Goal: Information Seeking & Learning: Learn about a topic

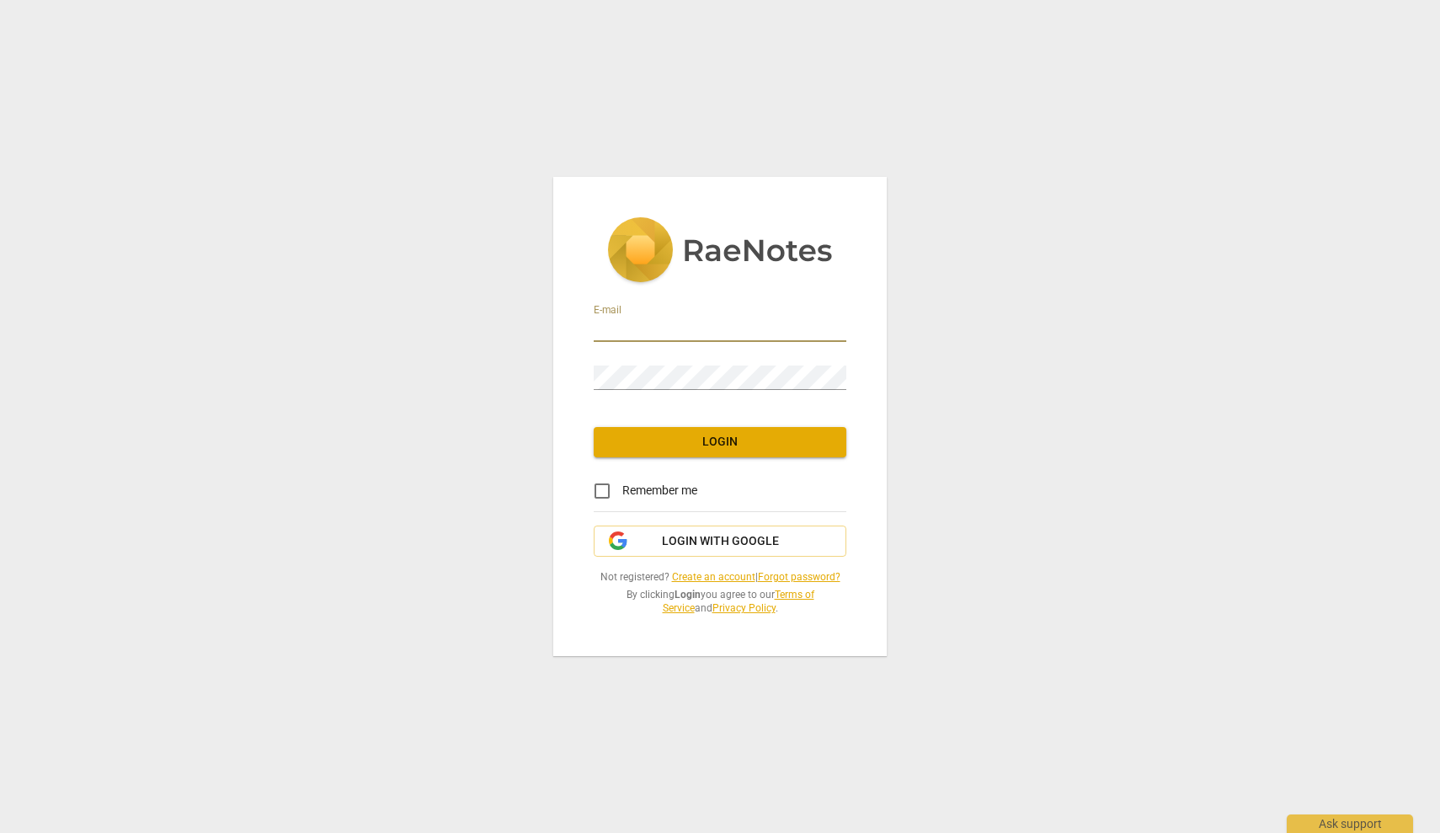
type input "[PERSON_NAME][EMAIL_ADDRESS][PERSON_NAME][DOMAIN_NAME]"
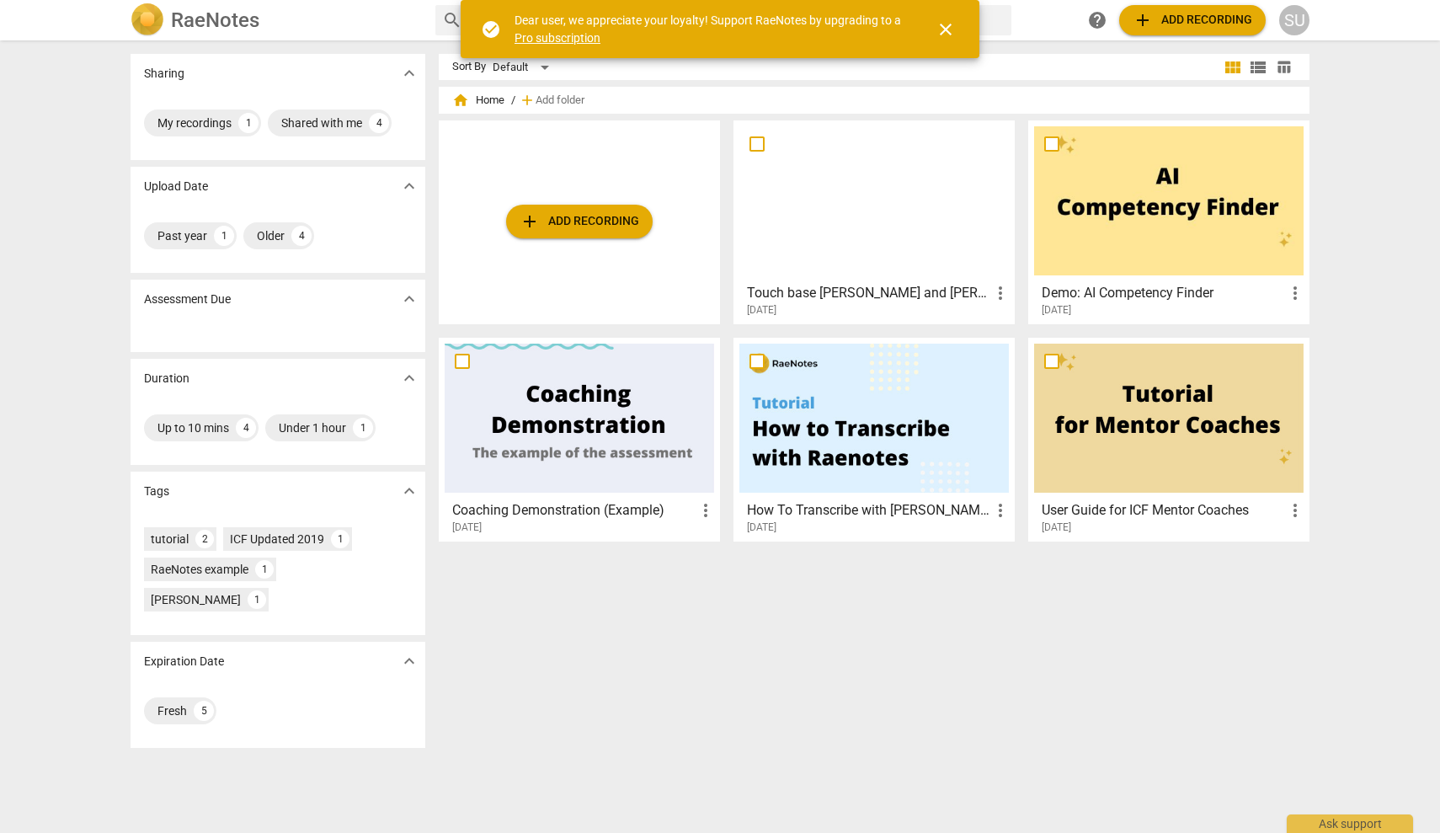
click at [948, 23] on span "close" at bounding box center [946, 29] width 20 height 20
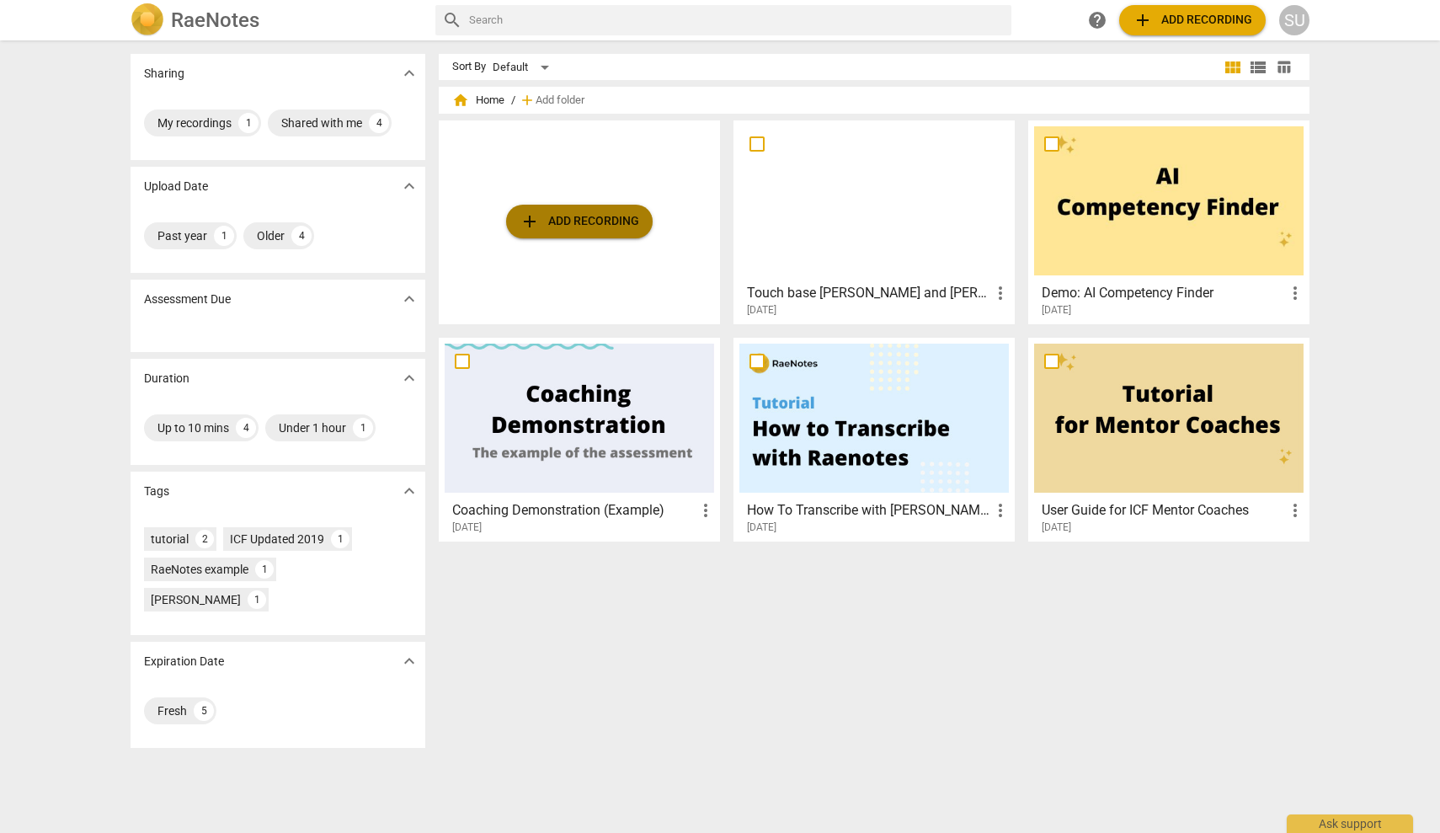
click at [643, 222] on button "add Add recording" at bounding box center [579, 222] width 147 height 34
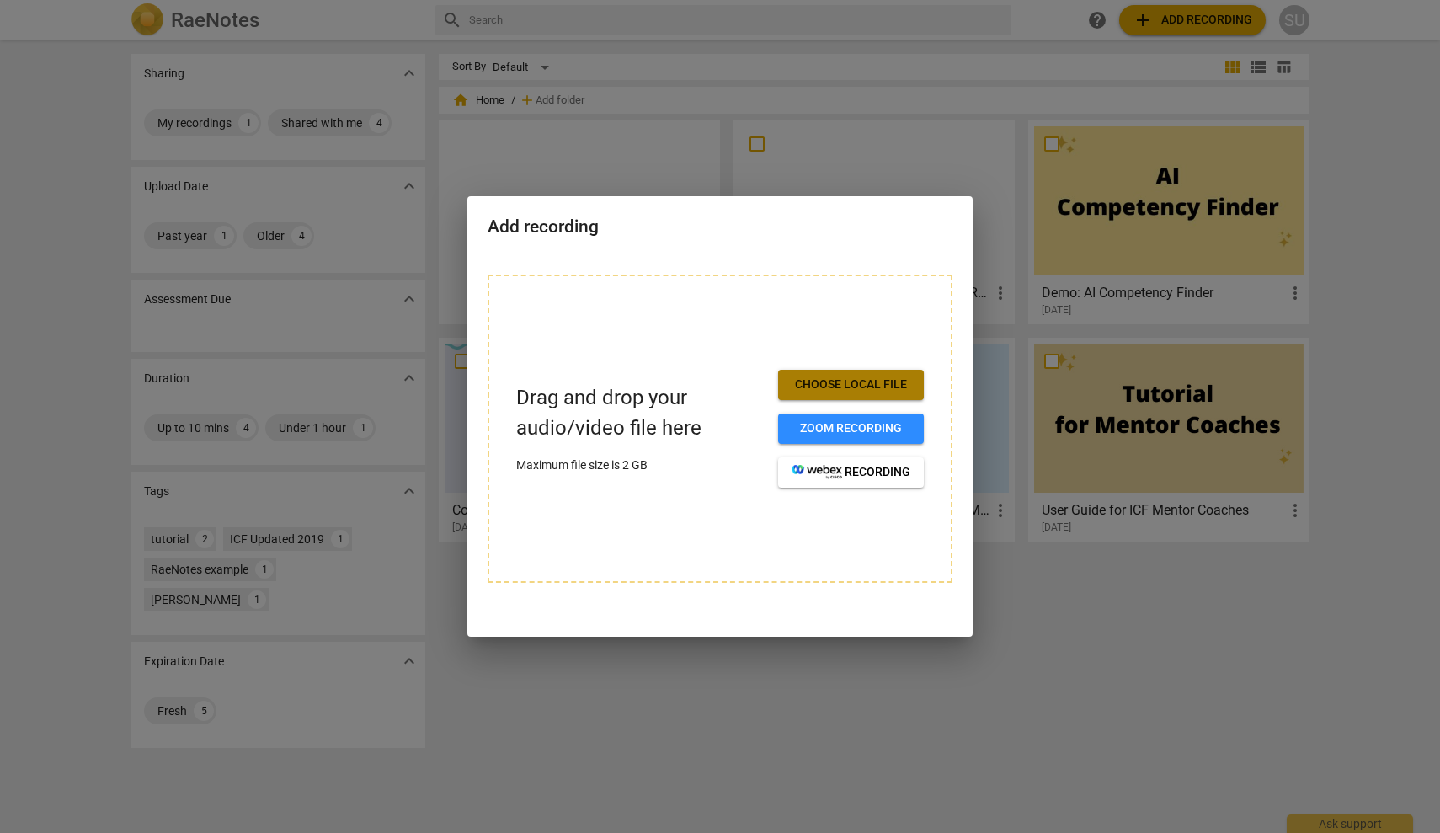
click at [895, 380] on span "Choose local file" at bounding box center [851, 384] width 119 height 17
click at [1058, 556] on div at bounding box center [720, 416] width 1440 height 833
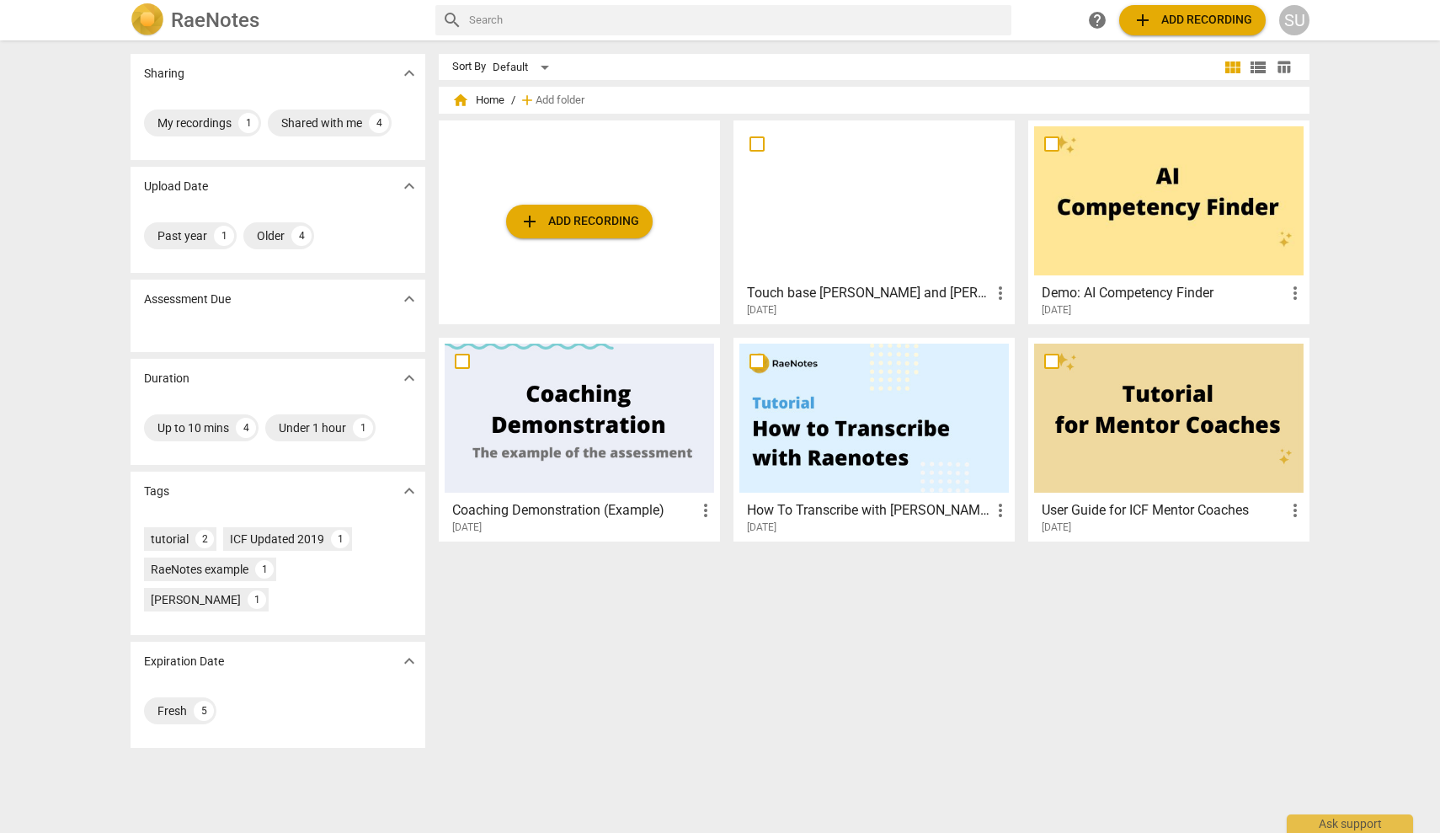
click at [606, 223] on span "add Add recording" at bounding box center [580, 221] width 120 height 20
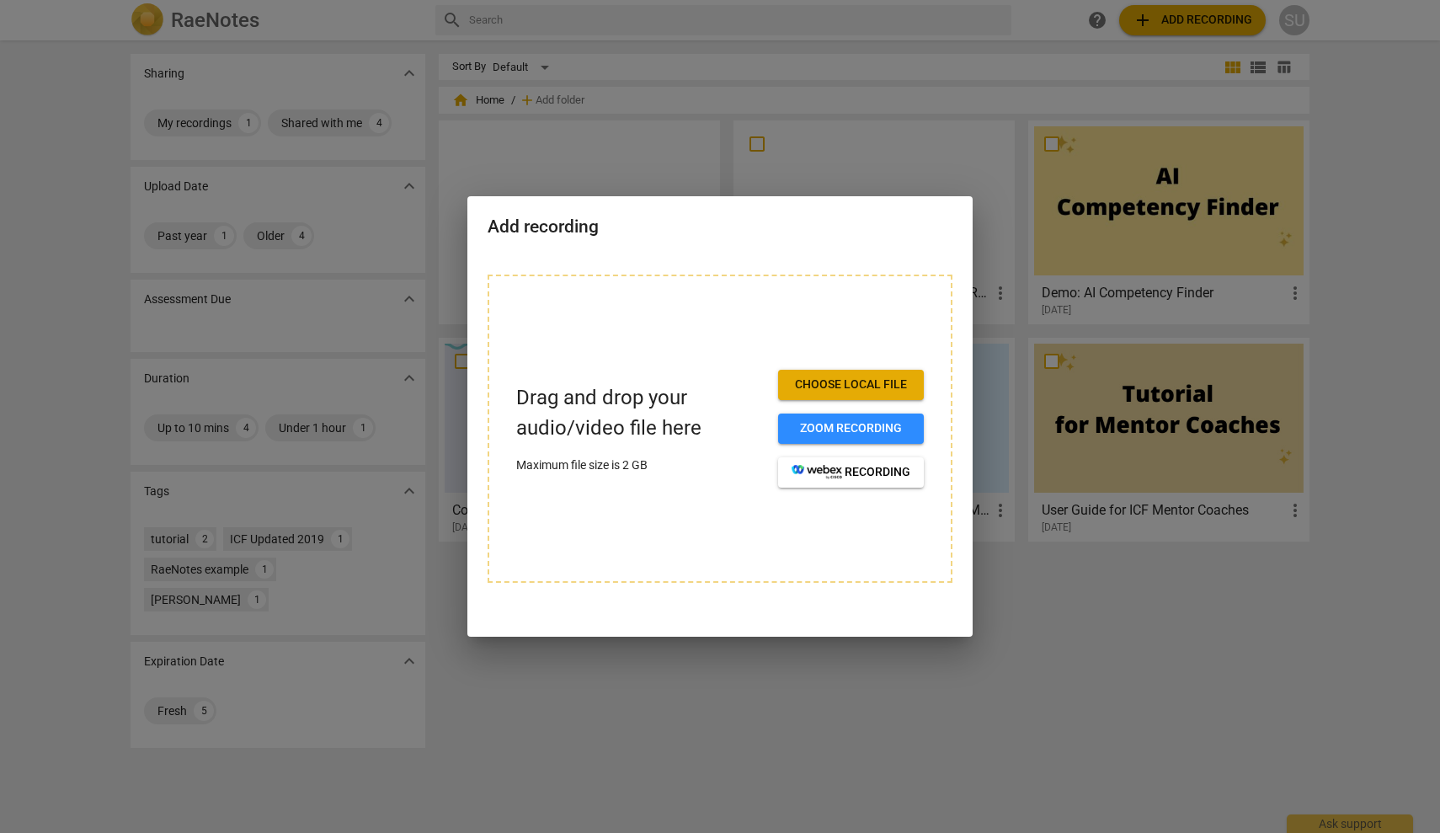
click at [871, 387] on span "Choose local file" at bounding box center [851, 384] width 119 height 17
click at [572, 766] on div at bounding box center [720, 416] width 1440 height 833
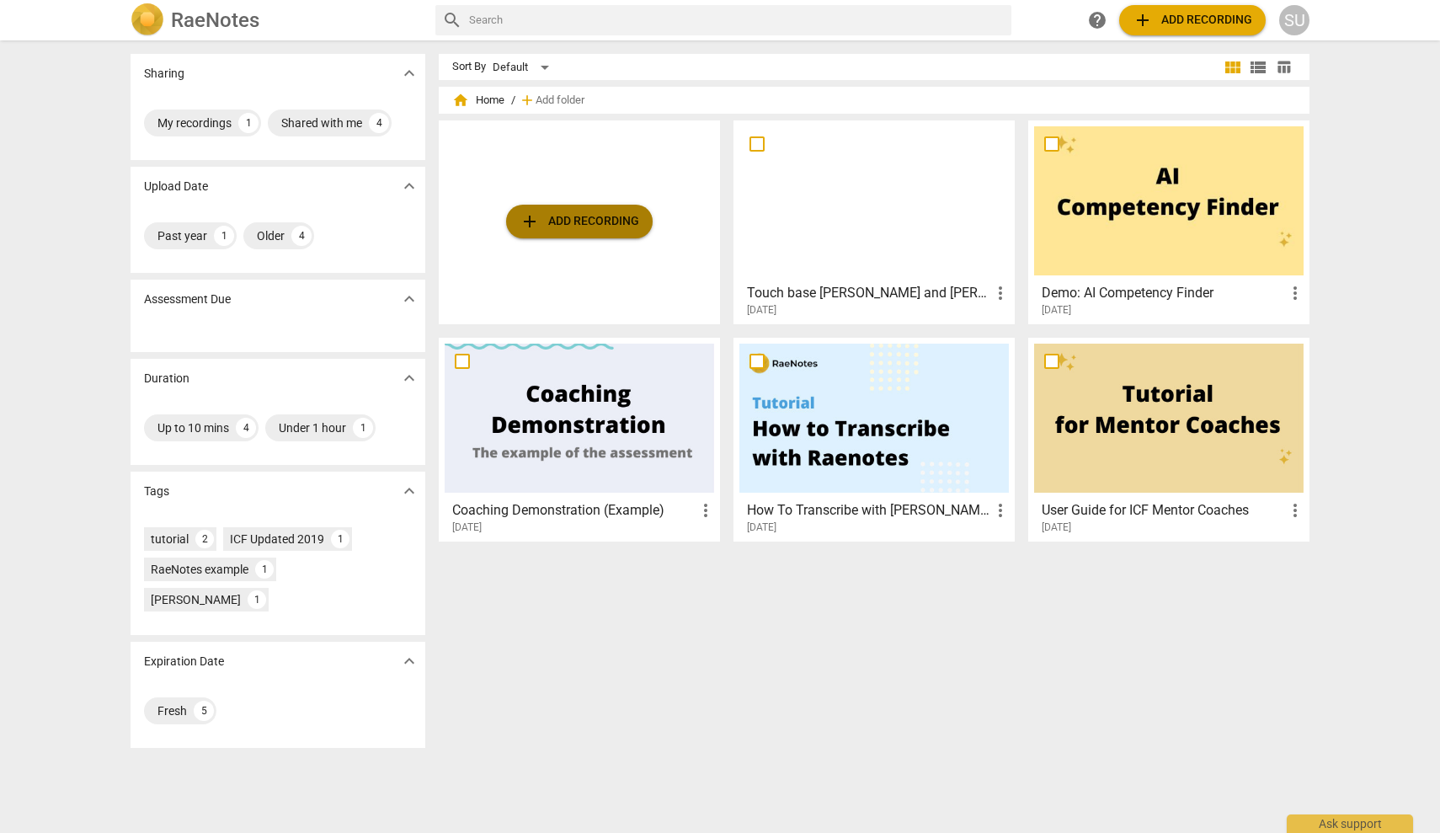
click at [562, 229] on span "add Add recording" at bounding box center [580, 221] width 120 height 20
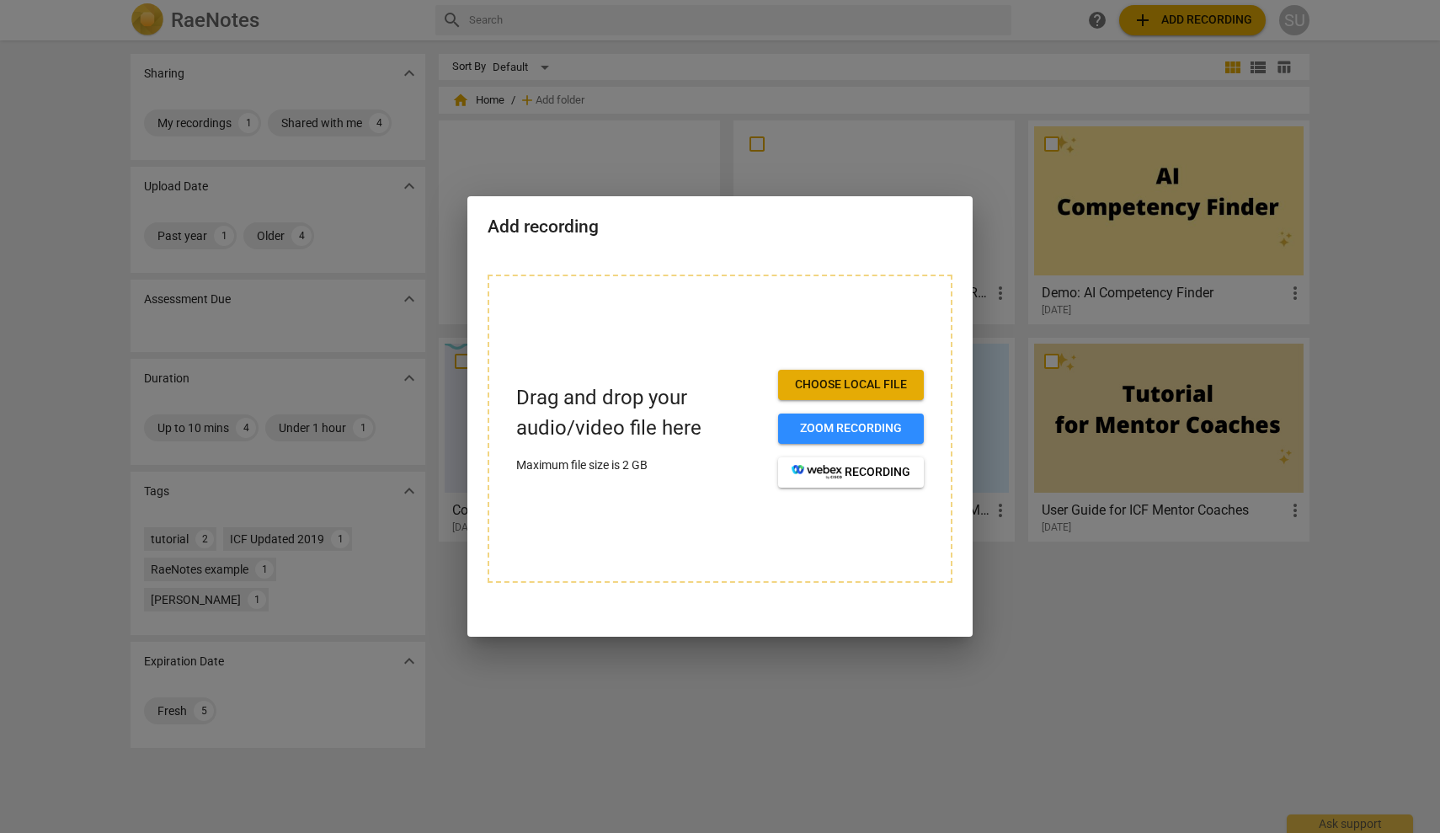
click at [821, 380] on span "Choose local file" at bounding box center [851, 384] width 119 height 17
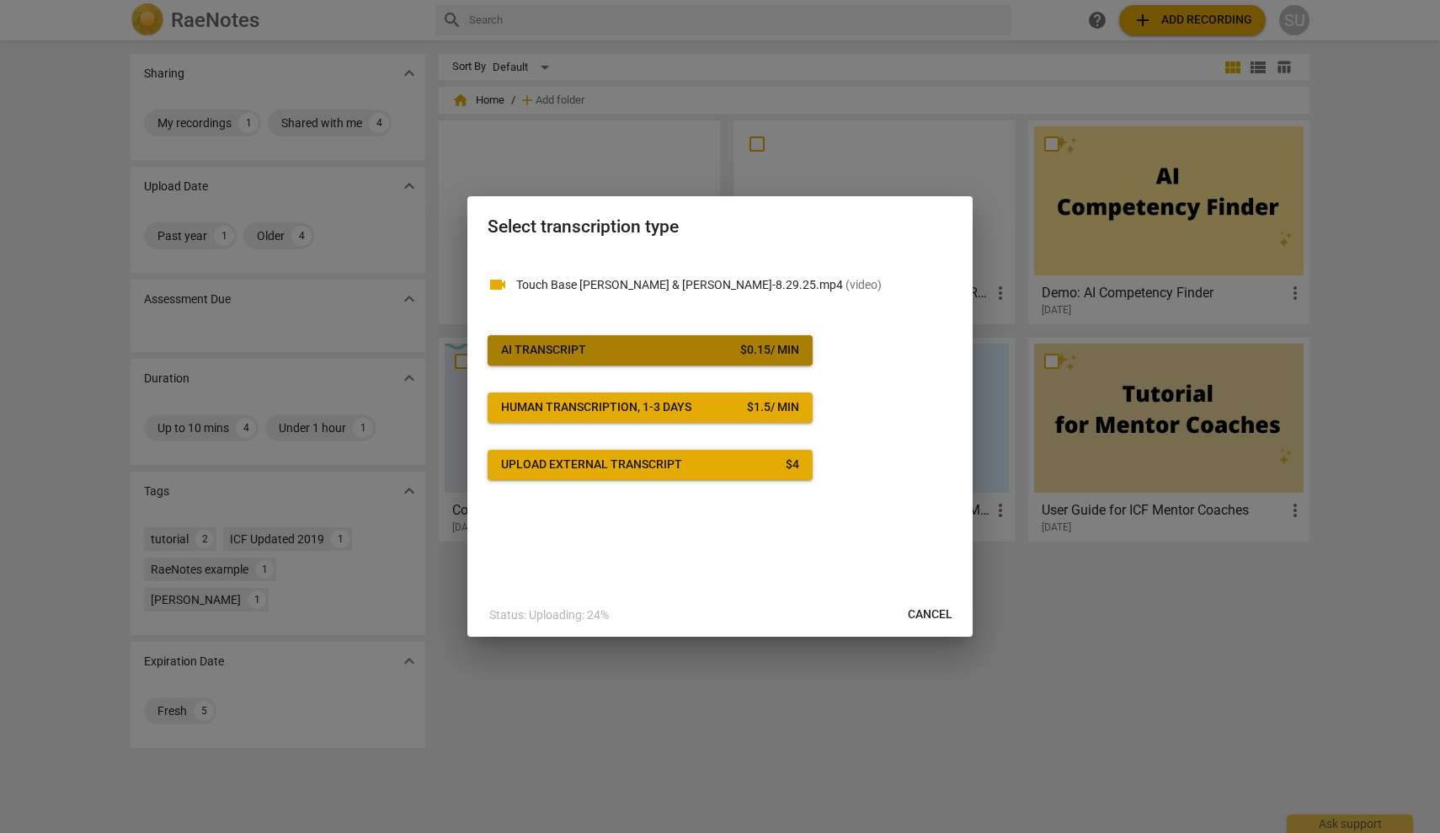
click at [664, 359] on button "AI Transcript $ 0.15 / min" at bounding box center [650, 350] width 325 height 30
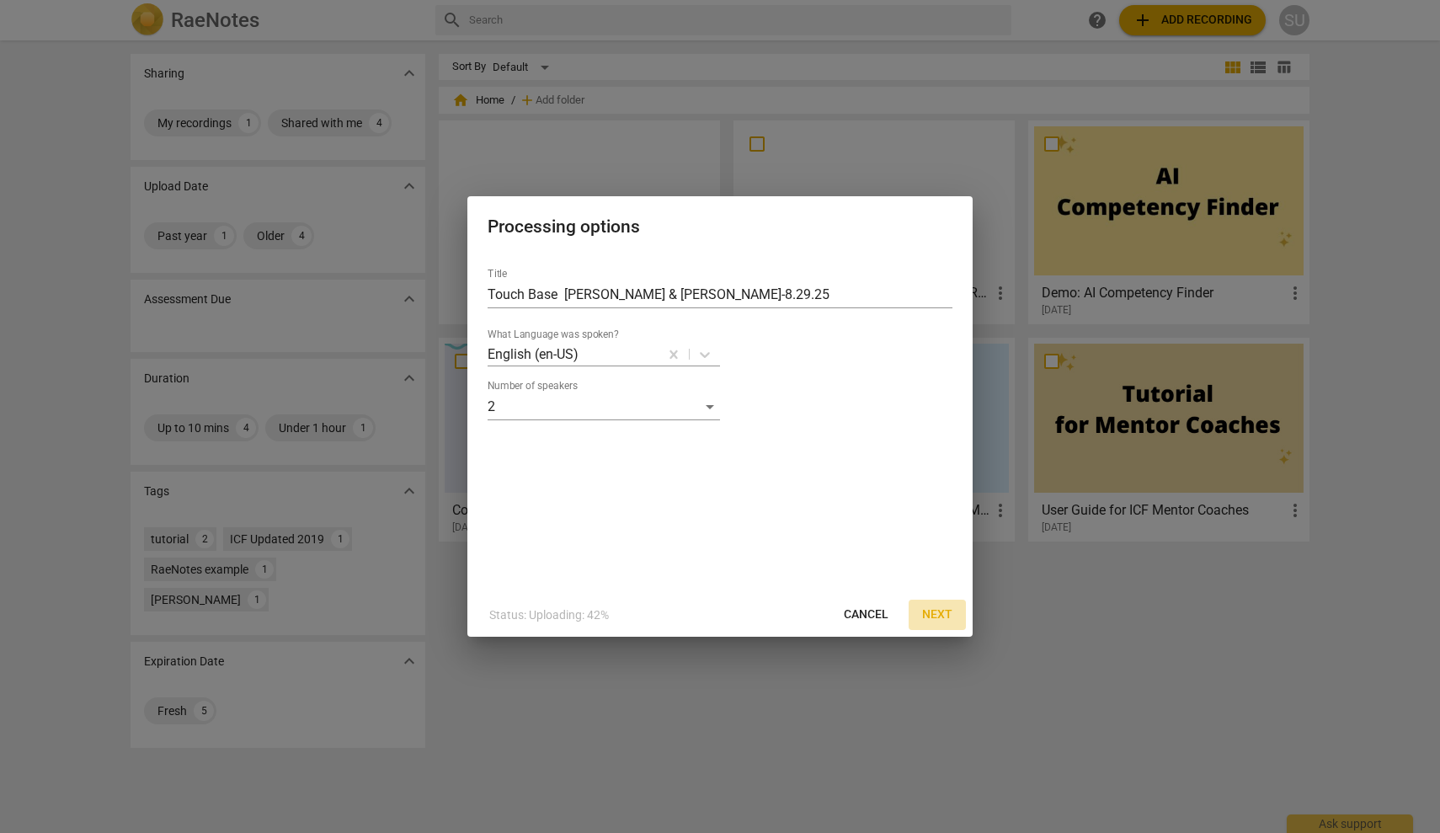
click at [931, 617] on span "Next" at bounding box center [937, 614] width 30 height 17
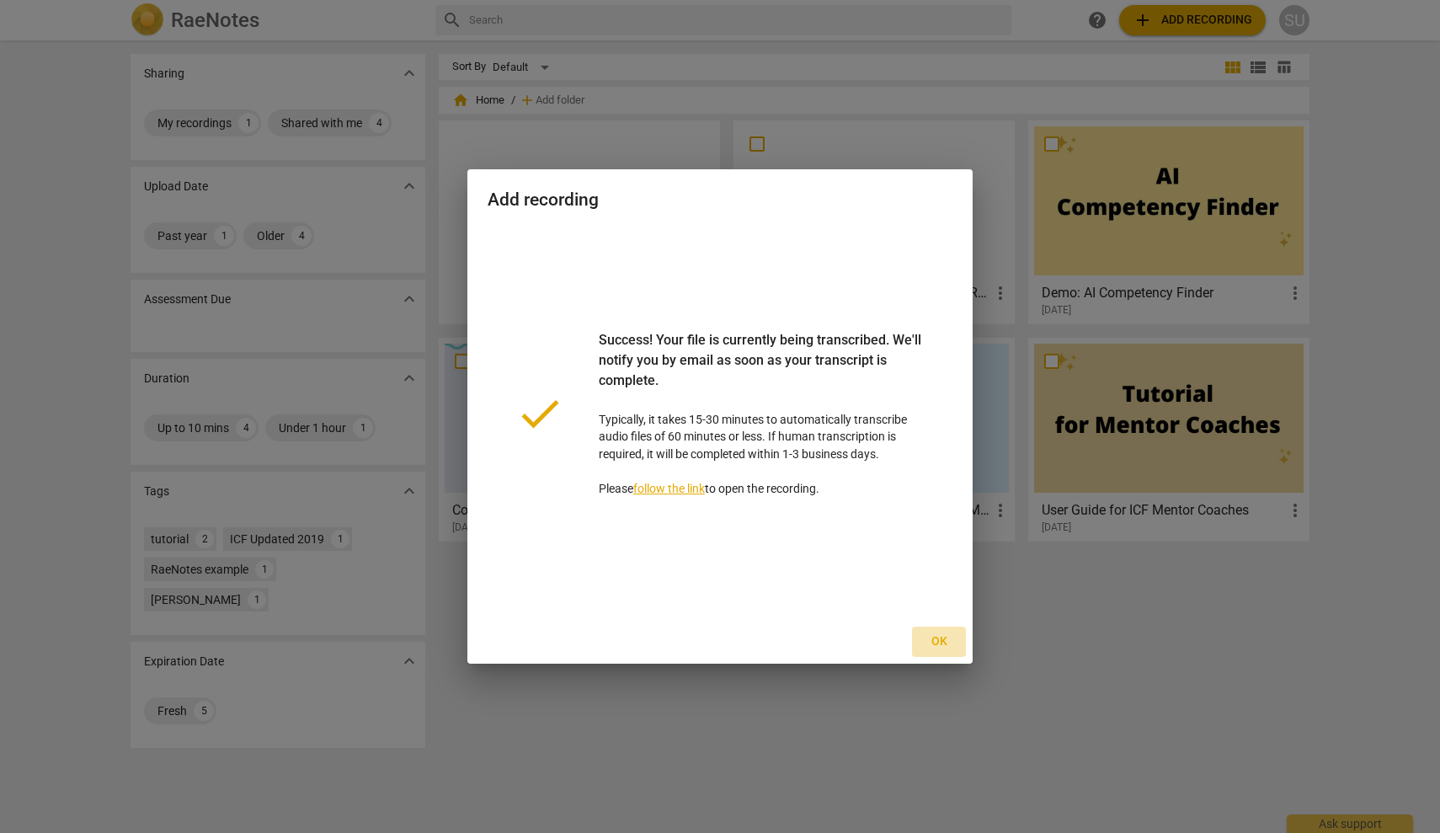
click at [945, 636] on span "Ok" at bounding box center [939, 641] width 27 height 17
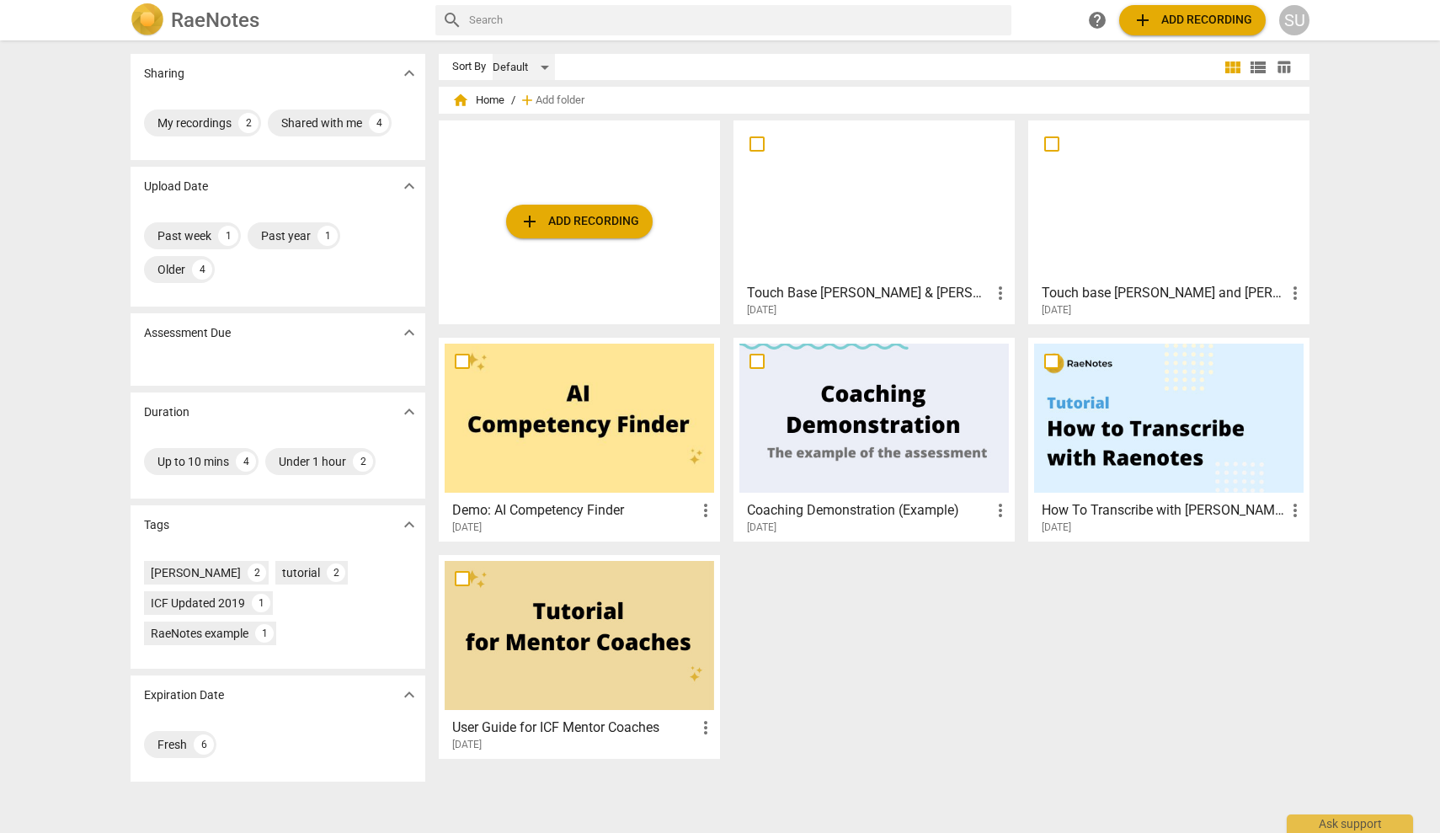
click at [540, 68] on div "Default" at bounding box center [524, 67] width 62 height 27
click at [540, 69] on li "Default" at bounding box center [531, 67] width 80 height 32
click at [821, 194] on div at bounding box center [875, 200] width 270 height 149
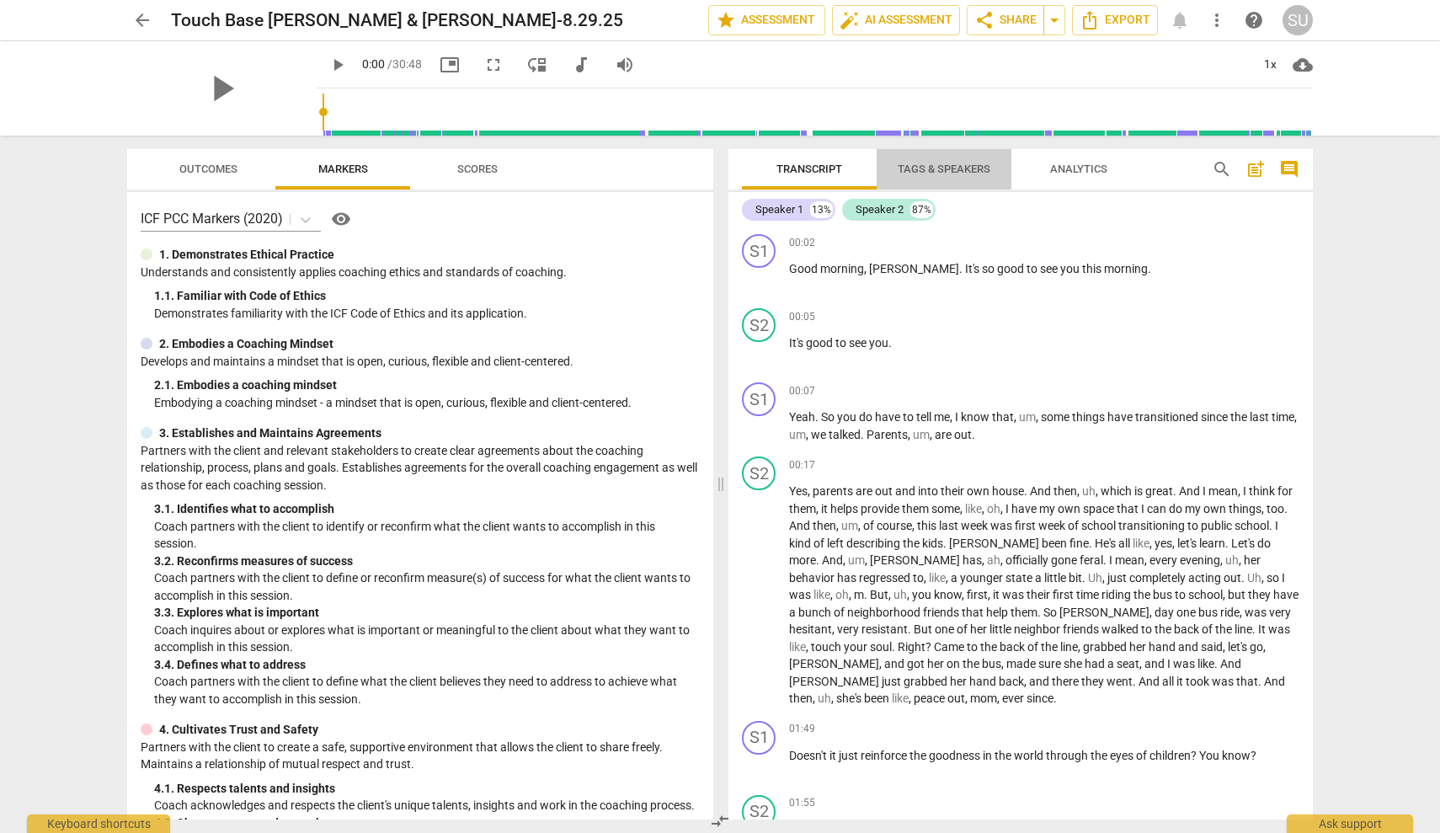
click at [933, 168] on span "Tags & Speakers" at bounding box center [944, 169] width 93 height 13
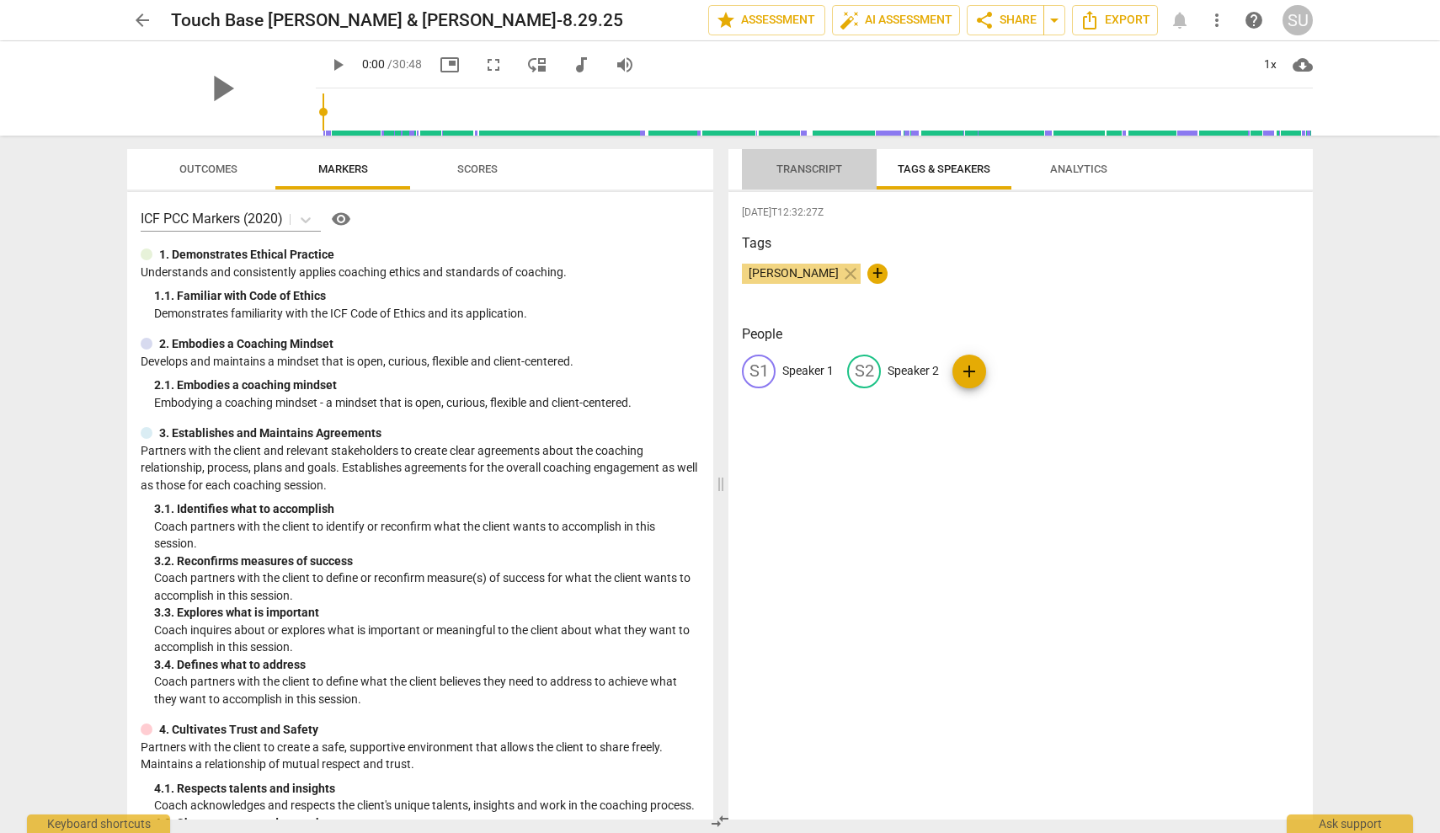
click at [822, 172] on span "Transcript" at bounding box center [810, 169] width 66 height 13
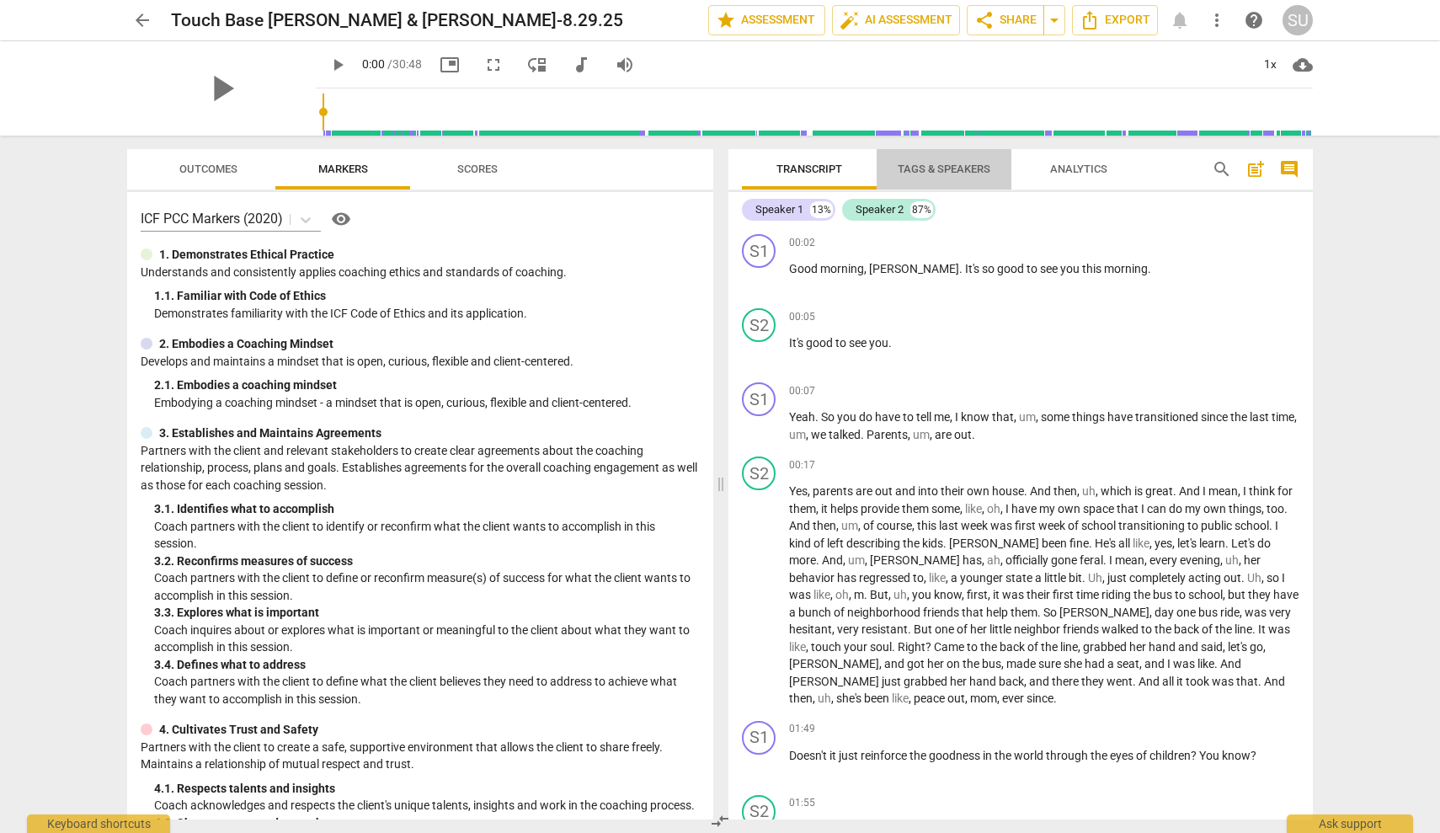
click at [921, 169] on span "Tags & Speakers" at bounding box center [944, 169] width 93 height 13
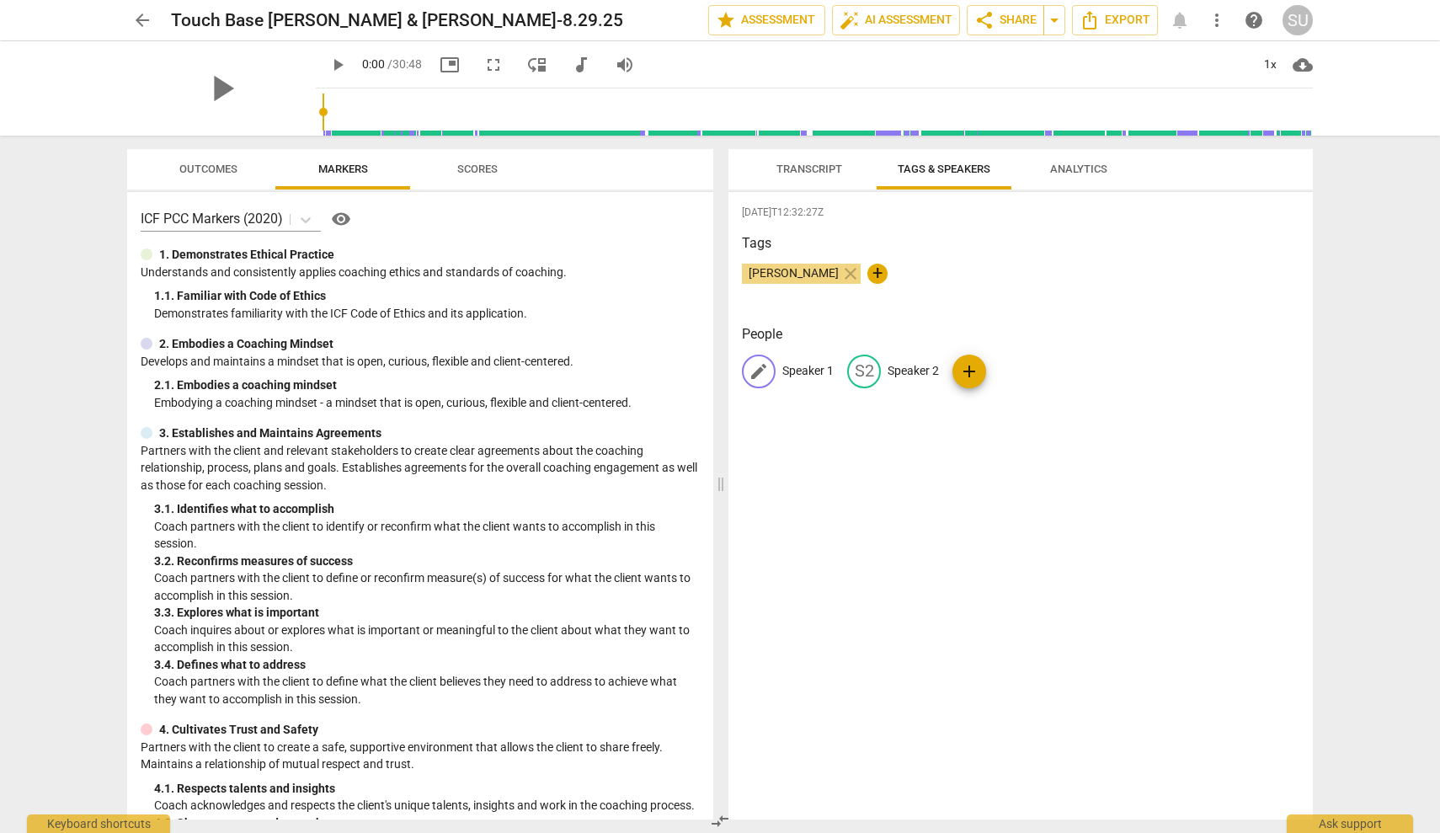
click at [805, 371] on p "Speaker 1" at bounding box center [807, 371] width 51 height 18
type input "Coach"
click at [1081, 364] on span "add" at bounding box center [1079, 371] width 20 height 20
type input "Client"
click at [1076, 430] on div "[DATE]T12:32:27Z Tags [PERSON_NAME] close + People CO Coach S2 Speaker 2 add Cl…" at bounding box center [1021, 505] width 585 height 627
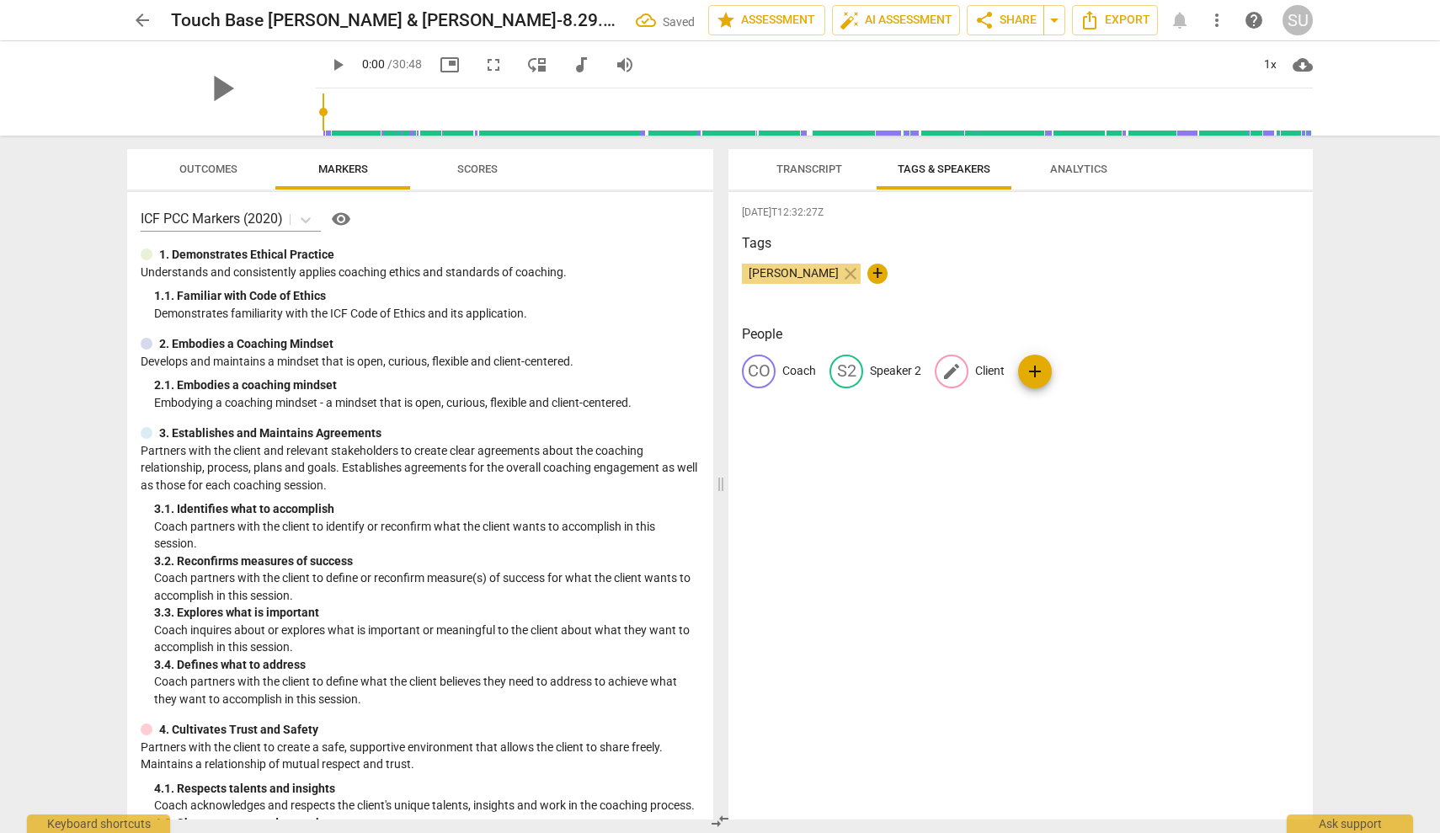
click at [993, 369] on p "Client" at bounding box center [989, 371] width 29 height 18
click at [905, 371] on p "Speaker 2" at bounding box center [895, 371] width 51 height 18
type input "Client"
click at [919, 395] on div "CO Coach edit Client delete ? No name add" at bounding box center [1021, 378] width 558 height 47
click at [1075, 168] on span "Analytics" at bounding box center [1078, 169] width 57 height 13
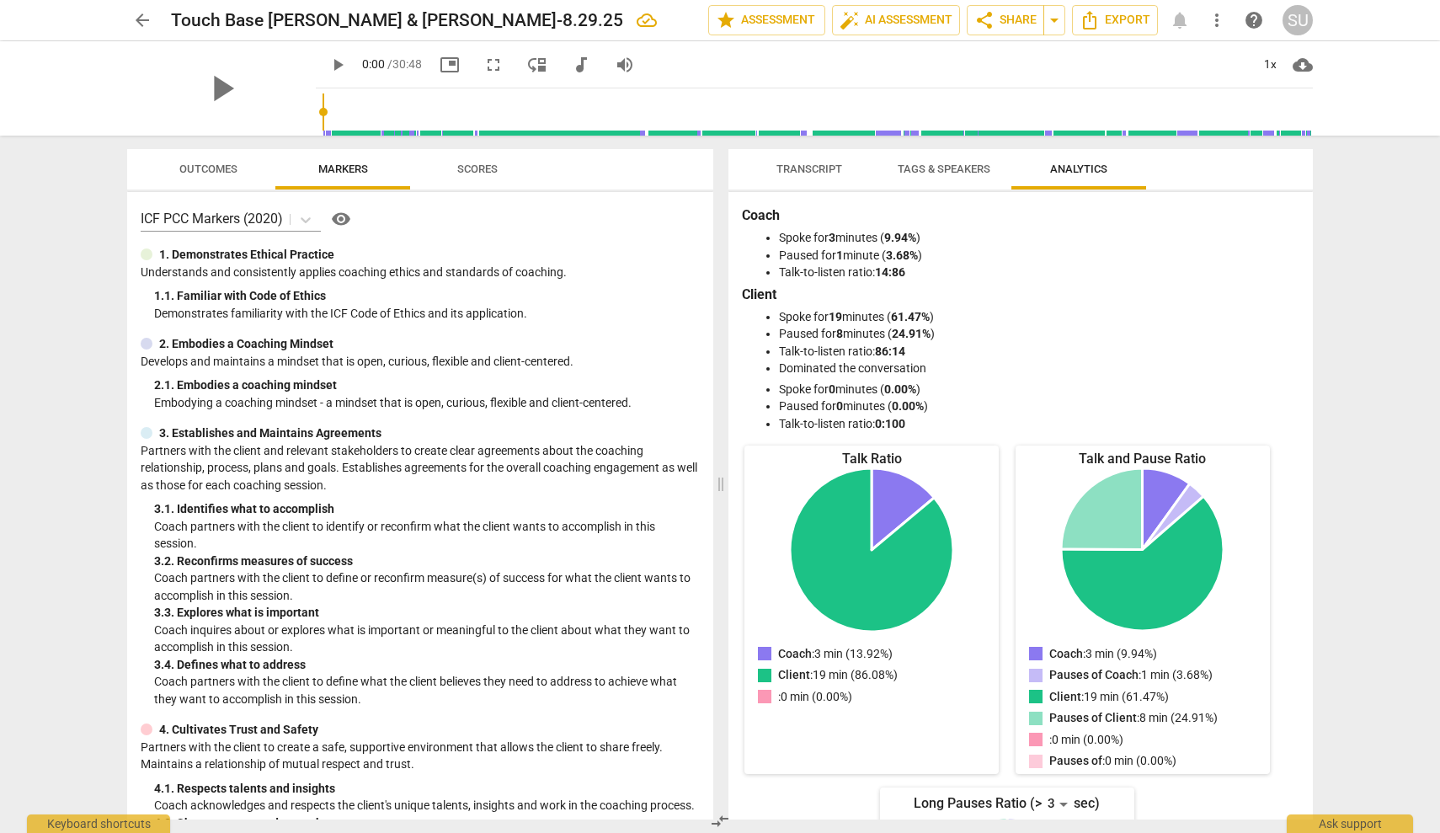
click at [830, 168] on span "Transcript" at bounding box center [810, 169] width 66 height 13
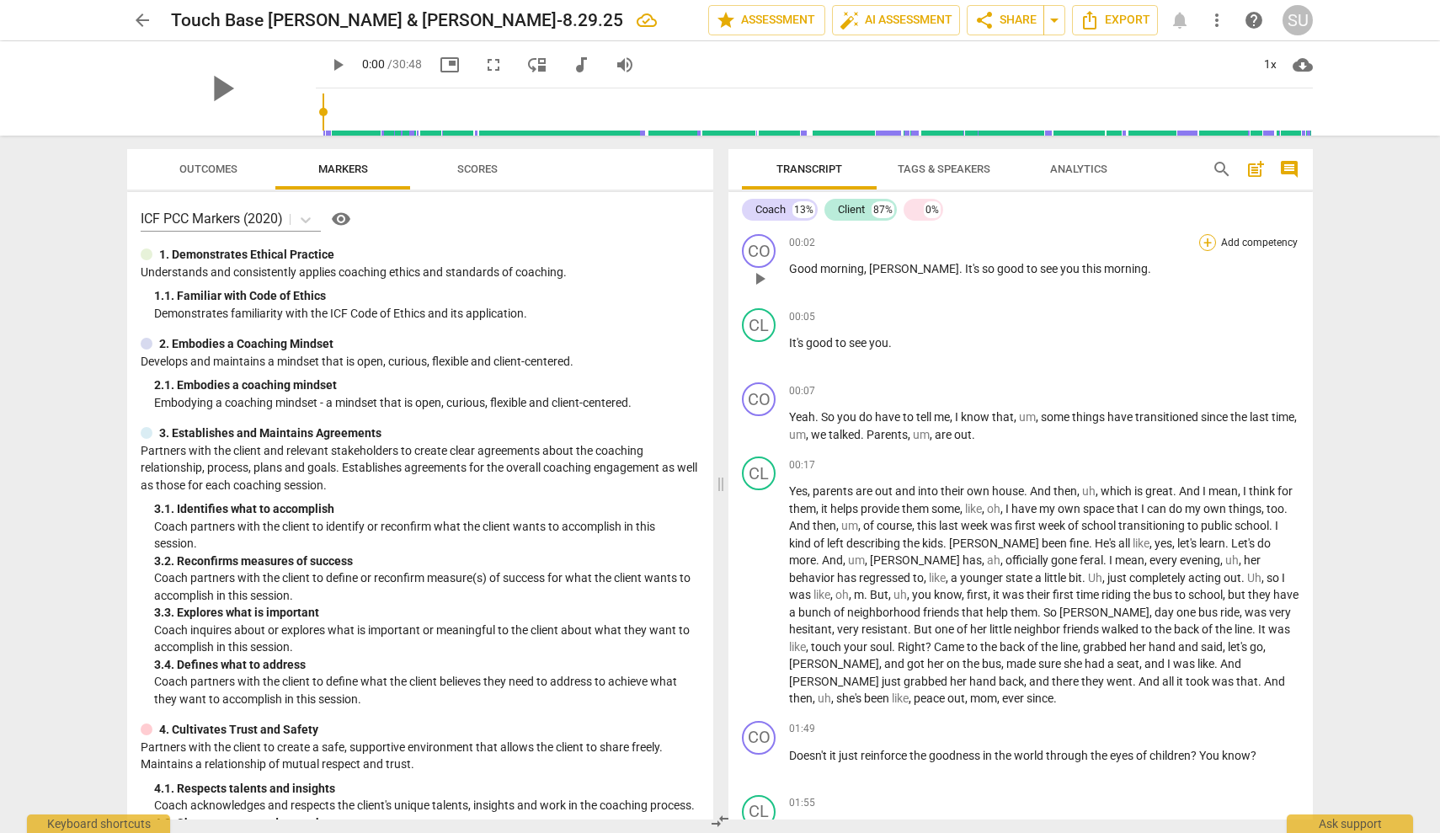
click at [1206, 243] on div "+" at bounding box center [1207, 242] width 17 height 17
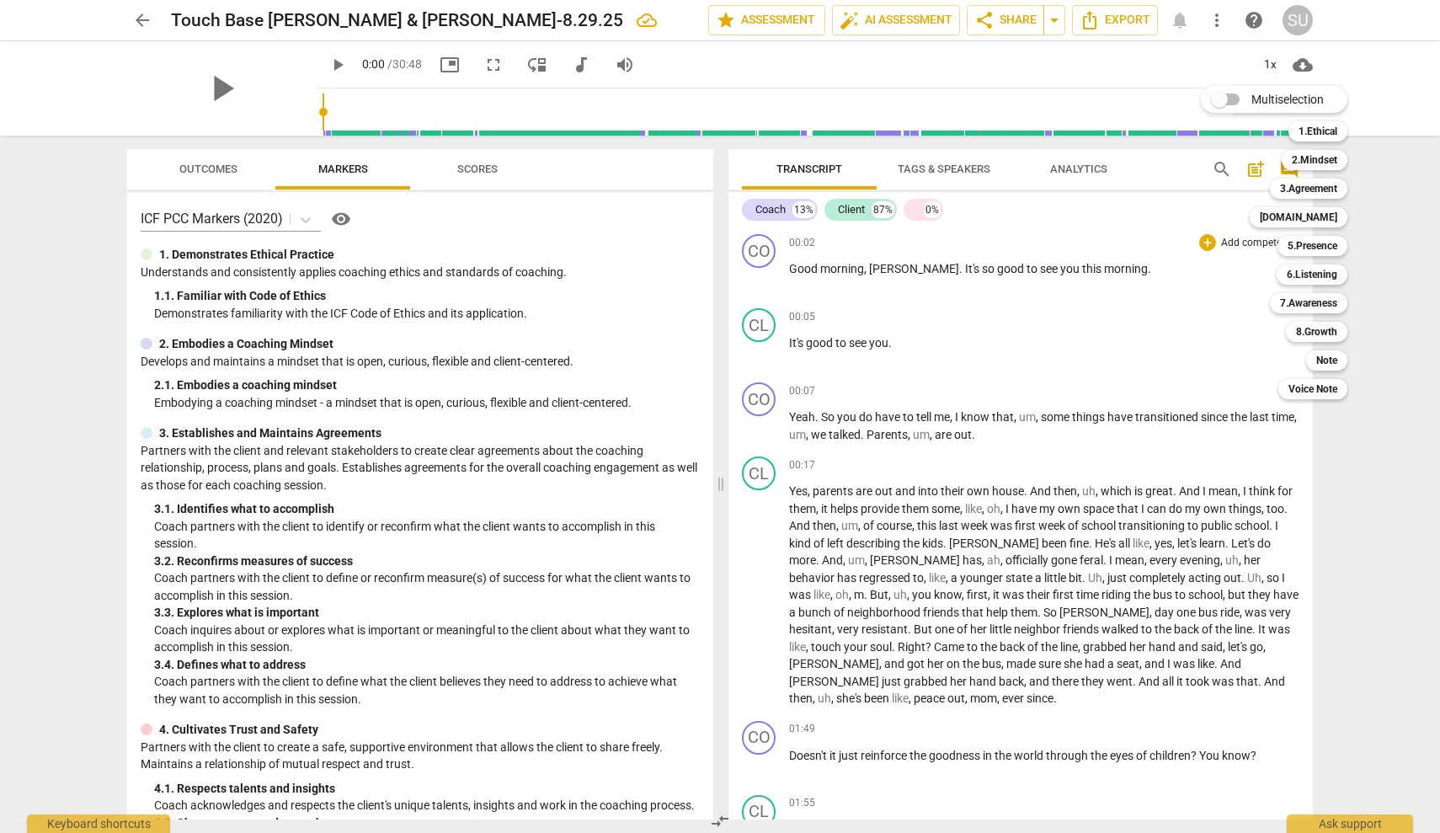
click at [1224, 104] on input "Multiselection" at bounding box center [1219, 99] width 40 height 40
checkbox input "true"
click at [1124, 338] on div at bounding box center [720, 416] width 1440 height 833
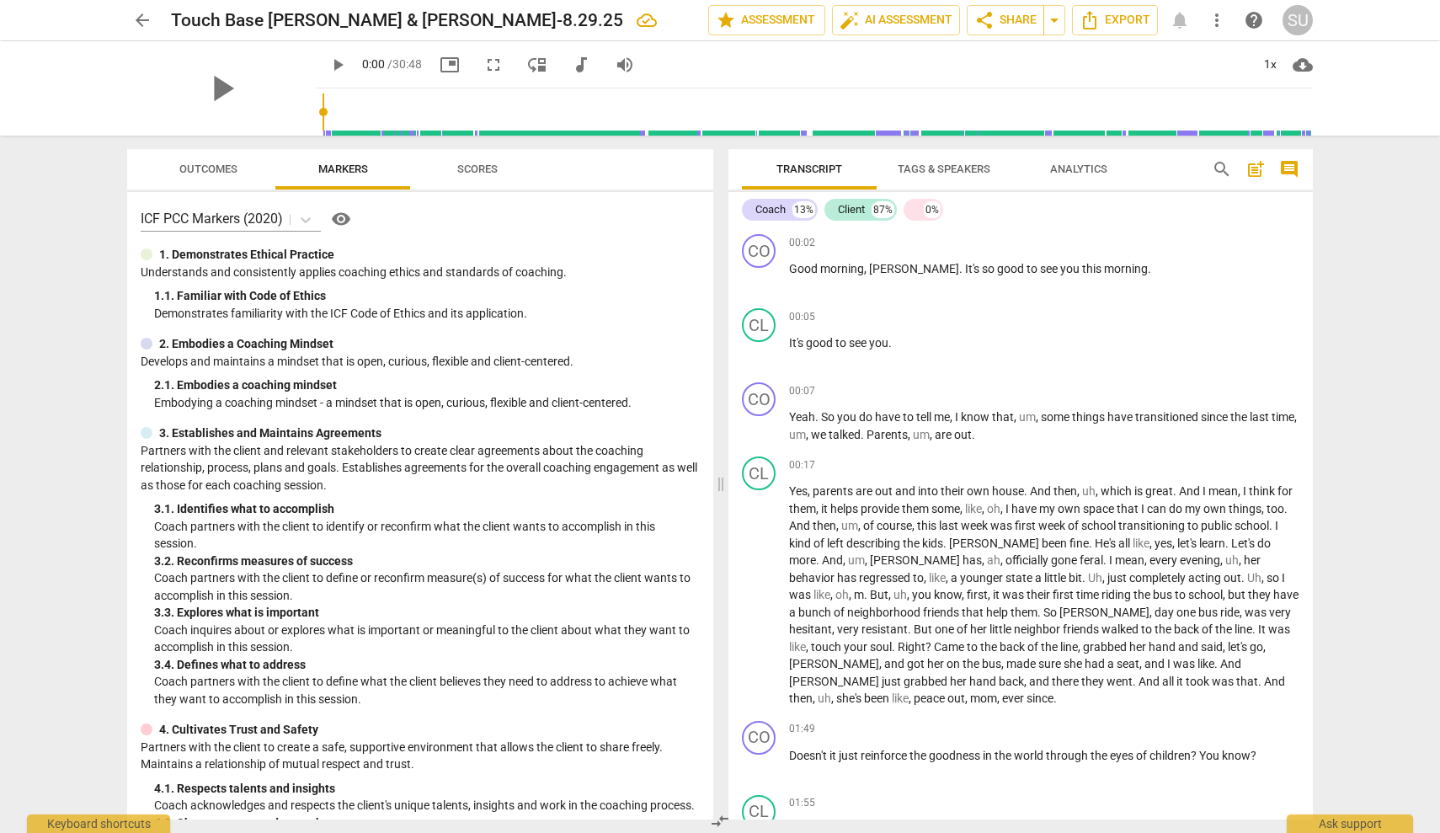
click at [1075, 170] on span "Analytics" at bounding box center [1078, 169] width 57 height 13
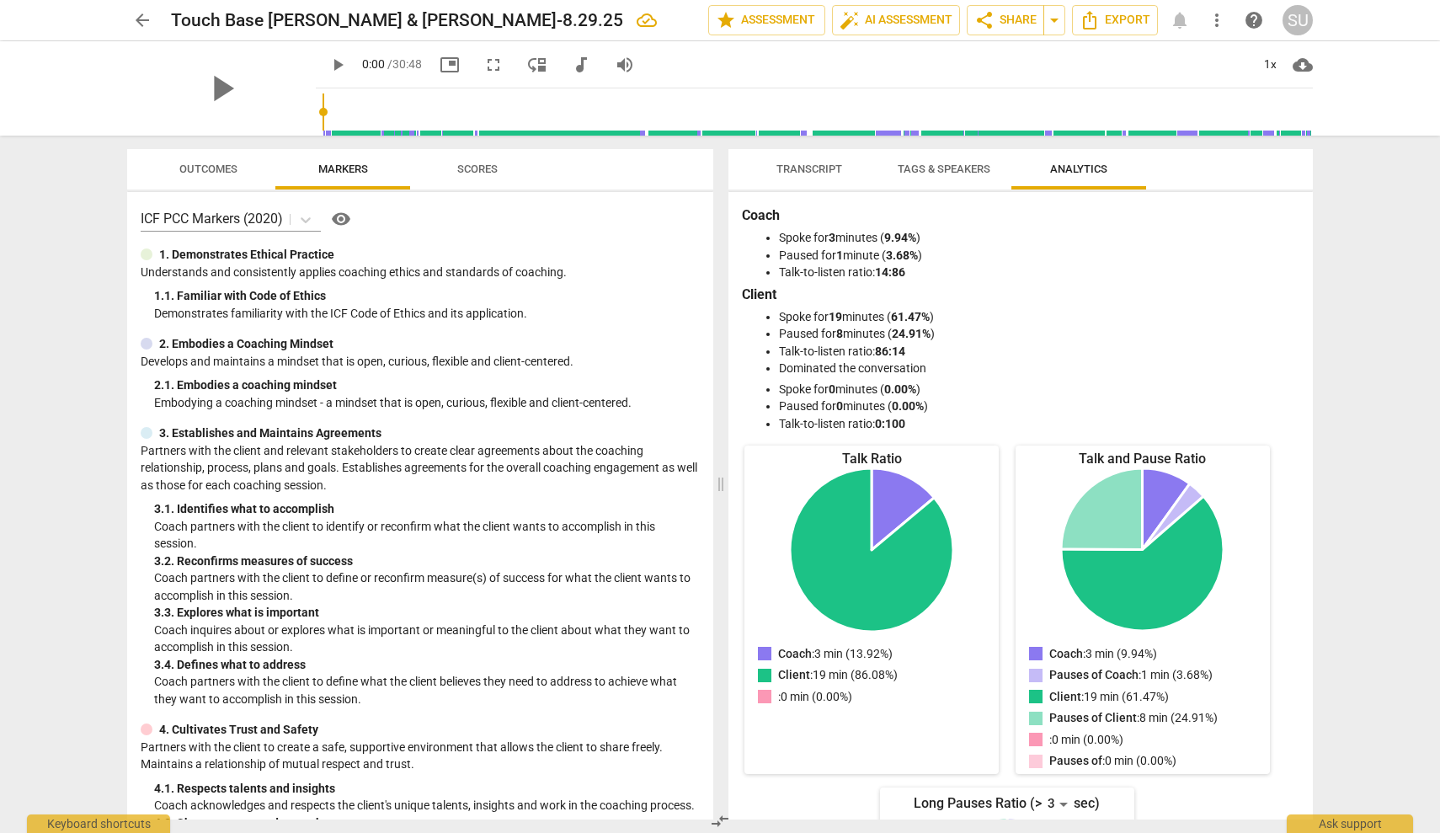
click at [975, 169] on span "Tags & Speakers" at bounding box center [944, 169] width 93 height 13
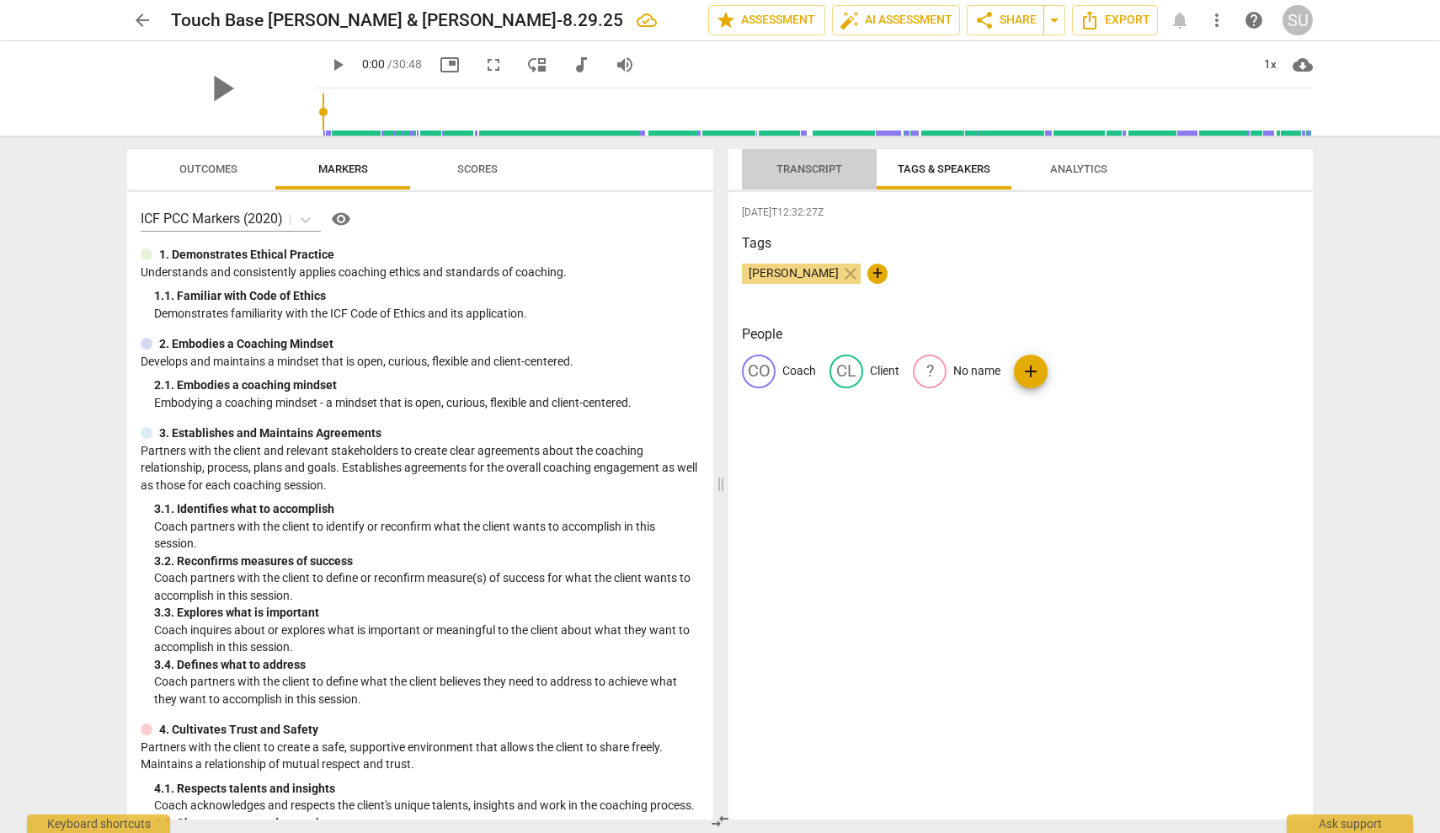
click at [838, 163] on span "Transcript" at bounding box center [810, 169] width 66 height 13
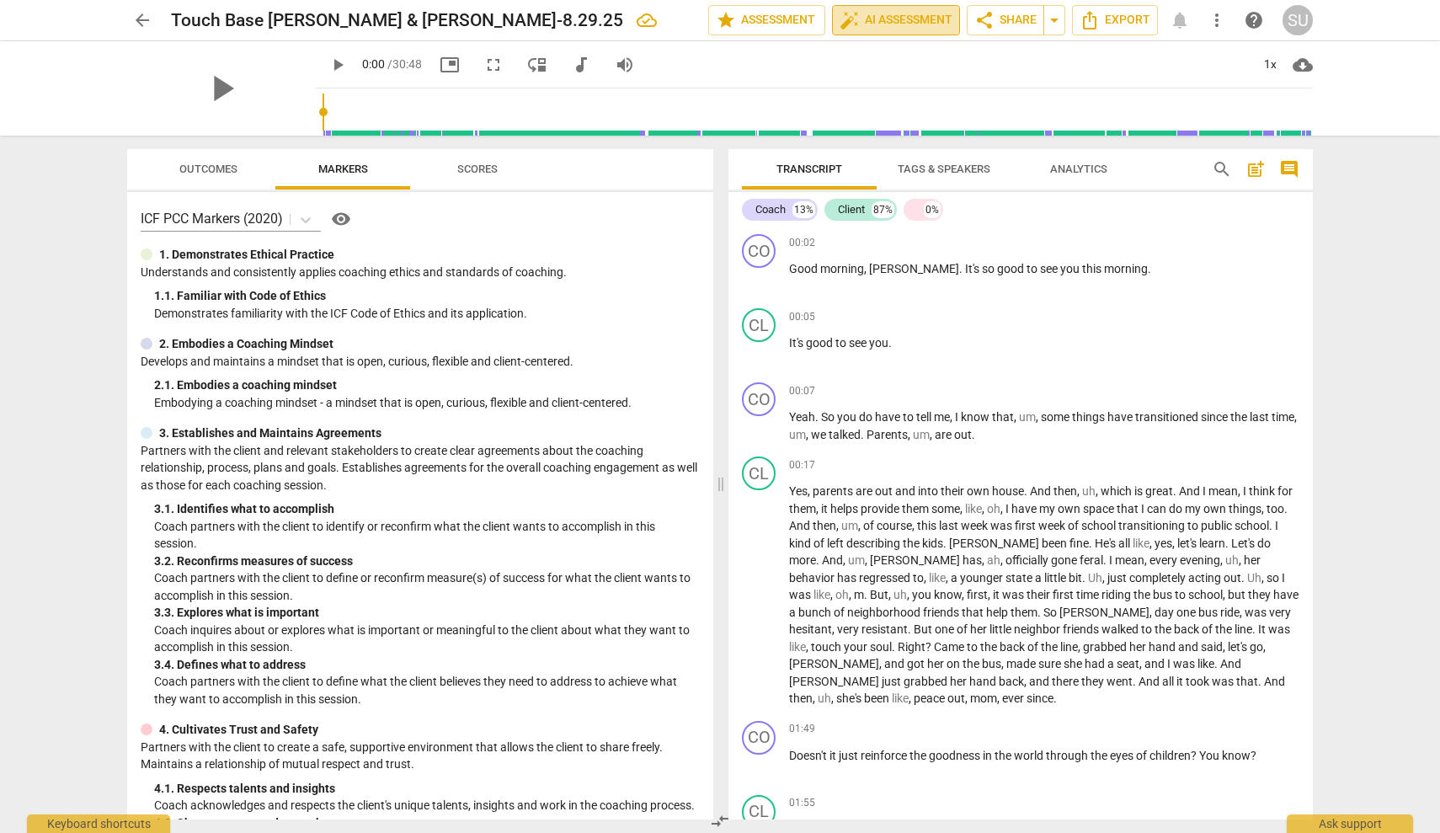
click at [907, 24] on span "auto_fix_high AI Assessment" at bounding box center [896, 20] width 113 height 20
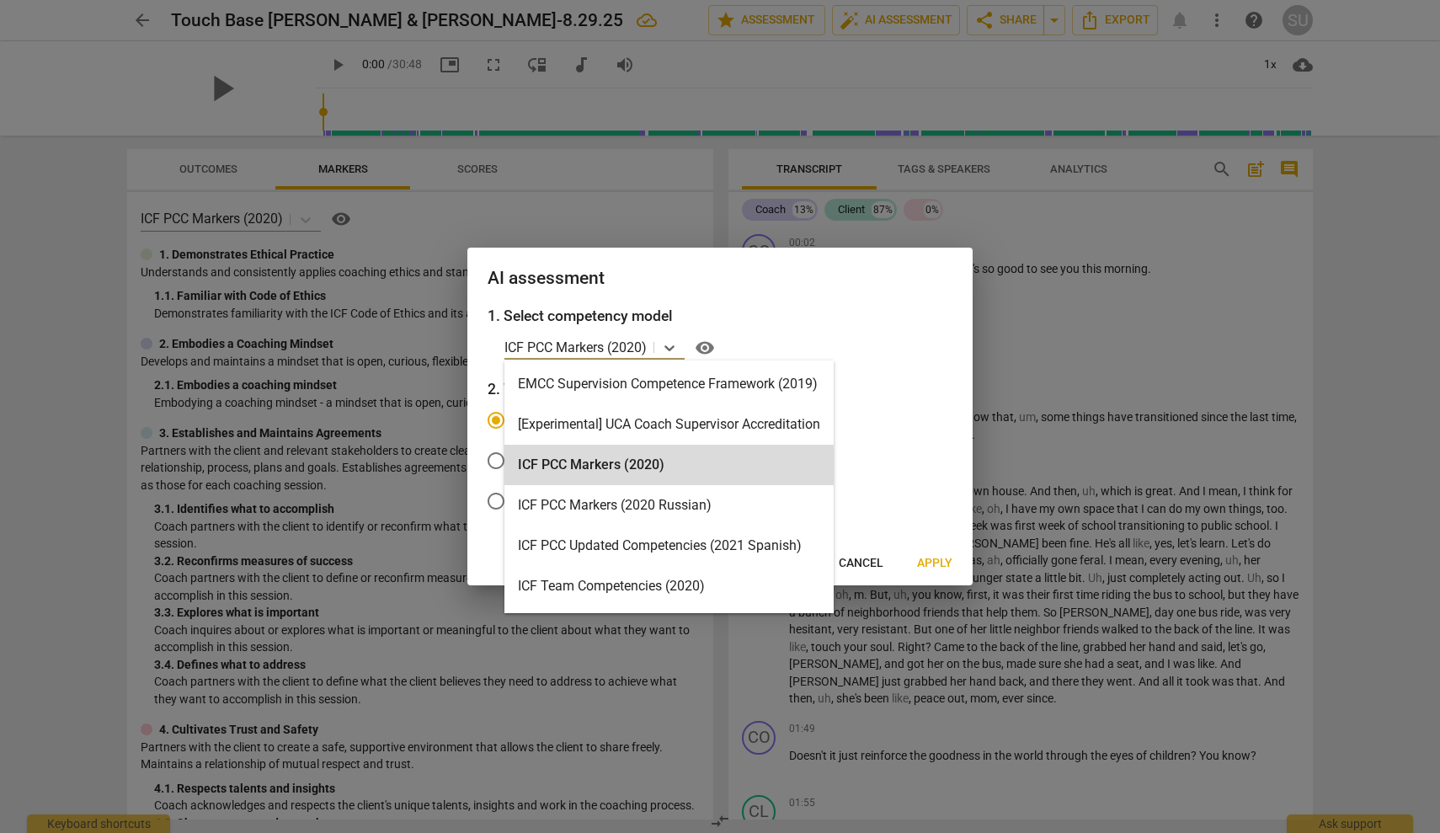
click at [630, 350] on p "ICF PCC Markers (2020)" at bounding box center [576, 347] width 142 height 19
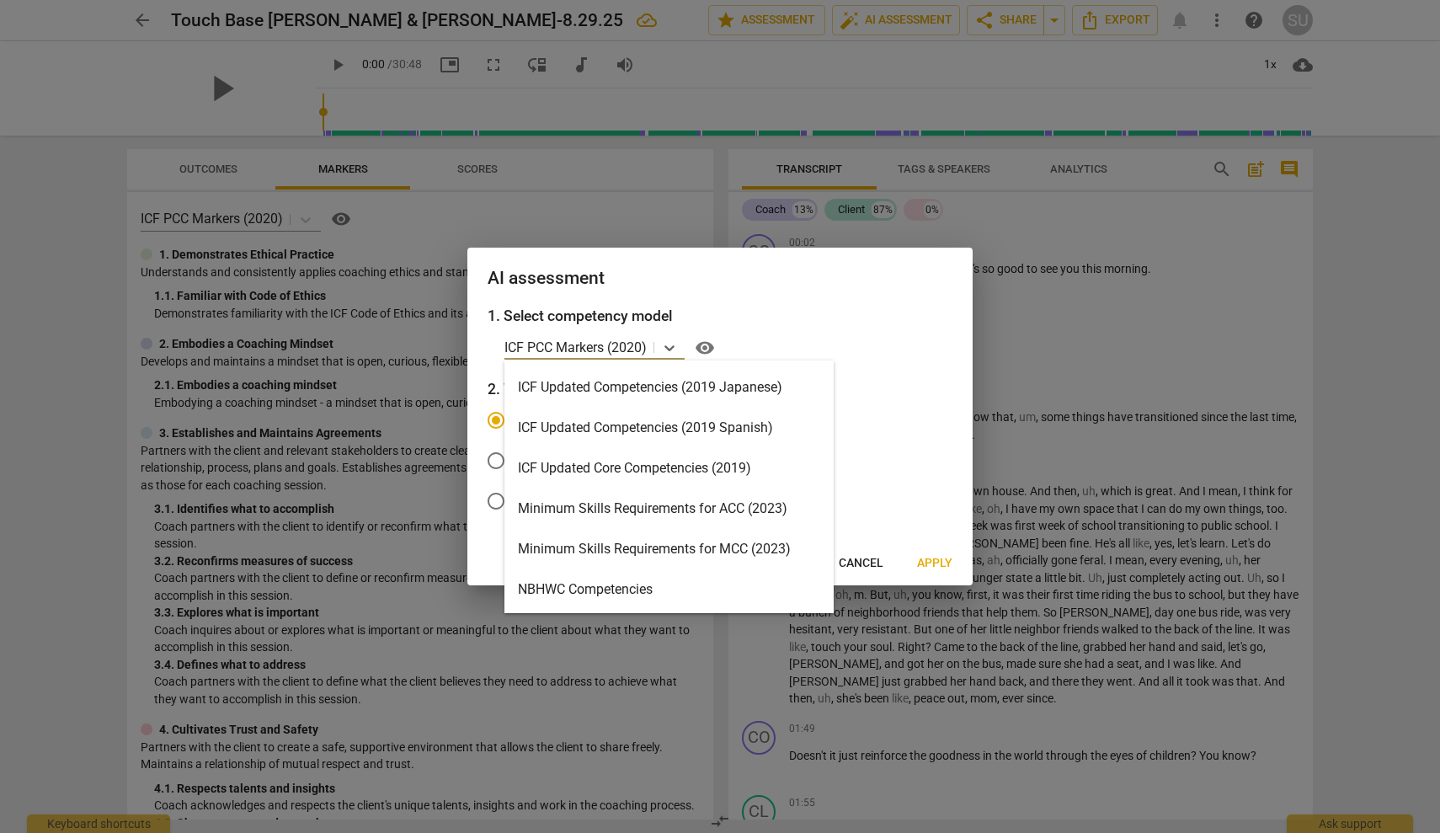
scroll to position [241, 0]
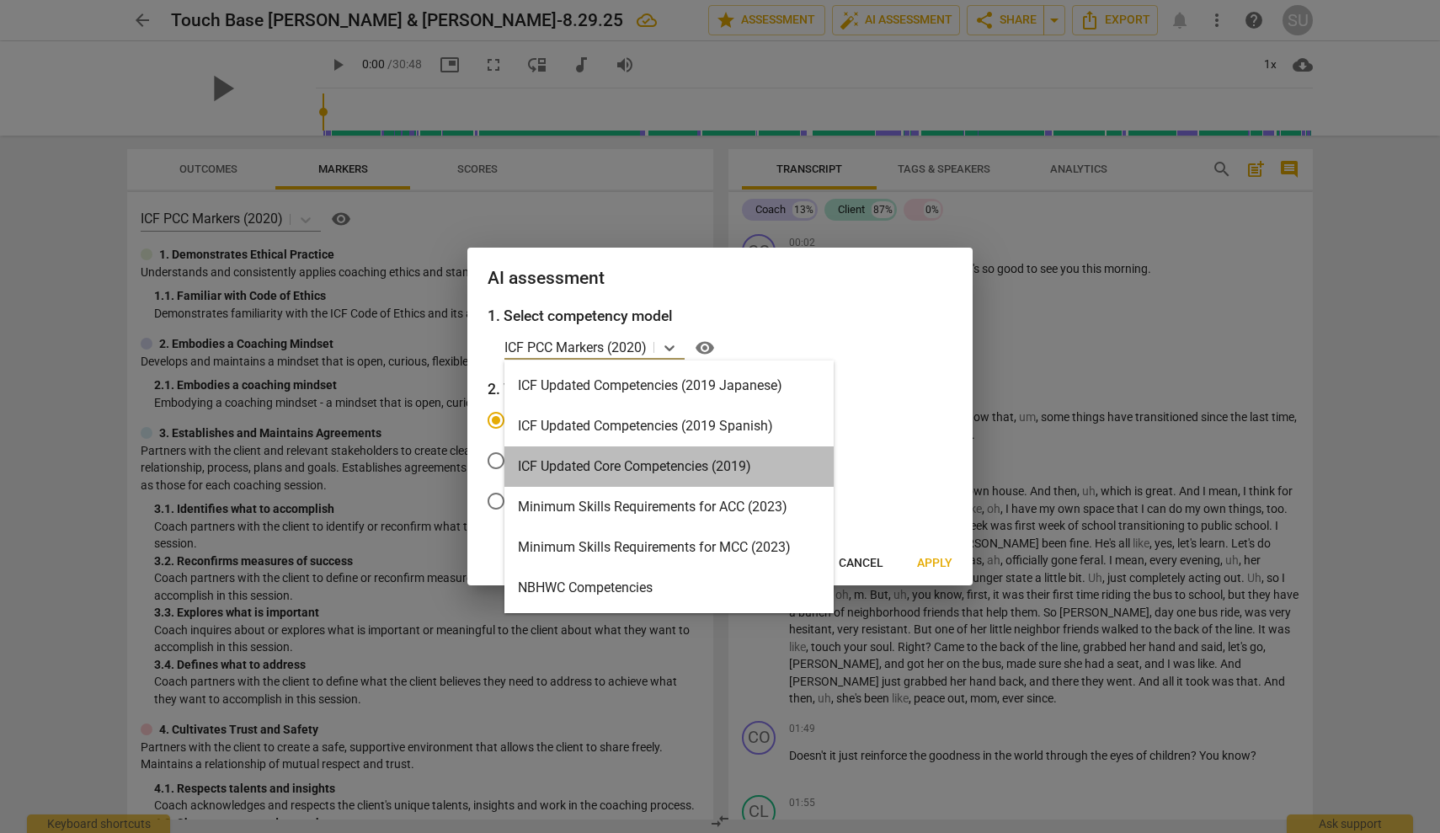
click at [690, 462] on div "ICF Updated Core Competencies (2019)" at bounding box center [669, 466] width 329 height 40
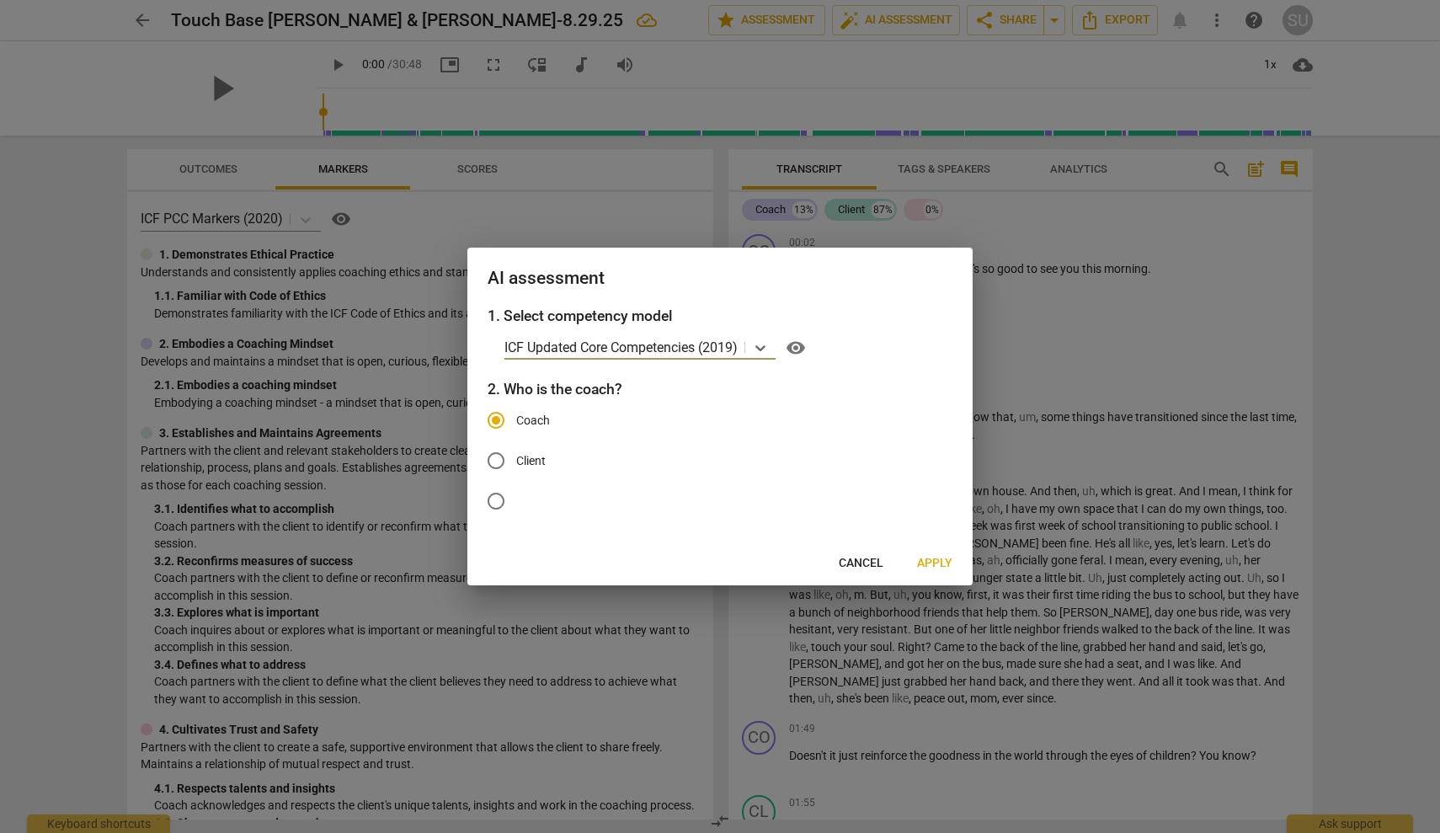
click at [521, 422] on span "Coach" at bounding box center [533, 421] width 34 height 18
click at [516, 422] on input "Coach" at bounding box center [496, 420] width 40 height 40
click at [932, 561] on span "Apply" at bounding box center [934, 563] width 35 height 17
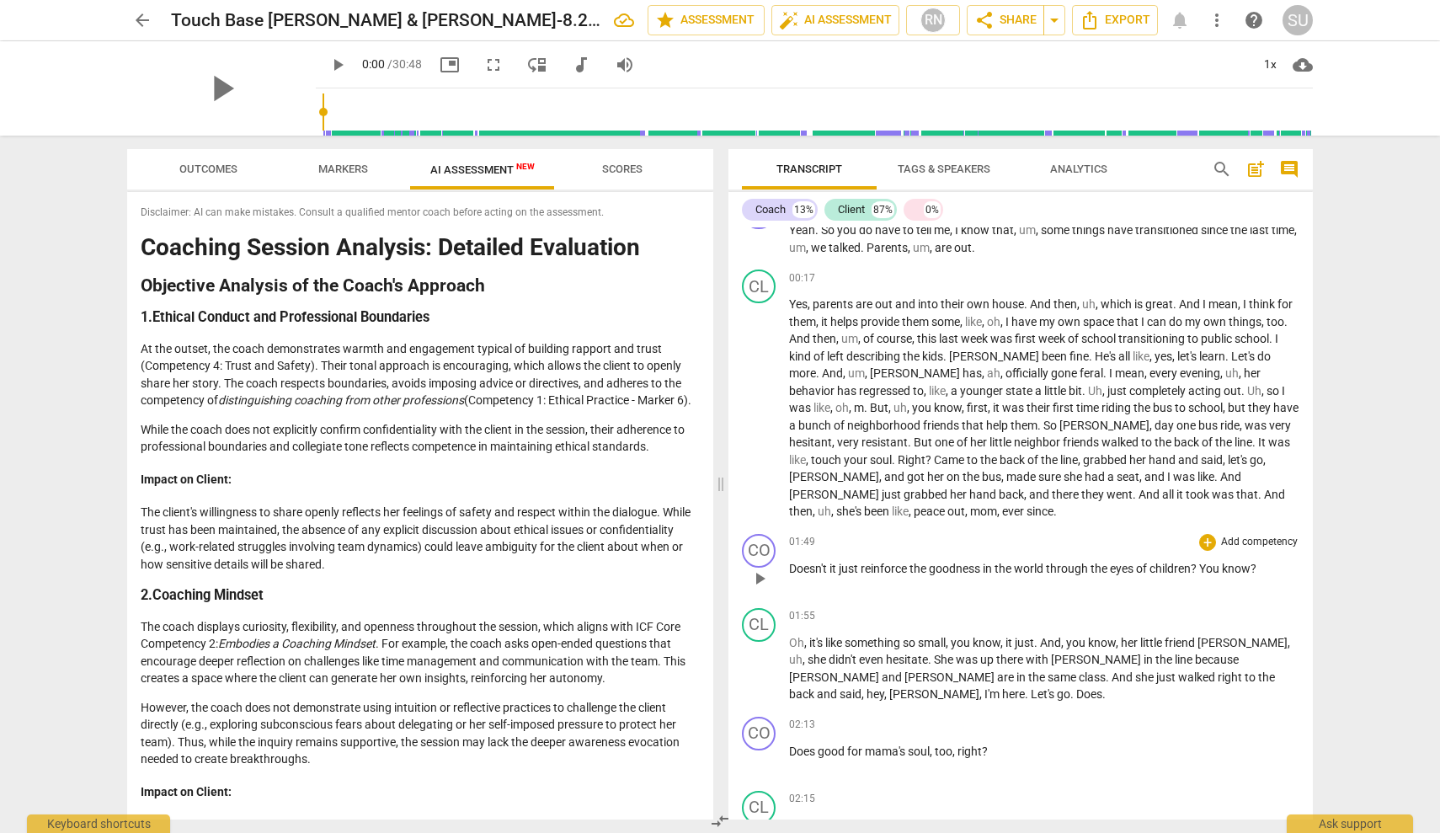
scroll to position [189, 0]
click at [336, 164] on span "Markers" at bounding box center [343, 169] width 50 height 13
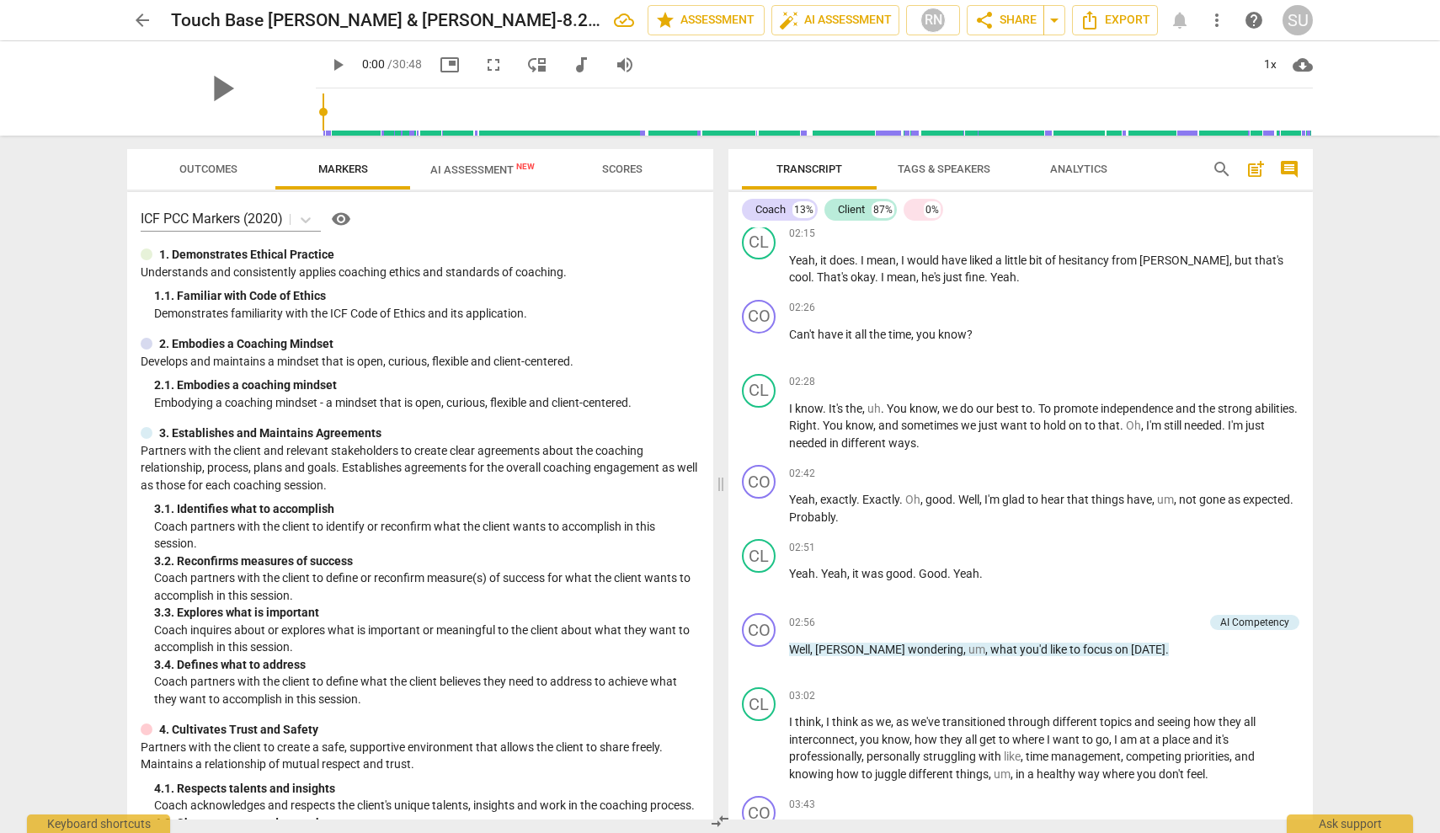
scroll to position [775, 0]
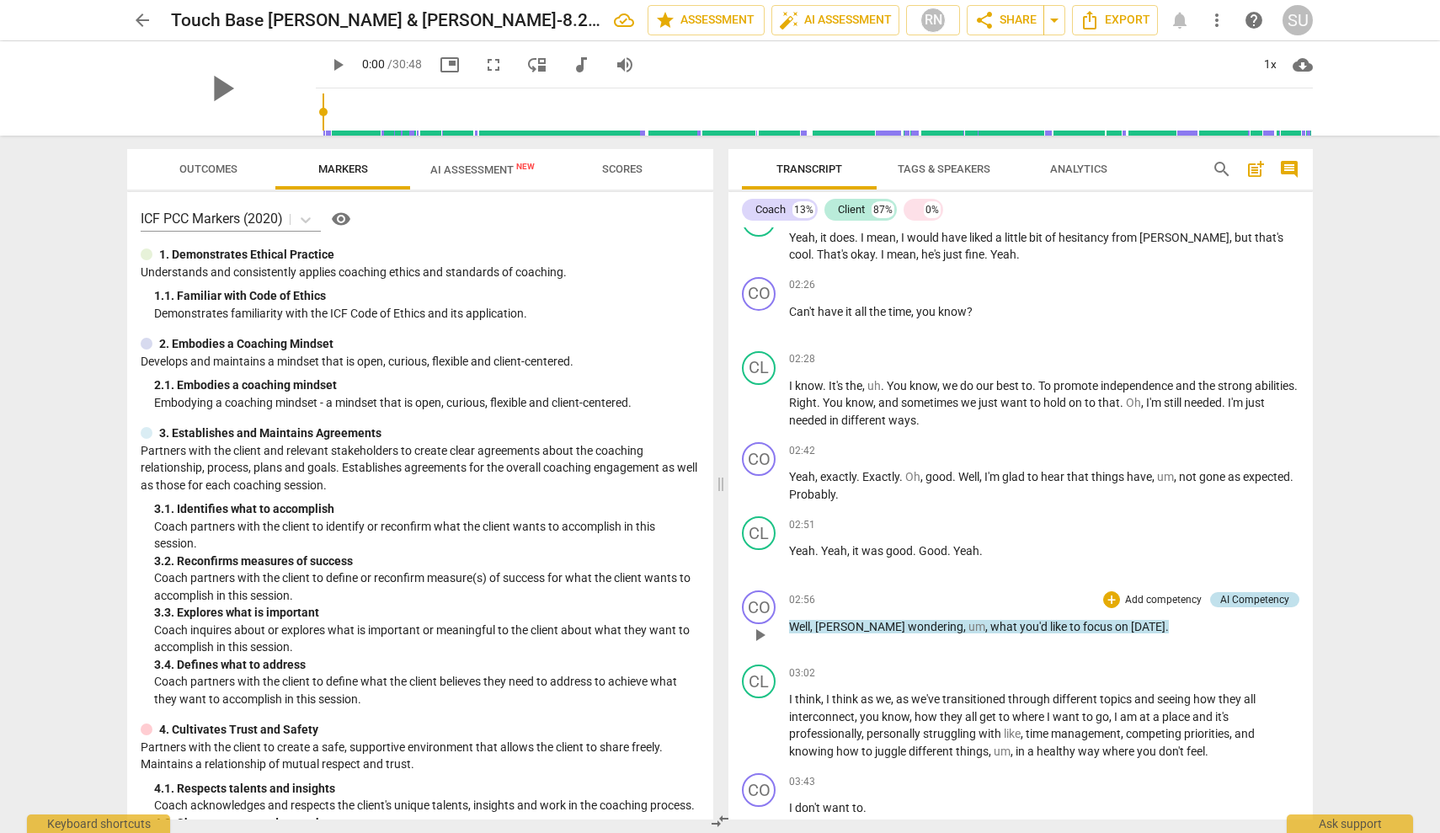
click at [1256, 595] on div "AI Competency" at bounding box center [1254, 599] width 69 height 15
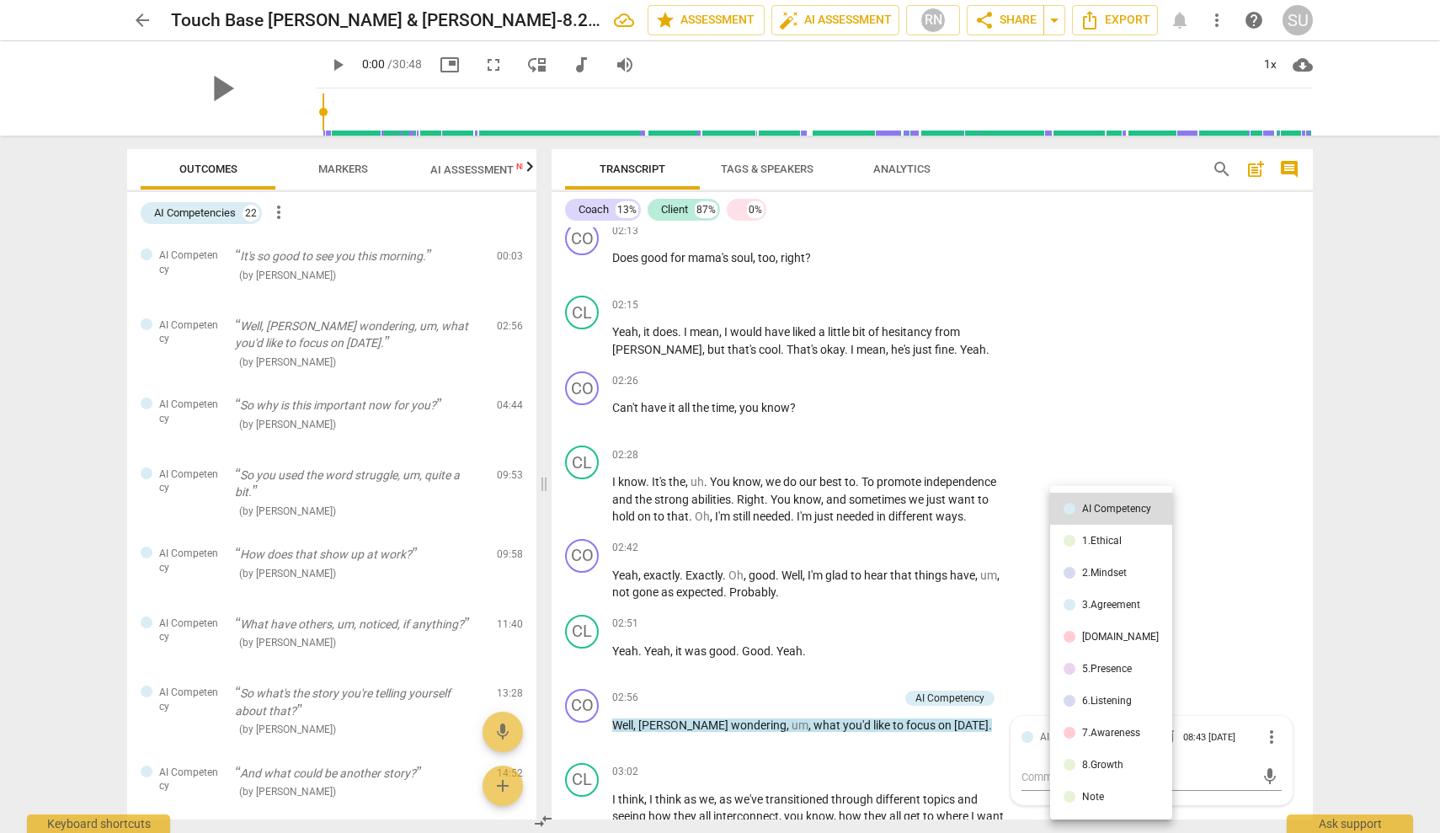
click at [1241, 536] on div at bounding box center [720, 416] width 1440 height 833
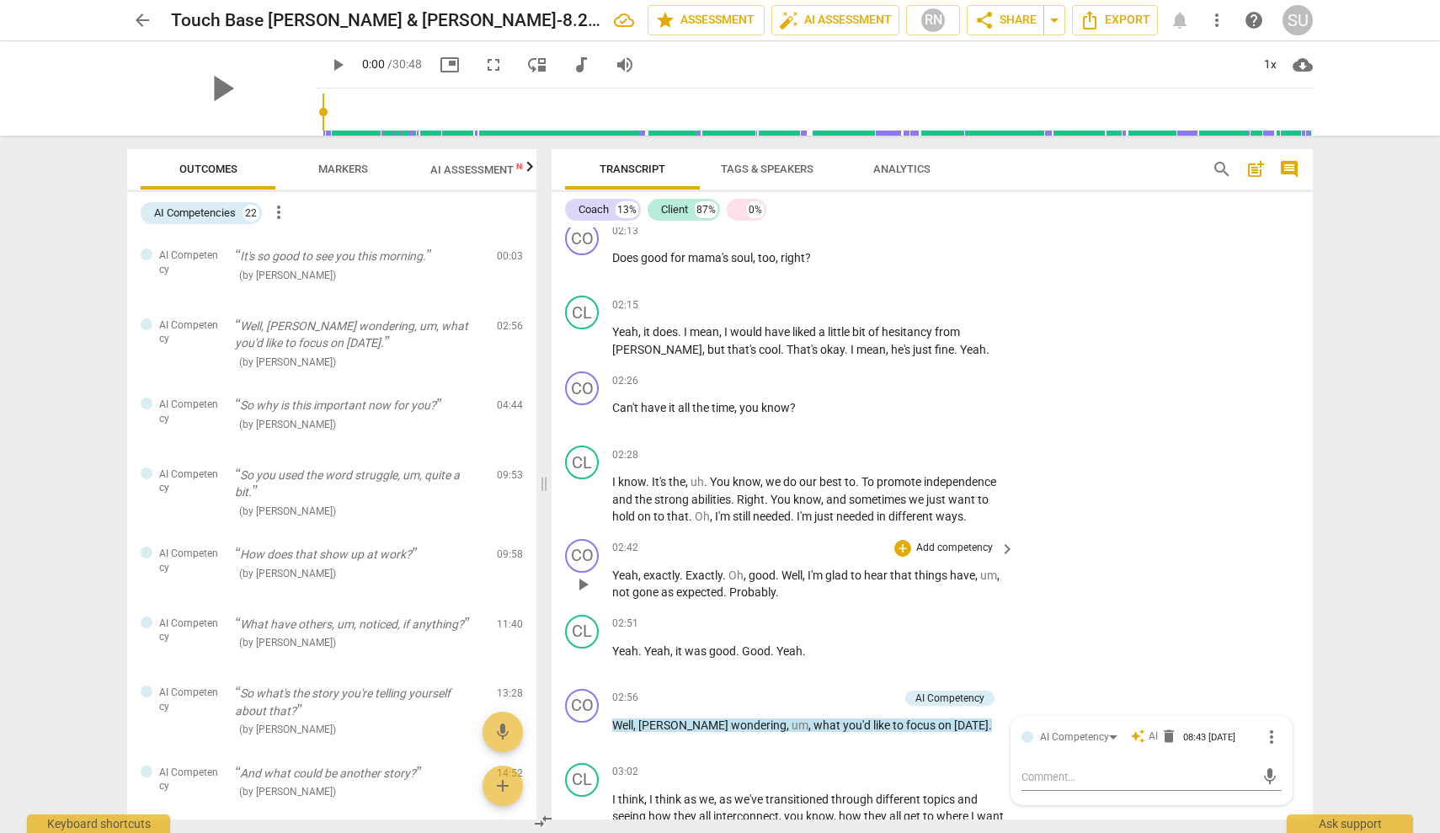
click at [1208, 532] on div "CO play_arrow pause 02:42 + Add competency keyboard_arrow_right Yeah , exactly …" at bounding box center [932, 570] width 761 height 76
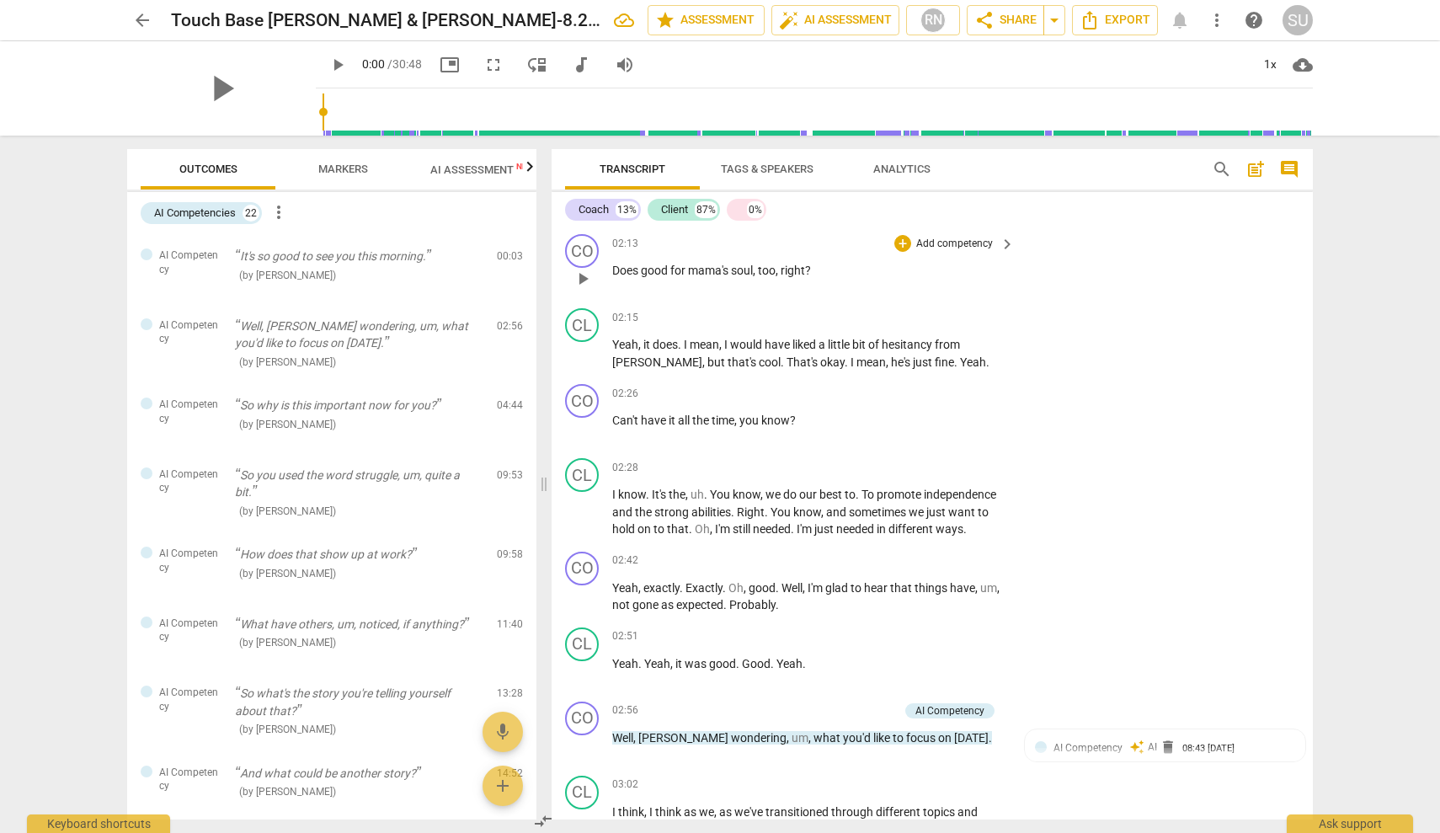
scroll to position [736, 0]
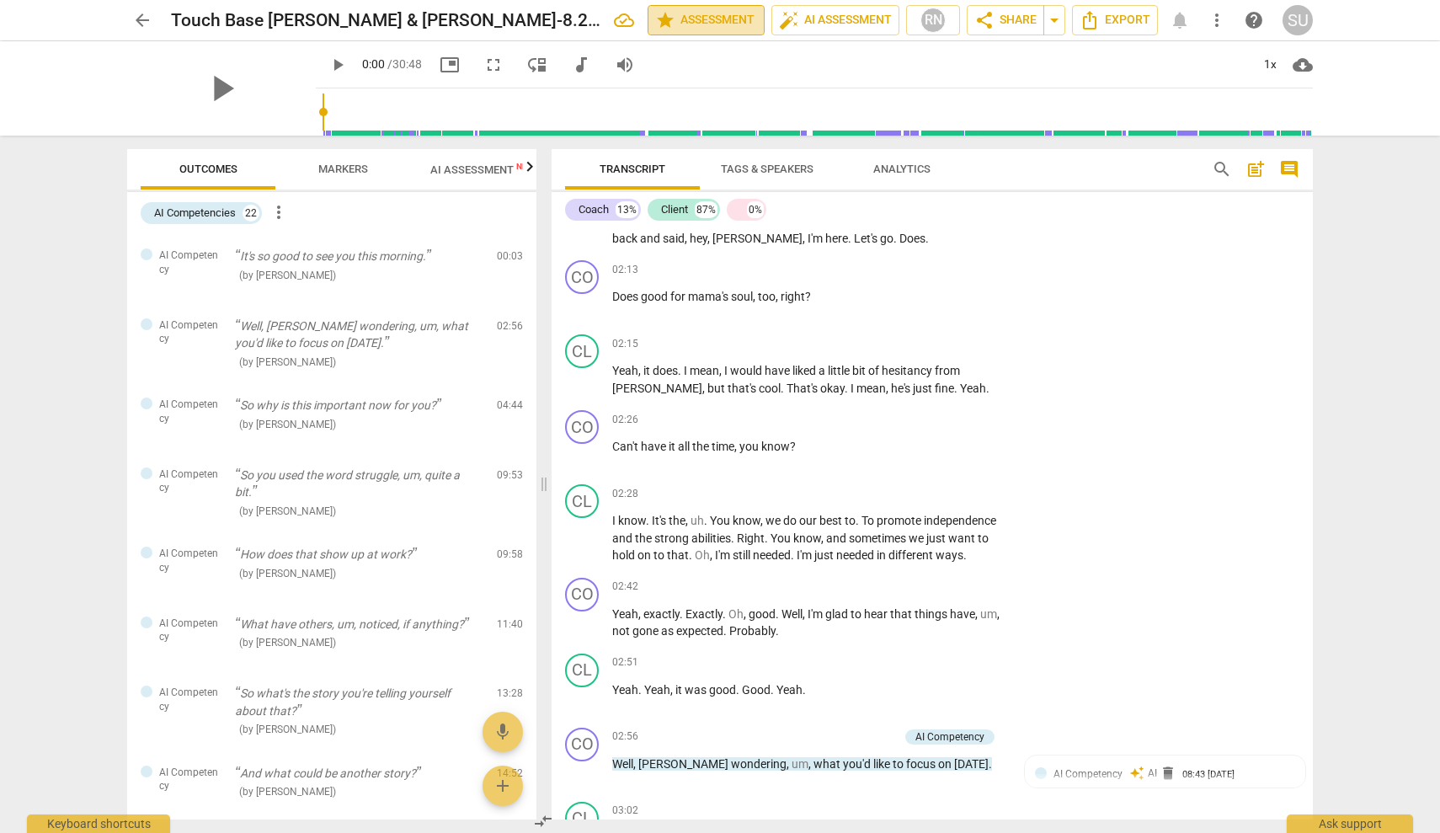
click at [745, 25] on span "star Assessment" at bounding box center [706, 20] width 102 height 20
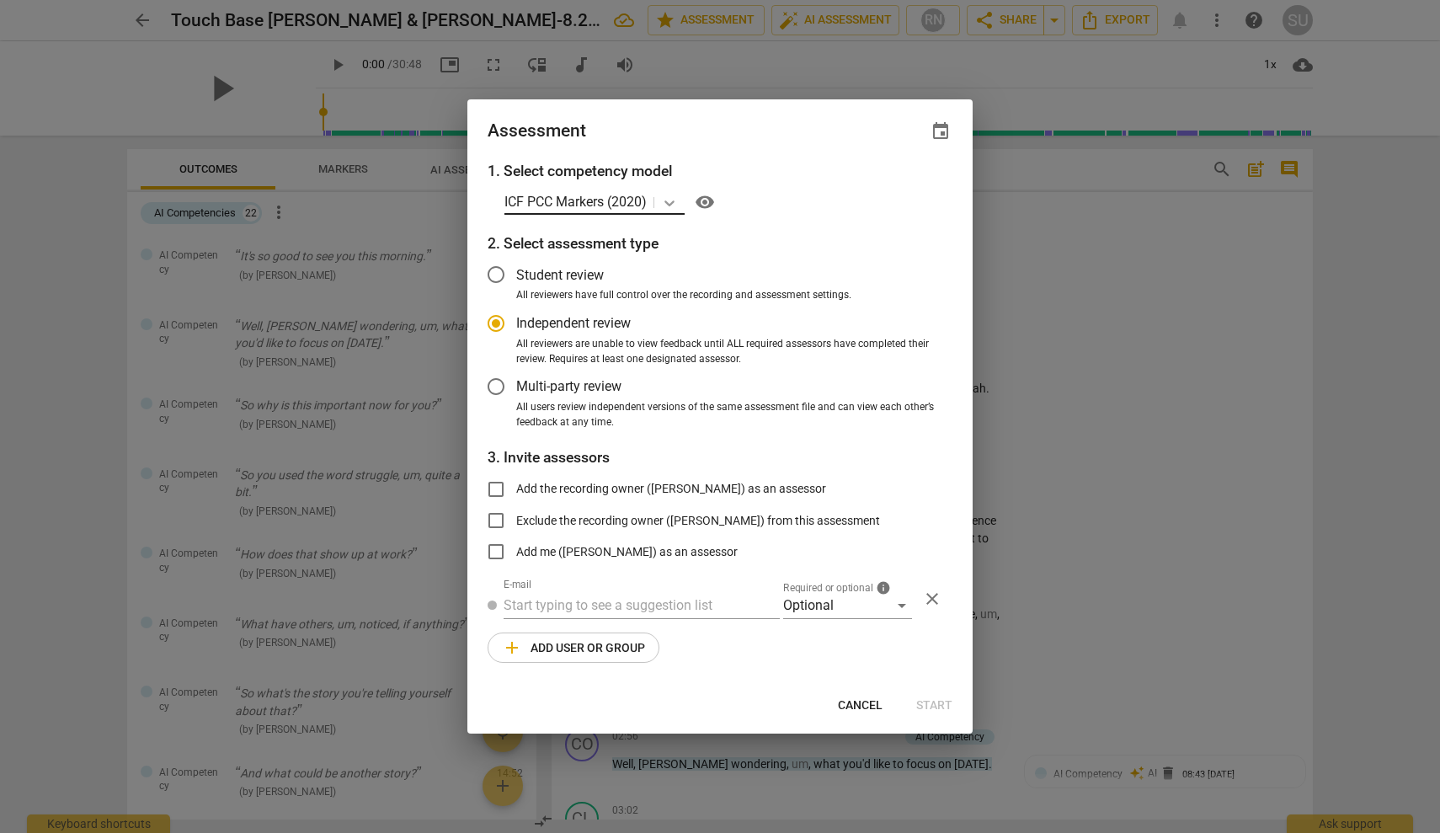
click at [673, 205] on icon at bounding box center [670, 203] width 10 height 6
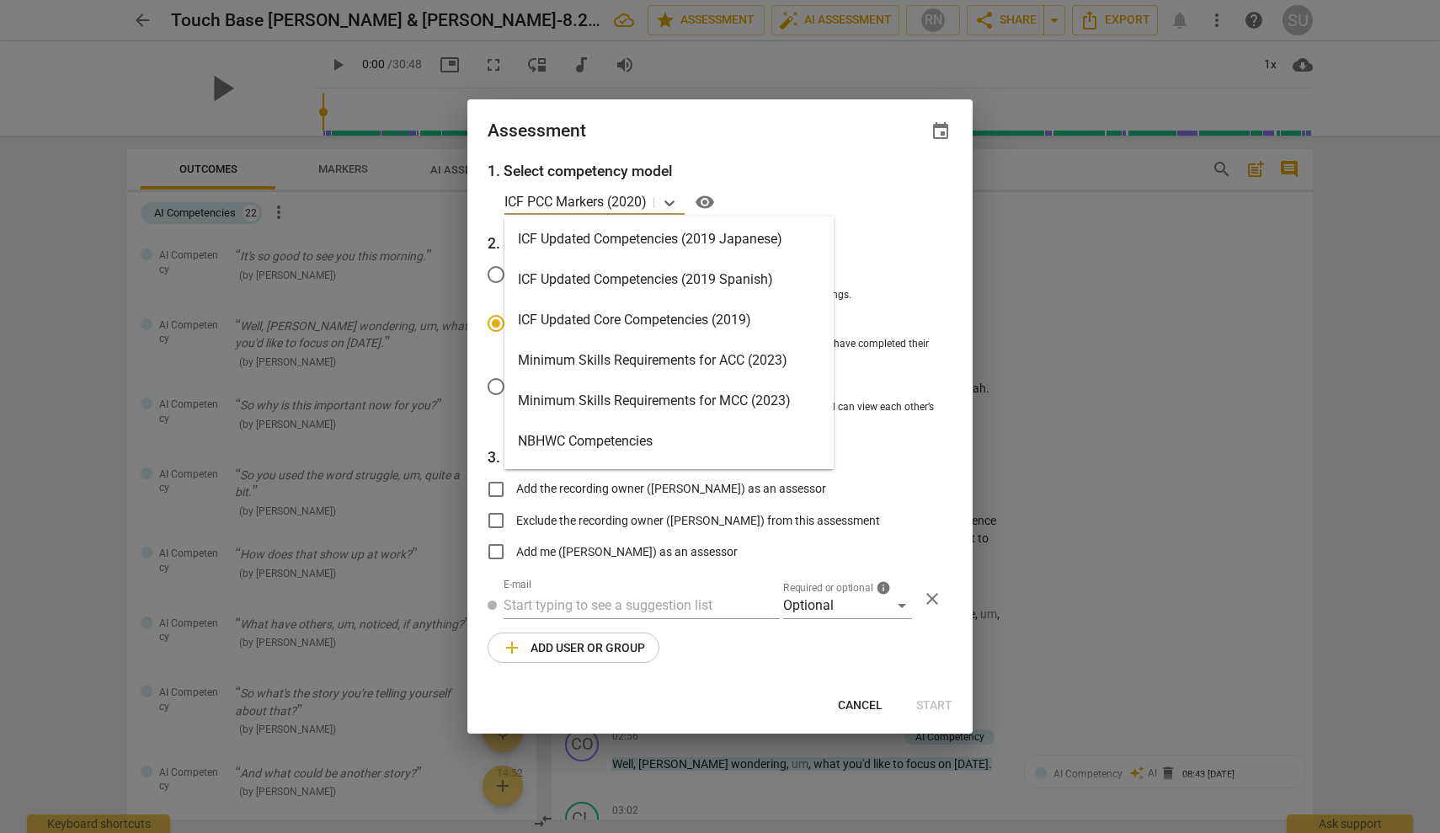
scroll to position [248, 0]
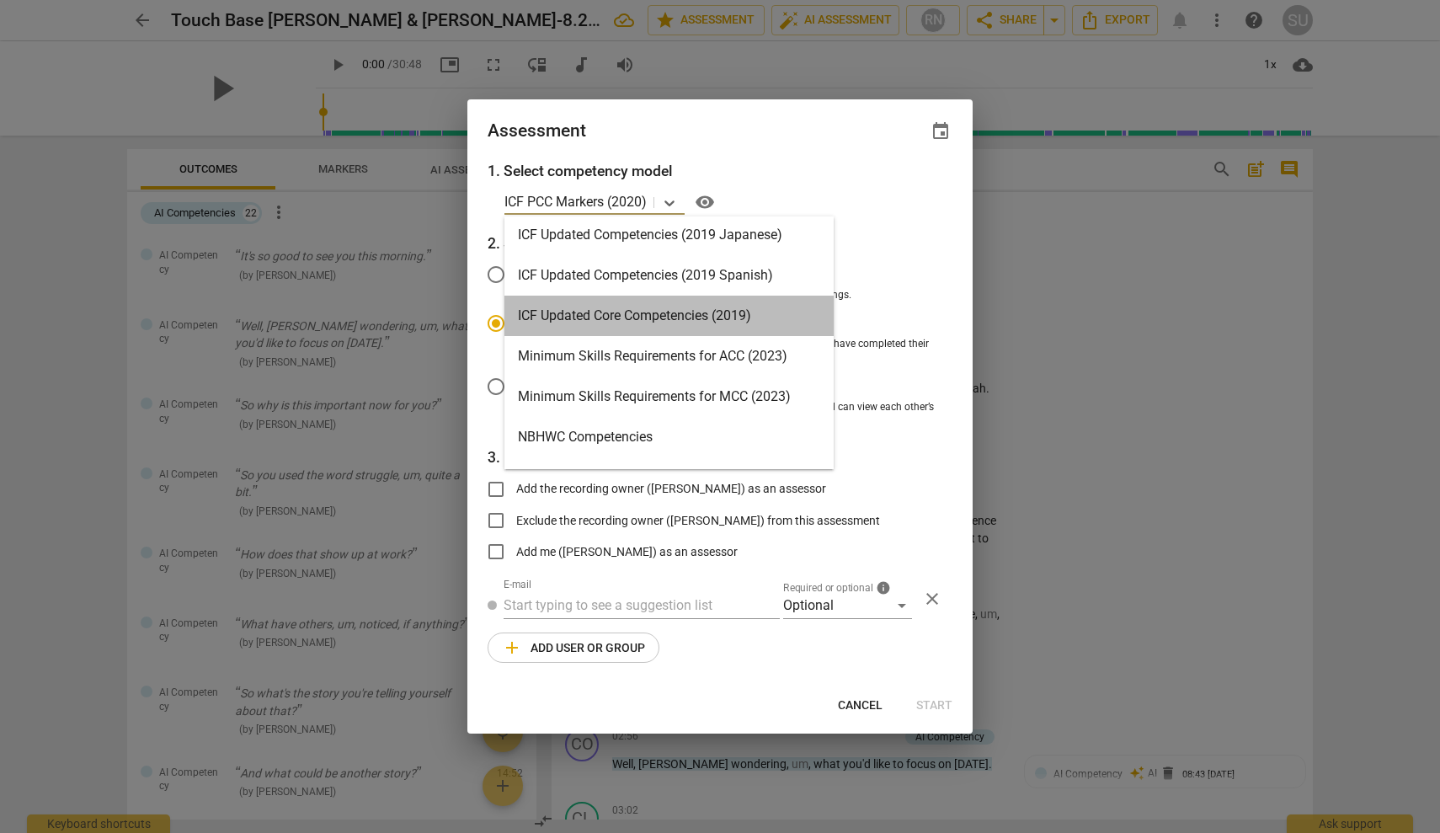
click at [679, 320] on div "ICF Updated Core Competencies (2019)" at bounding box center [669, 316] width 329 height 40
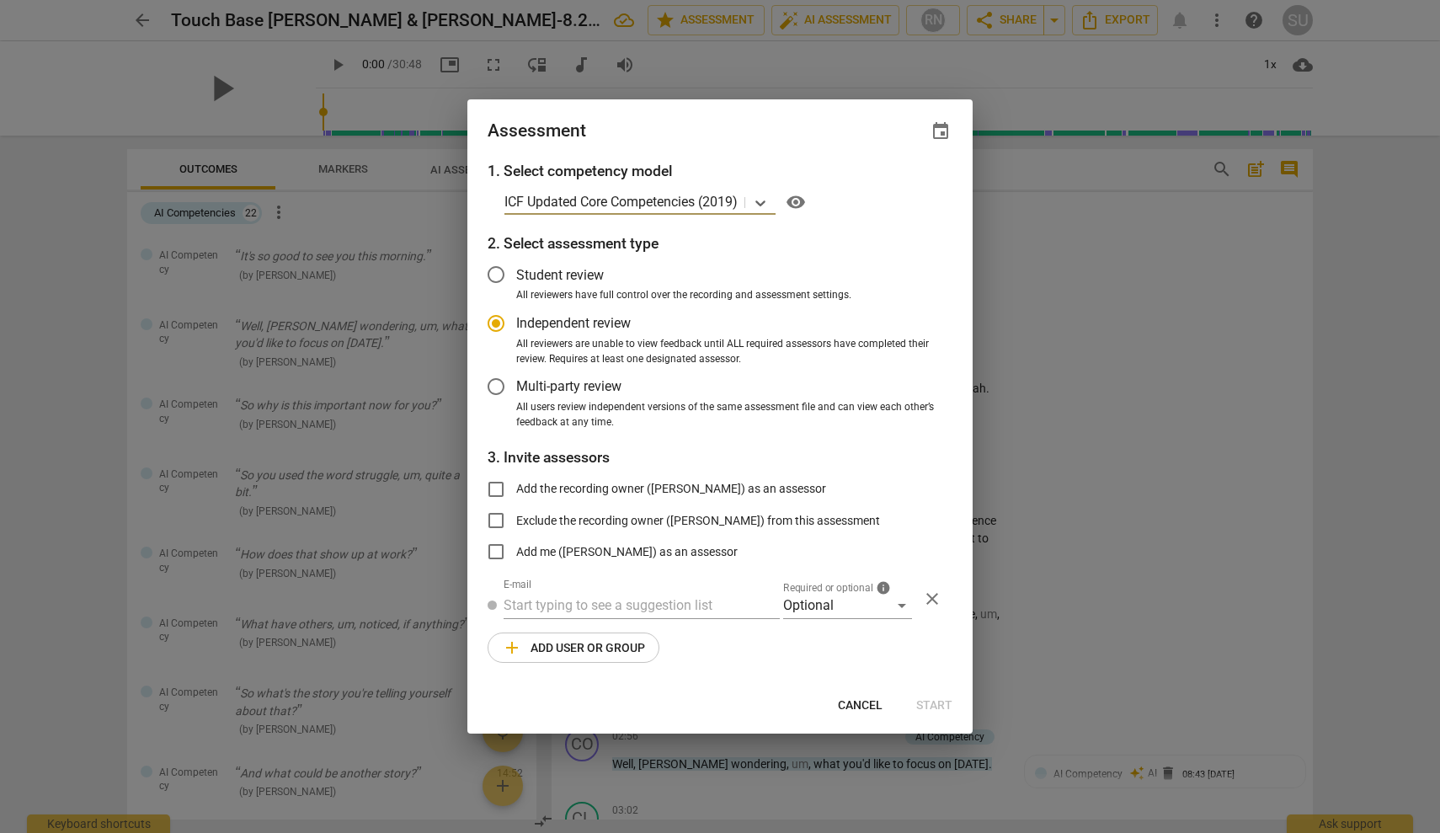
radio input "false"
click at [499, 274] on input "Student review" at bounding box center [496, 274] width 40 height 40
click at [927, 701] on div "Cancel Start" at bounding box center [720, 705] width 499 height 30
click at [864, 702] on span "Cancel" at bounding box center [860, 705] width 45 height 17
radio input "false"
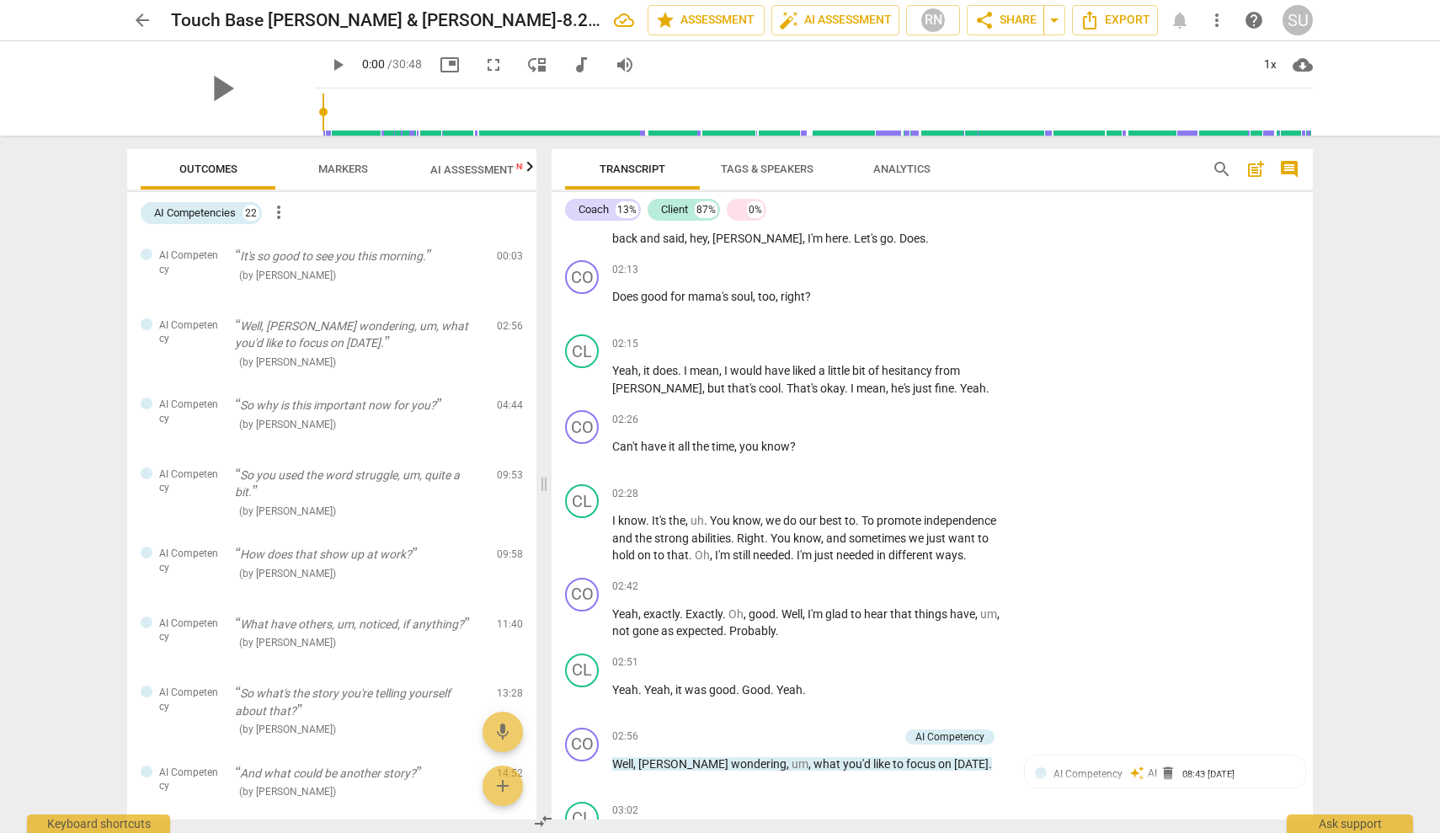
click at [331, 173] on span "Markers" at bounding box center [343, 169] width 50 height 13
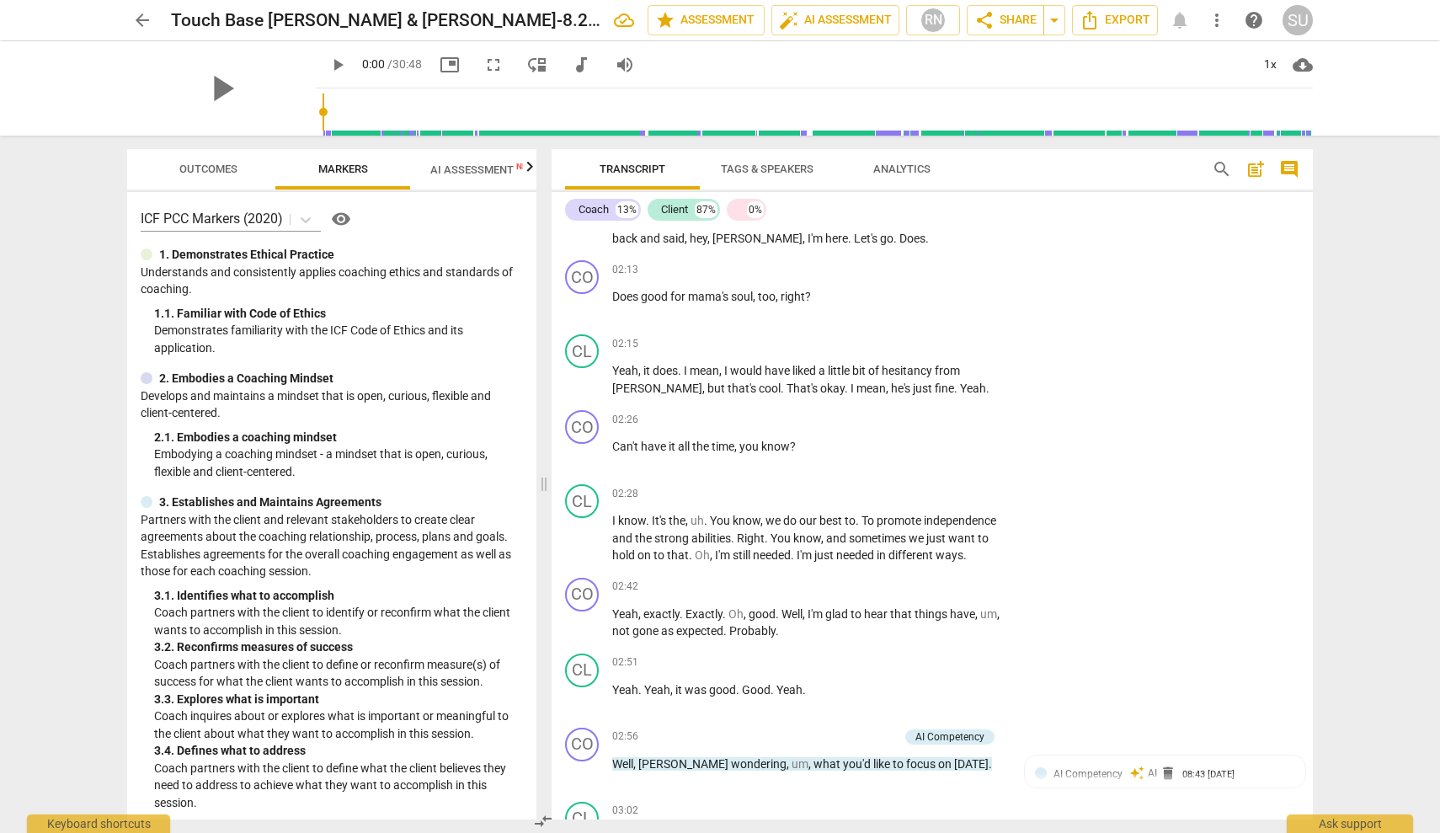
scroll to position [0, 0]
click at [749, 166] on span "Tags & Speakers" at bounding box center [767, 169] width 93 height 13
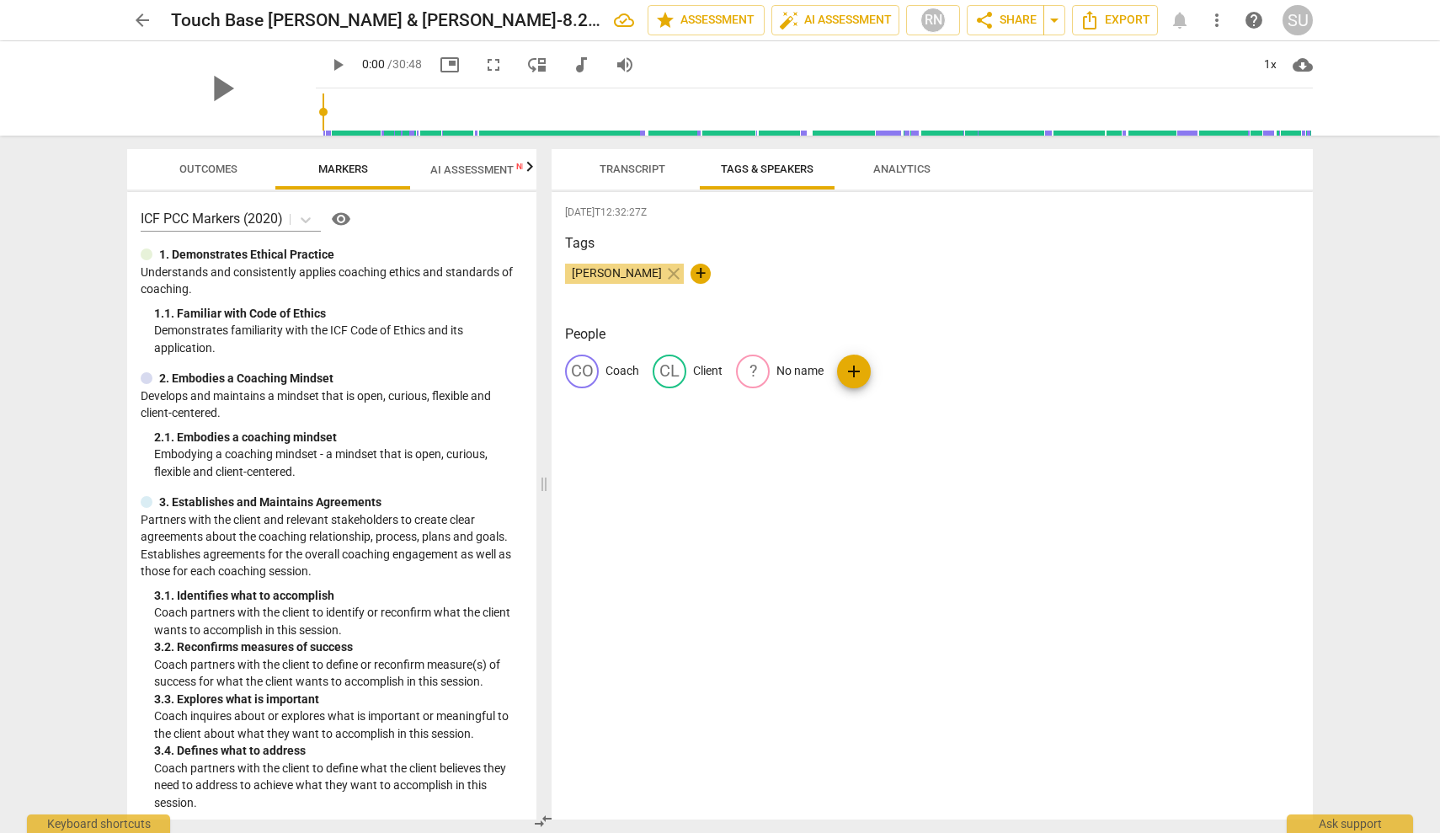
click at [911, 156] on button "Analytics" at bounding box center [902, 169] width 135 height 40
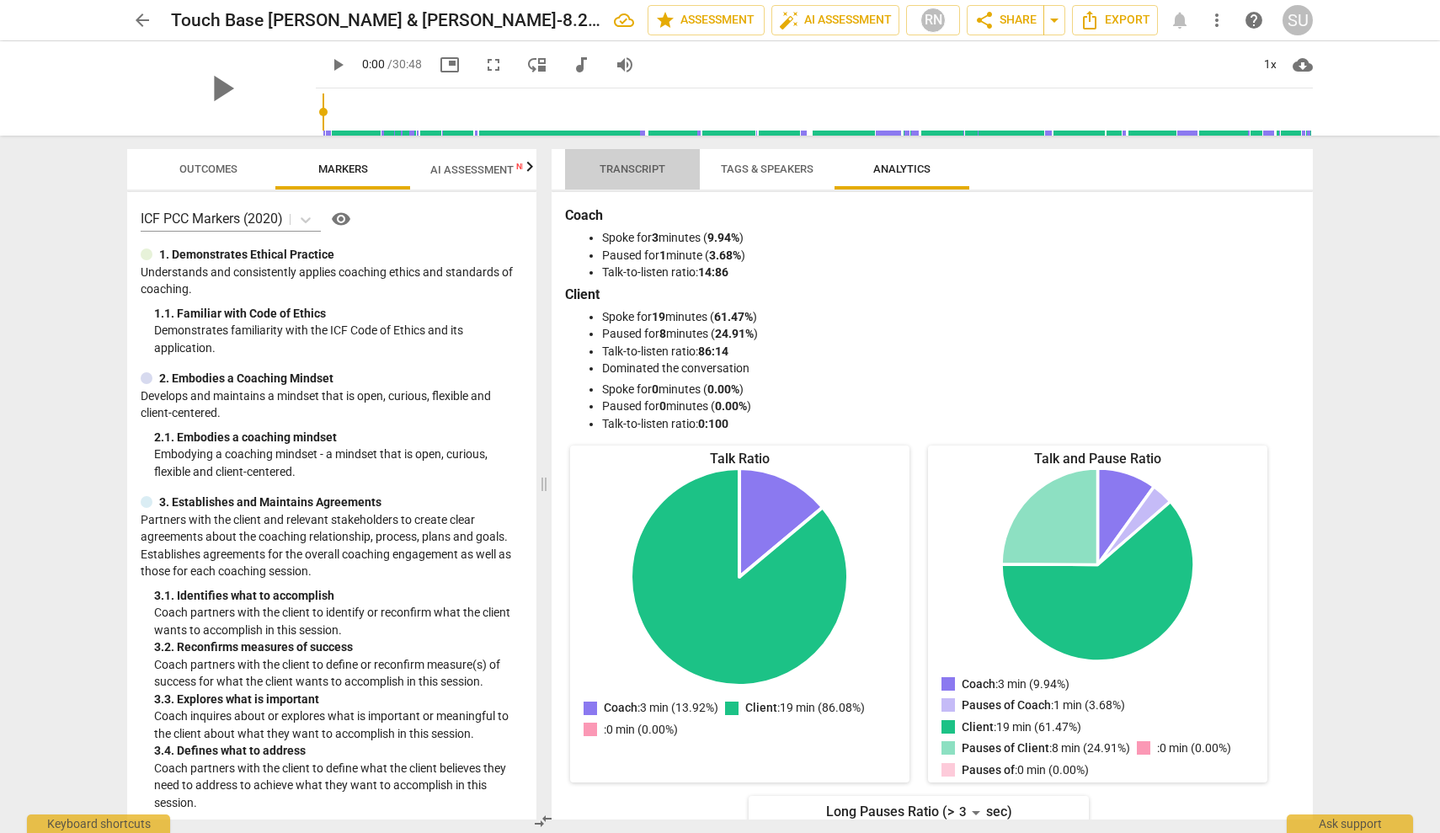
click at [648, 167] on span "Transcript" at bounding box center [633, 169] width 66 height 13
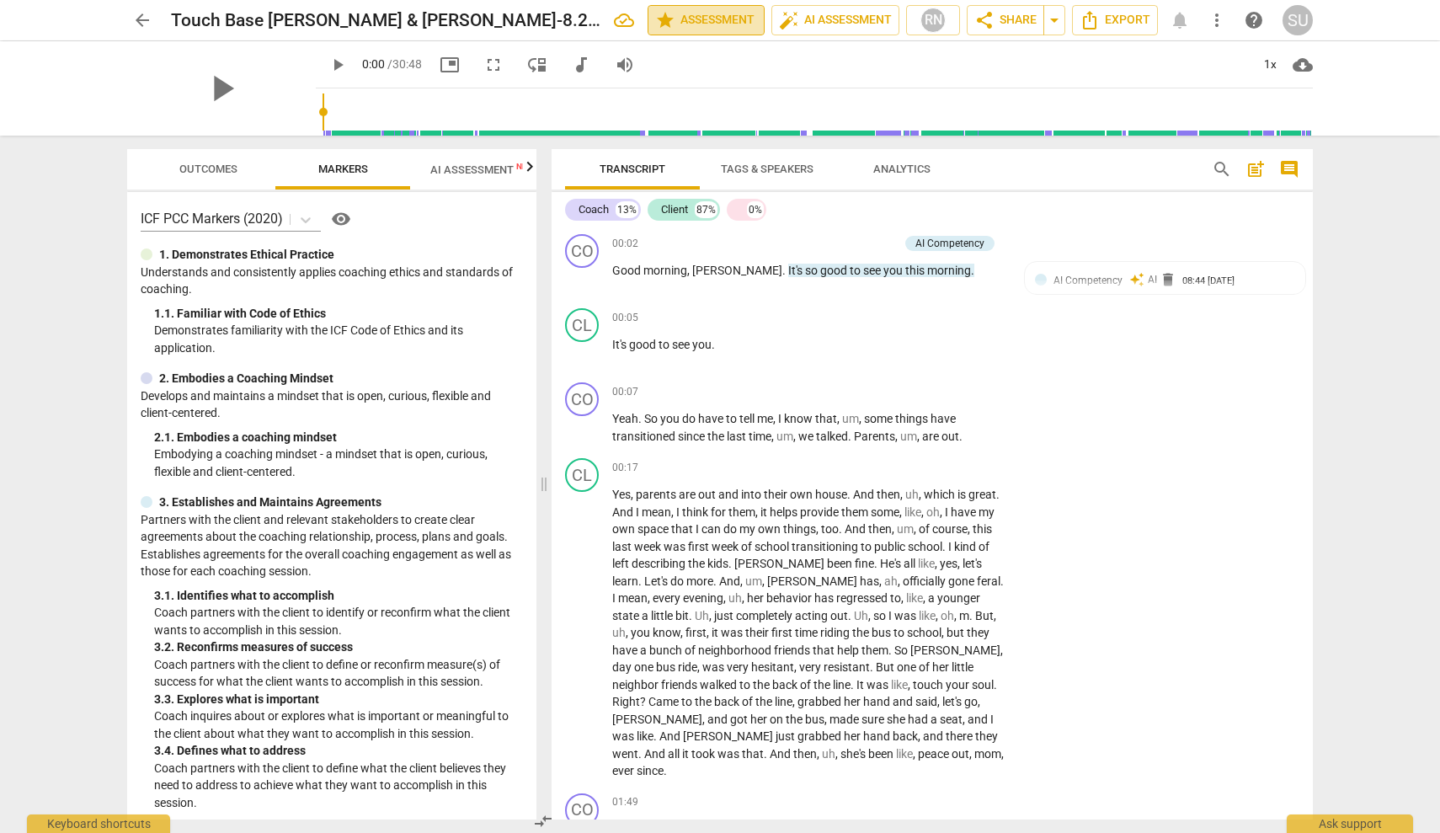
click at [755, 19] on button "star Assessment" at bounding box center [706, 20] width 117 height 30
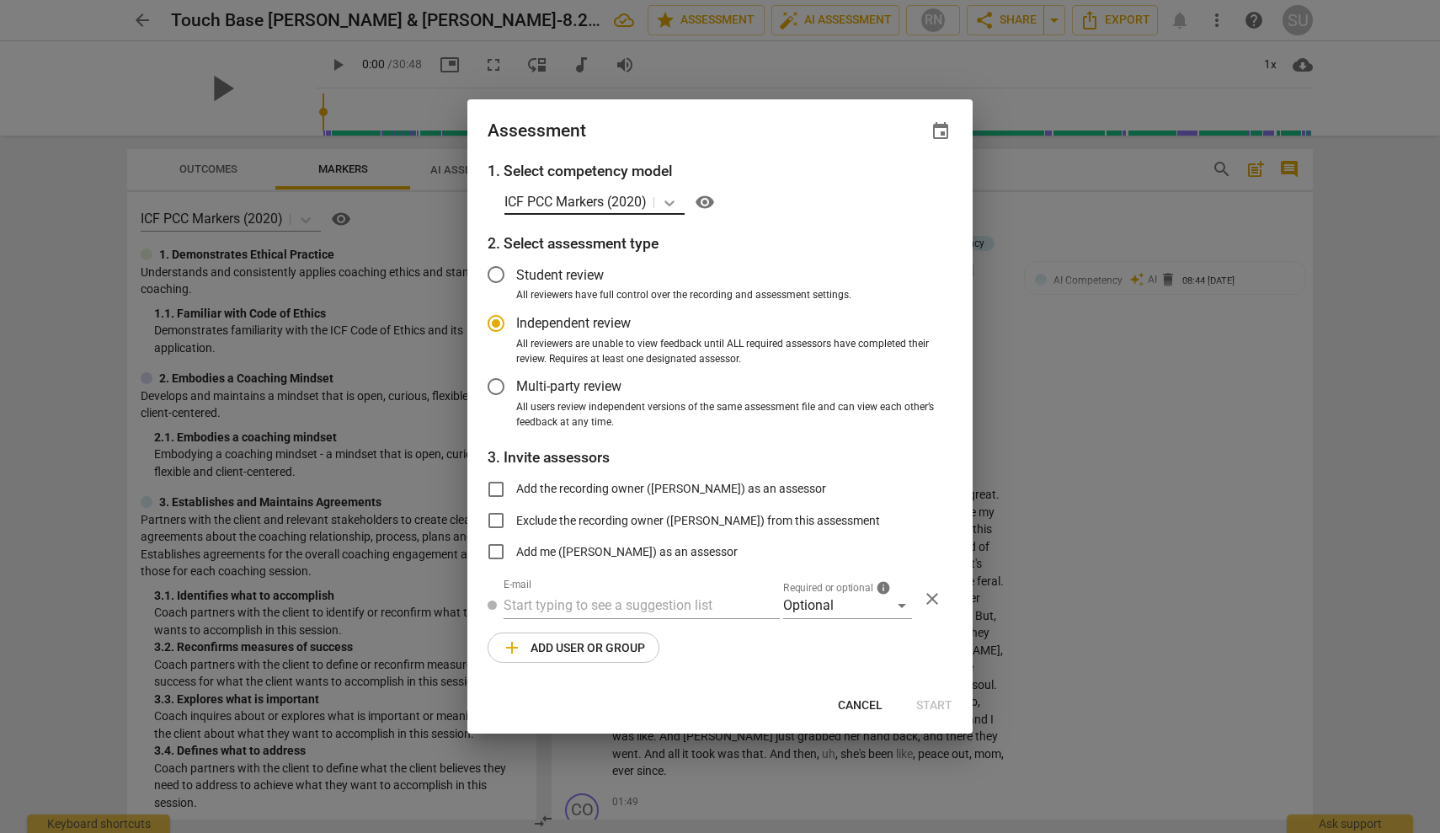
click at [675, 206] on icon at bounding box center [669, 203] width 17 height 17
click at [670, 204] on icon at bounding box center [670, 203] width 10 height 6
click at [1085, 391] on div at bounding box center [720, 416] width 1440 height 833
radio input "false"
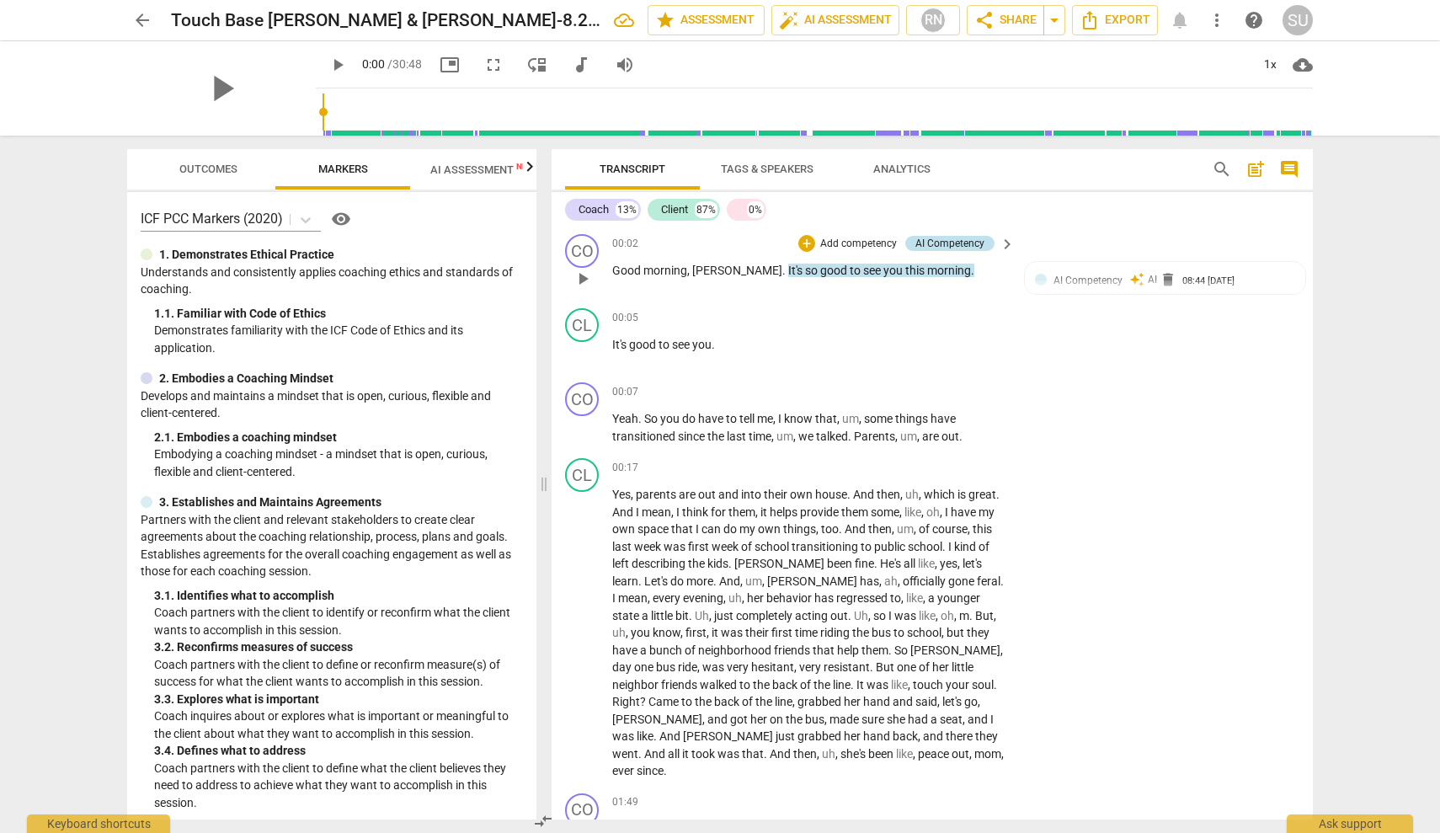
click at [975, 245] on div "AI Competency" at bounding box center [950, 243] width 69 height 15
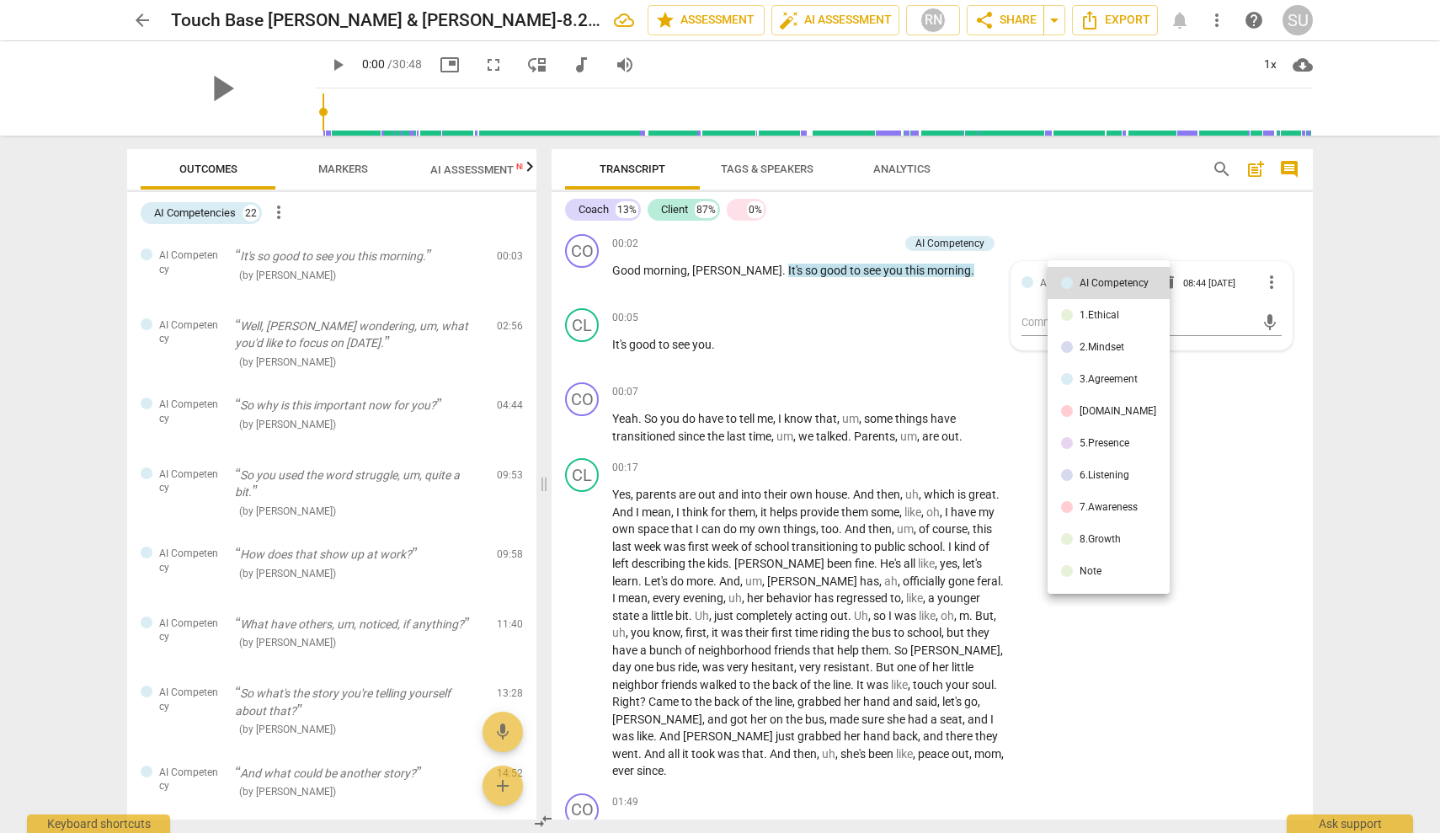
click at [1247, 450] on div at bounding box center [720, 416] width 1440 height 833
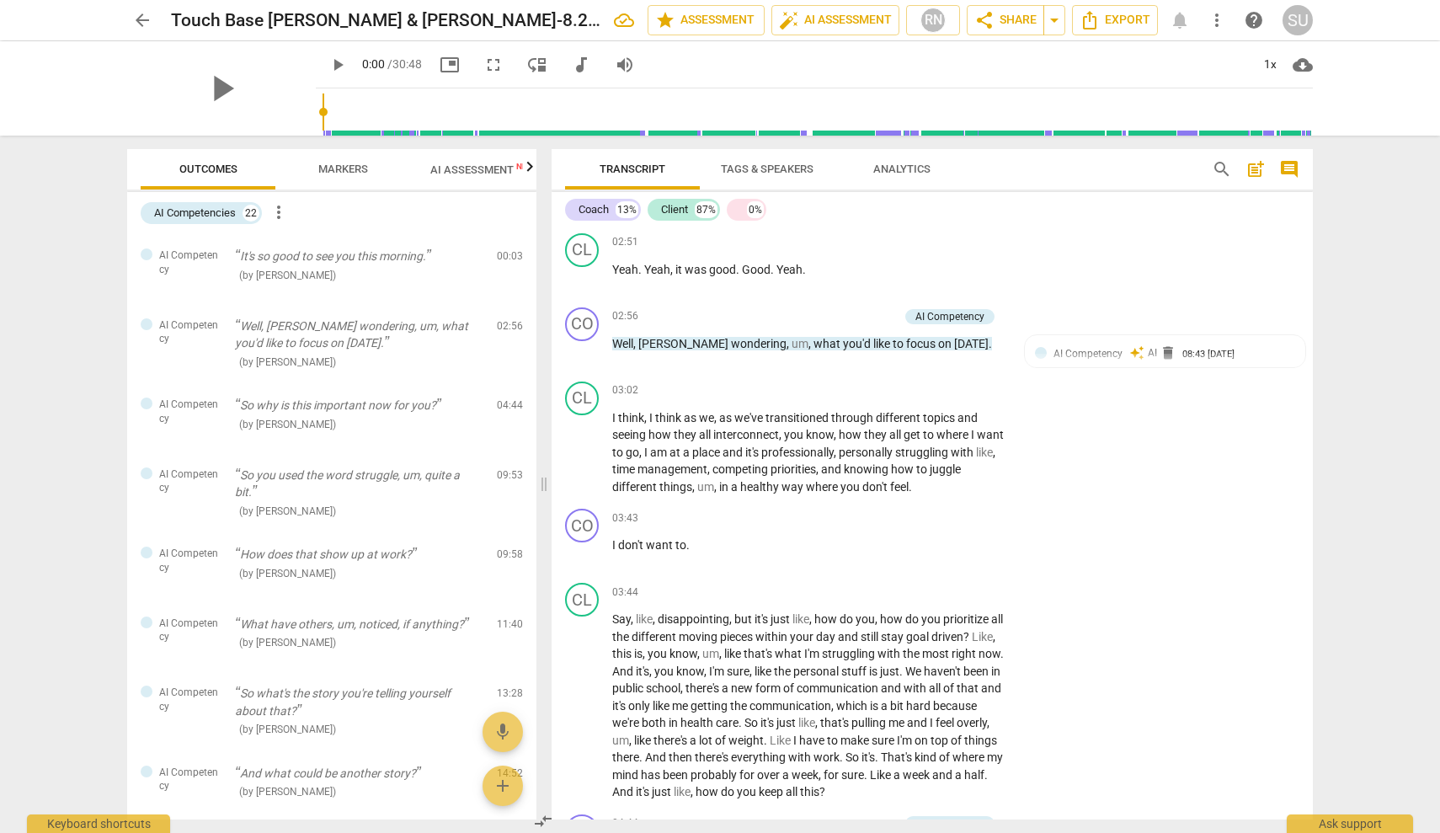
scroll to position [1157, 0]
click at [1005, 307] on span "keyboard_arrow_right" at bounding box center [1007, 317] width 20 height 20
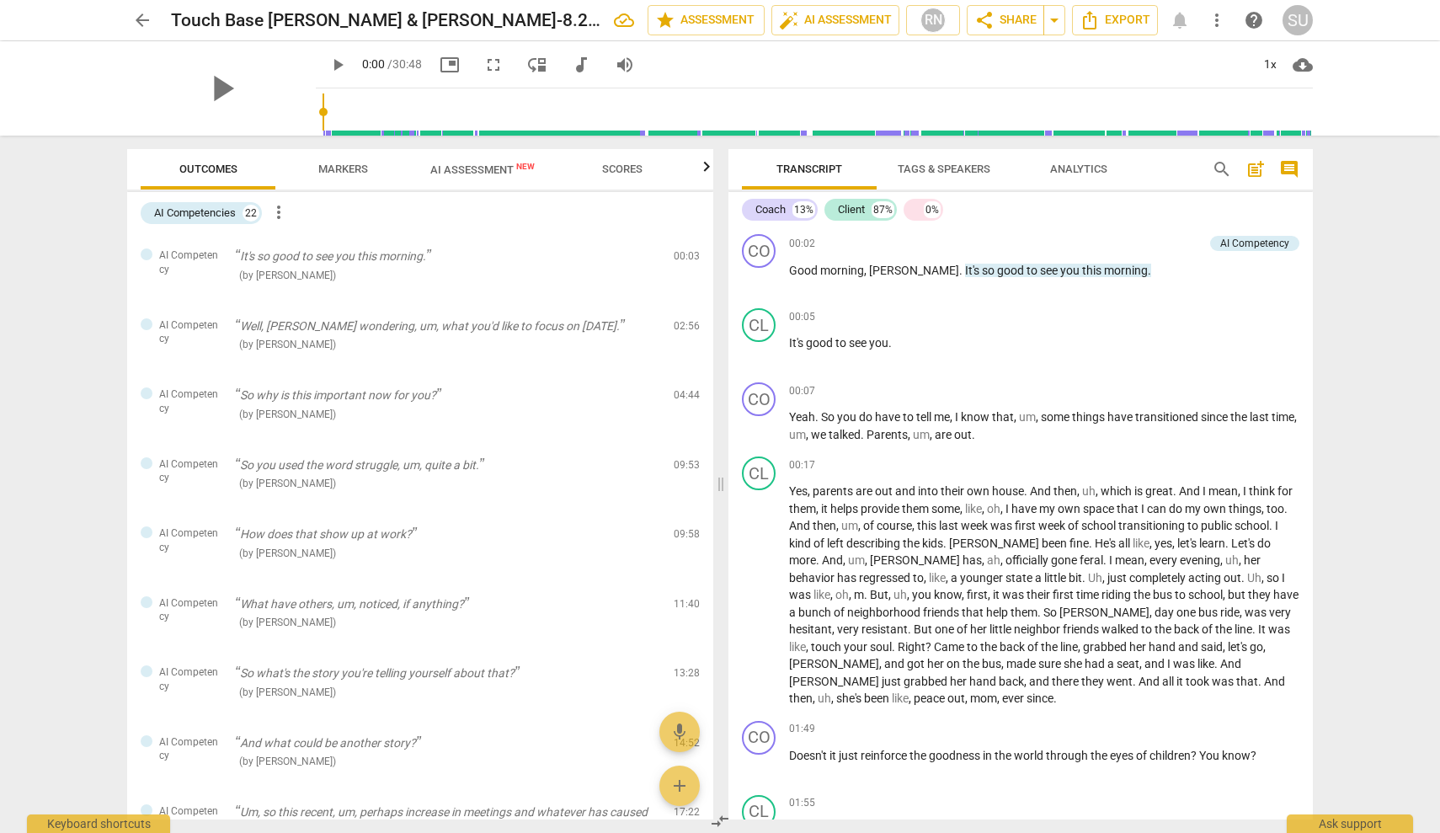
scroll to position [0, 0]
click at [1244, 243] on div "AI Competency" at bounding box center [1254, 243] width 69 height 15
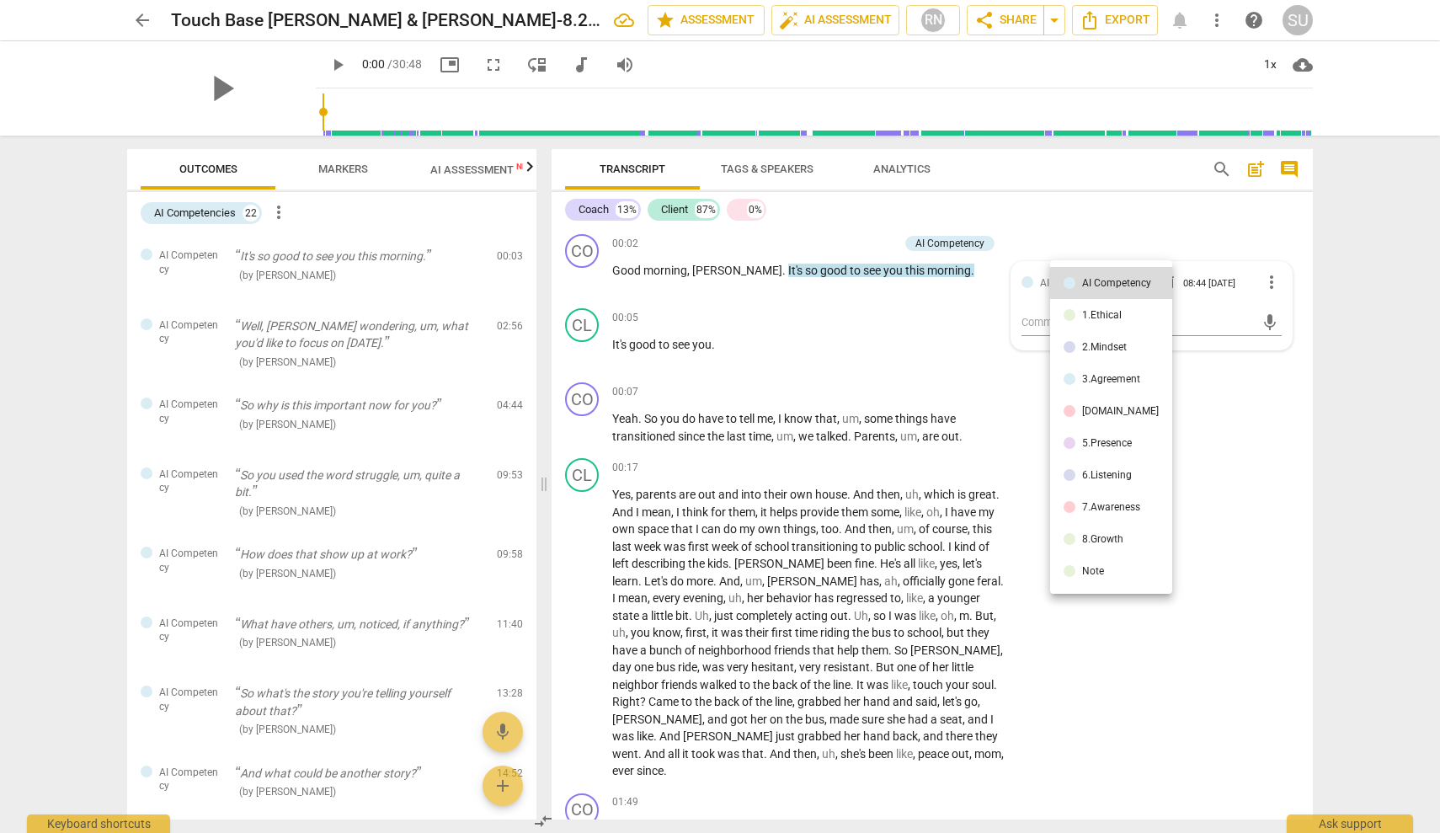
click at [1204, 229] on div at bounding box center [720, 416] width 1440 height 833
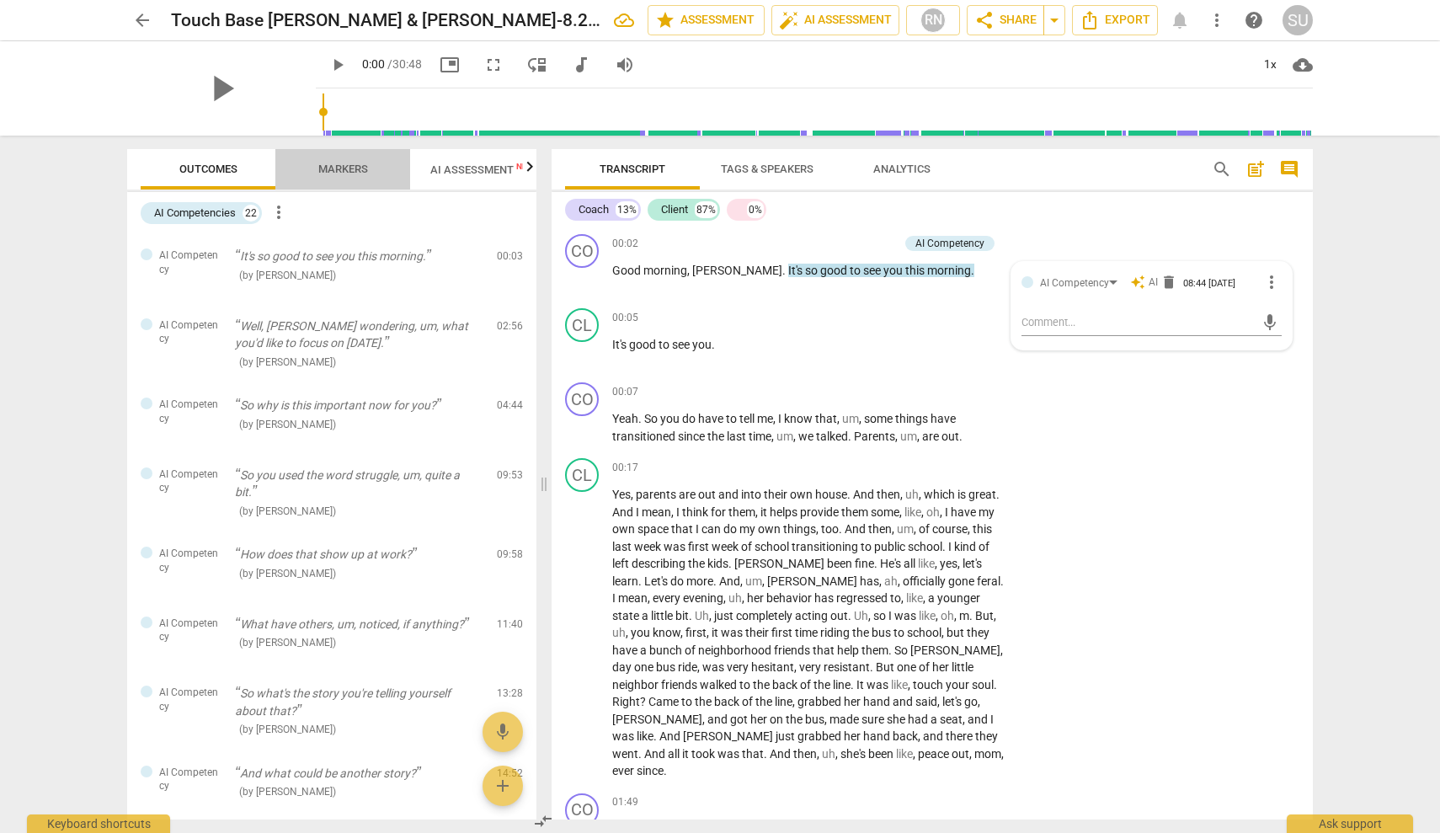
click at [348, 165] on span "Markers" at bounding box center [343, 169] width 50 height 13
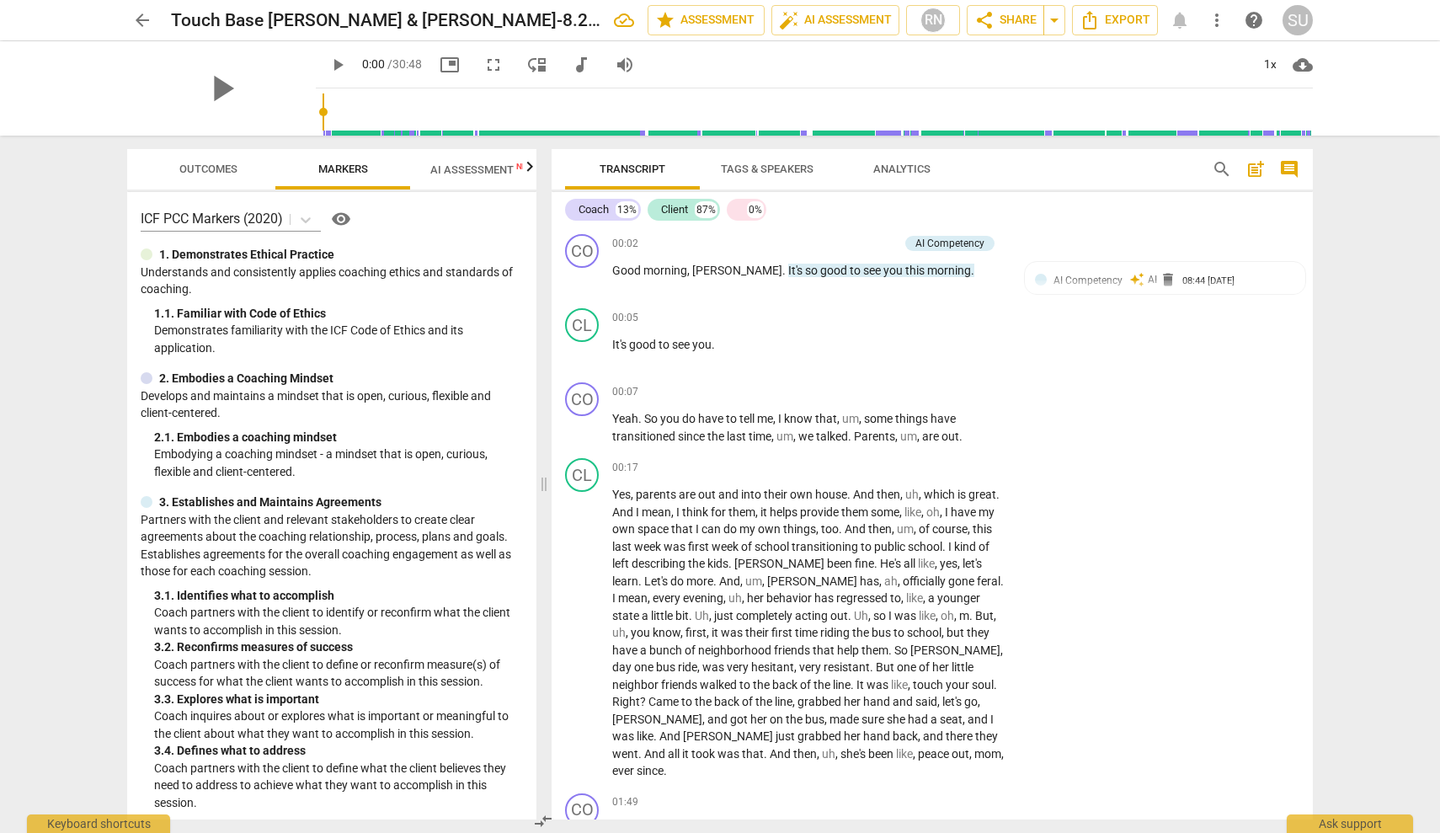
click at [235, 168] on span "Outcomes" at bounding box center [208, 169] width 58 height 13
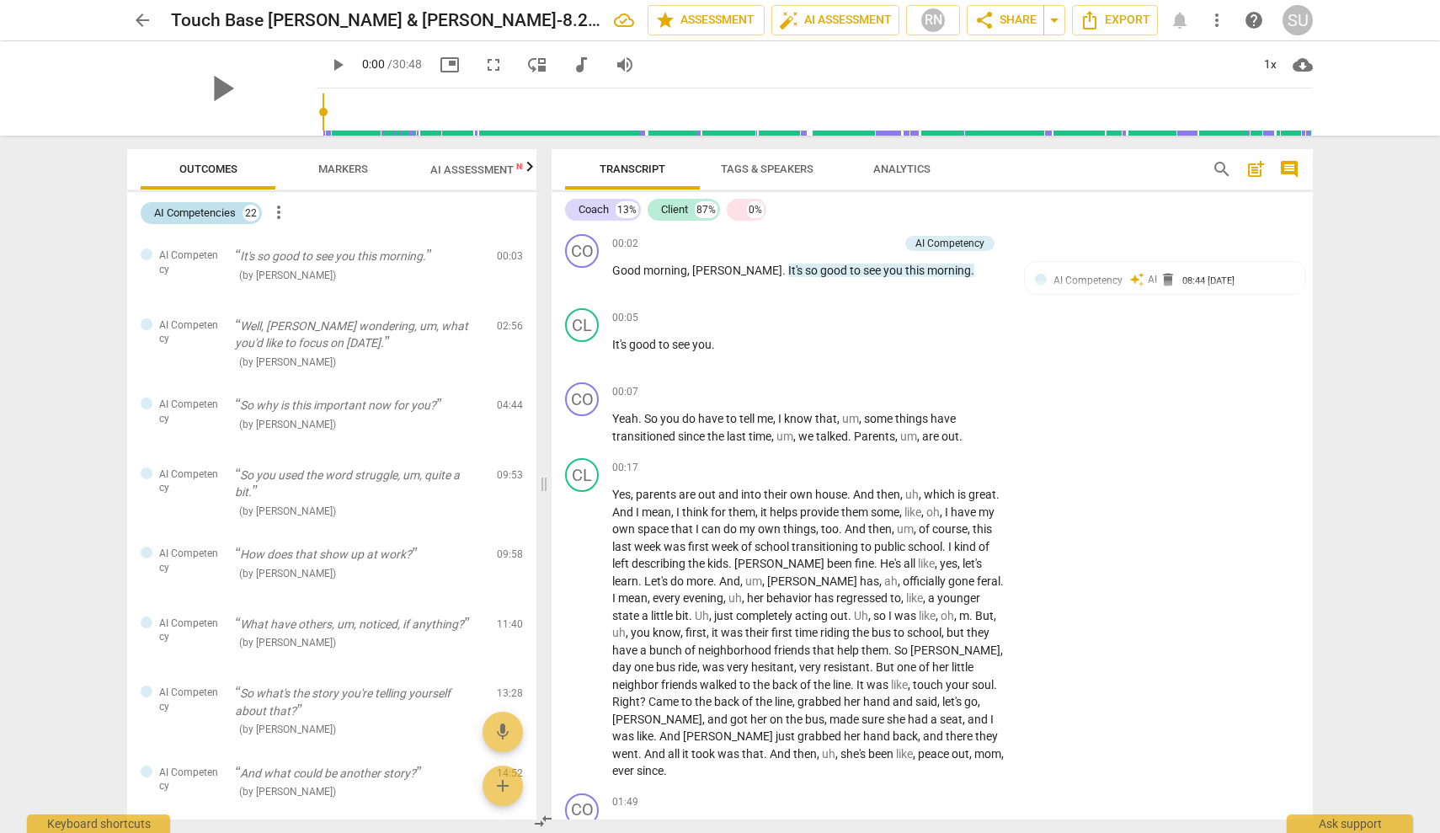
click at [248, 209] on div "22" at bounding box center [251, 213] width 17 height 17
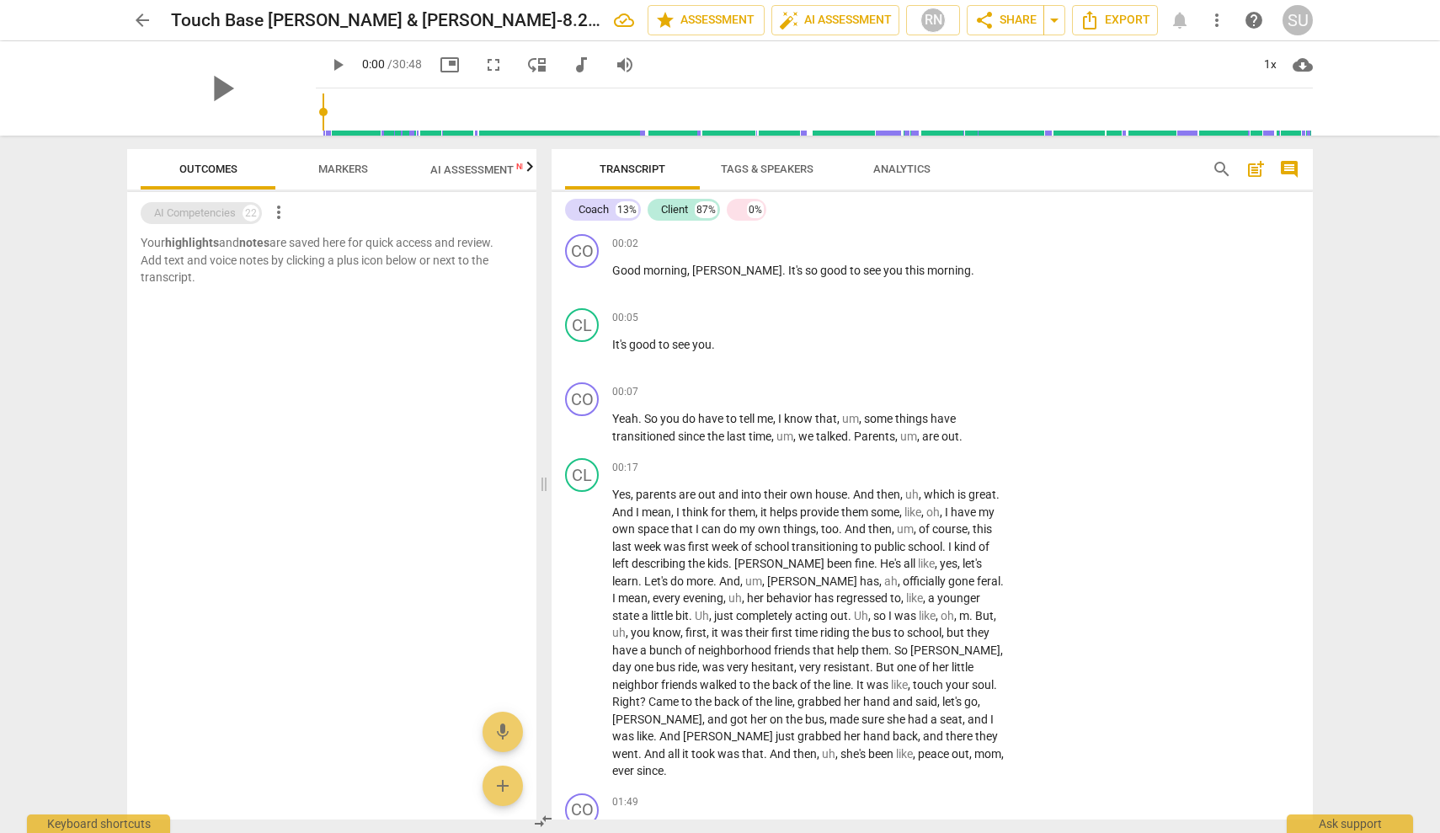
click at [254, 209] on div "22" at bounding box center [251, 213] width 17 height 17
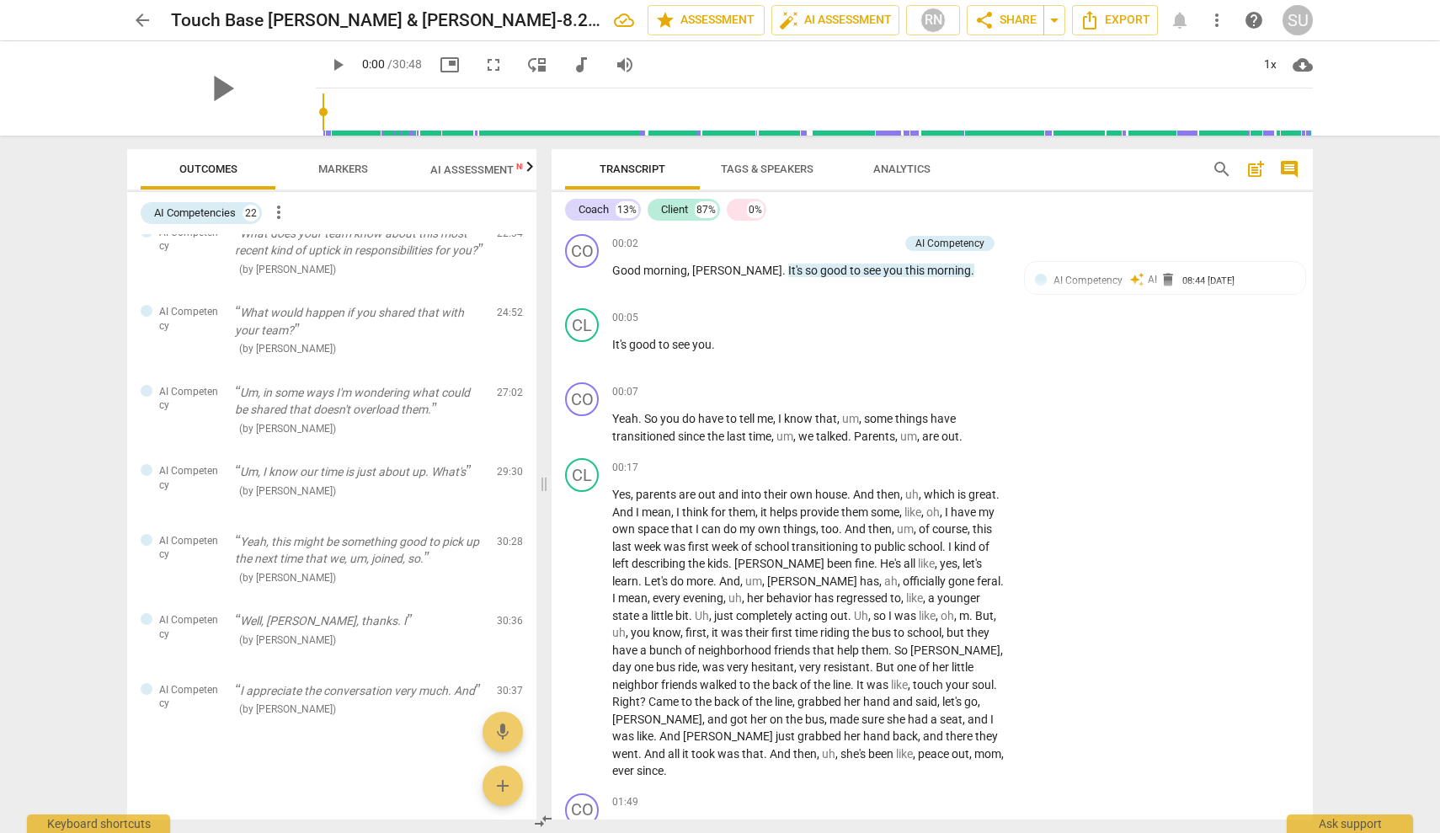
scroll to position [1249, 0]
click at [480, 164] on span "AI Assessment New" at bounding box center [482, 169] width 104 height 13
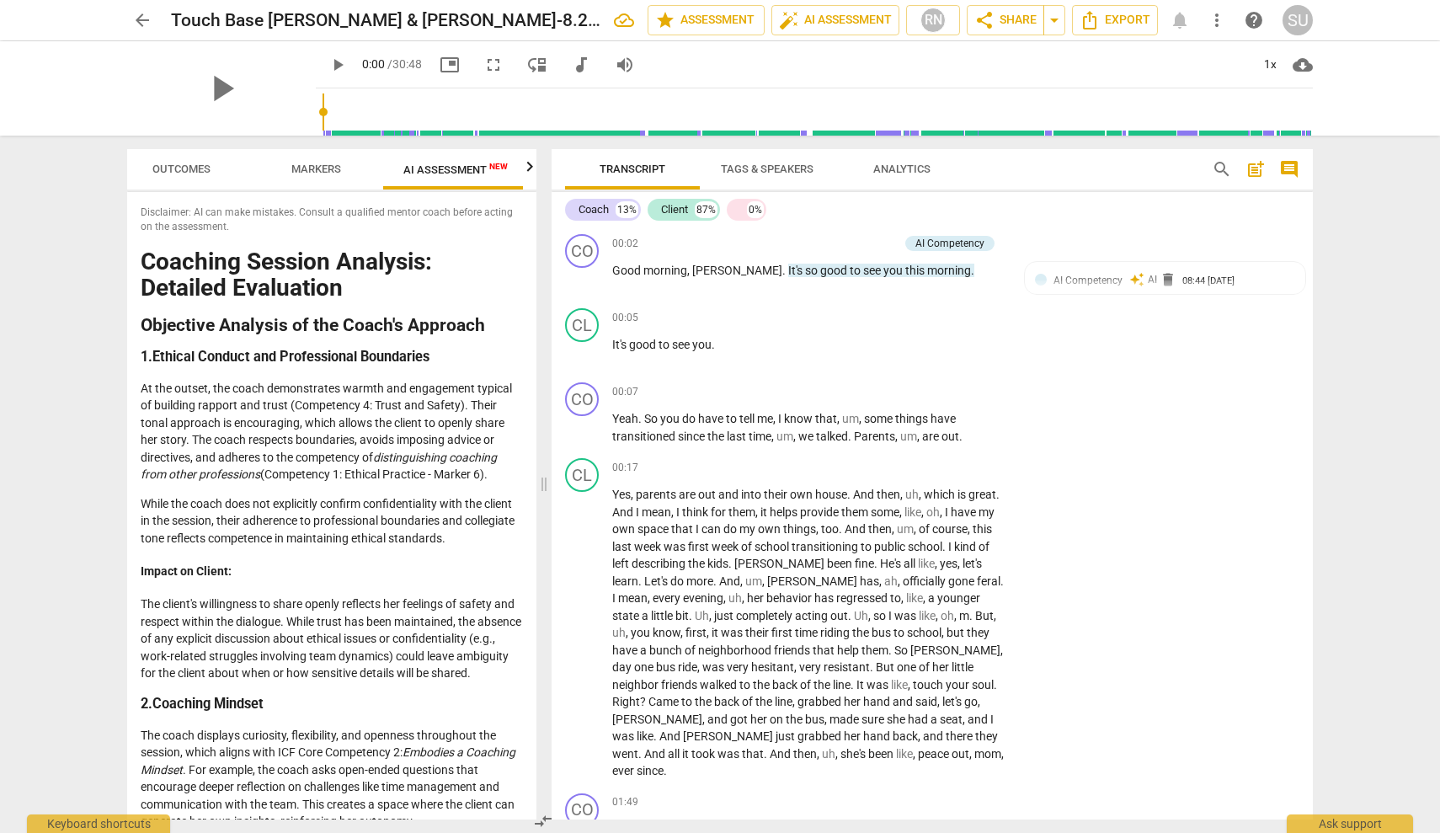
scroll to position [0, 31]
click at [328, 165] on span "Markers" at bounding box center [312, 169] width 50 height 13
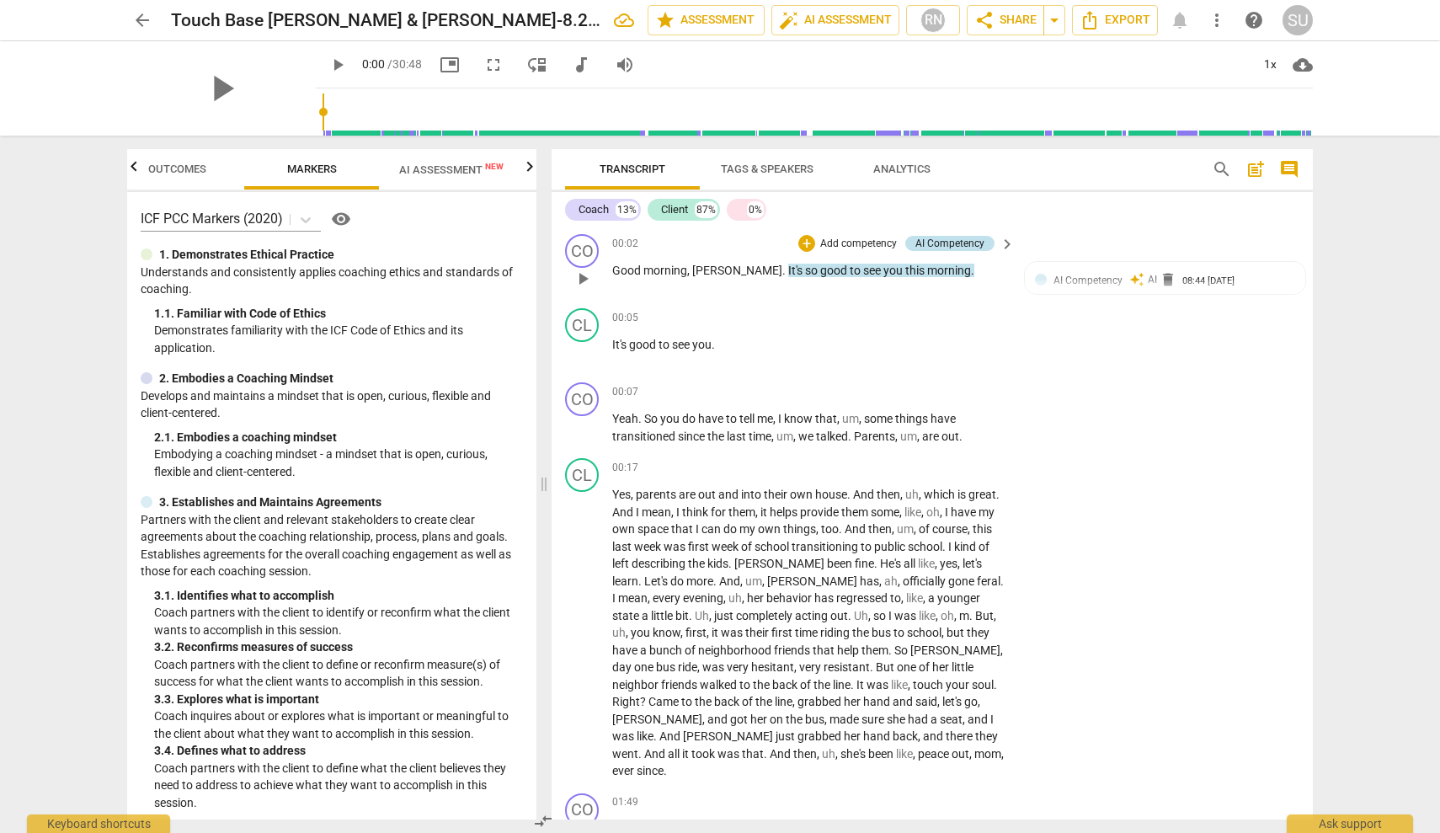
click at [937, 243] on div "AI Competency" at bounding box center [950, 243] width 69 height 15
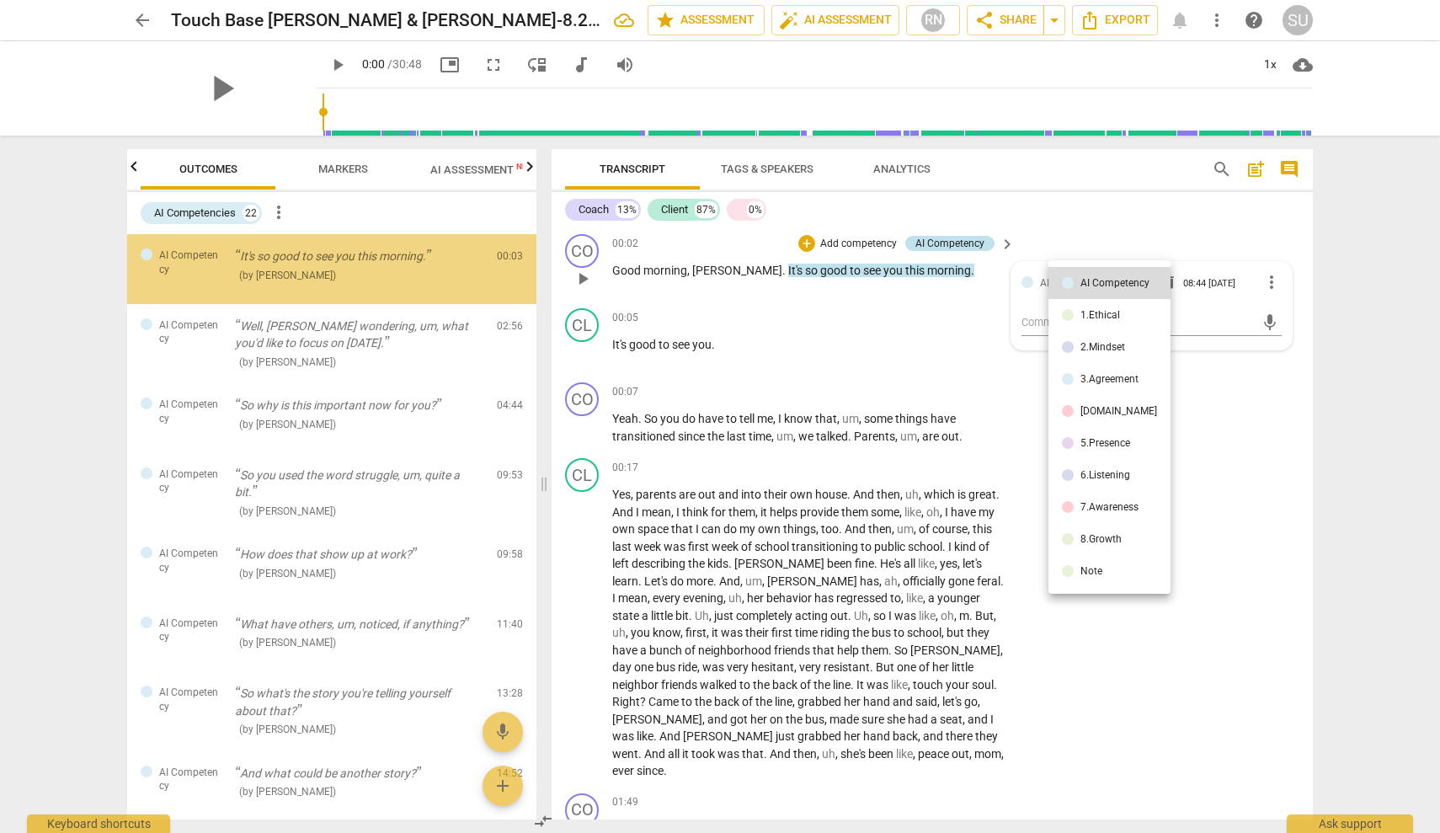
scroll to position [0, 0]
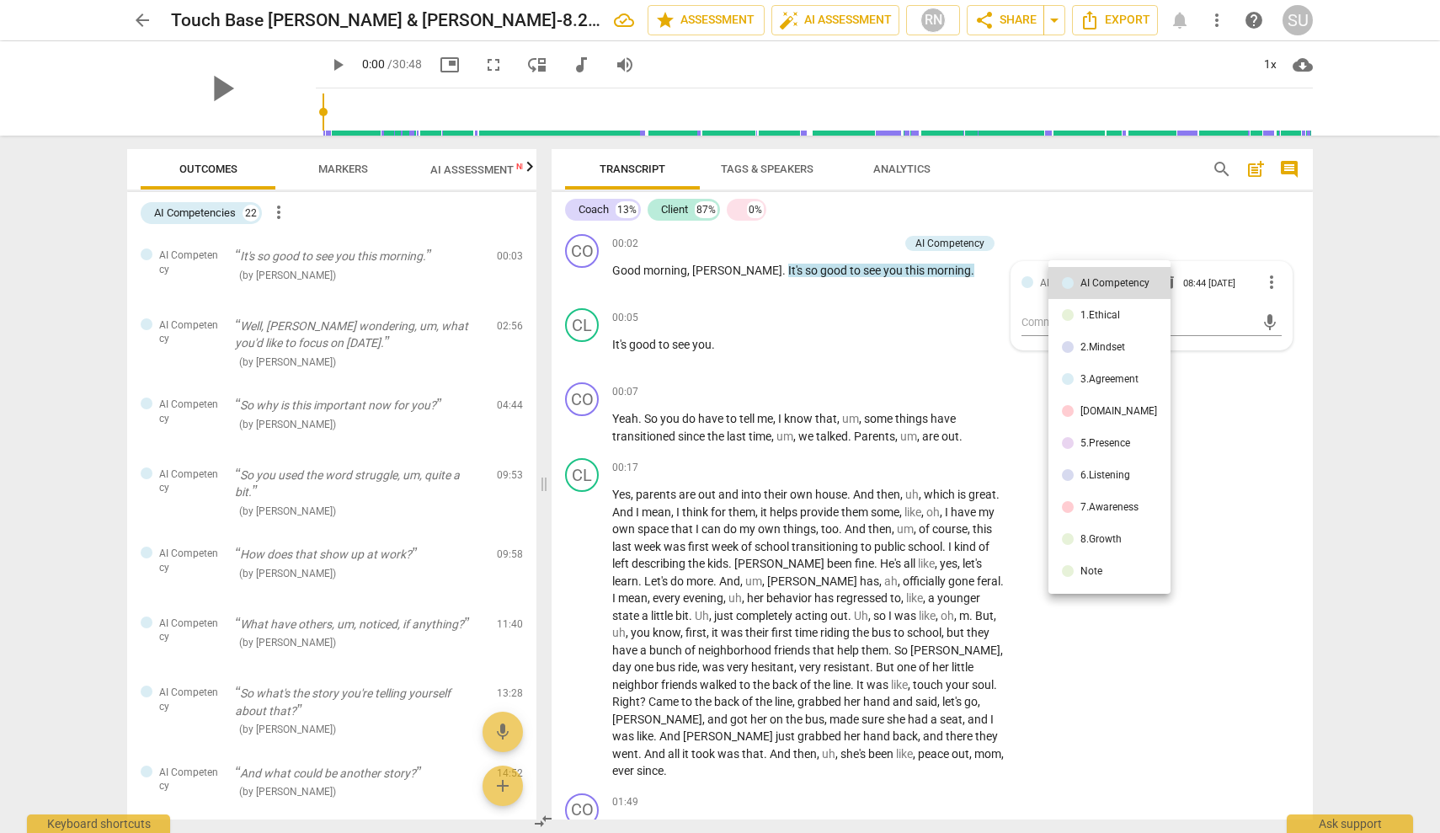
click at [1252, 430] on div at bounding box center [720, 416] width 1440 height 833
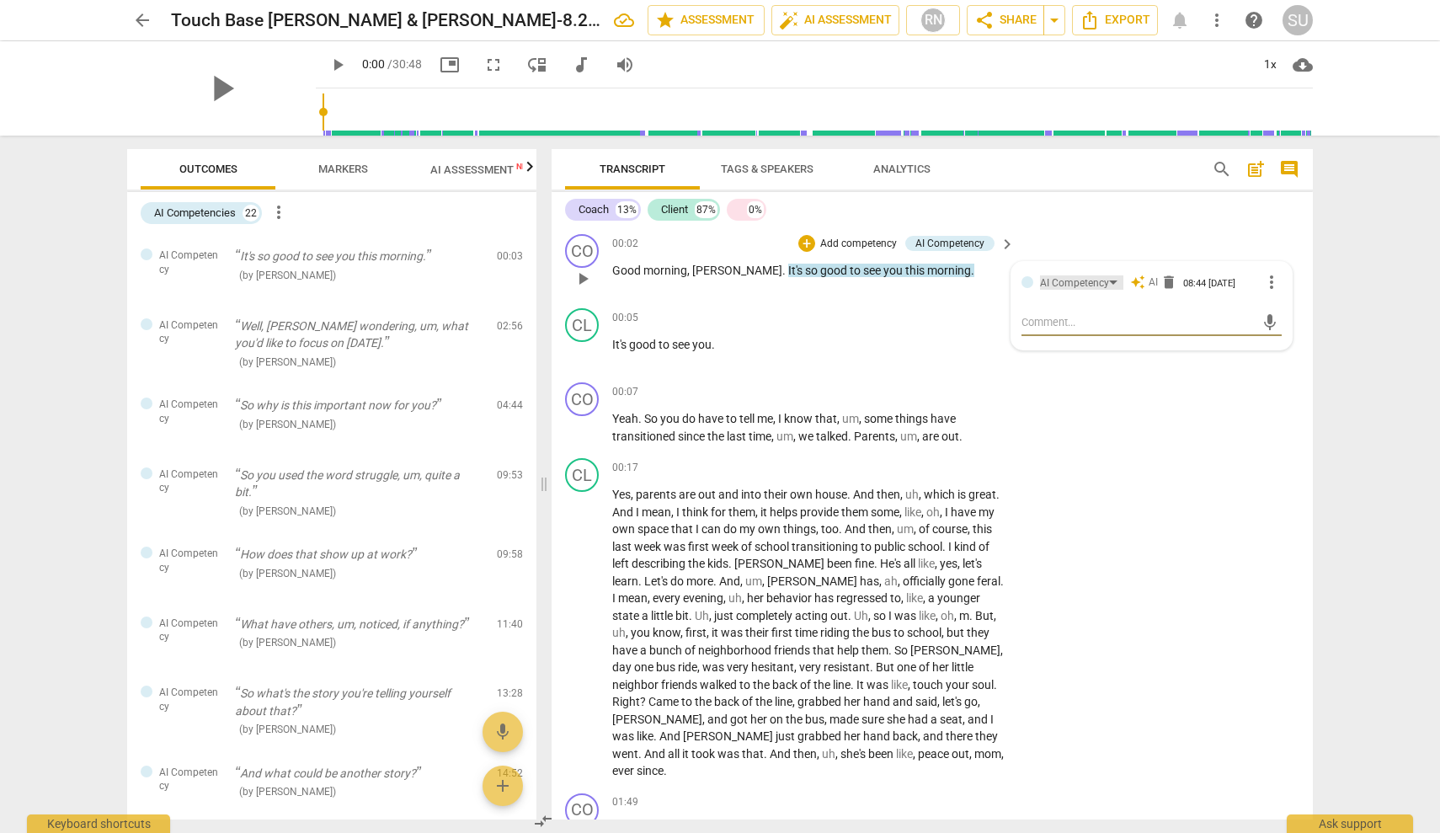
click at [1061, 287] on div "AI Competency" at bounding box center [1074, 283] width 69 height 16
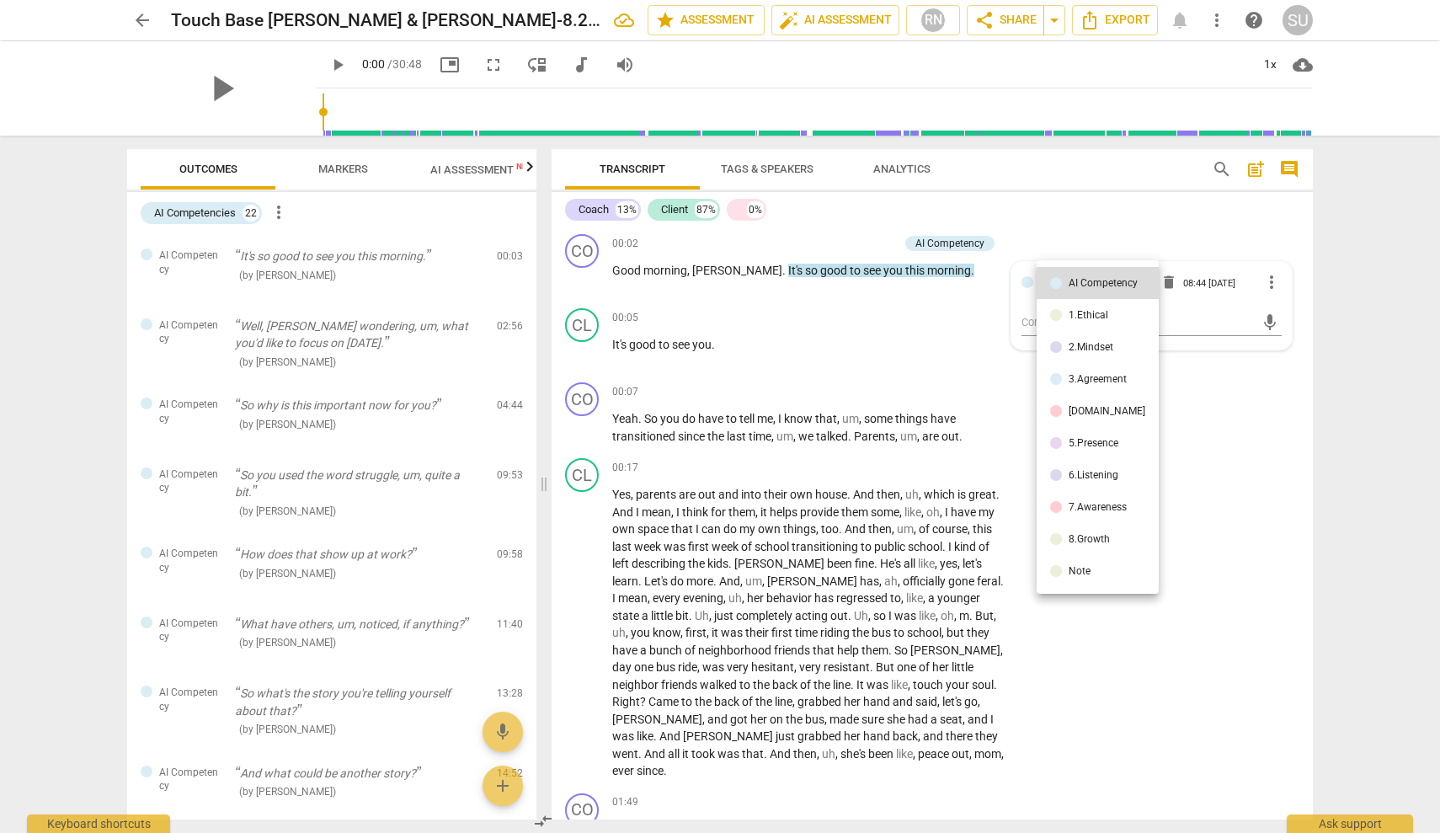
click at [898, 170] on div at bounding box center [720, 416] width 1440 height 833
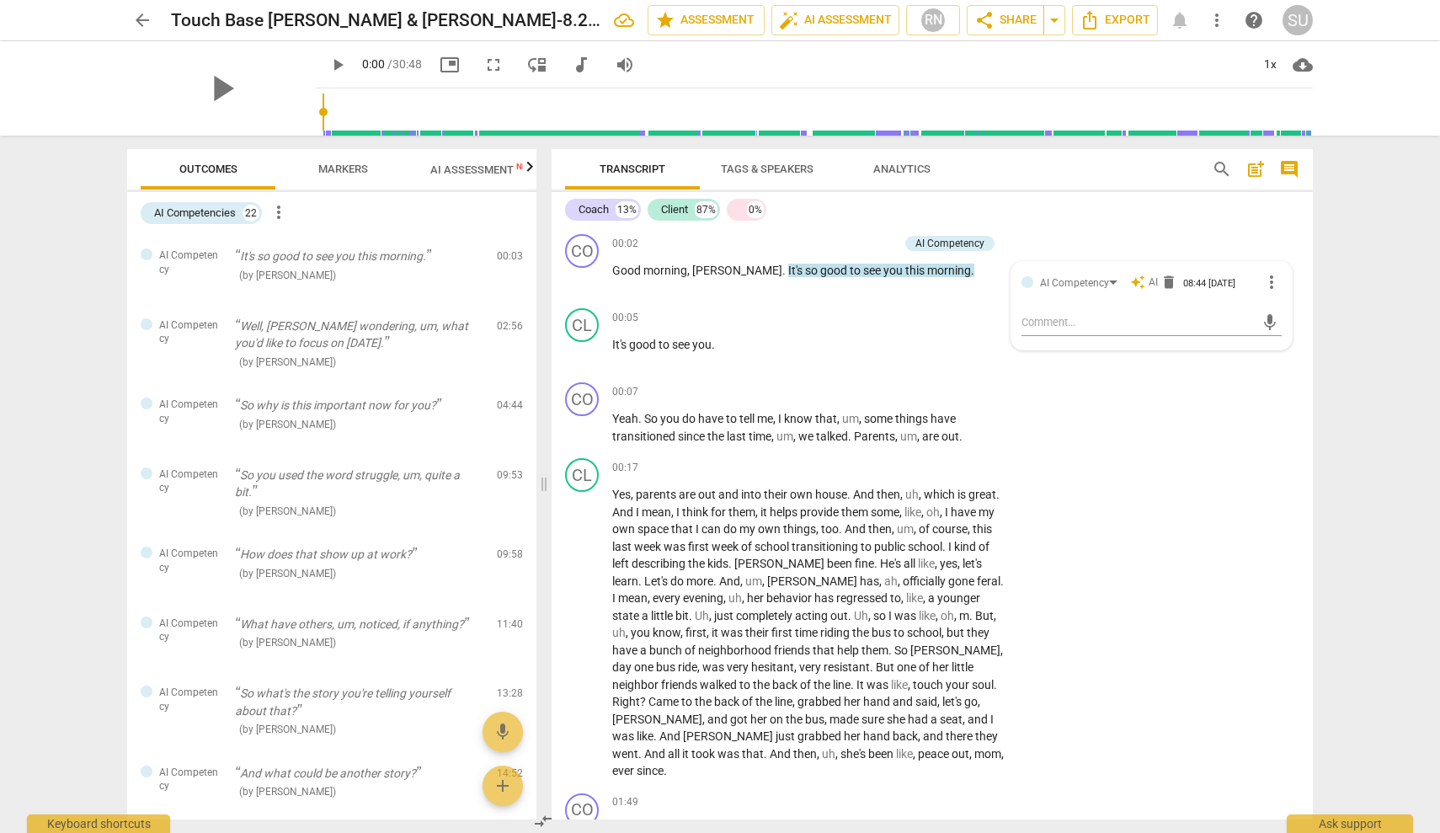
click at [1256, 172] on span "post_add" at bounding box center [1256, 169] width 20 height 20
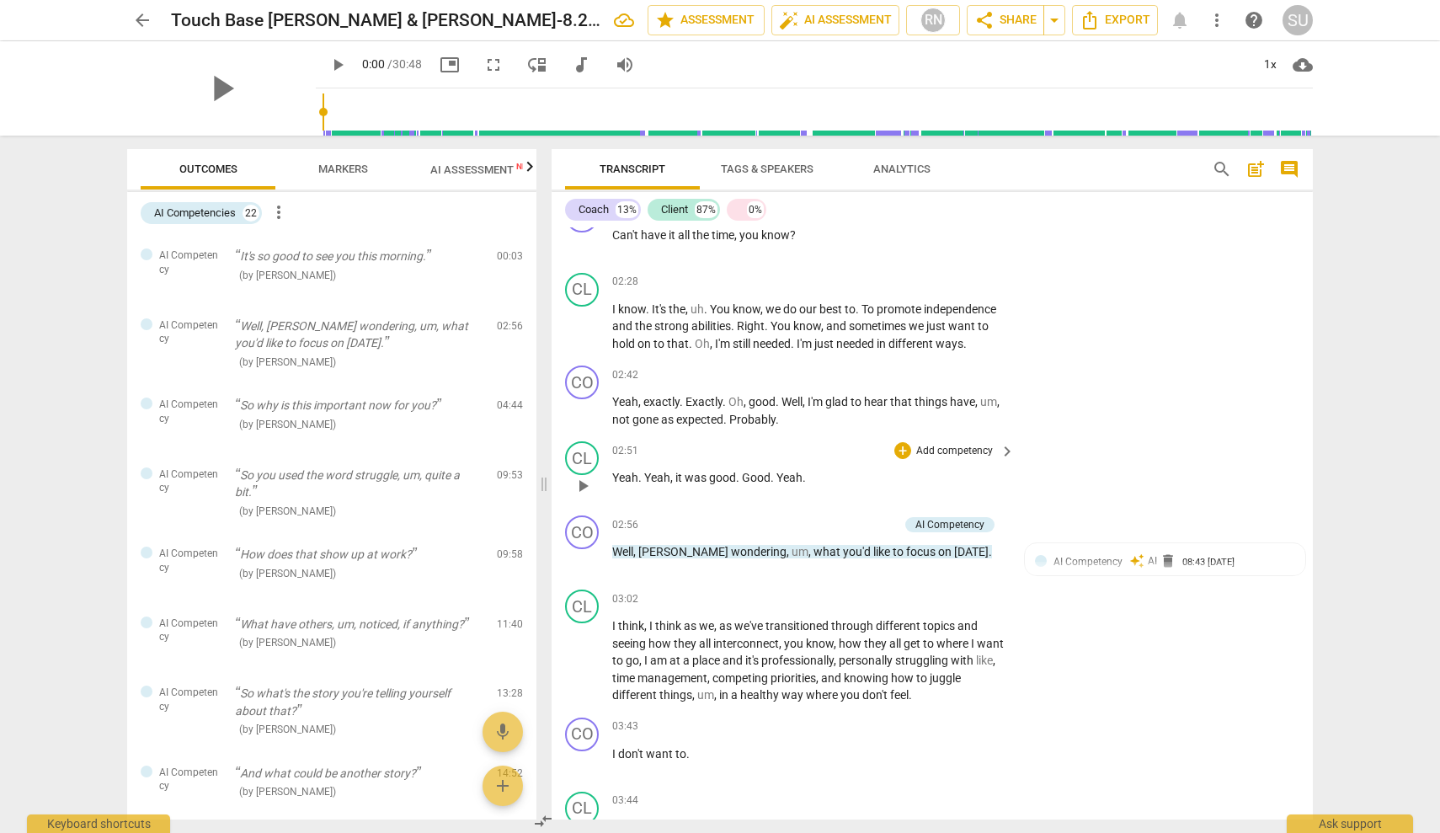
scroll to position [1020, 0]
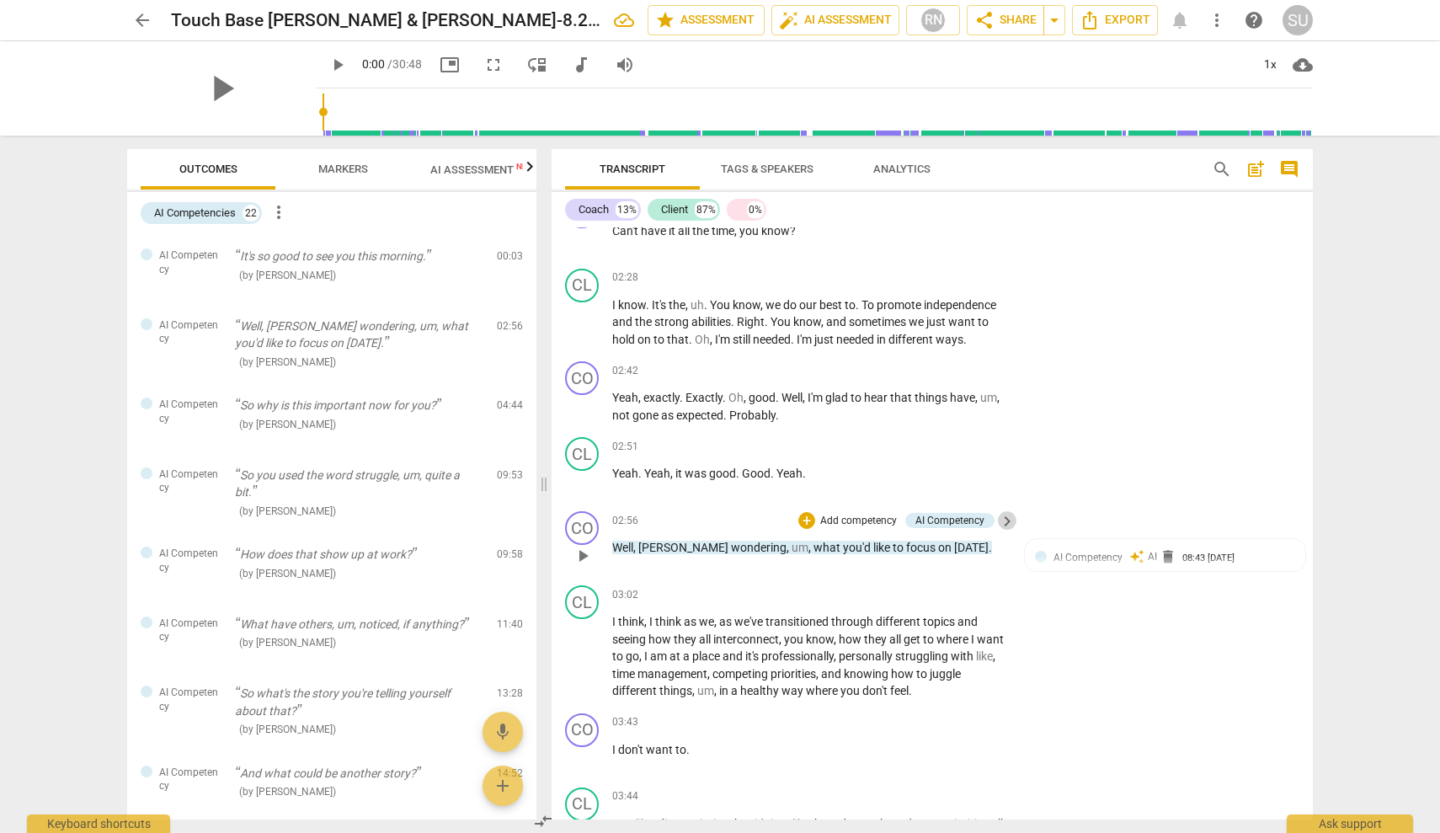
click at [1004, 511] on span "keyboard_arrow_right" at bounding box center [1007, 521] width 20 height 20
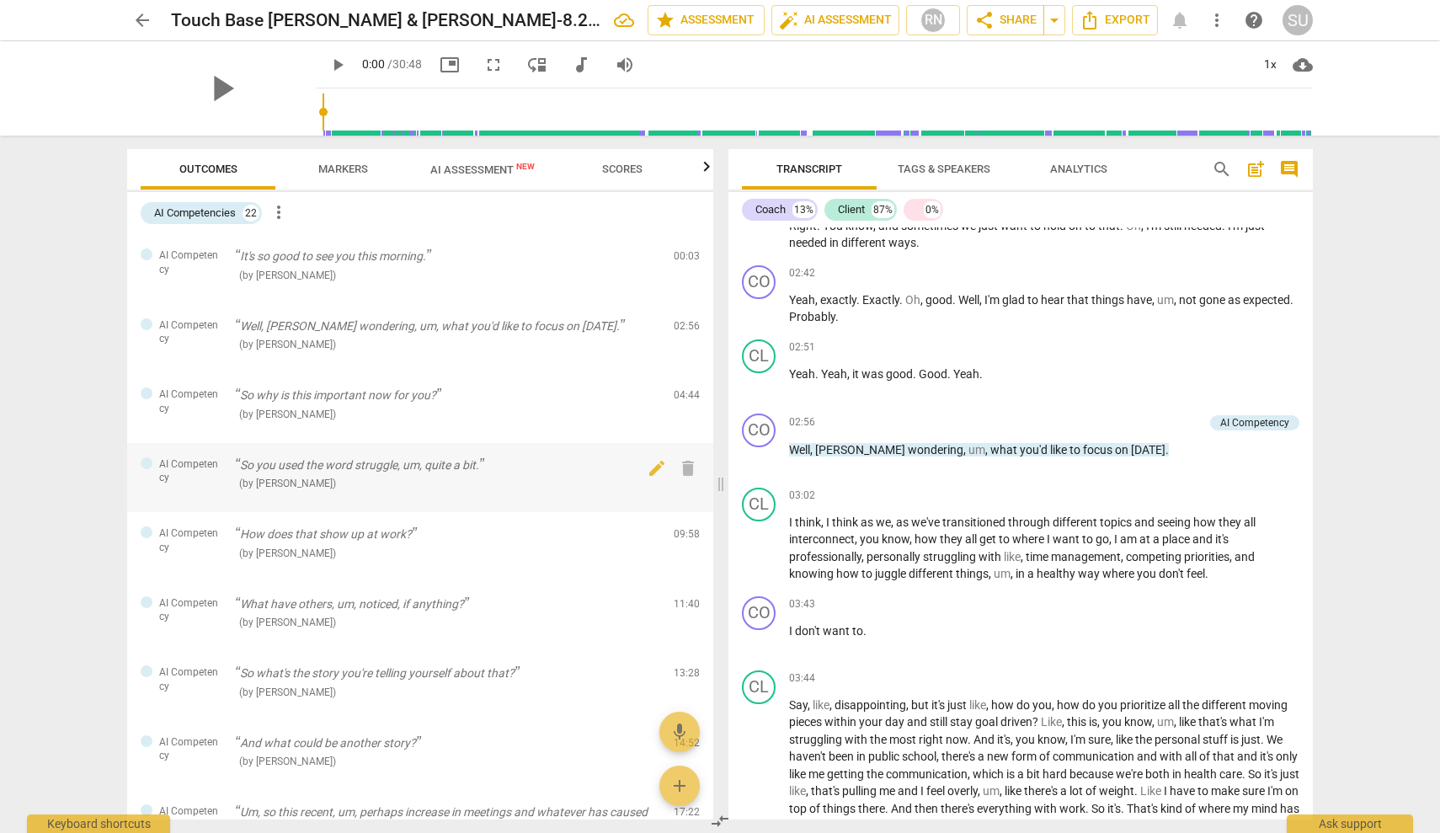
scroll to position [0, 0]
click at [282, 213] on span "more_vert" at bounding box center [279, 212] width 20 height 20
click at [215, 254] on div at bounding box center [720, 416] width 1440 height 833
click at [148, 252] on div at bounding box center [147, 254] width 12 height 12
click at [928, 25] on div "RN" at bounding box center [933, 20] width 25 height 25
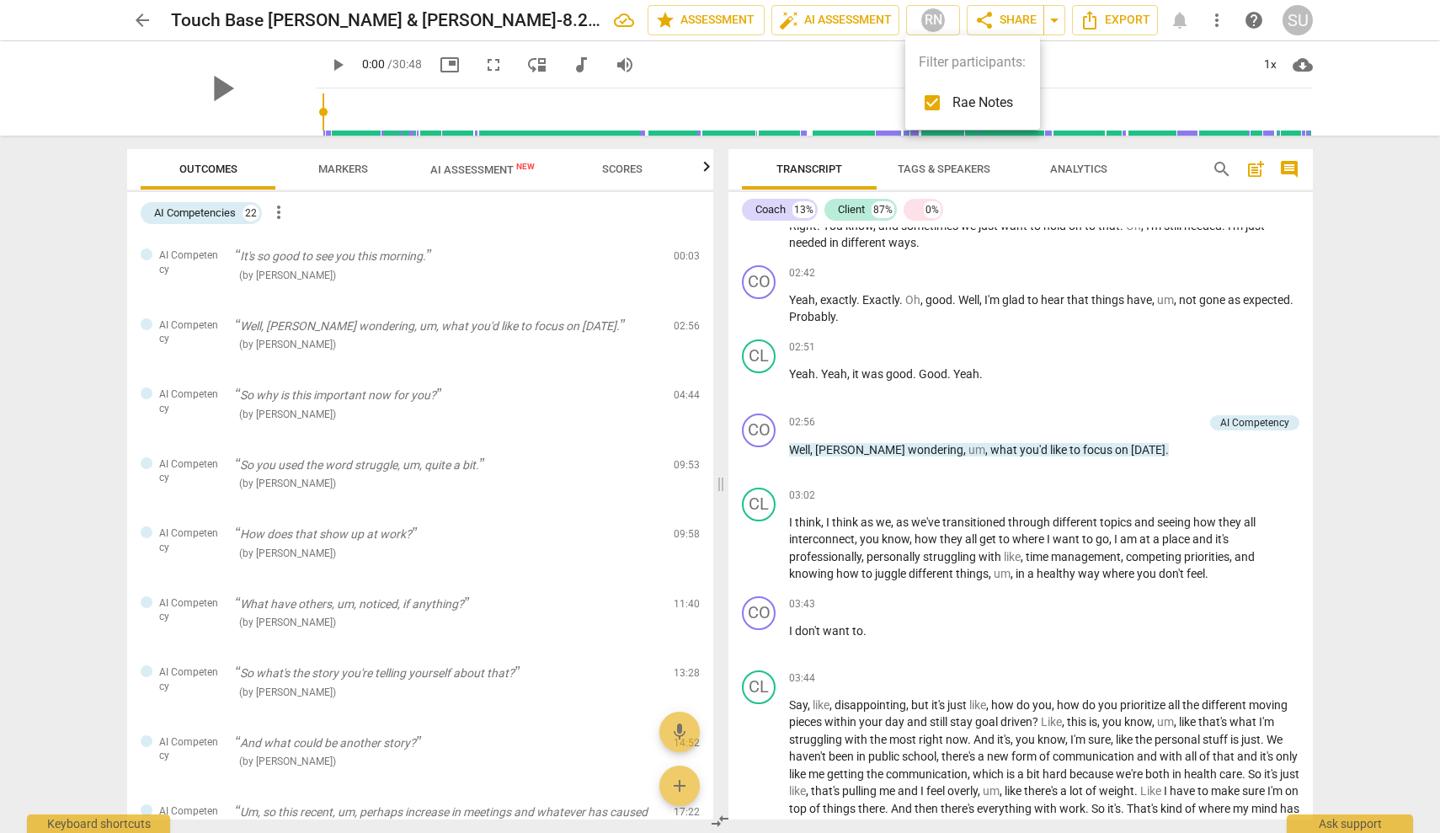
click at [878, 19] on div at bounding box center [720, 416] width 1440 height 833
click at [1221, 24] on span "more_vert" at bounding box center [1217, 20] width 20 height 20
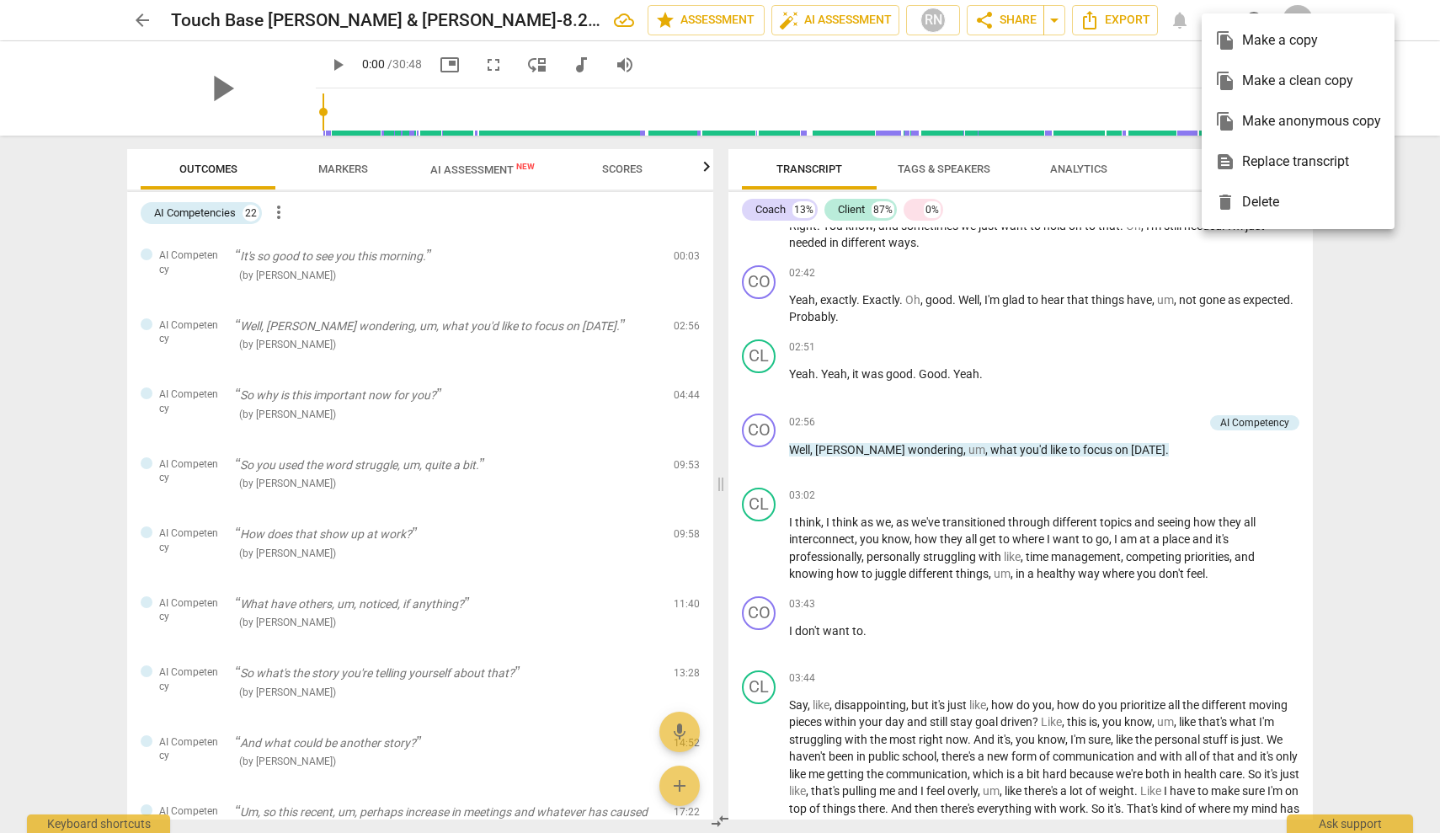
click at [1141, 250] on div at bounding box center [720, 416] width 1440 height 833
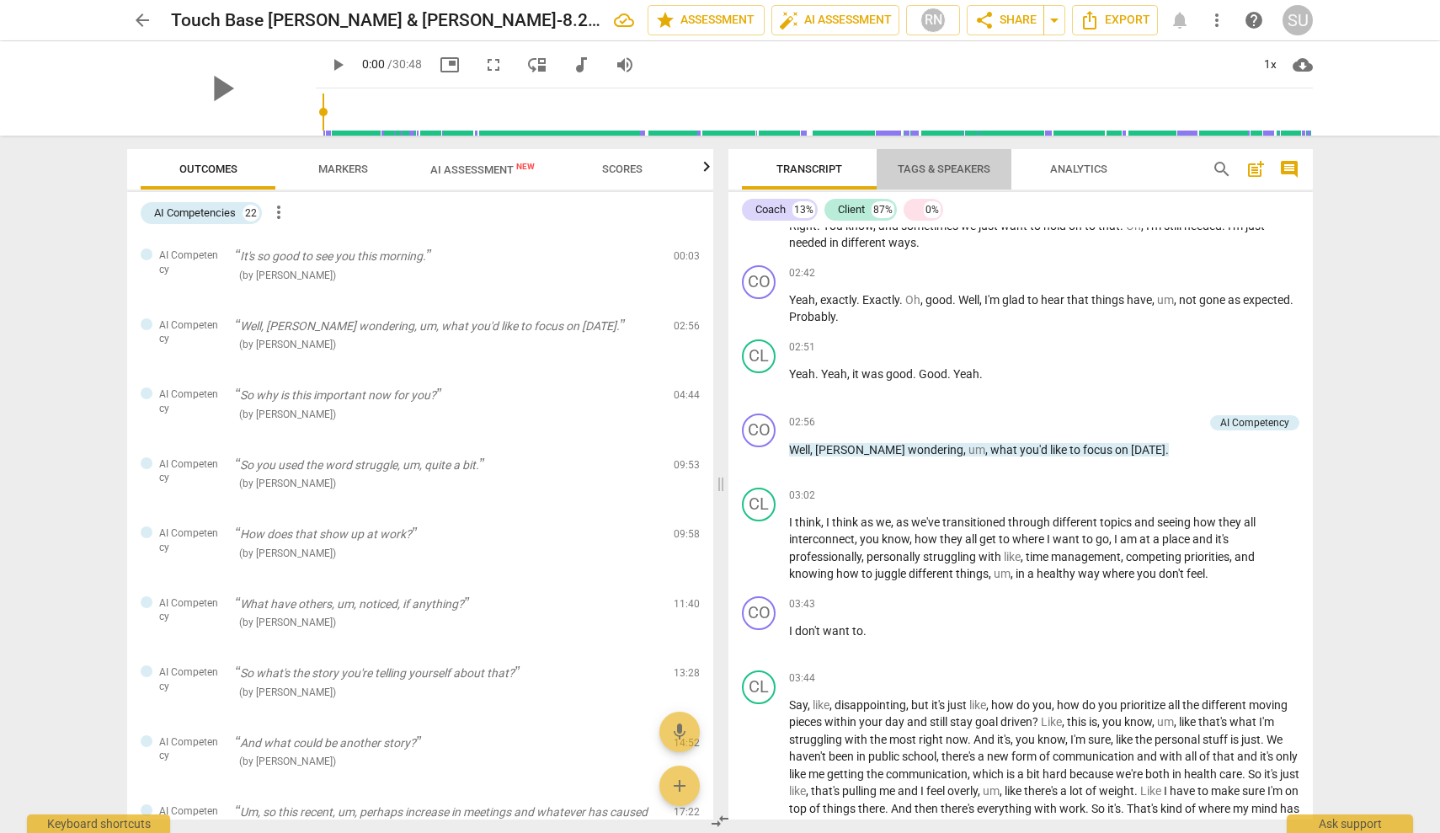
click at [946, 169] on span "Tags & Speakers" at bounding box center [944, 169] width 93 height 13
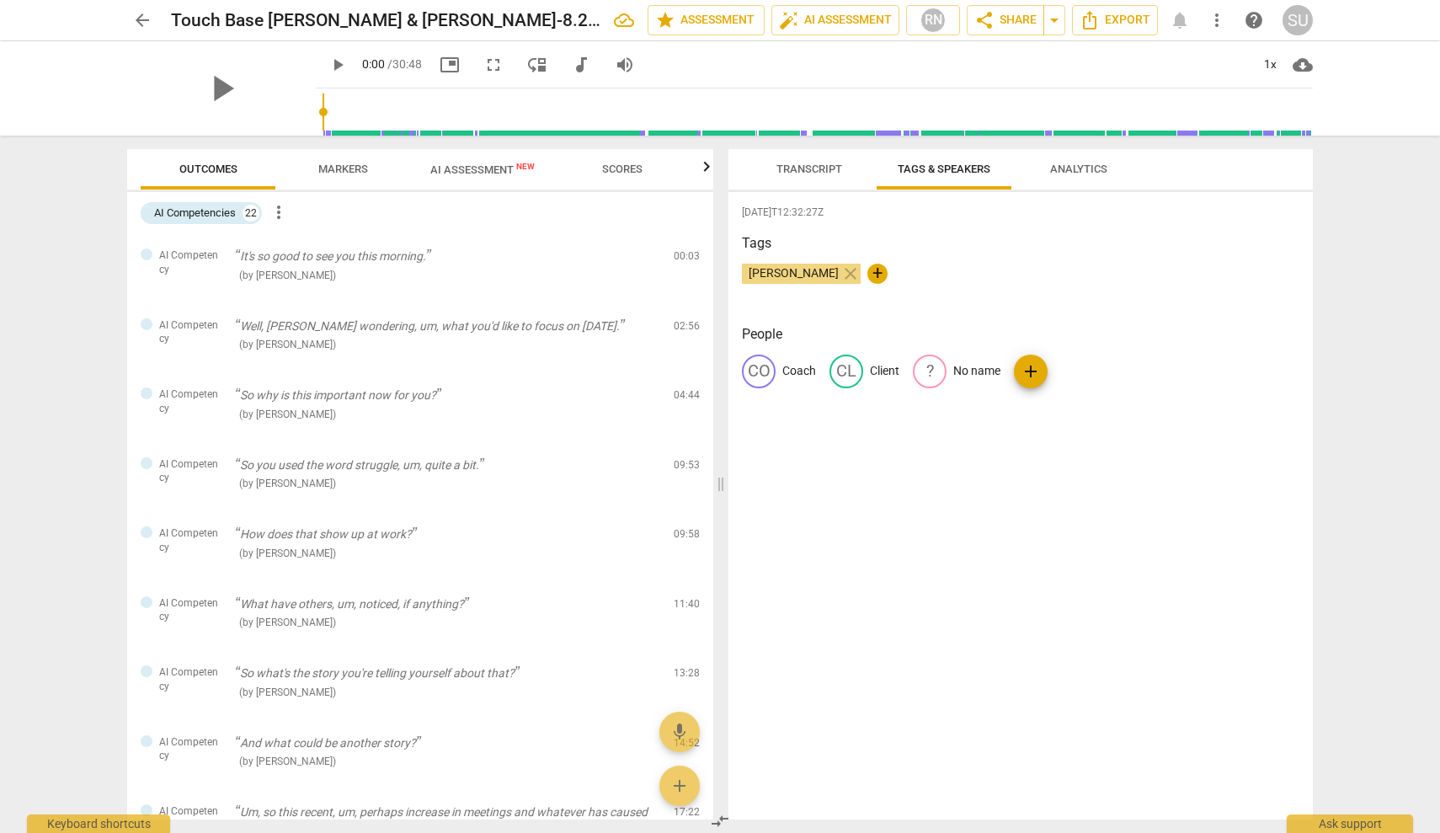
click at [823, 173] on span "Transcript" at bounding box center [810, 169] width 66 height 13
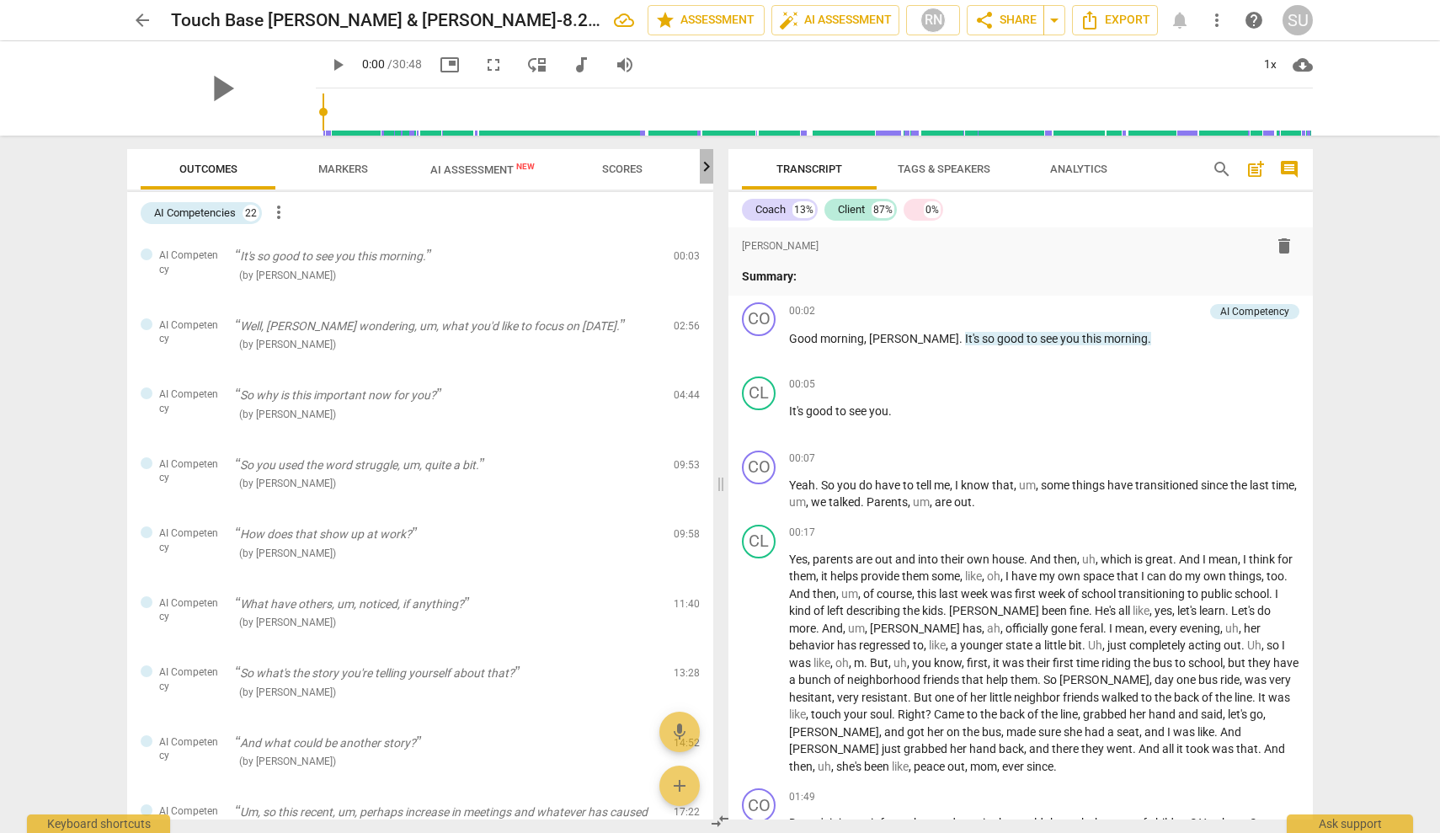
click at [708, 168] on icon "button" at bounding box center [707, 166] width 6 height 10
click at [702, 164] on icon "button" at bounding box center [707, 167] width 20 height 20
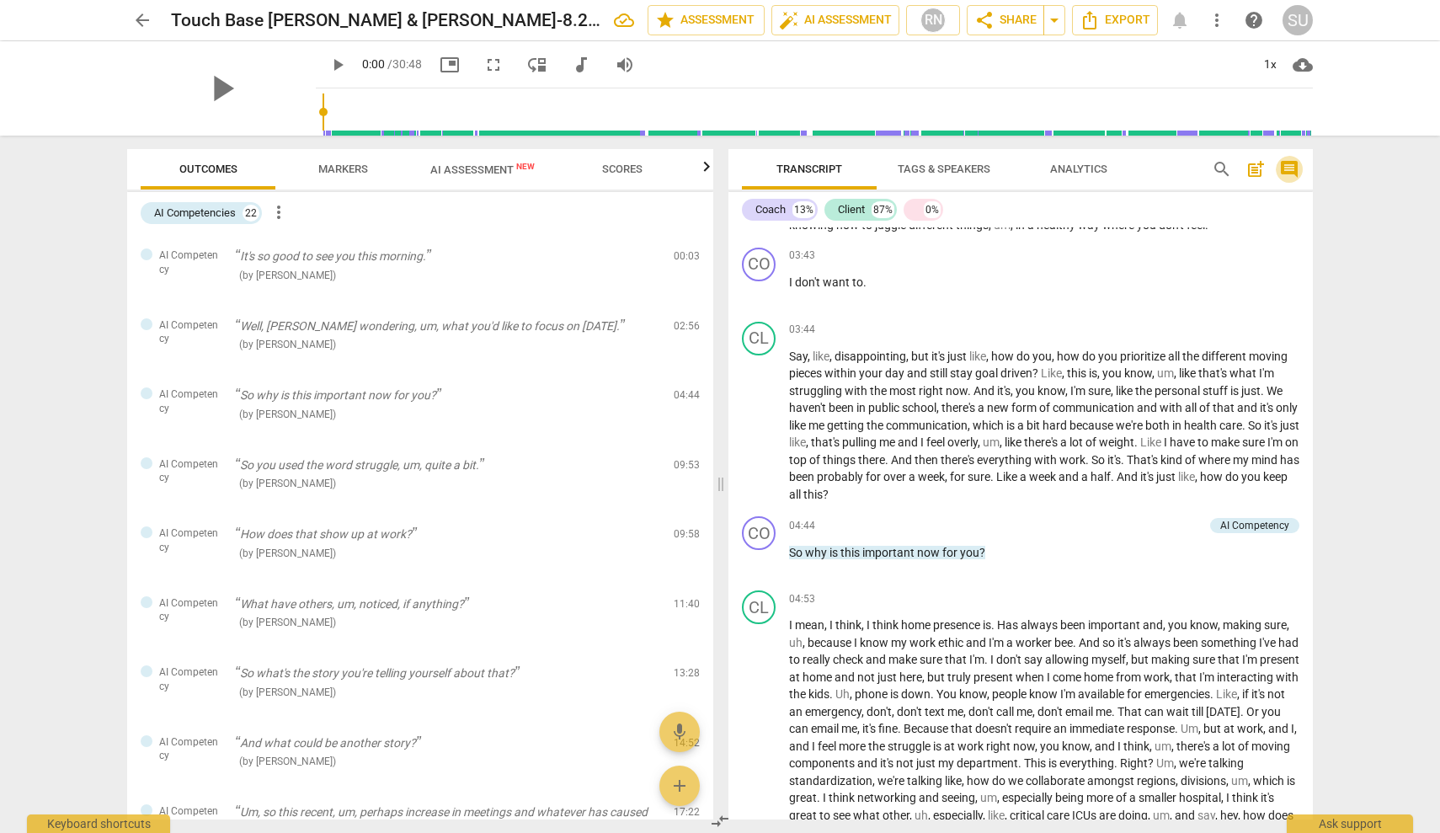
click at [1287, 167] on span "comment" at bounding box center [1289, 169] width 20 height 20
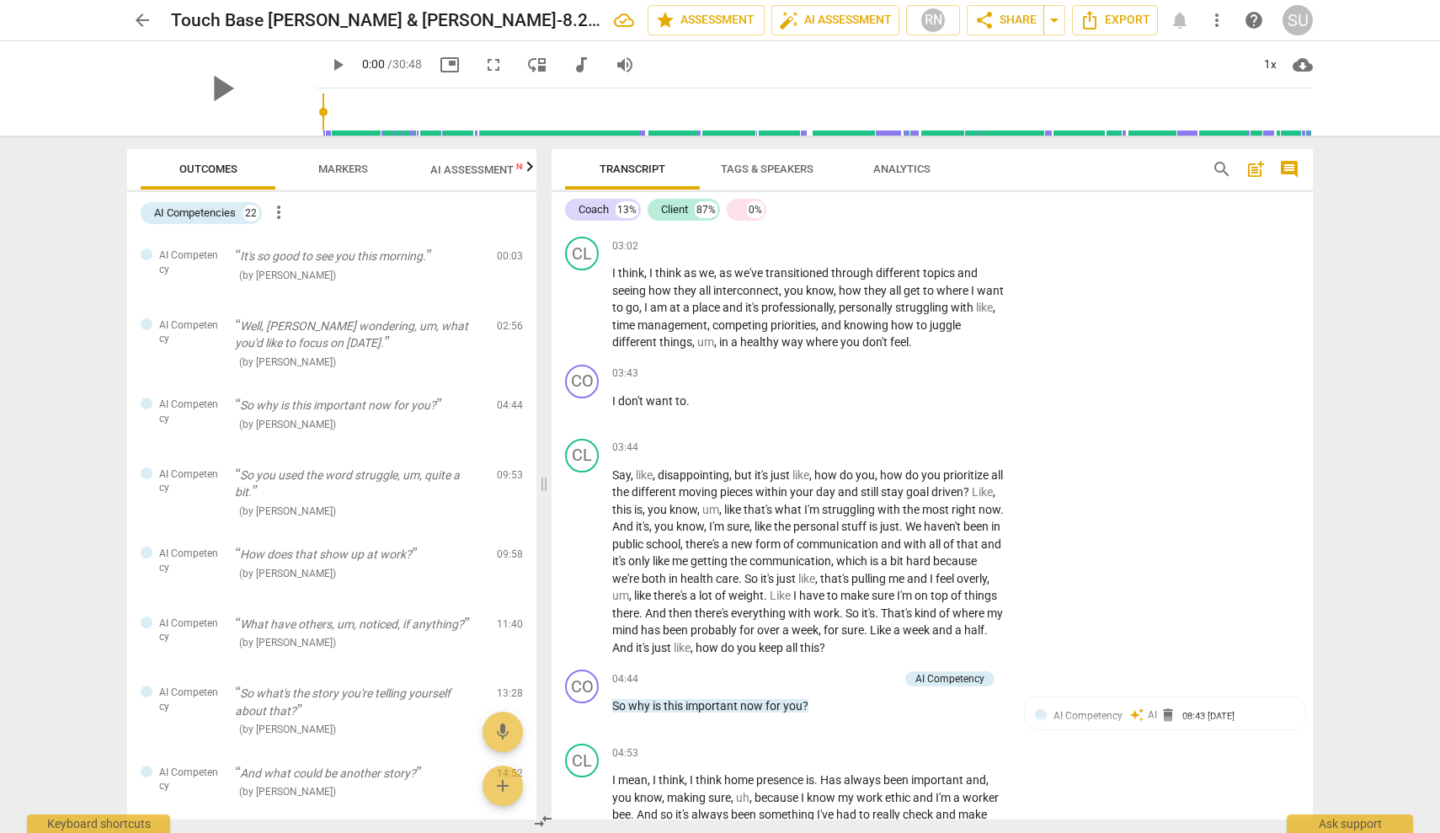
click at [1259, 167] on span "post_add" at bounding box center [1256, 169] width 20 height 20
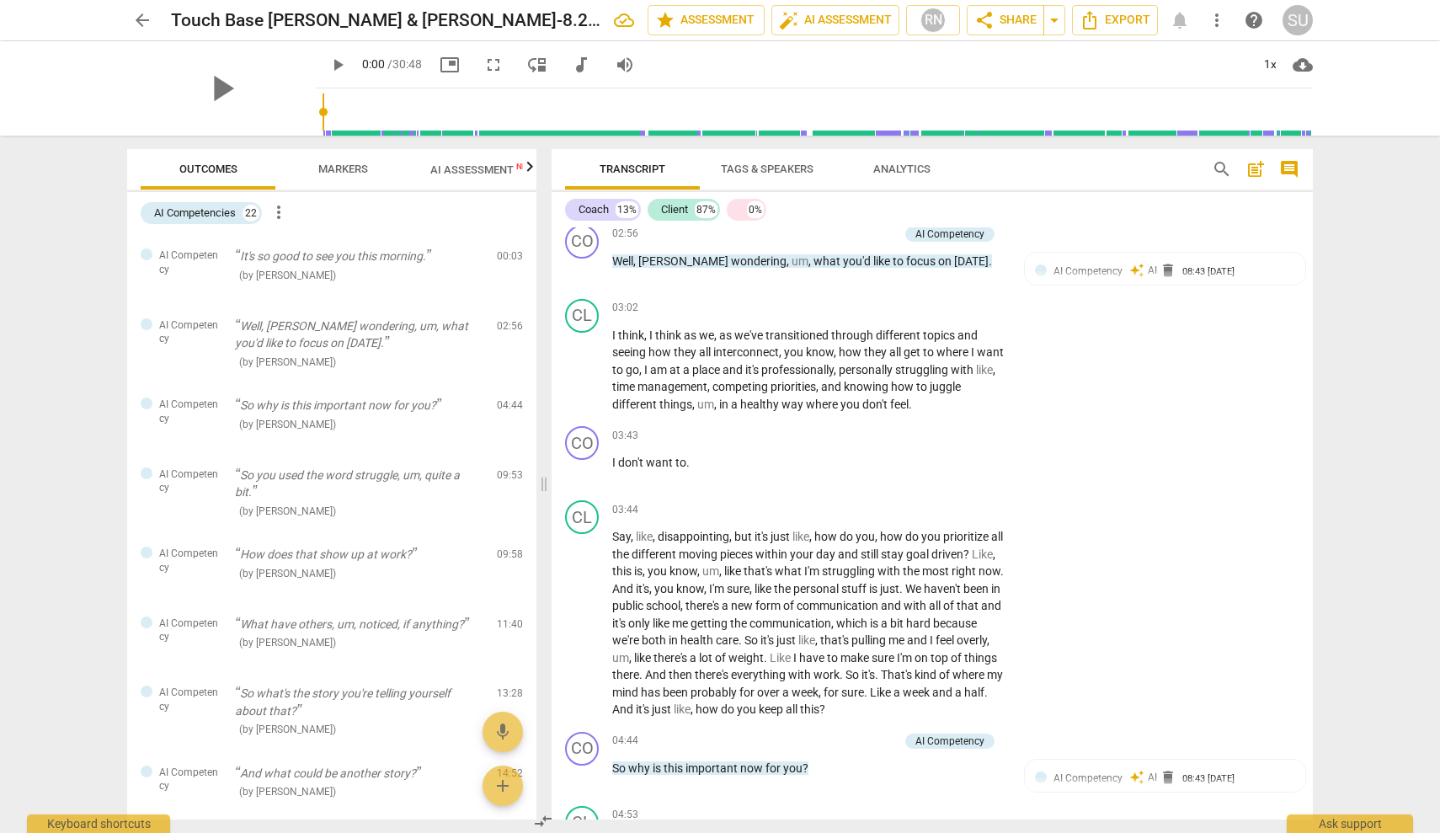
scroll to position [99, 0]
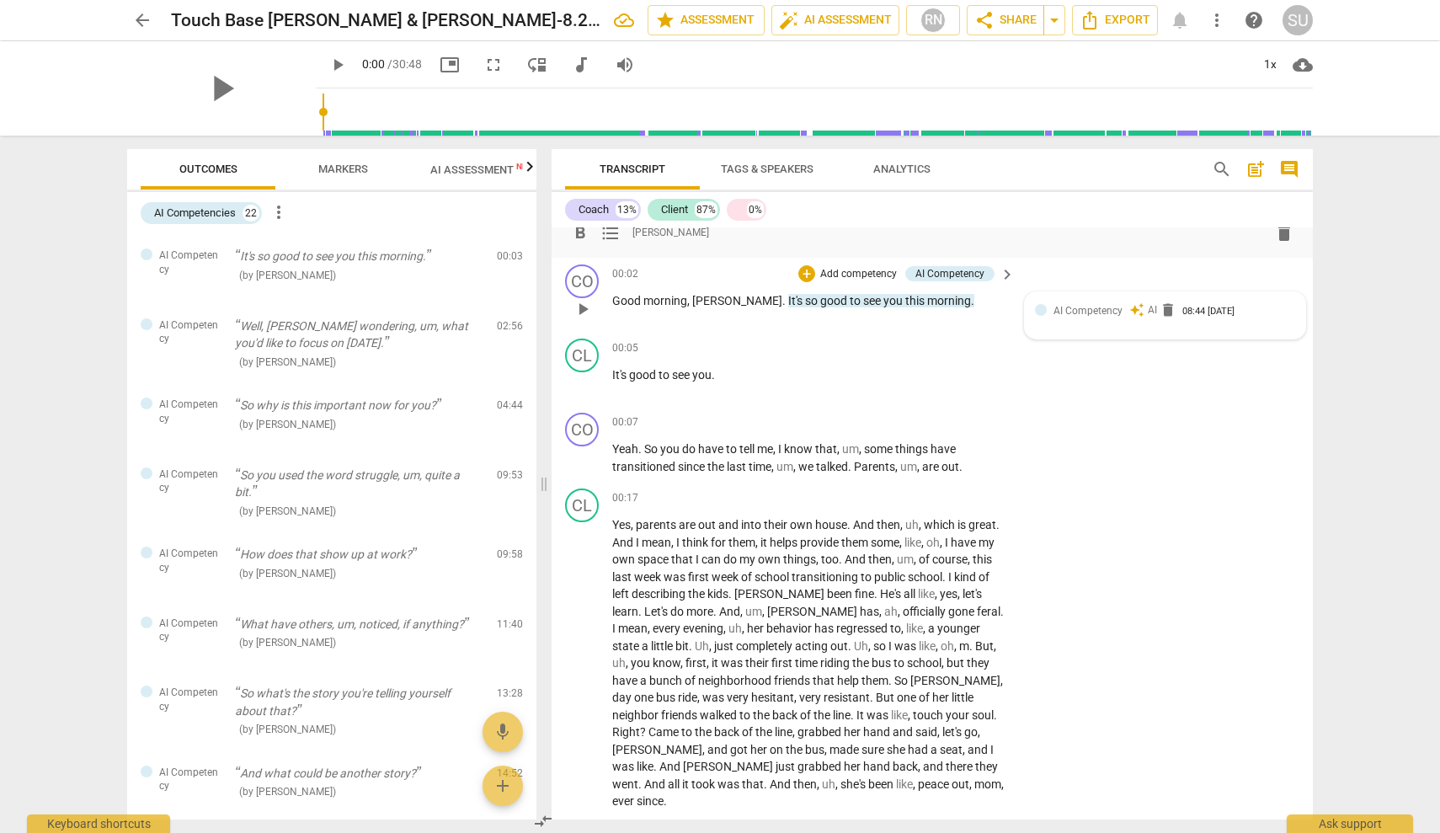
click at [1039, 311] on div at bounding box center [1041, 310] width 12 height 12
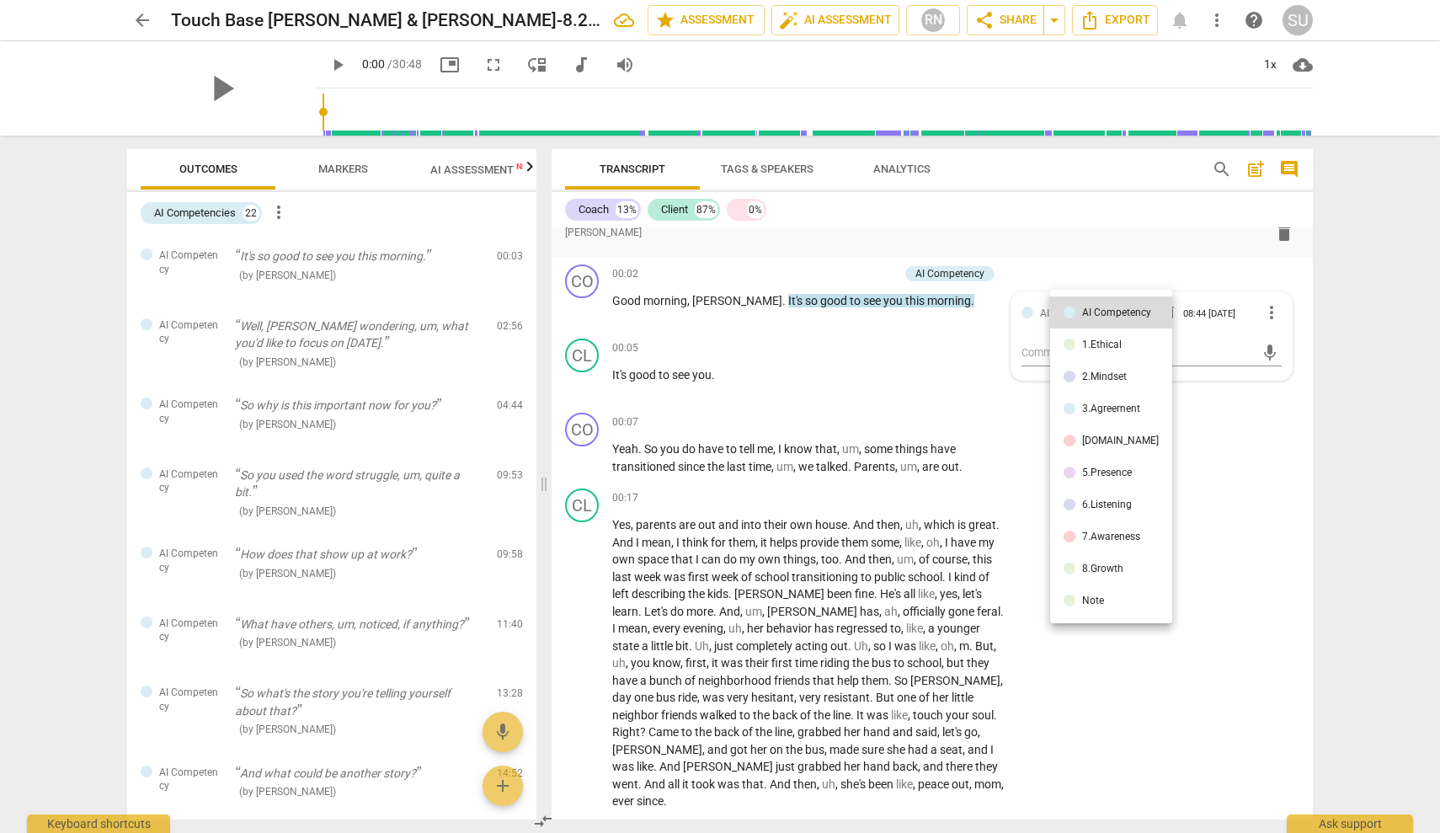
click at [1089, 340] on div "1.Ethical" at bounding box center [1102, 344] width 40 height 10
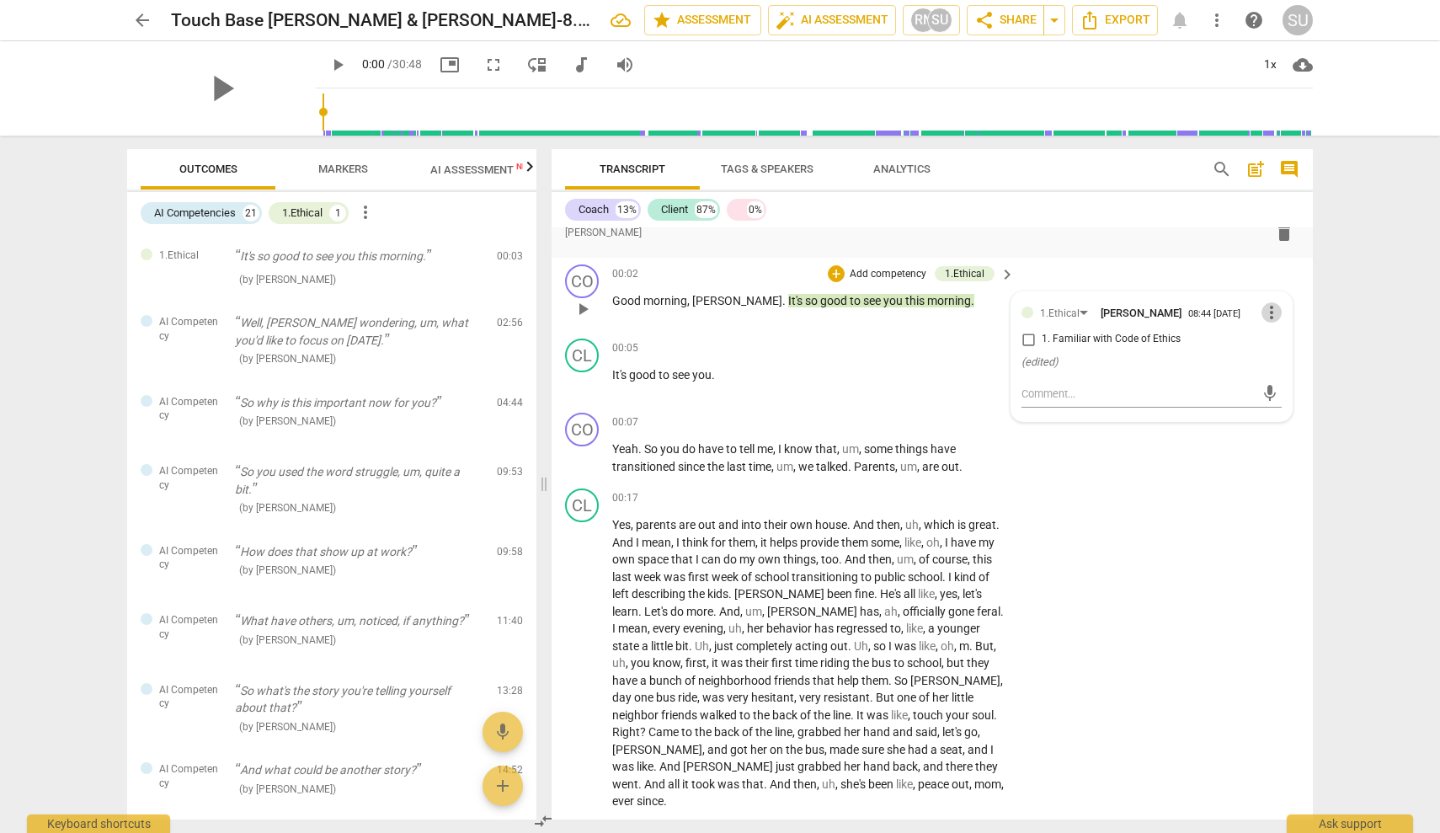
click at [1268, 312] on span "more_vert" at bounding box center [1272, 312] width 20 height 20
click at [1283, 341] on li "Delete" at bounding box center [1285, 344] width 58 height 32
click at [1029, 342] on input "1. Familiar with Code of Ethics" at bounding box center [1028, 339] width 27 height 20
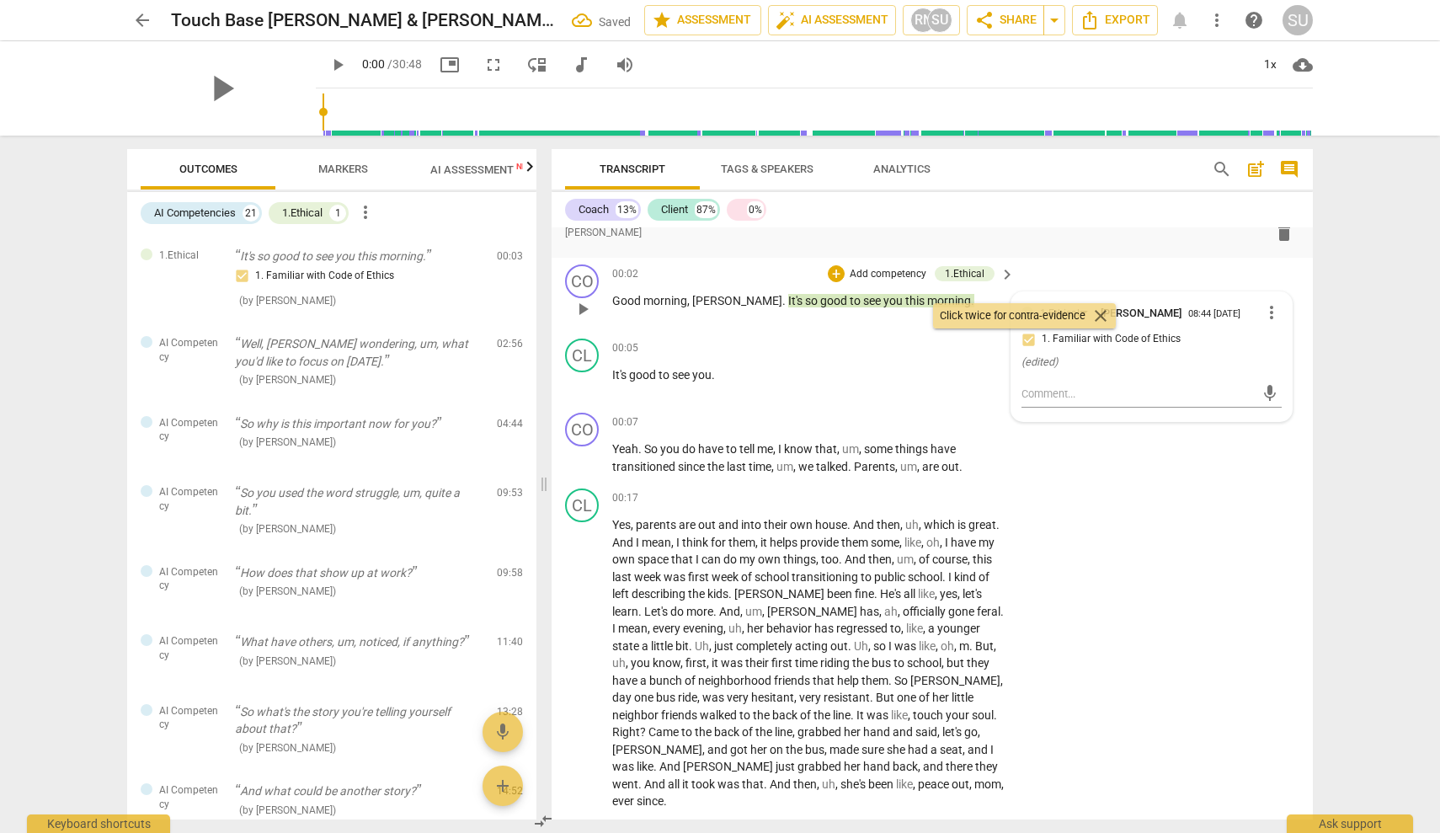
click at [1028, 341] on input "1. Familiar with Code of Ethics" at bounding box center [1028, 339] width 27 height 20
checkbox input "true"
click at [1269, 310] on span "more_vert" at bounding box center [1272, 312] width 20 height 20
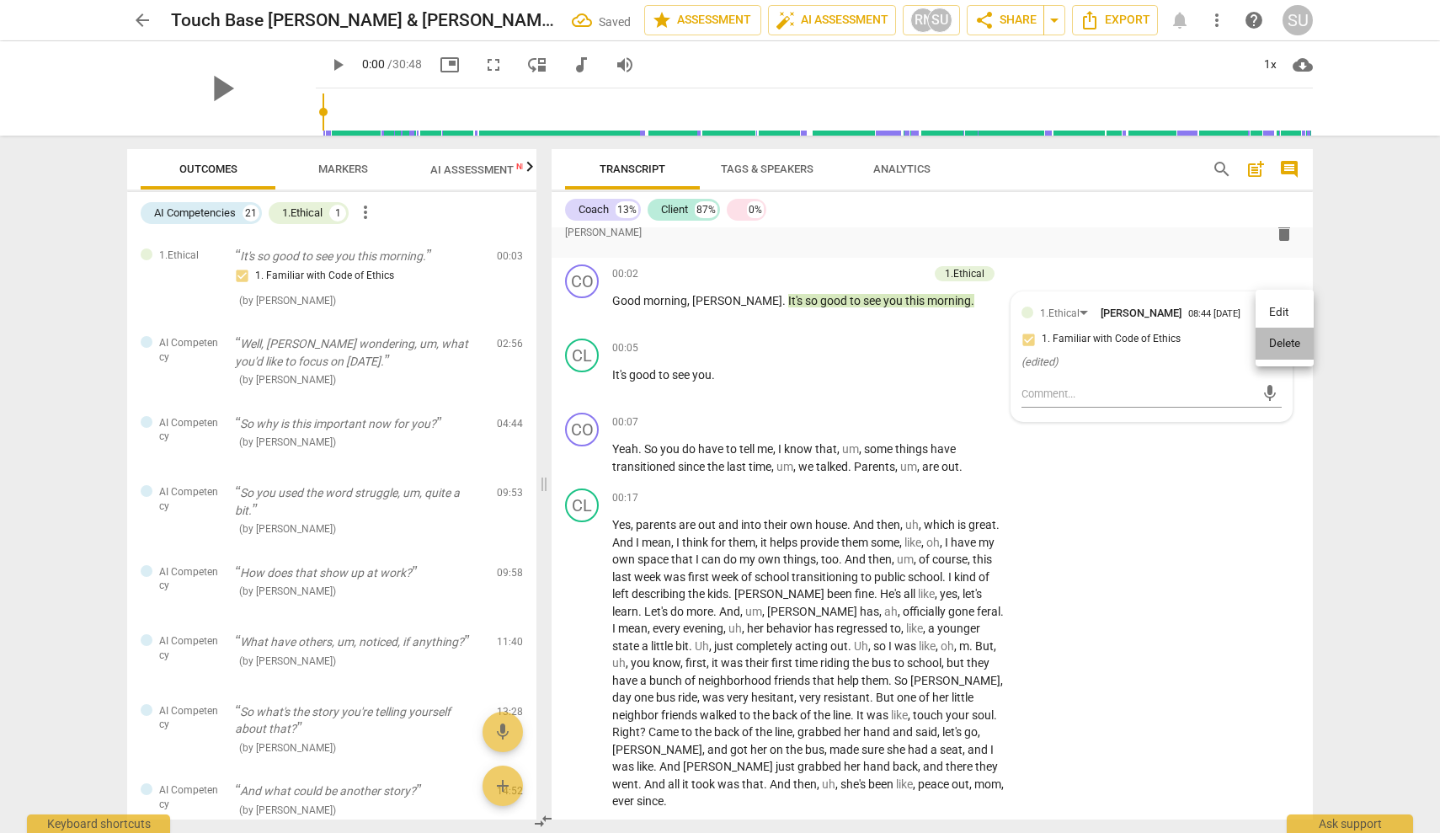
click at [1280, 340] on li "Delete" at bounding box center [1285, 344] width 58 height 32
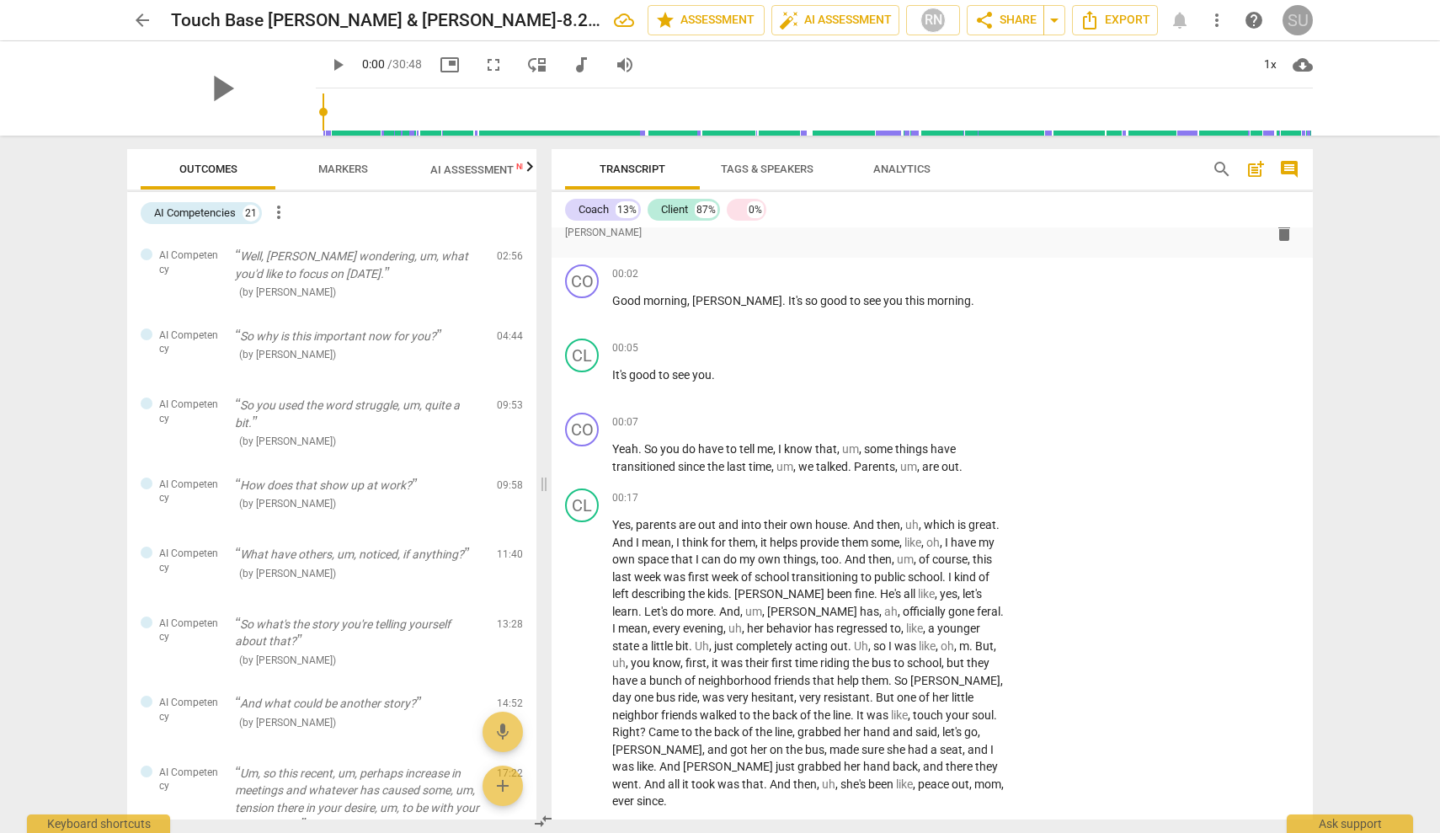
click at [1306, 20] on div "SU" at bounding box center [1298, 20] width 30 height 30
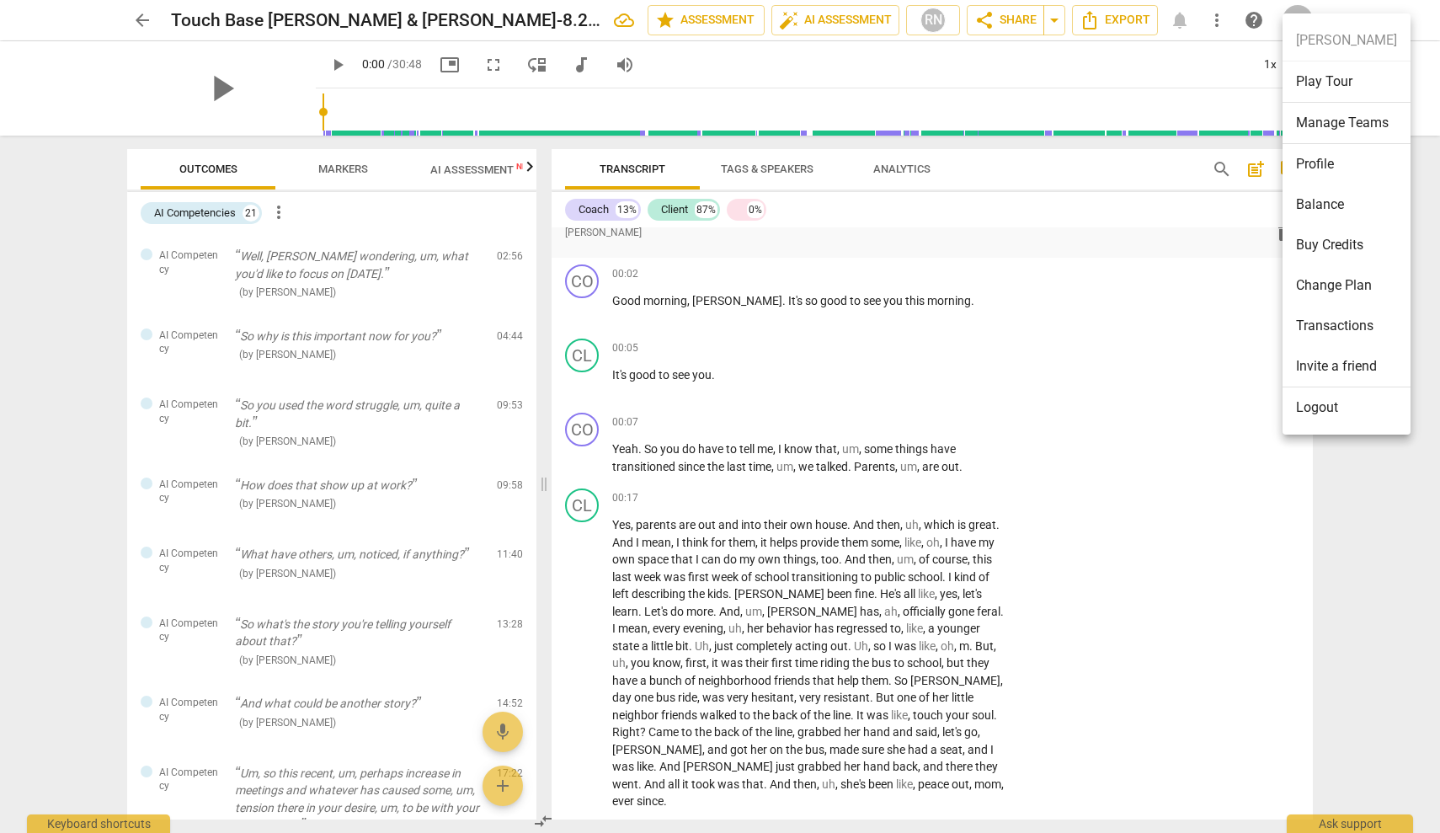
click at [1334, 163] on li "Profile" at bounding box center [1347, 164] width 128 height 40
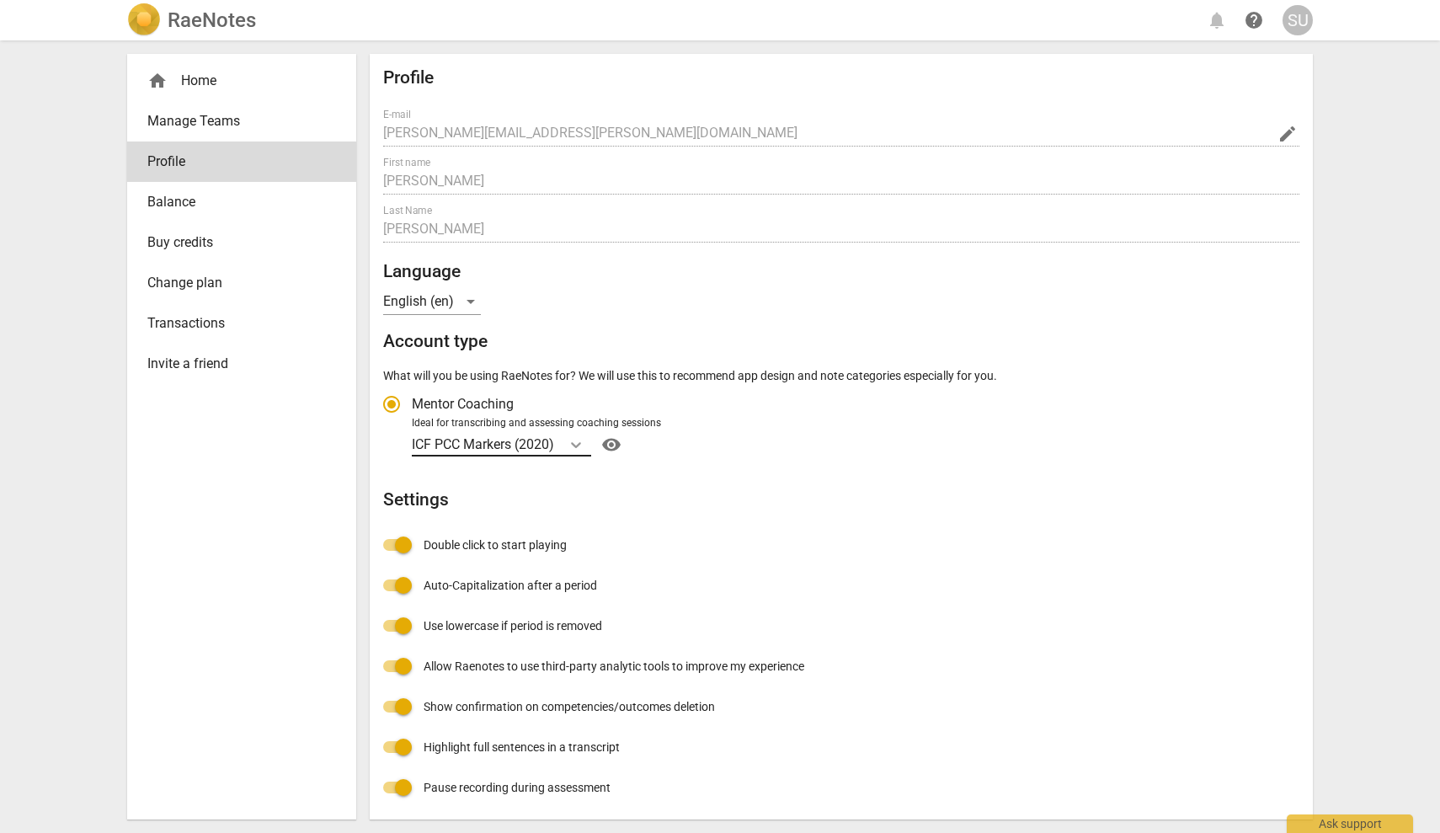
click at [581, 440] on icon "Account type" at bounding box center [576, 444] width 17 height 17
click at [0, 0] on input "Ideal for transcribing and assessing coaching sessions ICF PCC Markers (2020) v…" at bounding box center [0, 0] width 0 height 0
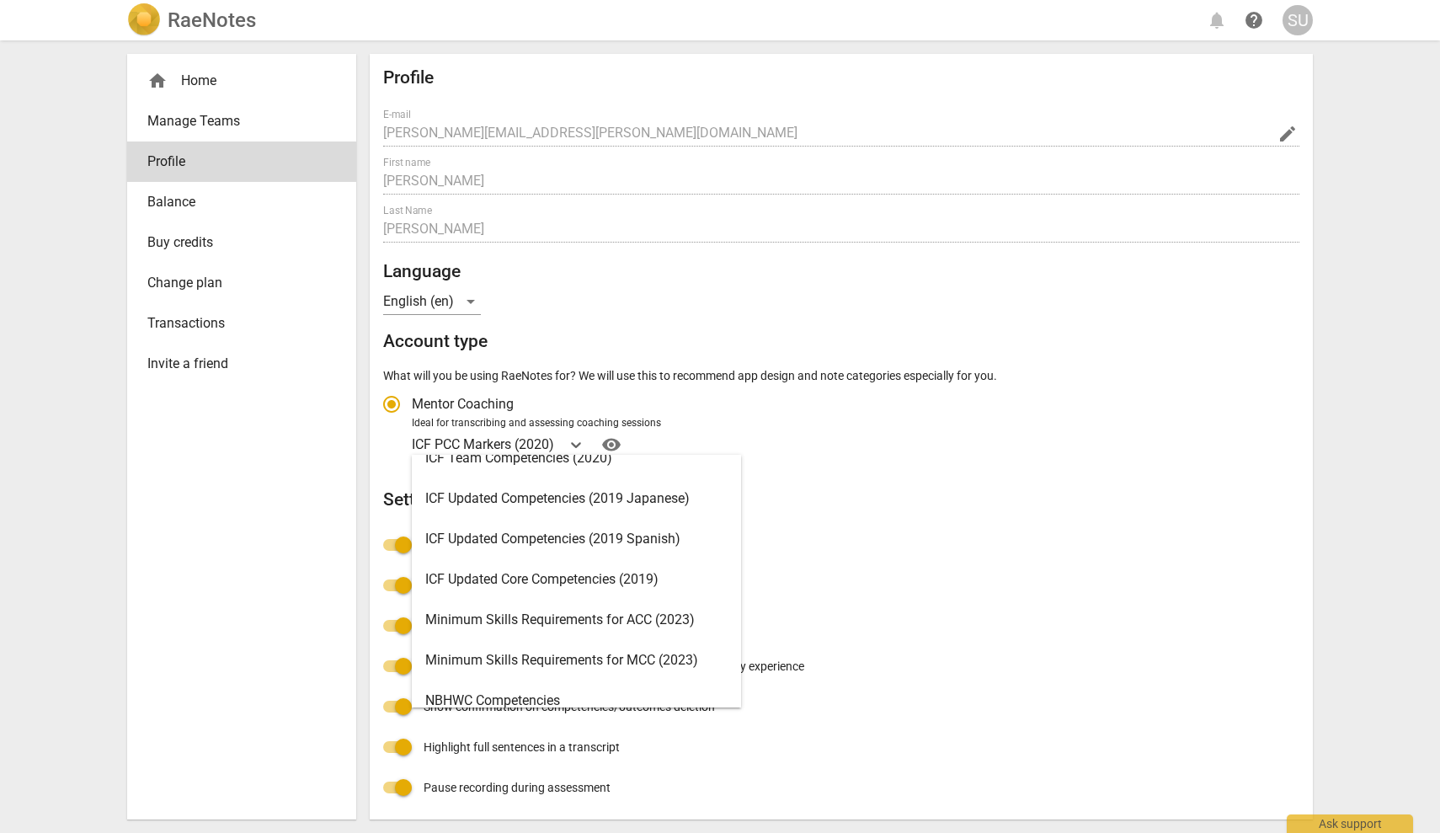
scroll to position [224, 0]
click at [568, 574] on div "ICF Updated Core Competencies (2019)" at bounding box center [576, 578] width 329 height 40
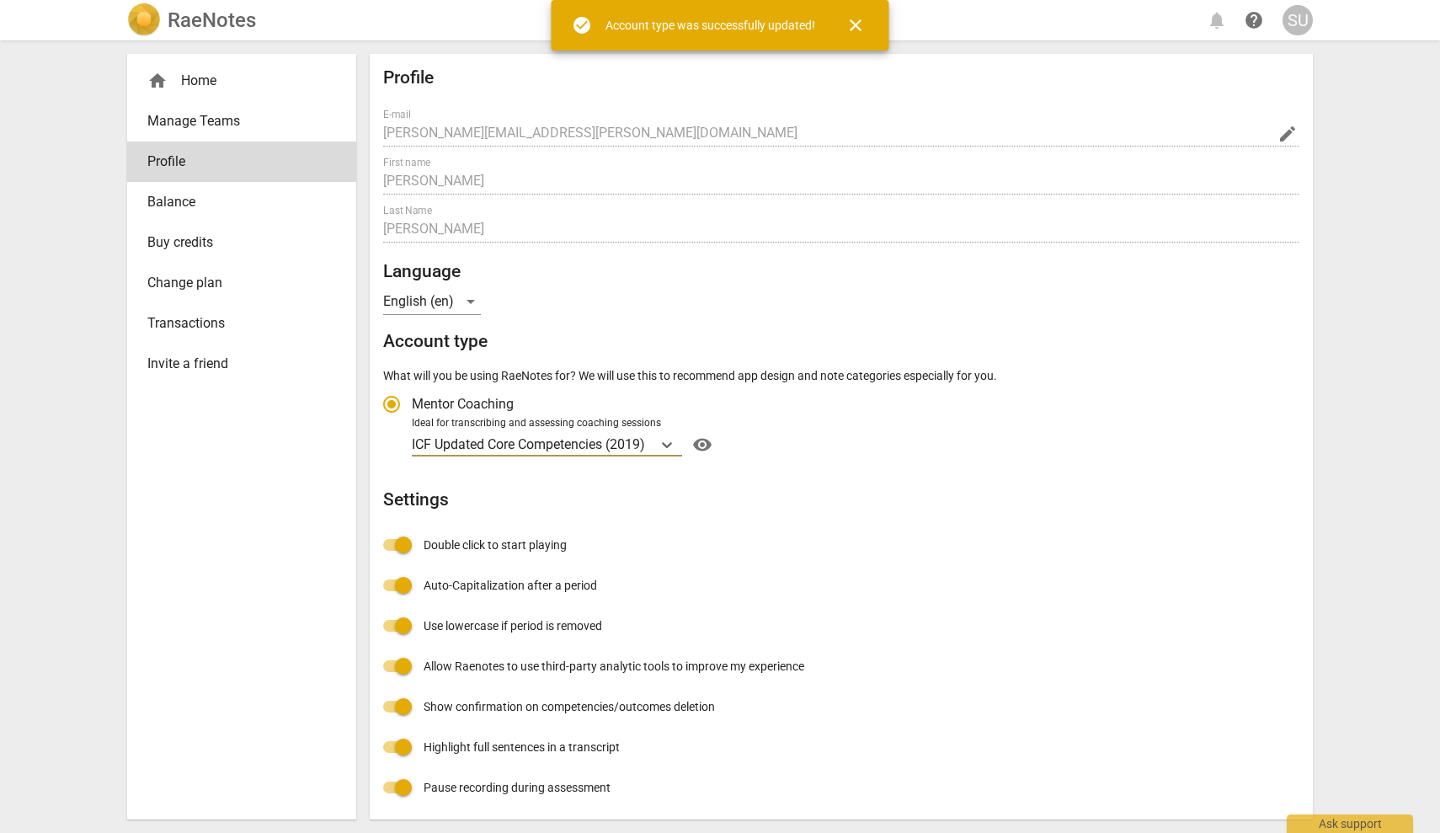
radio input "false"
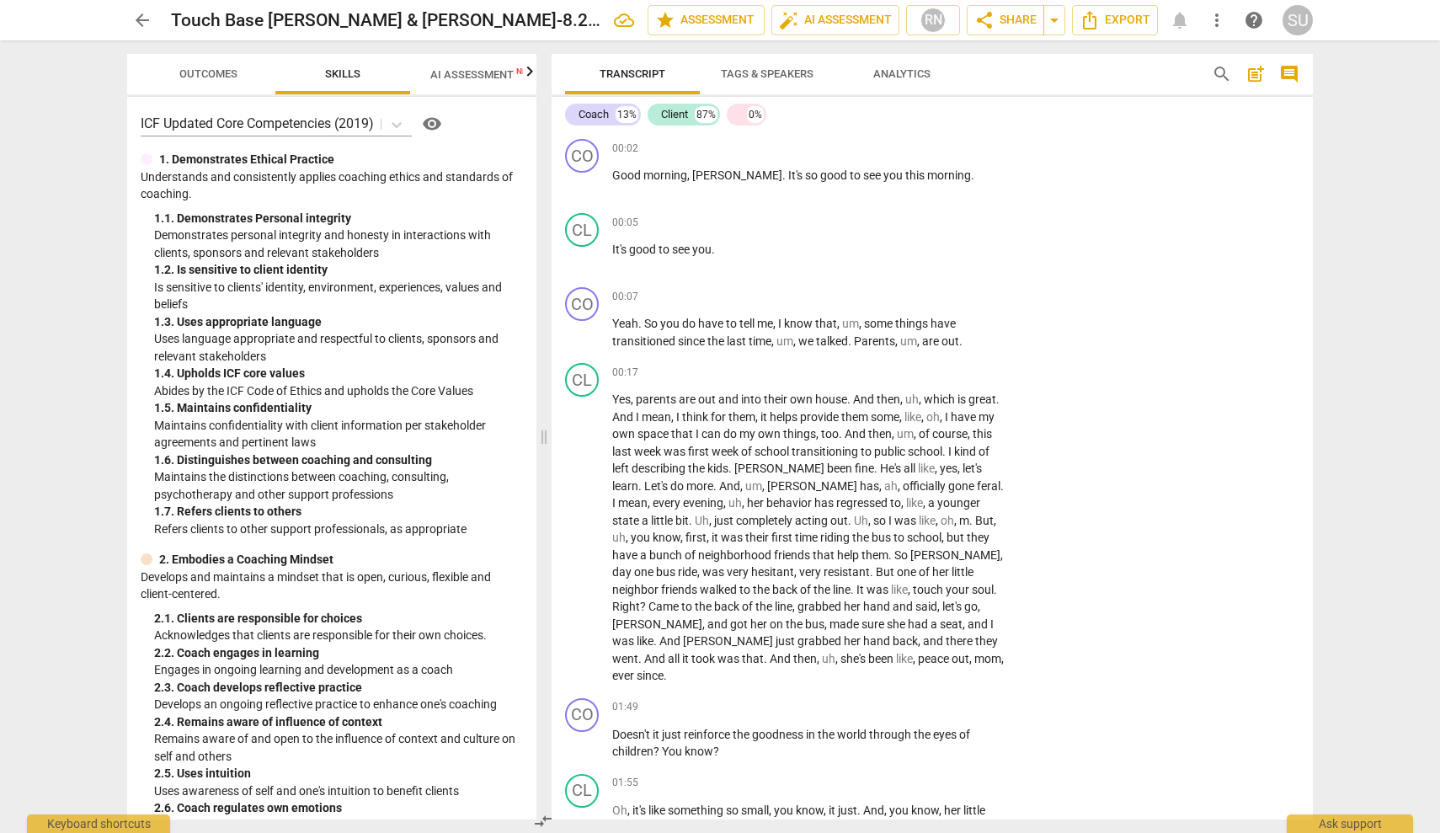
click at [485, 79] on span "AI Assessment New" at bounding box center [482, 74] width 104 height 13
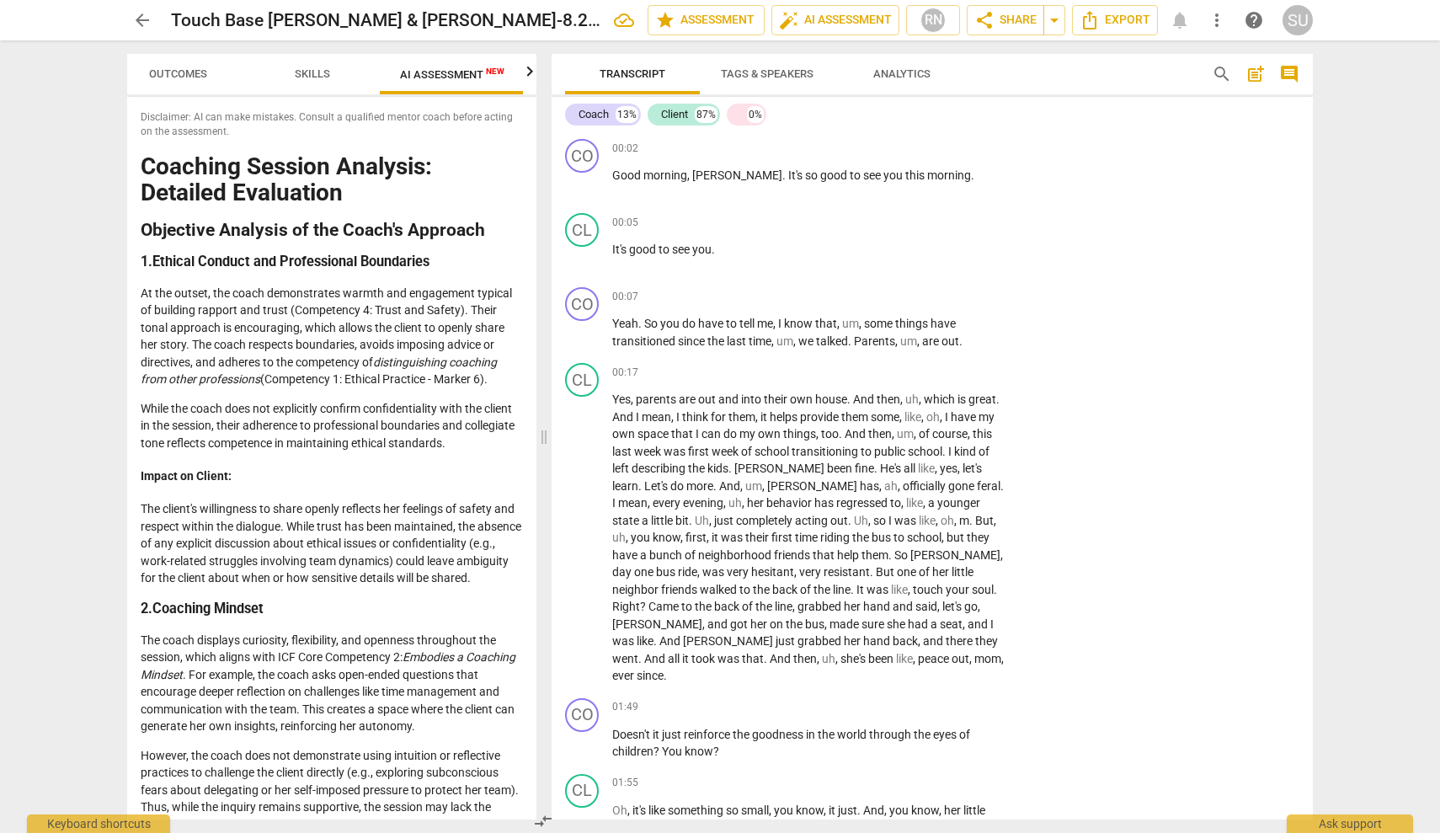
scroll to position [0, 31]
click at [202, 61] on button "Outcomes" at bounding box center [176, 74] width 135 height 40
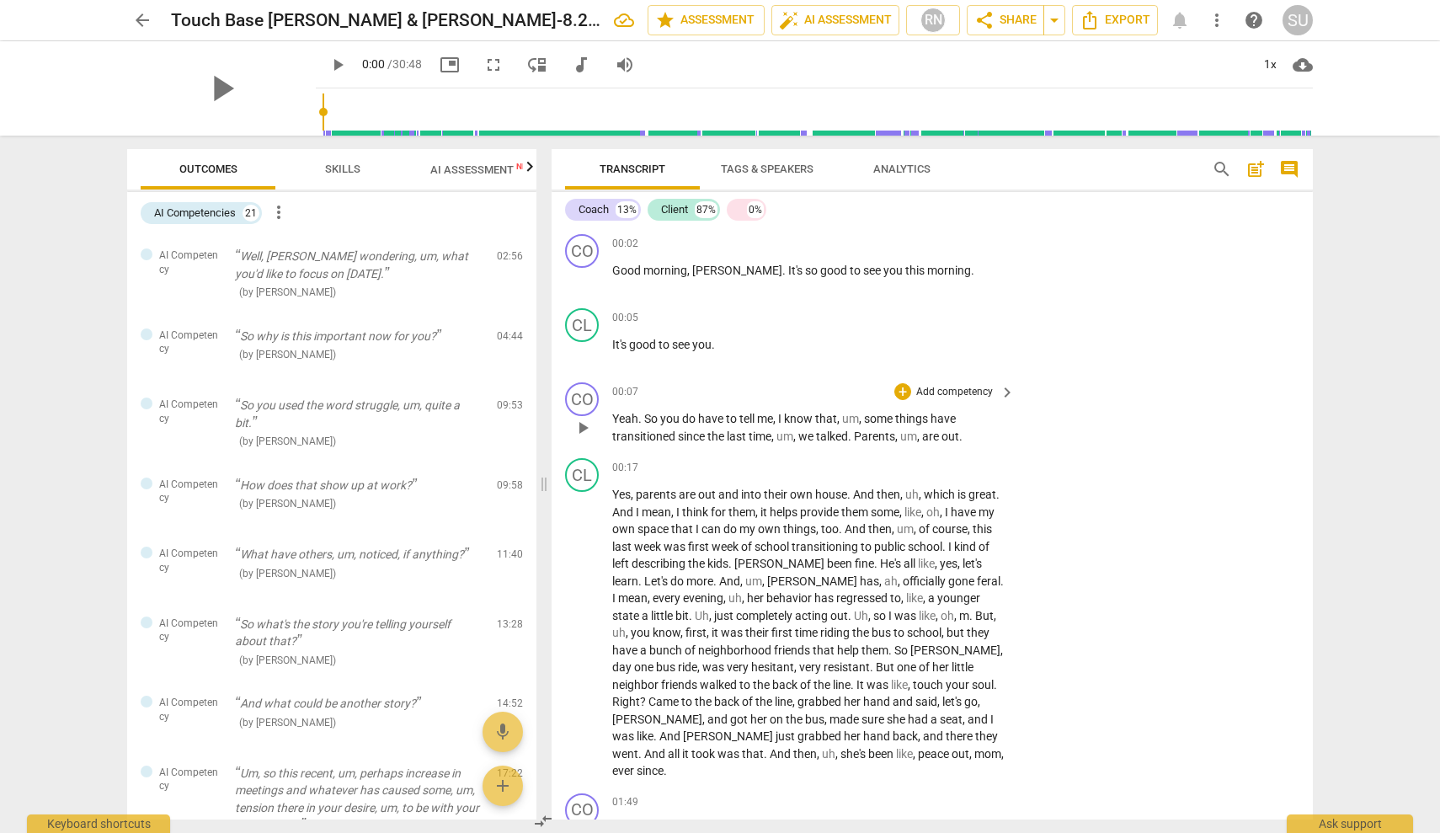
scroll to position [0, 0]
click at [1306, 15] on div "SU" at bounding box center [1298, 20] width 30 height 30
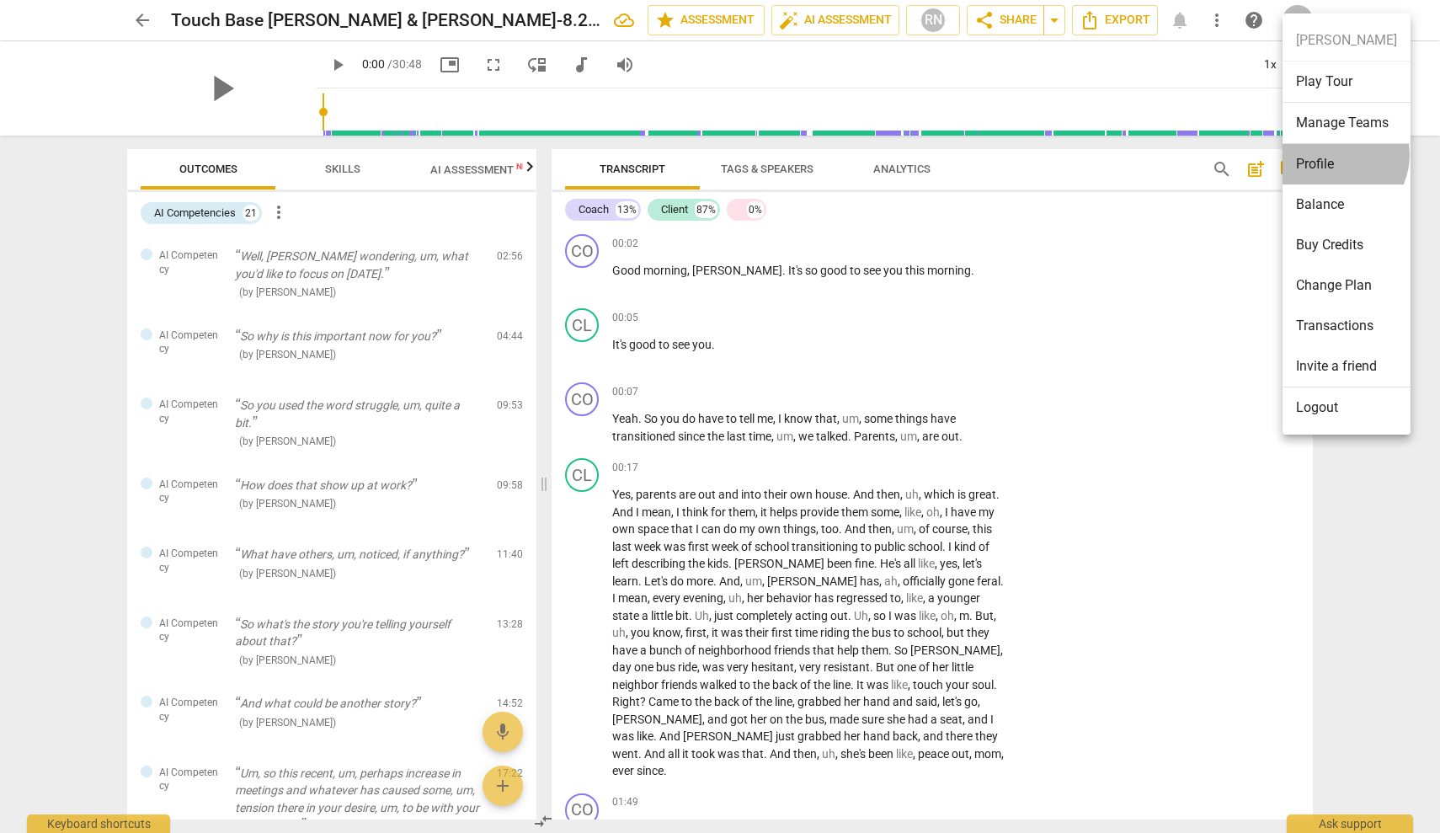
click at [1337, 155] on li "Profile" at bounding box center [1347, 164] width 128 height 40
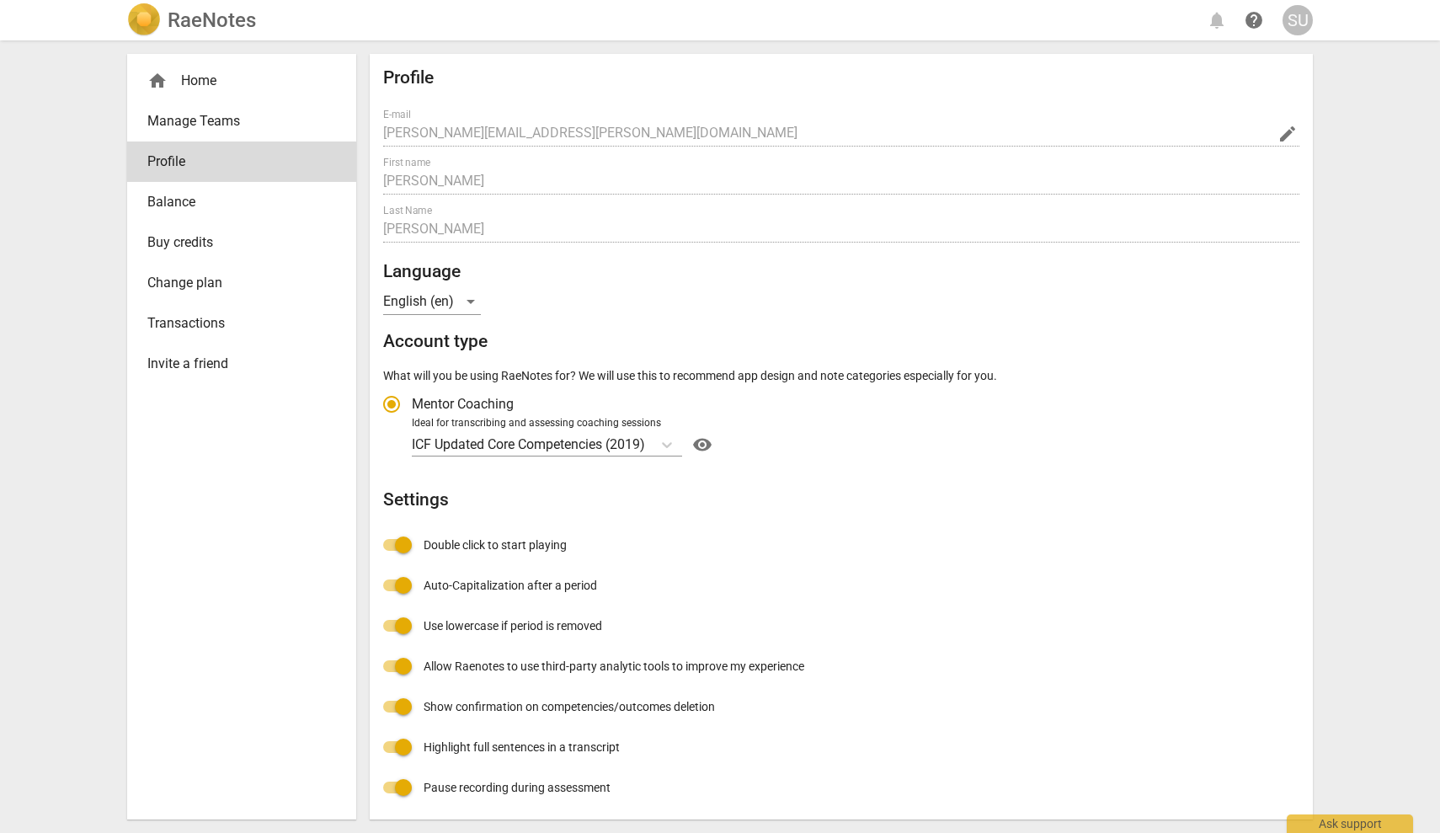
radio input "false"
click at [210, 212] on link "Balance" at bounding box center [241, 202] width 229 height 40
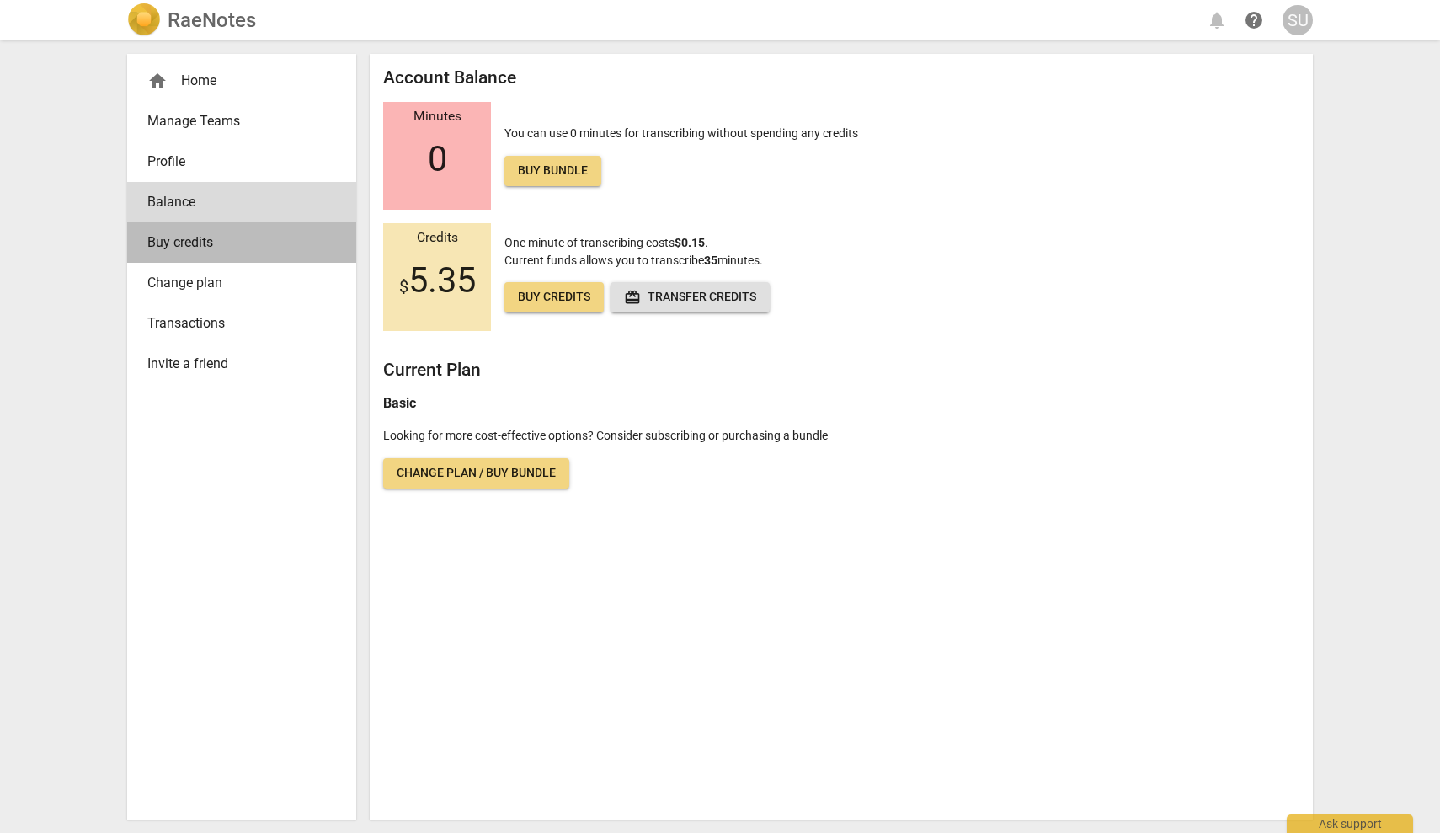
click at [208, 242] on span "Buy credits" at bounding box center [234, 242] width 175 height 20
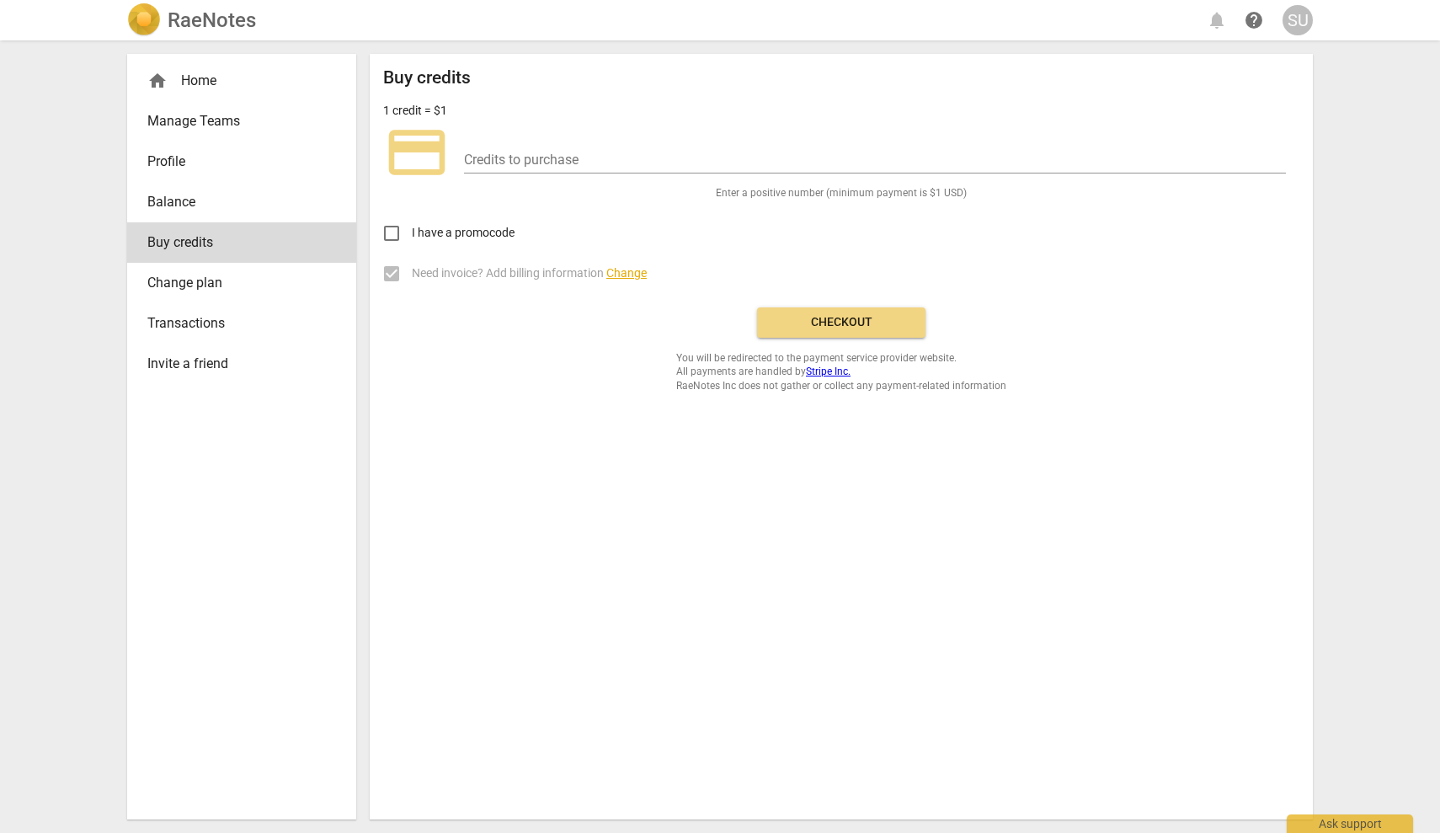
click at [178, 121] on span "Manage Teams" at bounding box center [234, 121] width 175 height 20
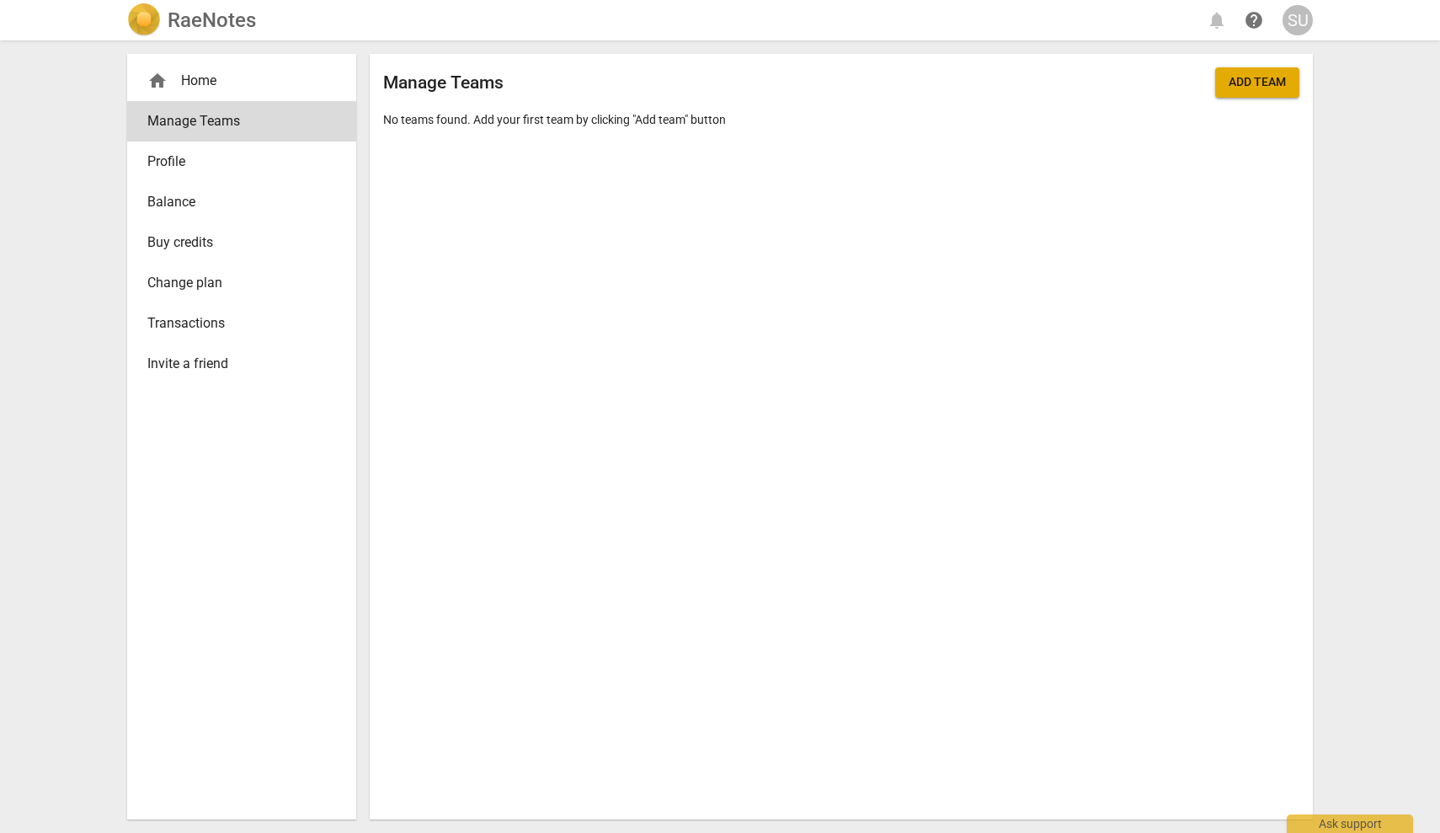
click at [181, 77] on div "home Home" at bounding box center [234, 81] width 175 height 20
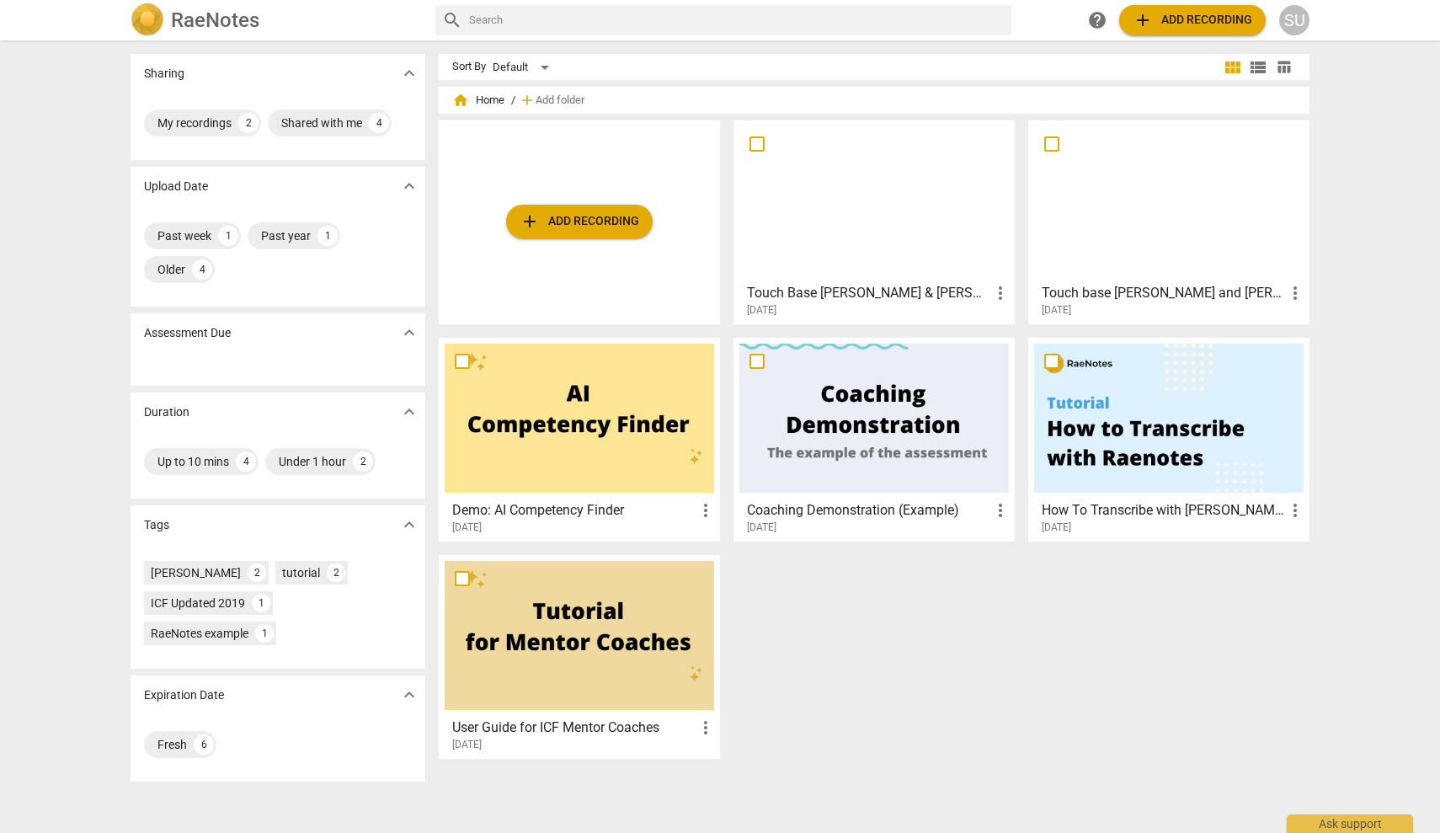
click at [1101, 230] on div at bounding box center [1169, 200] width 270 height 149
click at [930, 222] on div at bounding box center [875, 200] width 270 height 149
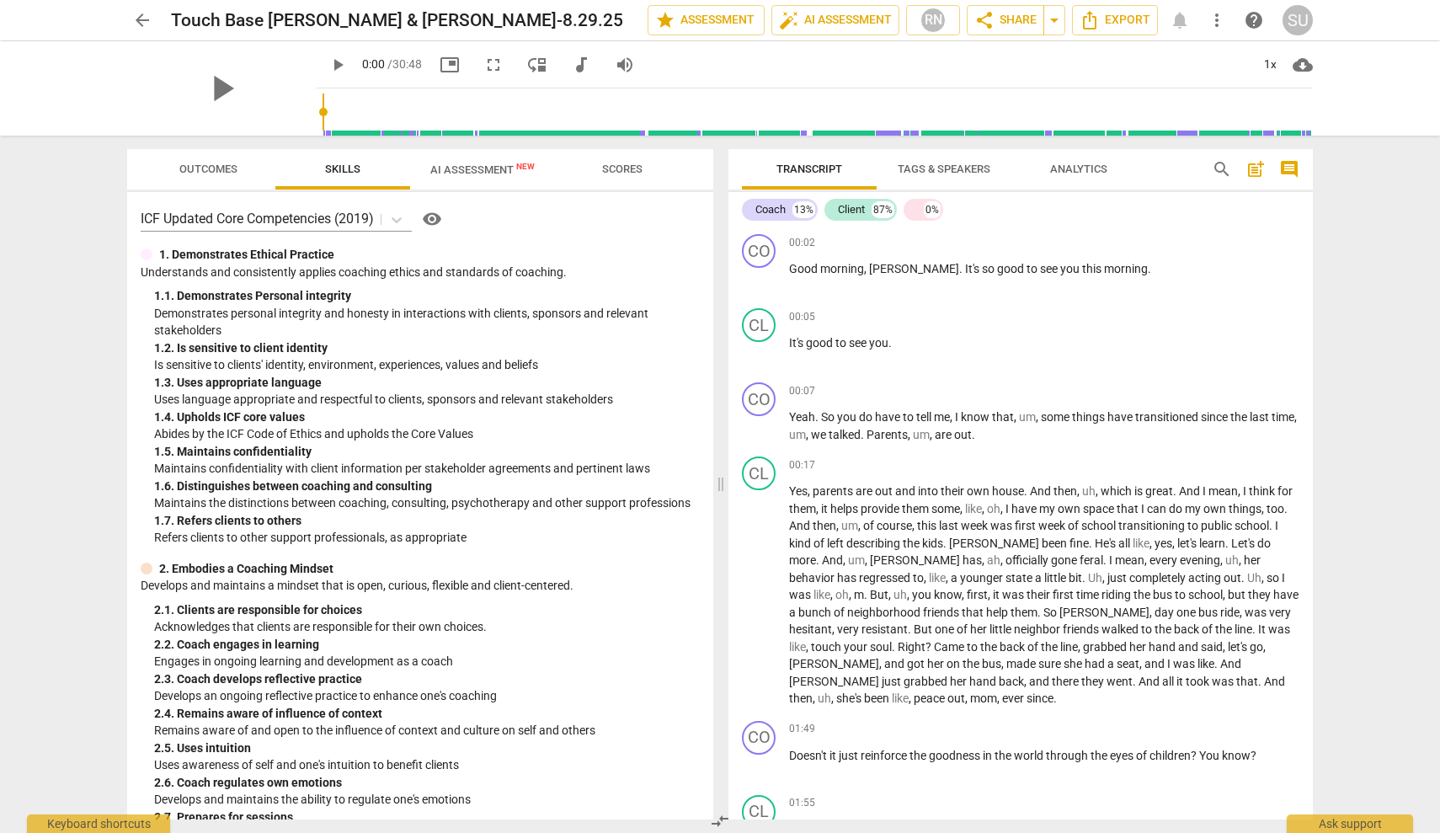
click at [362, 165] on span "Skills" at bounding box center [343, 169] width 76 height 23
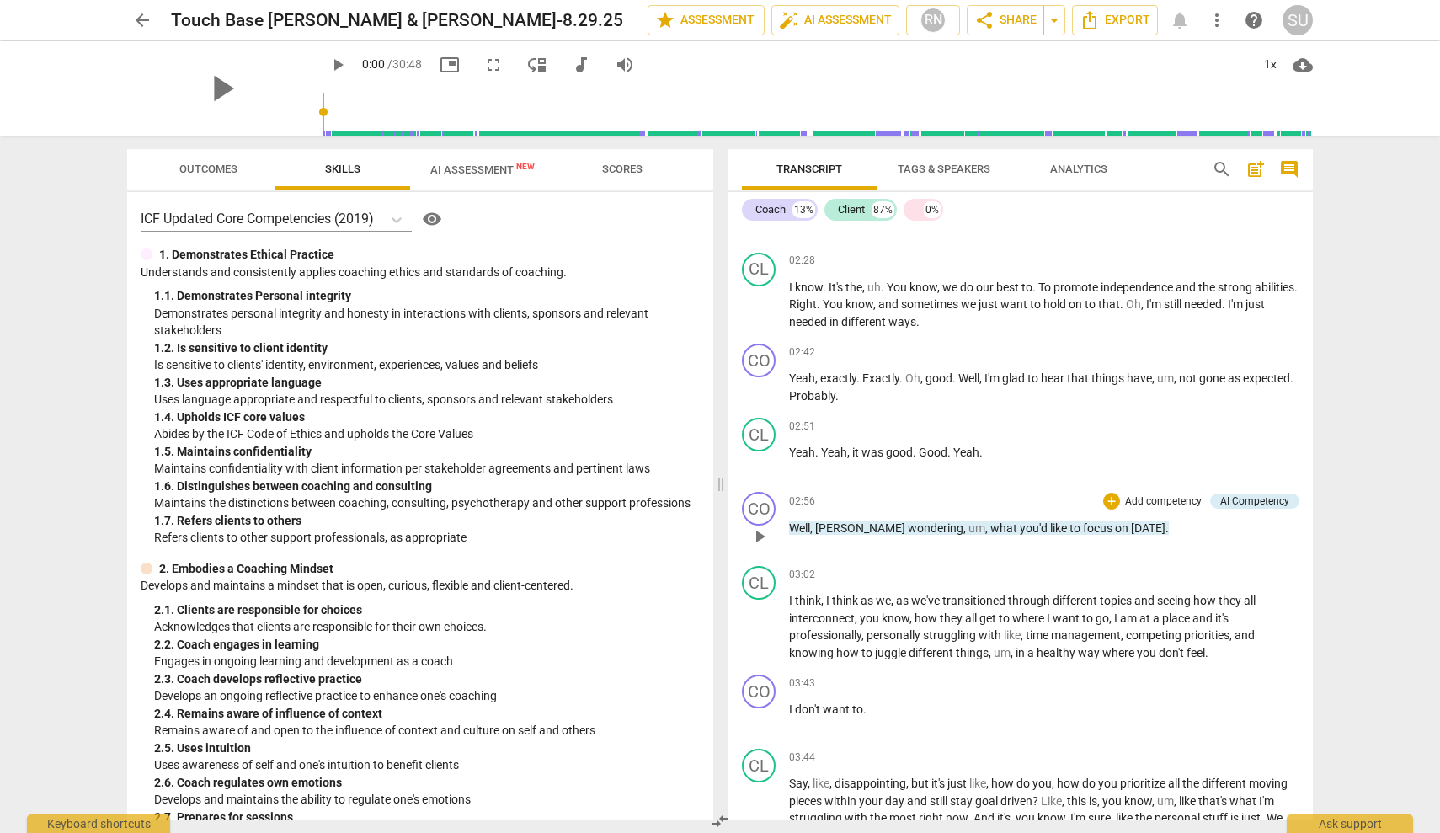
scroll to position [912, 0]
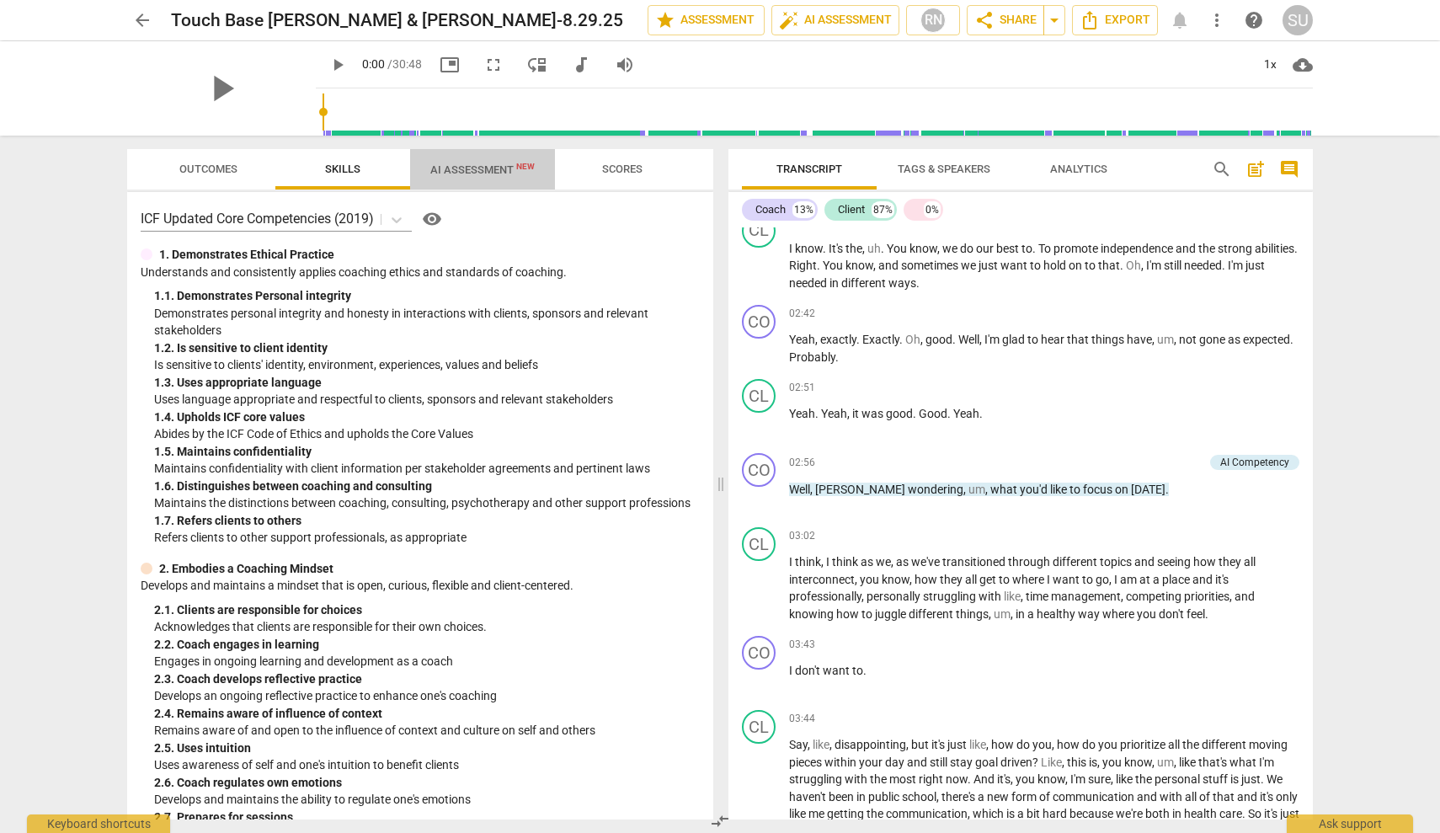
click at [502, 163] on span "AI Assessment New" at bounding box center [482, 169] width 104 height 13
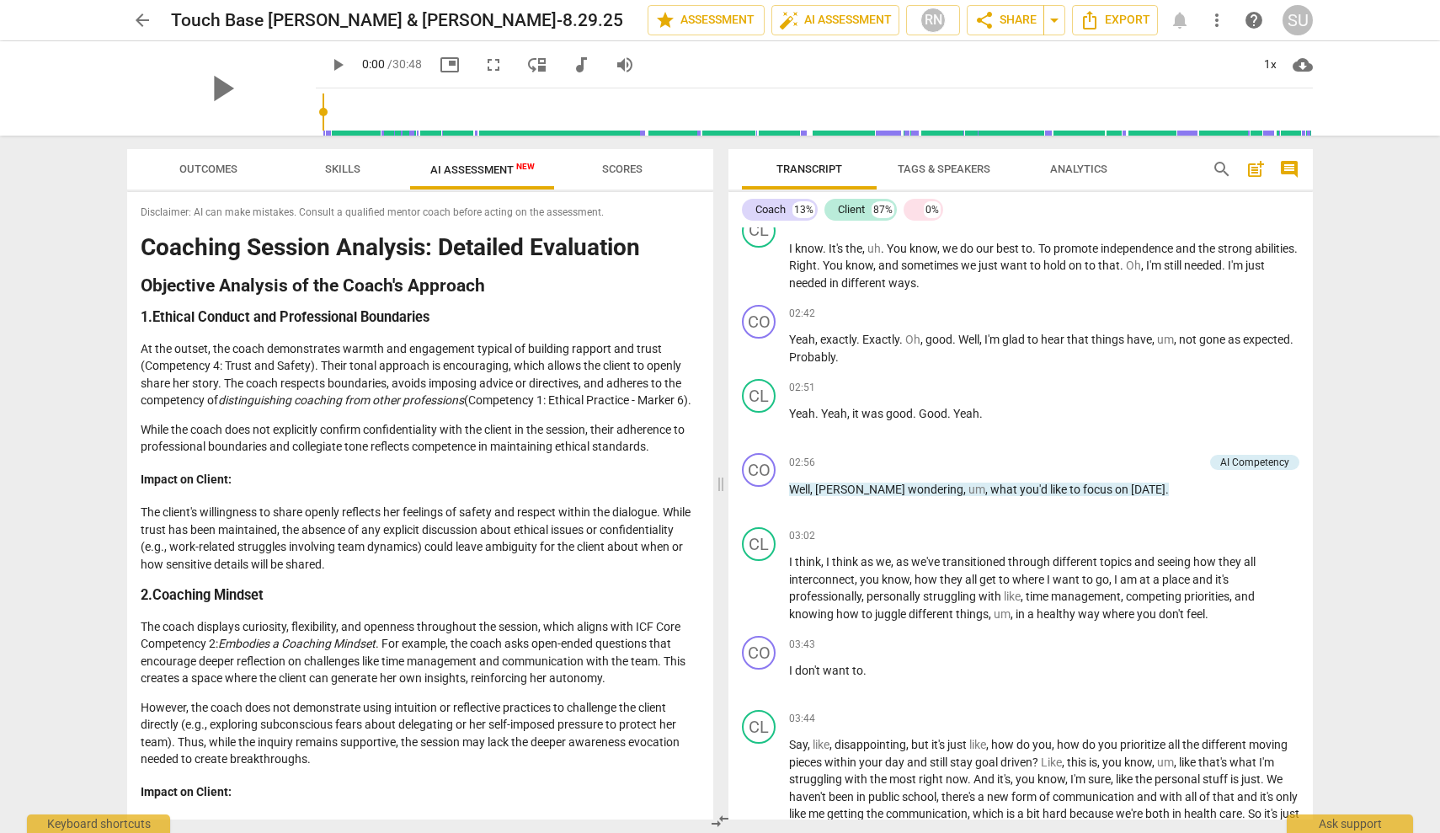
click at [218, 174] on span "Outcomes" at bounding box center [208, 169] width 58 height 13
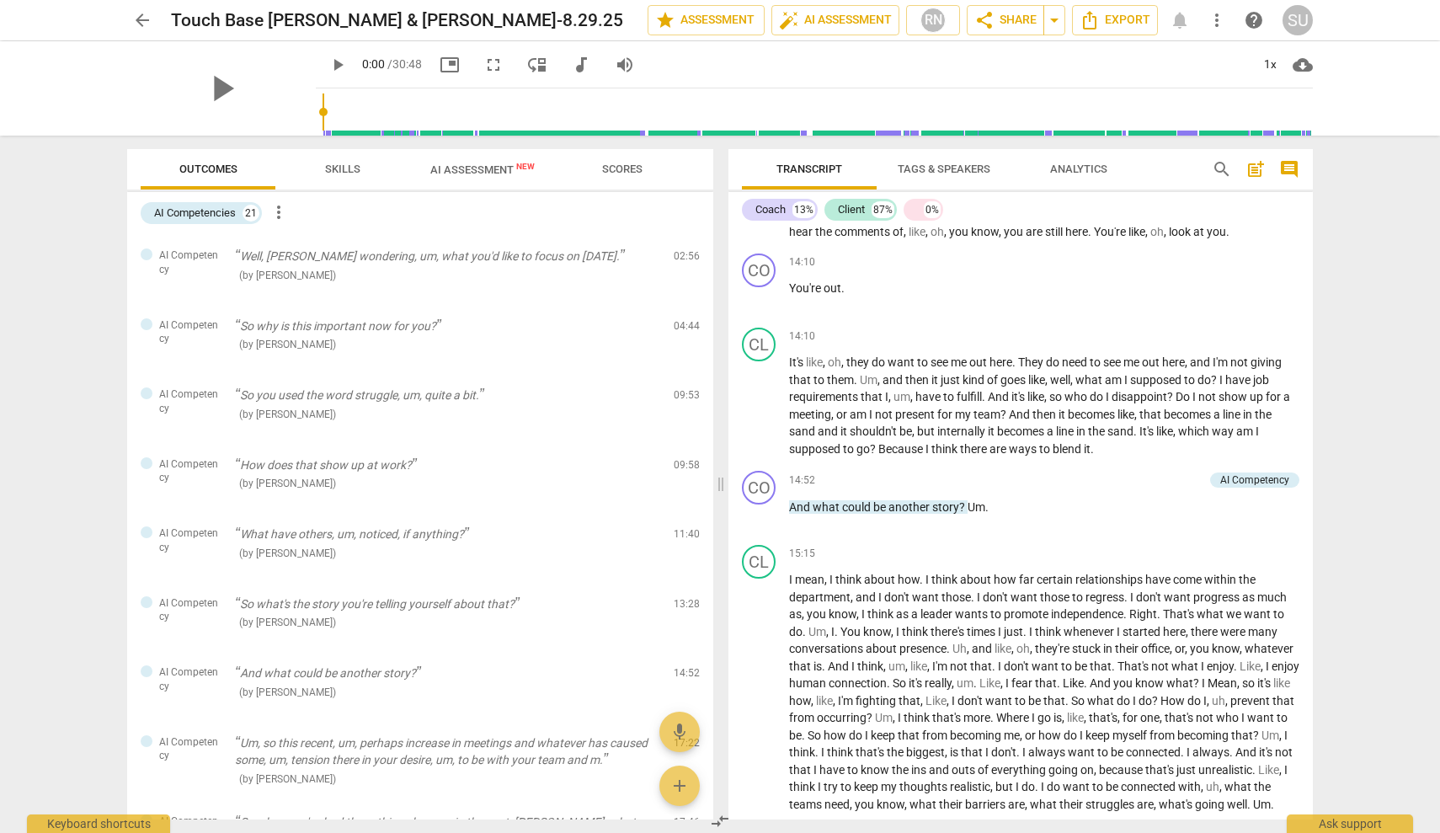
scroll to position [3153, 0]
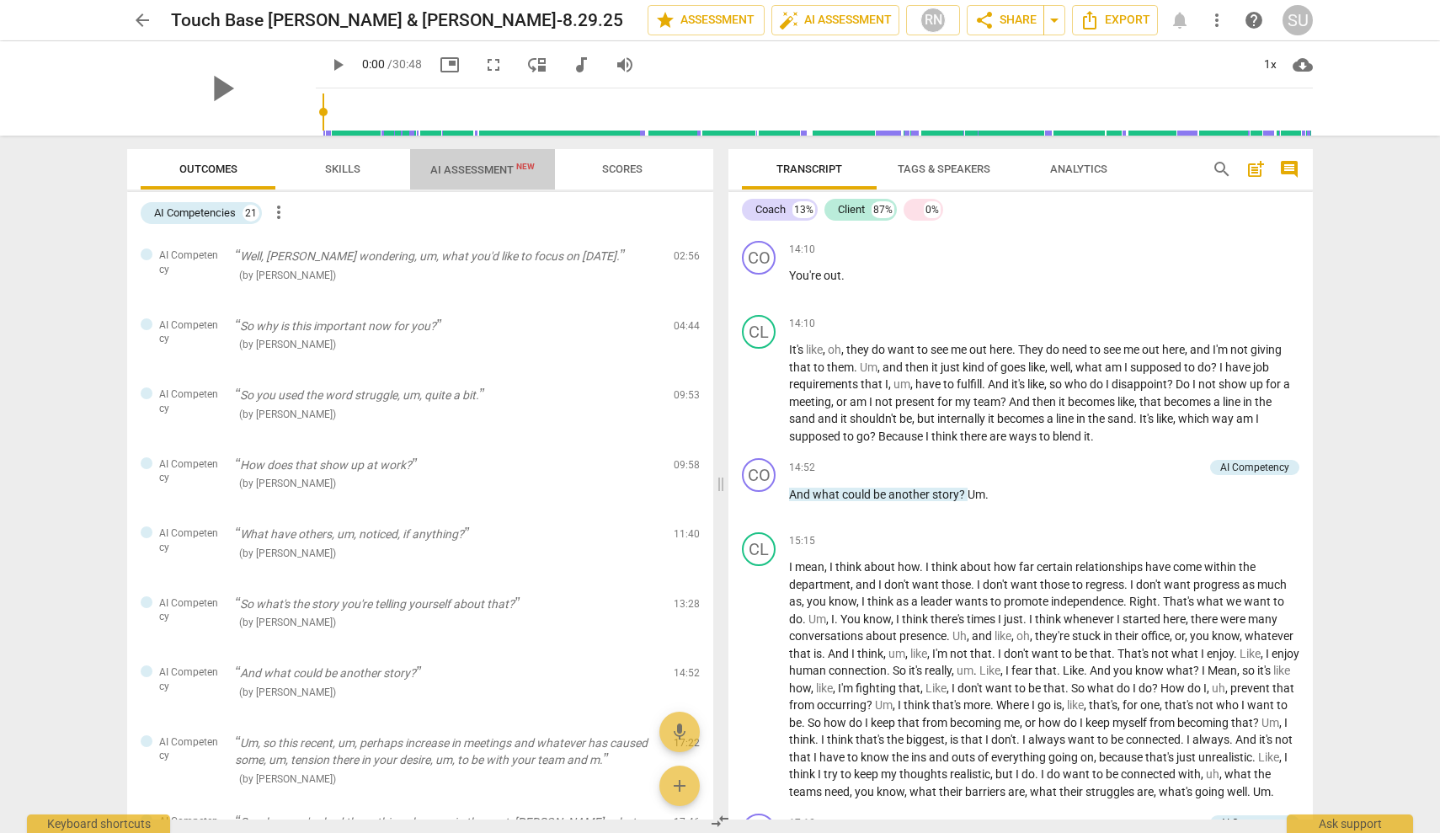
click at [493, 175] on span "AI Assessment New" at bounding box center [482, 169] width 104 height 13
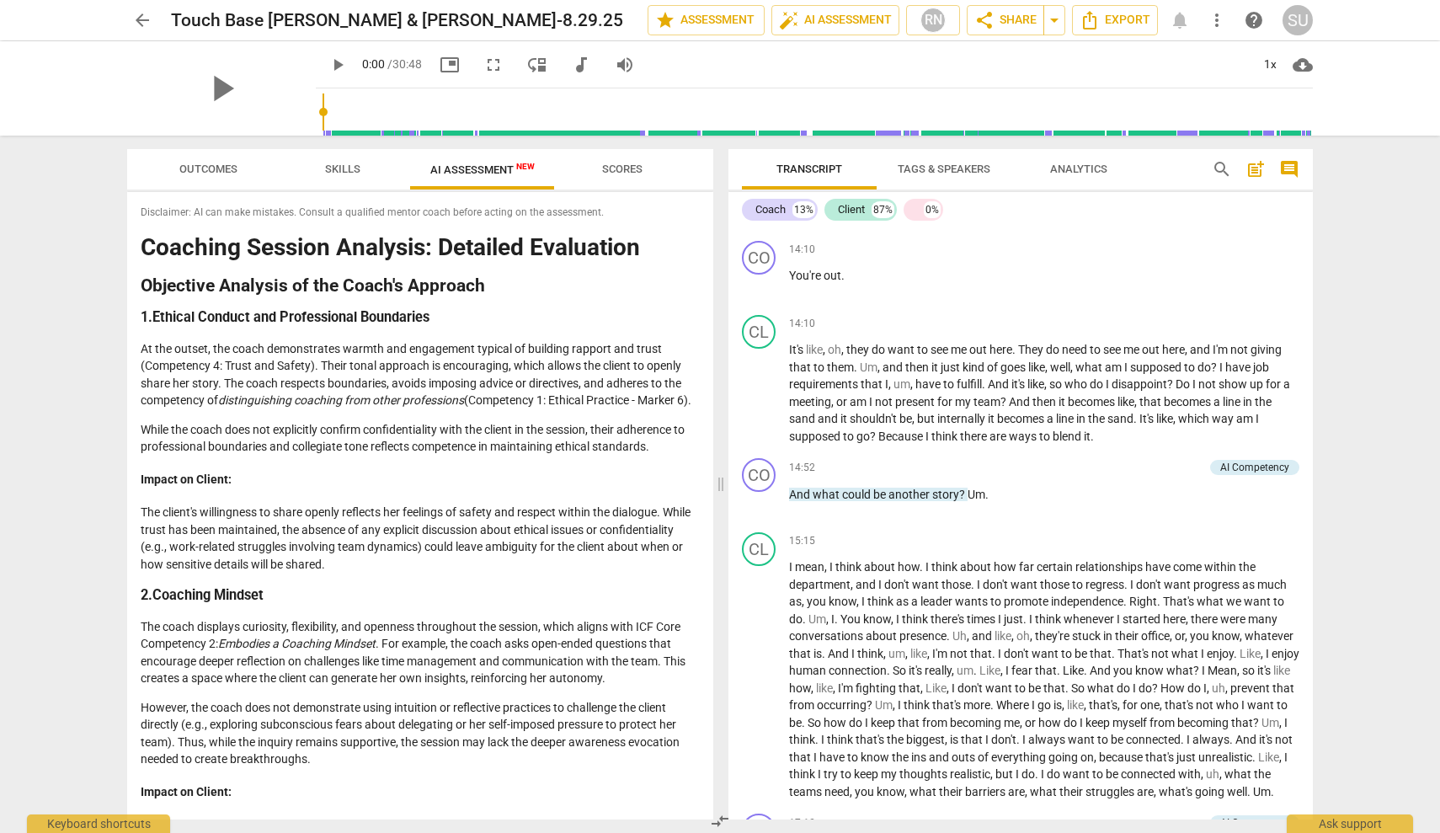
click at [348, 159] on span "Skills" at bounding box center [343, 169] width 76 height 23
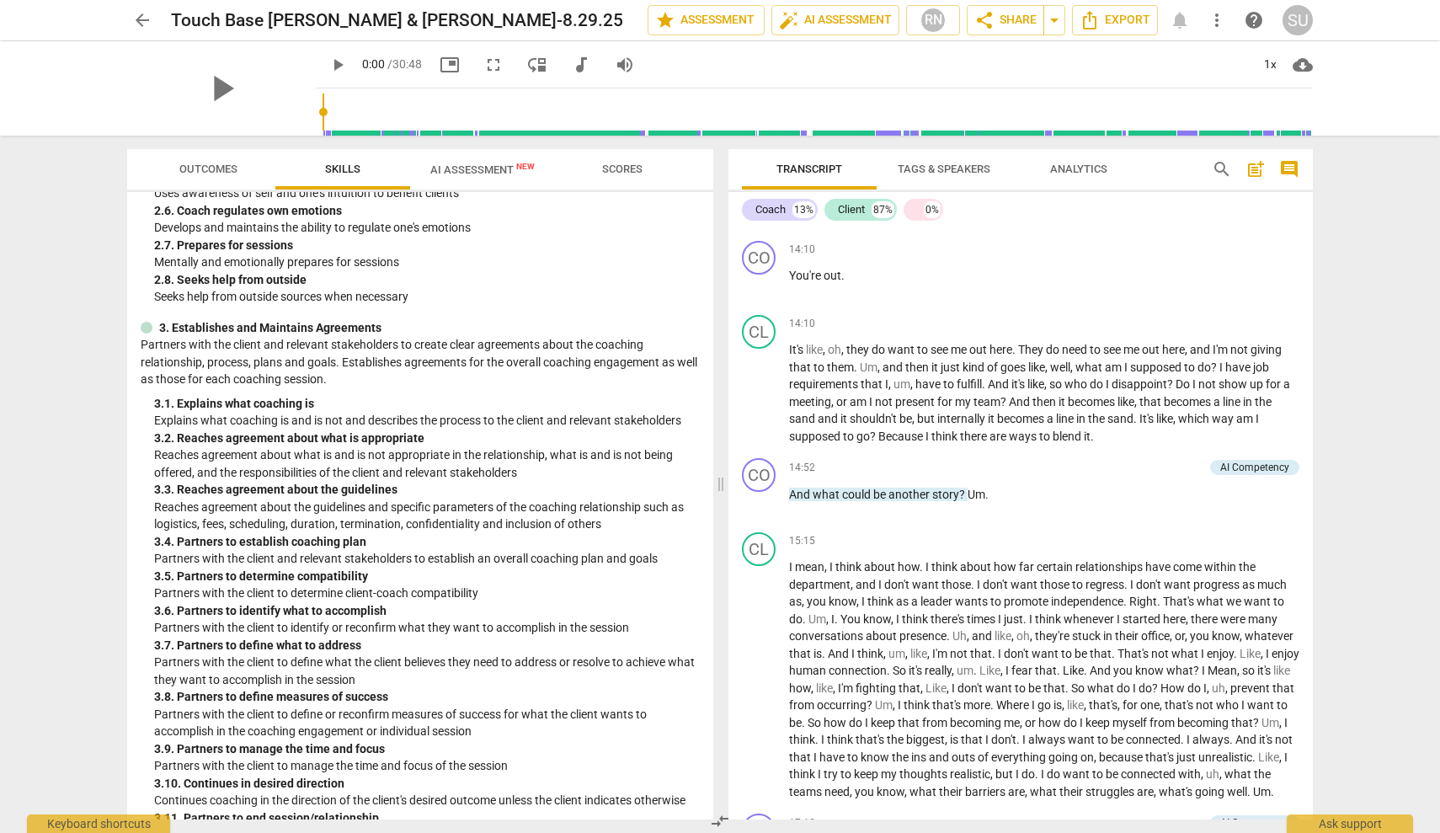
scroll to position [584, 0]
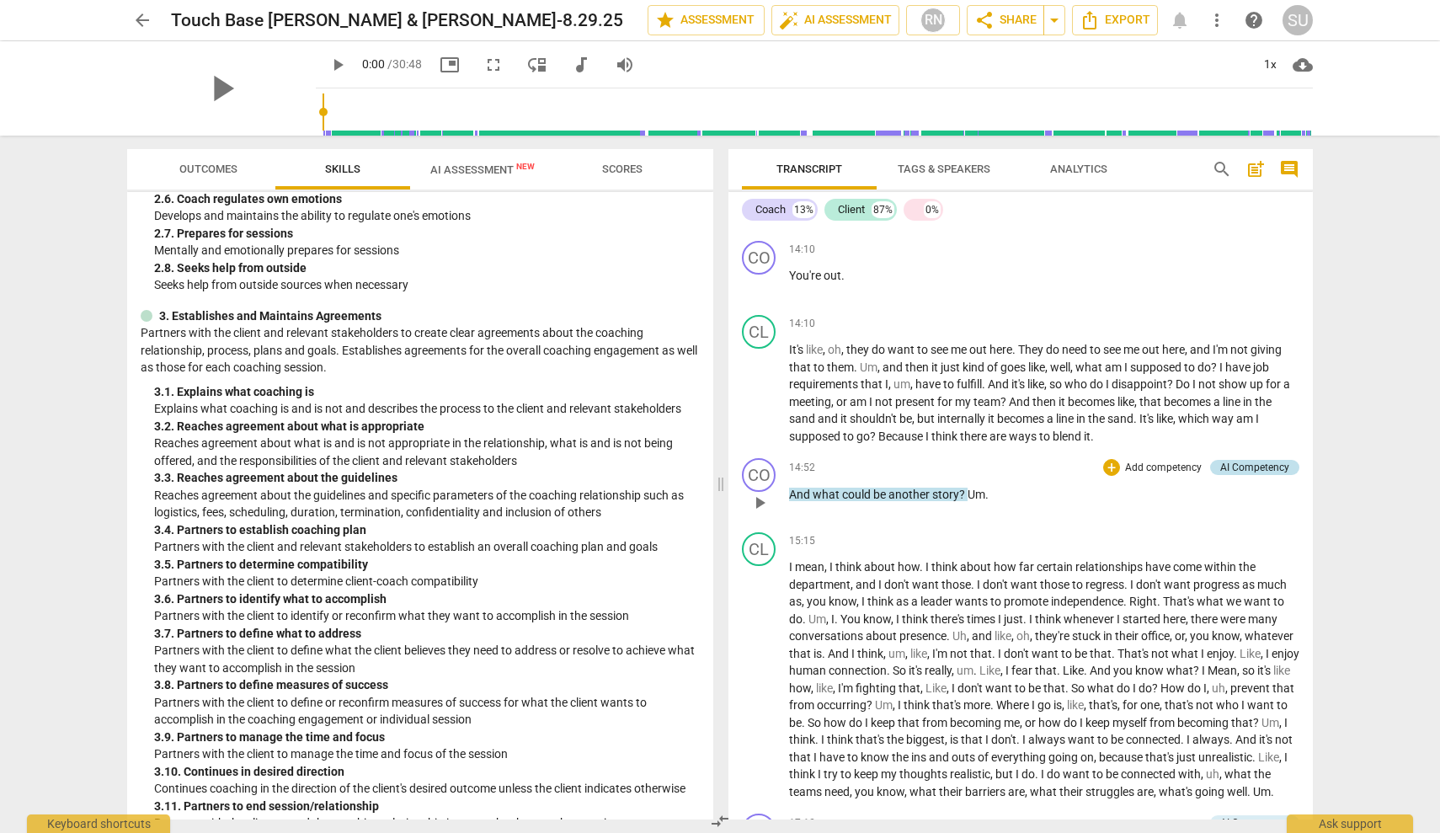
click at [1238, 469] on div "AI Competency" at bounding box center [1254, 467] width 69 height 15
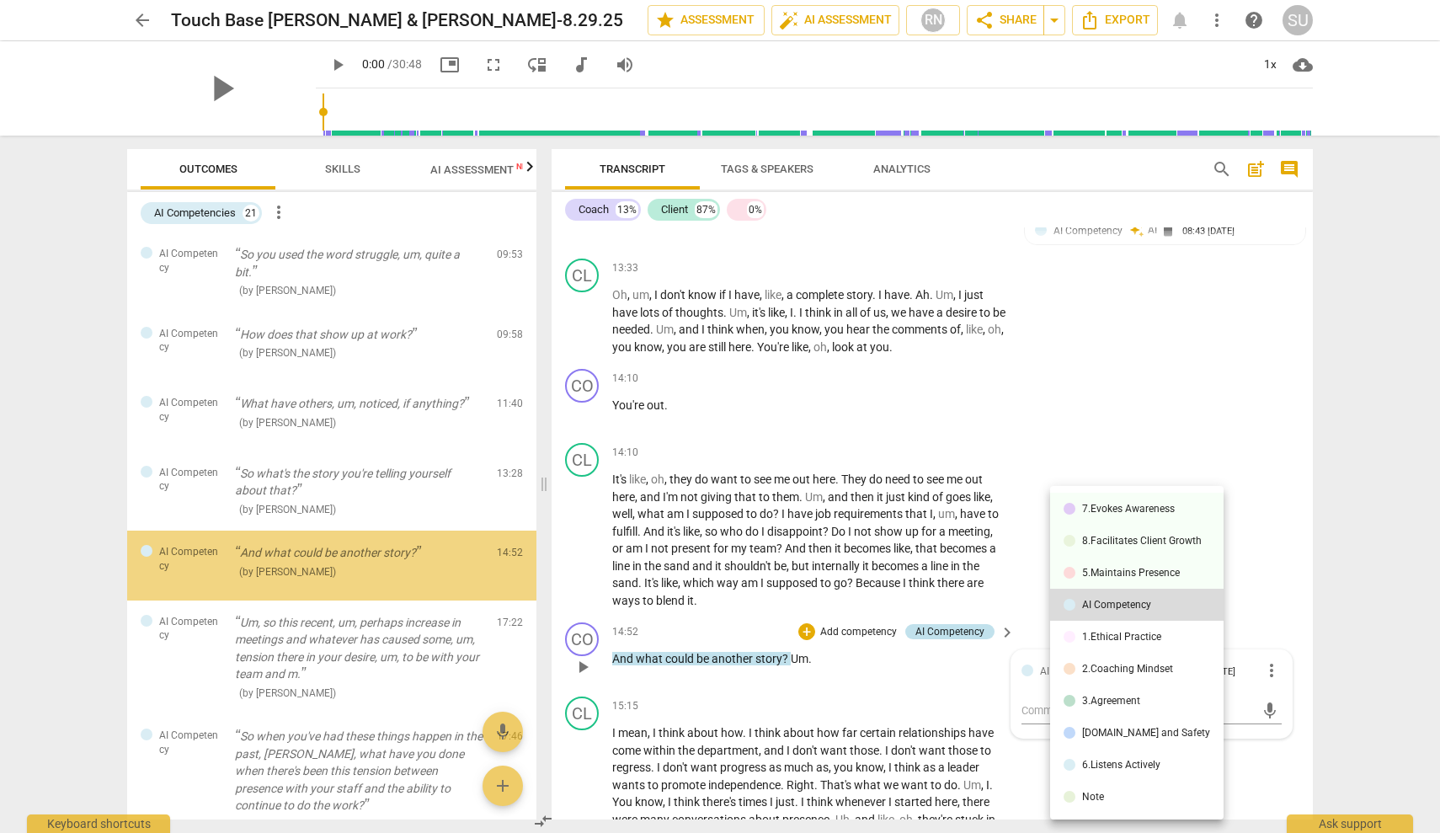
scroll to position [3602, 0]
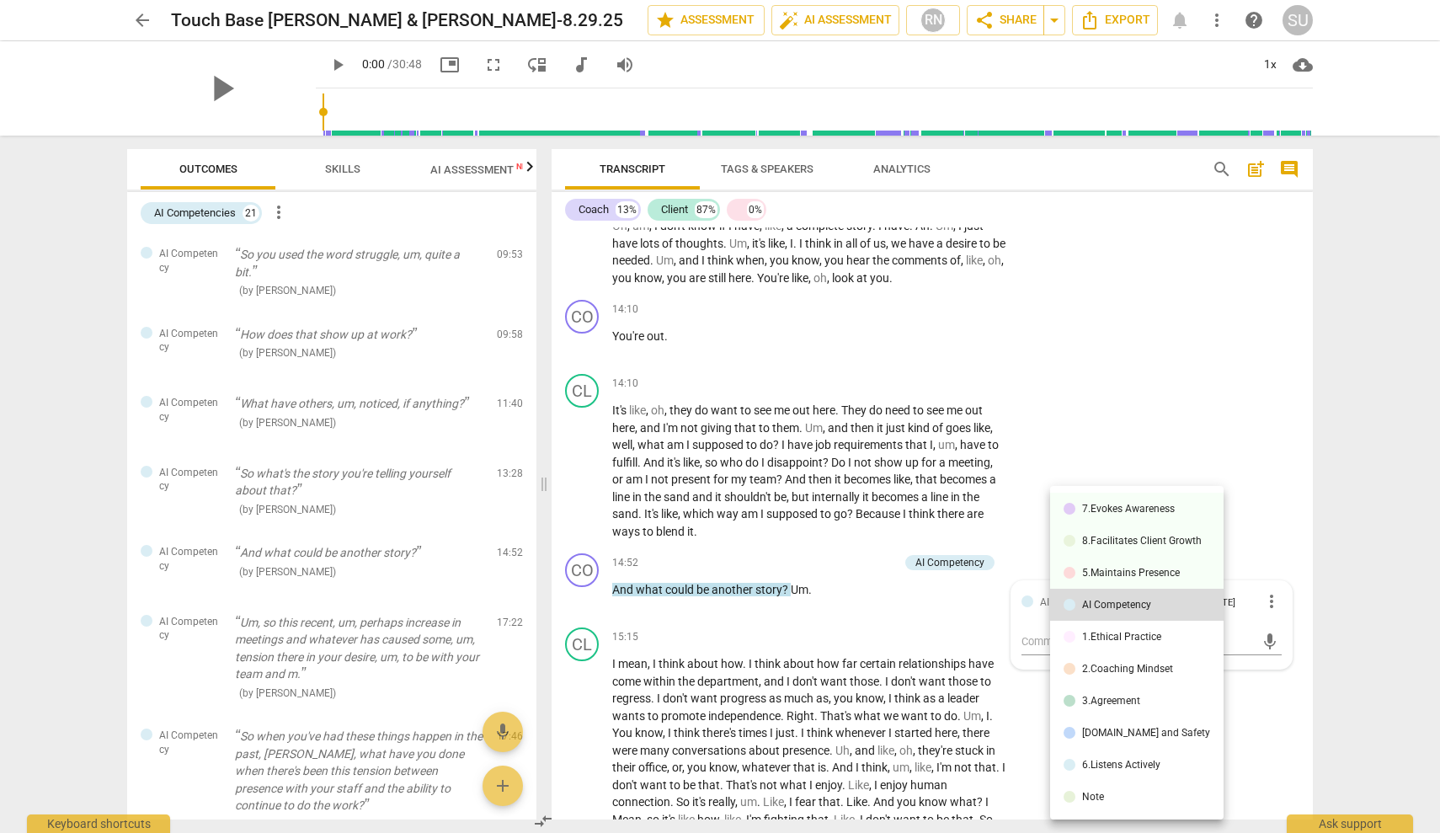
click at [1209, 396] on div at bounding box center [720, 416] width 1440 height 833
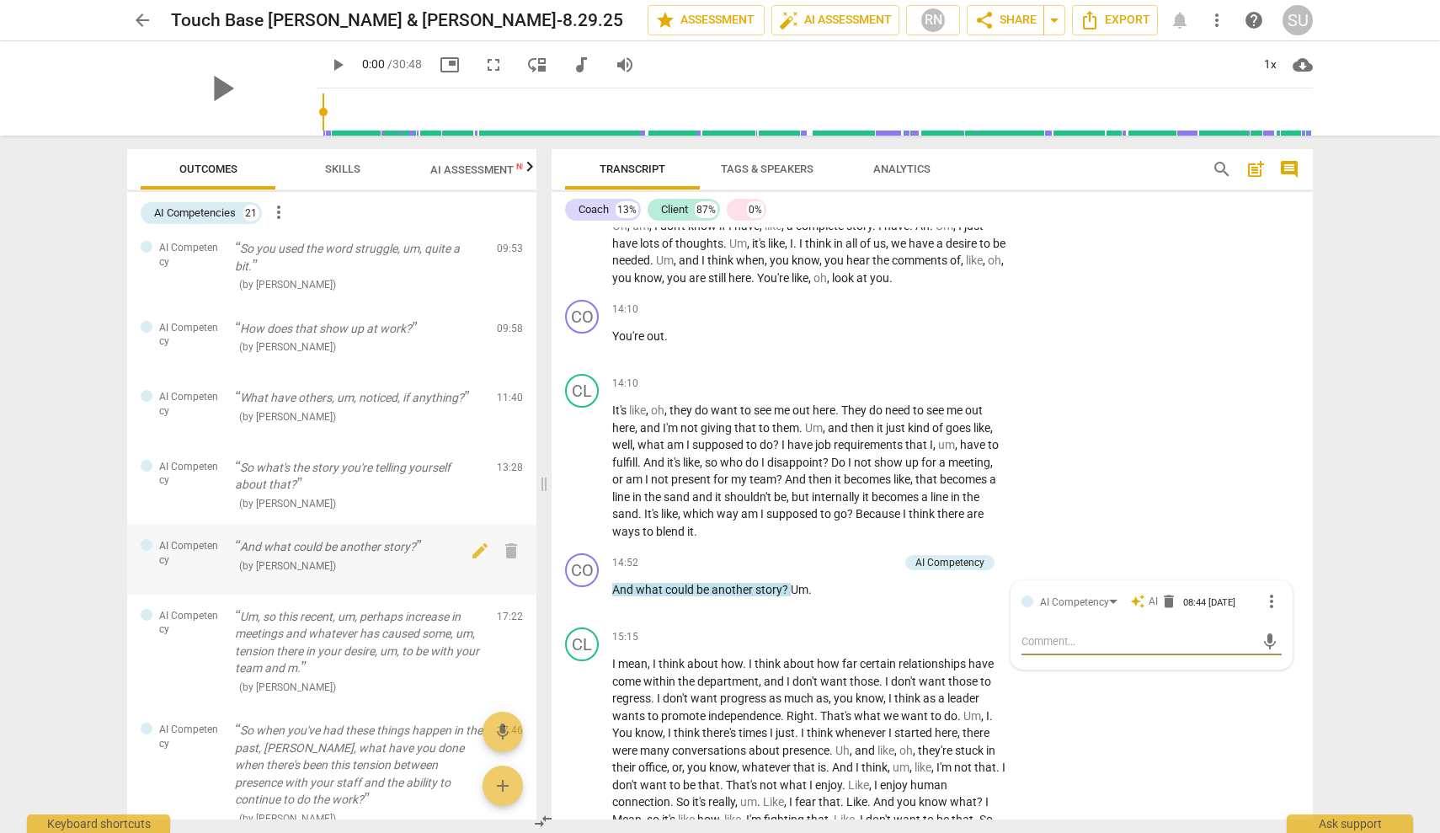
scroll to position [158, 0]
click at [1161, 296] on div "CO play_arrow pause 14:10 + Add competency keyboard_arrow_right You're out ." at bounding box center [932, 330] width 761 height 74
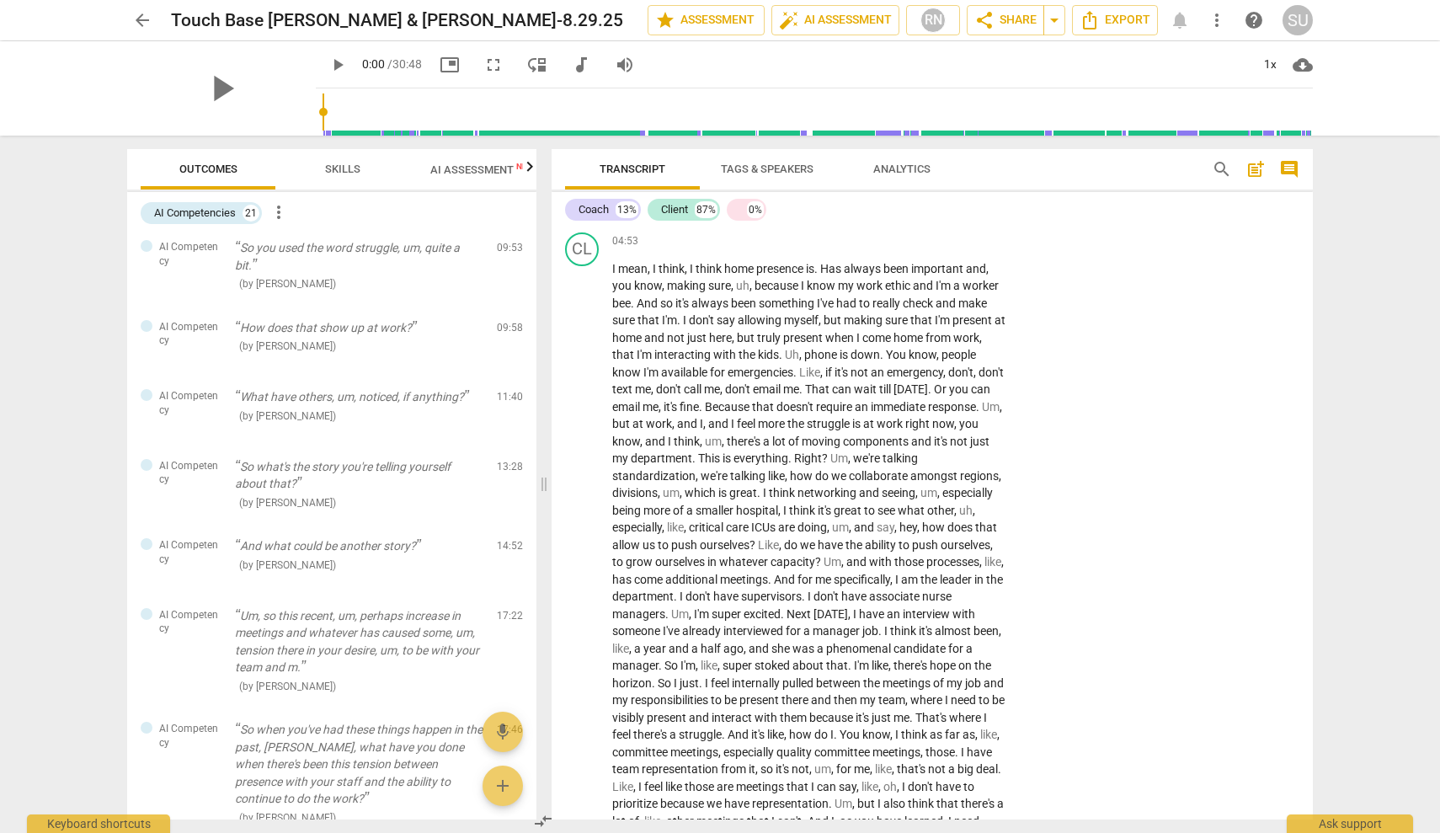
scroll to position [1813, 0]
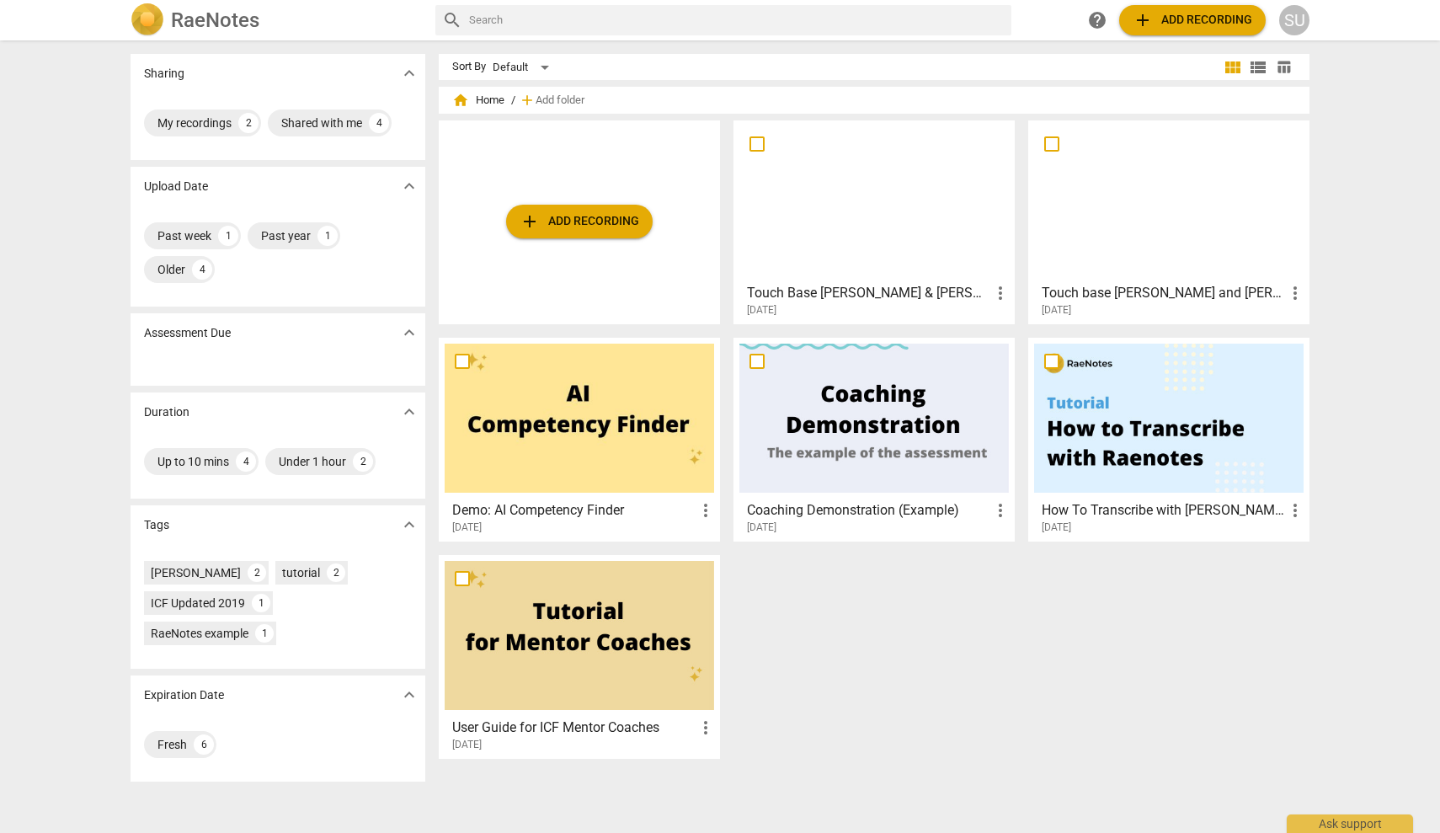
click at [1092, 207] on div at bounding box center [1169, 200] width 270 height 149
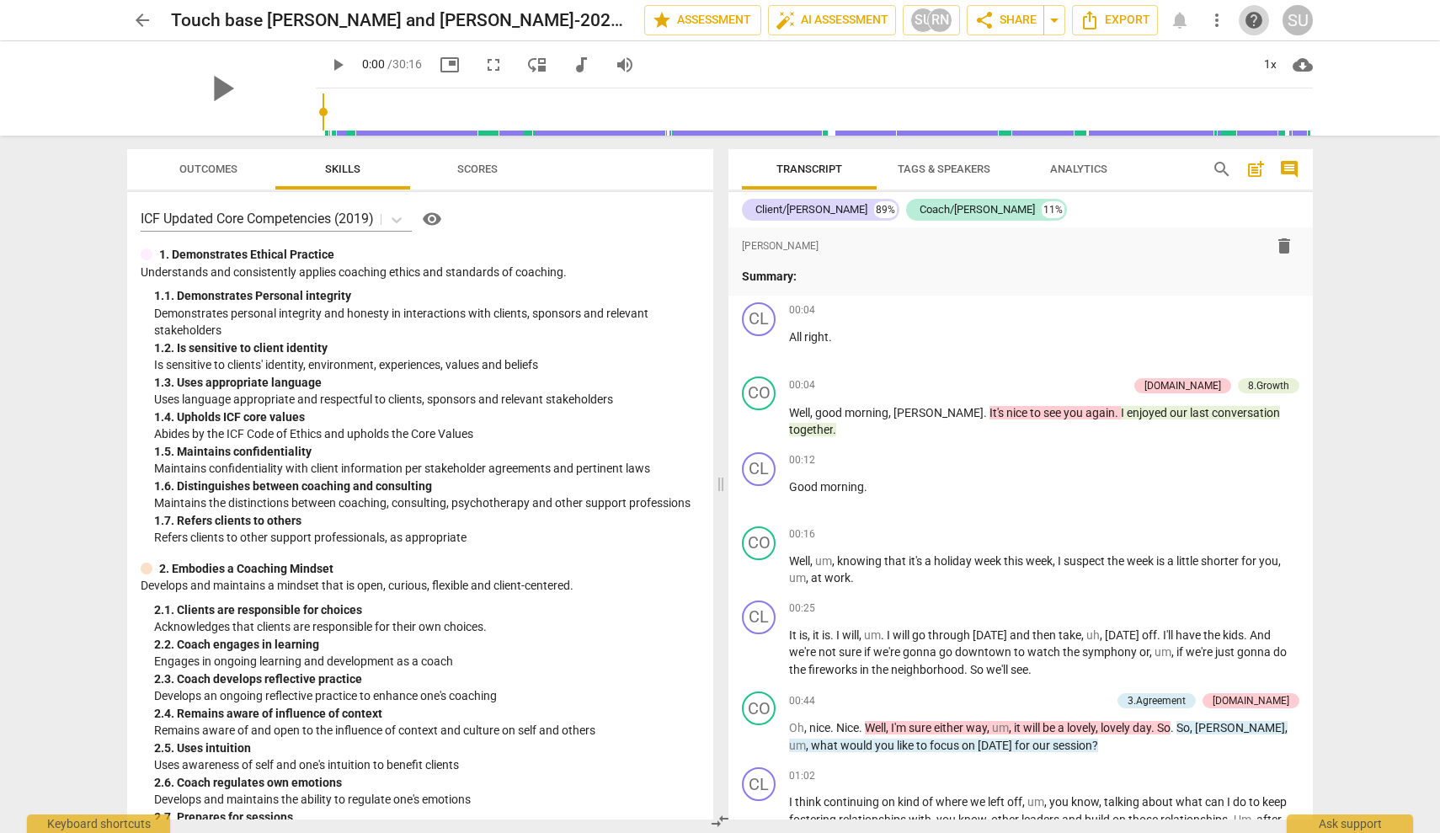
click at [1263, 25] on span "help" at bounding box center [1254, 20] width 20 height 20
click at [138, 18] on span "arrow_back" at bounding box center [142, 20] width 20 height 20
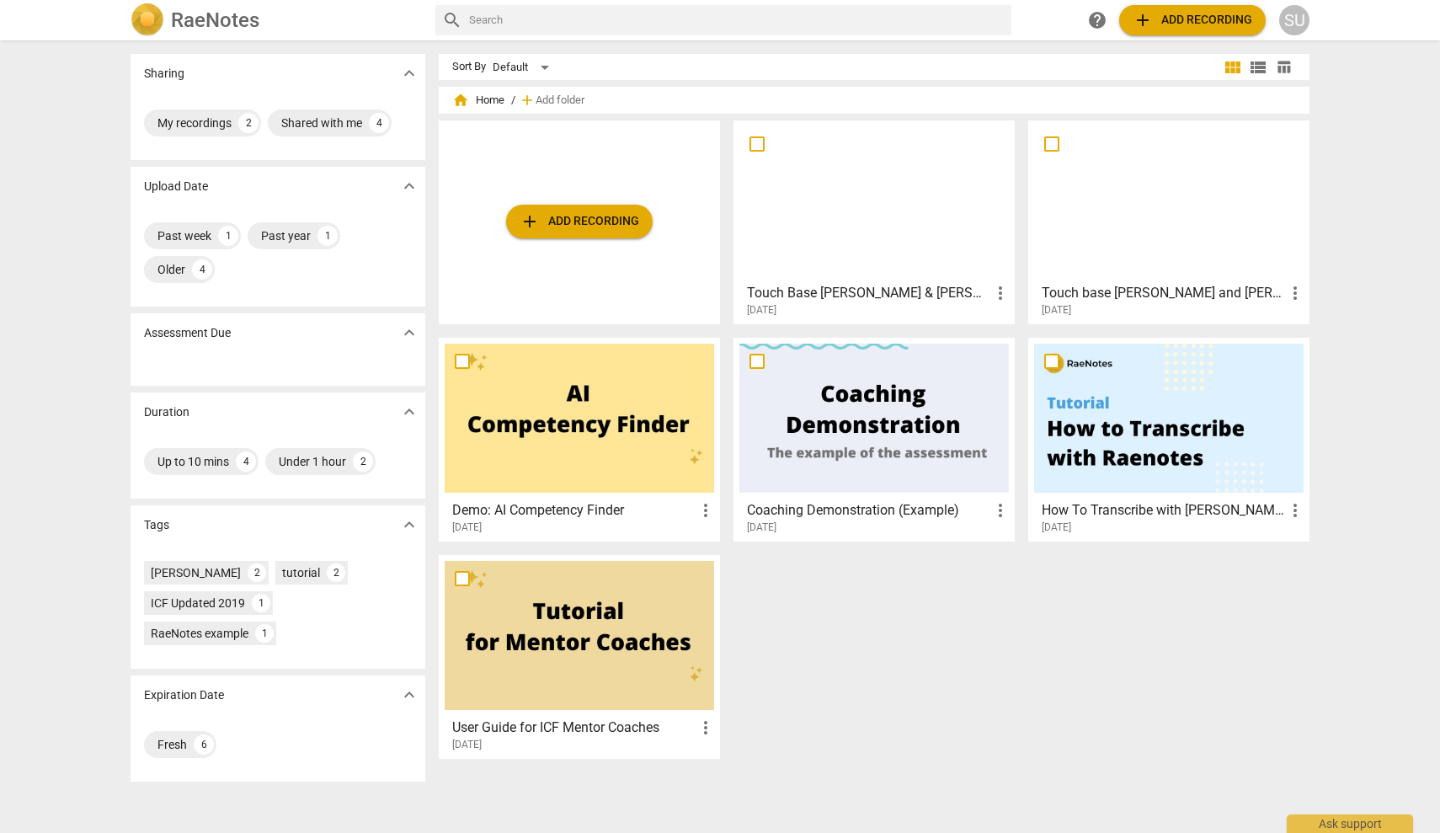
click at [850, 243] on div at bounding box center [875, 200] width 270 height 149
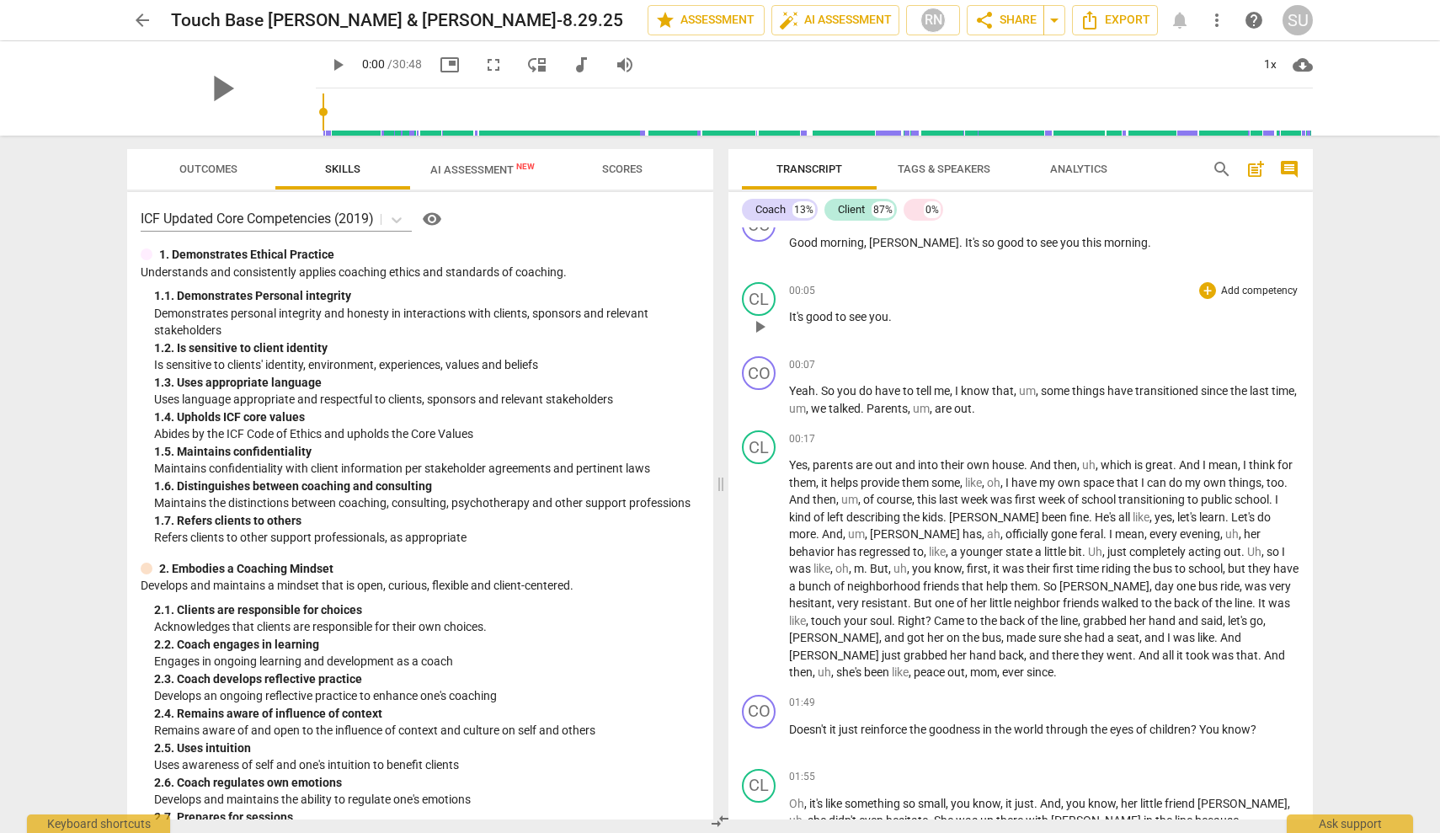
scroll to position [28, 0]
click at [1214, 26] on span "more_vert" at bounding box center [1217, 20] width 20 height 20
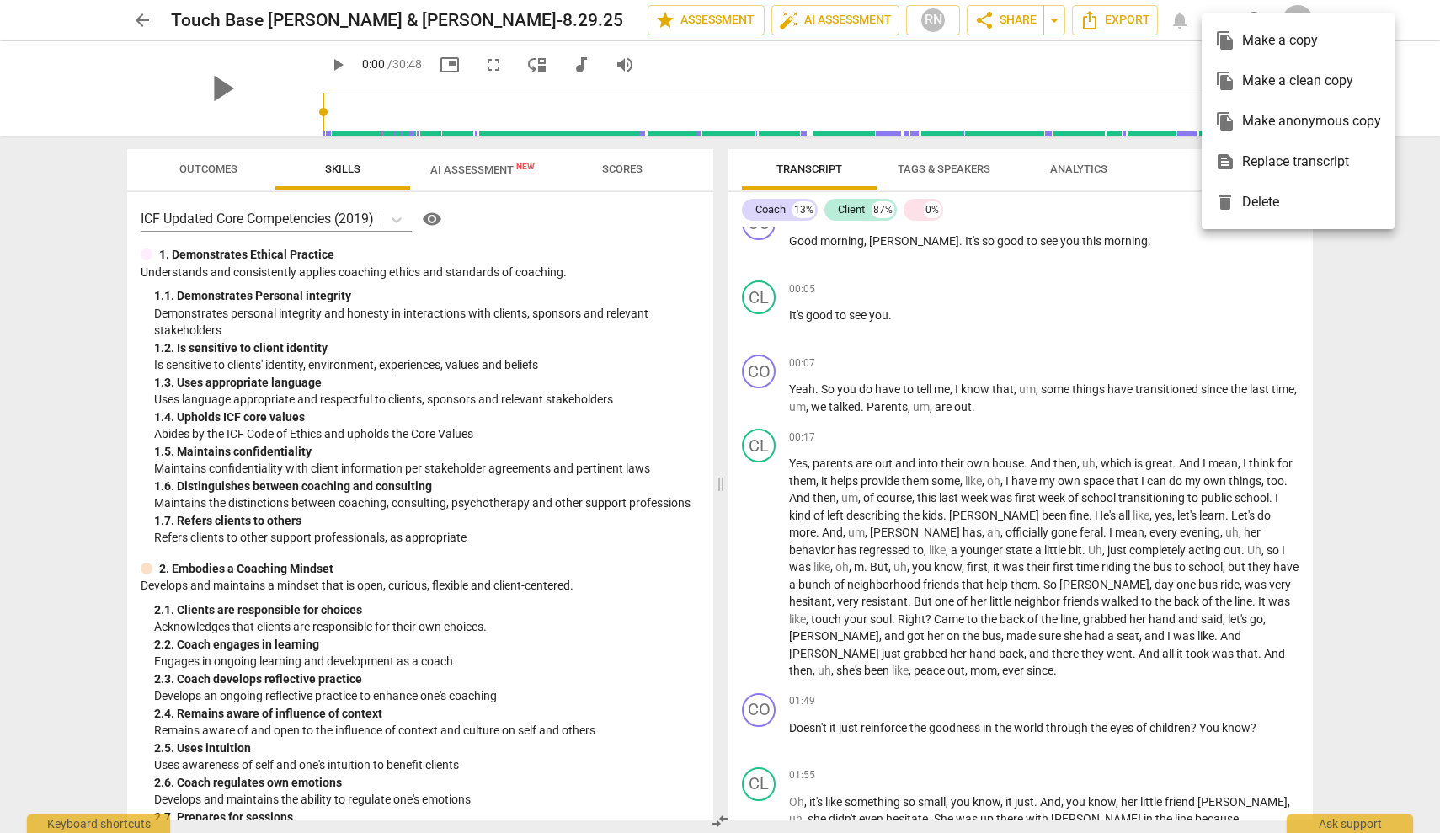
click at [957, 165] on div at bounding box center [720, 416] width 1440 height 833
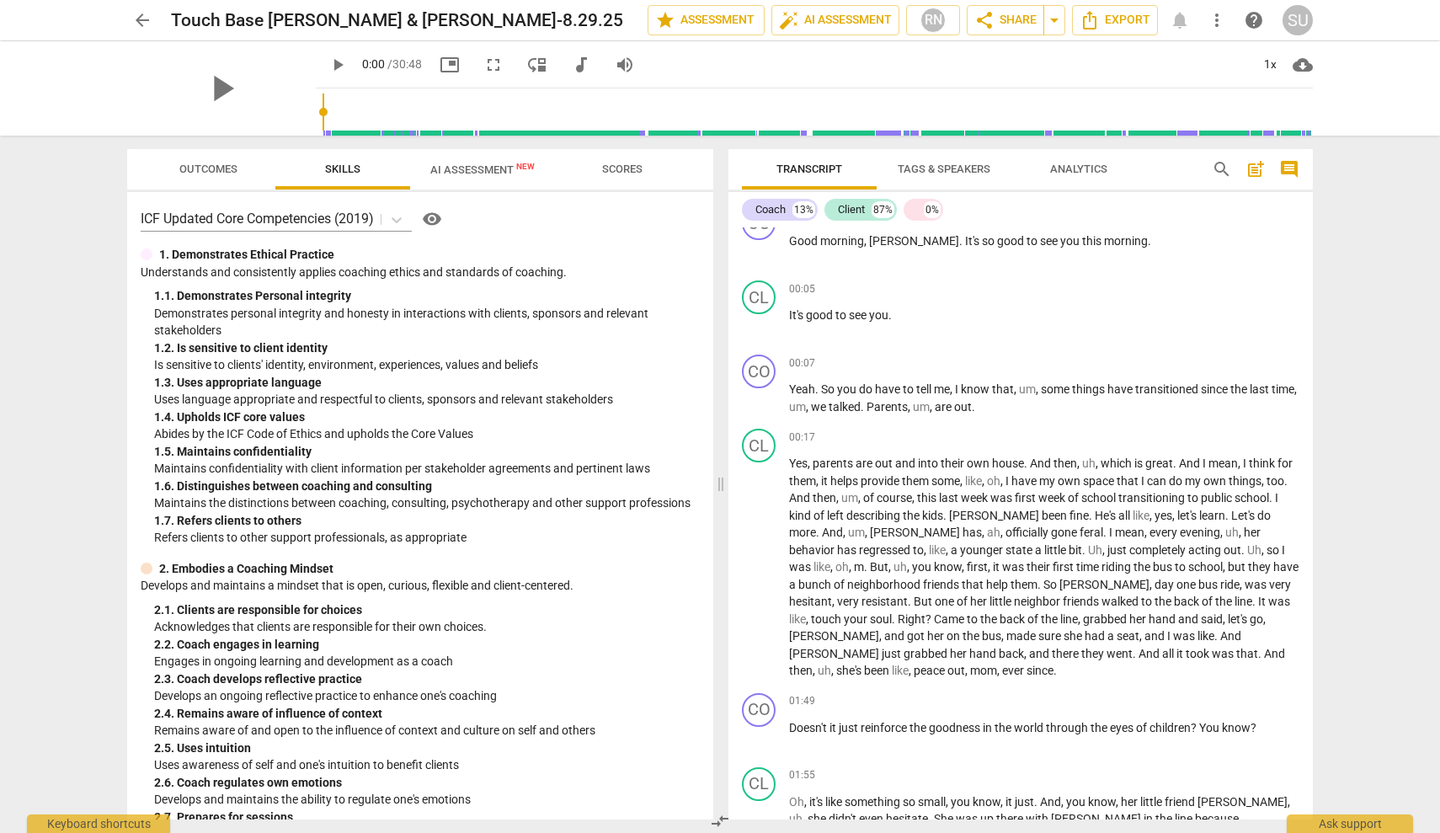
click at [953, 168] on span "Tags & Speakers" at bounding box center [944, 169] width 93 height 13
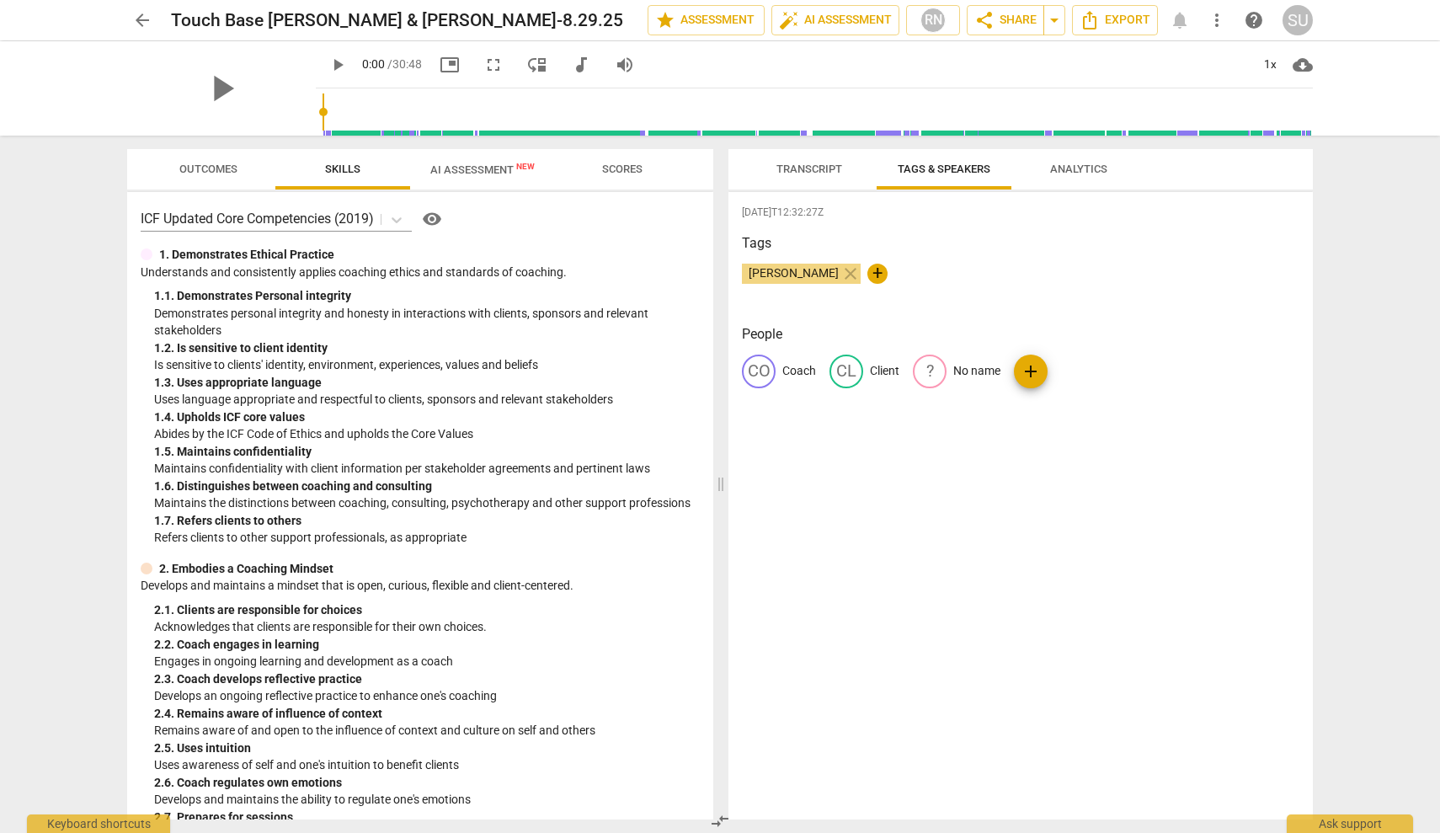
click at [807, 369] on p "Coach" at bounding box center [799, 371] width 34 height 18
click at [830, 367] on input "Coach" at bounding box center [849, 371] width 135 height 27
type input "Coach/[PERSON_NAME]"
click at [987, 376] on div "edit Client" at bounding box center [992, 372] width 70 height 34
click at [969, 366] on input "Client" at bounding box center [1032, 371] width 135 height 27
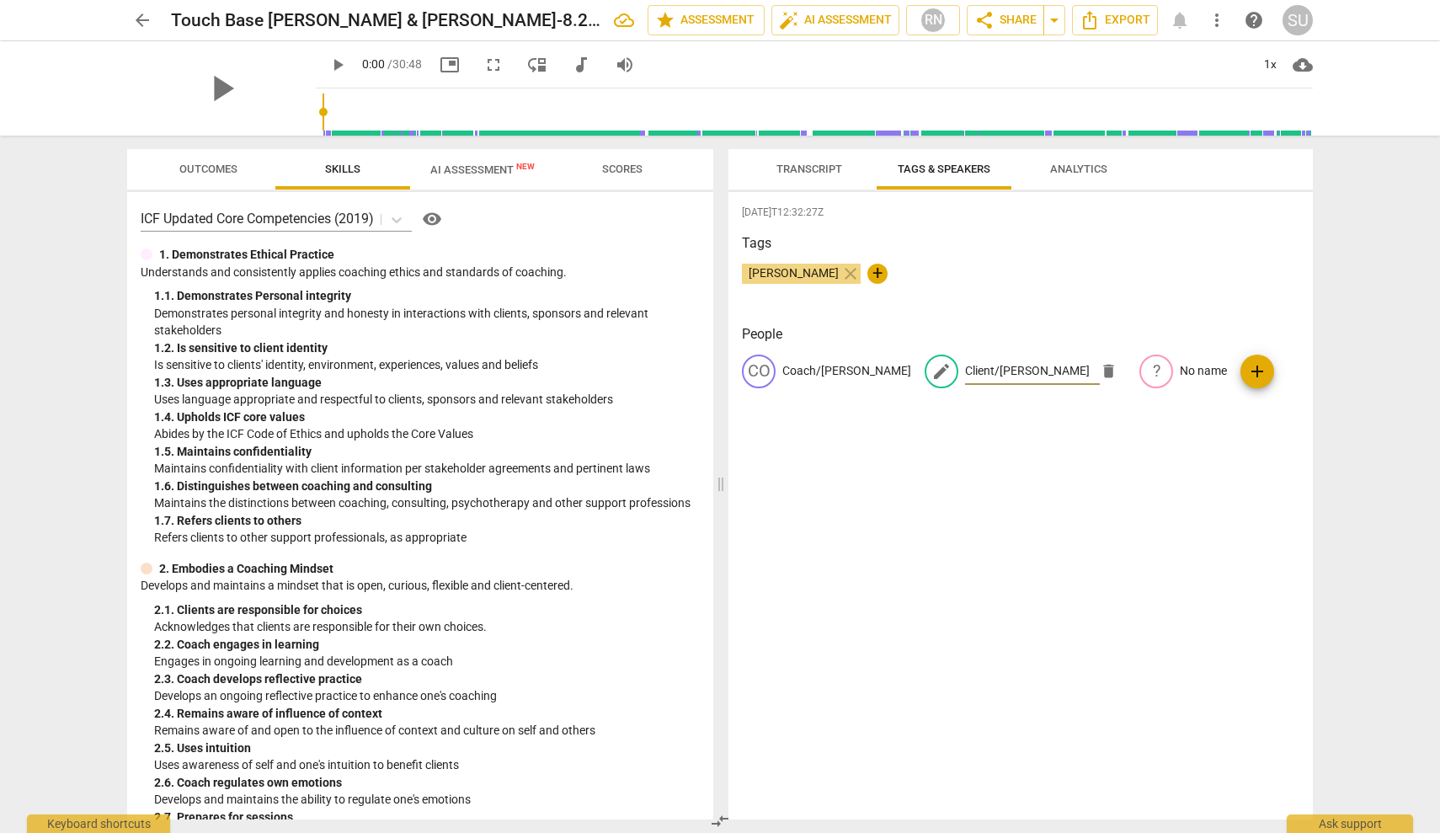
type input "Client/[PERSON_NAME]"
click at [868, 274] on span "+" at bounding box center [878, 274] width 20 height 20
type input "[PERSON_NAME]"
click at [804, 174] on span "Transcript" at bounding box center [810, 169] width 66 height 13
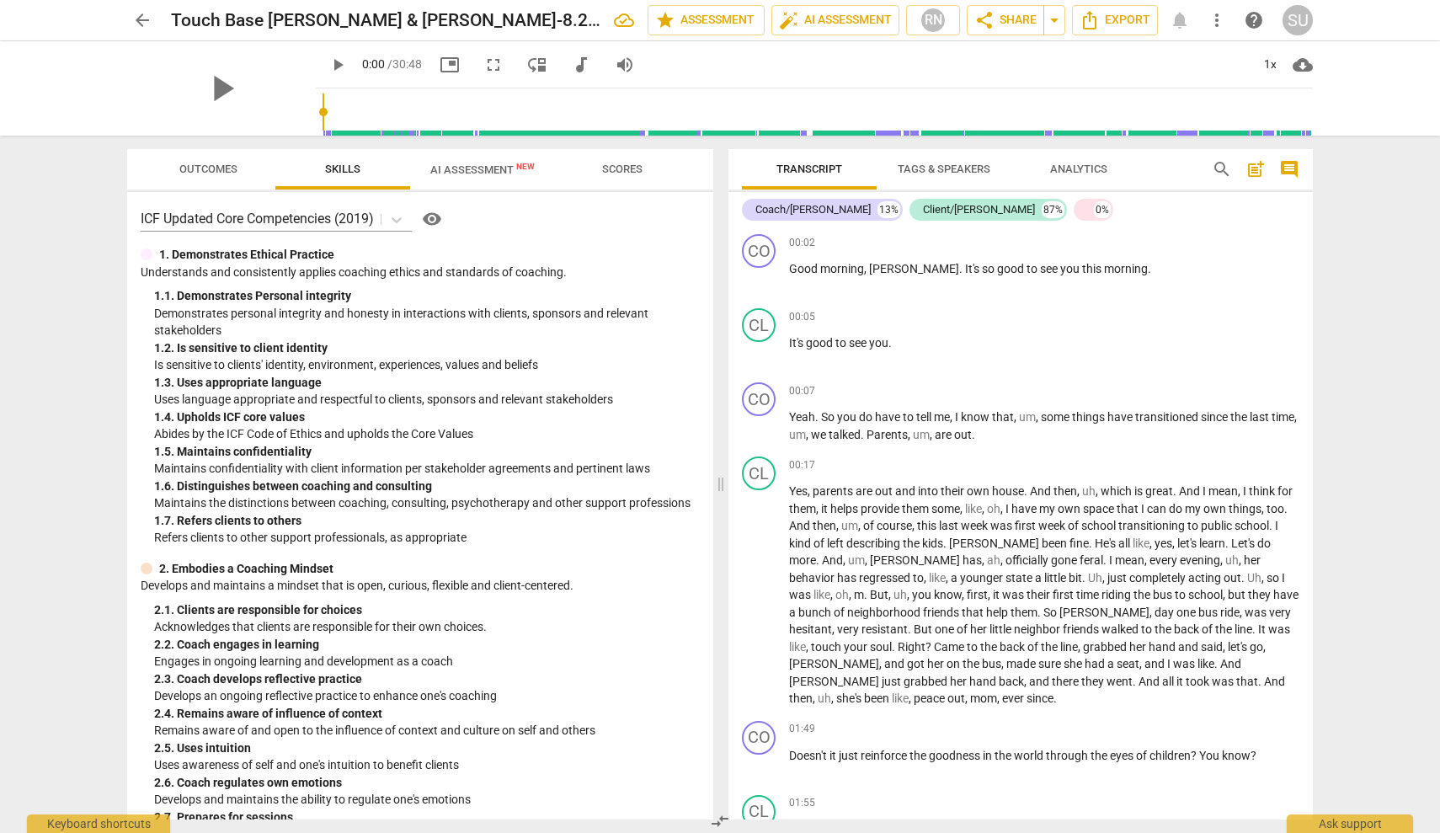
scroll to position [0, 0]
click at [950, 165] on span "Tags & Speakers" at bounding box center [944, 169] width 93 height 13
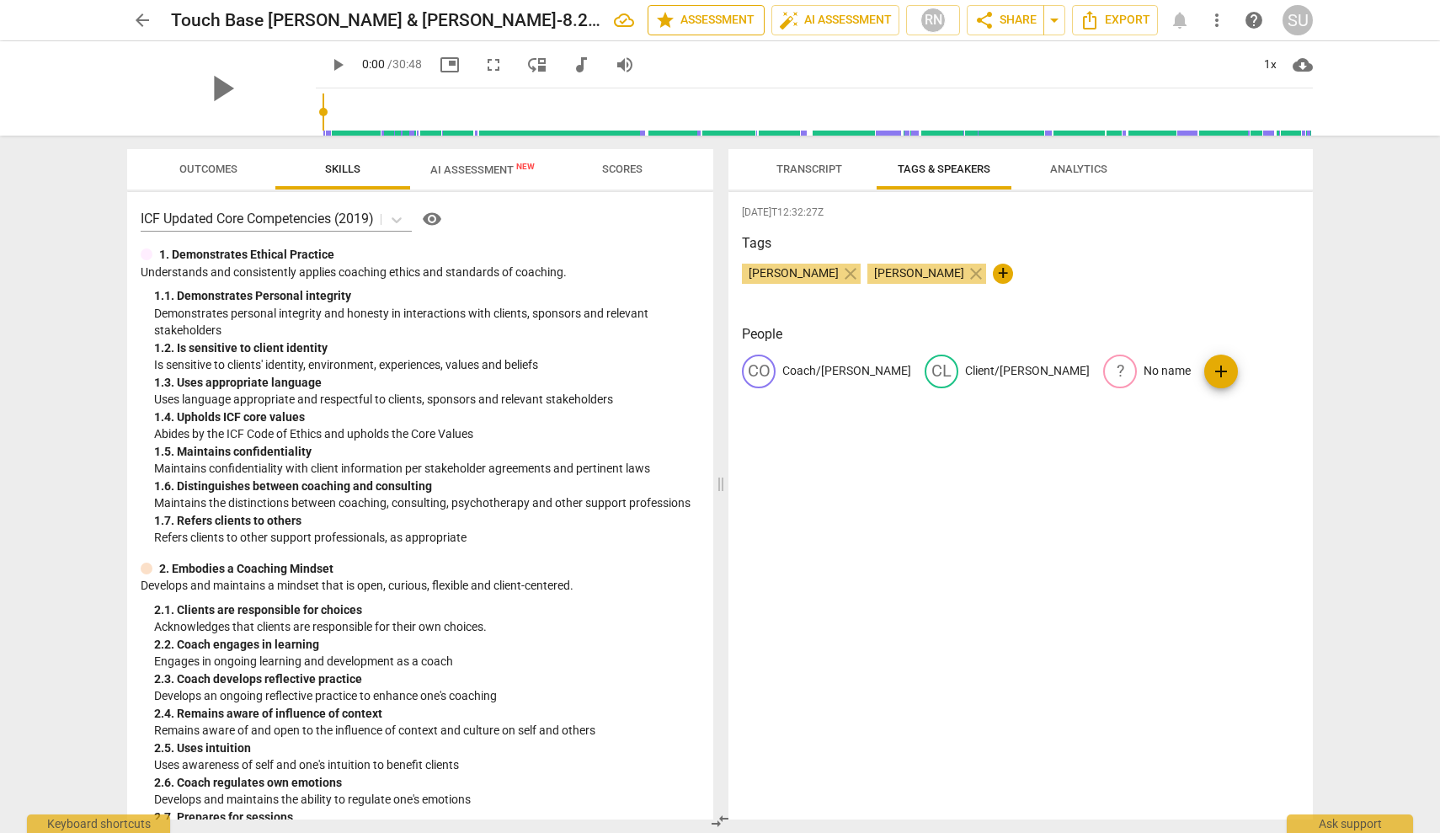
click at [731, 28] on span "star Assessment" at bounding box center [706, 20] width 102 height 20
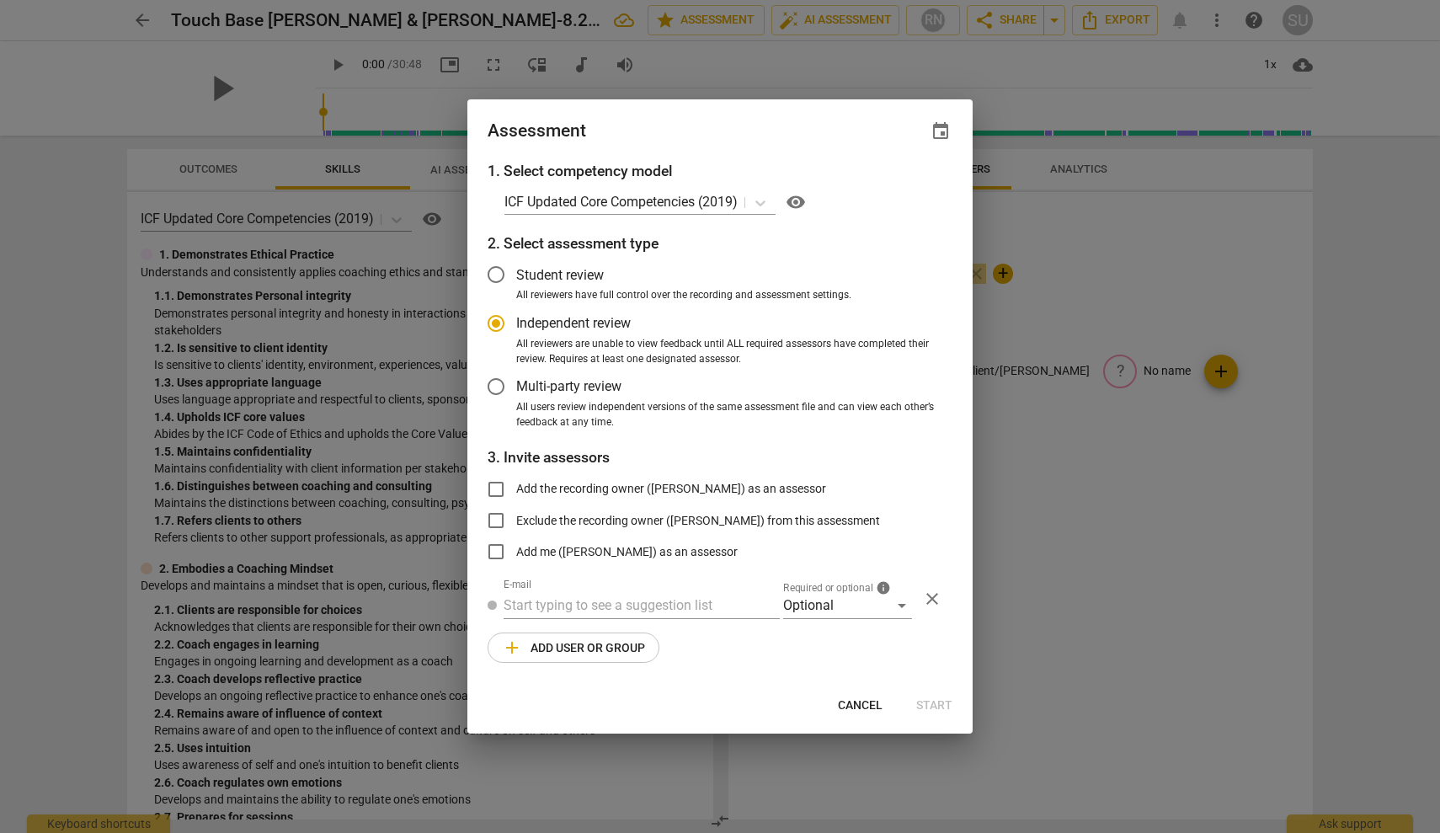
radio input "false"
click at [497, 276] on input "Student review" at bounding box center [496, 274] width 40 height 40
radio input "false"
click at [499, 490] on input "Add the recording owner ([PERSON_NAME]) as an assessor" at bounding box center [496, 489] width 40 height 40
checkbox input "true"
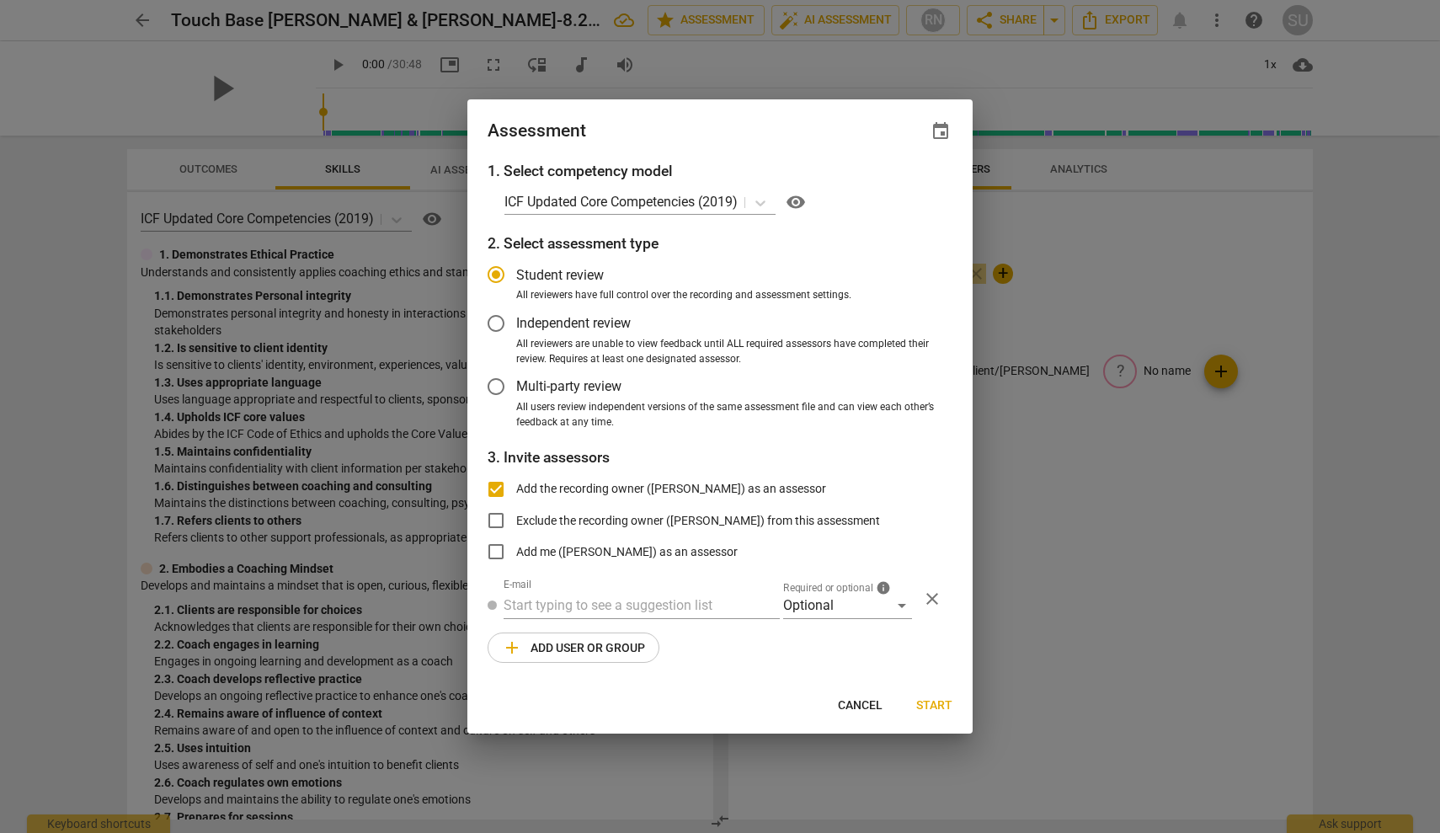
radio input "false"
click at [501, 487] on input "Add the recording owner ([PERSON_NAME]) as an assessor" at bounding box center [496, 489] width 40 height 40
checkbox input "false"
click at [932, 702] on div "Cancel Start" at bounding box center [720, 705] width 499 height 30
radio input "false"
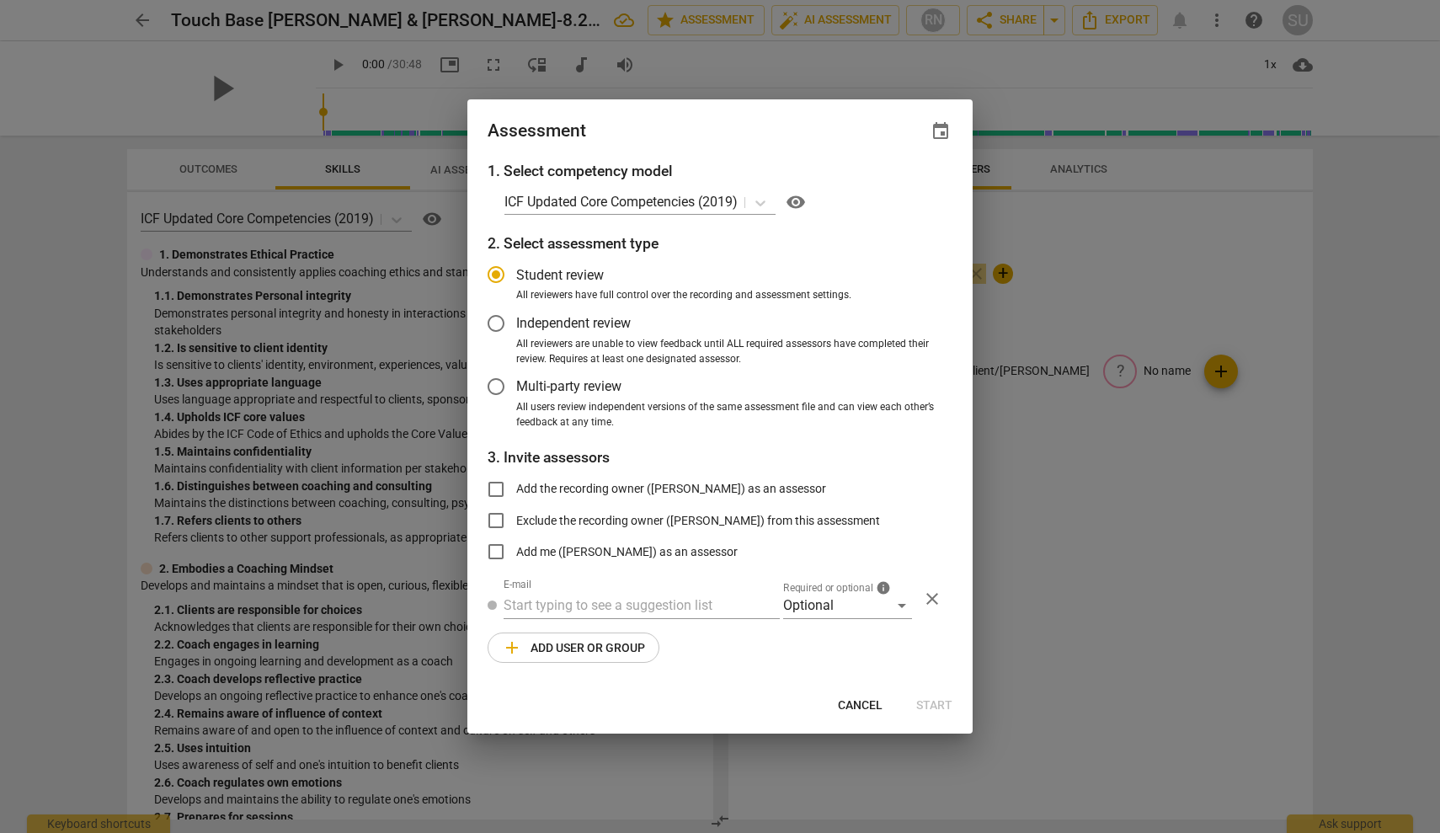
click at [501, 478] on input "Add the recording owner ([PERSON_NAME]) as an assessor" at bounding box center [496, 489] width 40 height 40
checkbox input "true"
click at [937, 705] on span "Start" at bounding box center [934, 705] width 36 height 17
radio input "false"
type input "[PERSON_NAME] <[PERSON_NAME][EMAIL_ADDRESS][PERSON_NAME][DOMAIN_NAME]>"
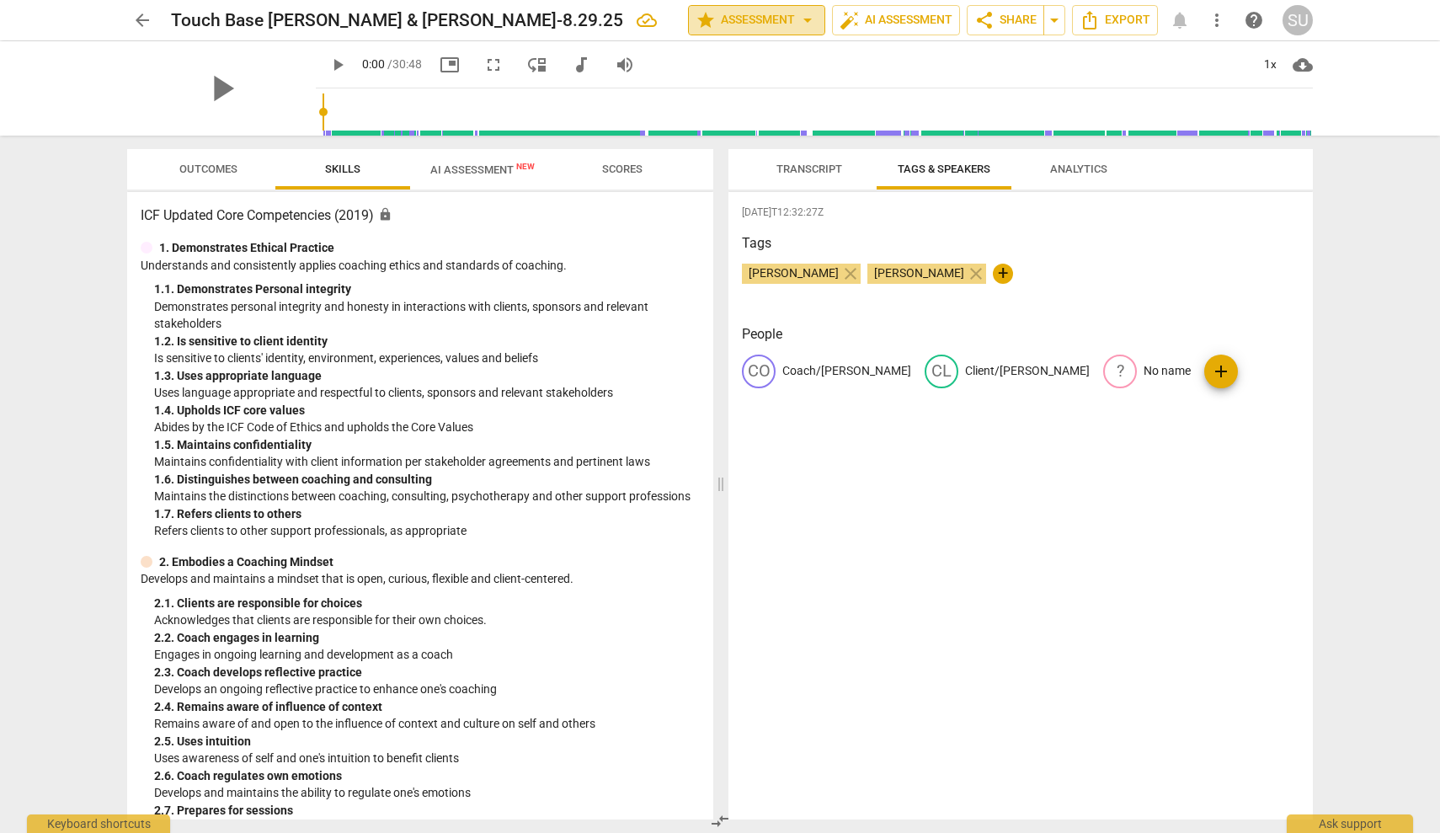
click at [722, 26] on span "star Assessment arrow_drop_down" at bounding box center [757, 20] width 122 height 20
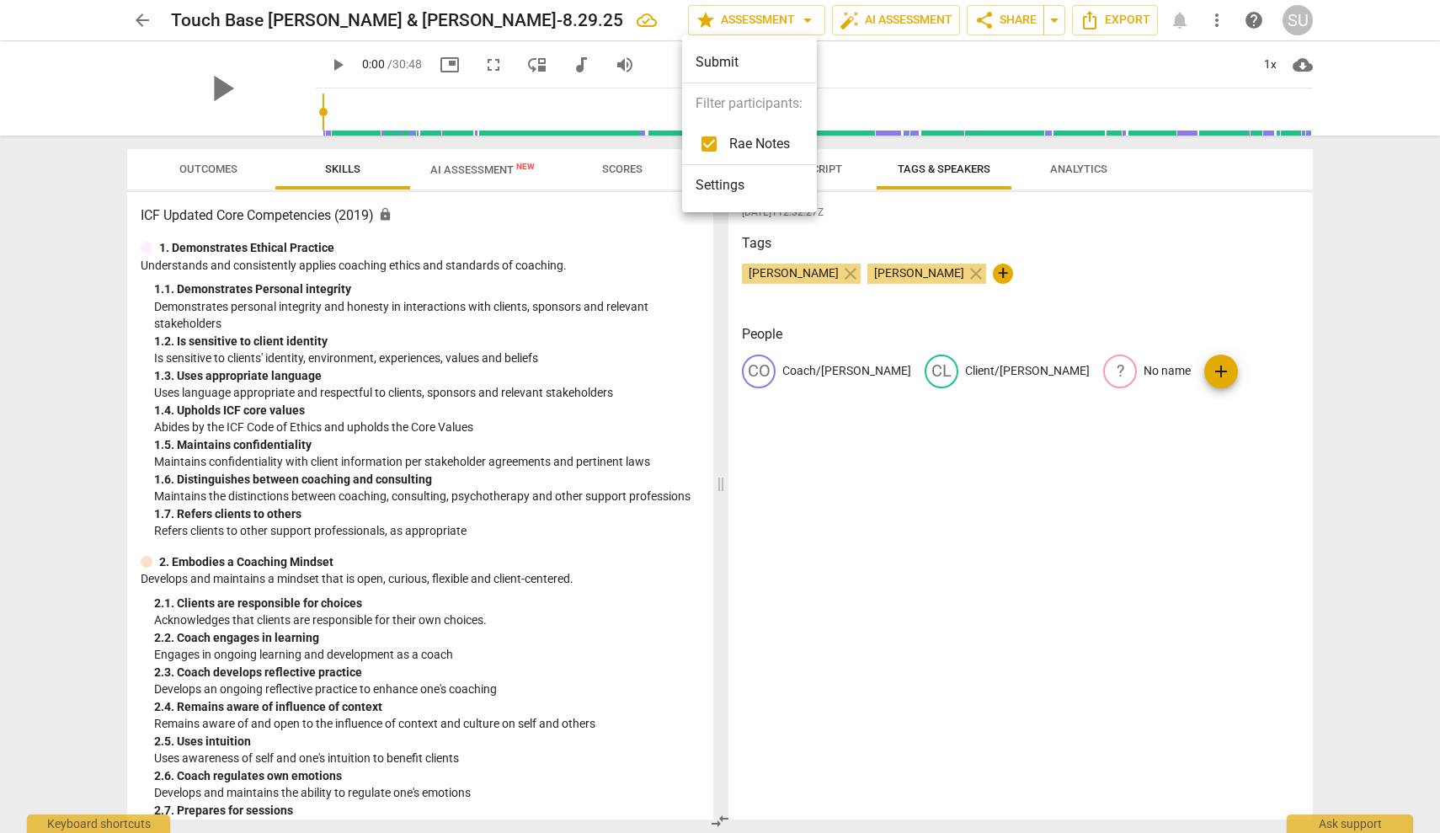
click at [663, 238] on div at bounding box center [720, 416] width 1440 height 833
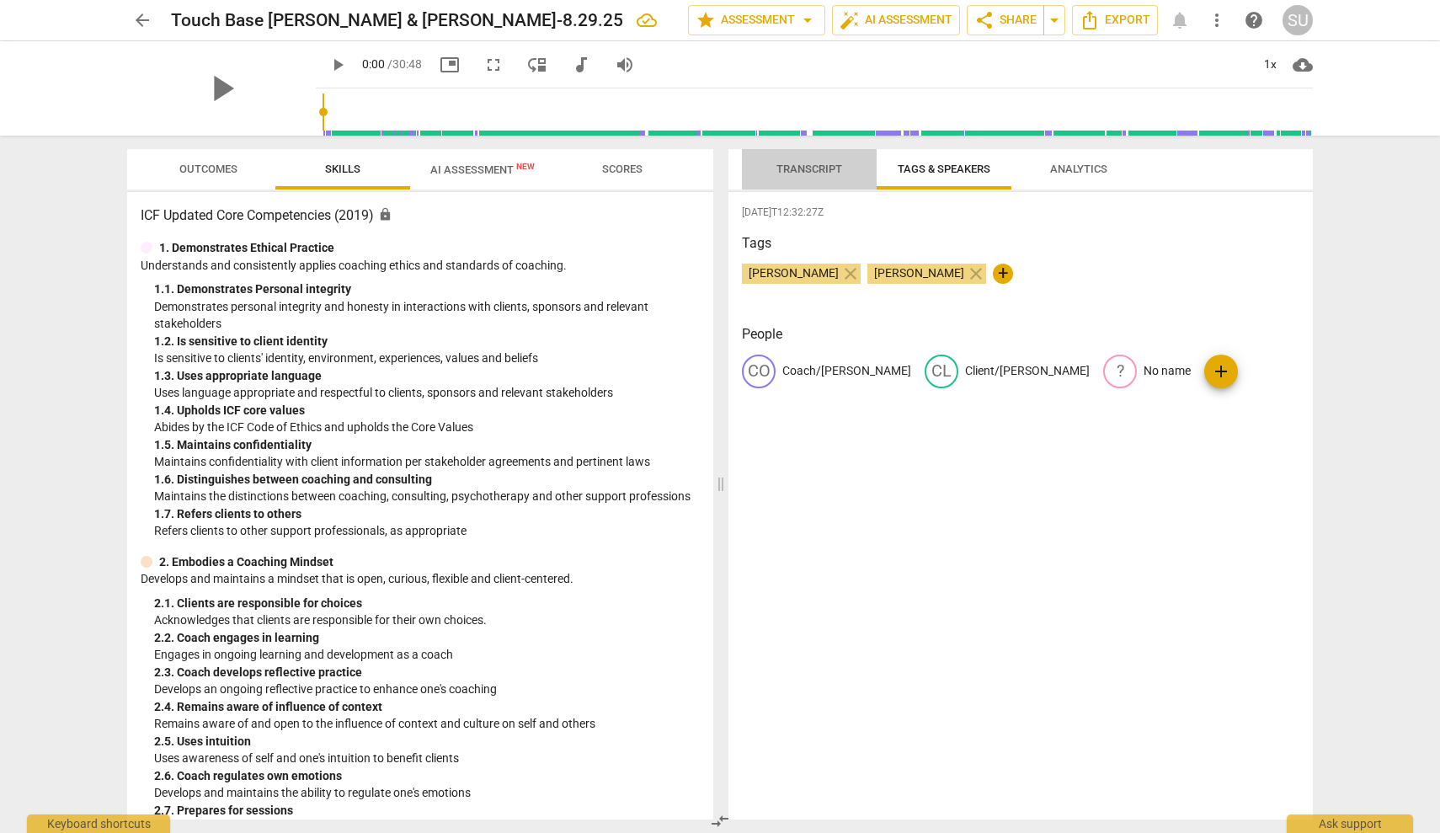
click at [814, 164] on span "Transcript" at bounding box center [810, 169] width 66 height 13
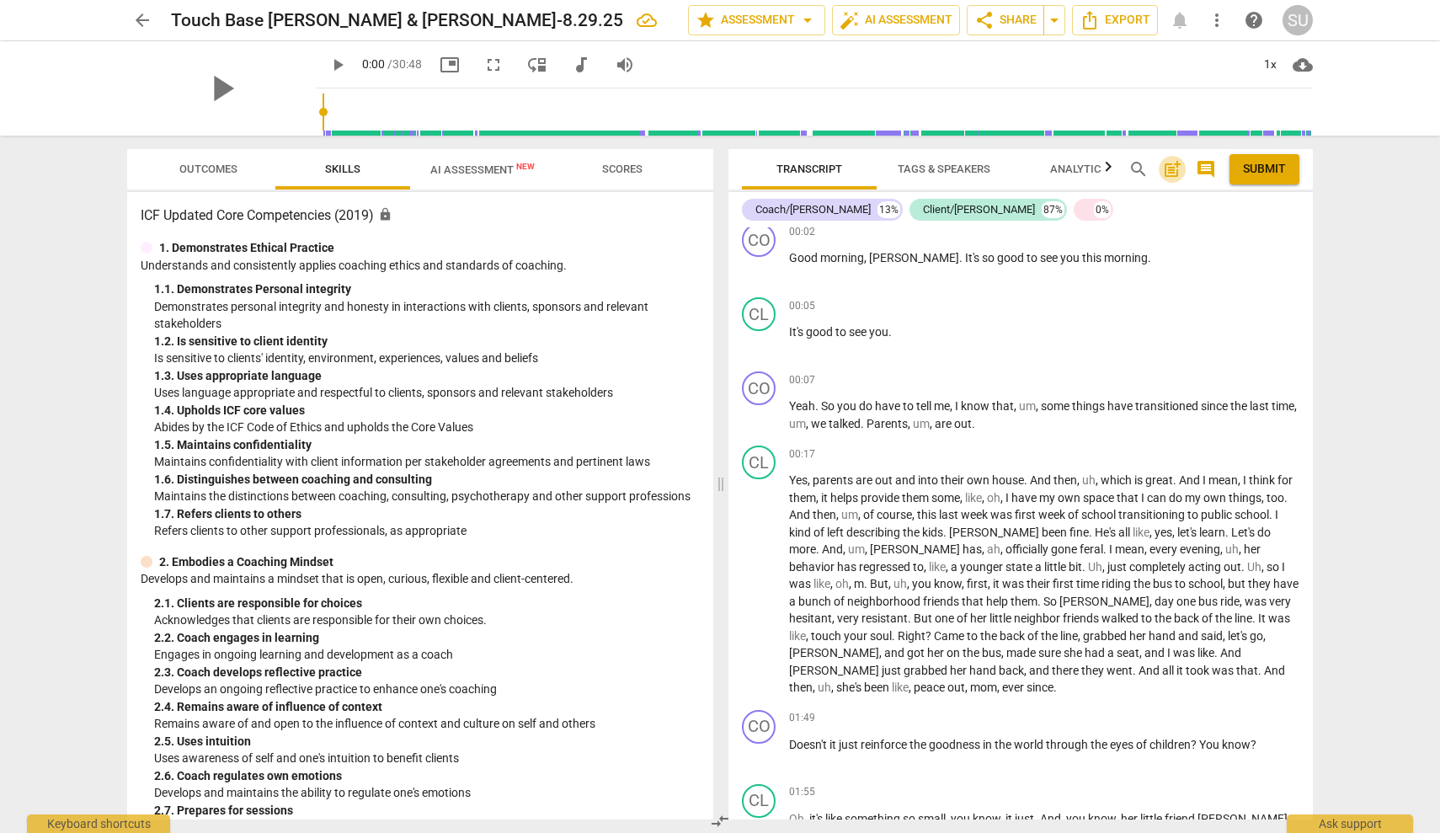
click at [1173, 174] on span "post_add" at bounding box center [1172, 169] width 20 height 20
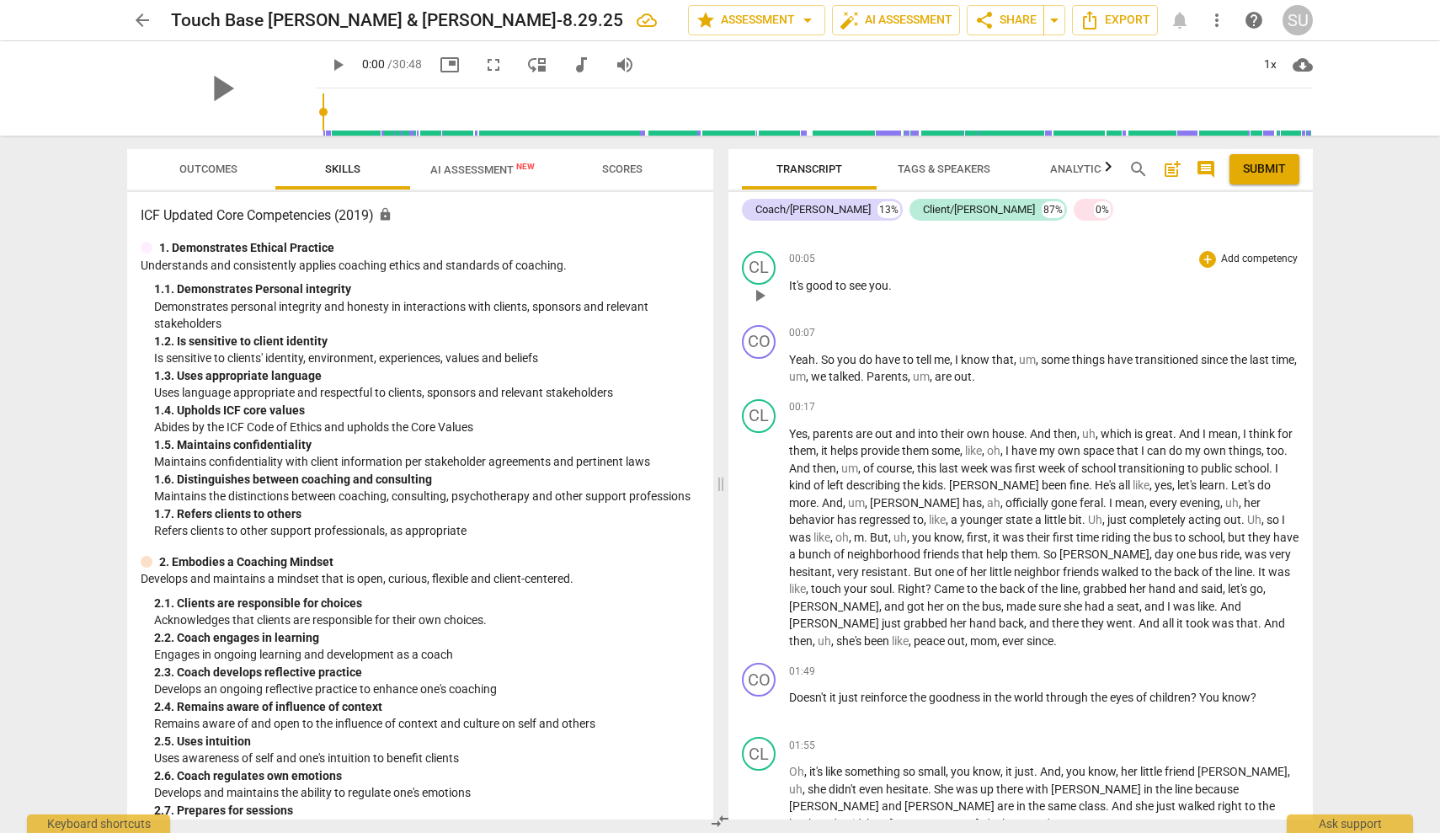
scroll to position [117, 0]
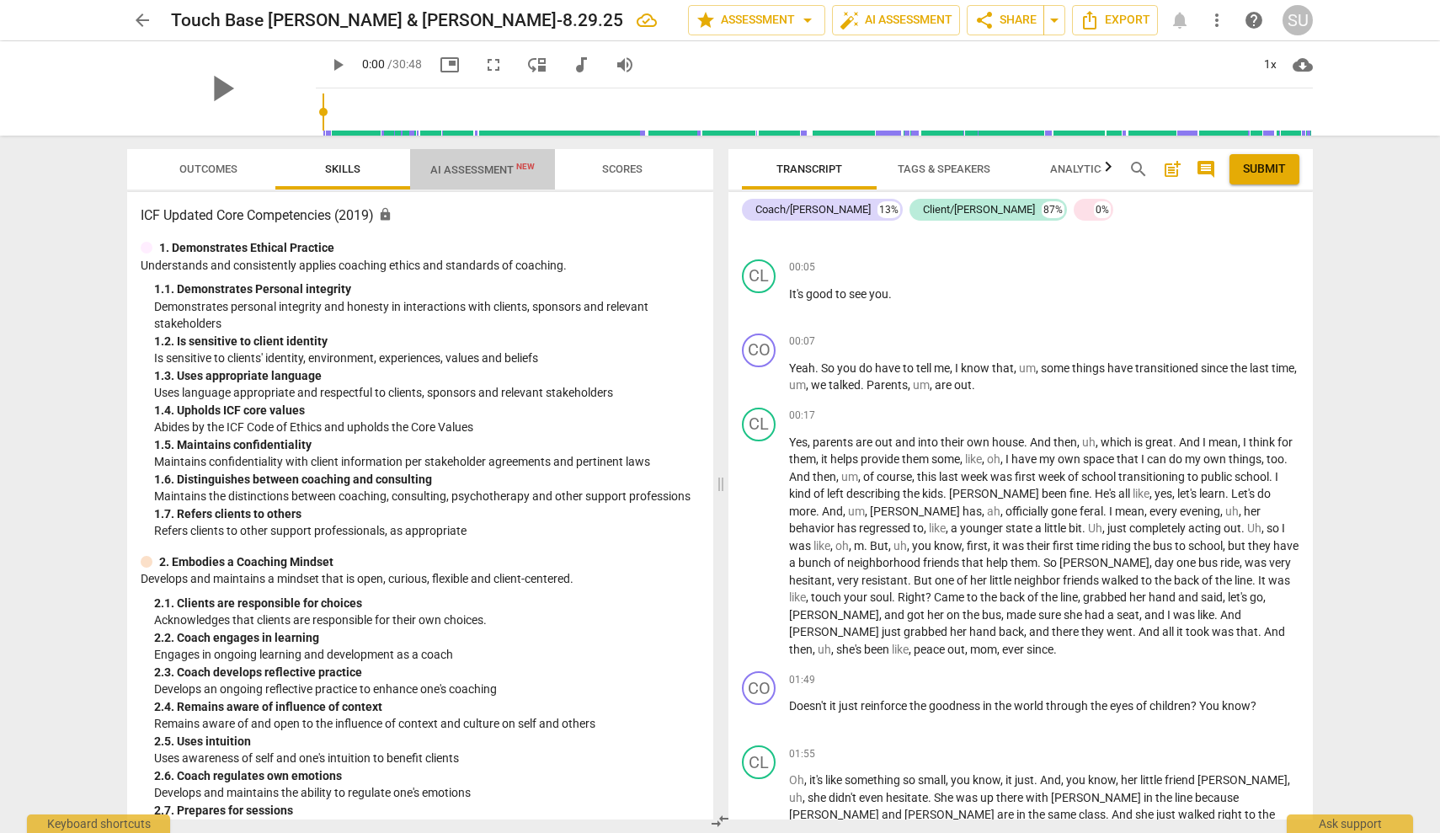
click at [476, 166] on span "AI Assessment New" at bounding box center [482, 169] width 104 height 13
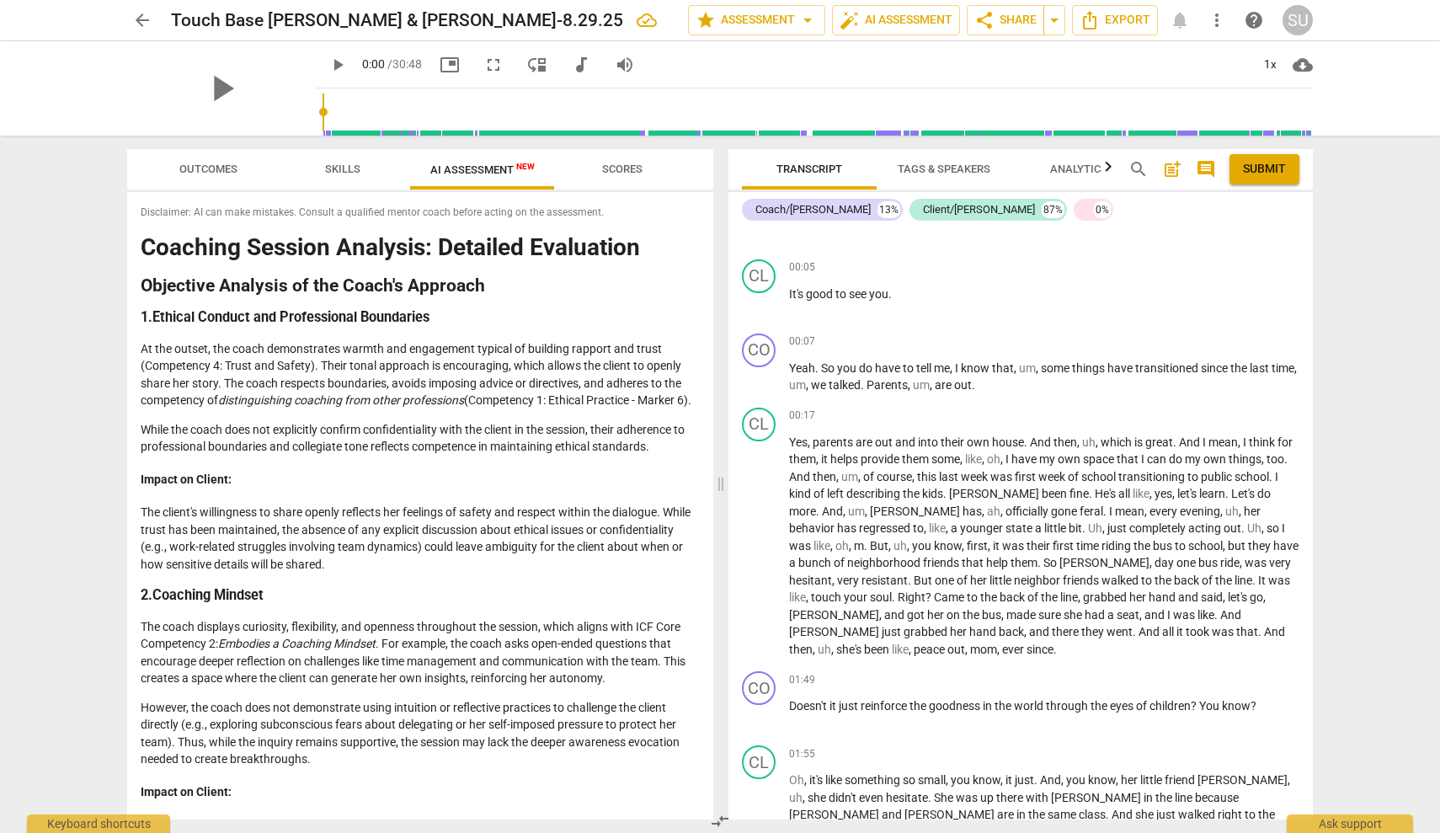
scroll to position [0, 0]
click at [618, 175] on span "Scores" at bounding box center [622, 169] width 81 height 23
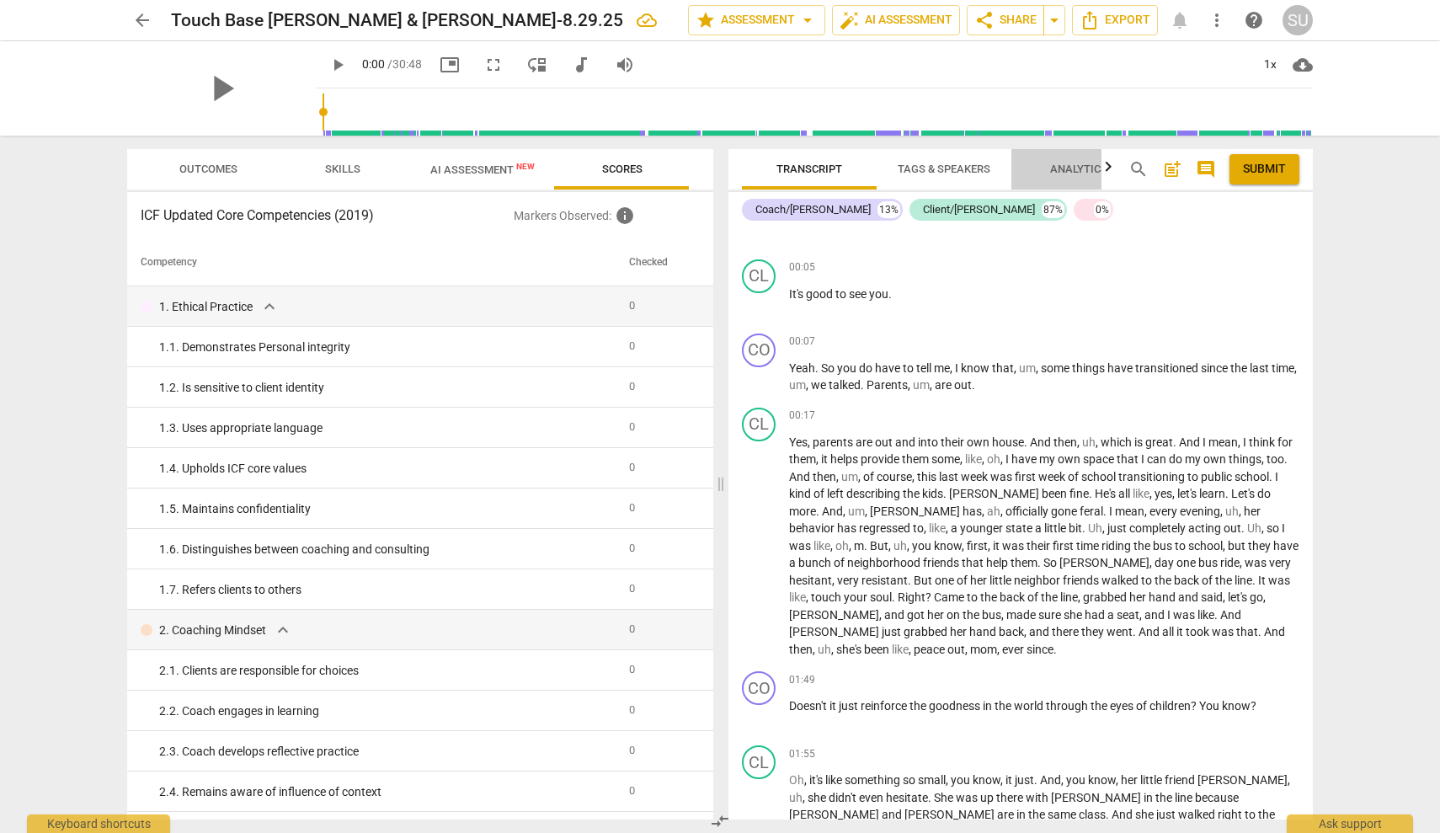
click at [1086, 163] on span "Analytics" at bounding box center [1078, 169] width 57 height 13
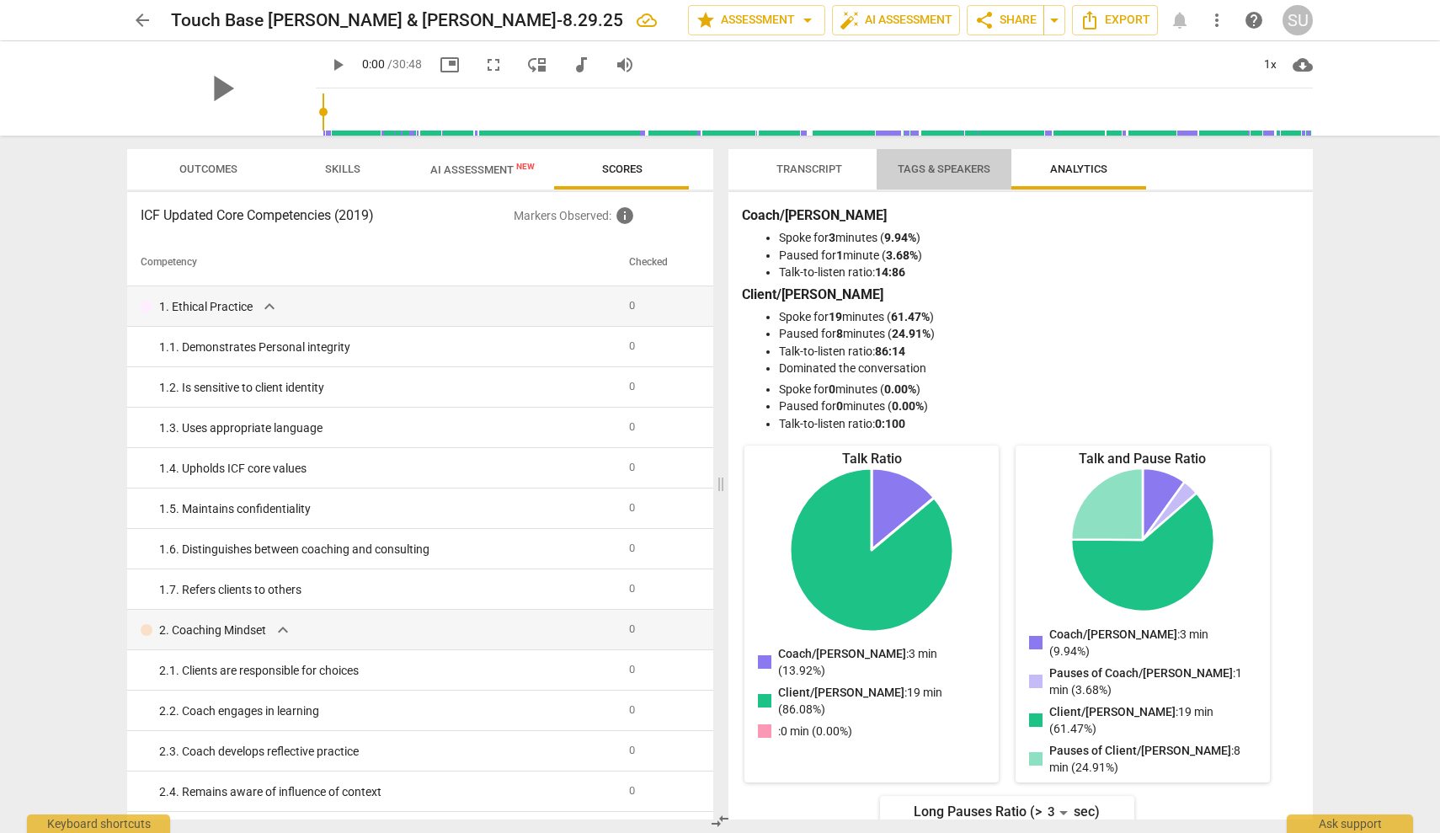
click at [971, 176] on span "Tags & Speakers" at bounding box center [944, 169] width 133 height 23
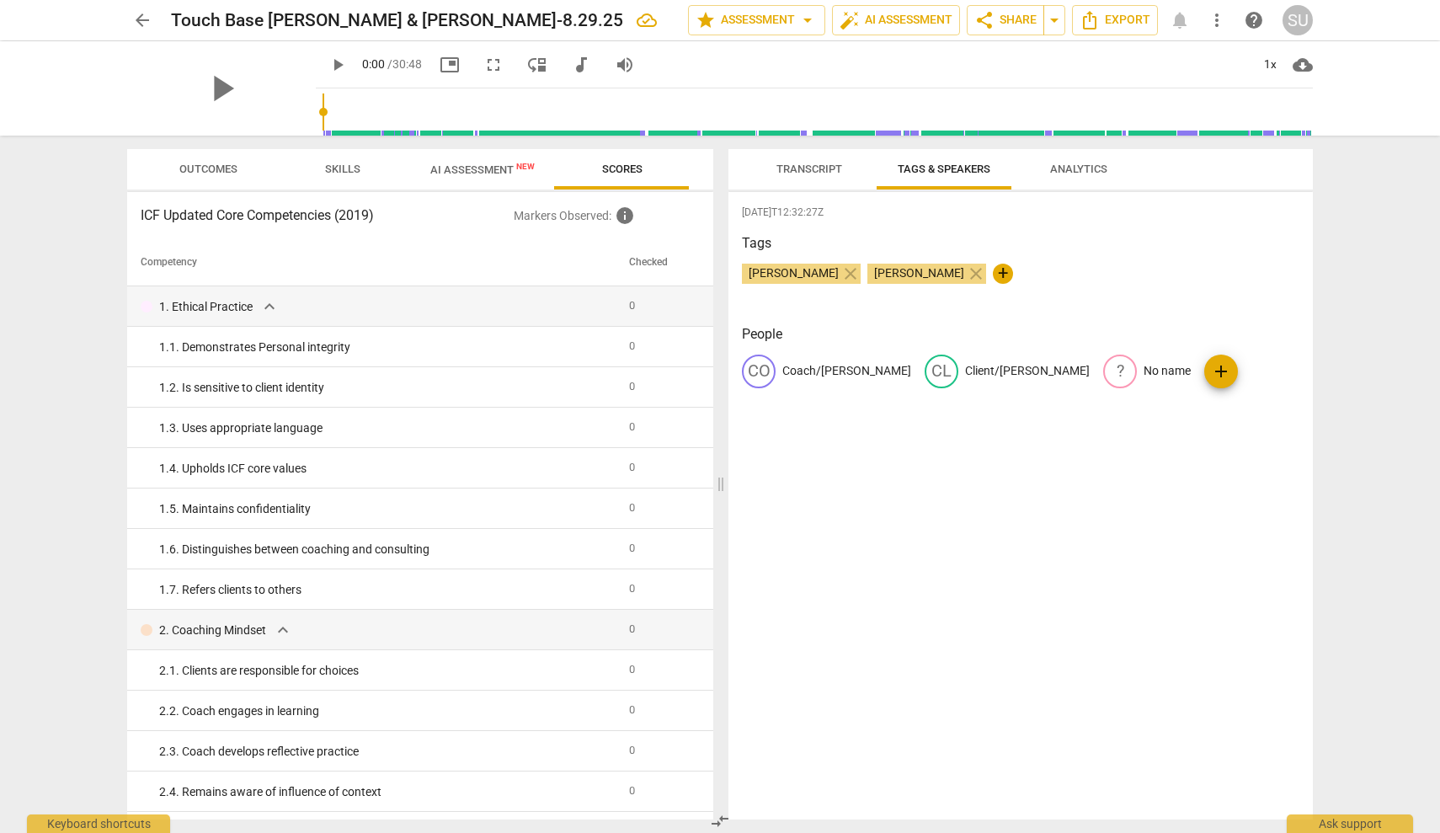
click at [807, 177] on span "Transcript" at bounding box center [809, 169] width 106 height 23
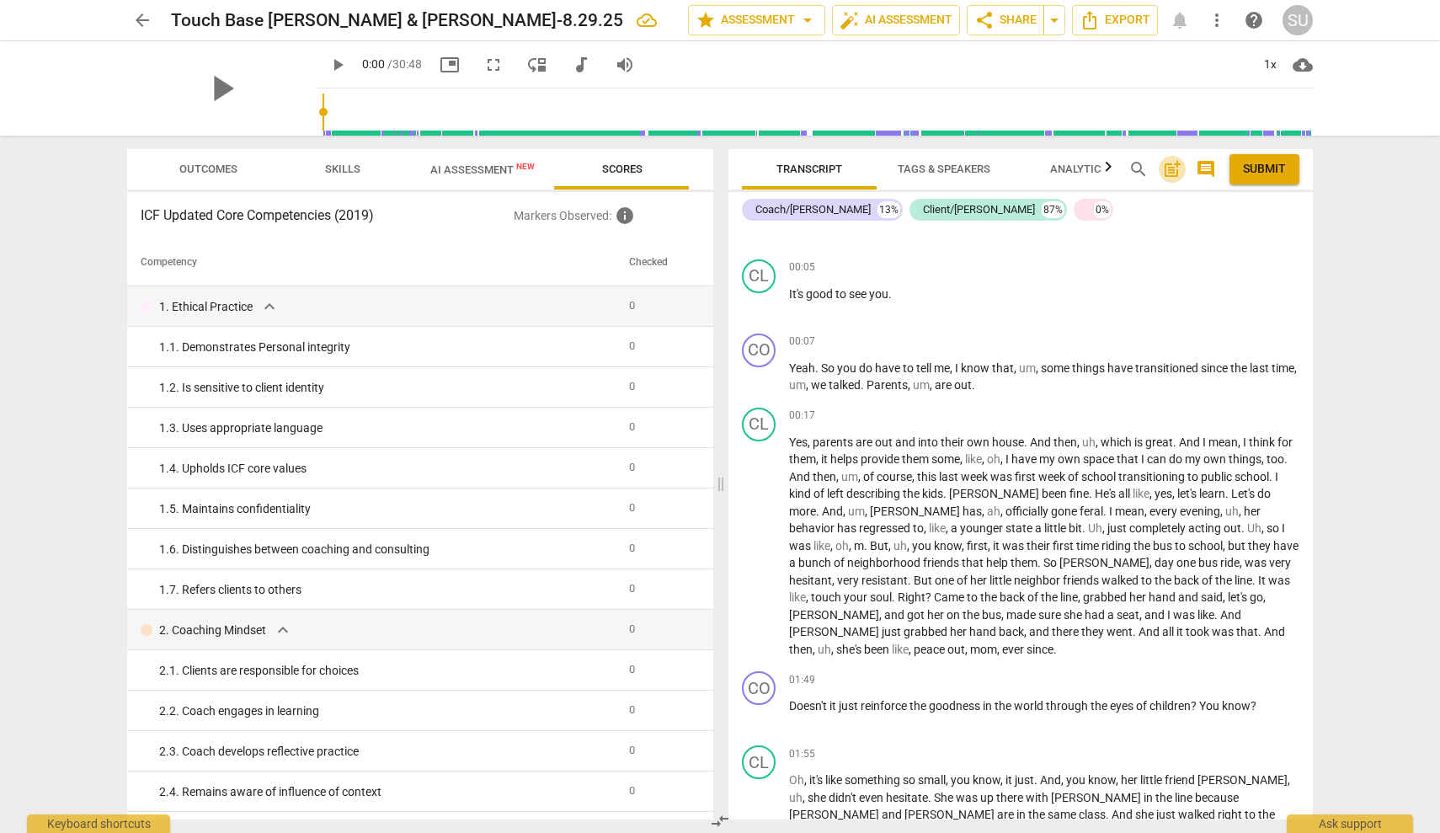
click at [1175, 174] on span "post_add" at bounding box center [1172, 169] width 20 height 20
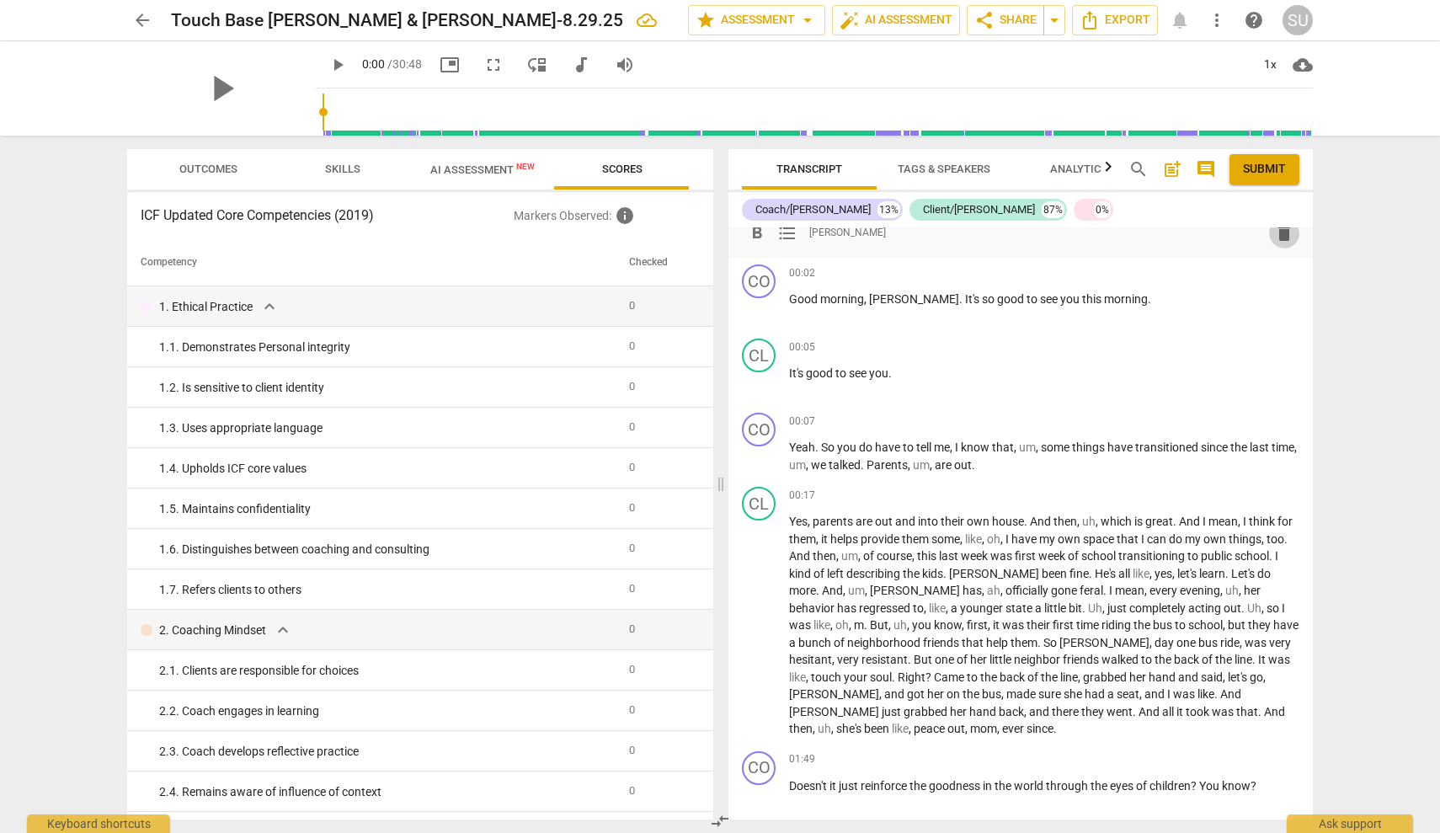
click at [1279, 235] on span "delete" at bounding box center [1284, 232] width 20 height 20
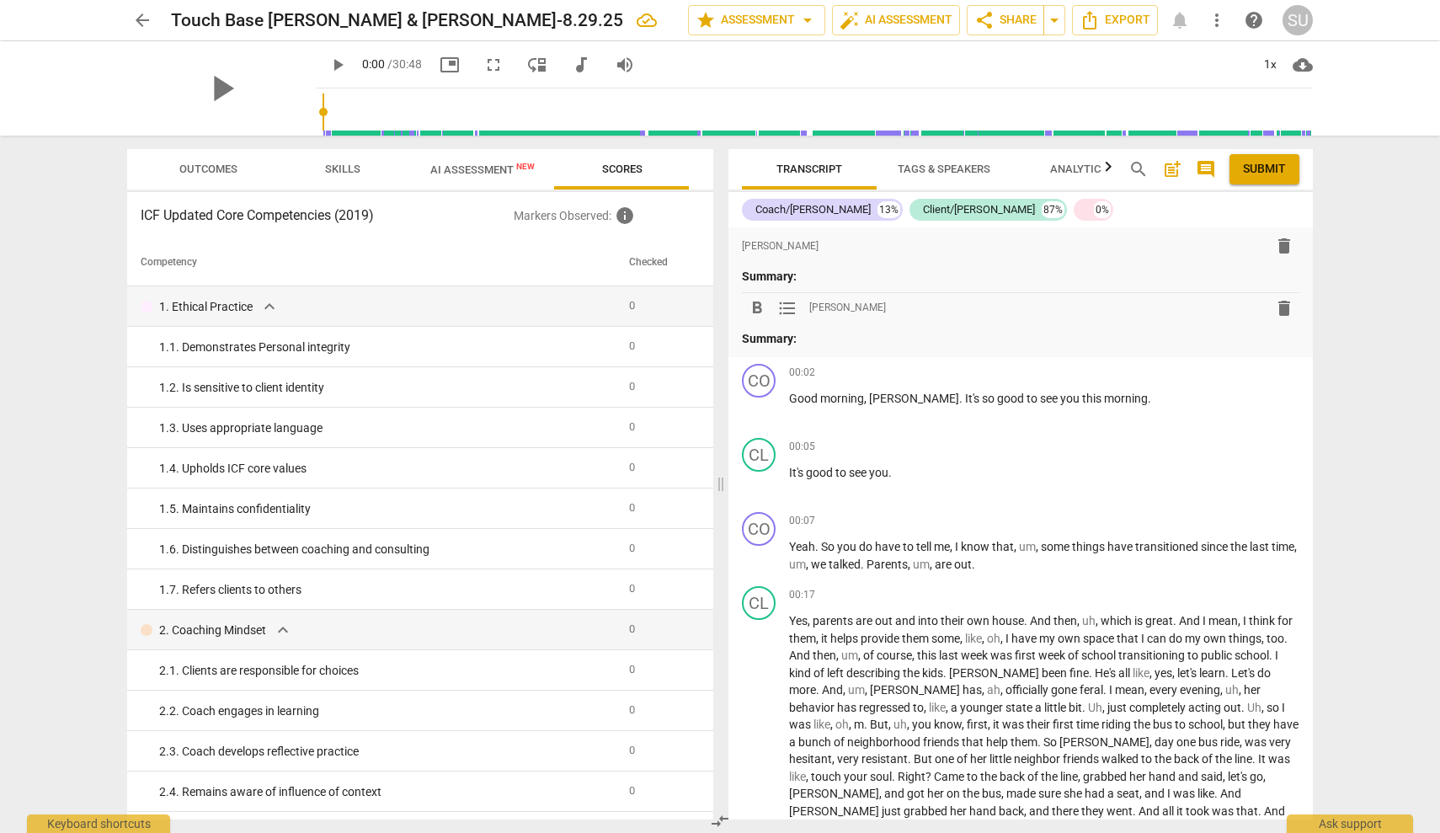
scroll to position [0, 0]
click at [1215, 20] on span "more_vert" at bounding box center [1217, 20] width 20 height 20
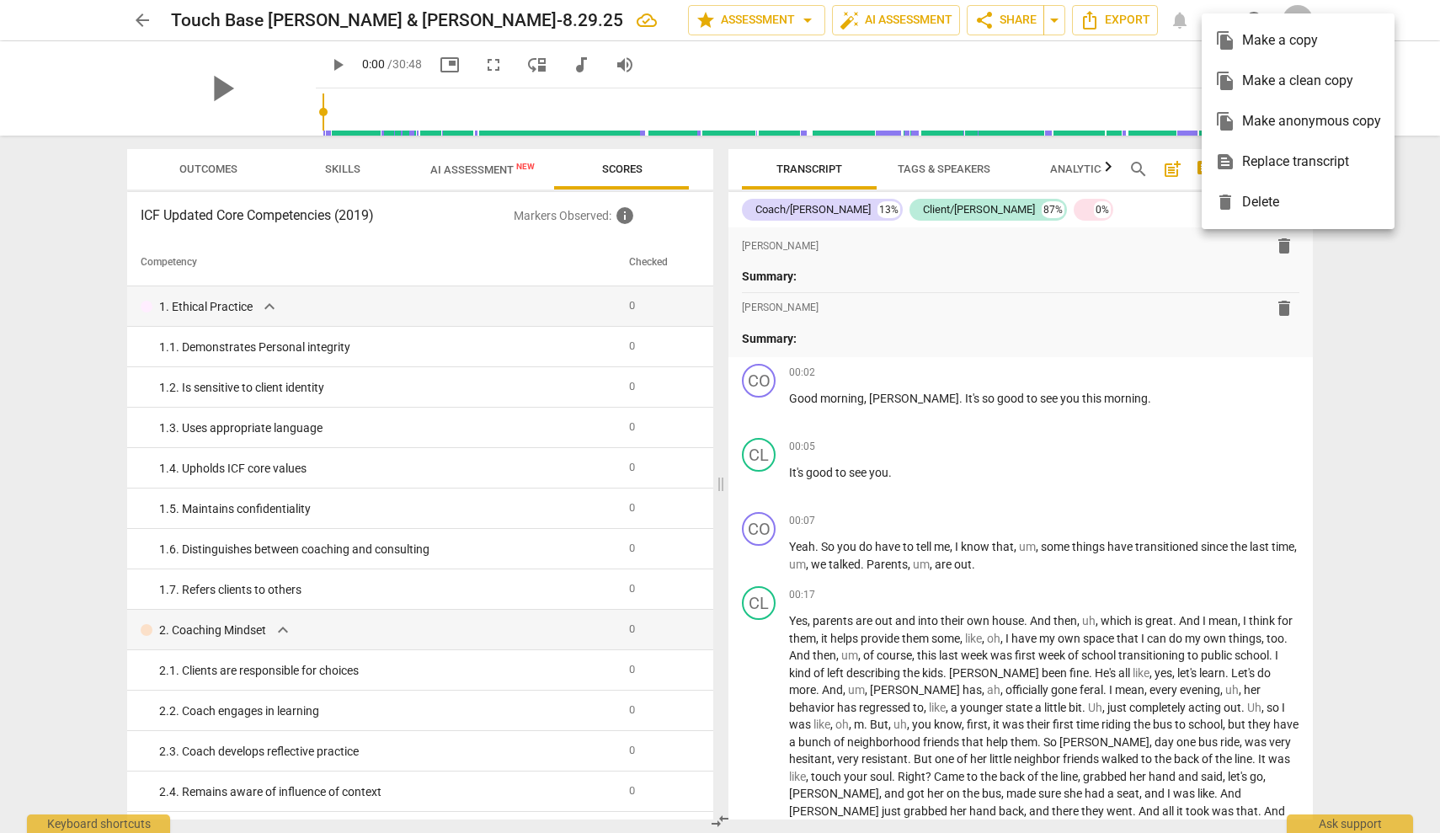
click at [1167, 350] on div at bounding box center [720, 416] width 1440 height 833
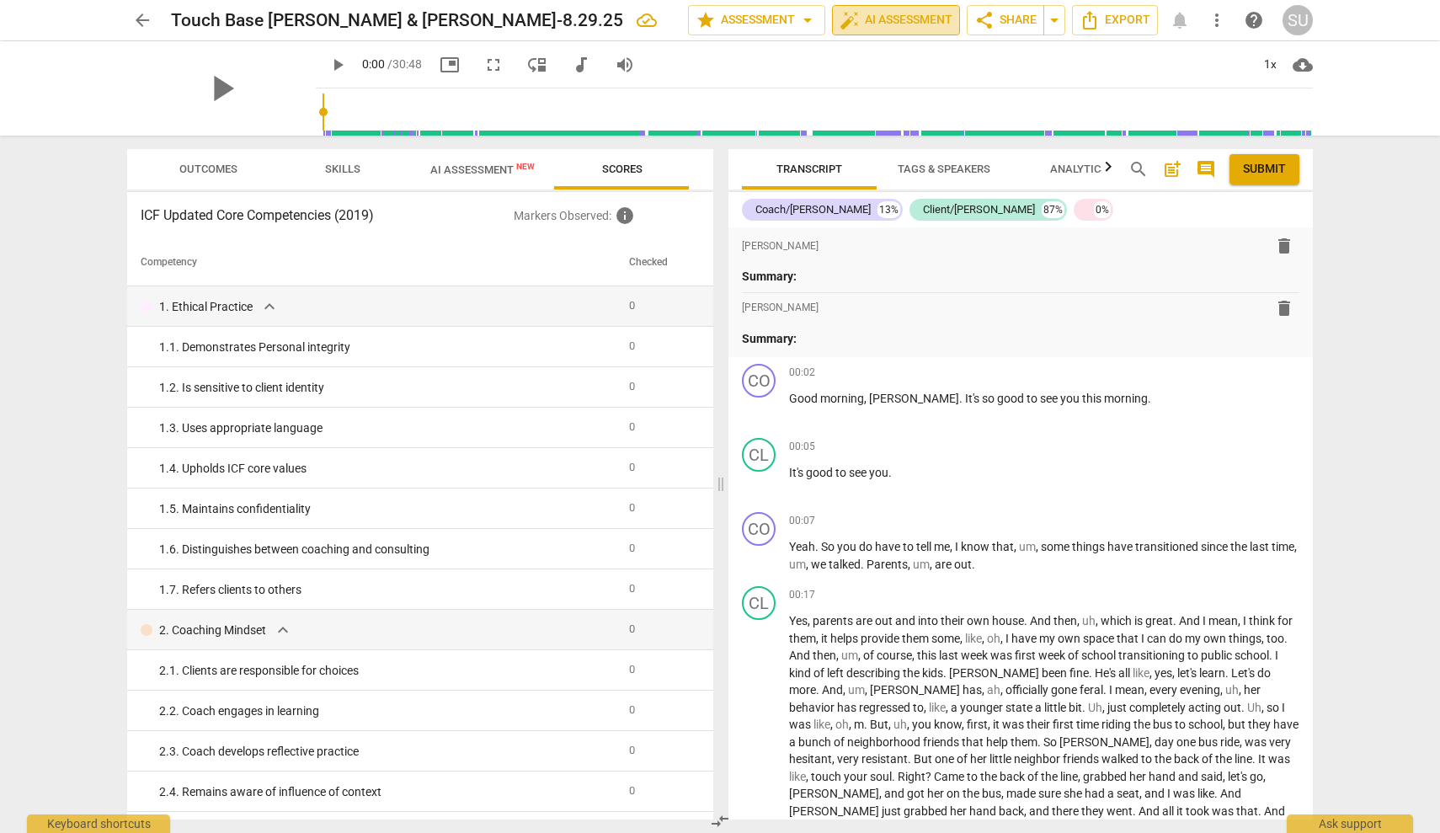
click at [902, 21] on span "auto_fix_high AI Assessment" at bounding box center [896, 20] width 113 height 20
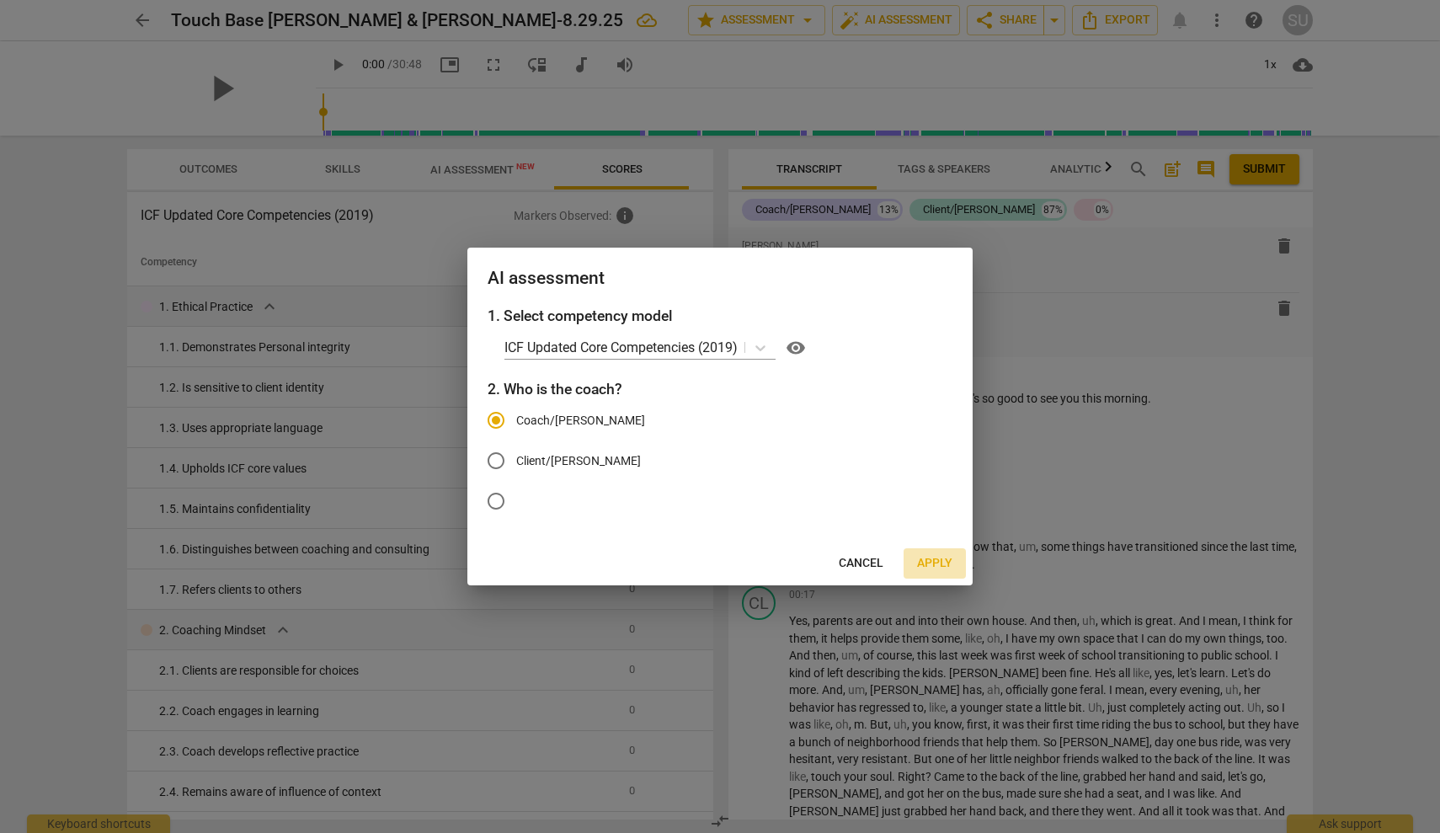
click at [937, 569] on span "Apply" at bounding box center [934, 563] width 35 height 17
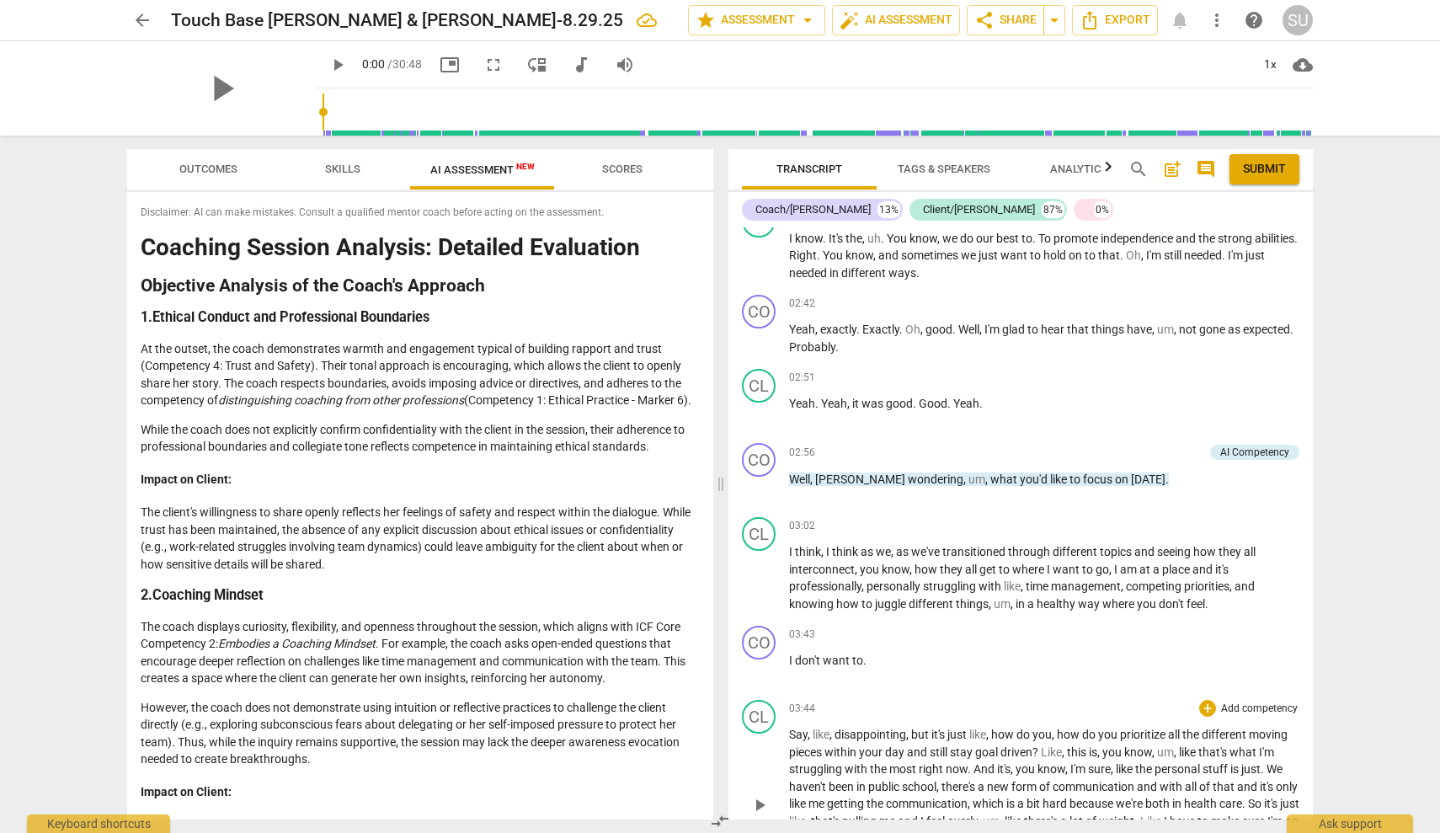
scroll to position [1082, 0]
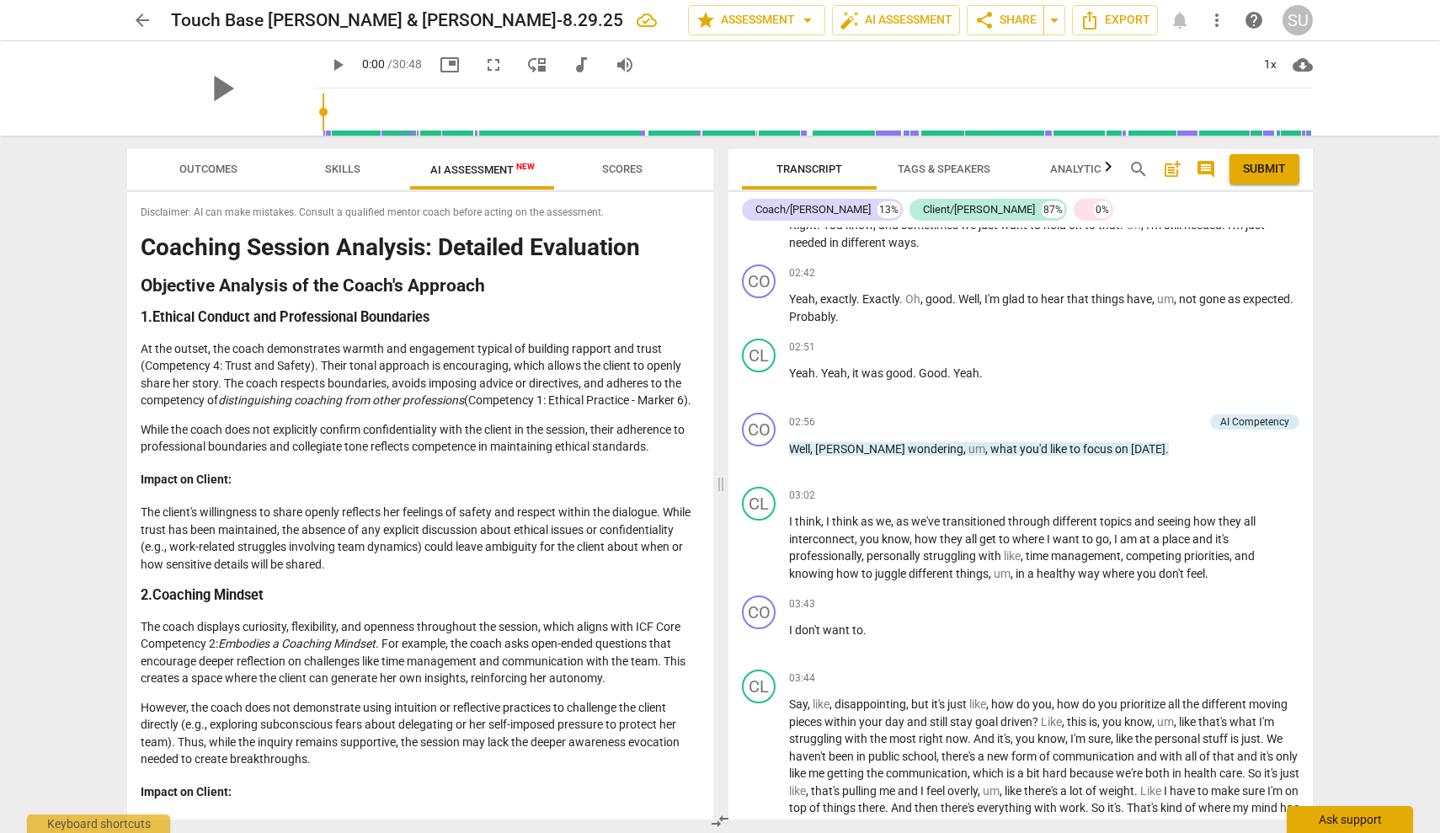
click at [1330, 822] on div "Ask support" at bounding box center [1350, 819] width 126 height 27
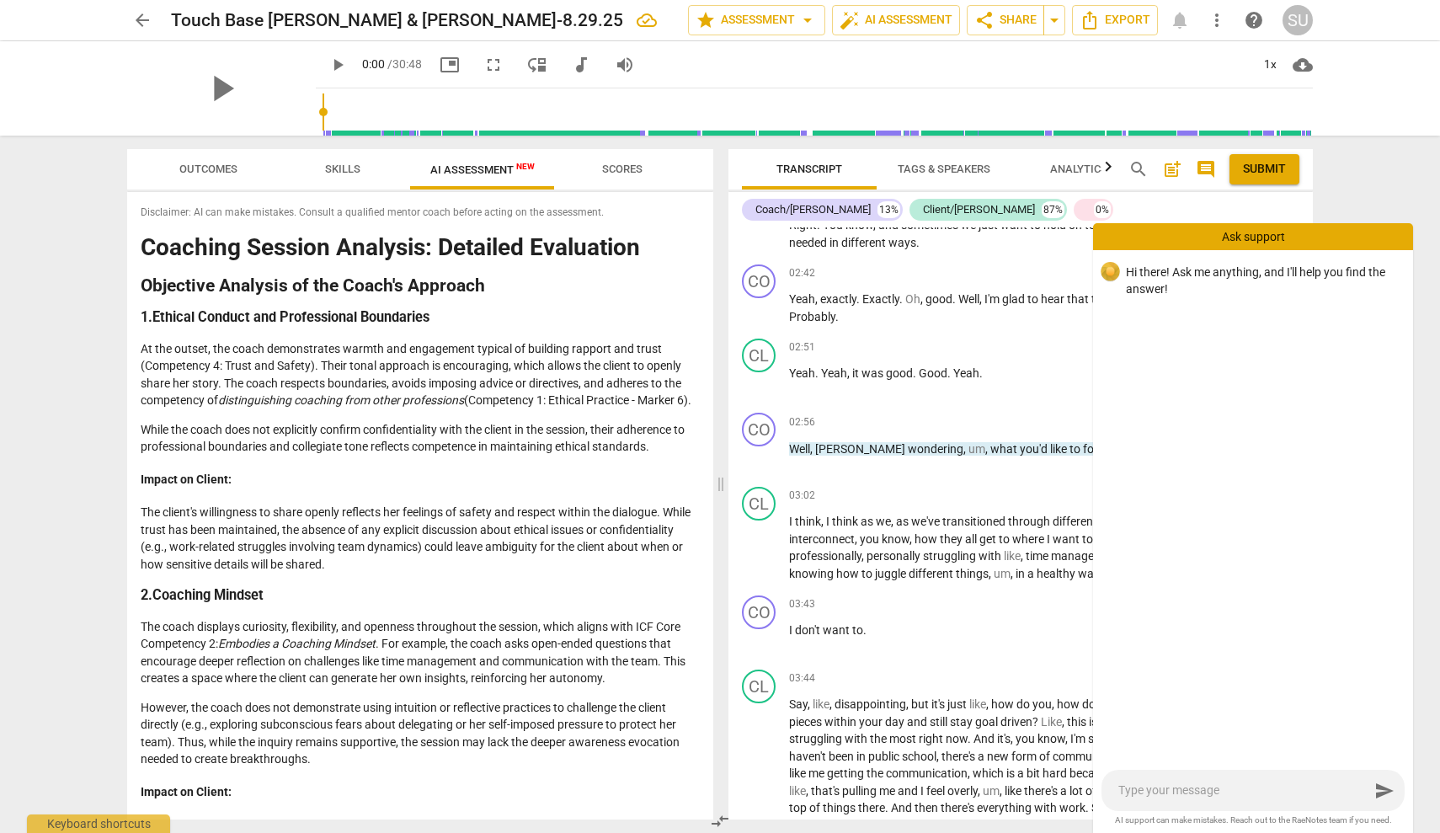
type textarea "h"
type textarea "ho"
type textarea "how"
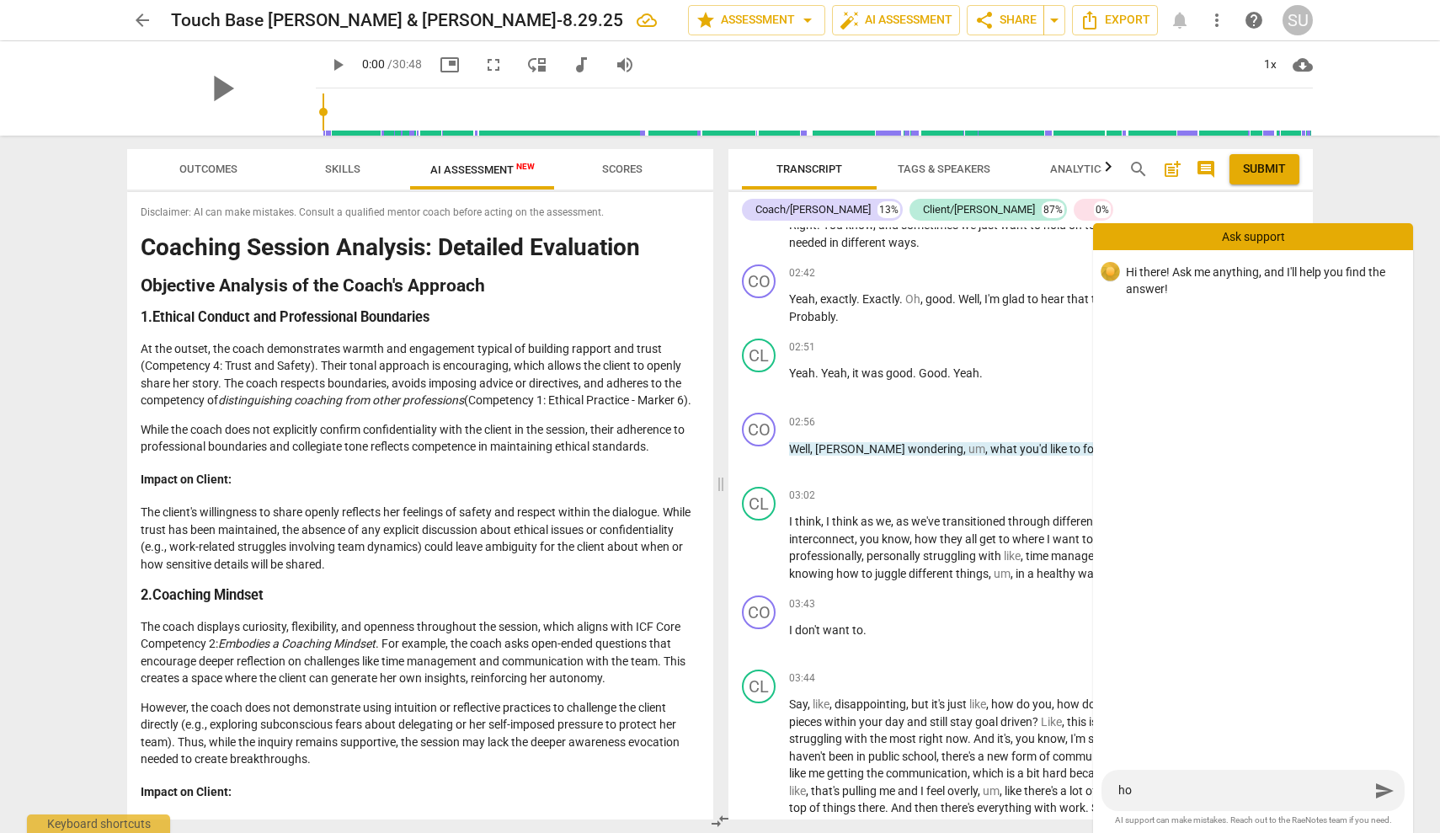
type textarea "how"
type textarea "how c"
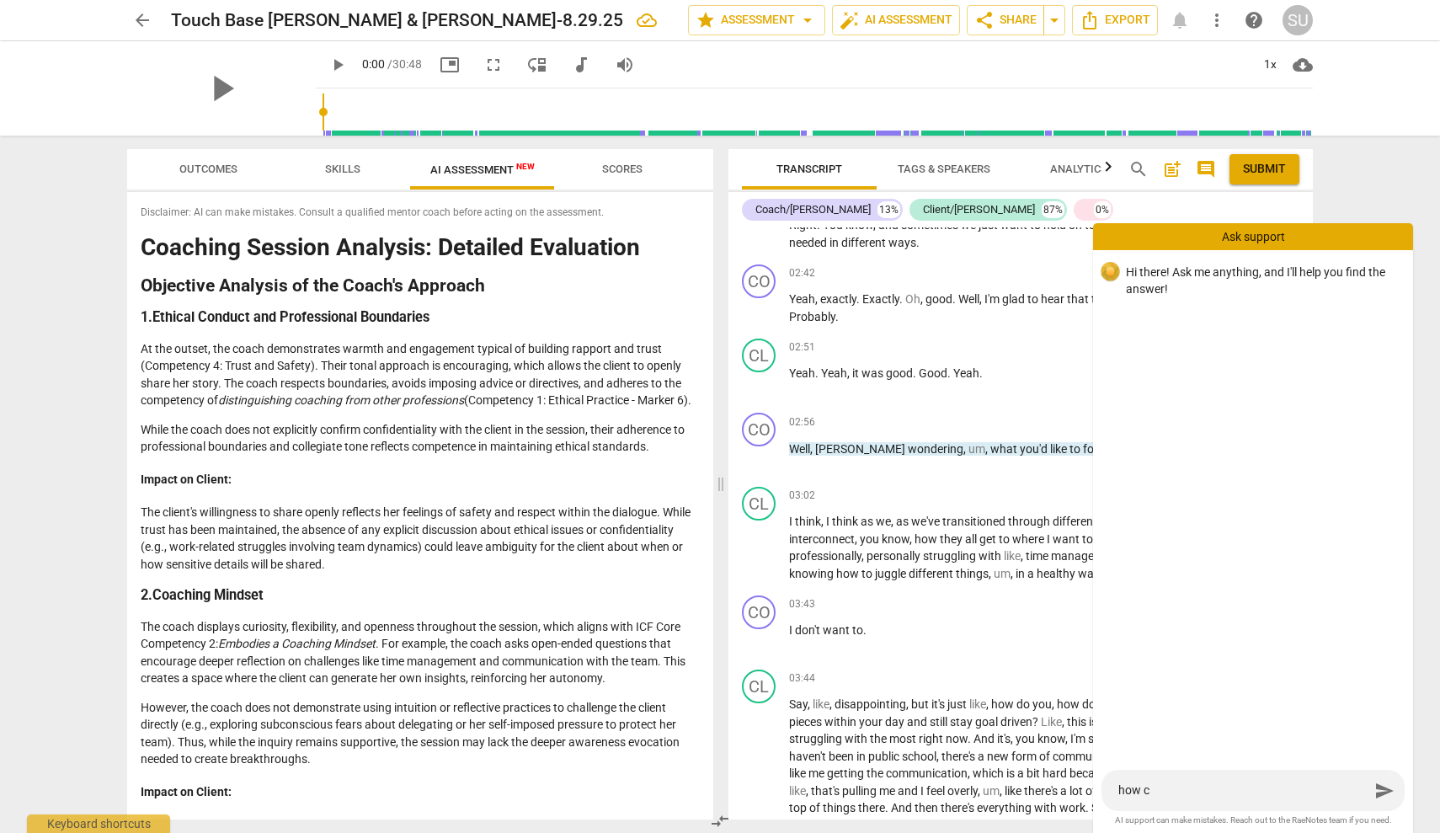
type textarea "how ca"
type textarea "how can"
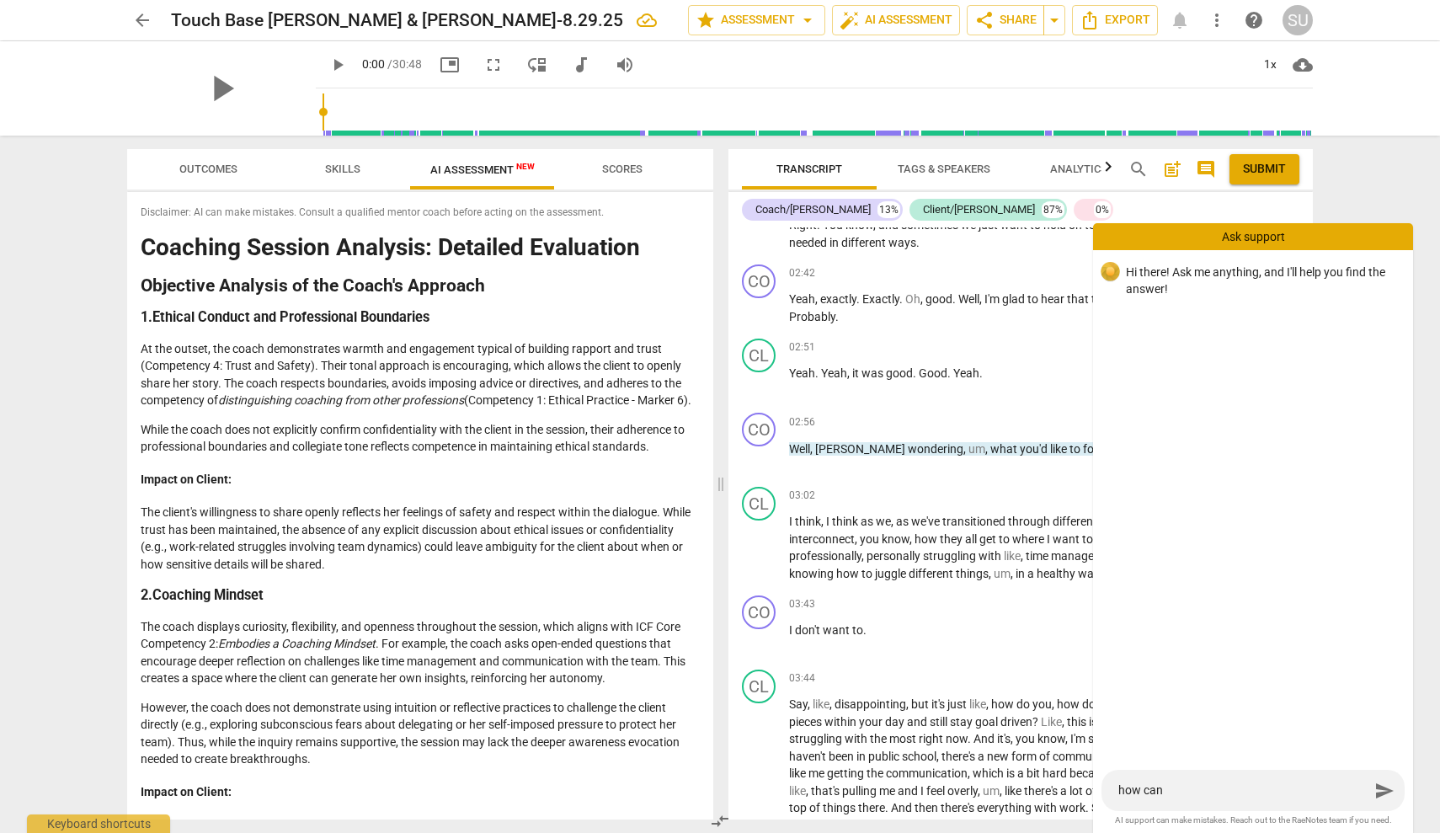
type textarea "how can"
type textarea "how can i"
type textarea "how can I"
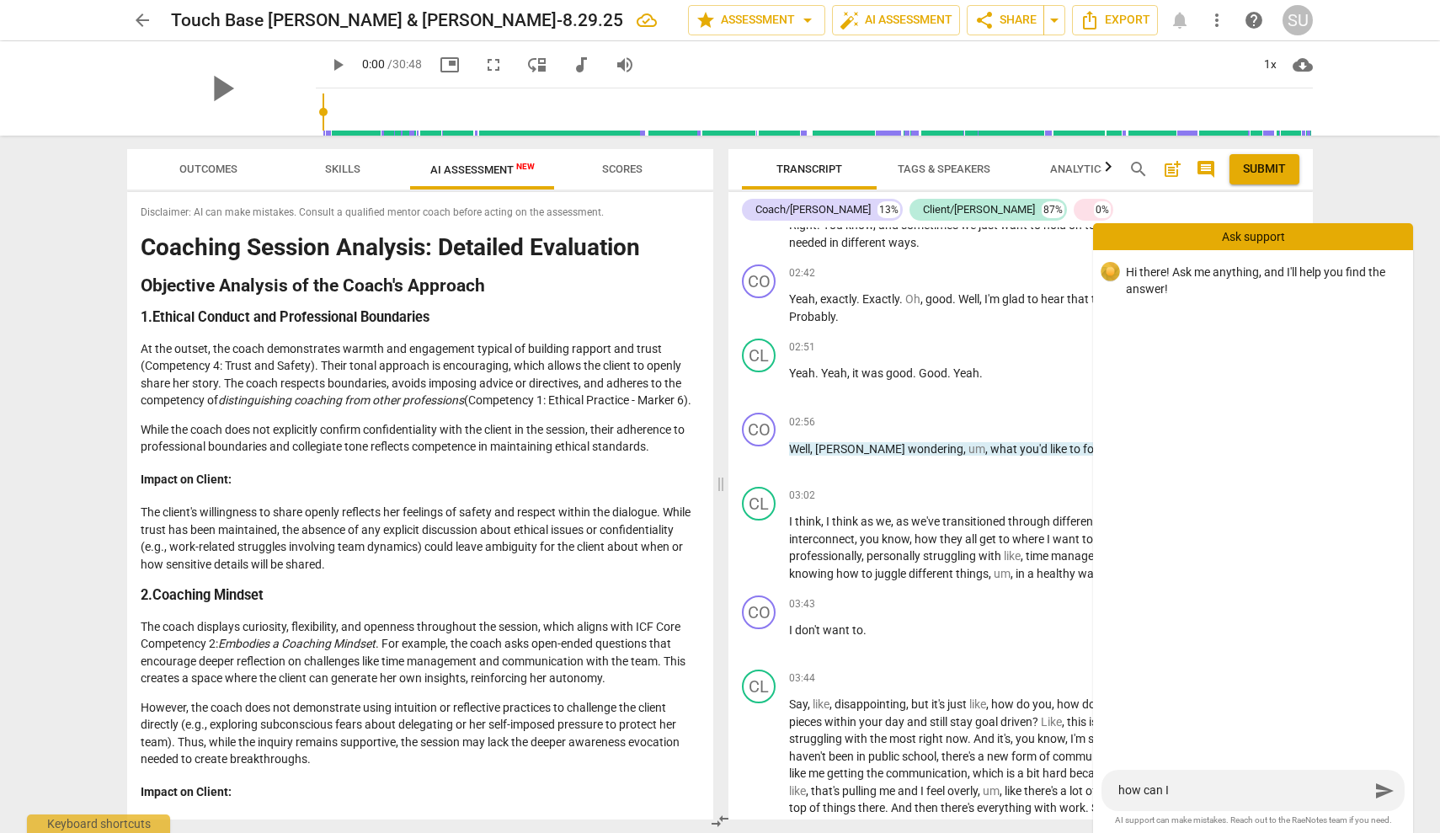
type textarea "how can I g"
type textarea "how can I ge"
type textarea "how can I get"
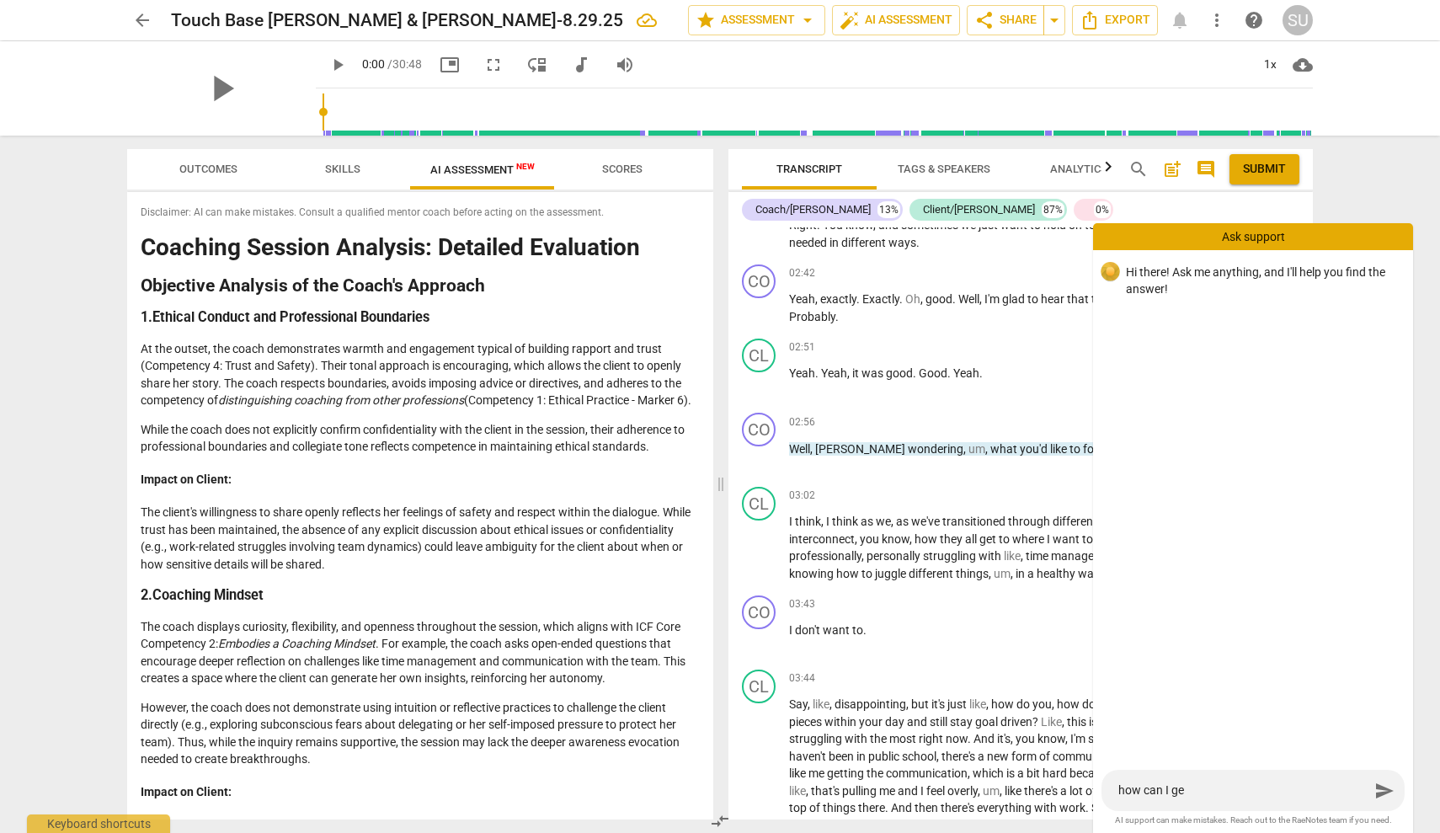
type textarea "how can I get"
type textarea "how can I get t"
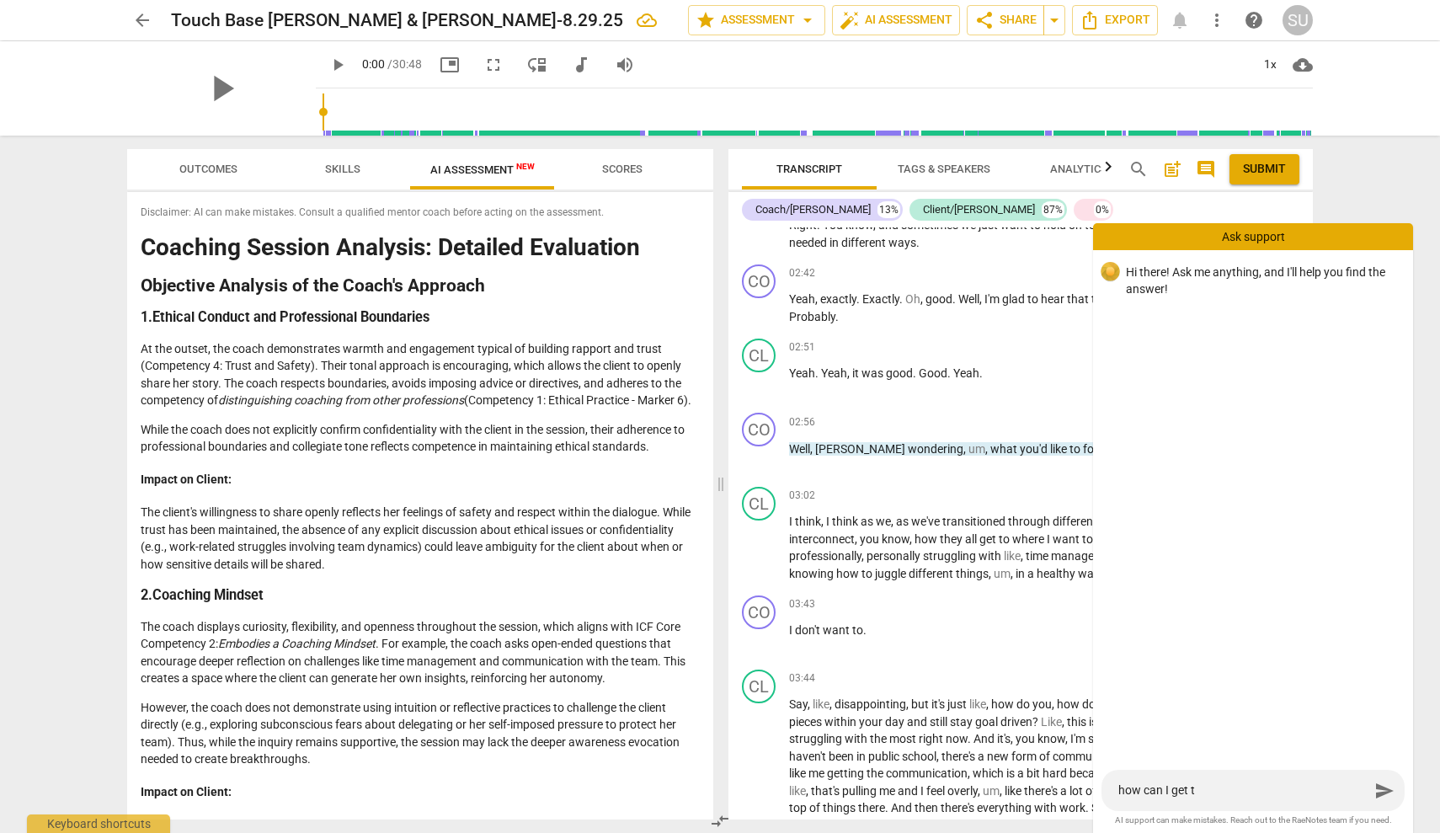
type textarea "how can I get th"
type textarea "how can I get the"
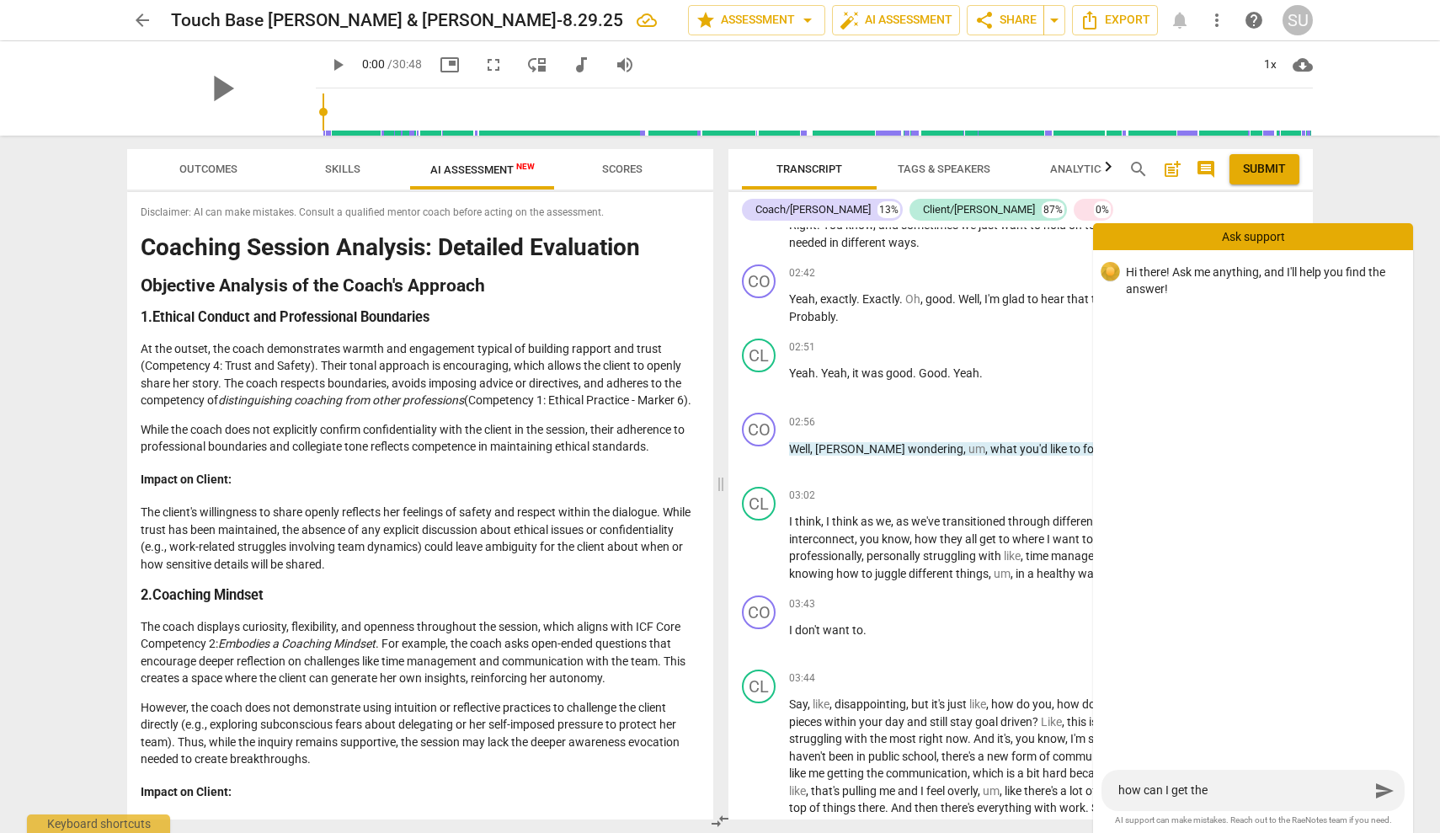
type textarea "how can I get the"
type textarea "how can I get the s"
type textarea "how can I get the sp"
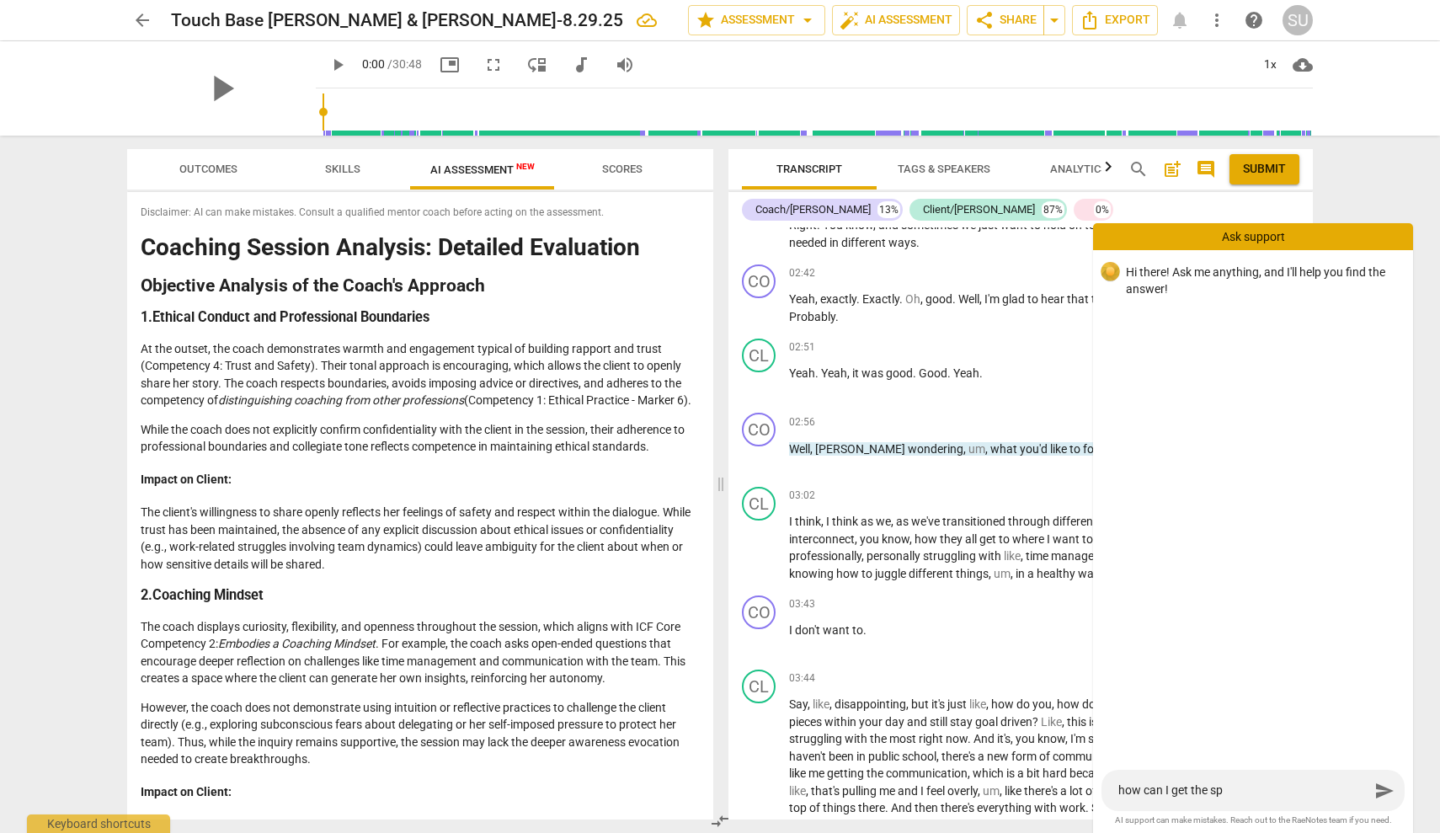
type textarea "how can I get the spe"
type textarea "how can I get the spec"
type textarea "how can I get the speci"
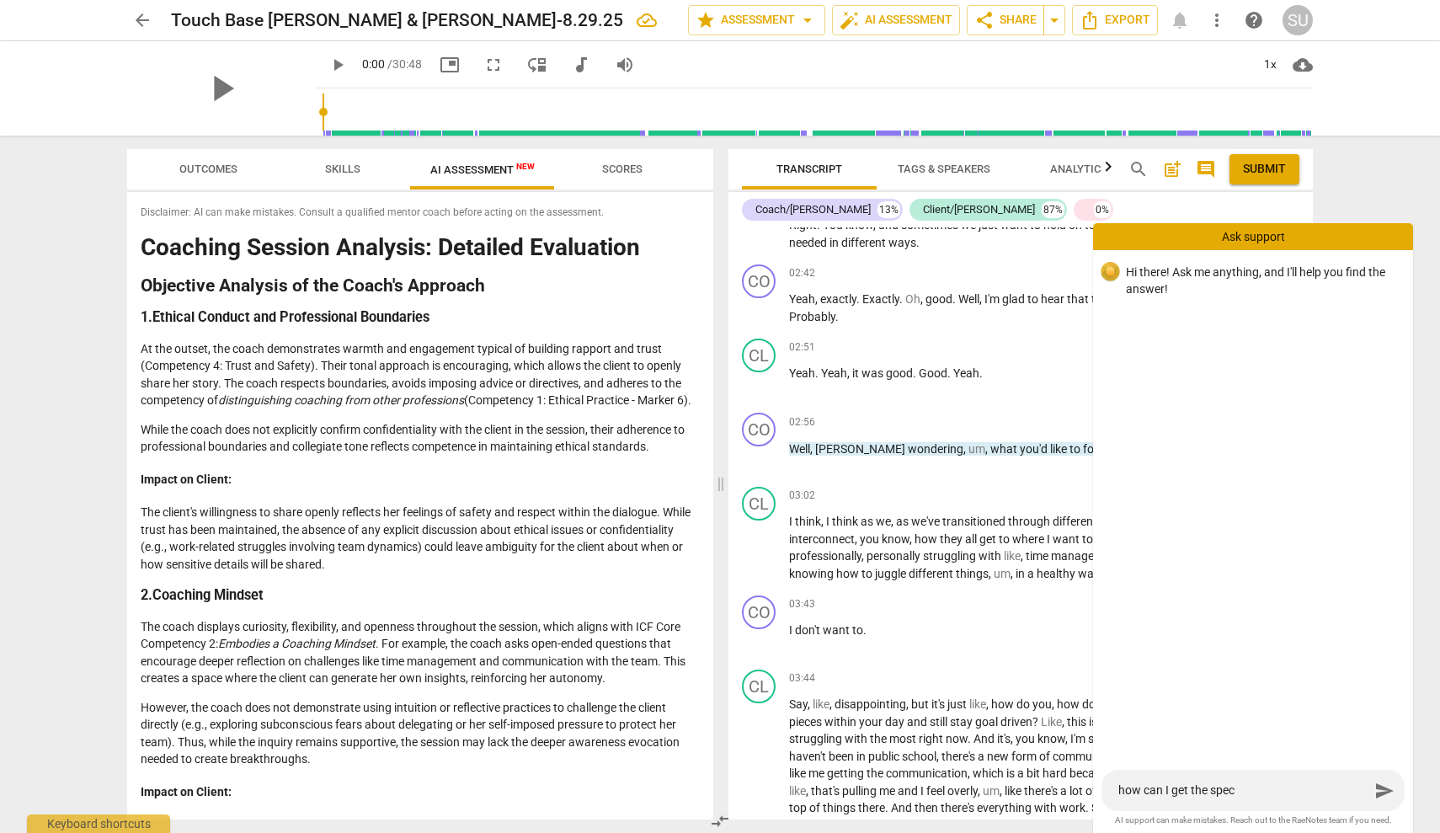
type textarea "how can I get the speci"
type textarea "how can I get the specif"
type textarea "how can I get the specifi"
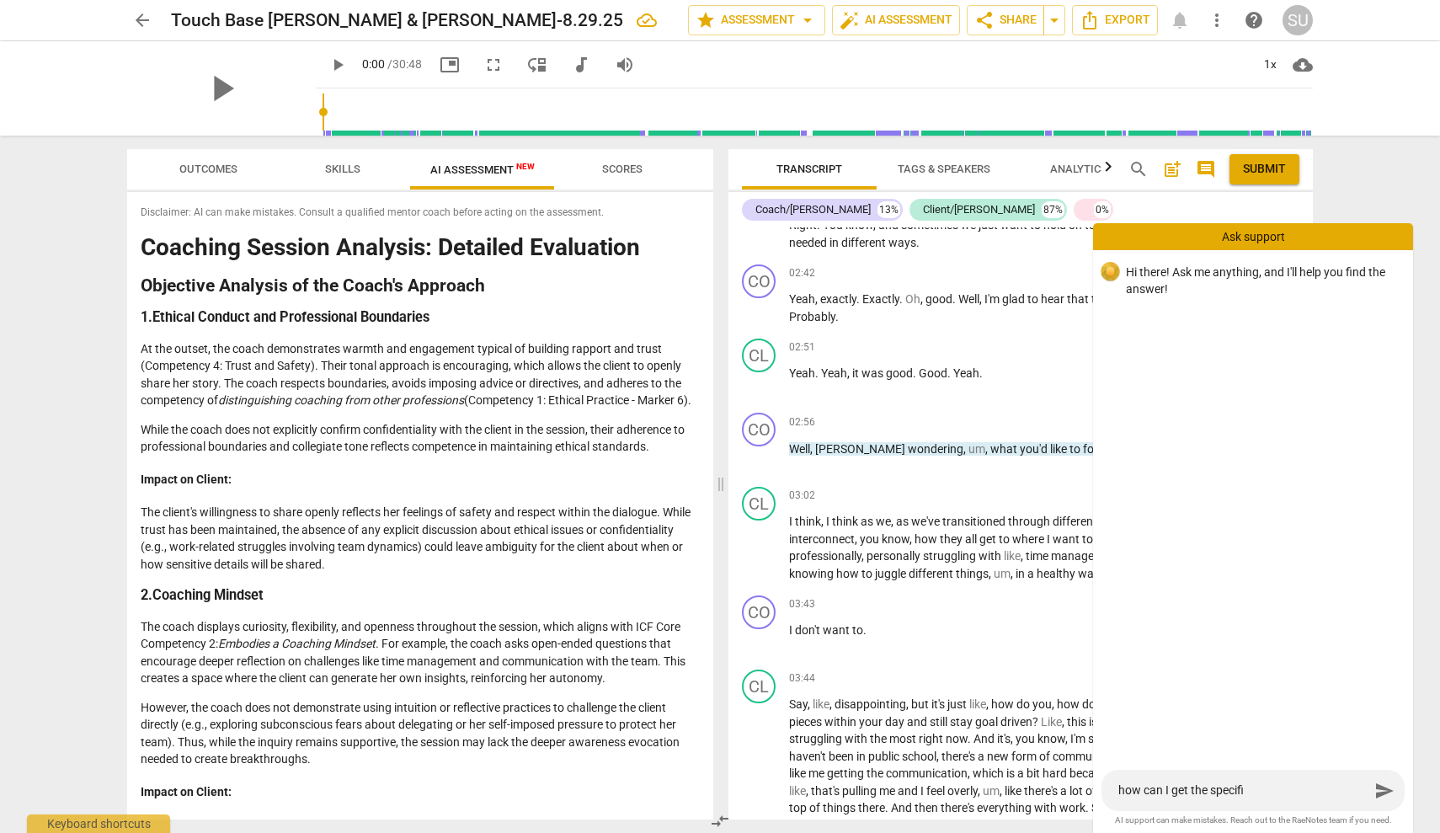
type textarea "how can I get the specific"
type textarea "how can I get the specific c"
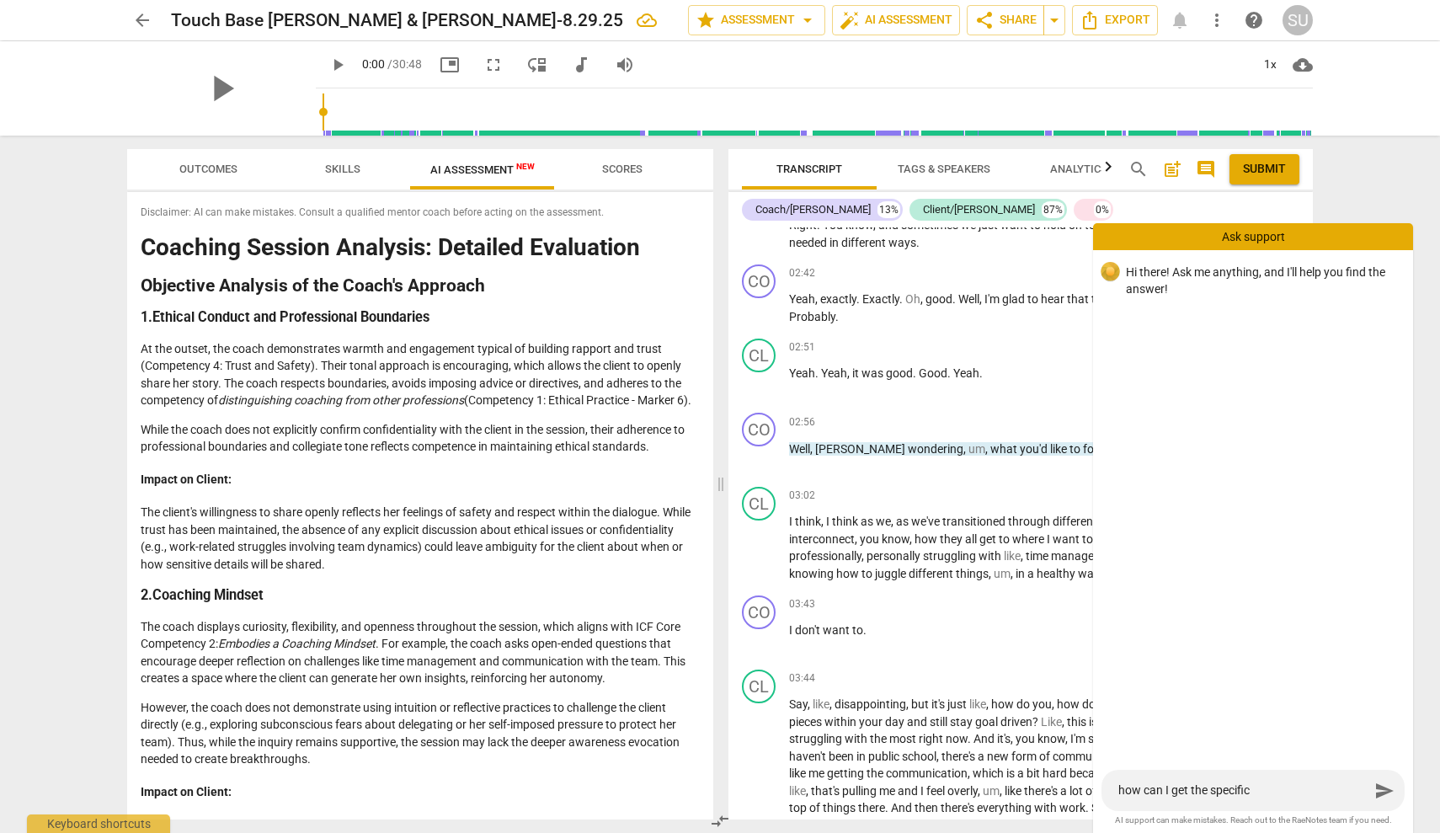
type textarea "how can I get the specific c"
type textarea "how can I get the specific co"
type textarea "how can I get the specific com"
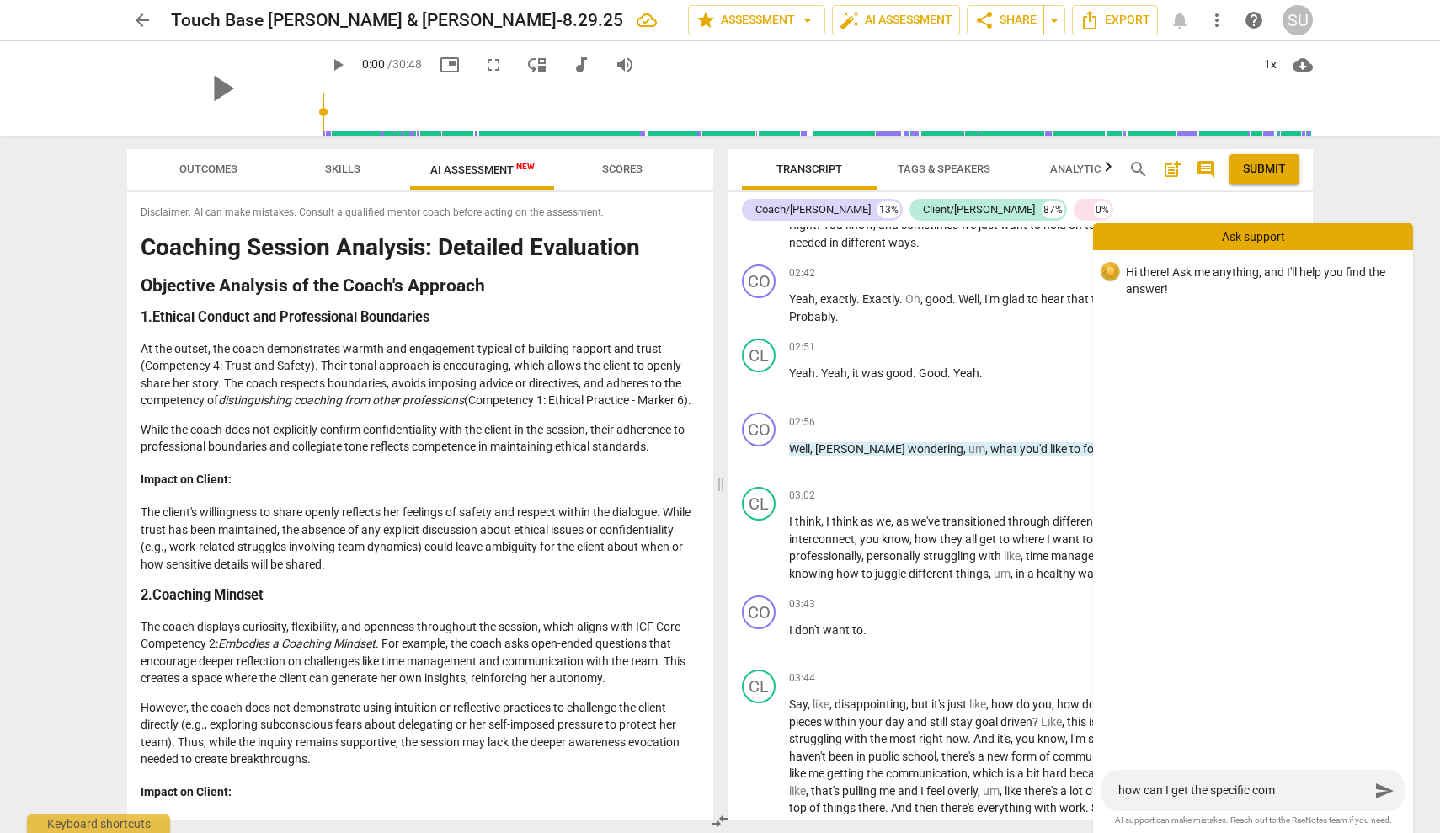
type textarea "how can I get the specific comp"
type textarea "how can I get the specific compe"
type textarea "how can I get the specific compet"
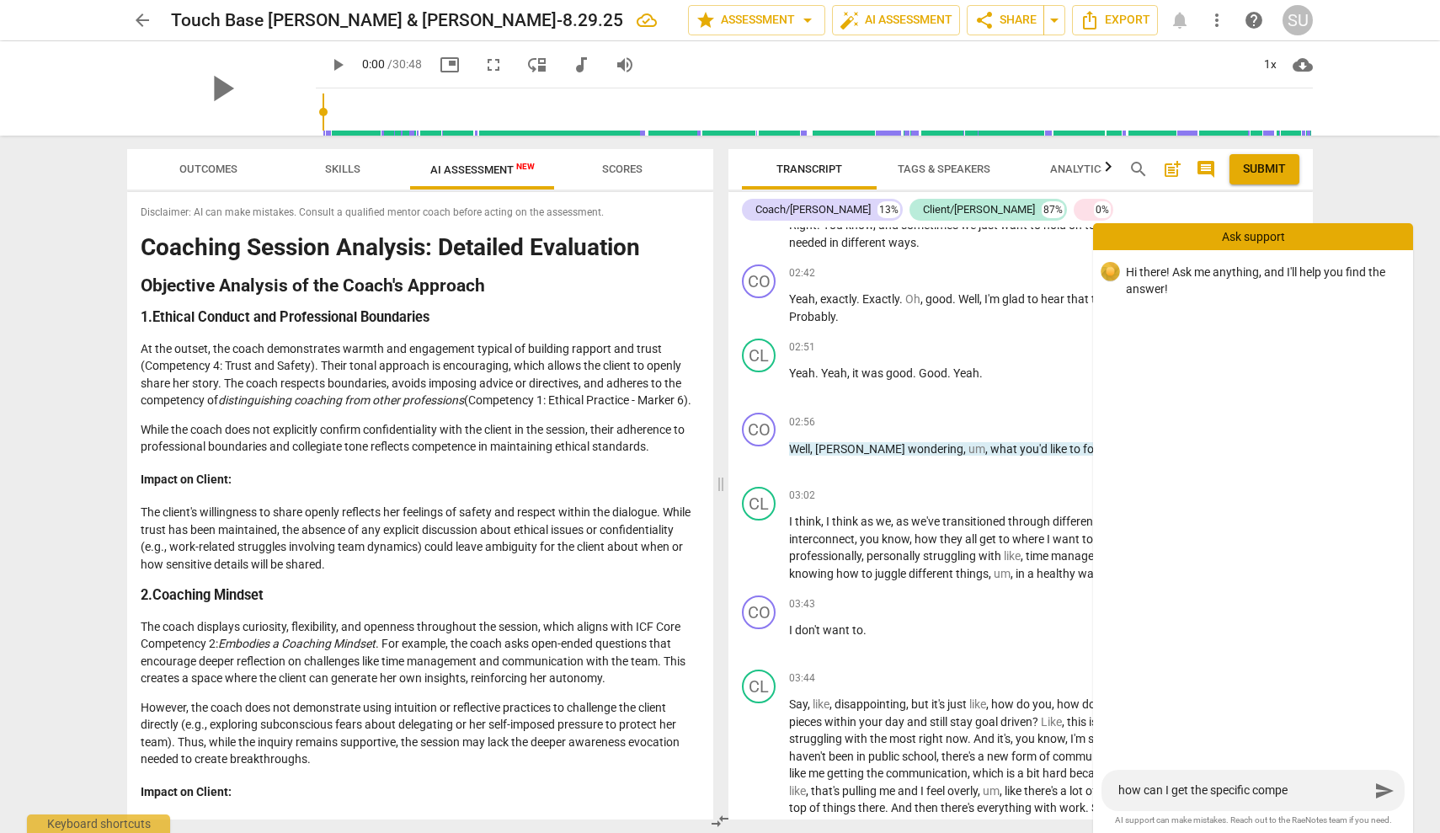
type textarea "how can I get the specific compet"
type textarea "how can I get the specific compete"
type textarea "how can I get the specific competen"
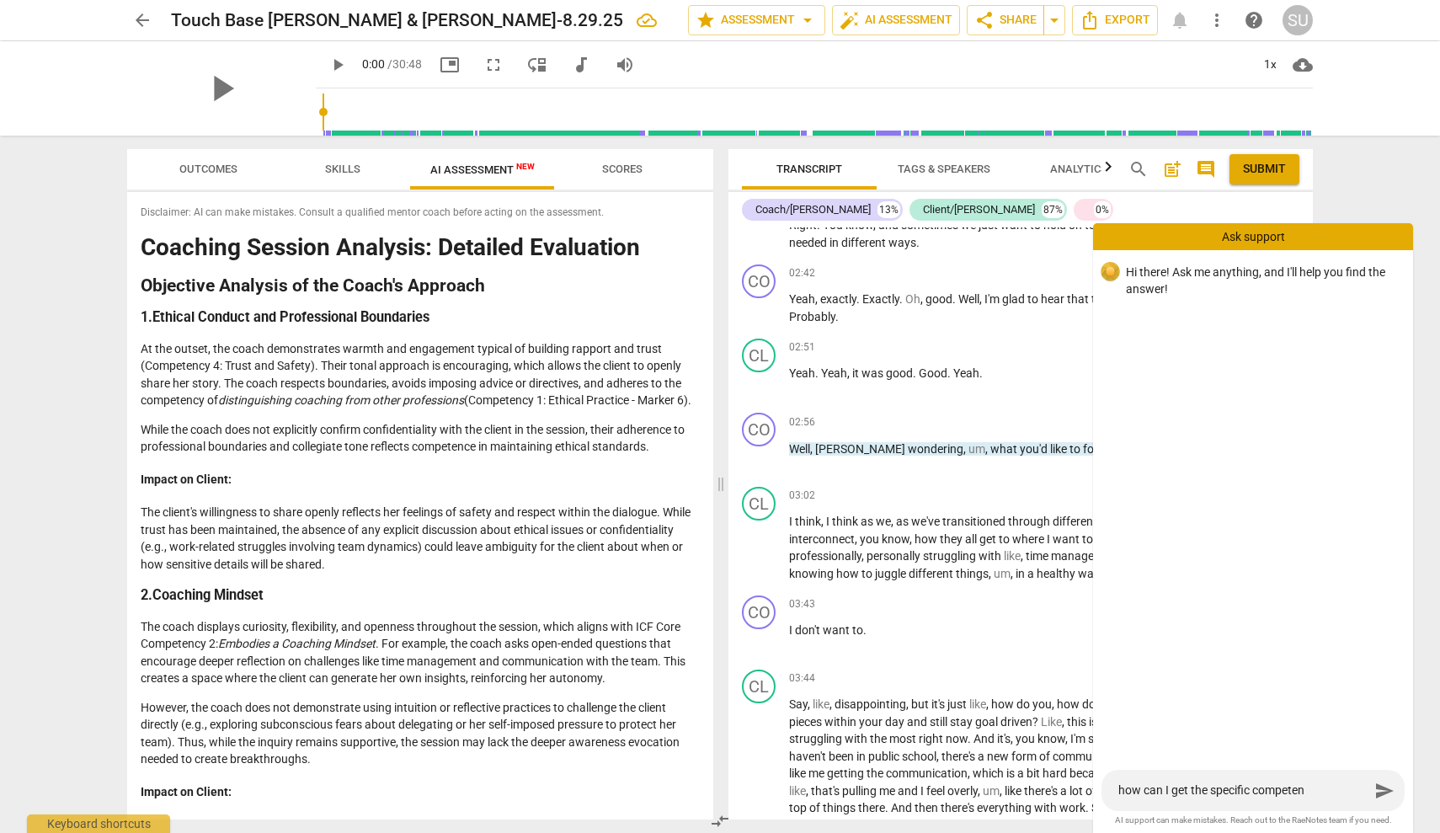
type textarea "how can I get the specific competenc"
type textarea "how can I get the specific competency"
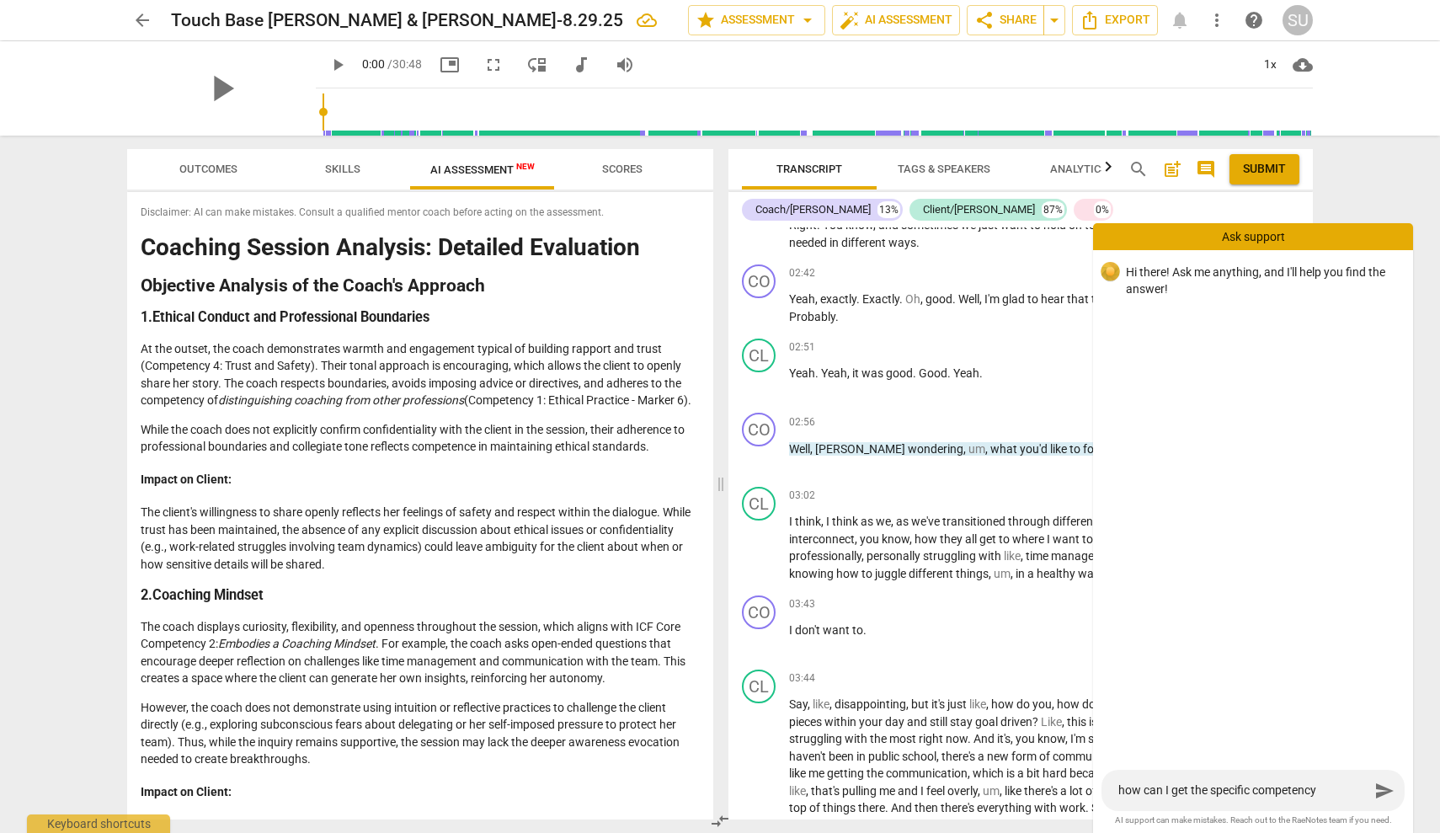
type textarea "how can I get the specific competency"
type textarea "how can I get the specific competency i"
type textarea "how can I get the specific competency id"
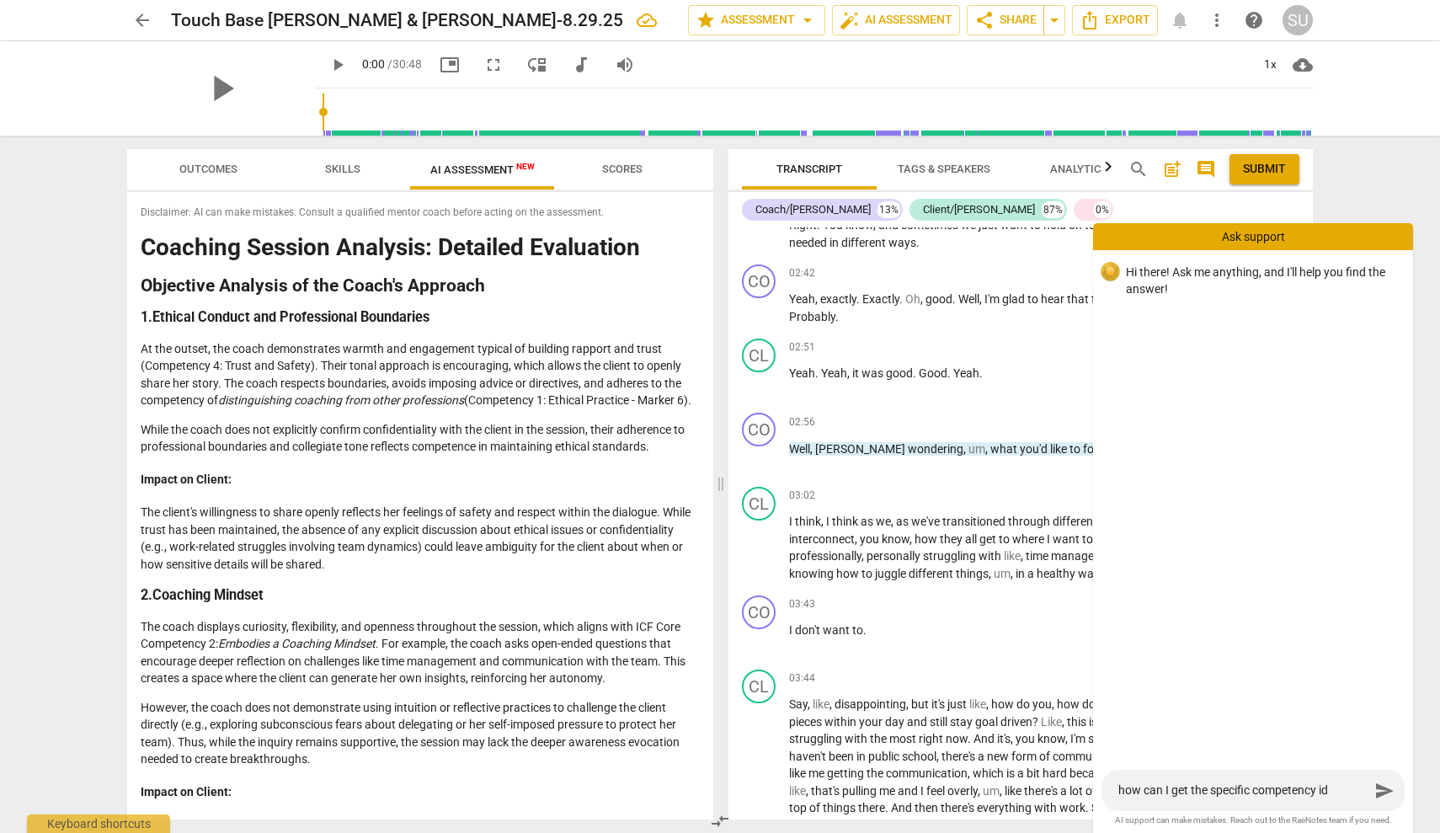
type textarea "how can I get the specific competency ide"
type textarea "how can I get the specific competency iden"
type textarea "how can I get the specific competency ident"
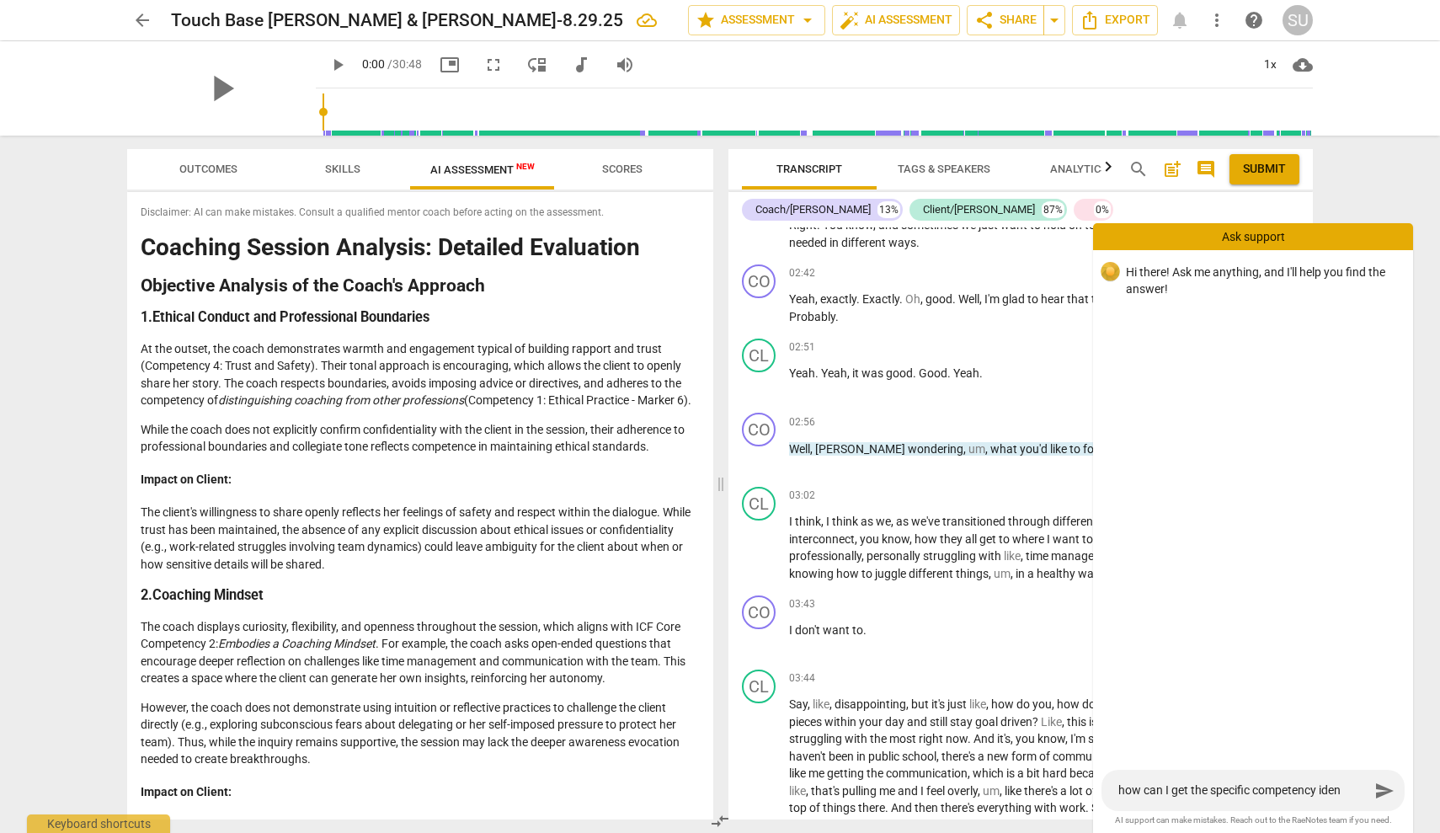
type textarea "how can I get the specific competency ident"
type textarea "how can I get the specific competency identi"
type textarea "how can I get the specific competency identif"
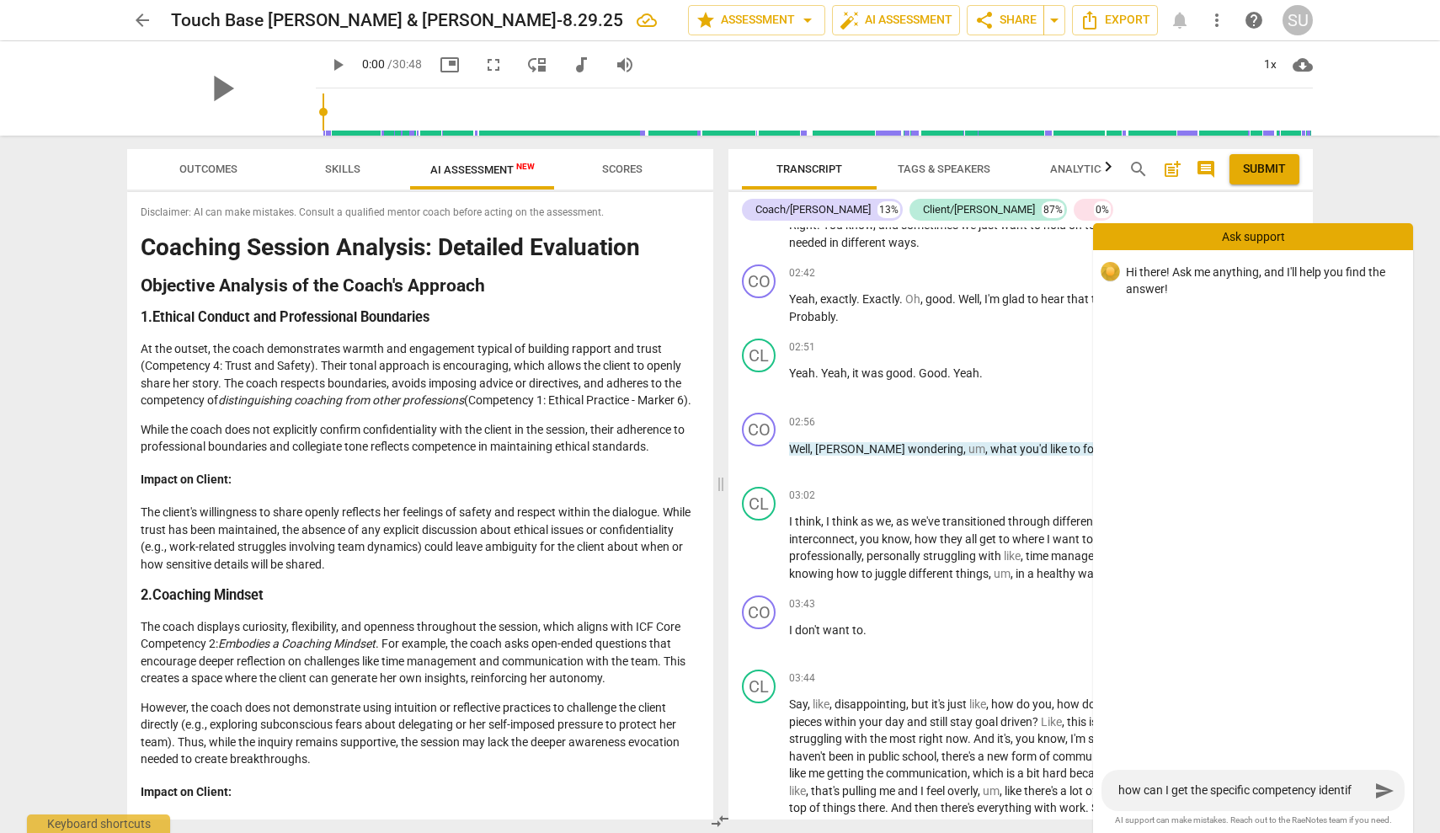
scroll to position [14, 0]
type textarea "how can I get the specific competency identifi"
type textarea "how can I get the specific competency identifie"
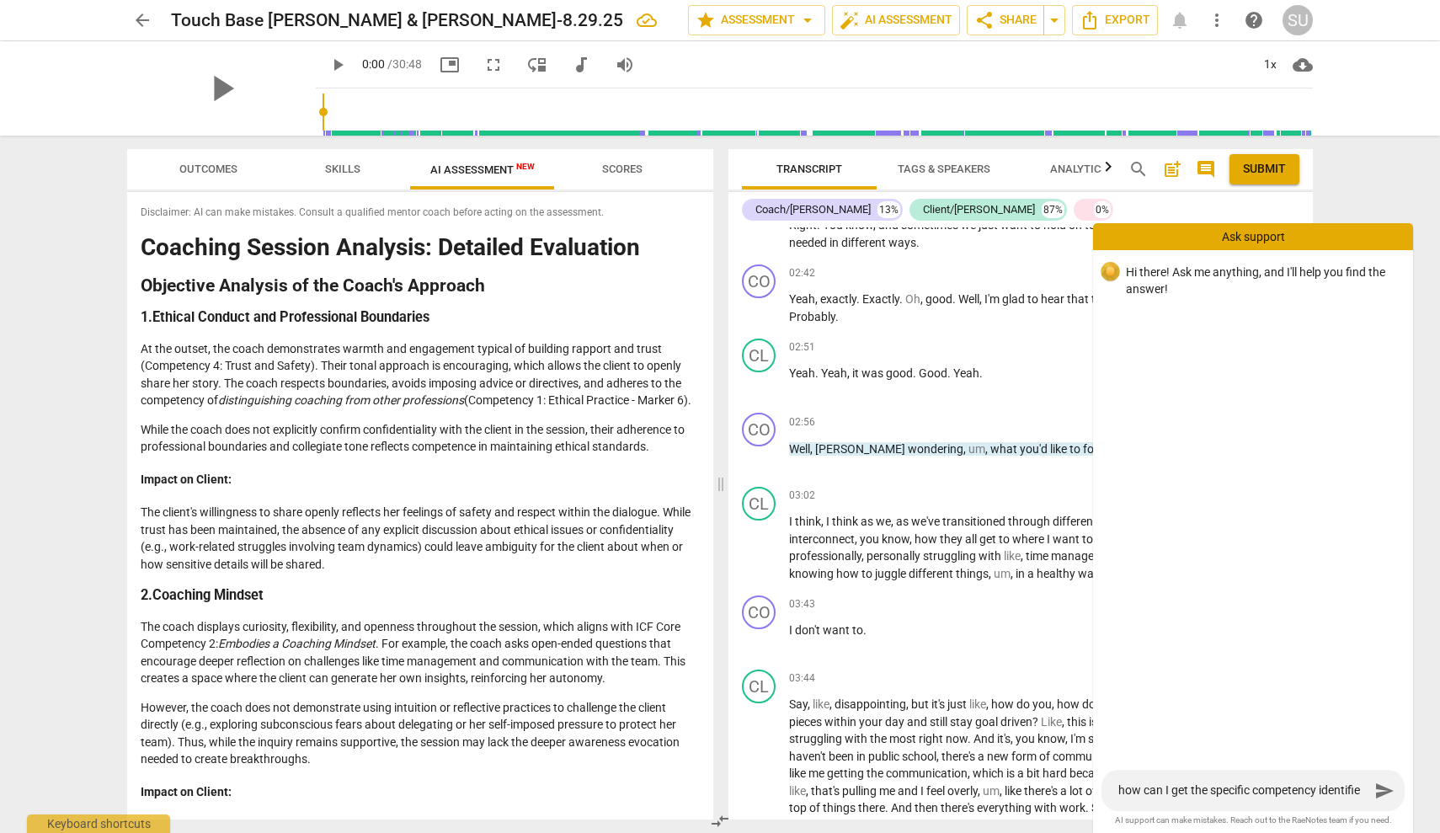
type textarea "how can I get the specific competency identified"
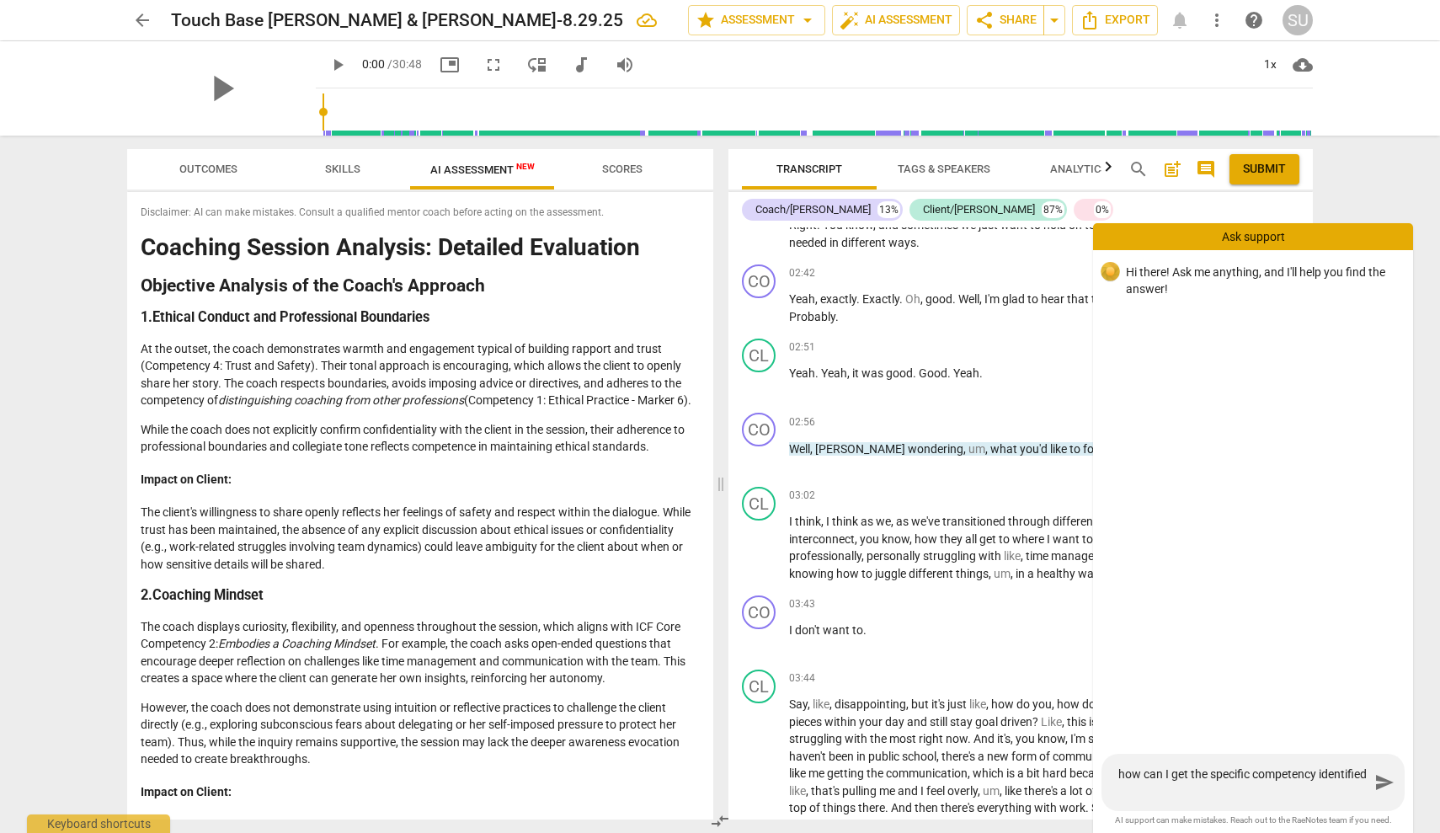
type textarea "how can I get the specific competency identified t"
type textarea "how can I get the specific competency identified th"
type textarea "how can I get the specific competency identified thr"
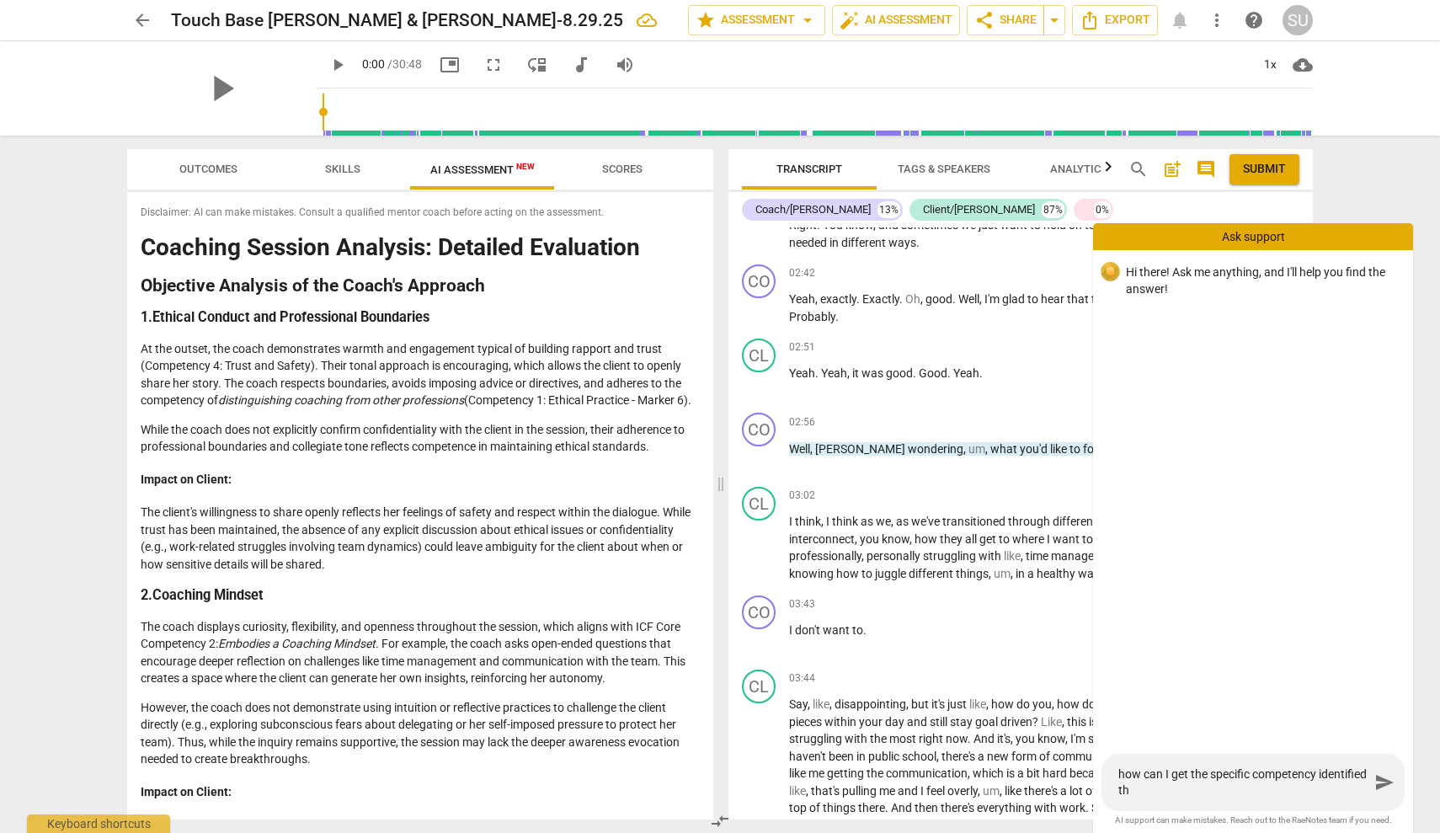
type textarea "how can I get the specific competency identified thr"
type textarea "how can I get the specific competency identified thro"
type textarea "how can I get the specific competency identified throu"
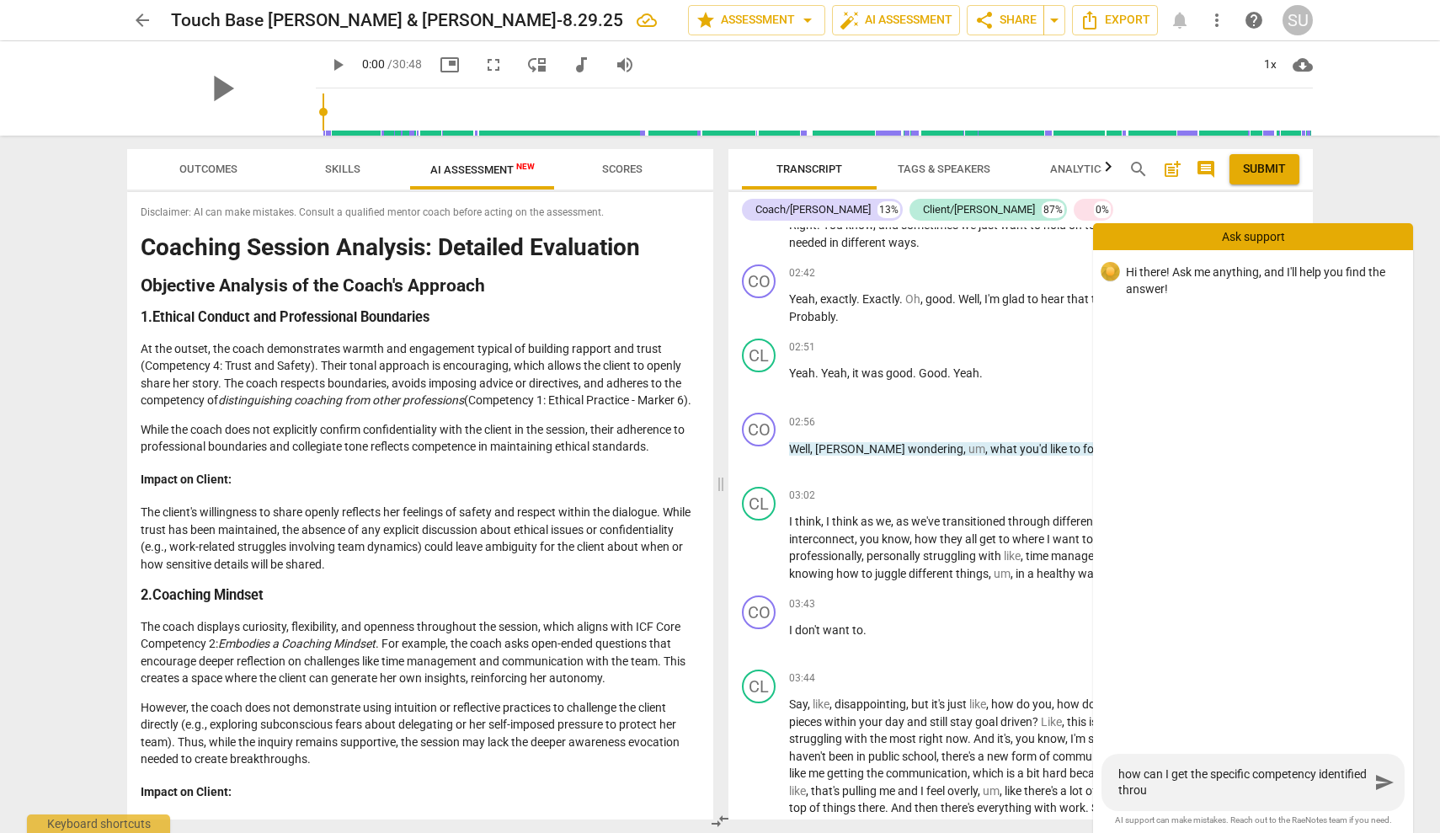
type textarea "how can I get the specific competency identified throug"
type textarea "how can I get the specific competency identified through"
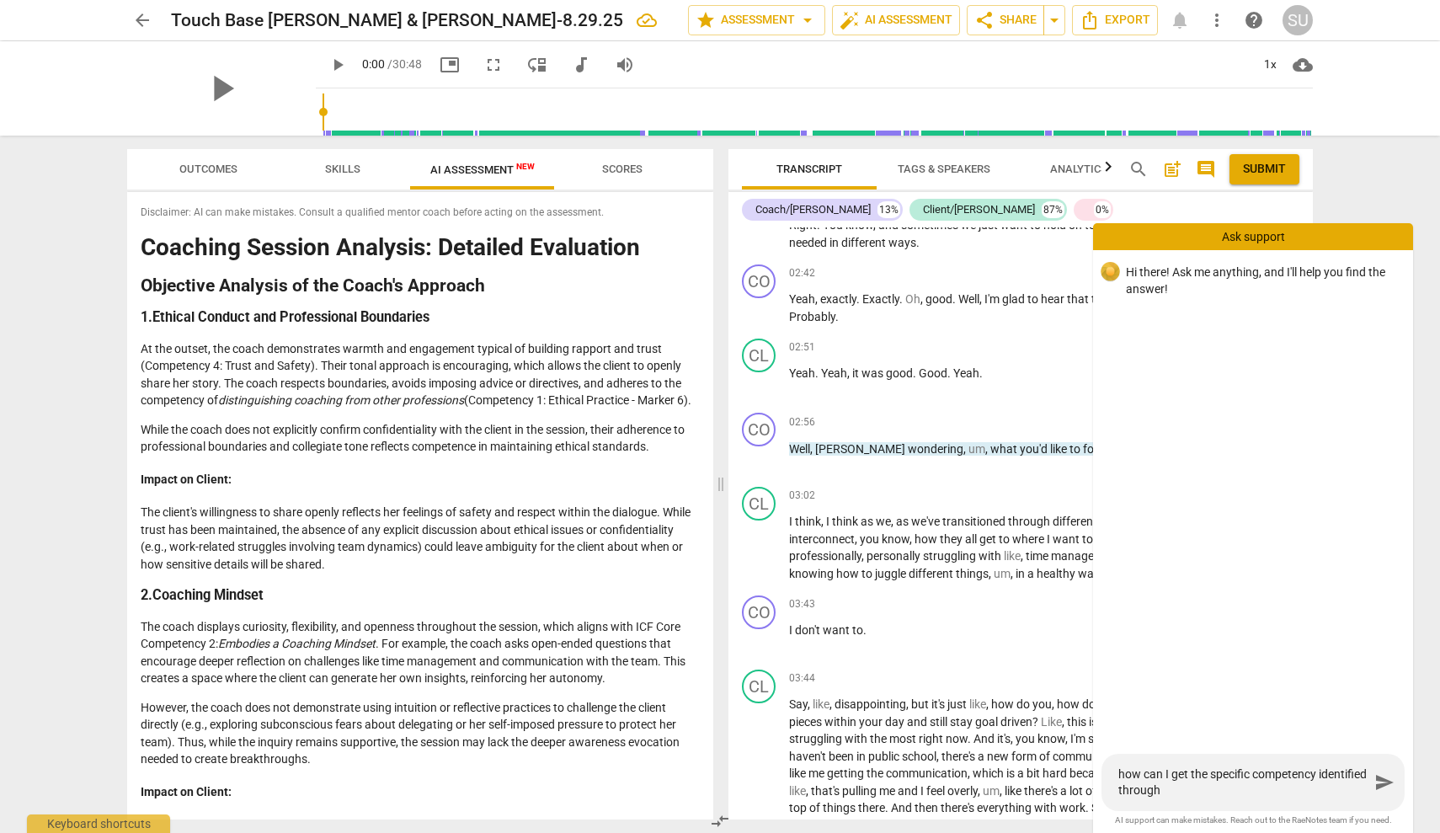
type textarea "how can I get the specific competency identified through"
type textarea "how can I get the specific competency identified through A"
type textarea "how can I get the specific competency identified through AI"
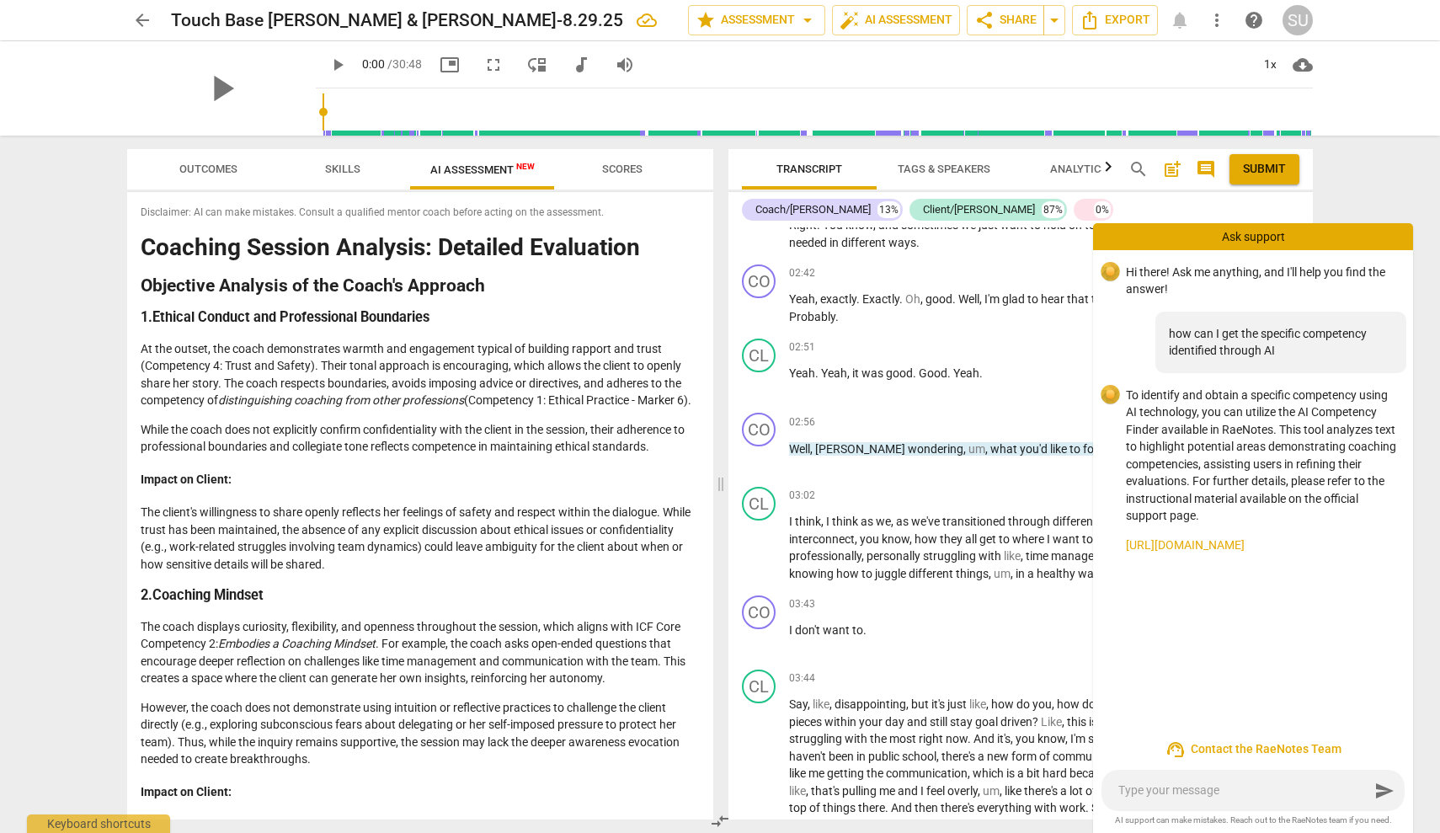
click at [1263, 540] on link "[URL][DOMAIN_NAME]" at bounding box center [1263, 546] width 274 height 18
click at [1218, 18] on span "more_vert" at bounding box center [1217, 20] width 20 height 20
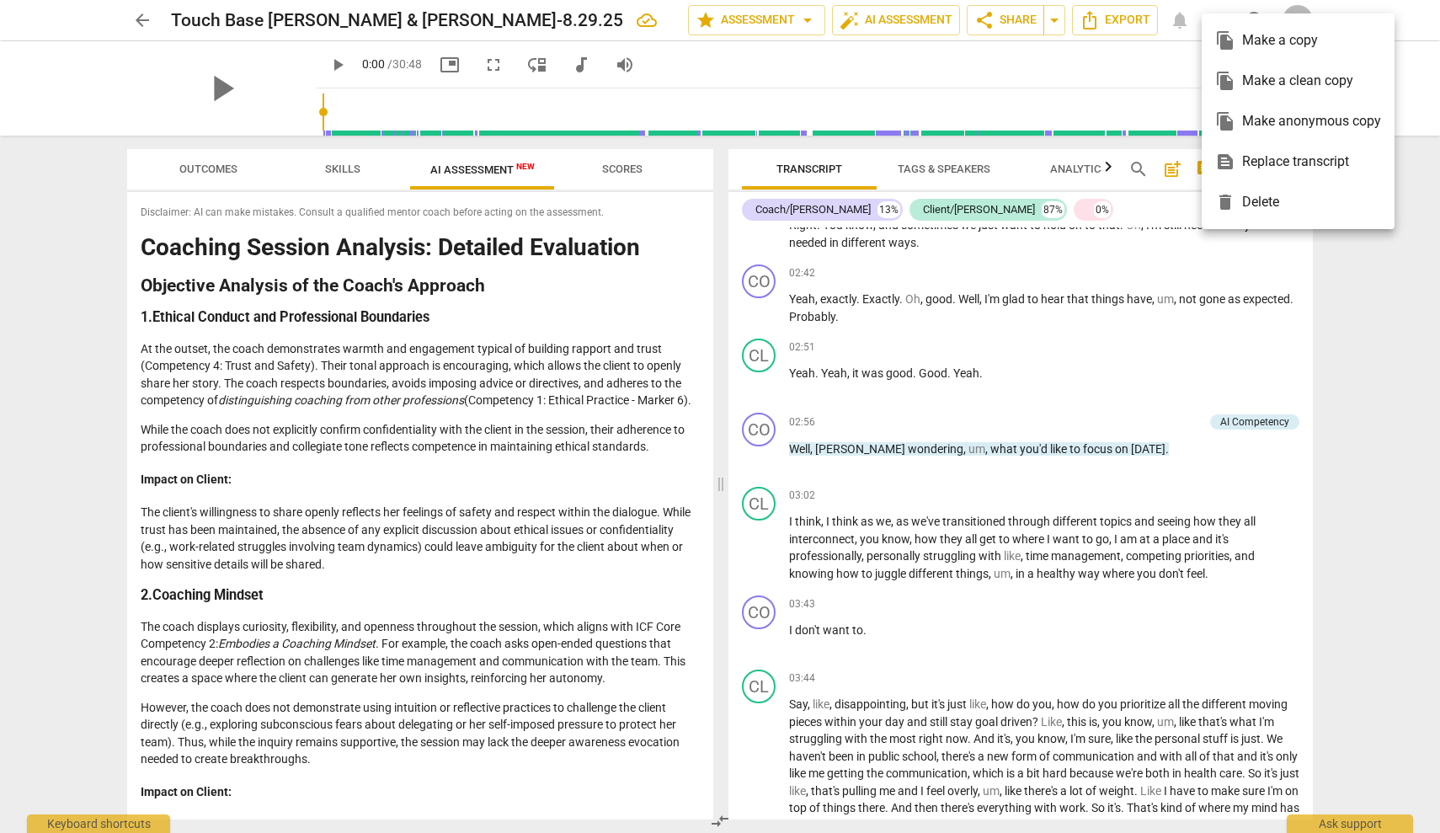
click at [1095, 69] on div at bounding box center [720, 416] width 1440 height 833
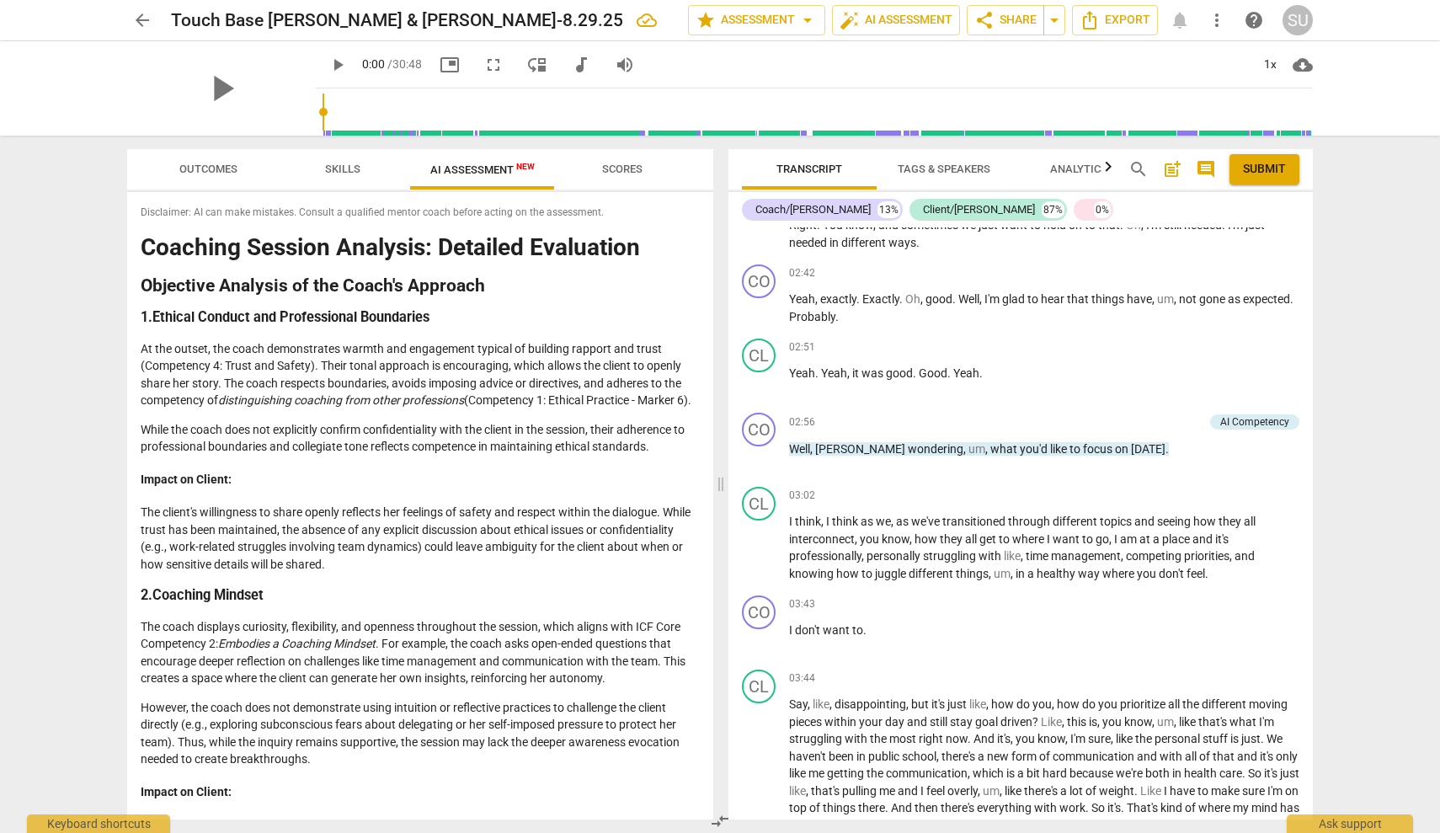
click at [1184, 23] on div "arrow_back Touch Base [PERSON_NAME] & [PERSON_NAME]-8.29.25 edit star Assessmen…" at bounding box center [720, 20] width 1186 height 30
click at [1291, 23] on div "SU" at bounding box center [1298, 20] width 30 height 30
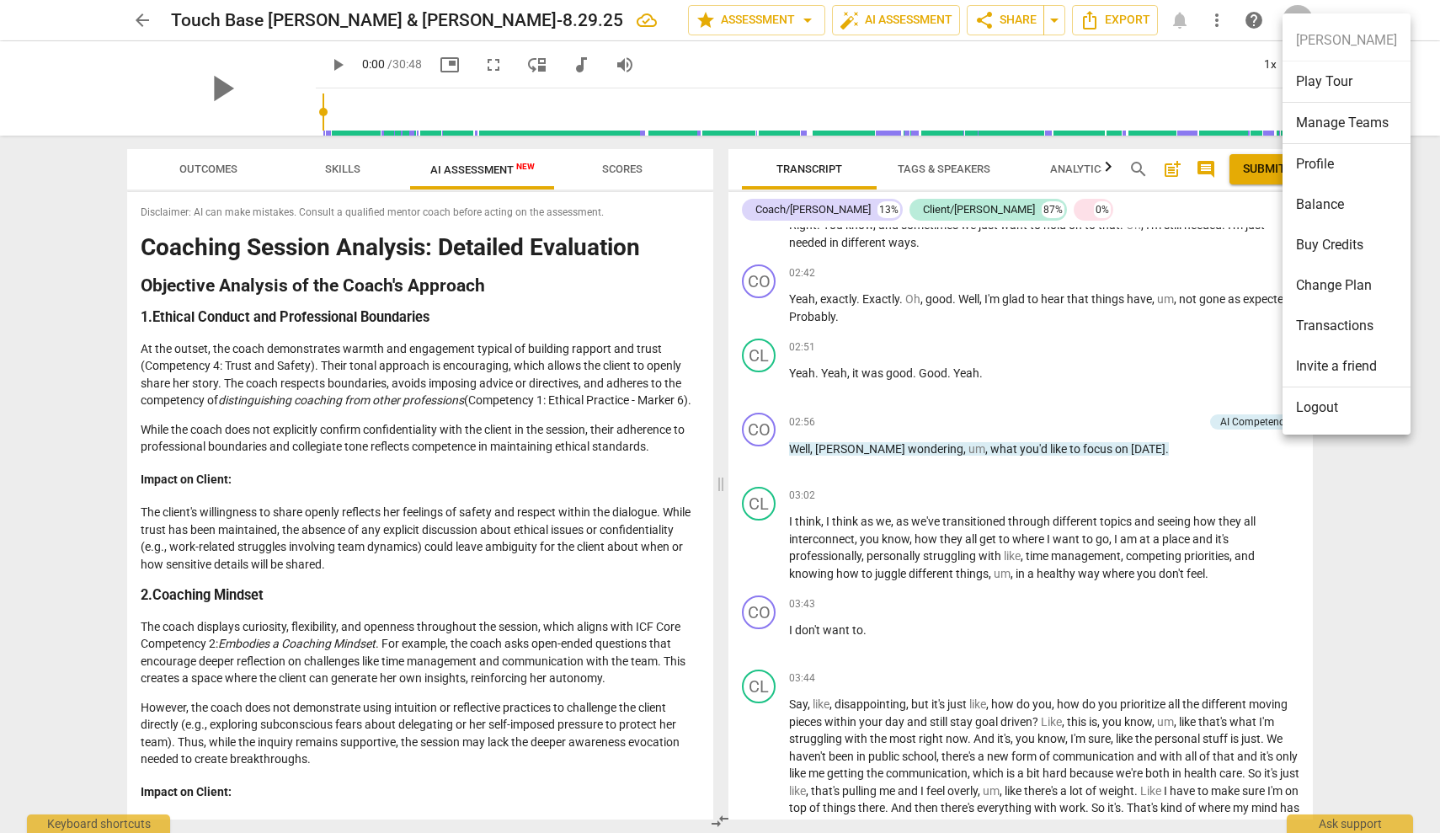
click at [432, 65] on div at bounding box center [720, 416] width 1440 height 833
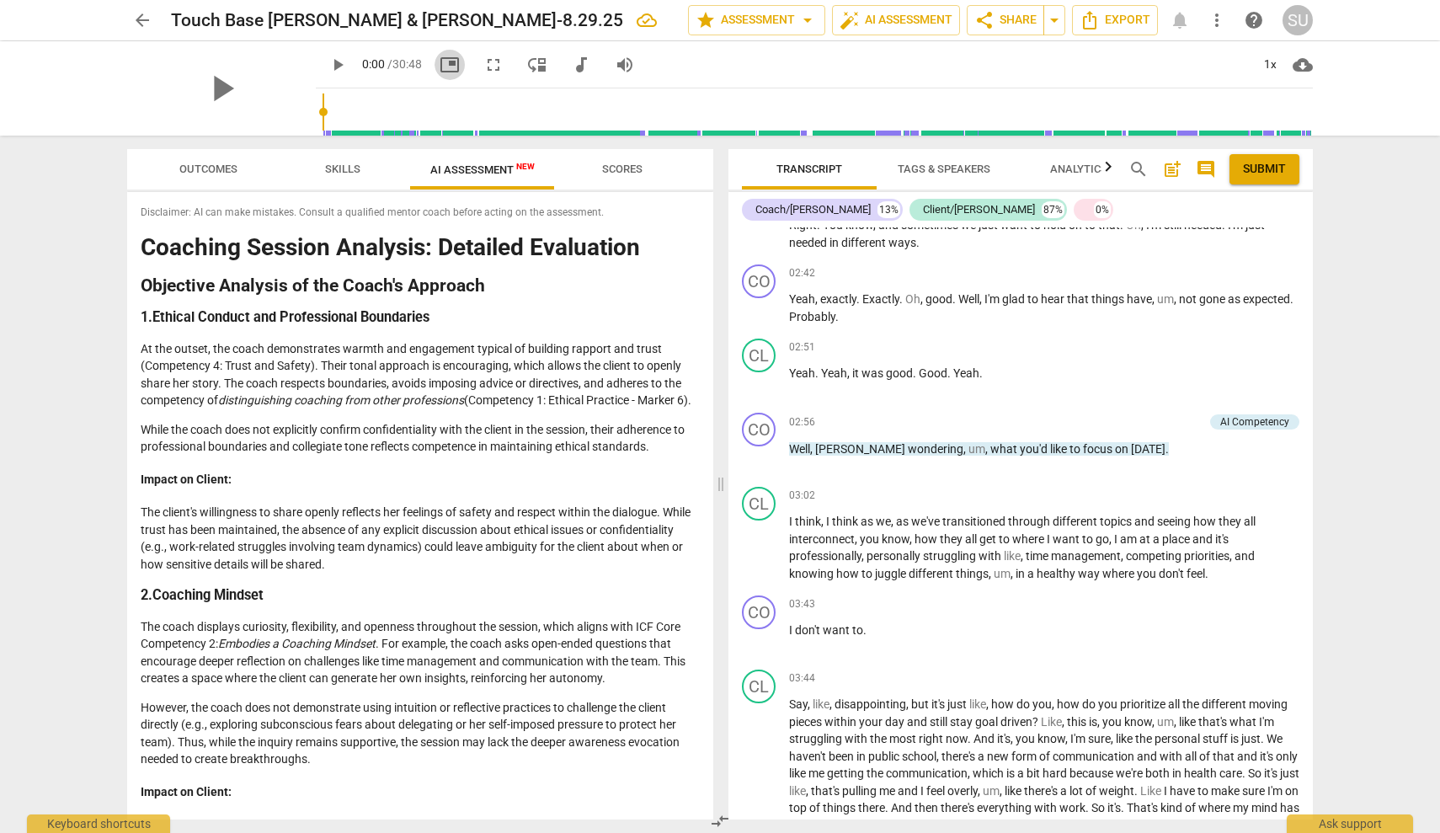
click at [440, 67] on span "picture_in_picture" at bounding box center [450, 65] width 20 height 20
click at [483, 63] on span "fullscreen" at bounding box center [493, 65] width 20 height 20
click at [146, 22] on span "arrow_back" at bounding box center [142, 20] width 20 height 20
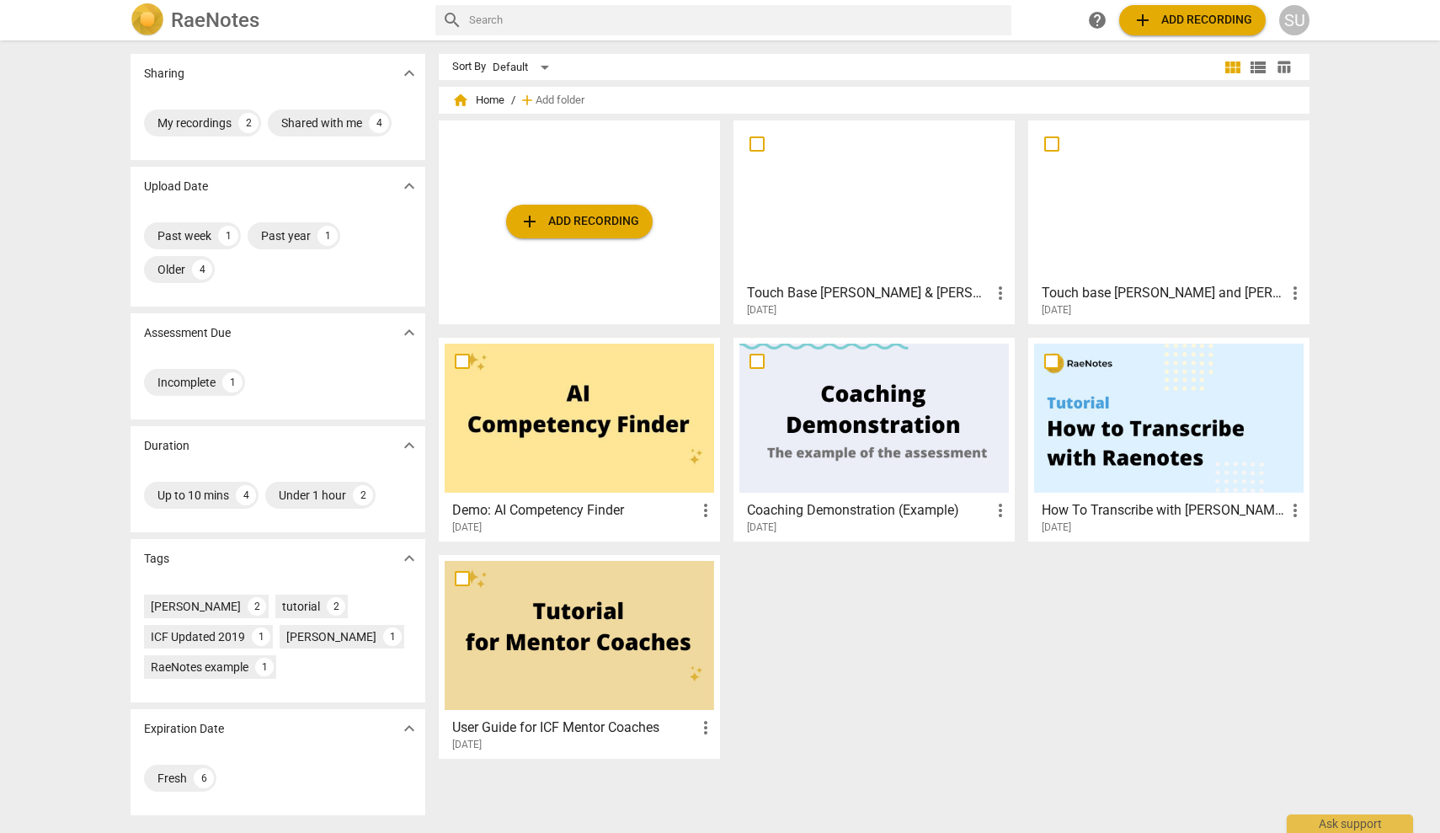
click at [661, 419] on div at bounding box center [580, 418] width 270 height 149
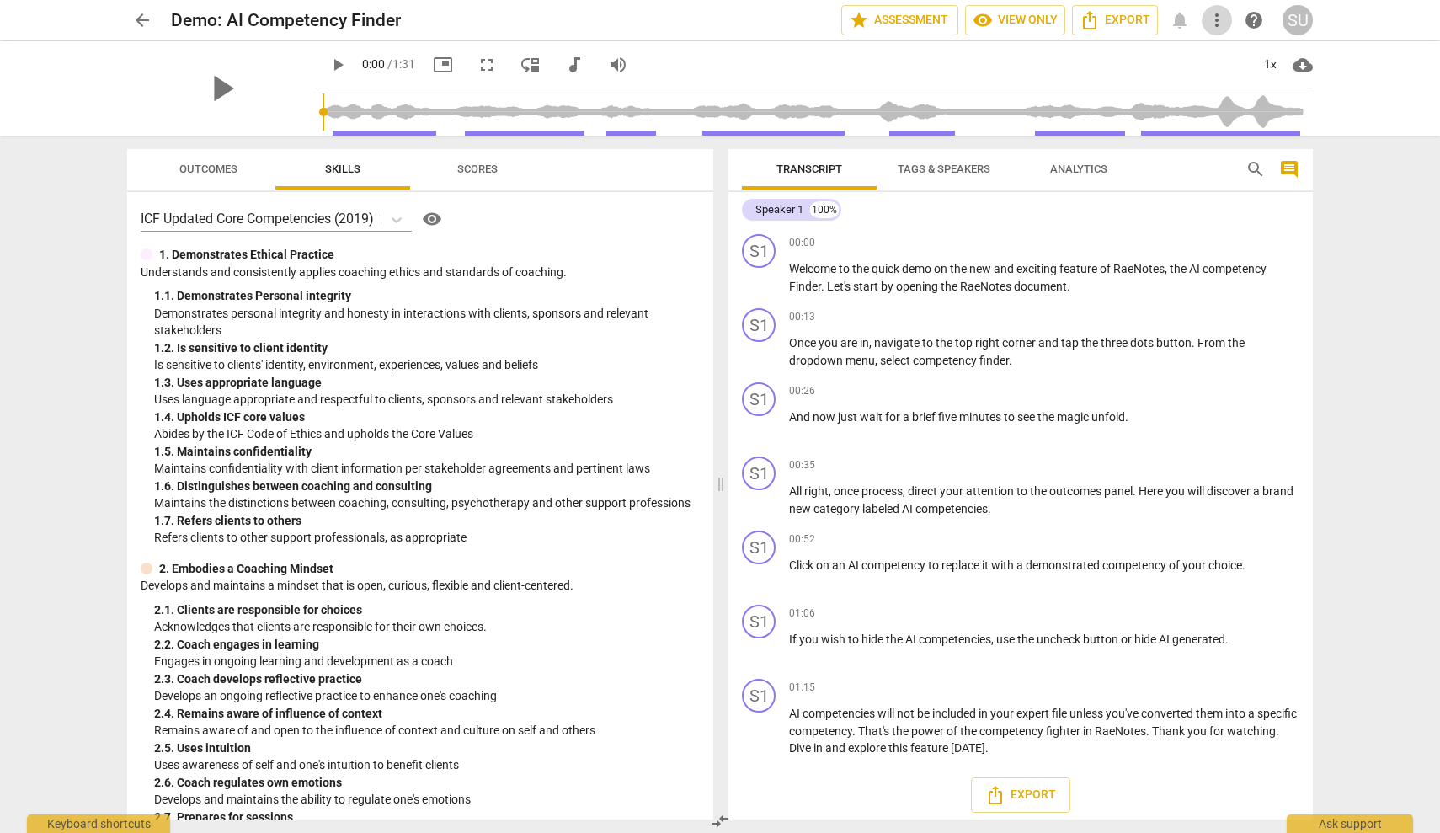
click at [1210, 23] on span "more_vert" at bounding box center [1217, 20] width 20 height 20
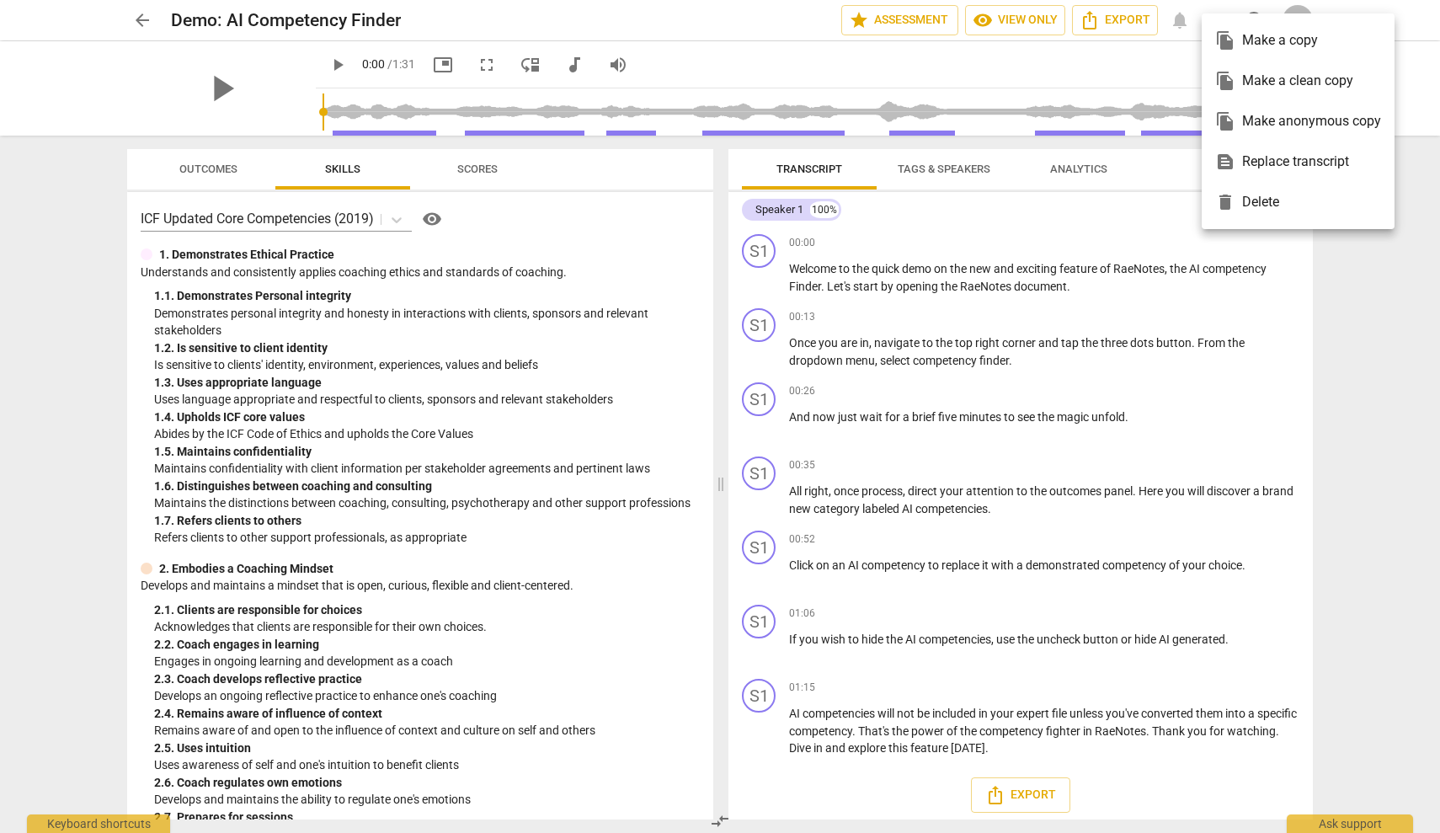
click at [998, 361] on div at bounding box center [720, 416] width 1440 height 833
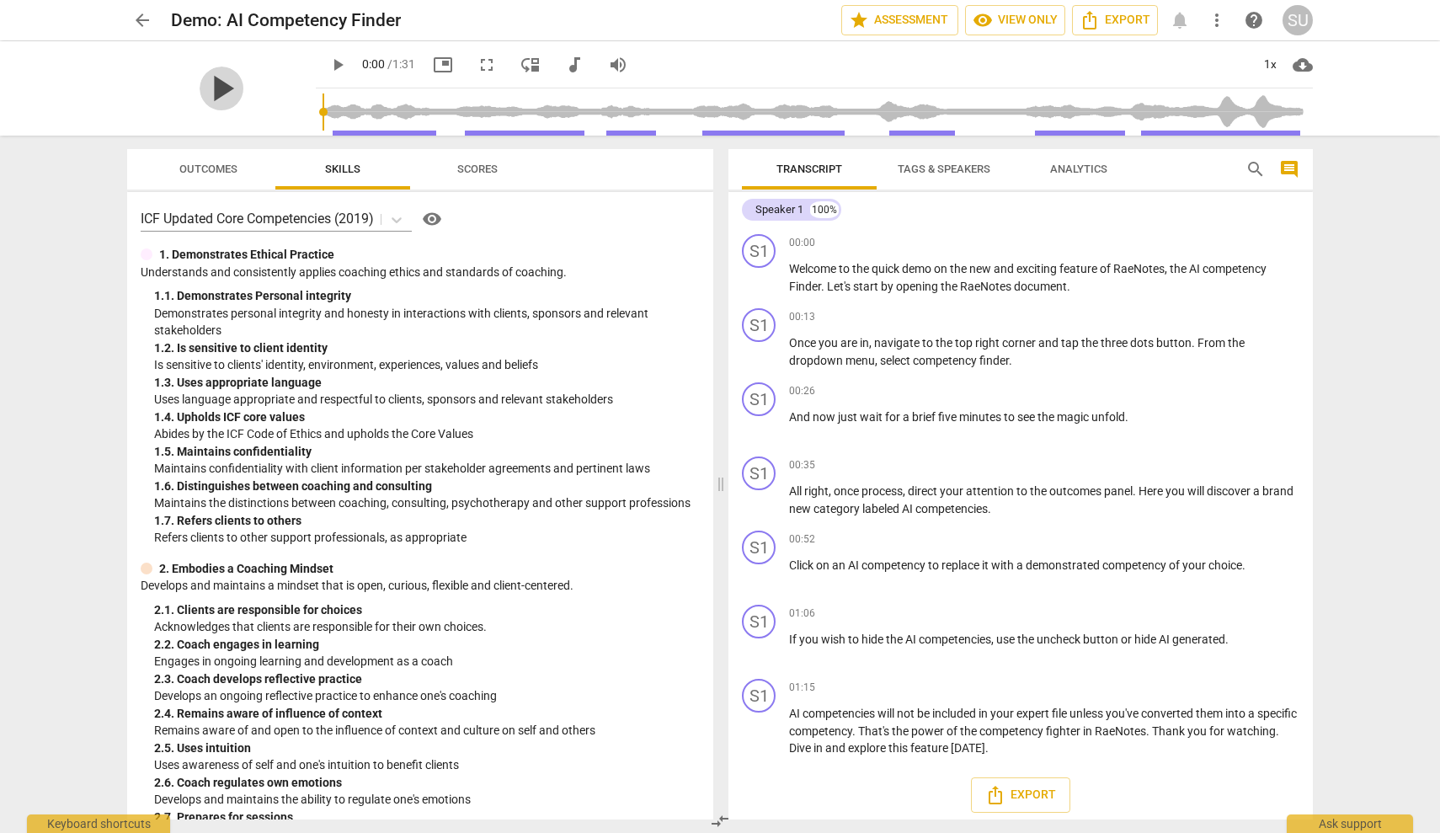
click at [220, 91] on span "play_arrow" at bounding box center [222, 89] width 44 height 44
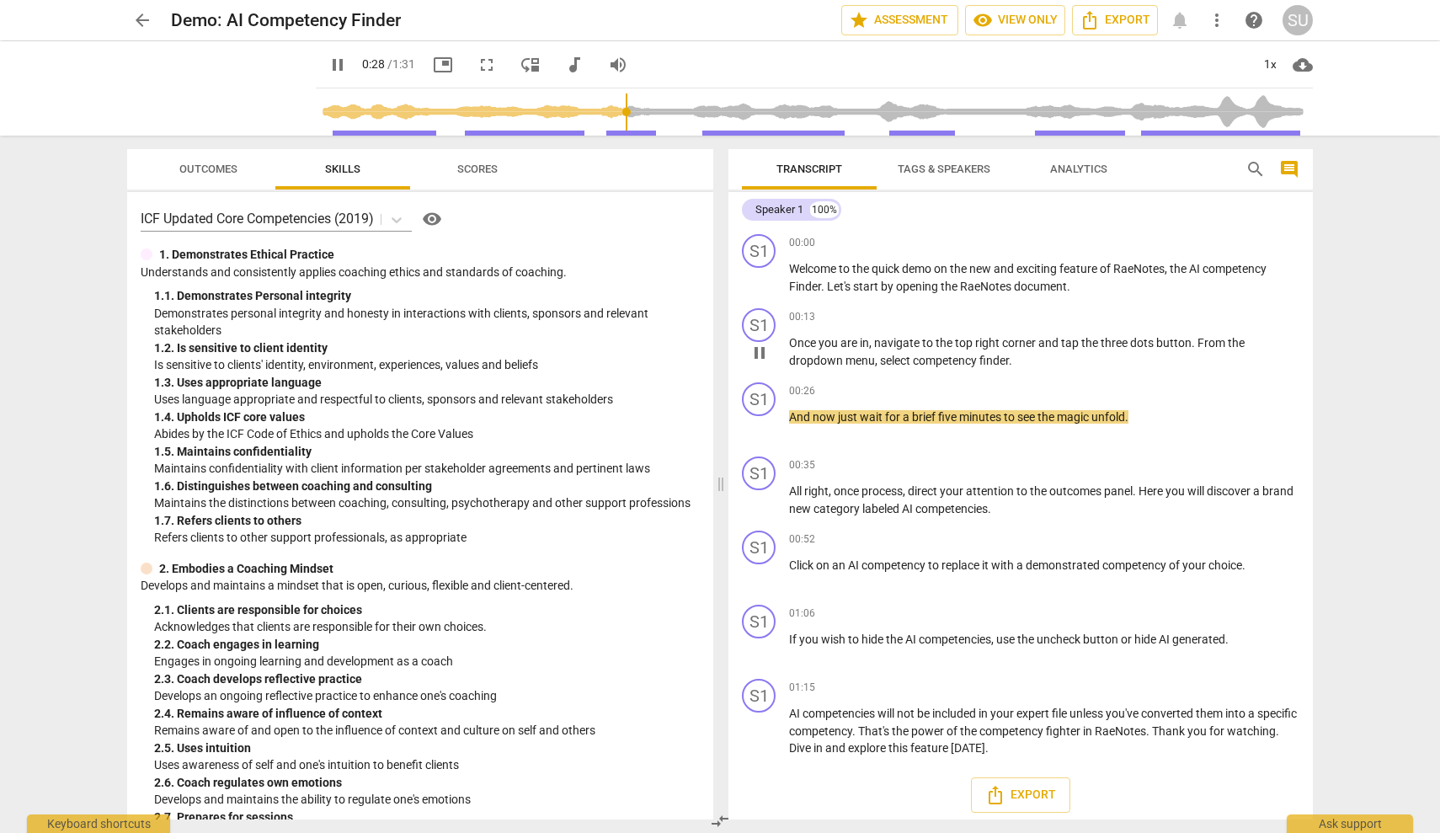
click at [847, 344] on span "are" at bounding box center [850, 342] width 19 height 13
click at [599, 512] on div "1. 7. Refers clients to others" at bounding box center [427, 521] width 546 height 18
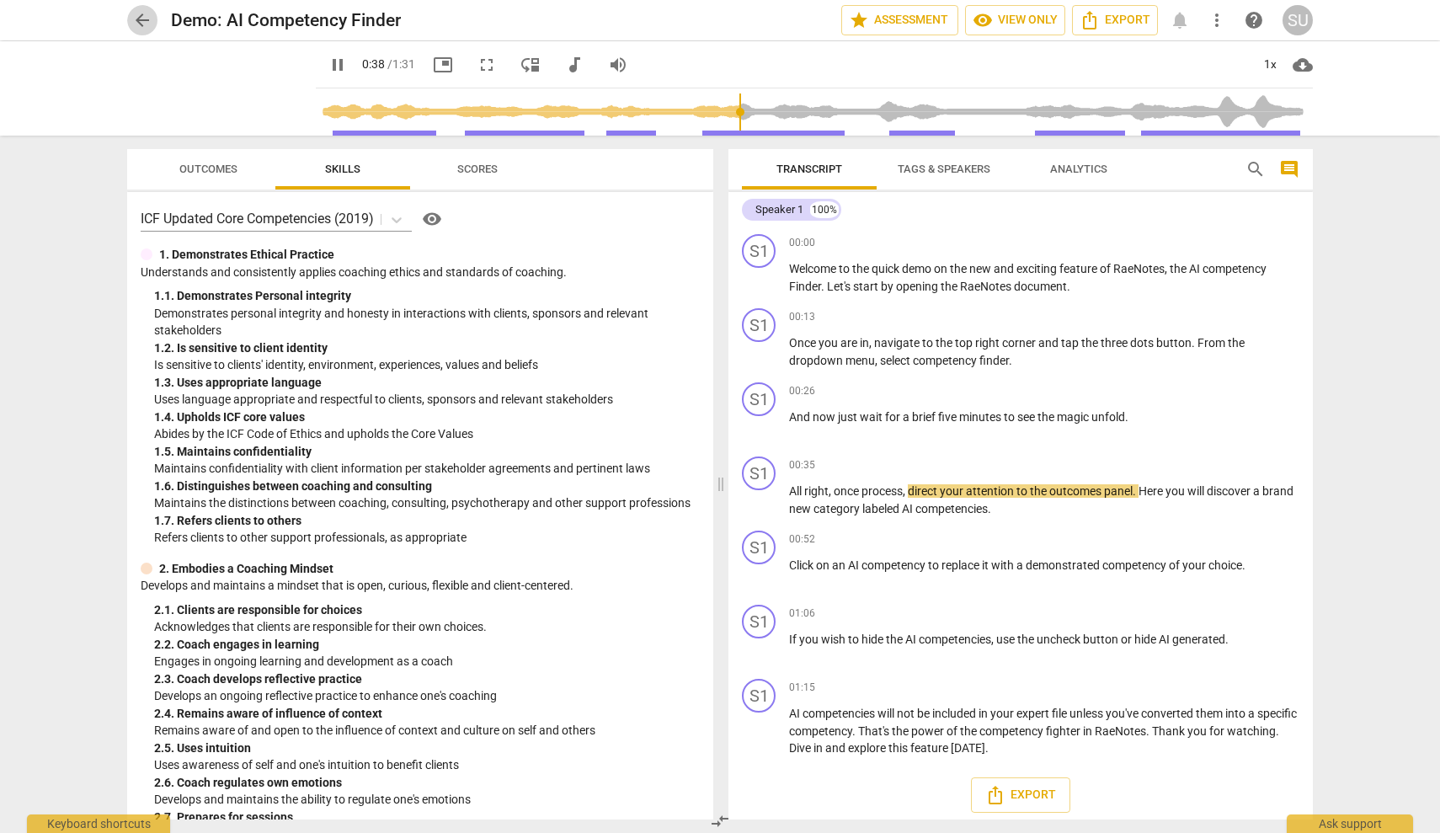
type input "39"
click at [143, 21] on span "arrow_back" at bounding box center [142, 20] width 20 height 20
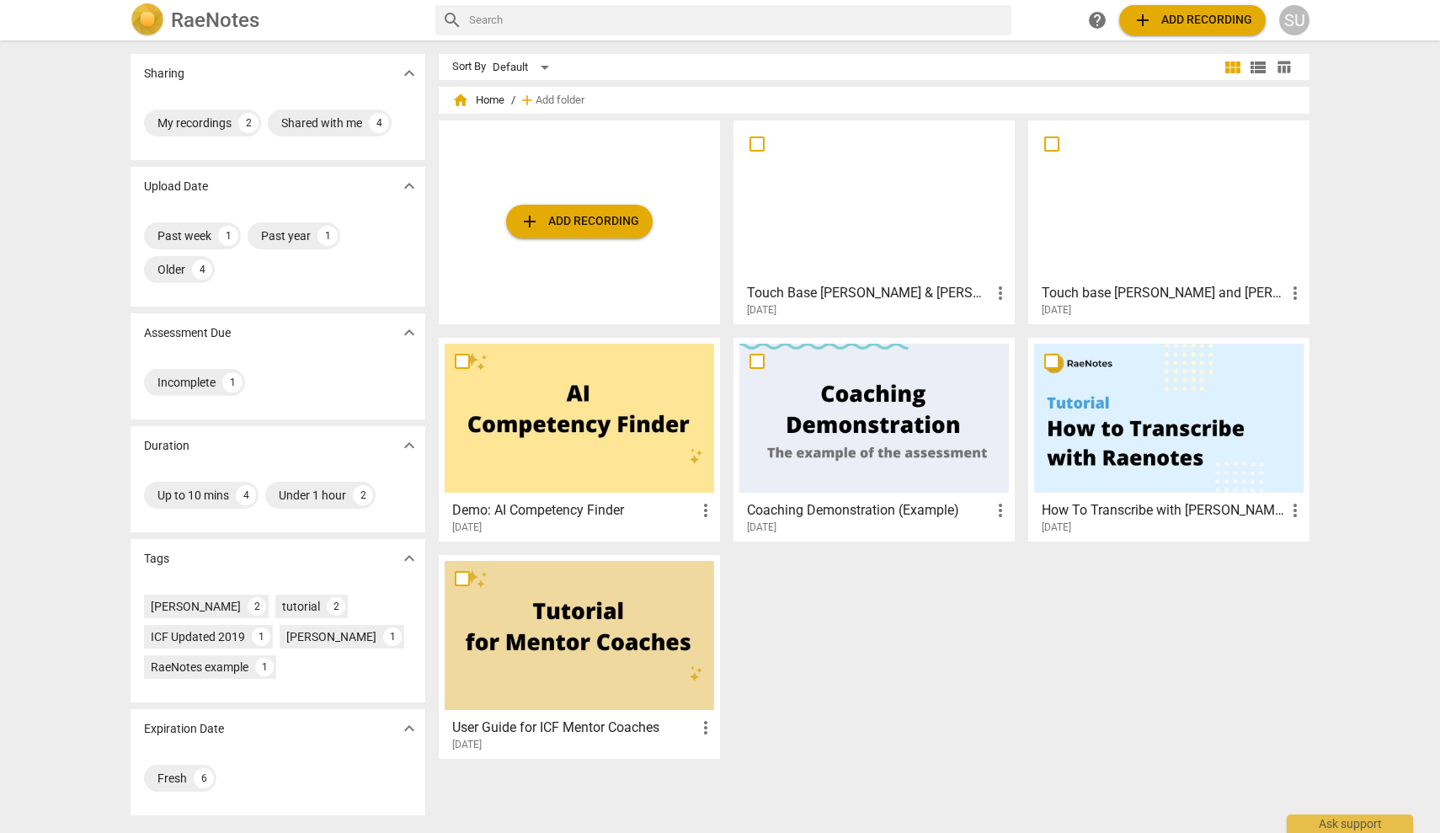
click at [883, 204] on div at bounding box center [875, 200] width 270 height 149
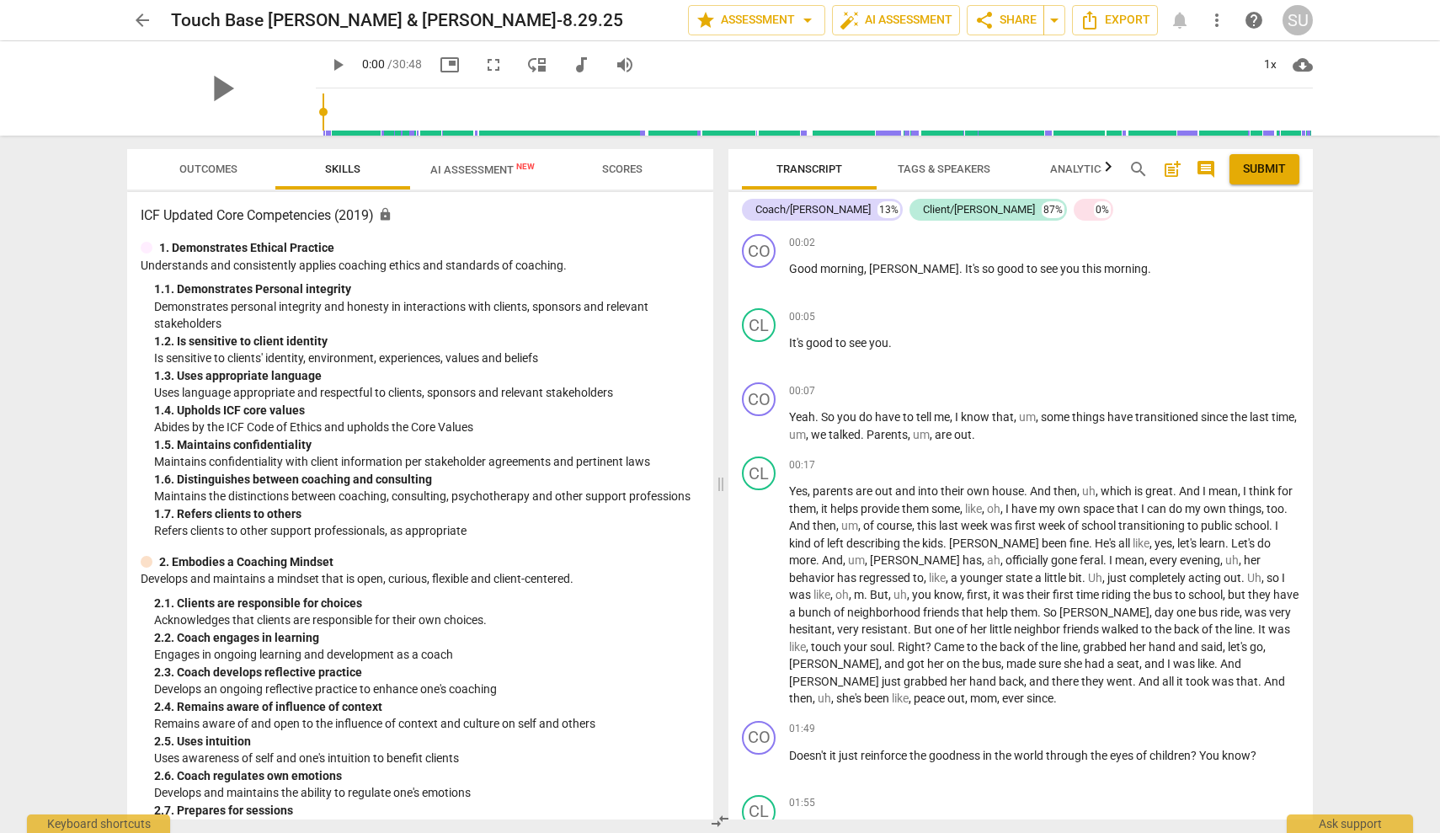
click at [1221, 13] on span "more_vert" at bounding box center [1217, 20] width 20 height 20
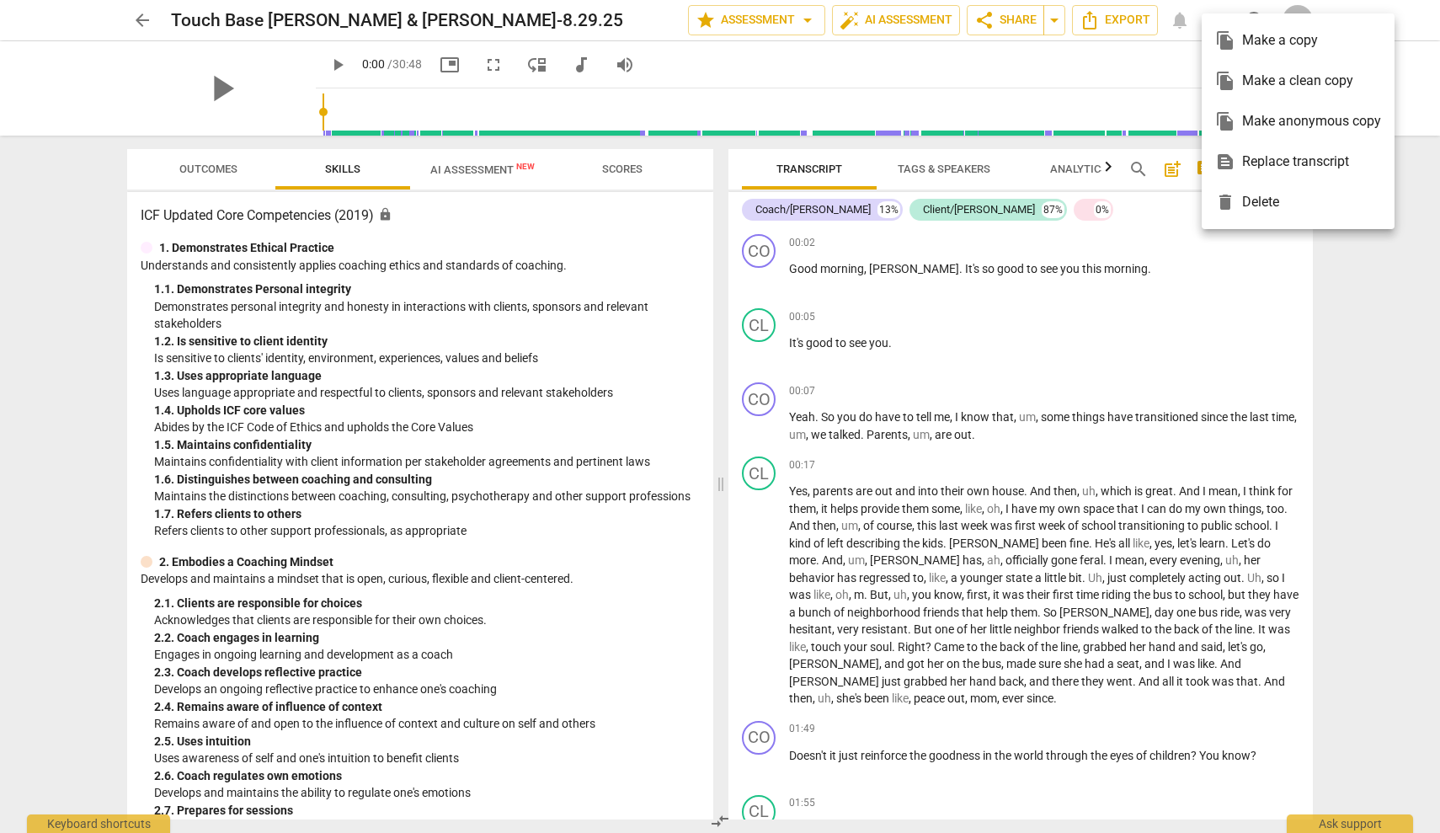
click at [800, 23] on div at bounding box center [720, 416] width 1440 height 833
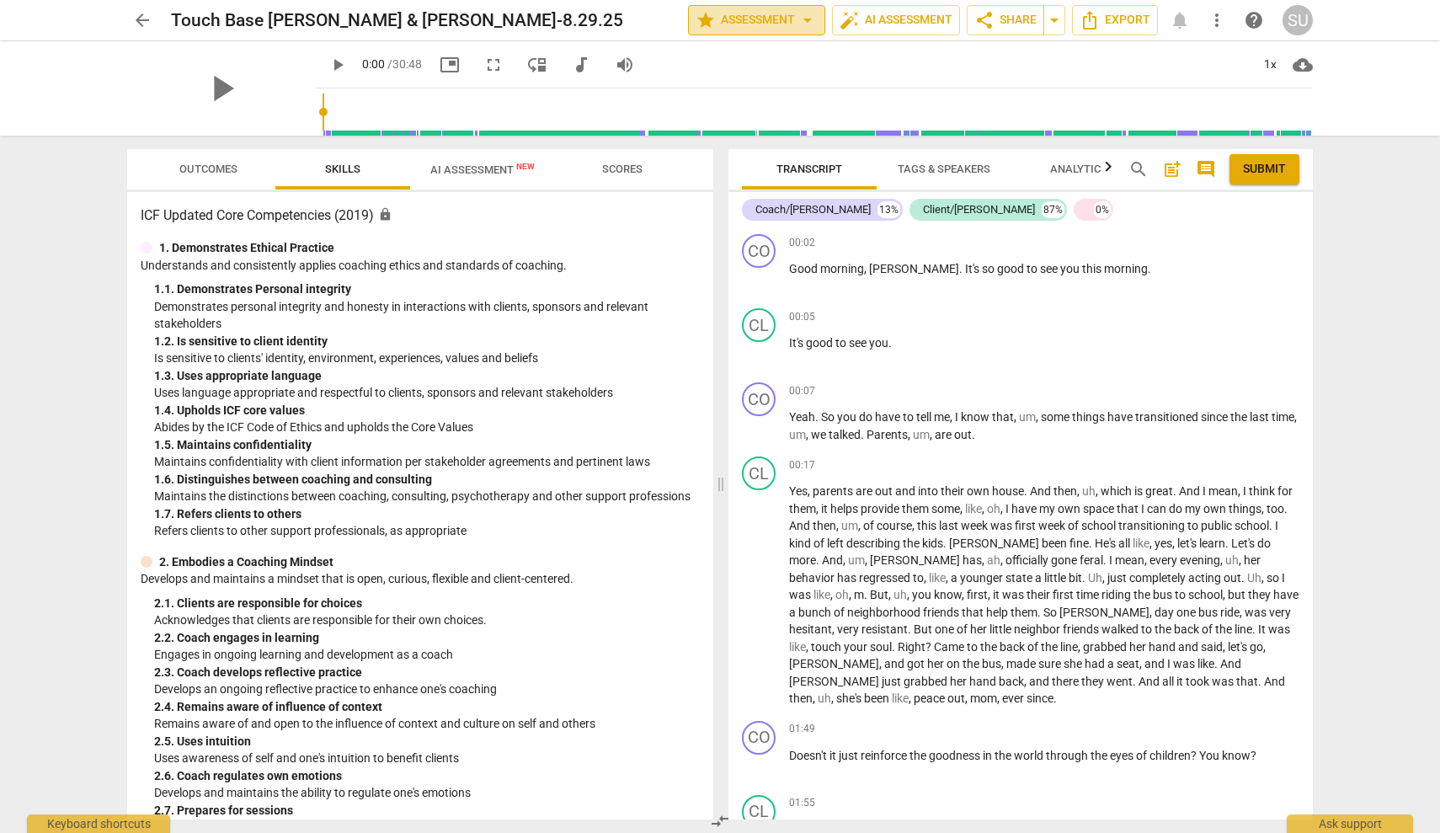
click at [801, 23] on span "arrow_drop_down" at bounding box center [808, 20] width 20 height 20
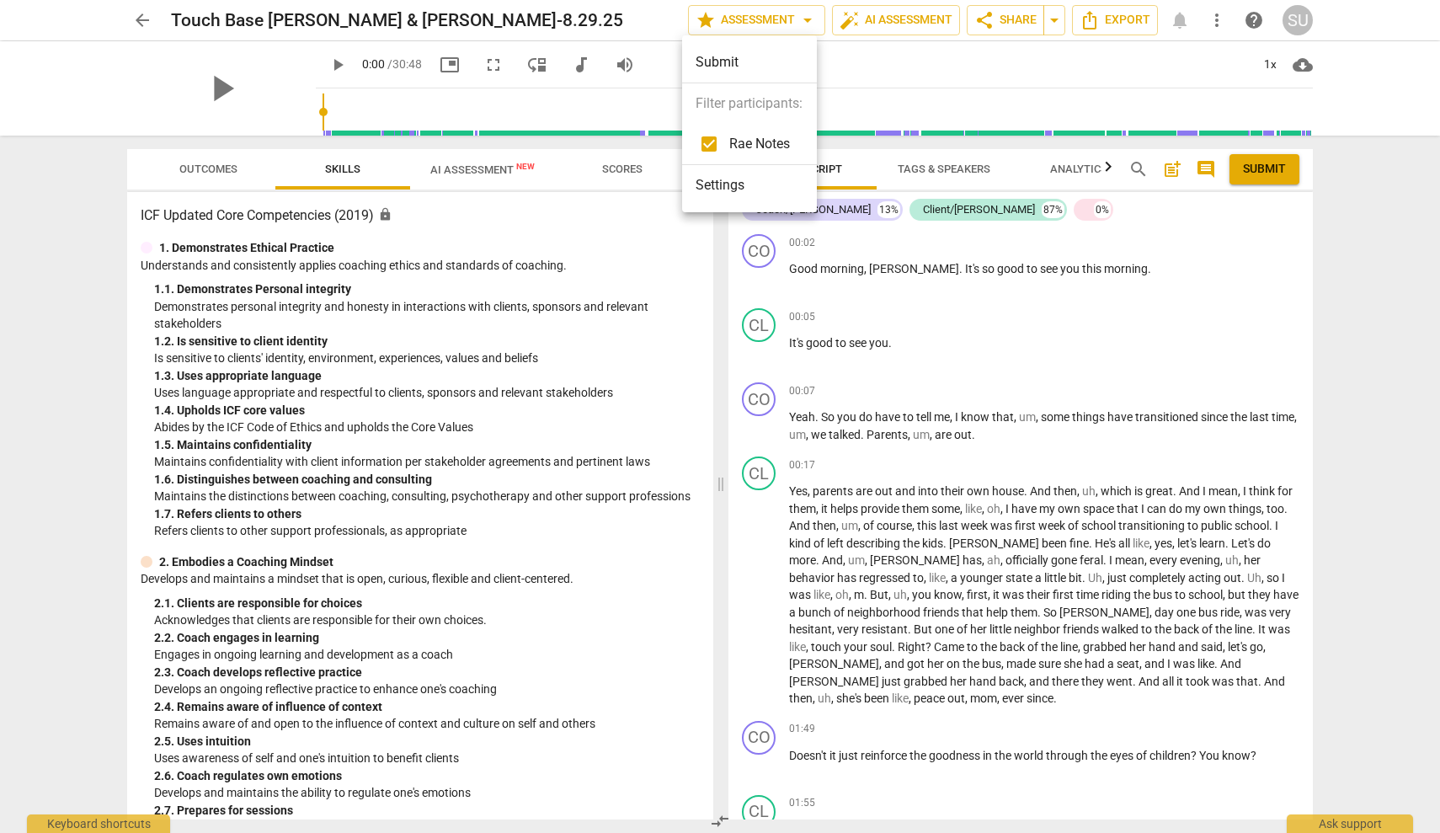
click at [943, 22] on div at bounding box center [720, 416] width 1440 height 833
click at [805, 19] on span "arrow_drop_down" at bounding box center [808, 20] width 20 height 20
click at [747, 148] on span "Rae Notes" at bounding box center [759, 144] width 61 height 20
click at [713, 145] on input "checkbox" at bounding box center [709, 144] width 40 height 40
checkbox input "true"
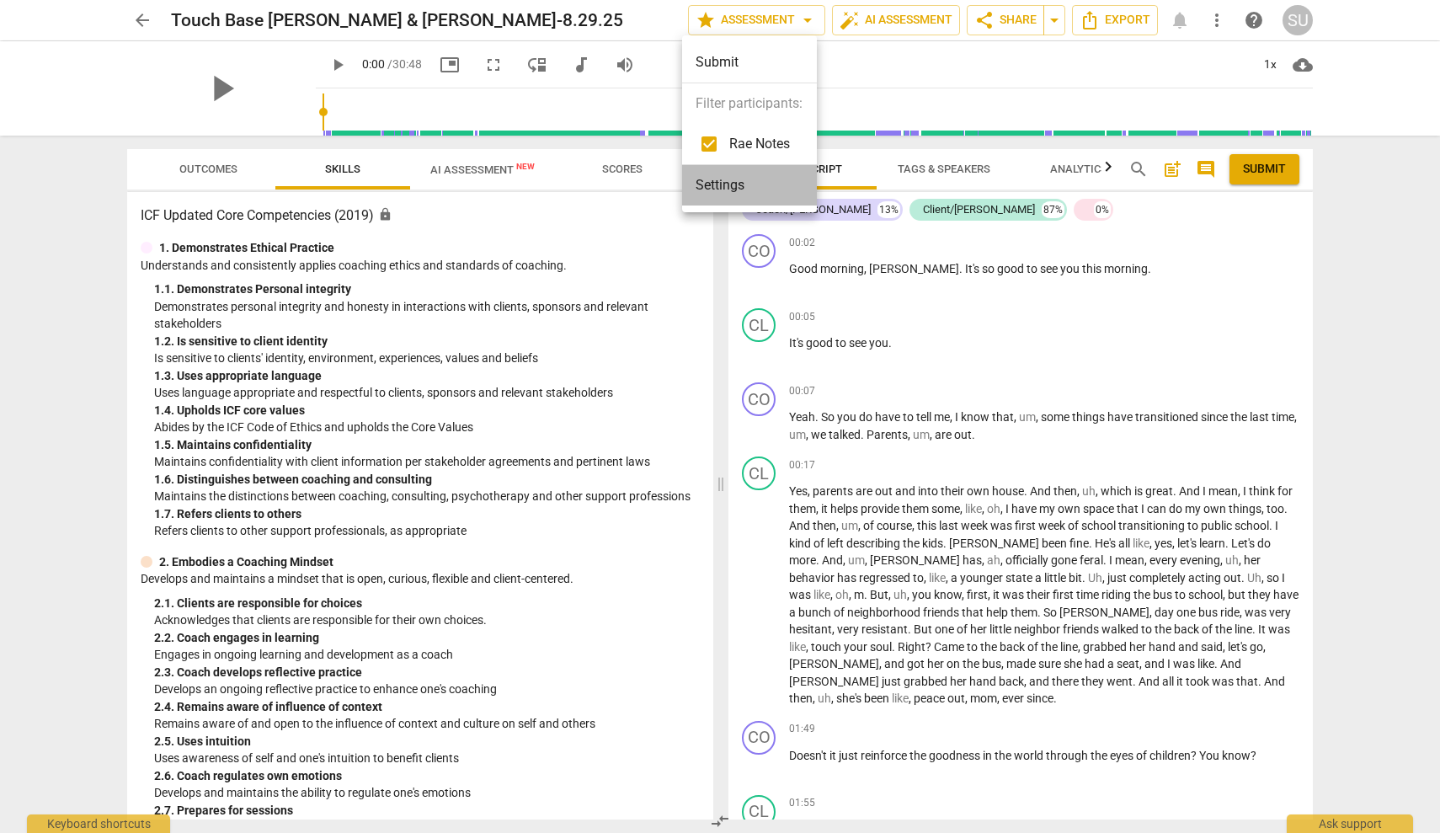
click at [724, 188] on li "Settings" at bounding box center [749, 185] width 135 height 40
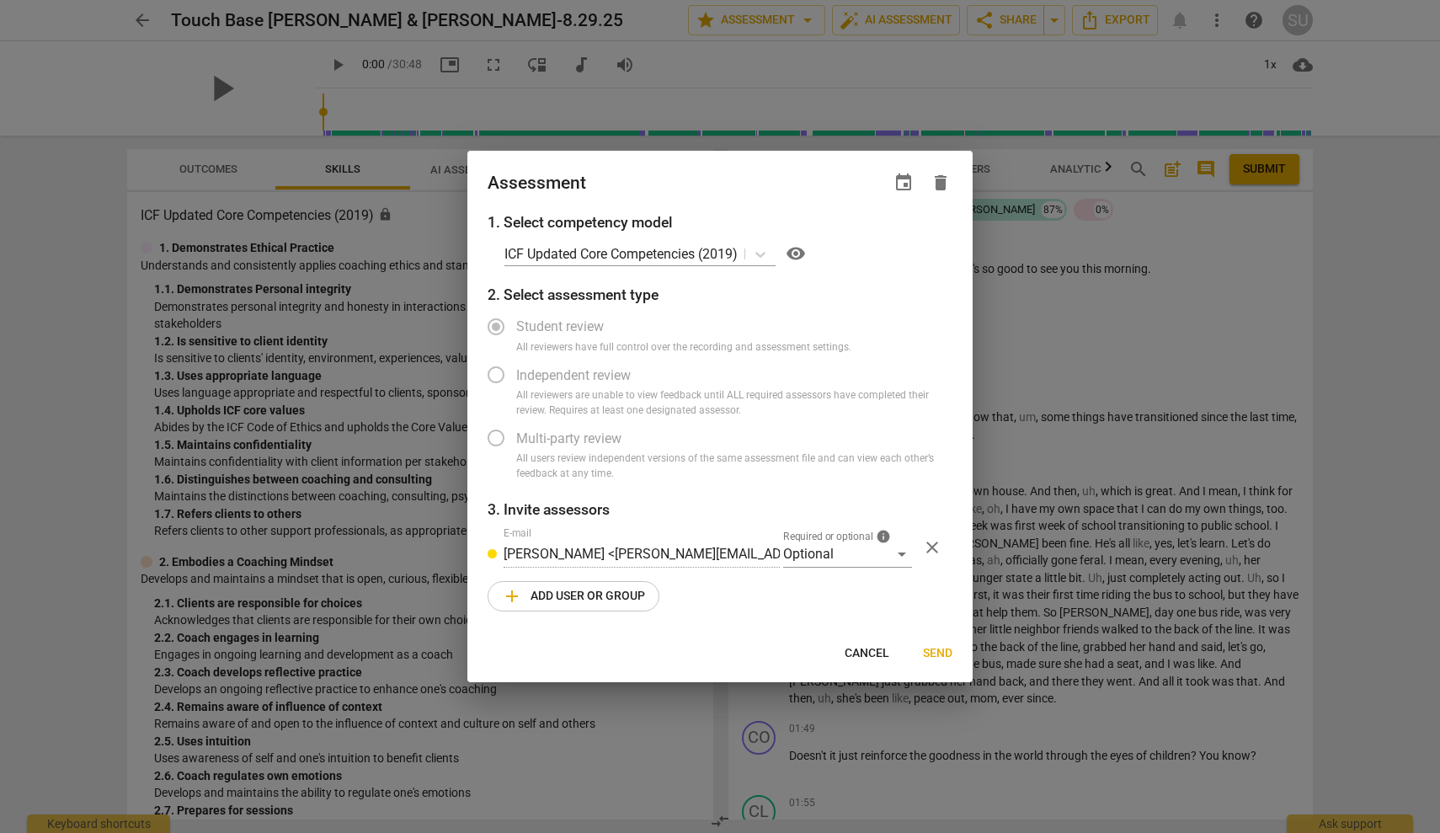
click at [708, 731] on div at bounding box center [720, 416] width 1440 height 833
radio input "false"
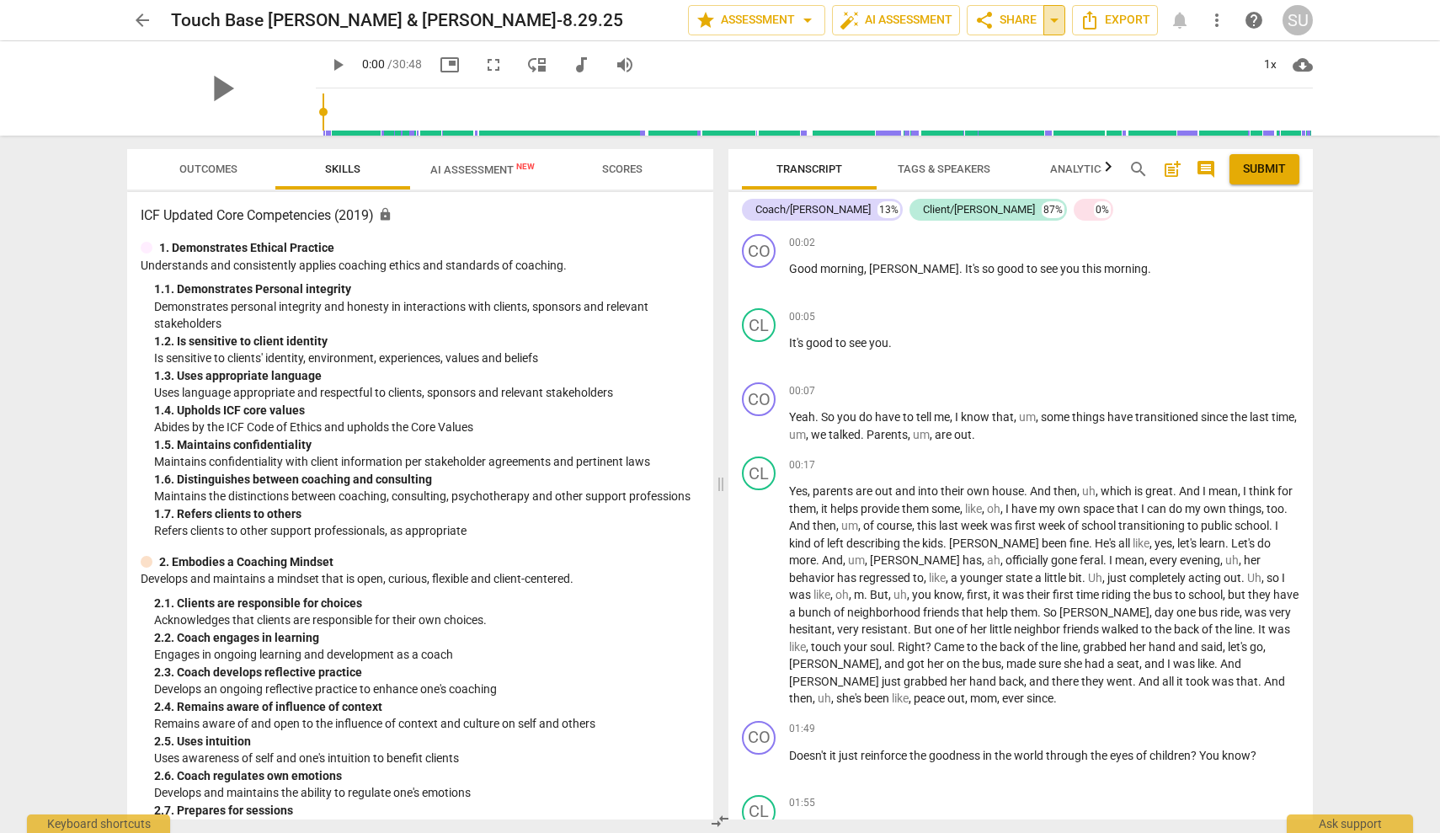
click at [1058, 19] on span "arrow_drop_down" at bounding box center [1054, 20] width 20 height 20
click at [1254, 25] on span "help" at bounding box center [1254, 20] width 20 height 20
click at [227, 171] on span "Outcomes" at bounding box center [208, 169] width 58 height 13
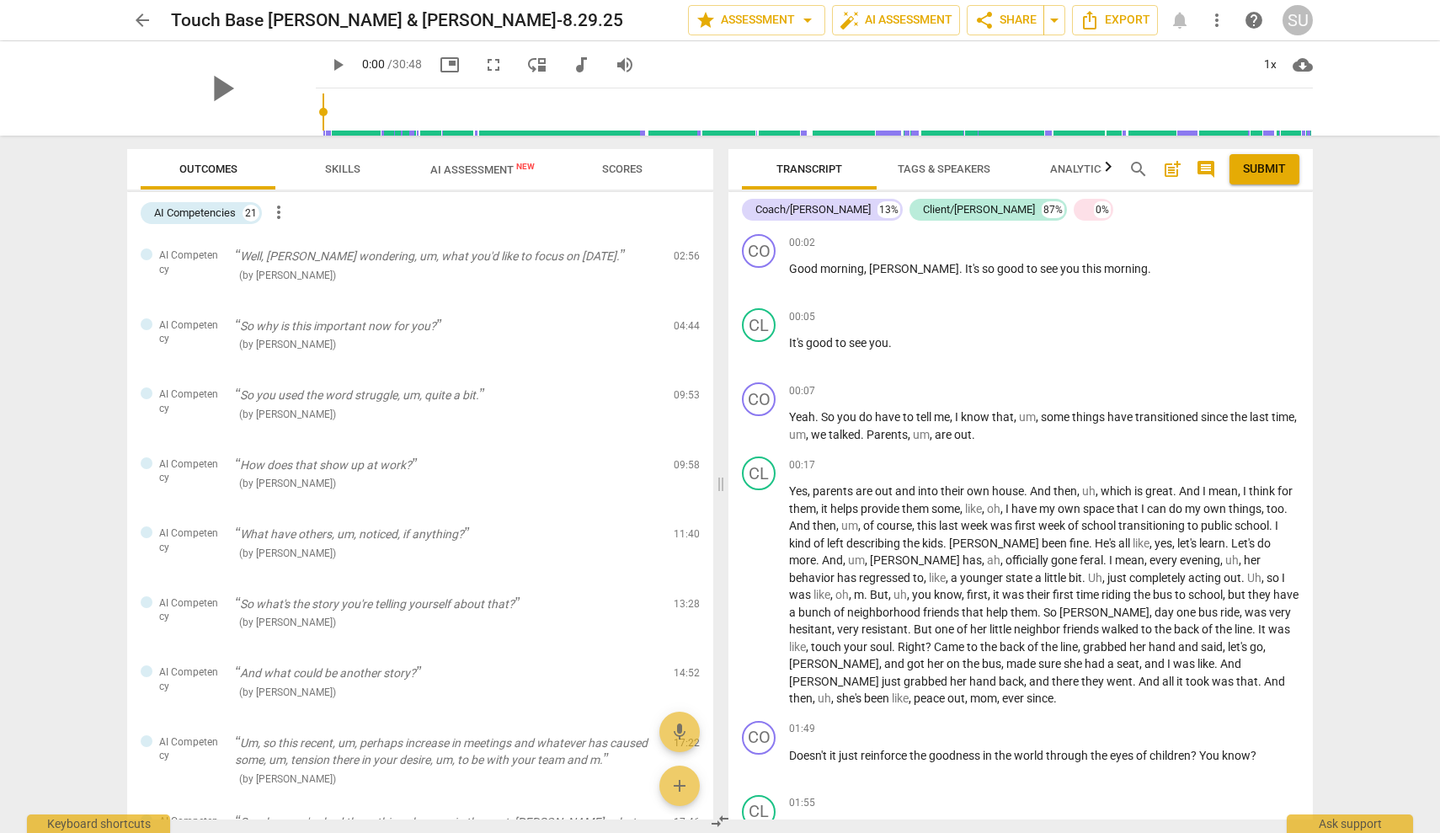
click at [349, 170] on span "Skills" at bounding box center [342, 169] width 35 height 13
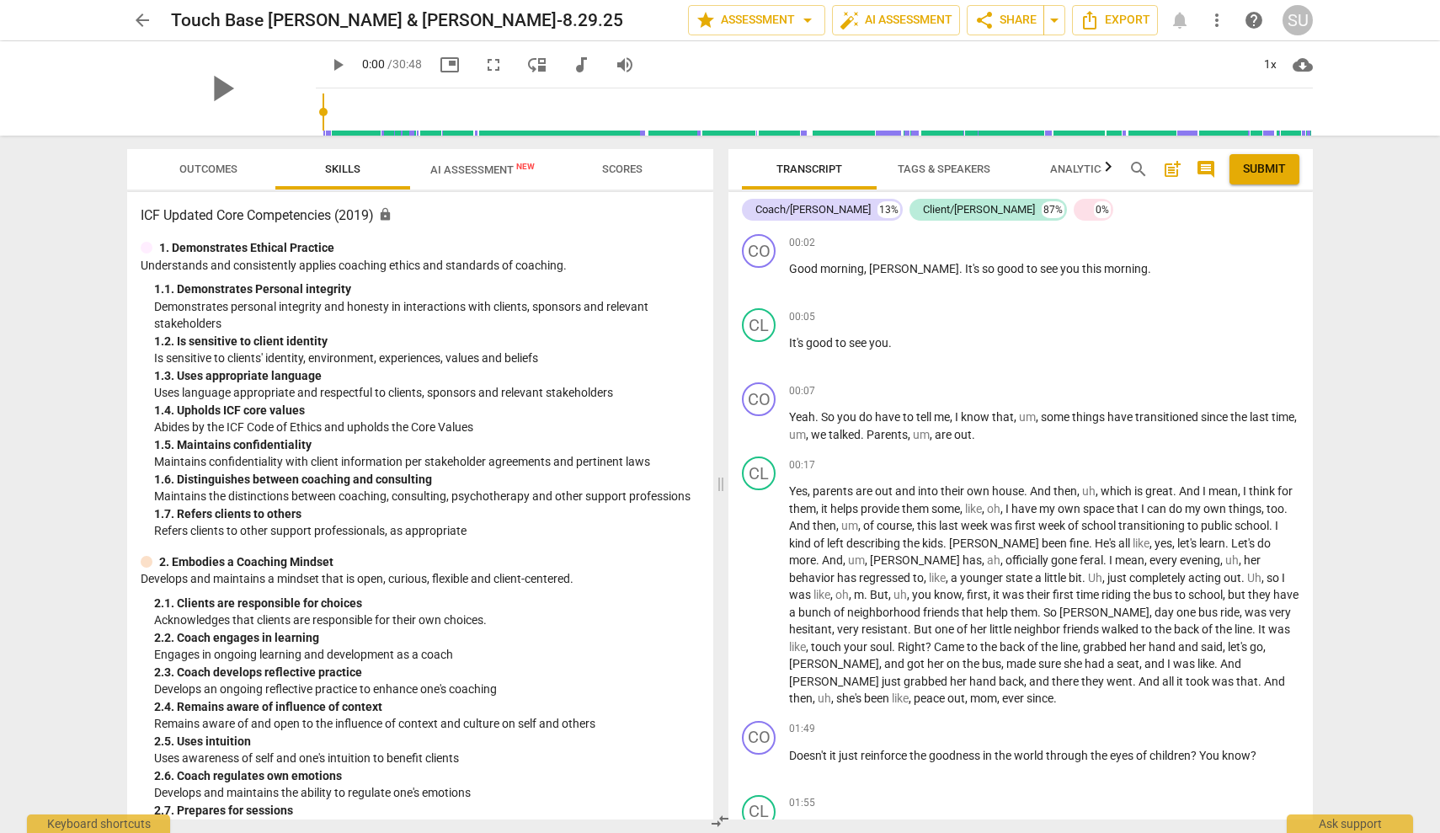
click at [457, 169] on span "AI Assessment New" at bounding box center [482, 169] width 104 height 13
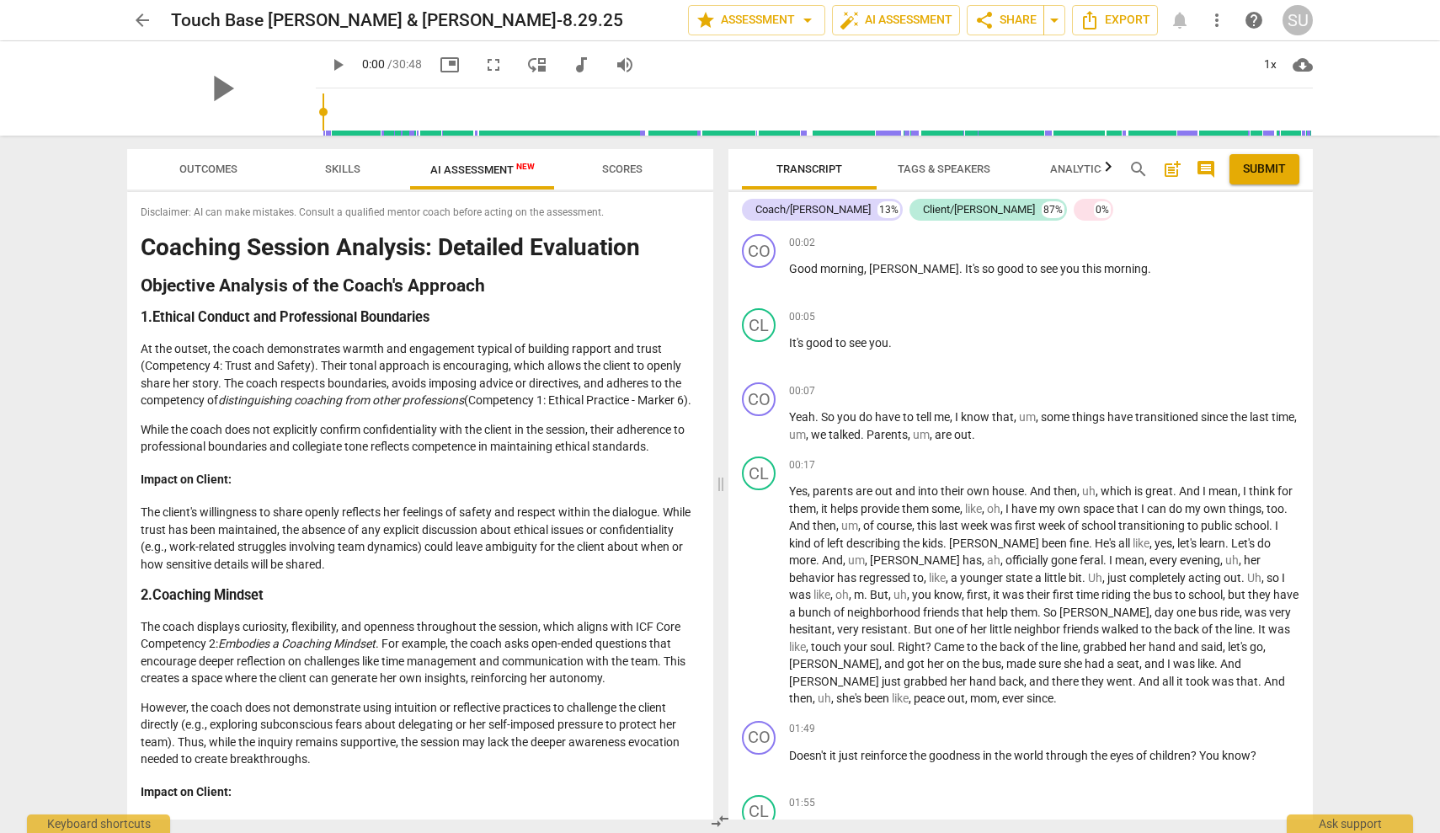
click at [617, 172] on span "Scores" at bounding box center [622, 169] width 40 height 13
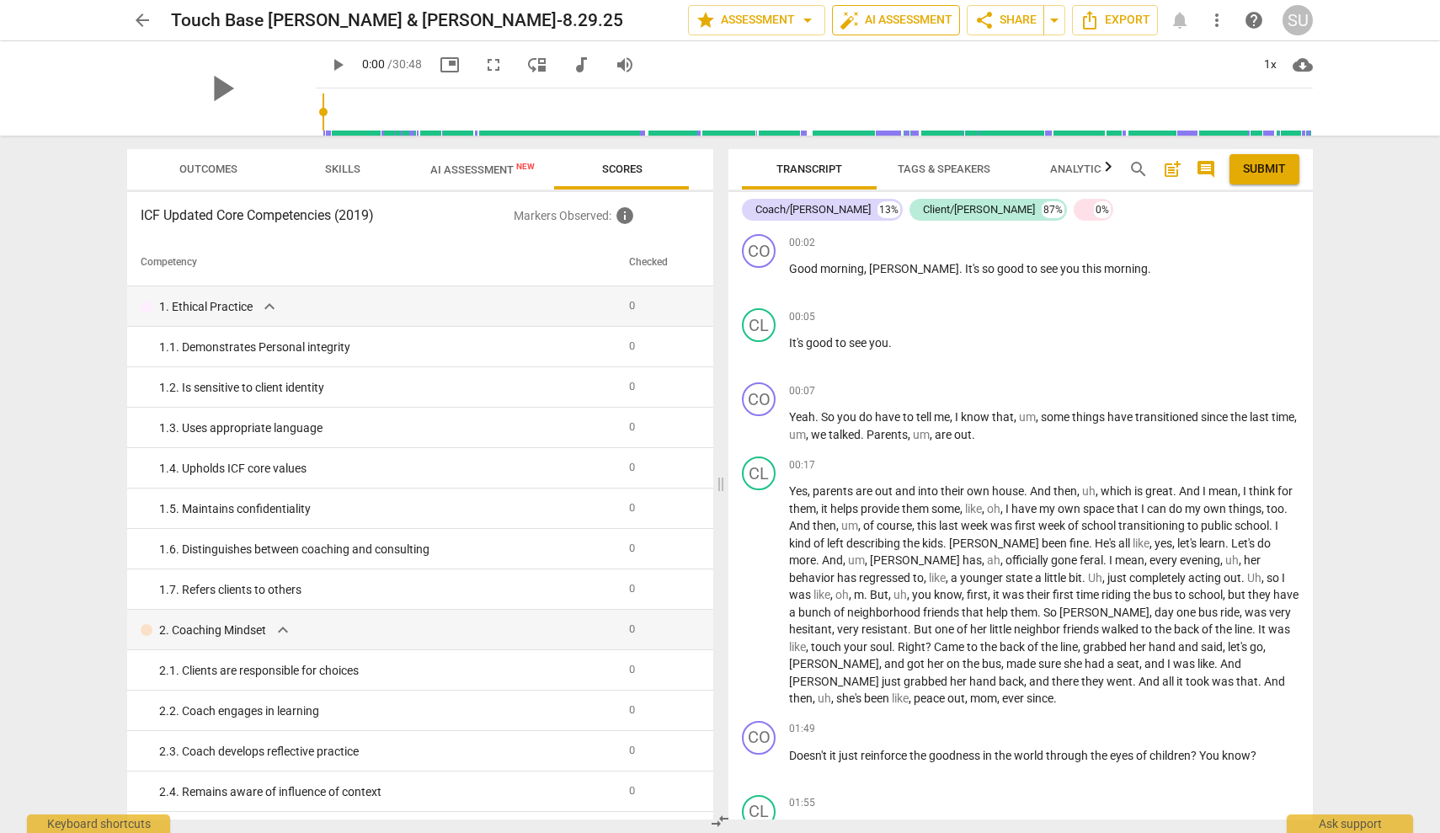
click at [840, 16] on span "auto_fix_high" at bounding box center [850, 20] width 20 height 20
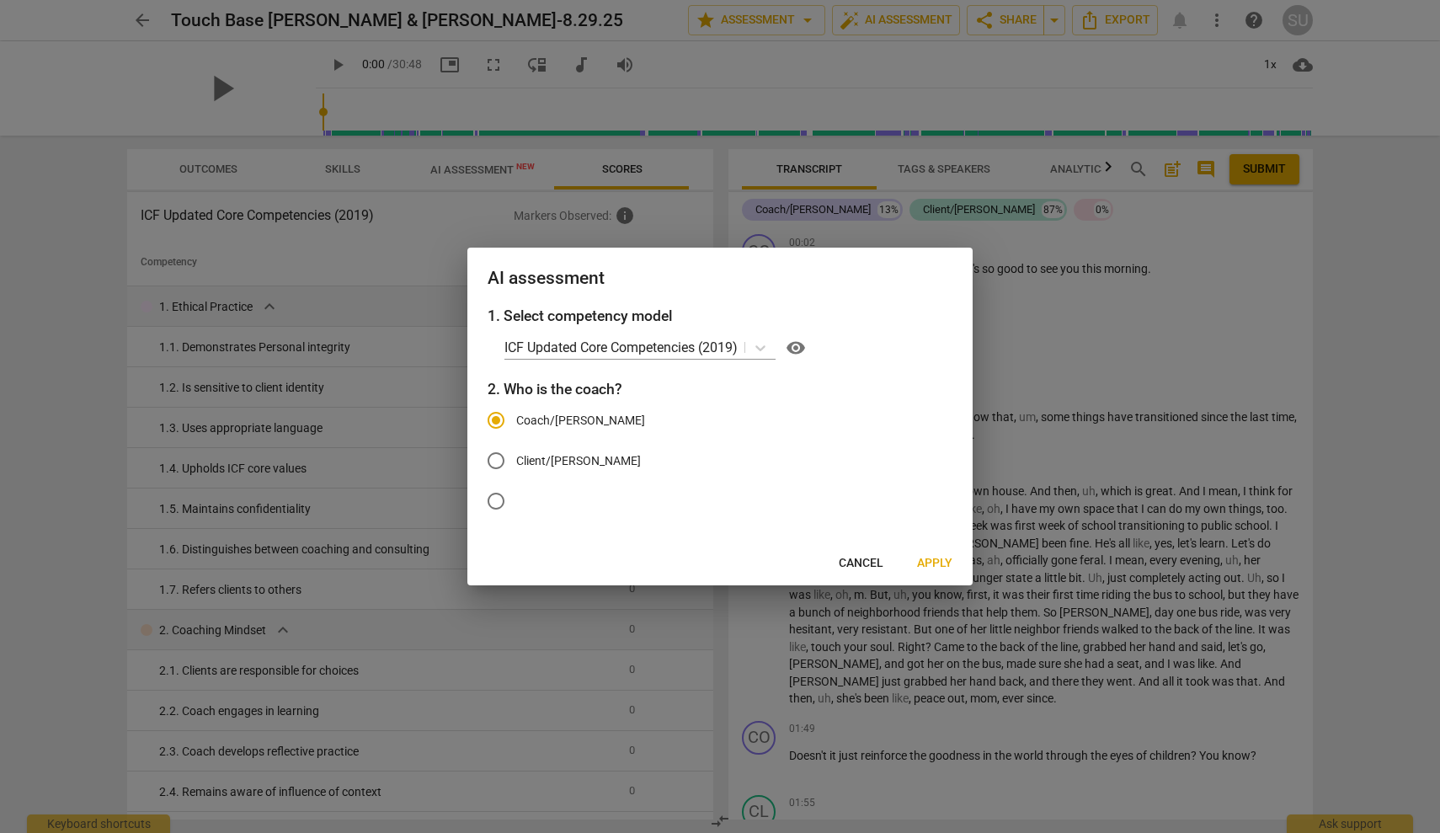
click at [923, 80] on div at bounding box center [720, 416] width 1440 height 833
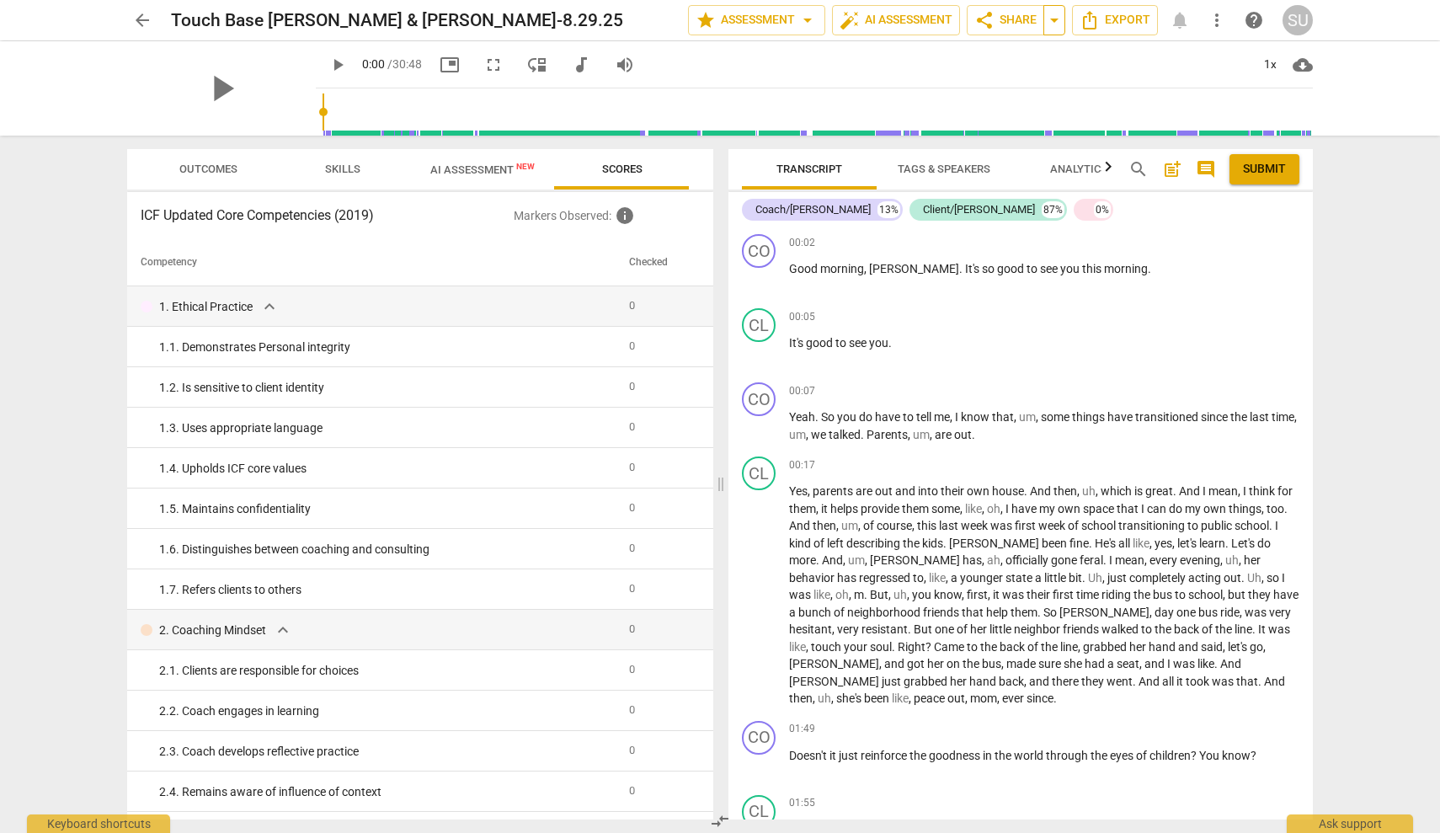
click at [1062, 19] on span "arrow_drop_down" at bounding box center [1054, 20] width 20 height 20
click at [1099, 57] on div "play_arrow 0:00 / 30:48 picture_in_picture fullscreen move_down audiotrack volu…" at bounding box center [814, 64] width 997 height 47
click at [1183, 24] on div "arrow_back Touch Base [PERSON_NAME] & [PERSON_NAME]-8.29.25 edit star Assessmen…" at bounding box center [720, 20] width 1186 height 30
click at [1251, 27] on span "help" at bounding box center [1254, 20] width 20 height 20
click at [642, 26] on span "edit" at bounding box center [652, 20] width 20 height 20
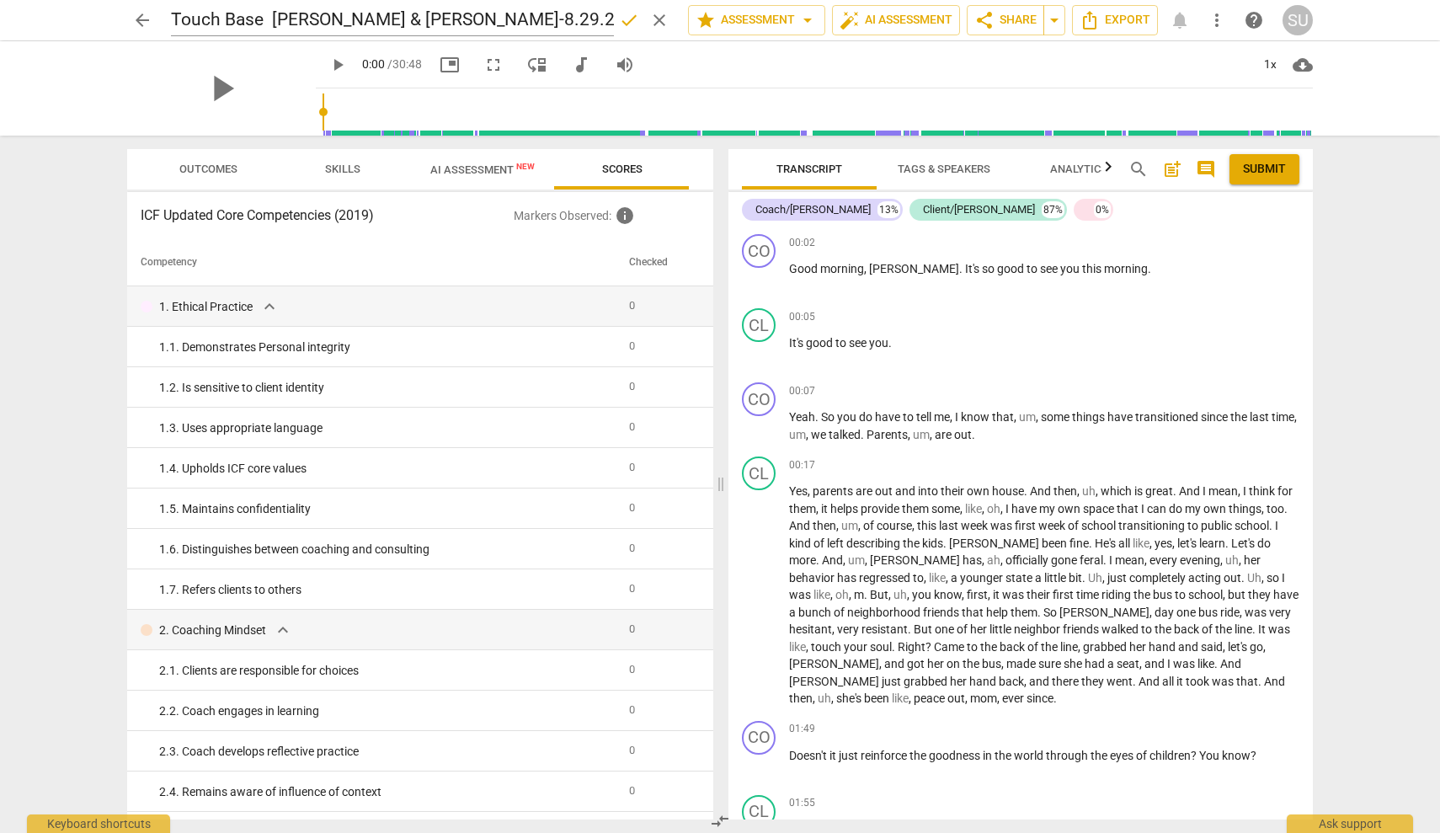
click at [700, 73] on div "play_arrow 0:00 / 30:48 picture_in_picture fullscreen move_down audiotrack volu…" at bounding box center [814, 64] width 997 height 47
click at [772, 23] on span "star Assessment arrow_drop_down" at bounding box center [757, 20] width 122 height 20
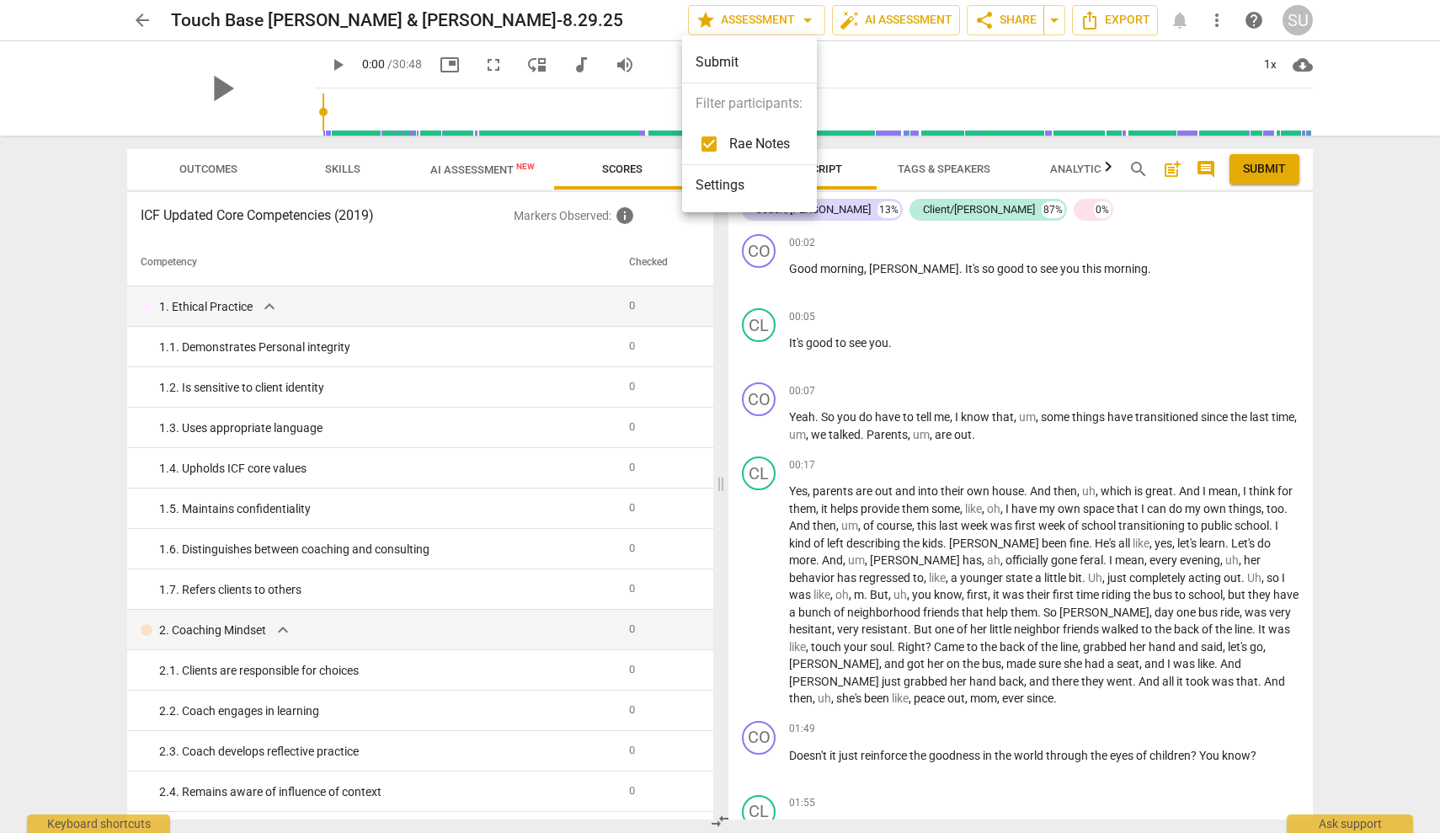
click at [878, 29] on div at bounding box center [720, 416] width 1440 height 833
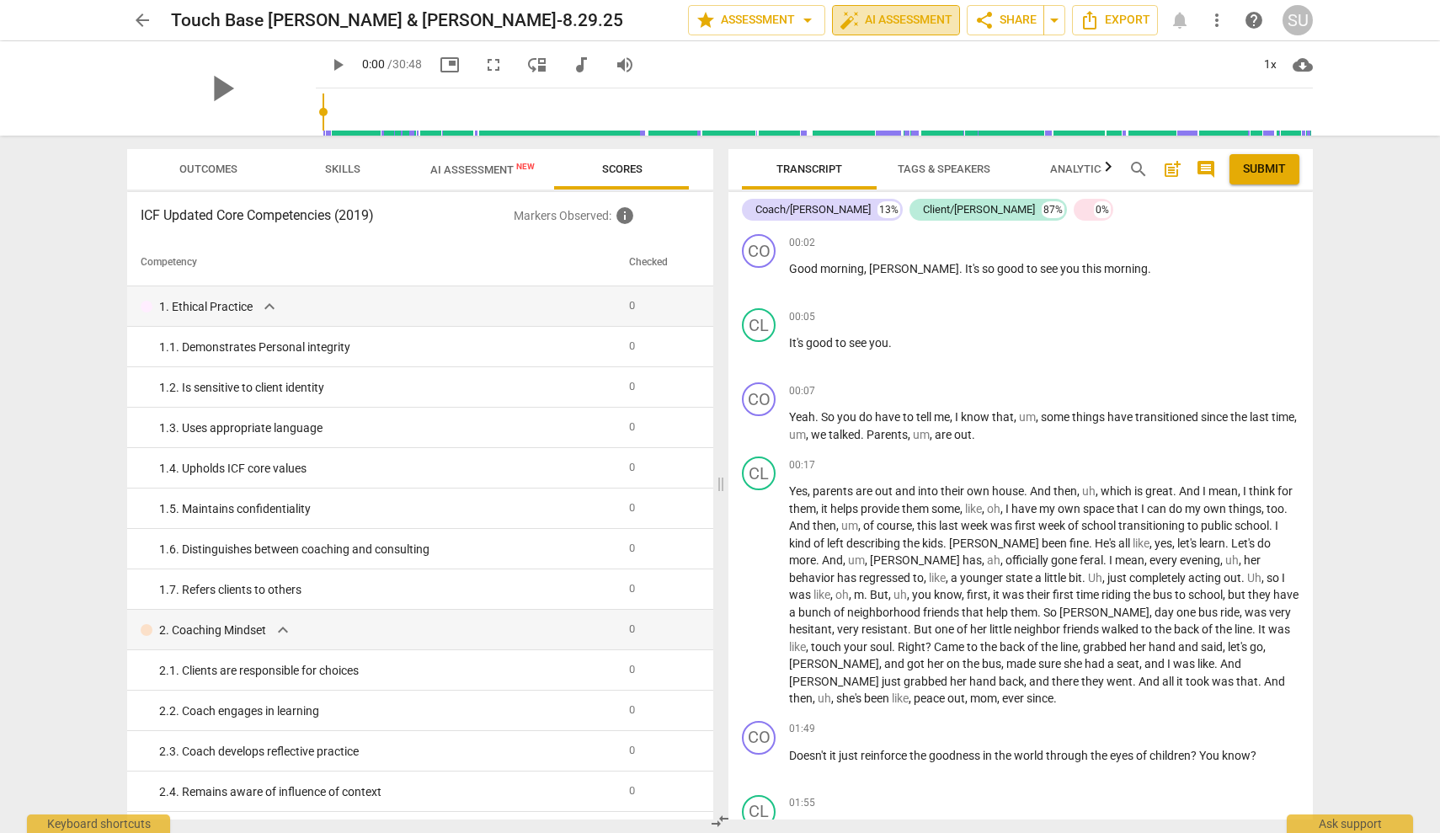
click at [916, 25] on span "auto_fix_high AI Assessment" at bounding box center [896, 20] width 113 height 20
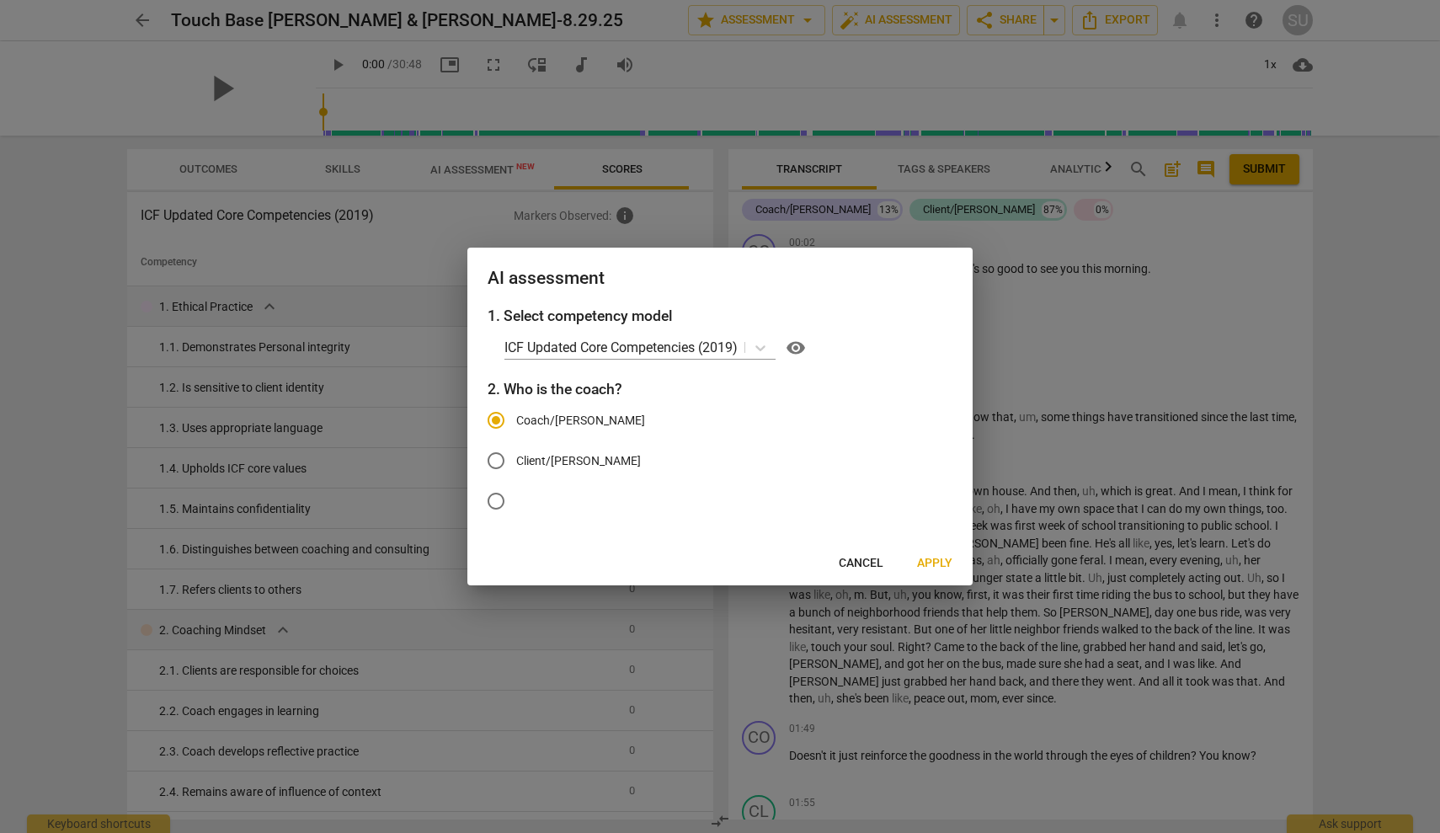
click at [1001, 23] on div at bounding box center [720, 416] width 1440 height 833
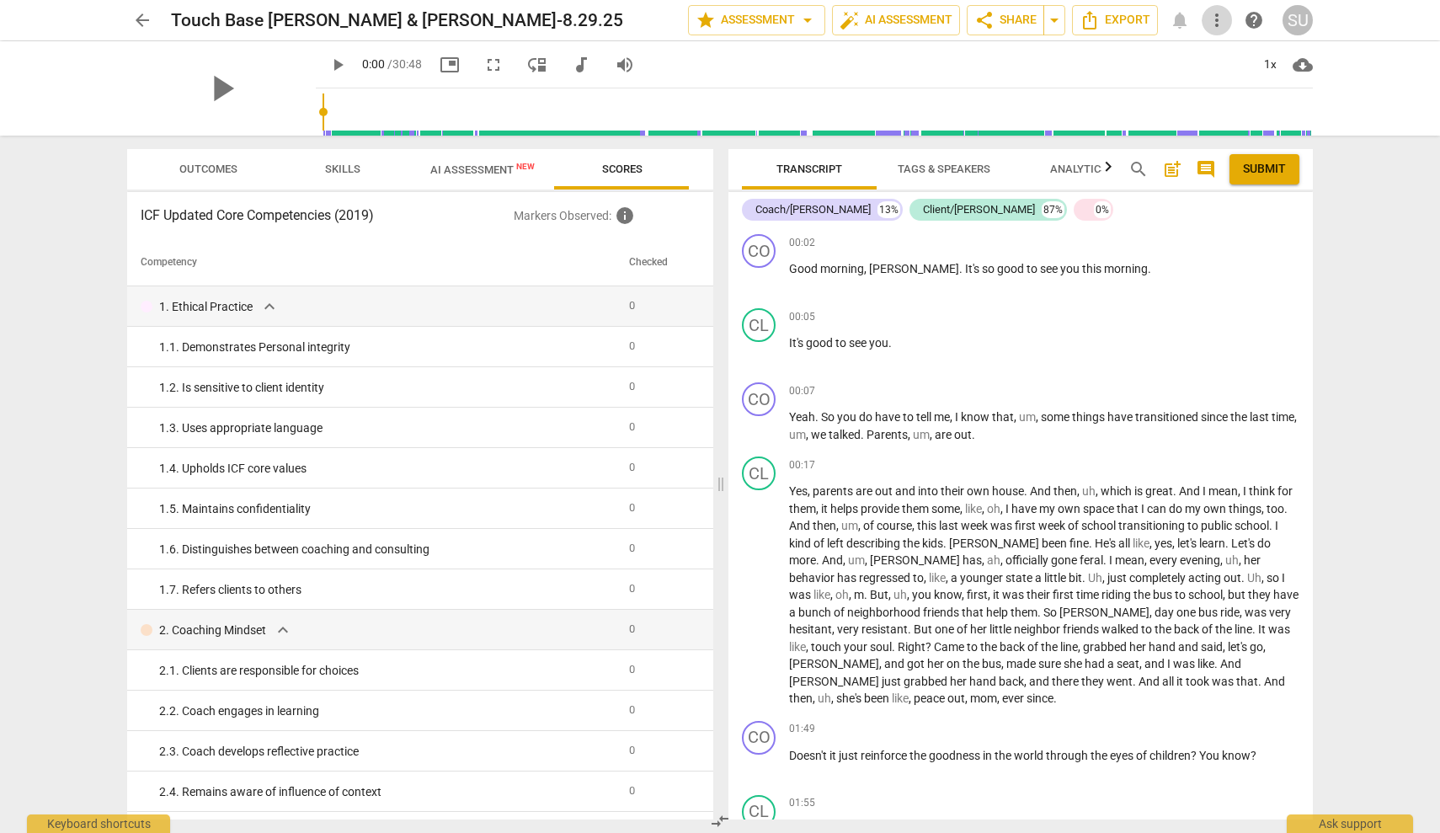
click at [1220, 22] on span "more_vert" at bounding box center [1217, 20] width 20 height 20
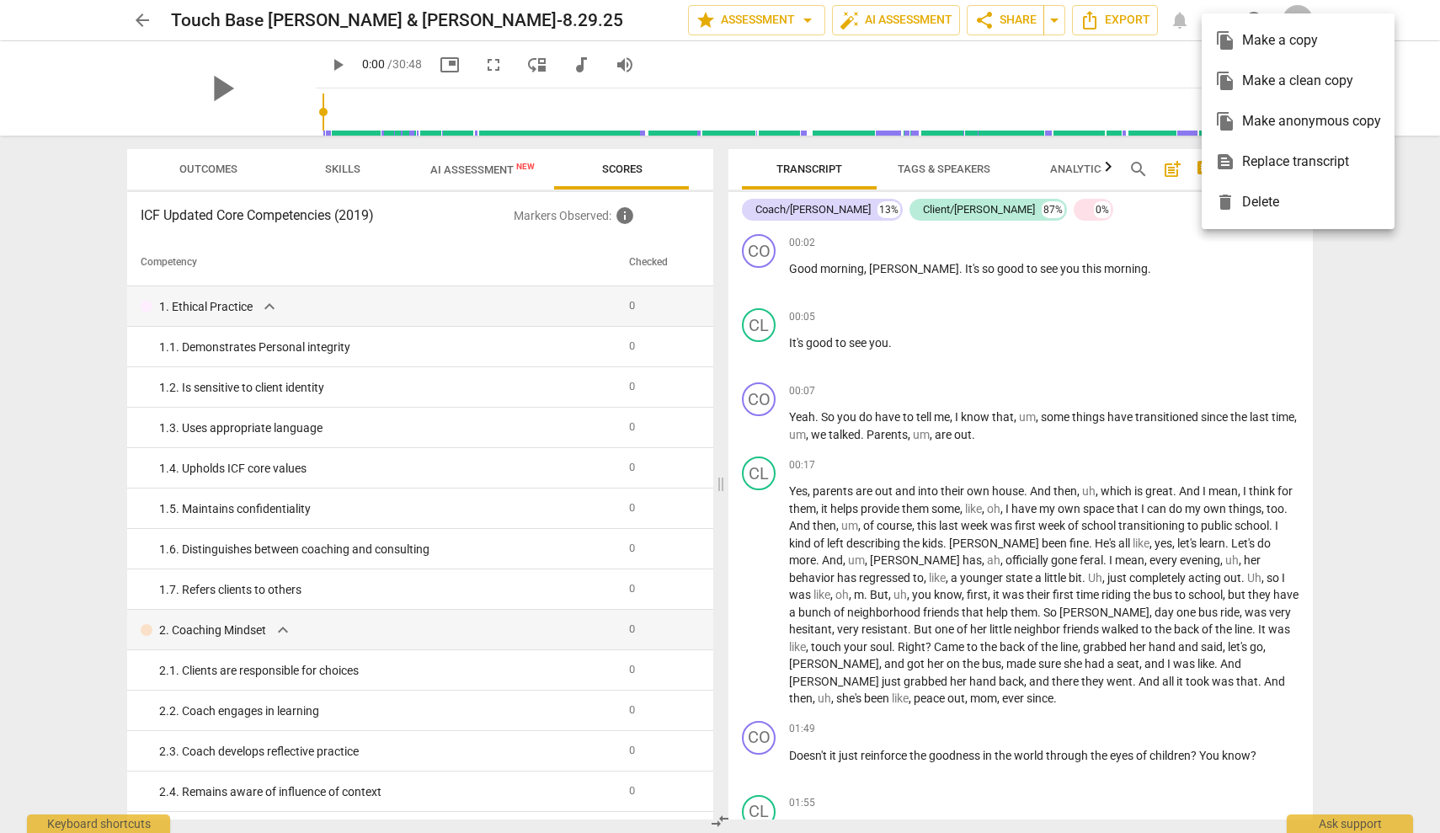
click at [1248, 251] on div at bounding box center [720, 416] width 1440 height 833
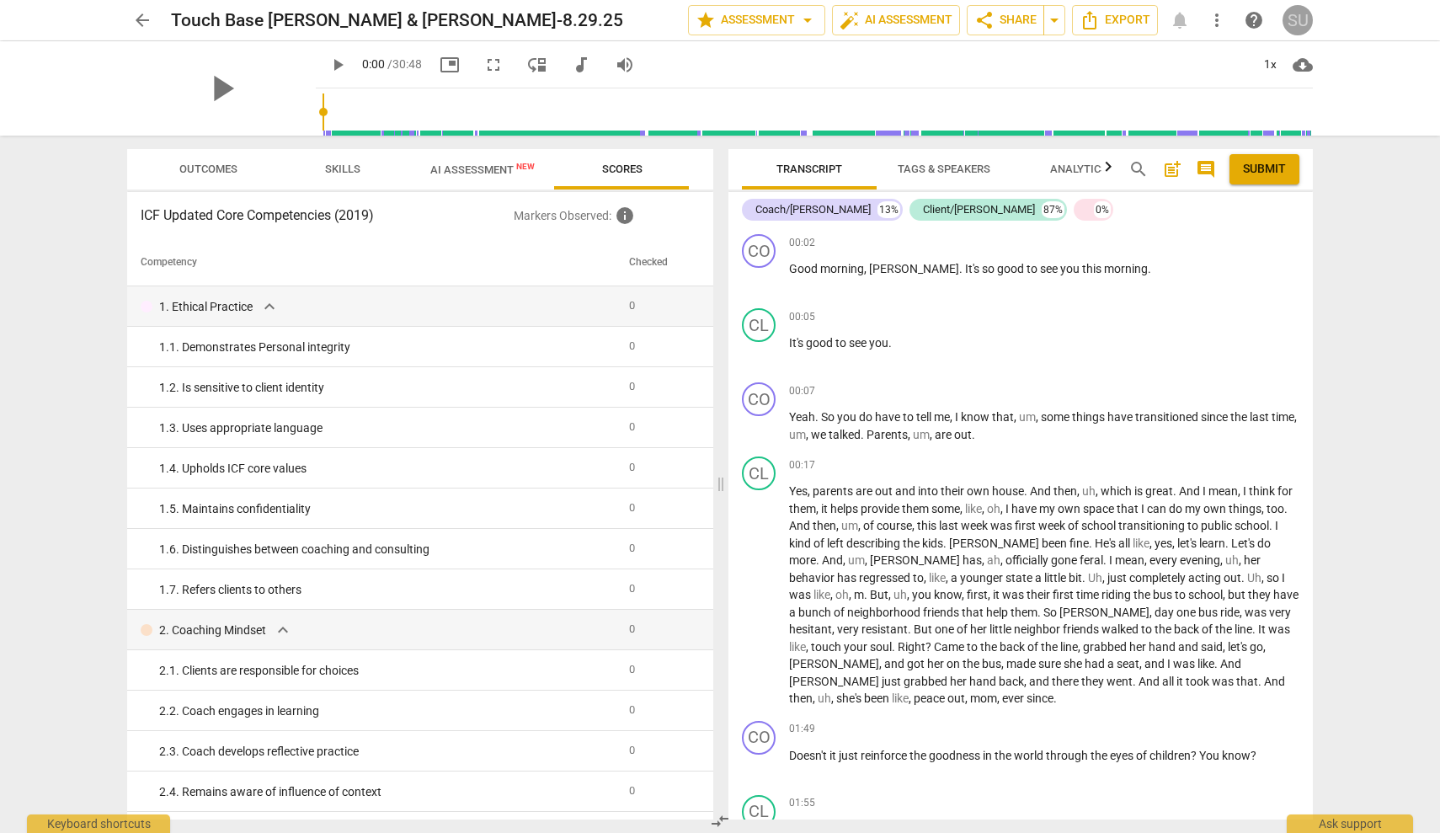
click at [1297, 29] on div "SU" at bounding box center [1298, 20] width 30 height 30
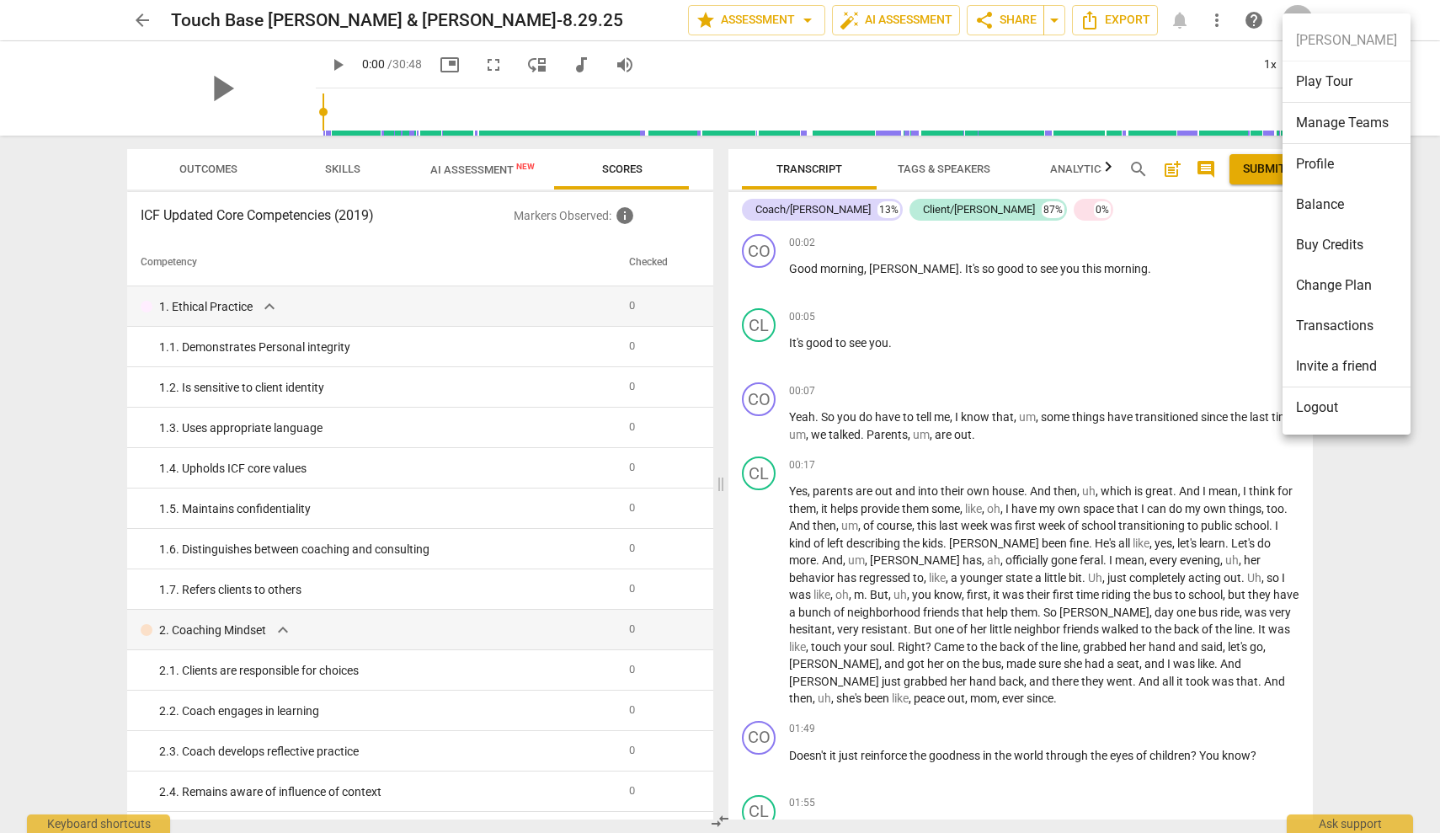
click at [1209, 279] on div at bounding box center [720, 416] width 1440 height 833
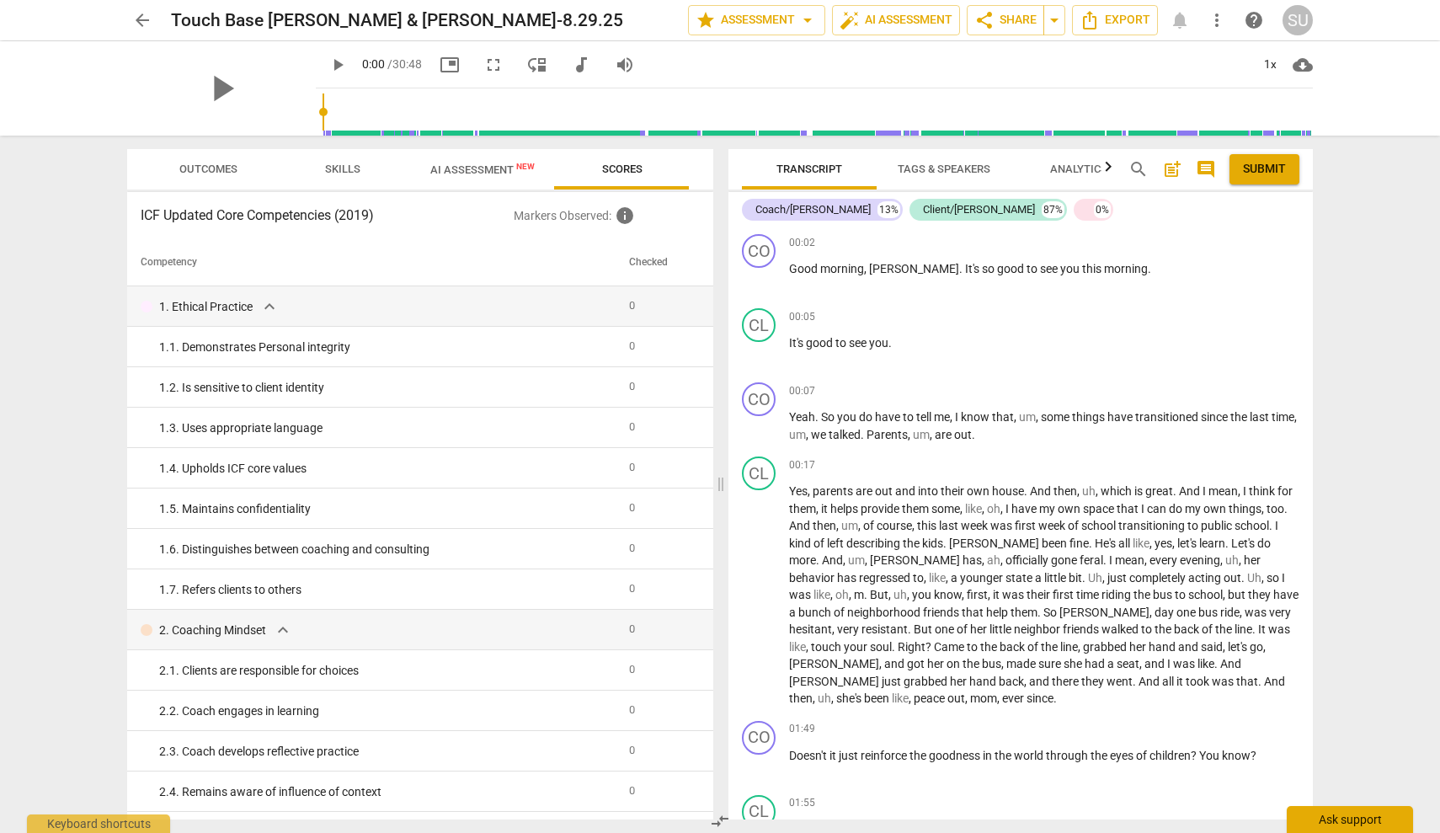
click at [1351, 819] on div "Ask support" at bounding box center [1350, 819] width 126 height 27
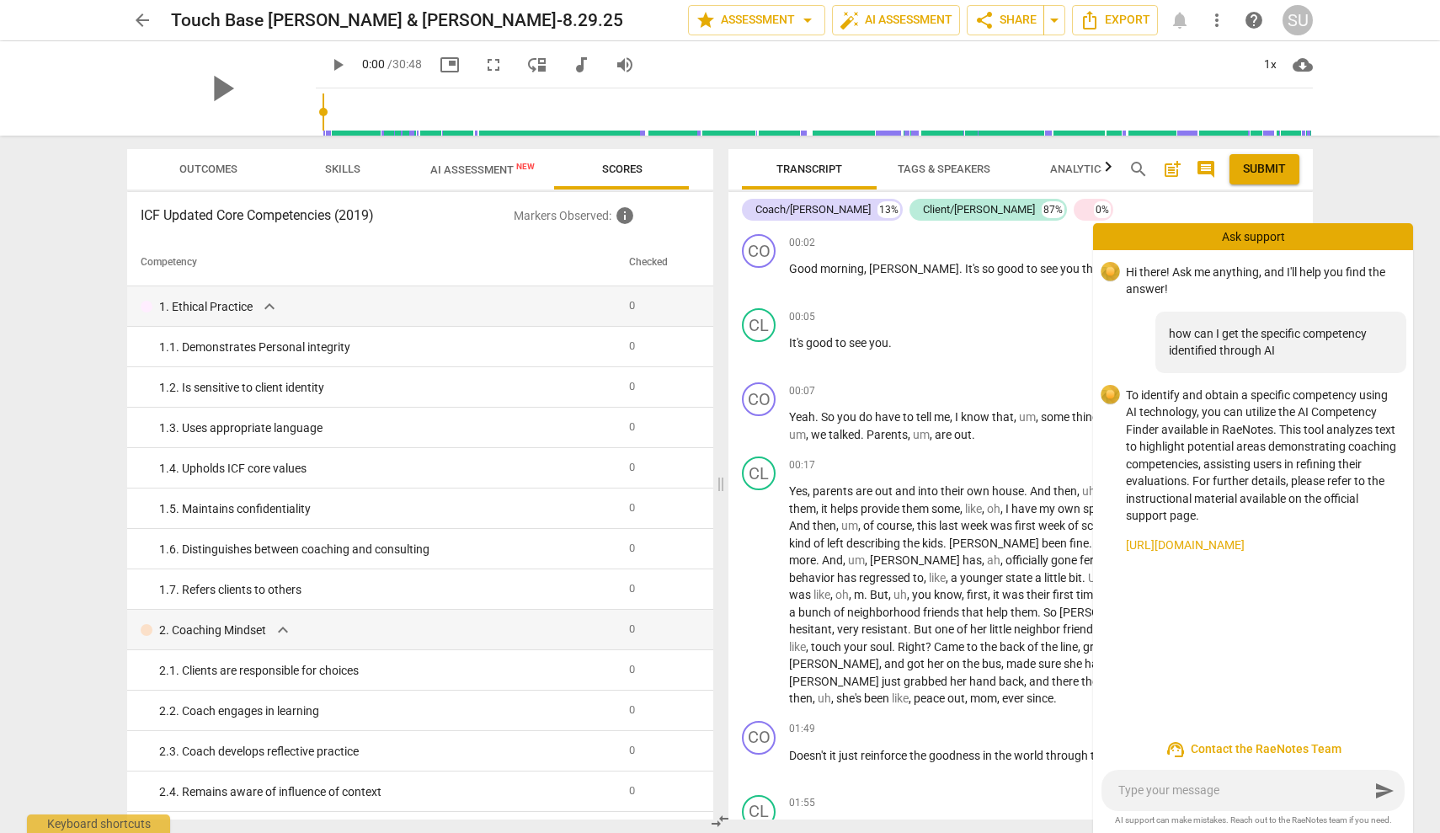
click at [1306, 784] on textarea at bounding box center [1244, 790] width 251 height 16
type textarea "w"
type textarea "wh"
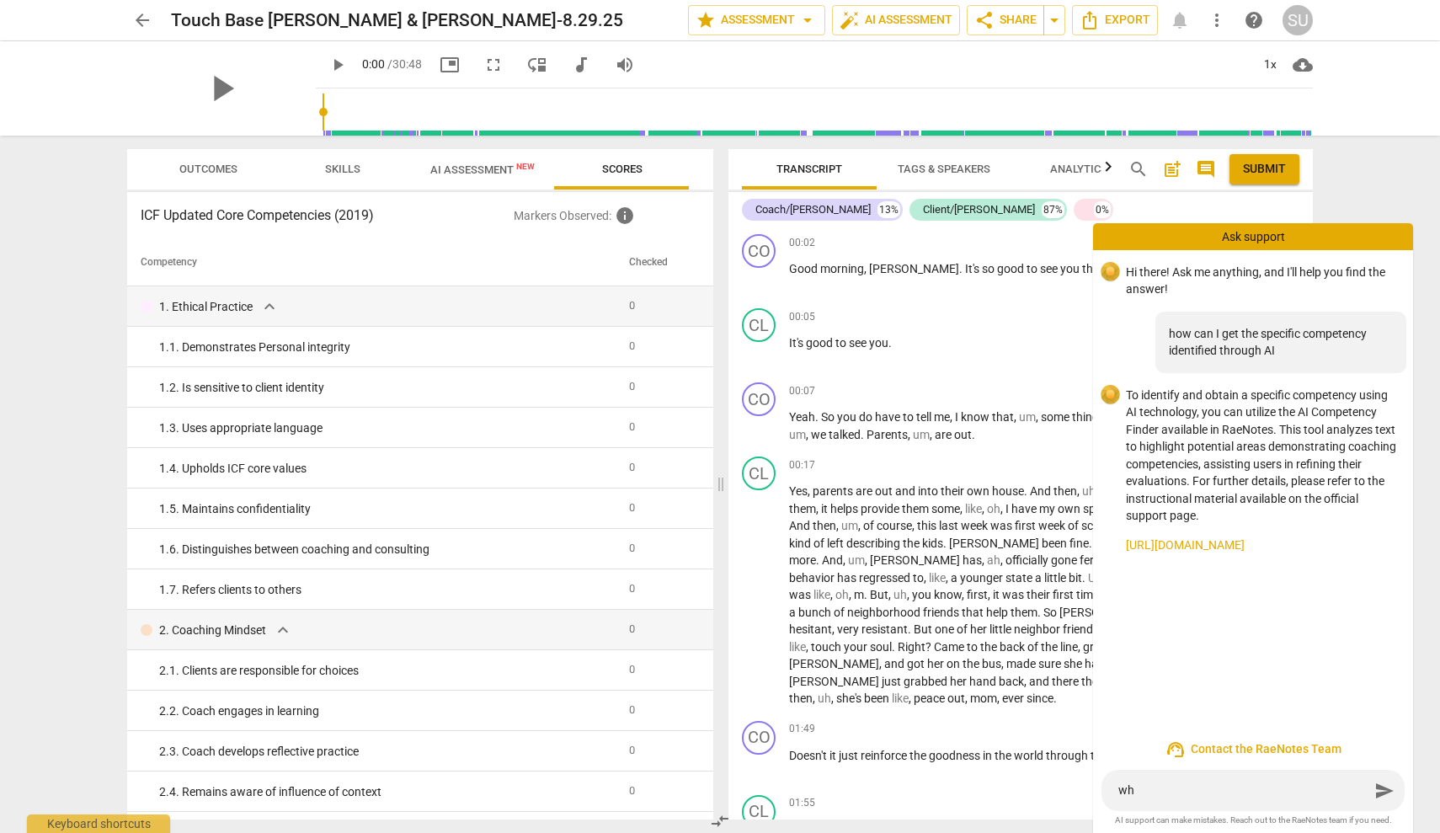
type textarea "whe"
type textarea "wher"
type textarea "where"
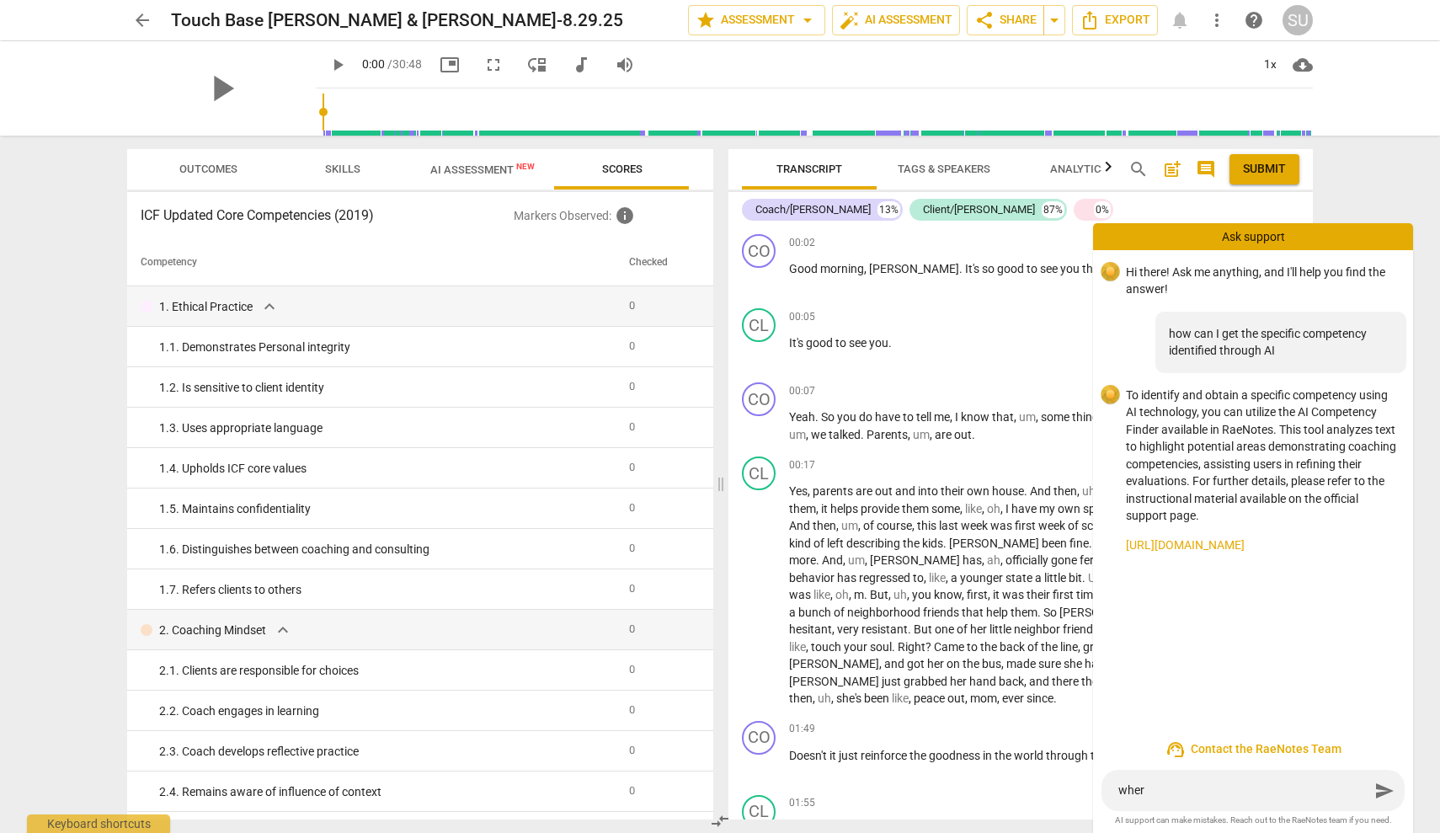
type textarea "where"
type textarea "where i"
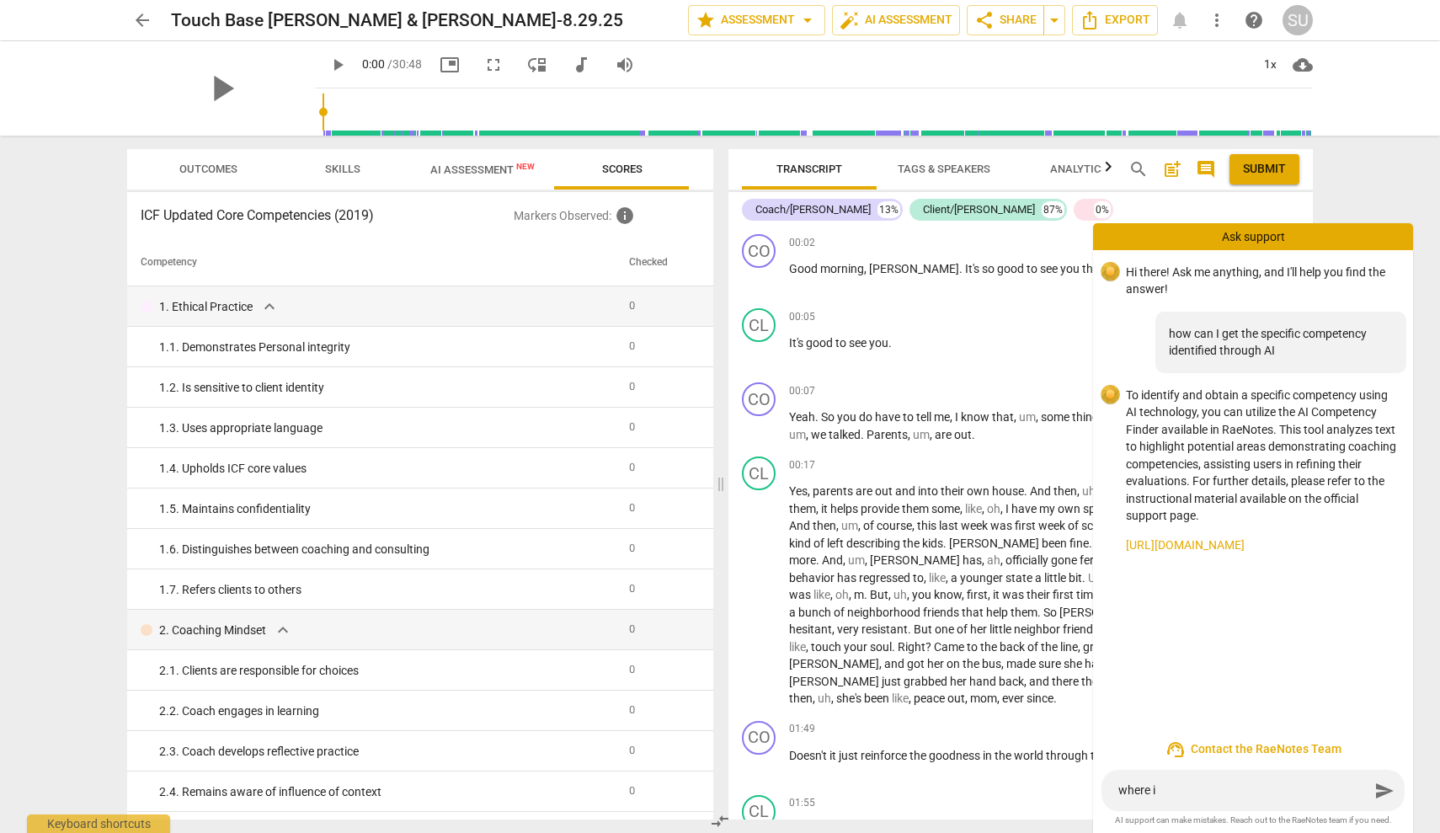
type textarea "where is"
type textarea "where is t"
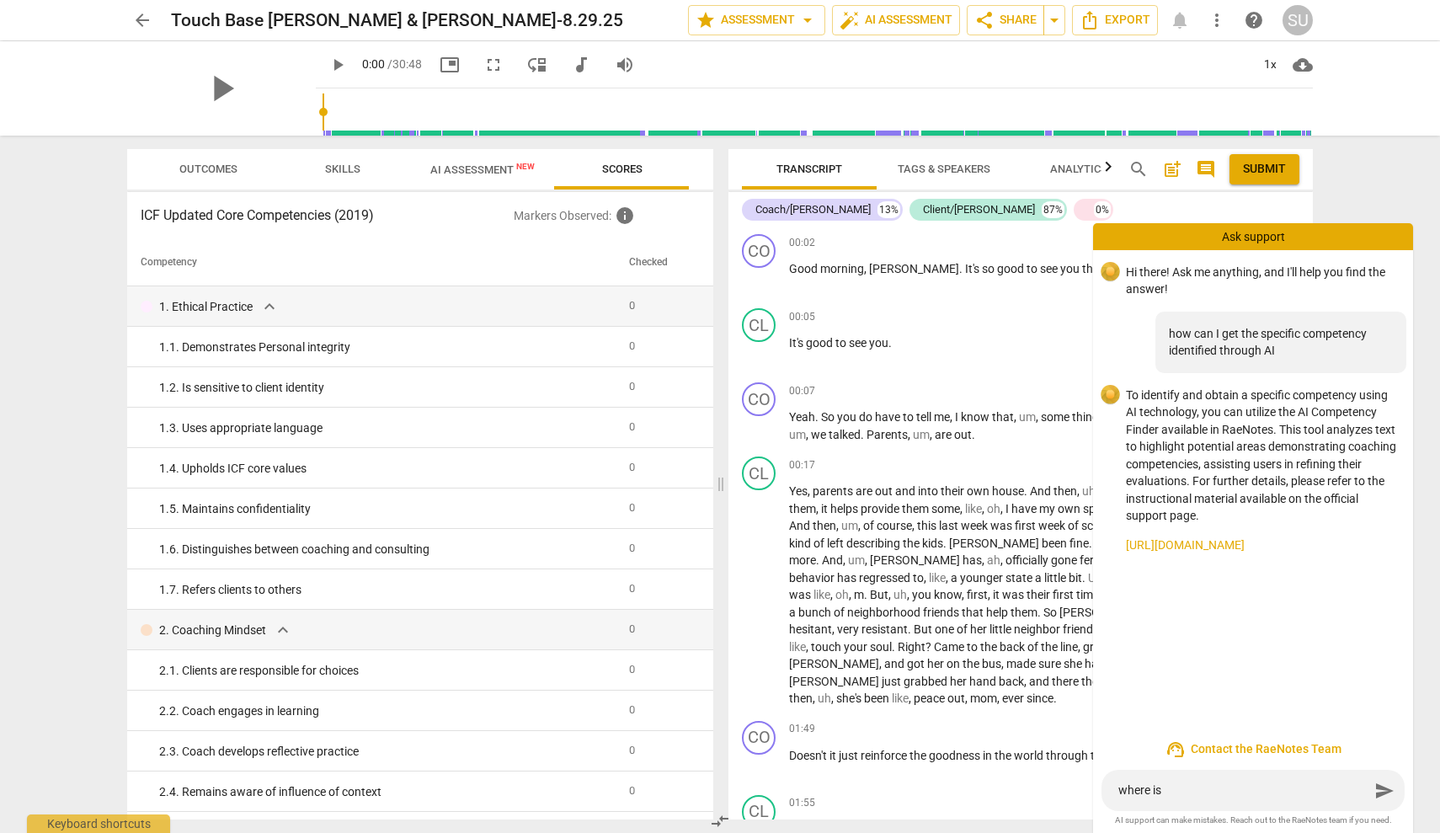
type textarea "where is t"
type textarea "where is th"
type textarea "where is the"
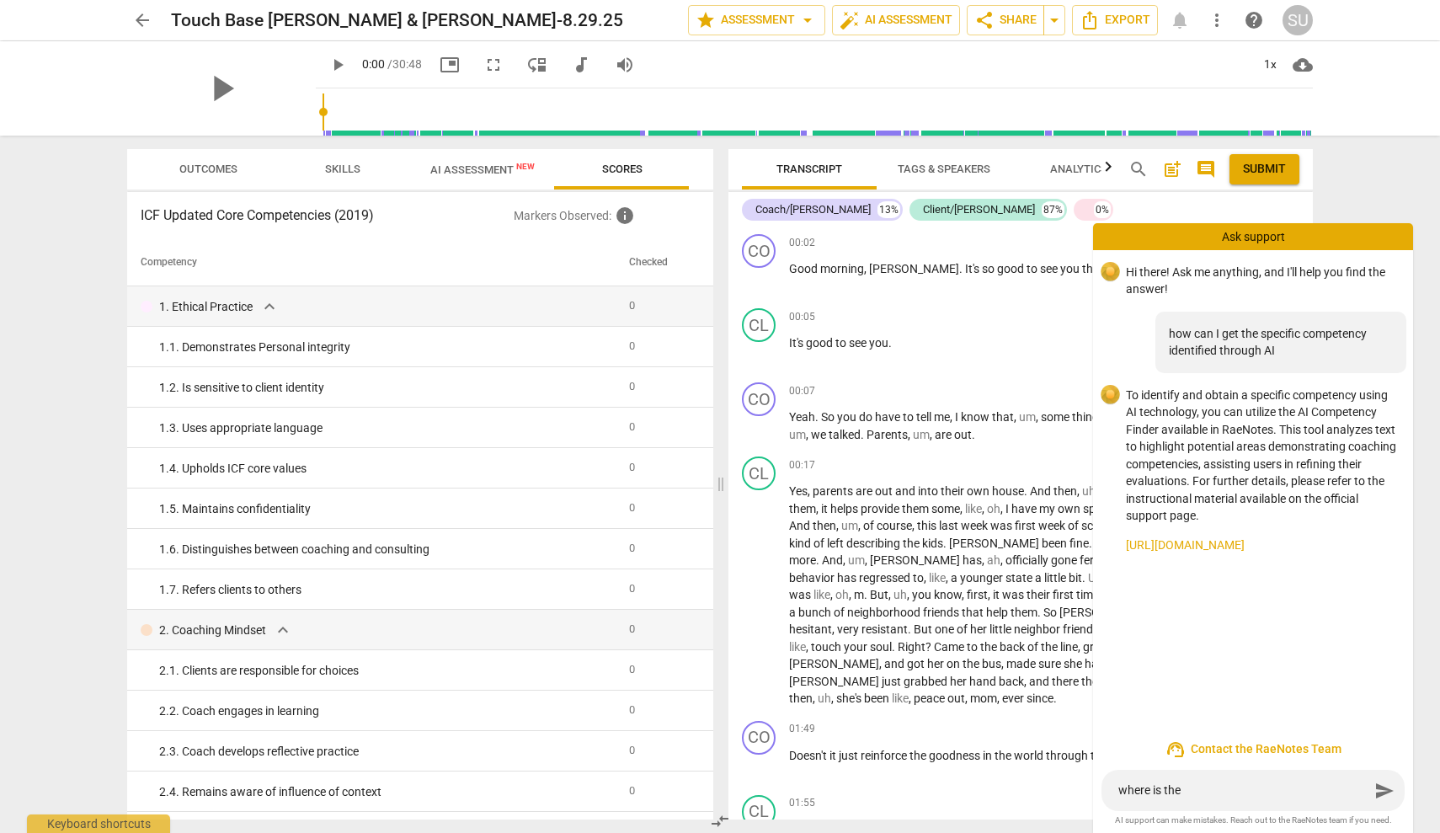
type textarea "where is the"
type textarea "where is the A"
type textarea "where is the AI"
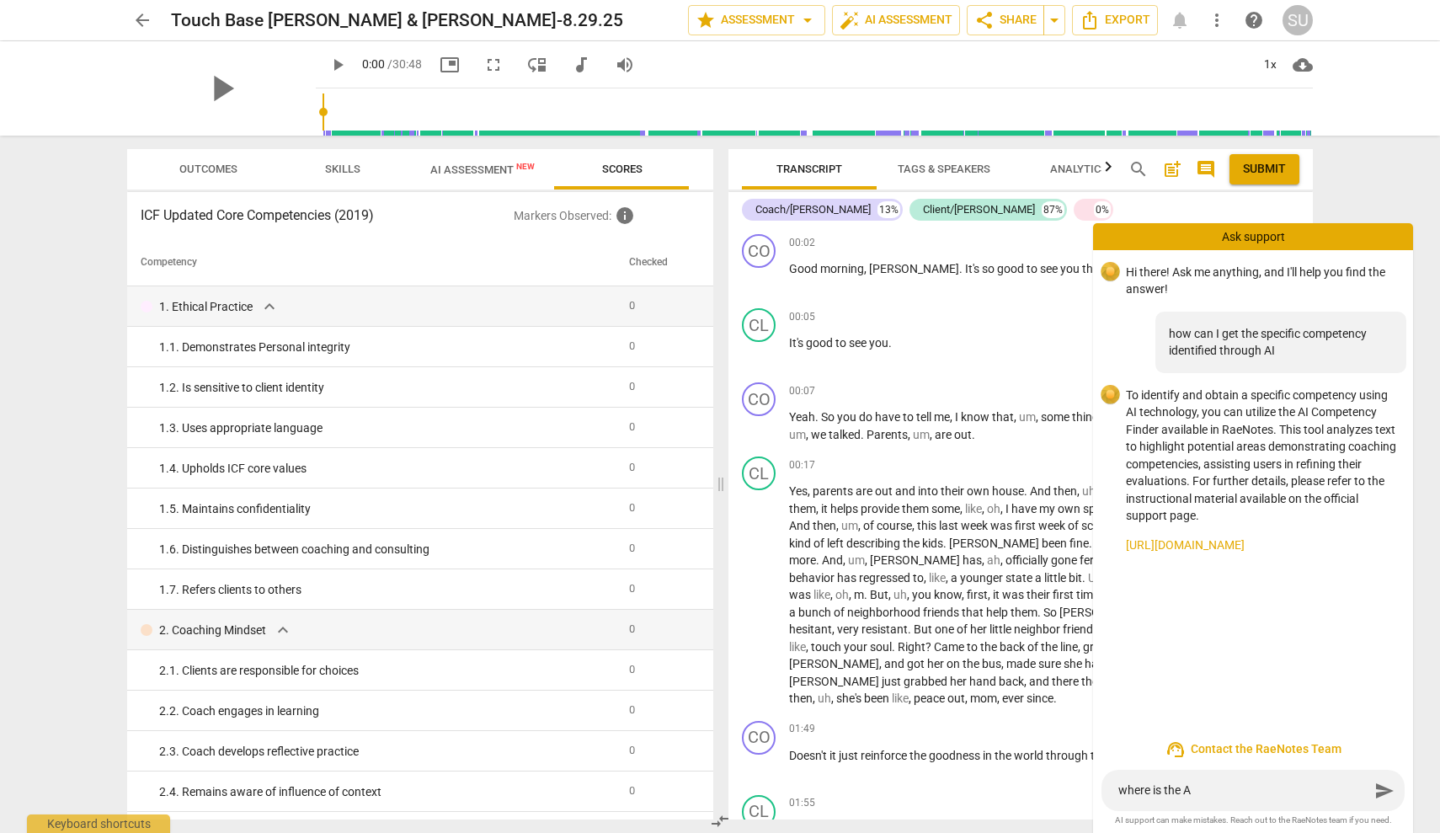
type textarea "where is the AI"
type textarea "where is the AI c"
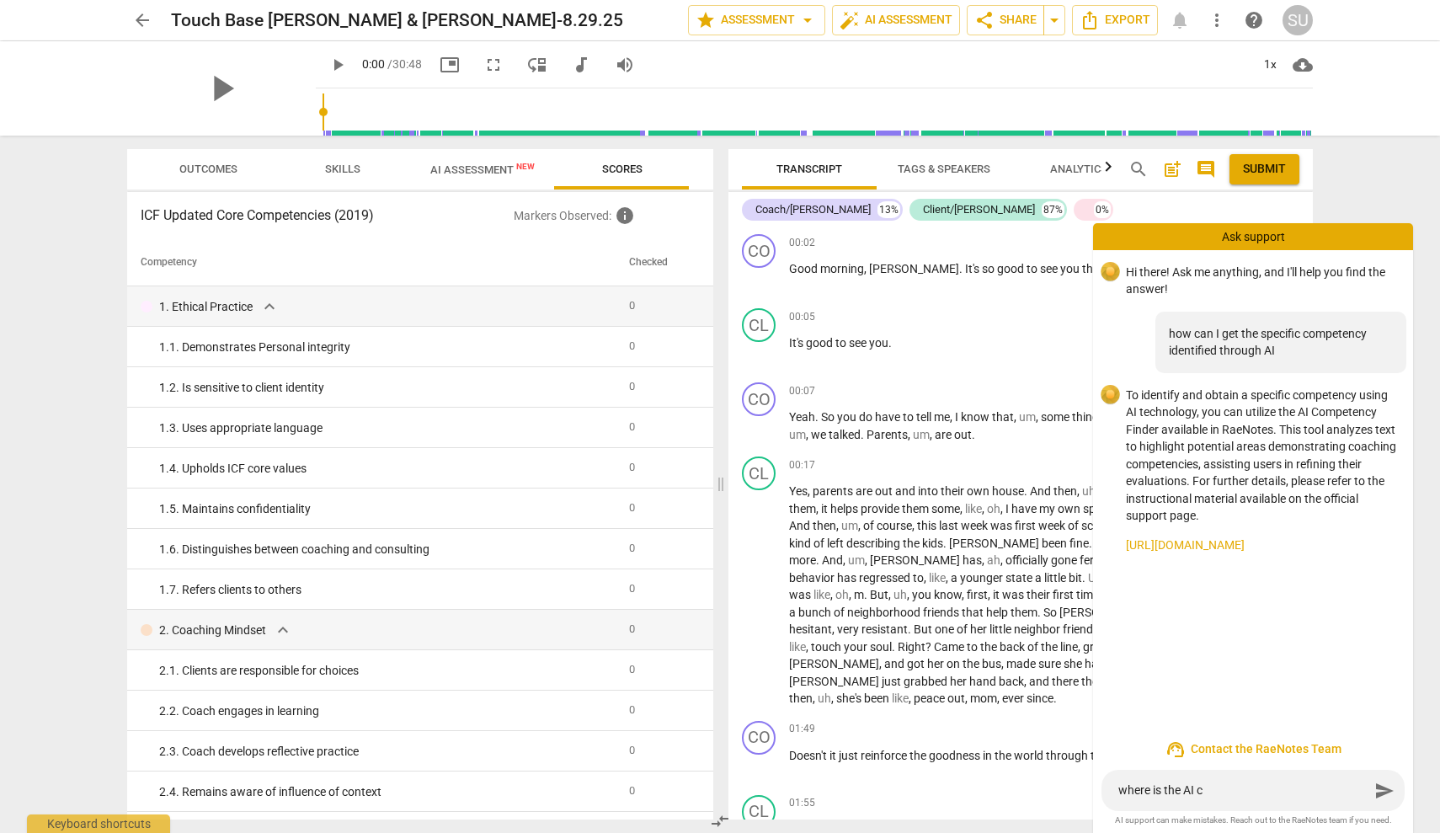
type textarea "where is the AI co"
type textarea "where is the AI com"
type textarea "where is the AI comp"
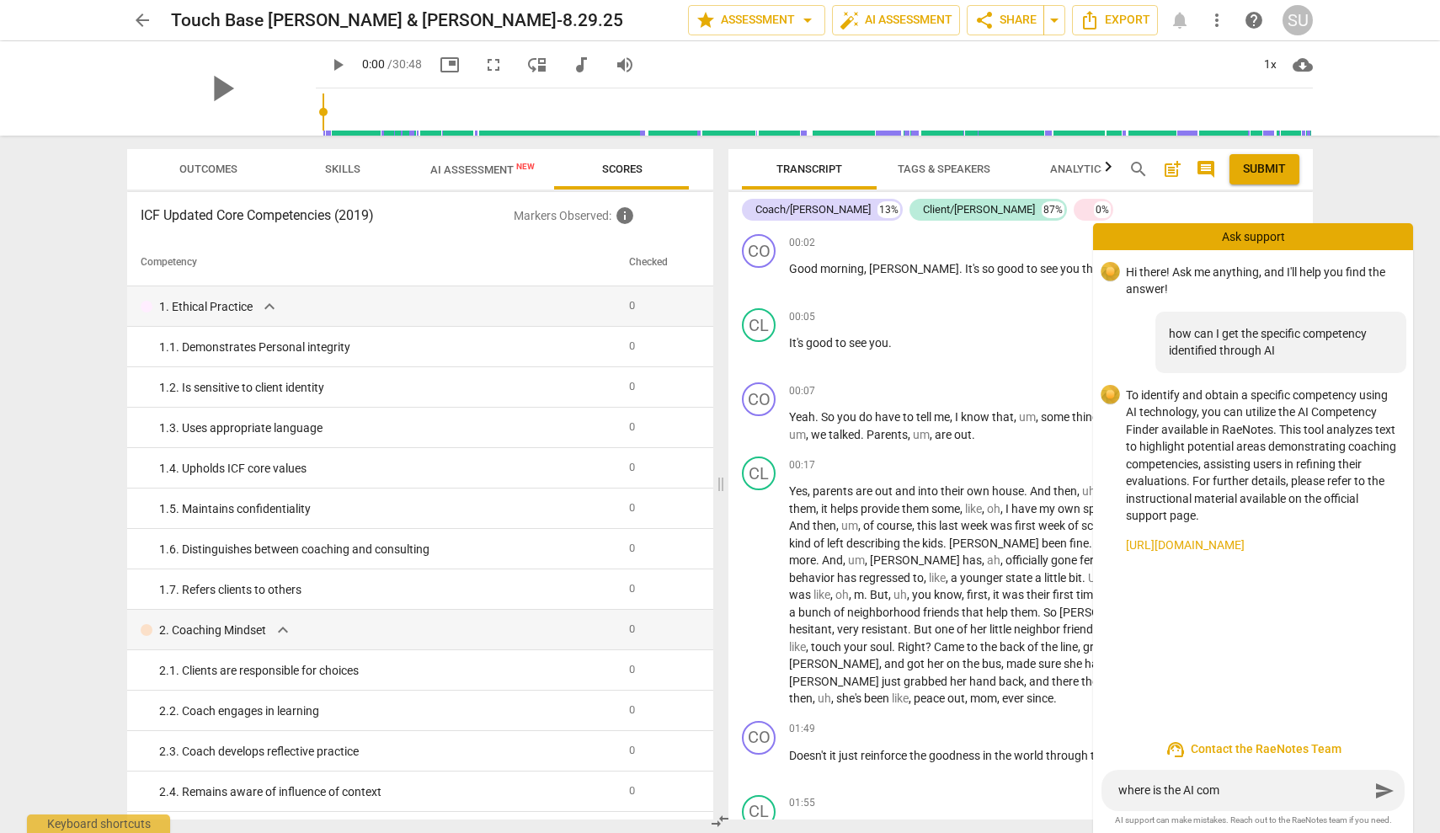
type textarea "where is the AI comp"
type textarea "where is the AI compe"
type textarea "where is the AI compet"
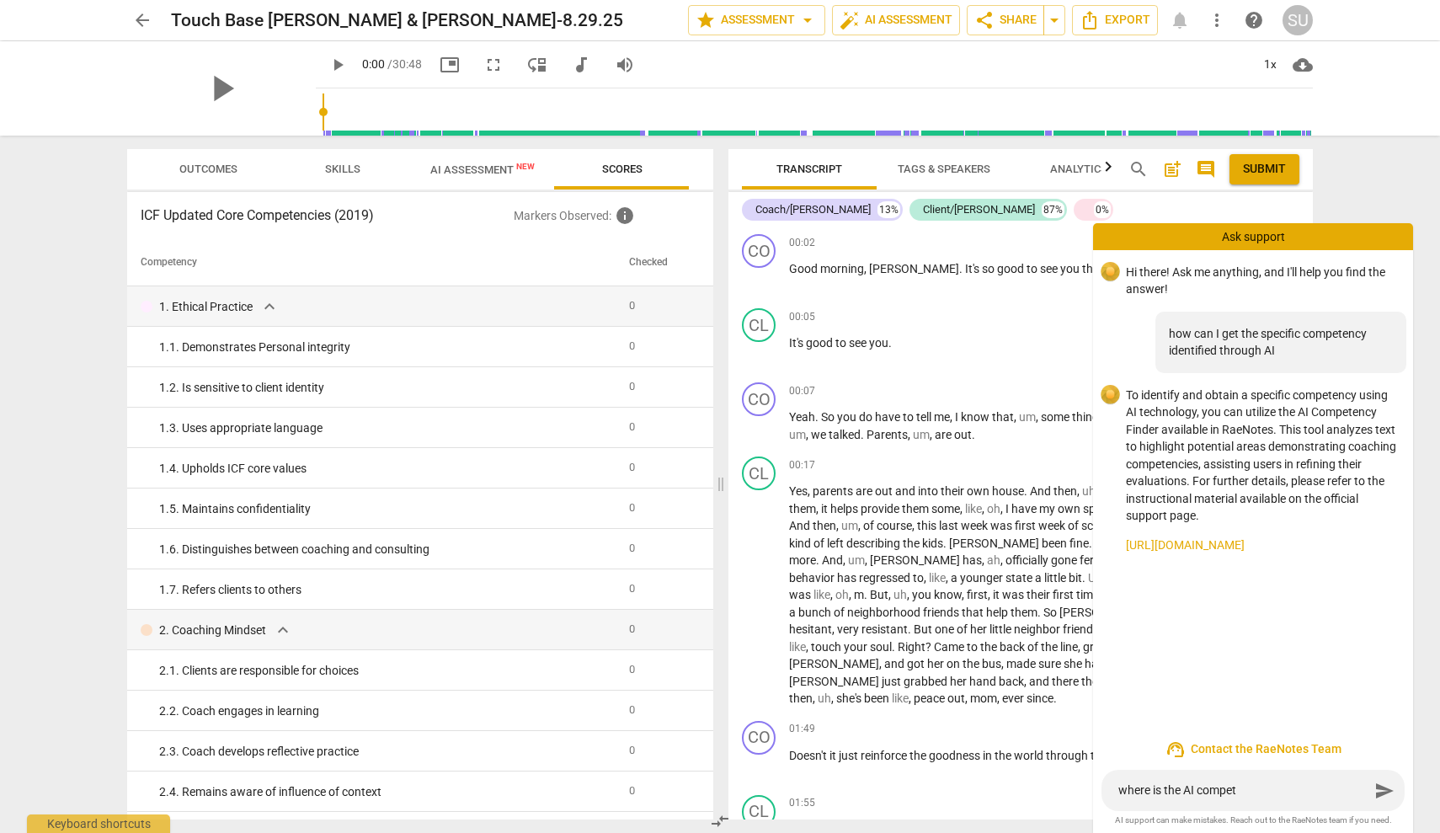
type textarea "where is the AI compete"
type textarea "where is the AI competen"
type textarea "where is the AI competenc"
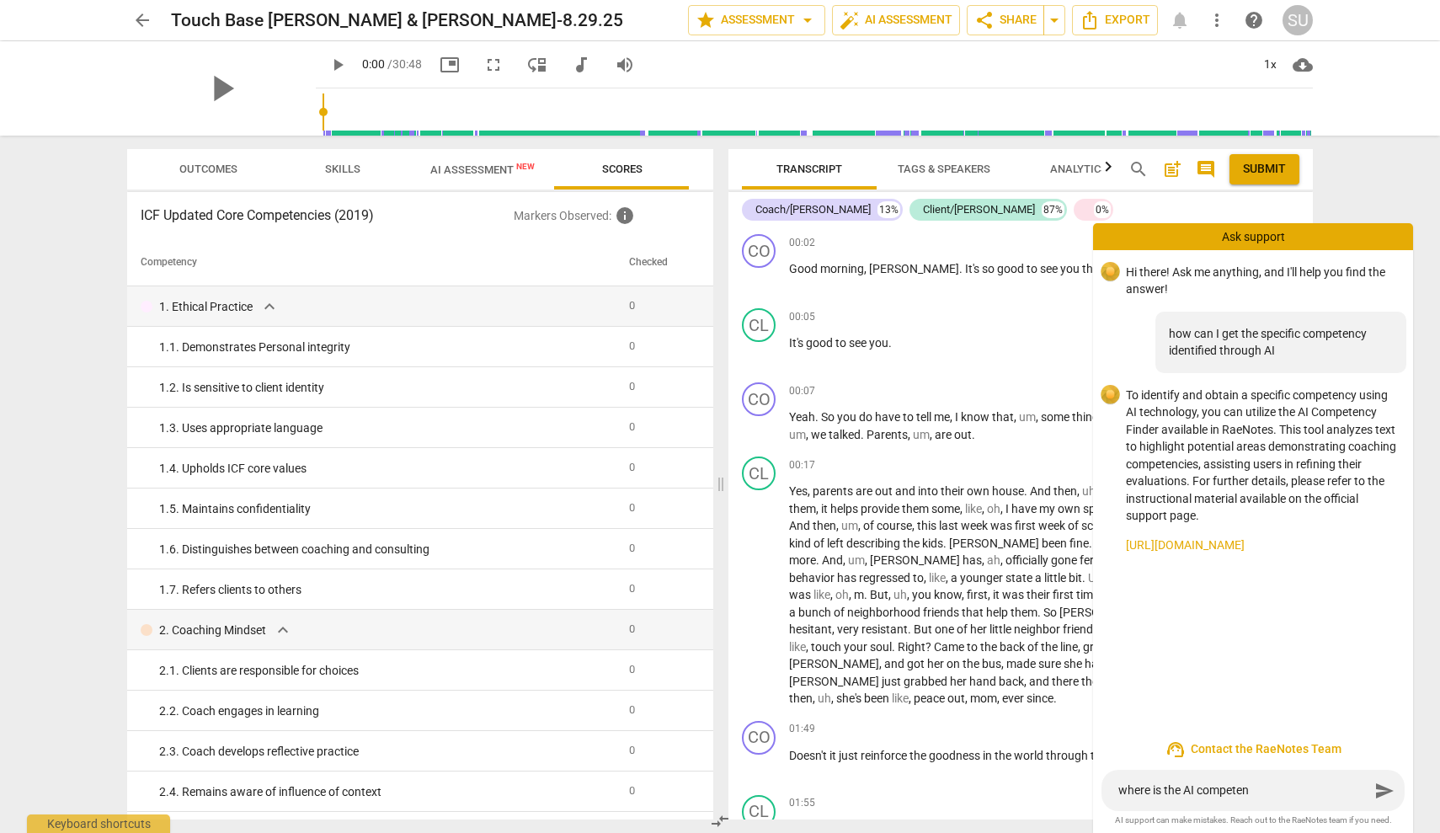
type textarea "where is the AI competenc"
type textarea "where is the AI competency"
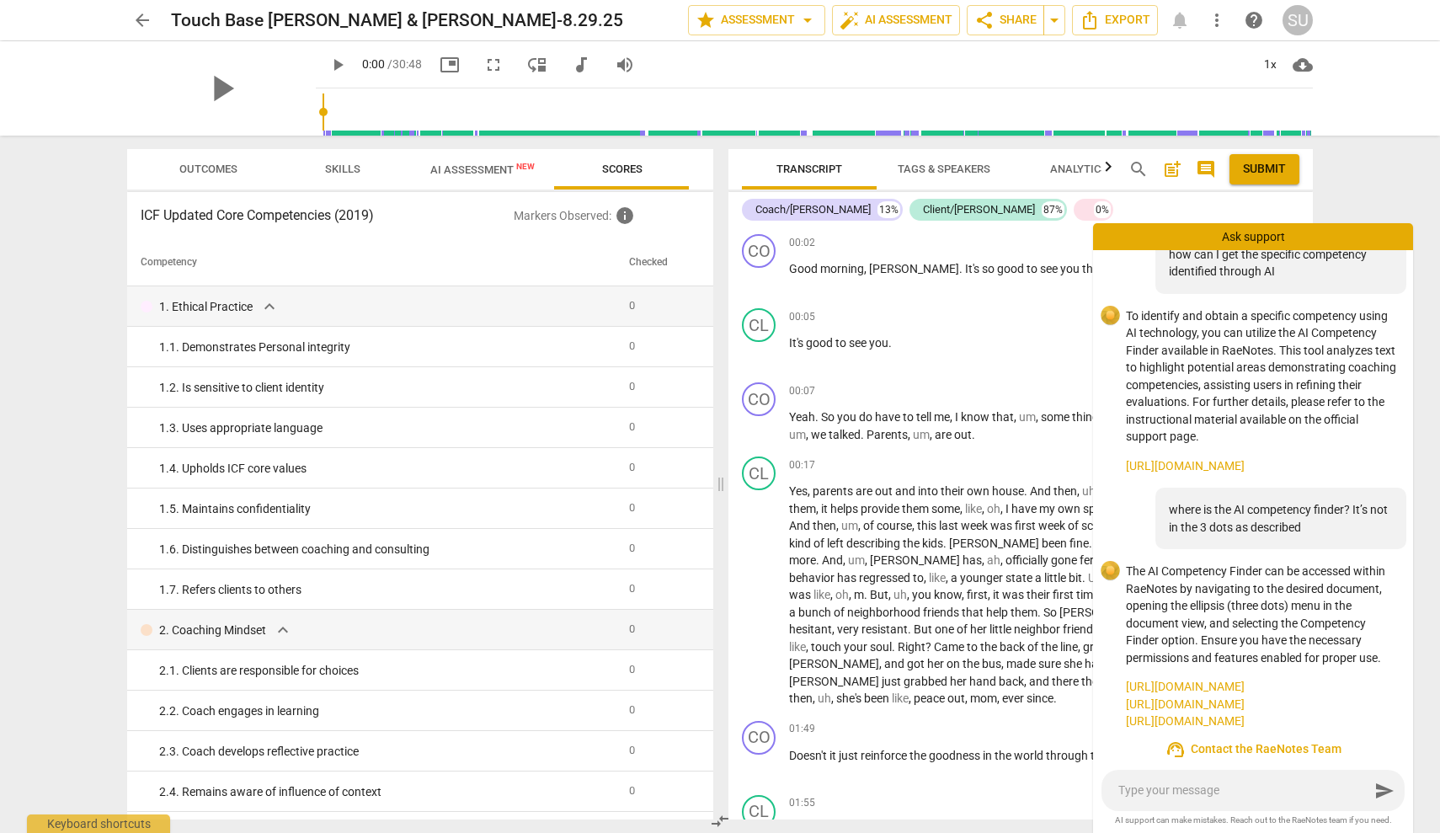
click at [1278, 678] on link "[URL][DOMAIN_NAME]" at bounding box center [1263, 687] width 274 height 18
click at [1300, 28] on div "SU" at bounding box center [1298, 20] width 30 height 30
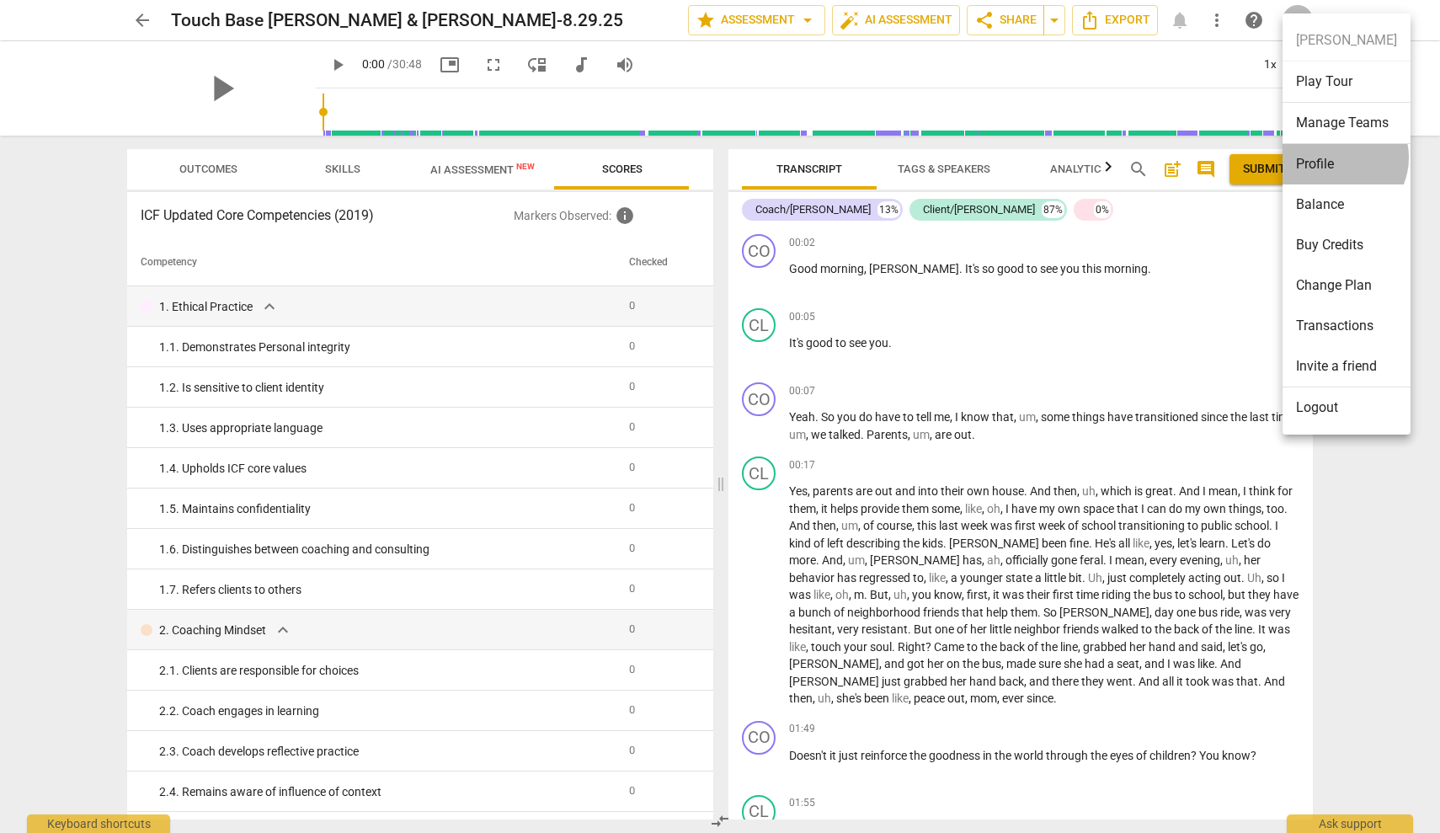
click at [1337, 158] on li "Profile" at bounding box center [1347, 164] width 128 height 40
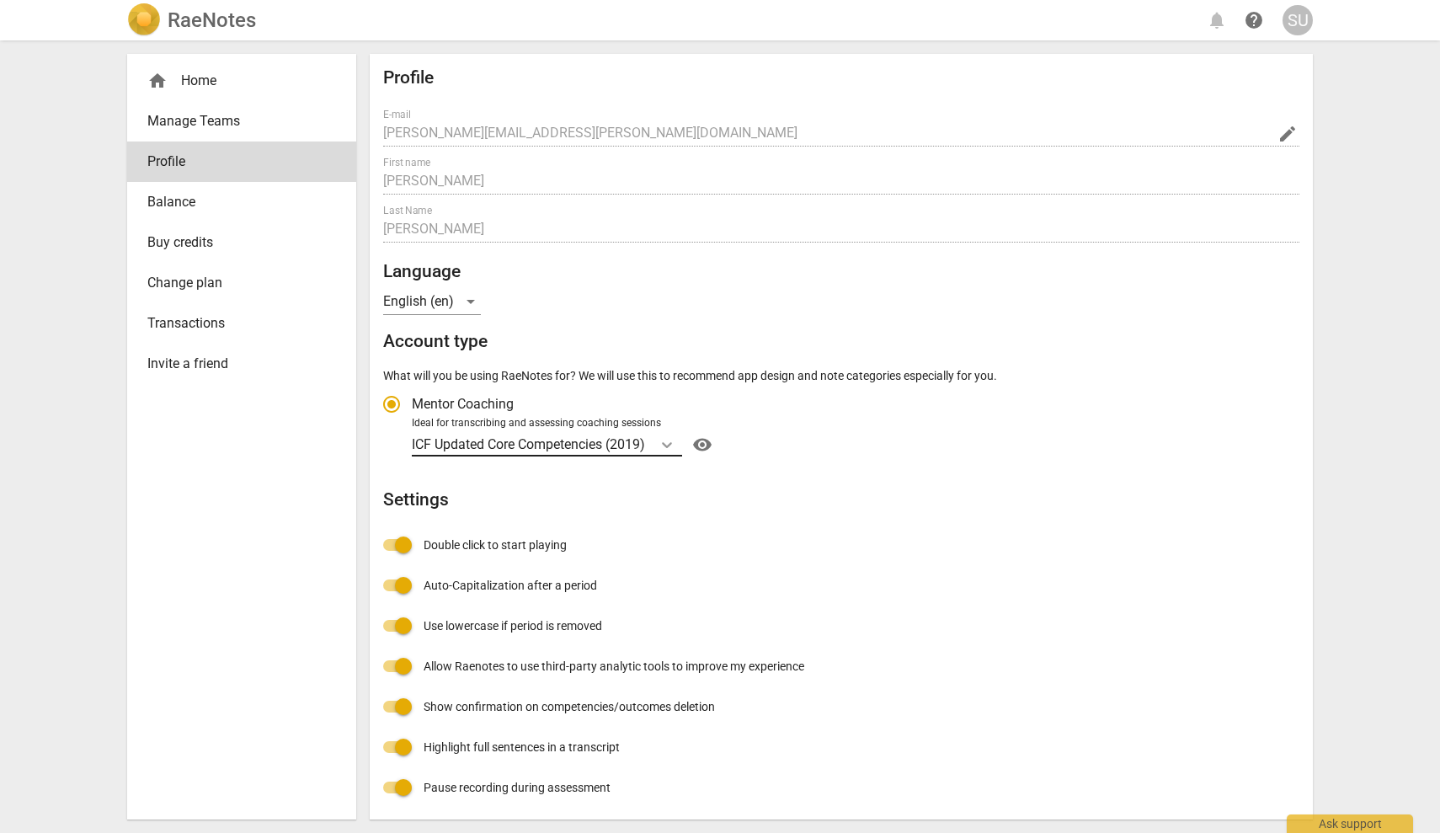
click at [670, 441] on icon "Account type" at bounding box center [667, 444] width 17 height 17
click at [0, 0] on input "Ideal for transcribing and assessing coaching sessions ICF Updated Core Compete…" at bounding box center [0, 0] width 0 height 0
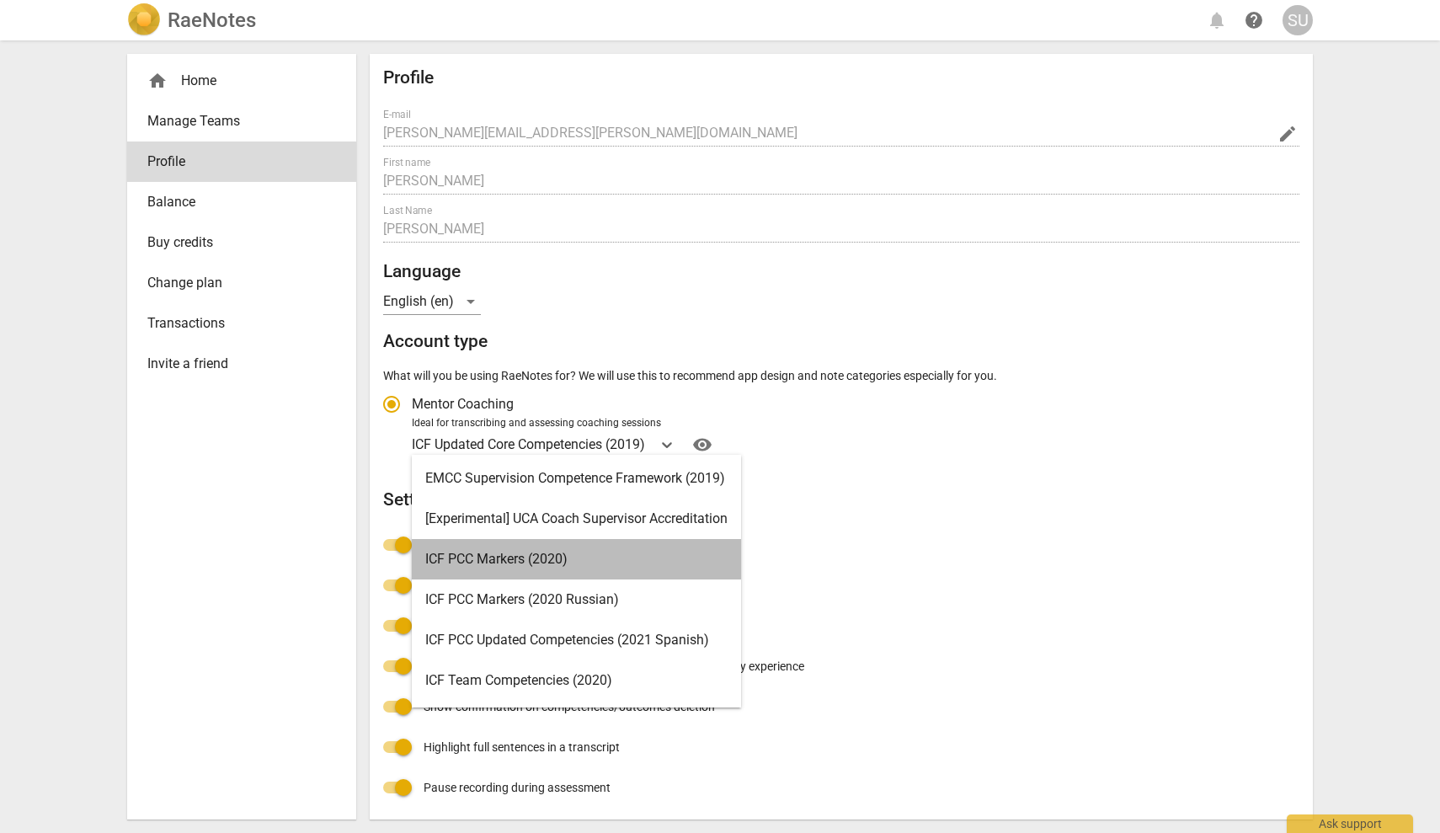
click at [534, 563] on div "ICF PCC Markers (2020)" at bounding box center [576, 559] width 329 height 40
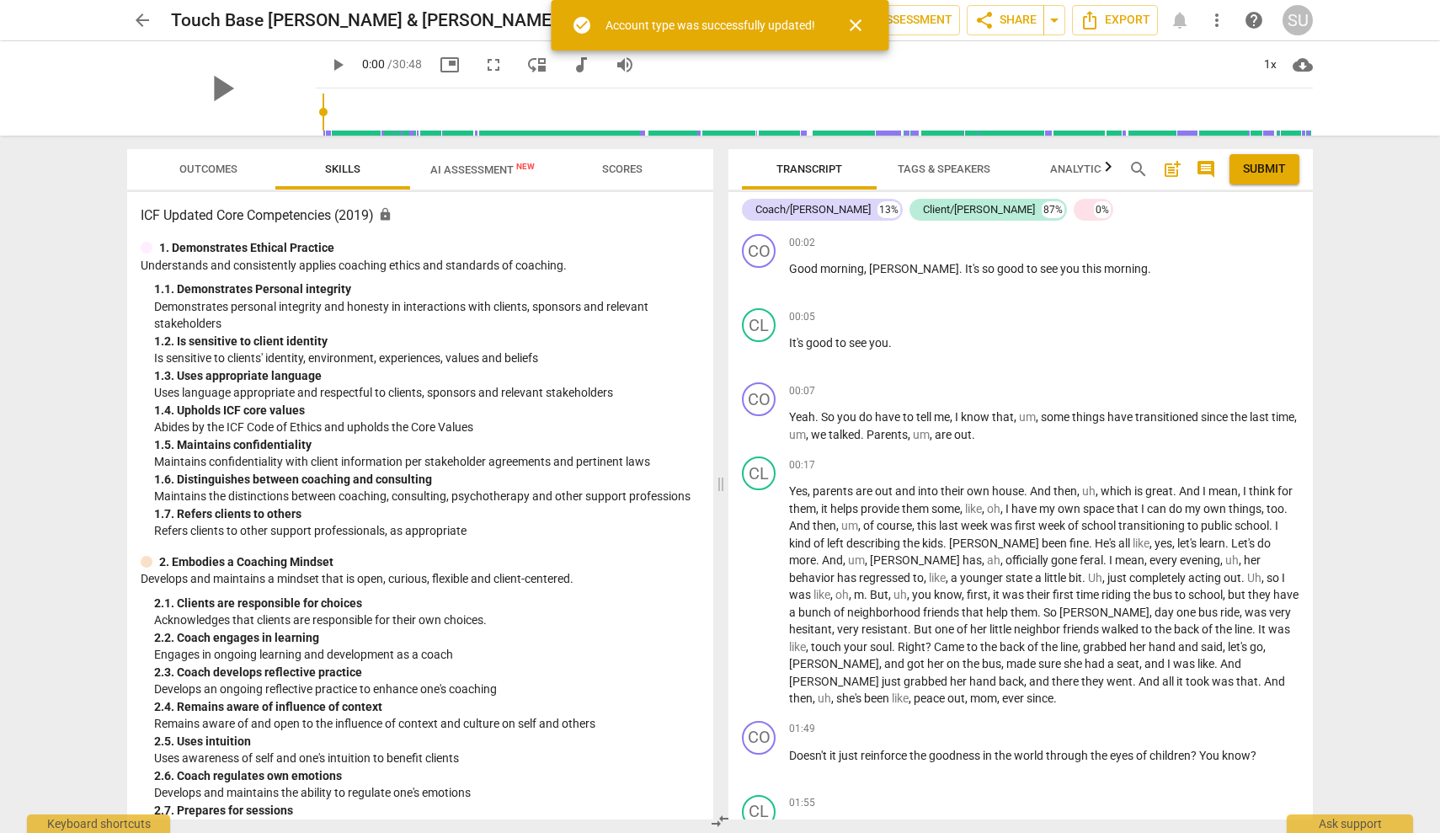
click at [1215, 19] on span "more_vert" at bounding box center [1217, 20] width 20 height 20
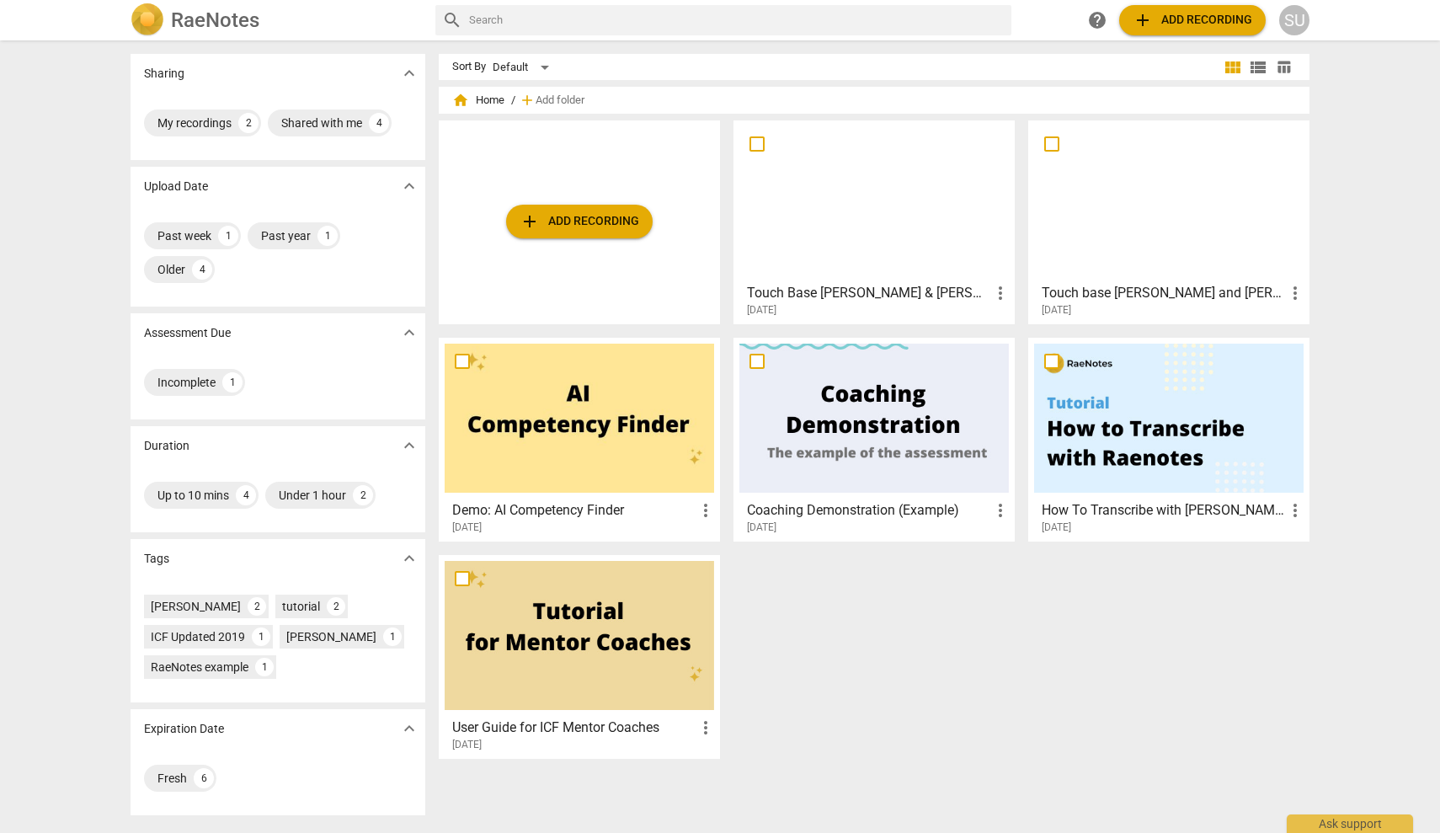
click at [569, 447] on div at bounding box center [580, 418] width 270 height 149
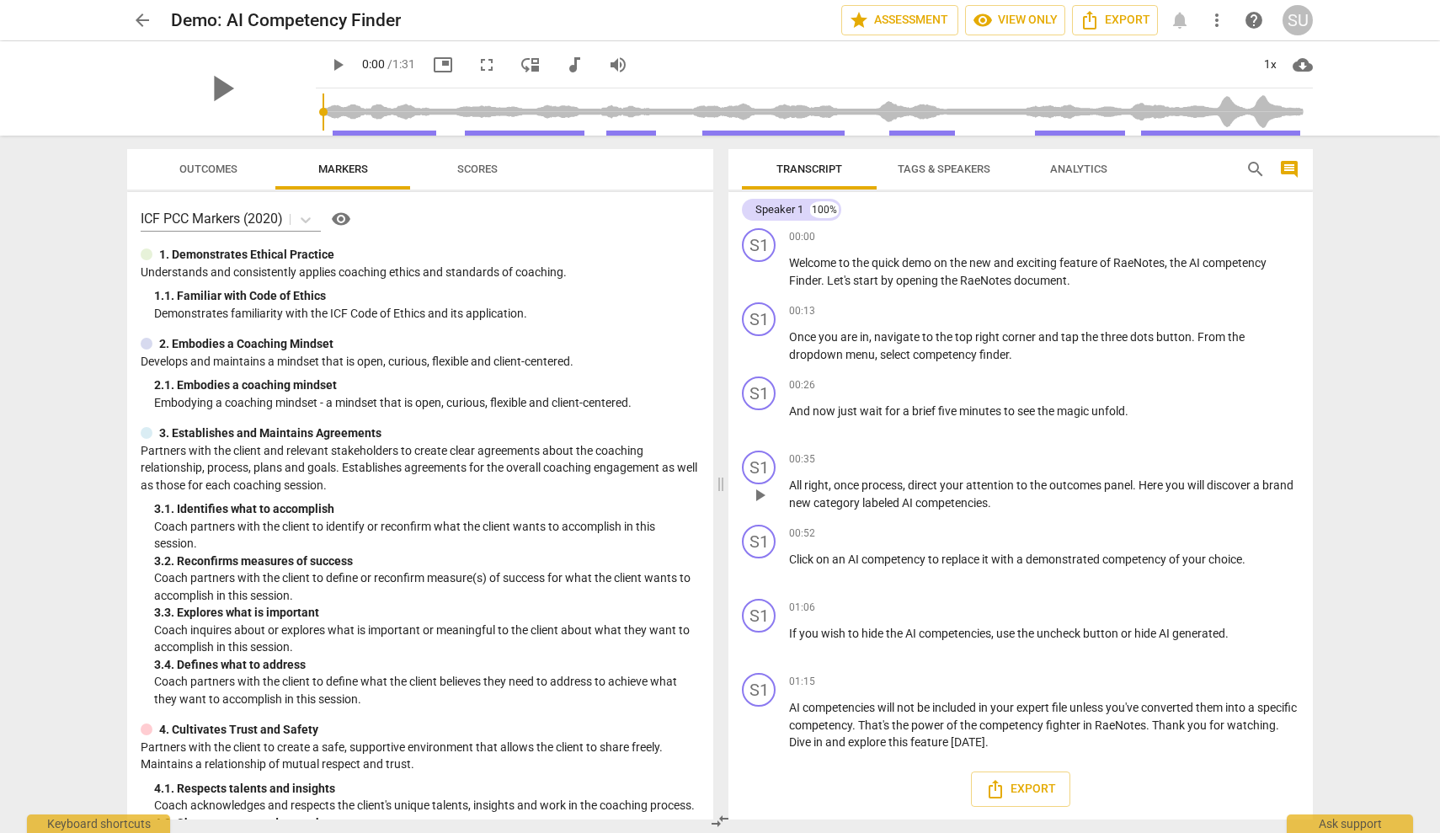
scroll to position [5, 0]
click at [1293, 27] on div "SU" at bounding box center [1298, 20] width 30 height 30
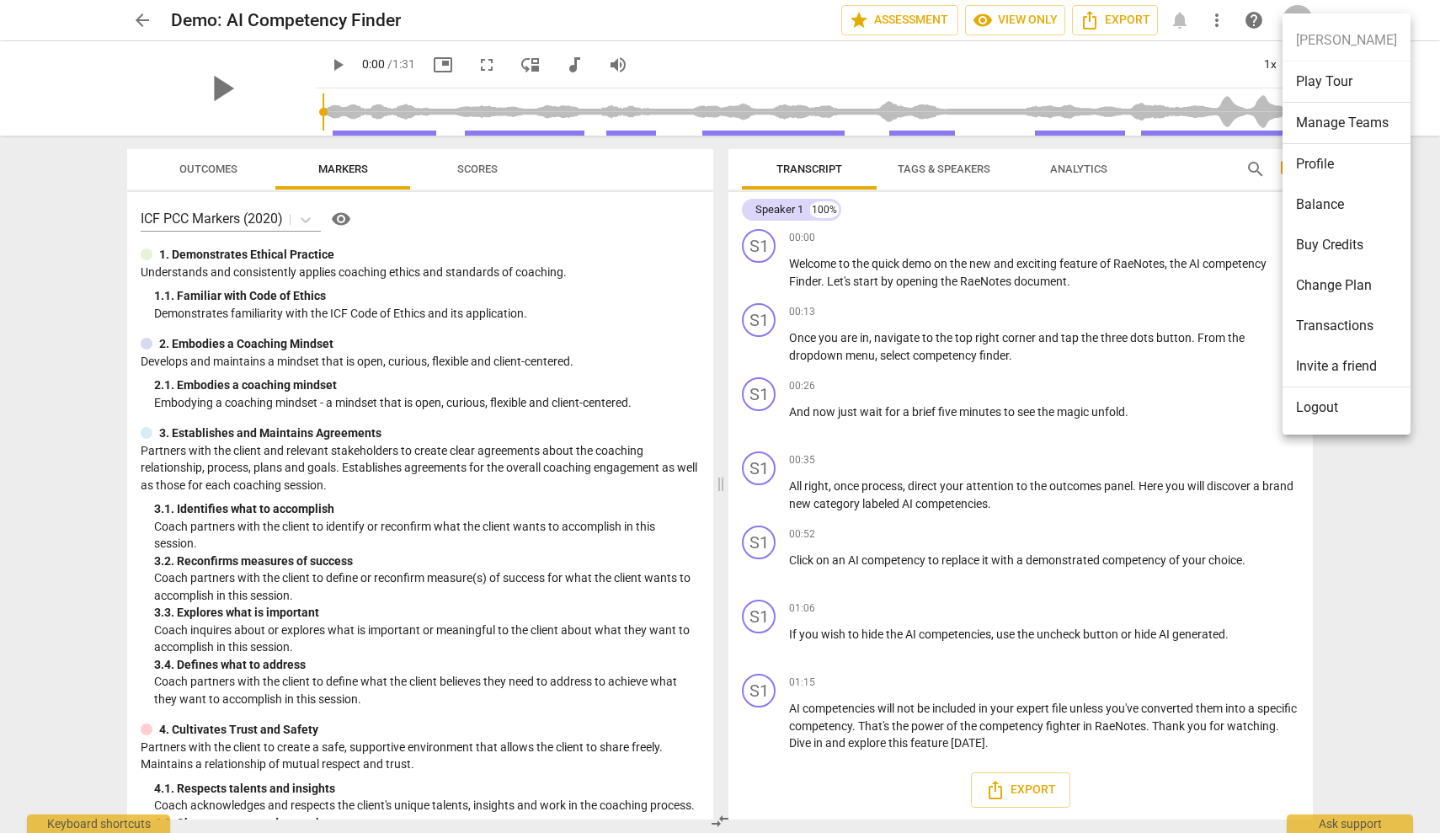
click at [1332, 163] on li "Profile" at bounding box center [1347, 164] width 128 height 40
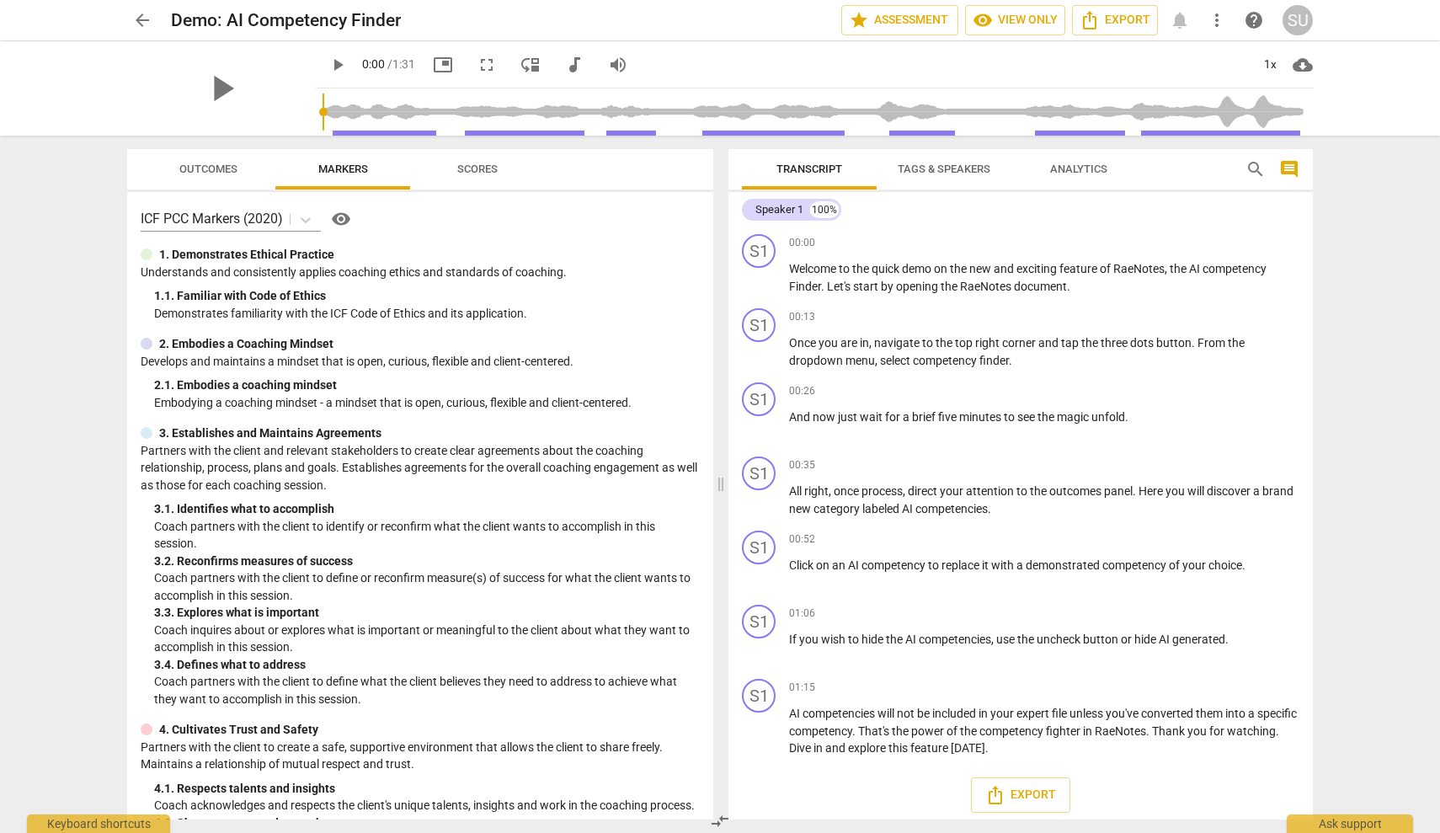
click at [1212, 23] on span "more_vert" at bounding box center [1217, 20] width 20 height 20
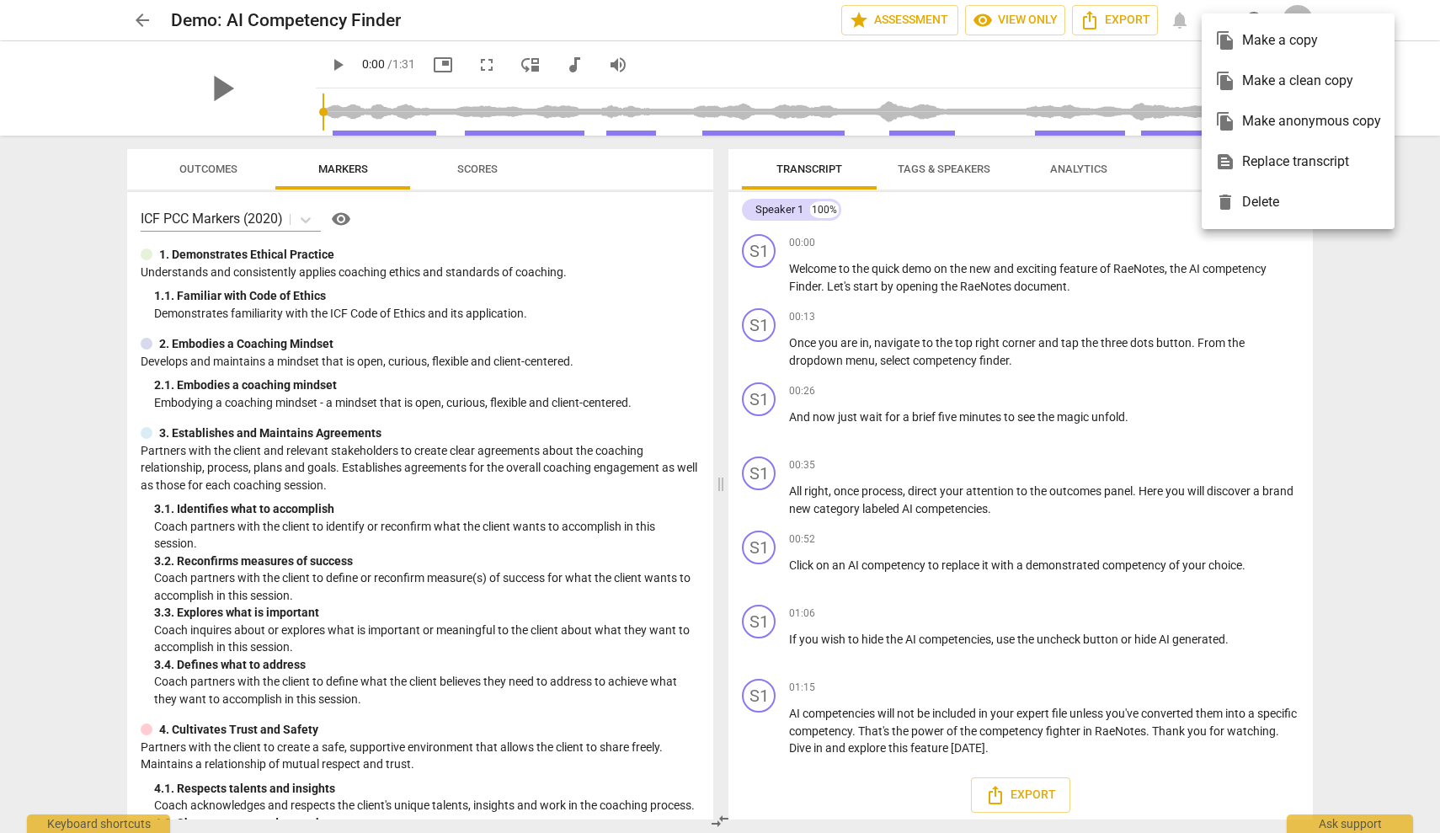
click at [1082, 296] on div at bounding box center [720, 416] width 1440 height 833
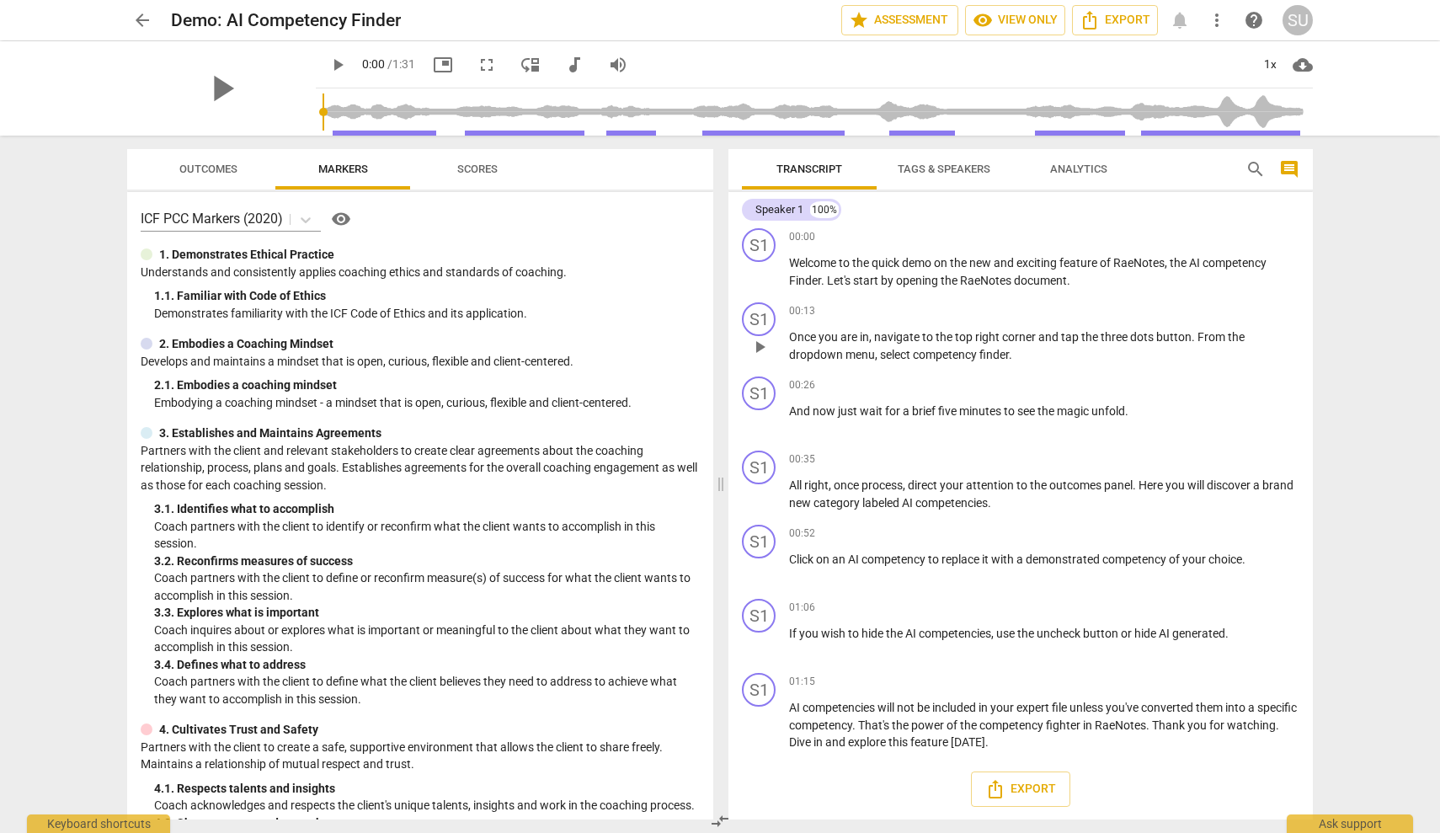
scroll to position [5, 0]
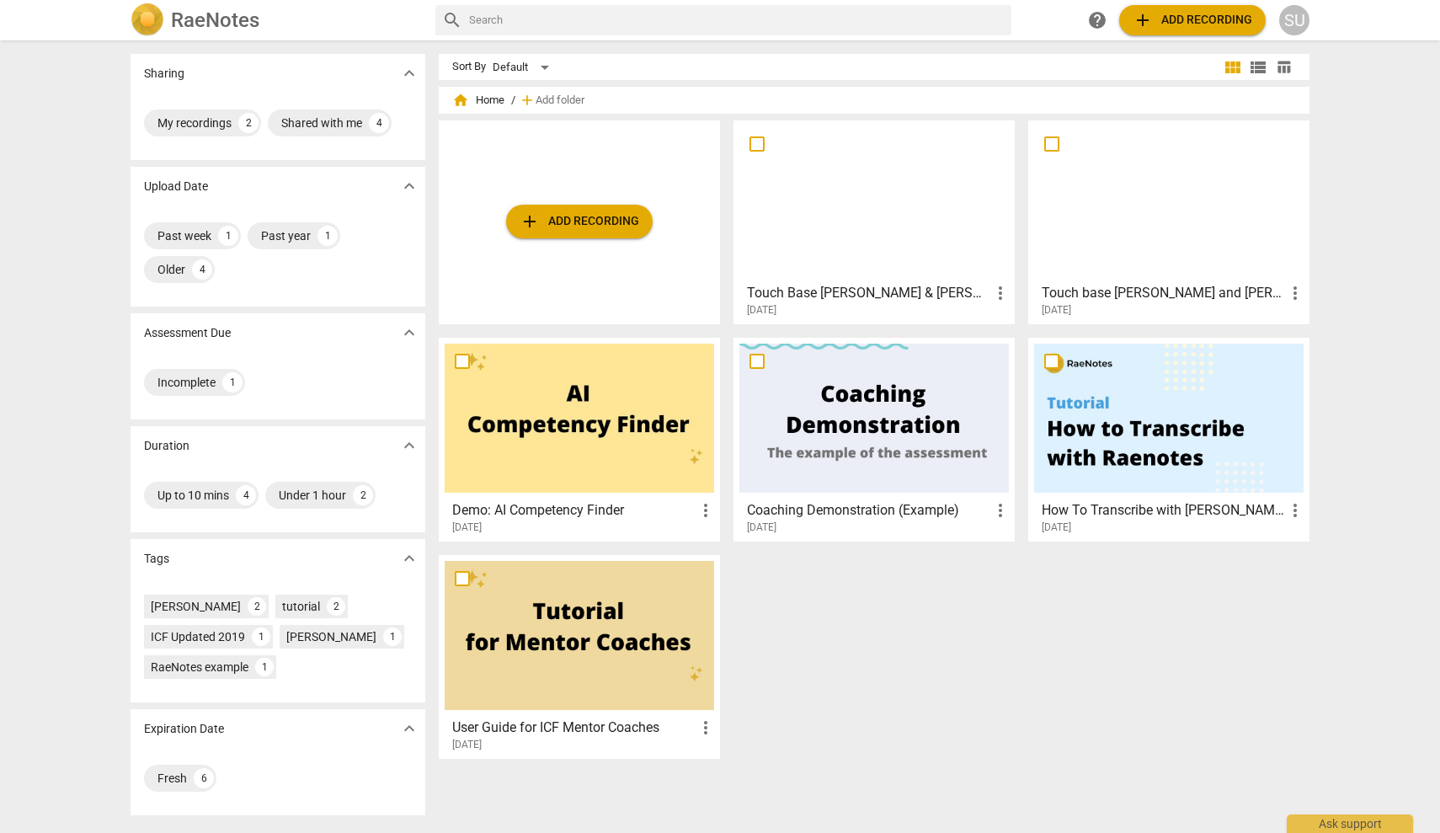
click at [870, 255] on div at bounding box center [875, 200] width 270 height 149
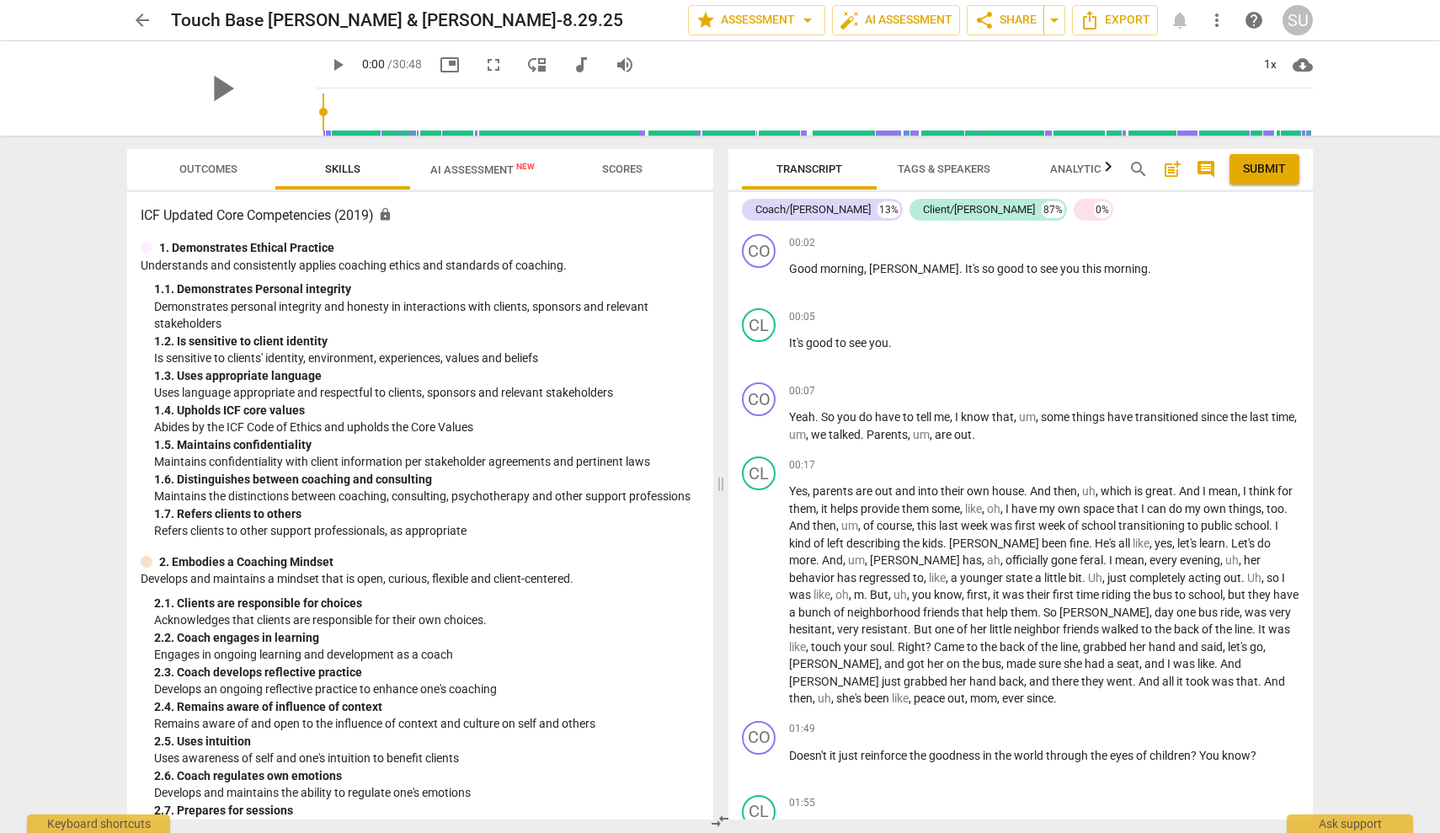
click at [460, 168] on span "AI Assessment New" at bounding box center [482, 169] width 104 height 13
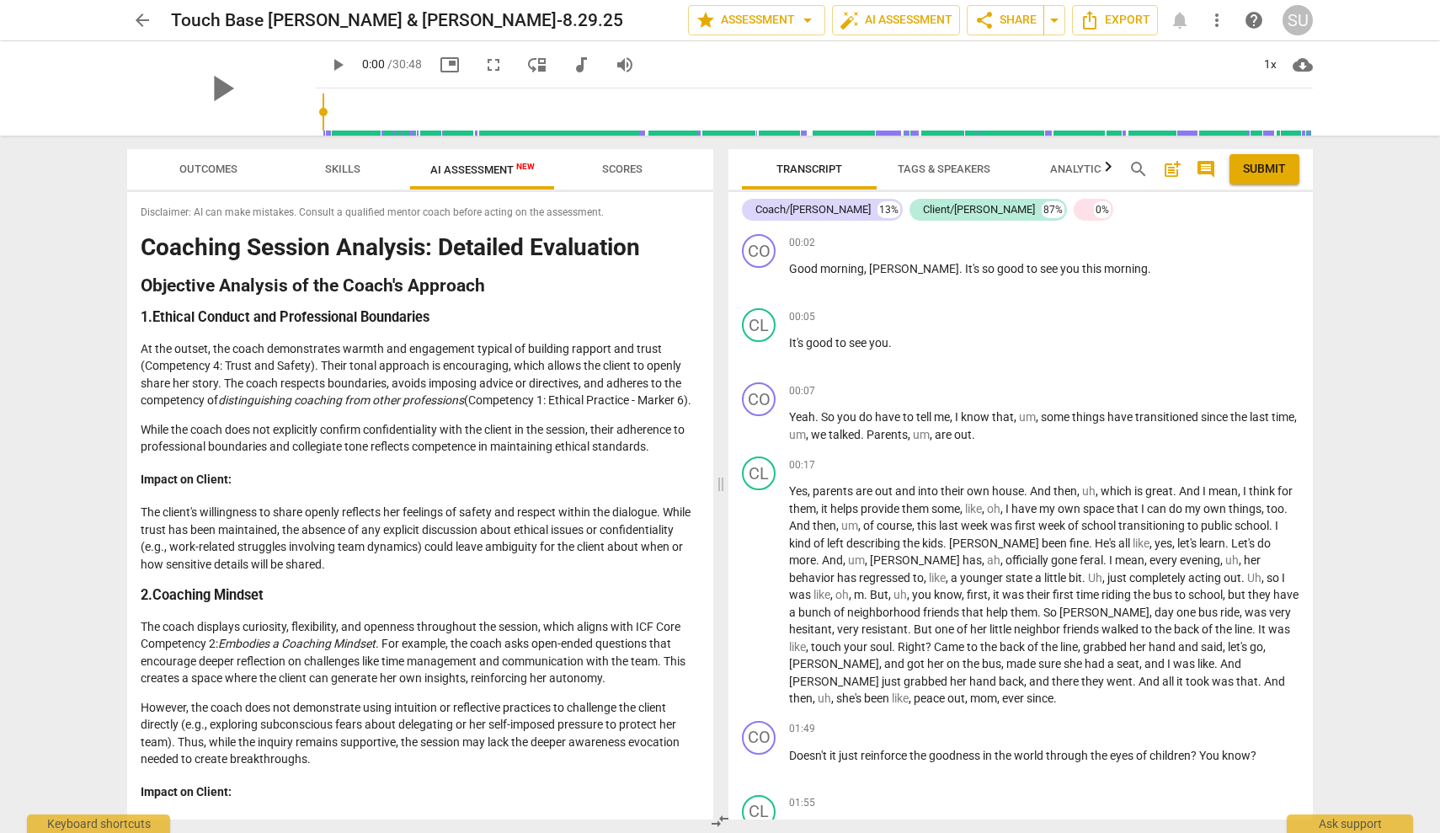
click at [358, 166] on span "Skills" at bounding box center [342, 169] width 35 height 13
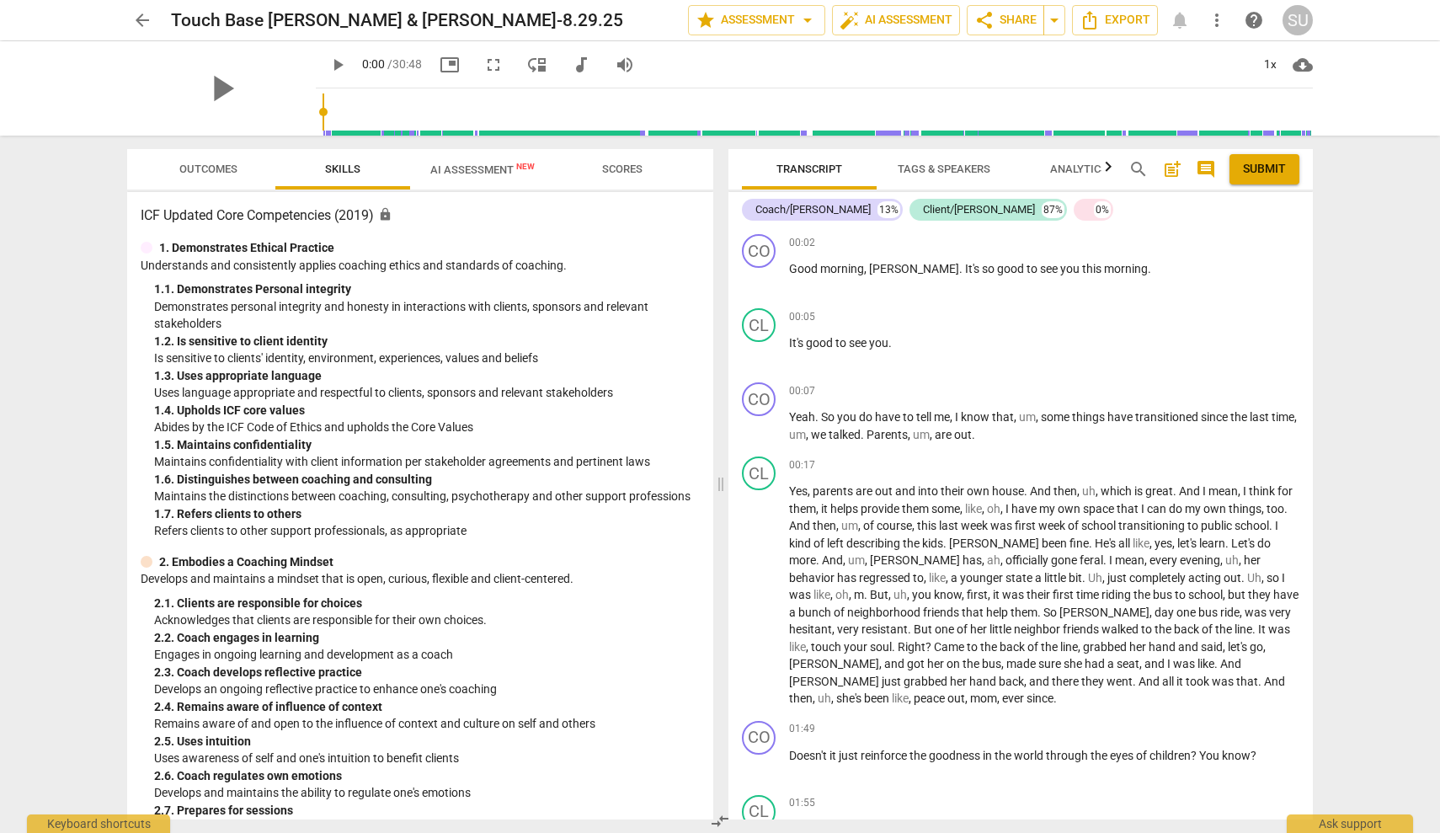
click at [1298, 28] on div "SU" at bounding box center [1298, 20] width 30 height 30
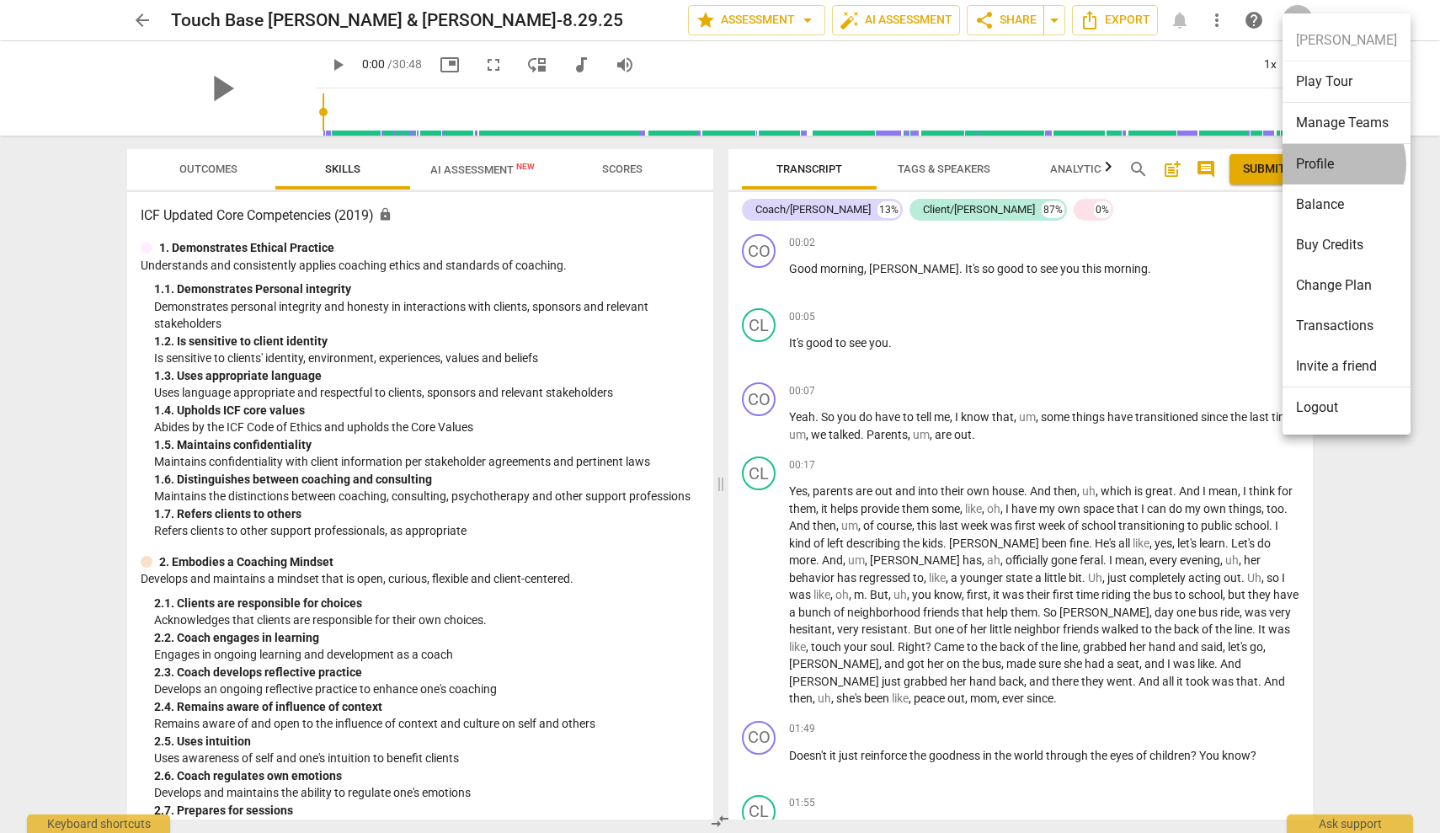
click at [1334, 164] on li "Profile" at bounding box center [1347, 164] width 128 height 40
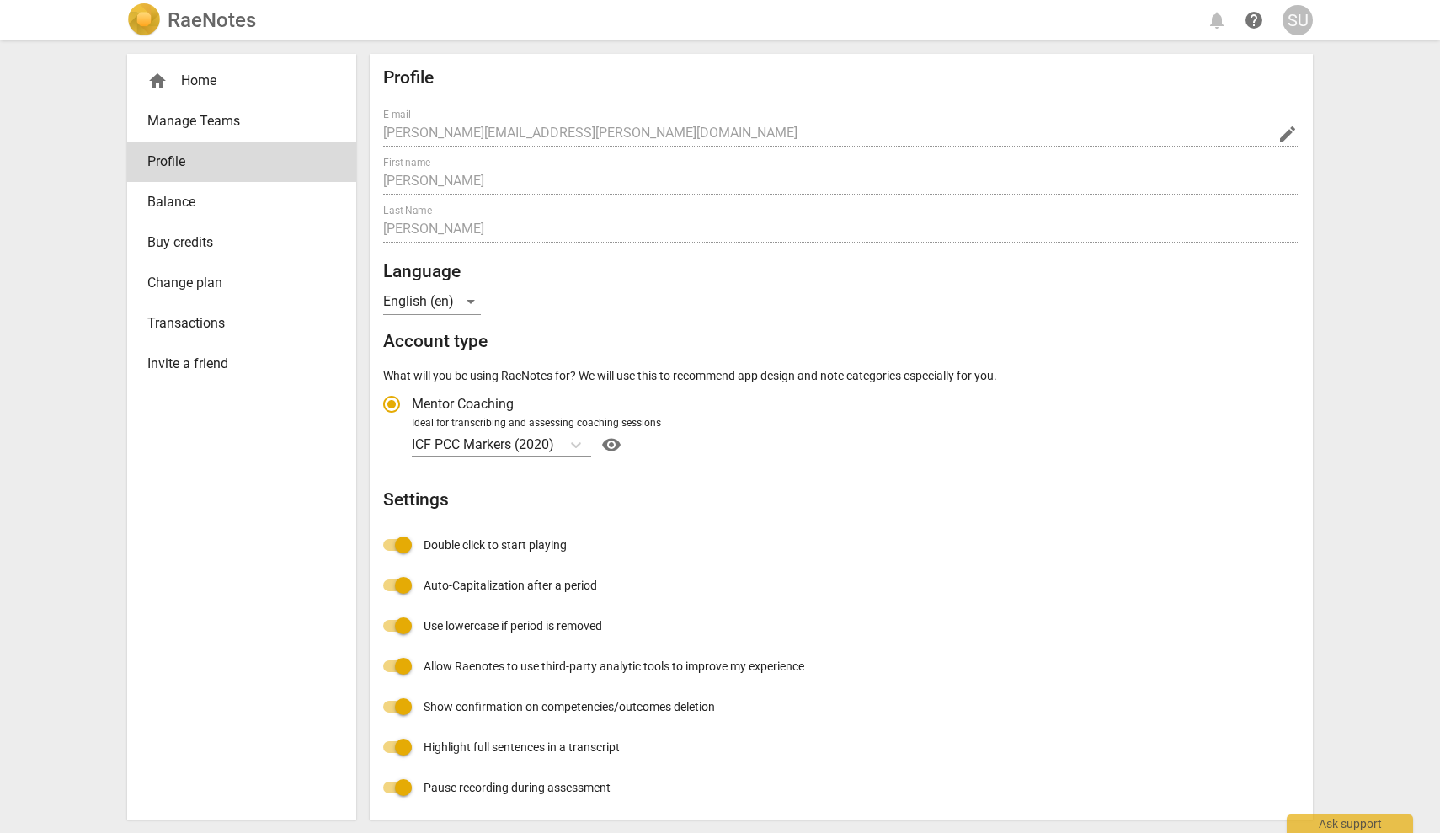
click at [212, 79] on div "home Home" at bounding box center [234, 81] width 175 height 20
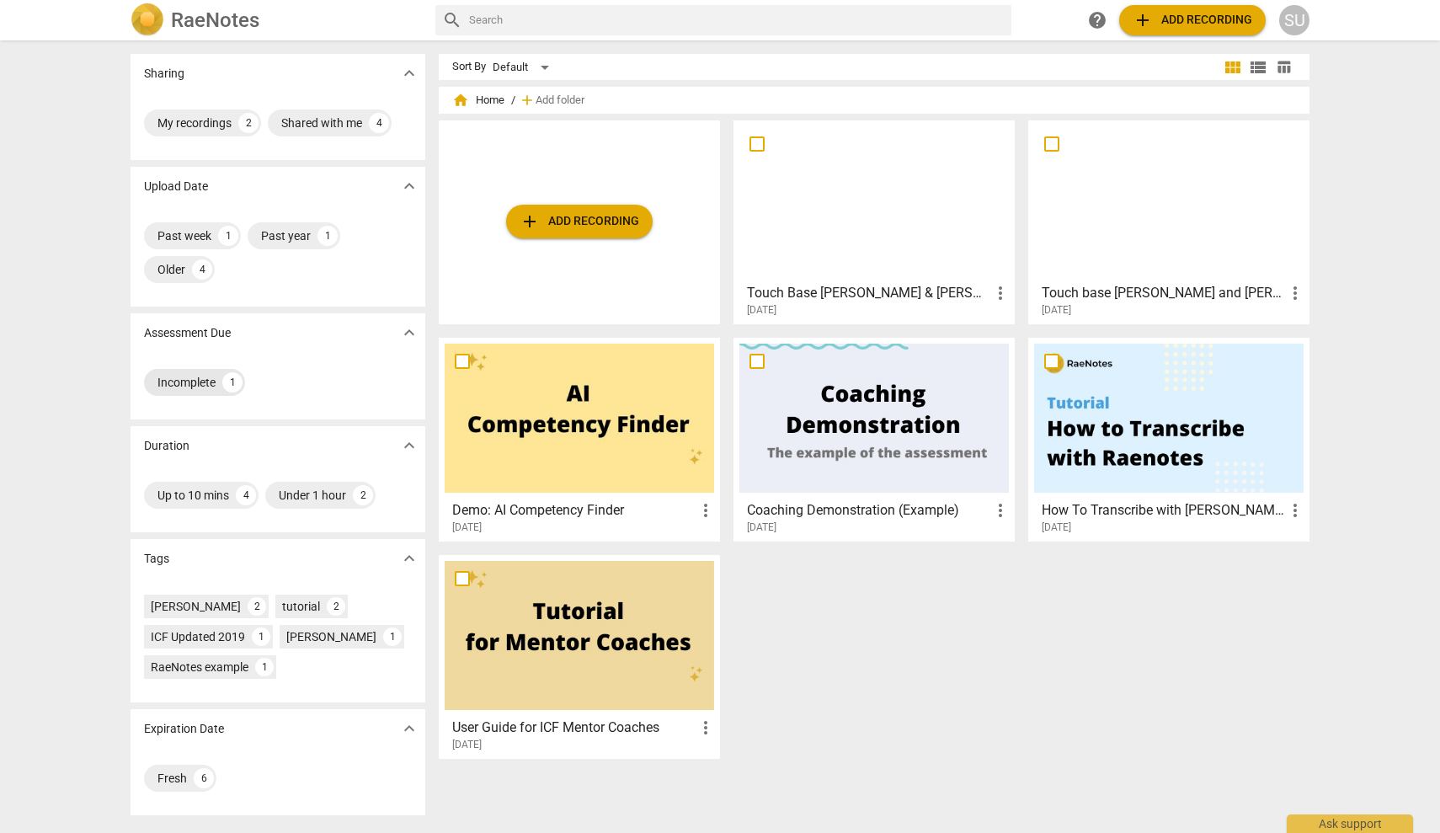
click at [233, 382] on div "1" at bounding box center [232, 382] width 20 height 20
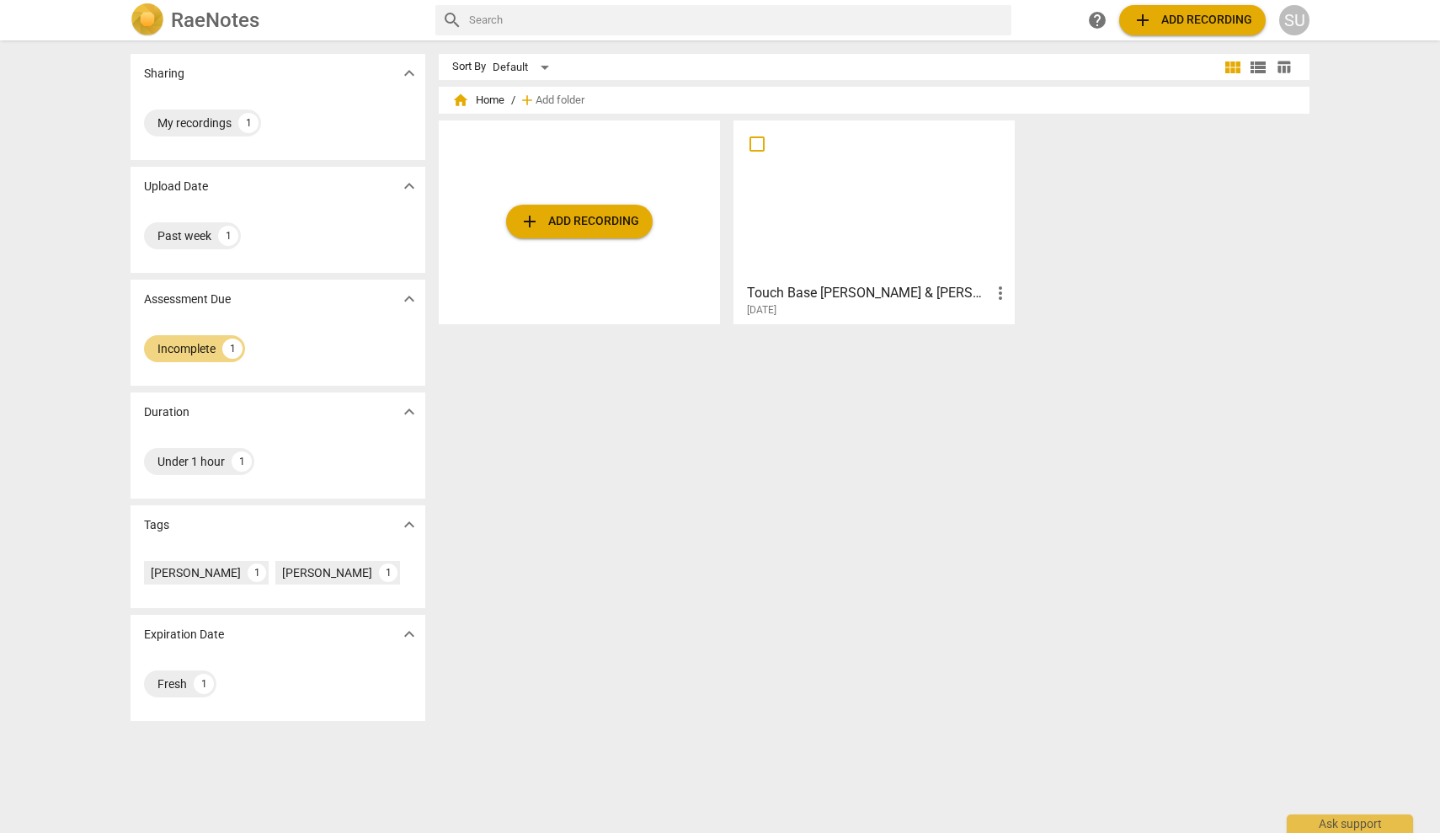
click at [938, 195] on div at bounding box center [875, 200] width 270 height 149
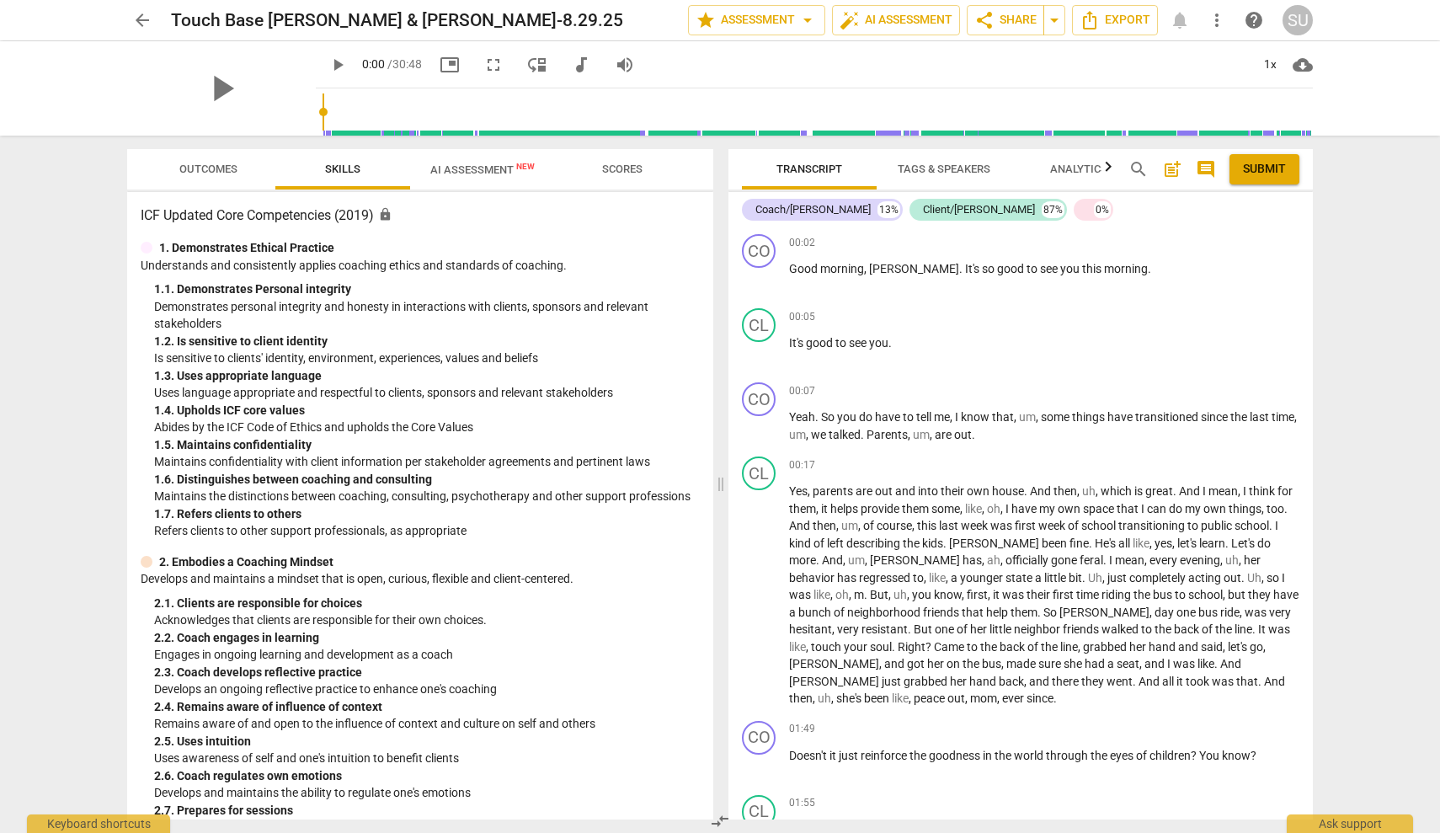
click at [1220, 17] on span "more_vert" at bounding box center [1217, 20] width 20 height 20
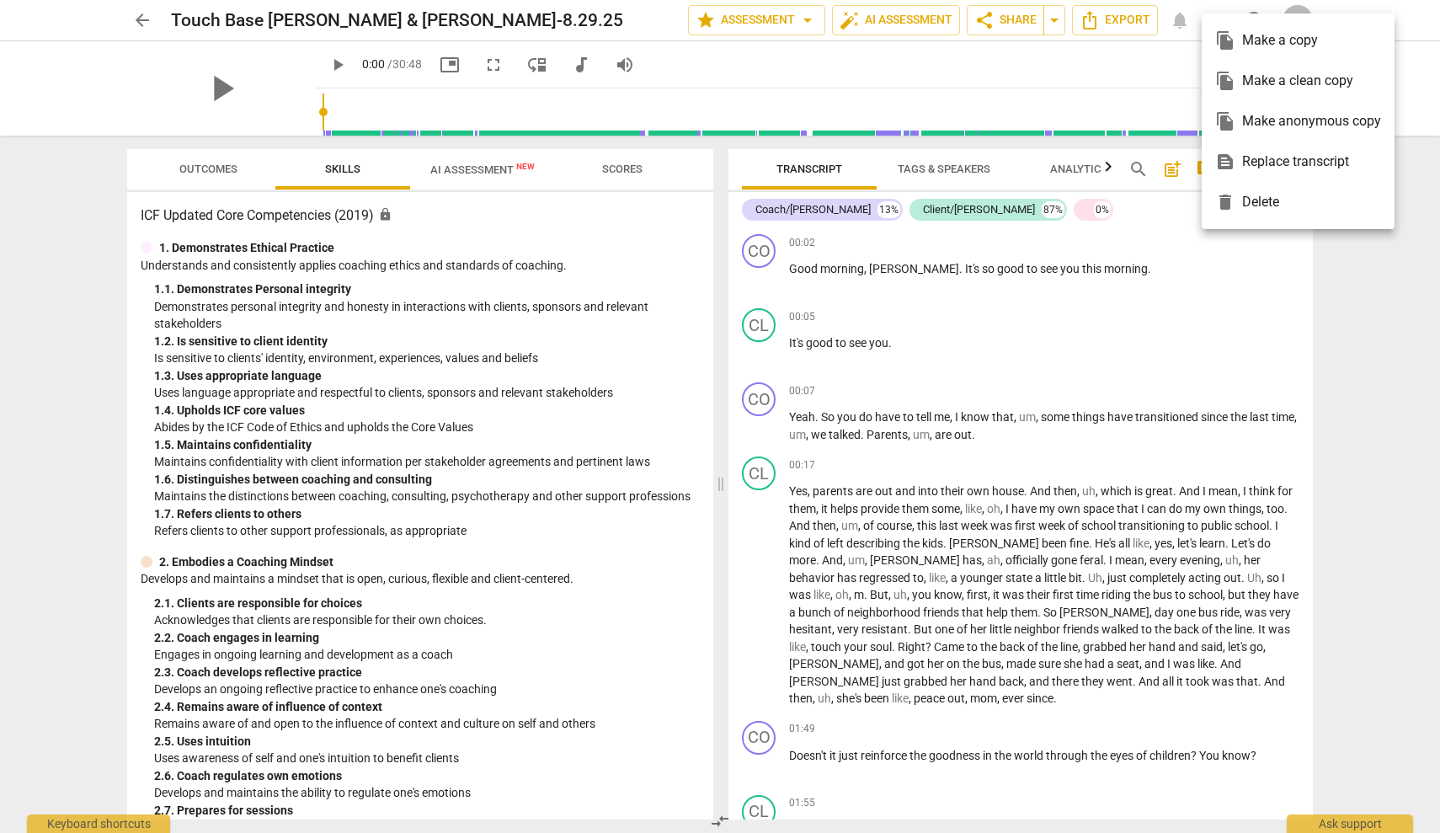
click at [799, 23] on div at bounding box center [720, 416] width 1440 height 833
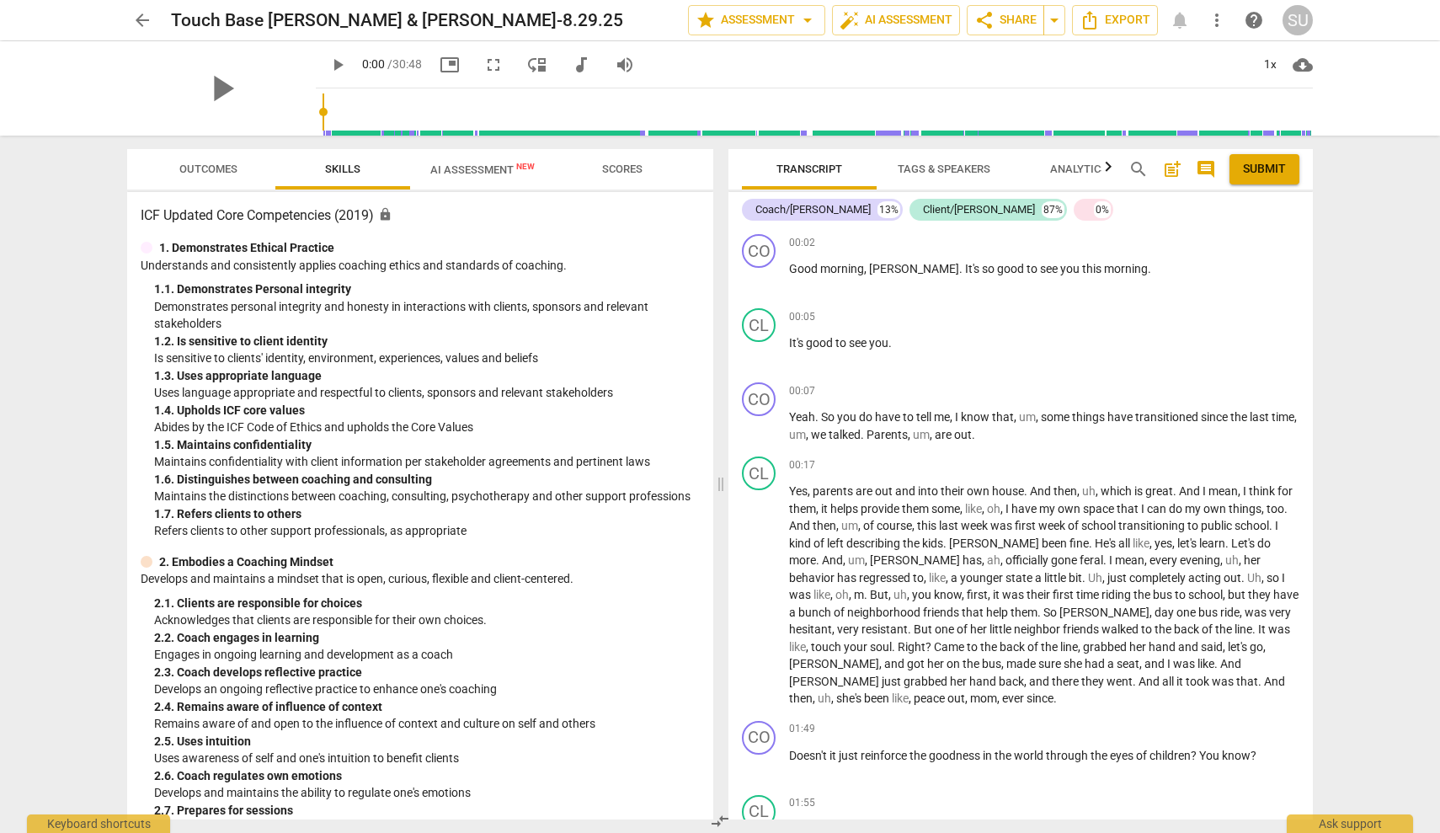
click at [1215, 168] on span "comment" at bounding box center [1206, 169] width 20 height 20
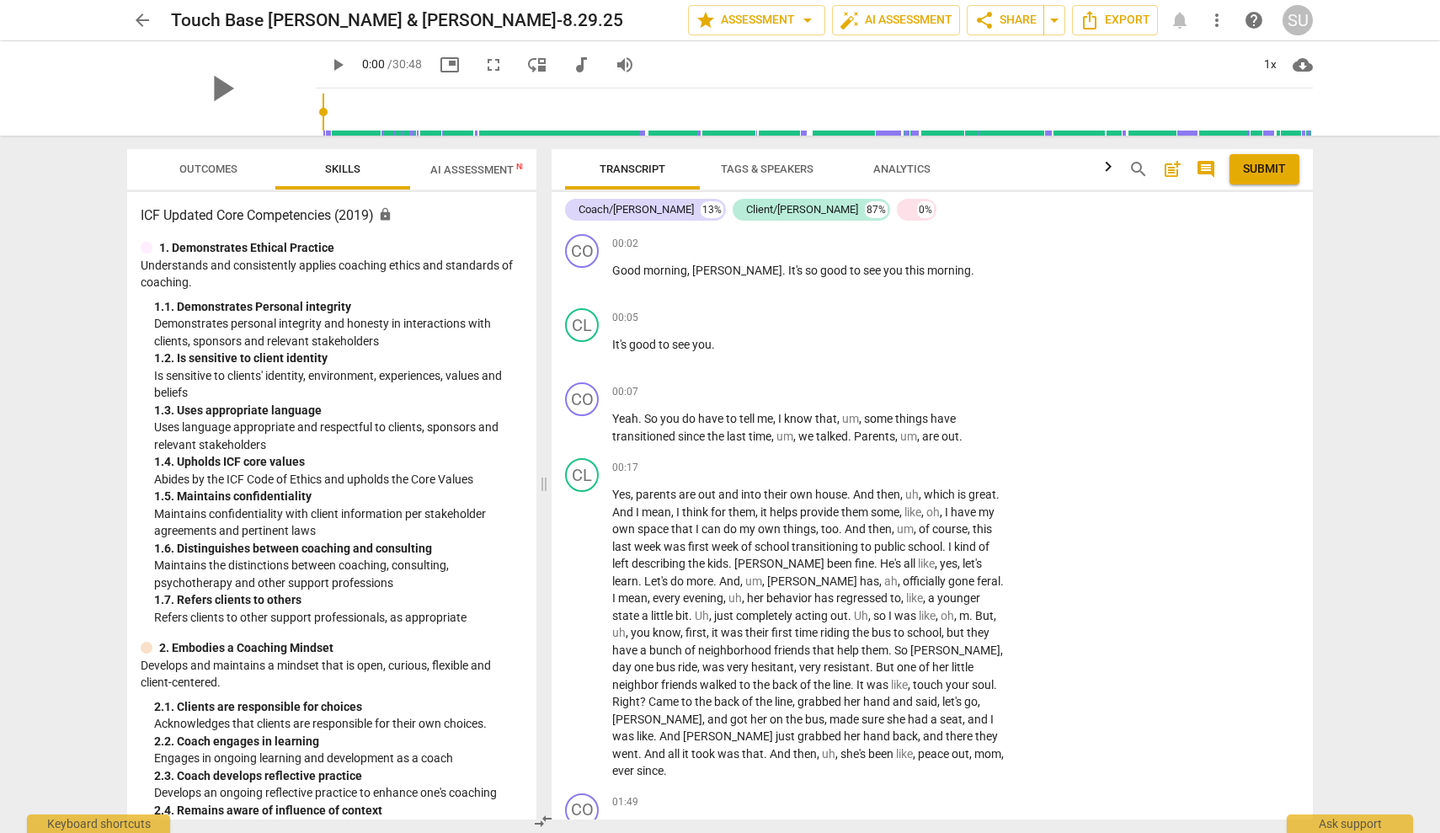
click at [447, 173] on span "AI Assessment New" at bounding box center [482, 169] width 104 height 13
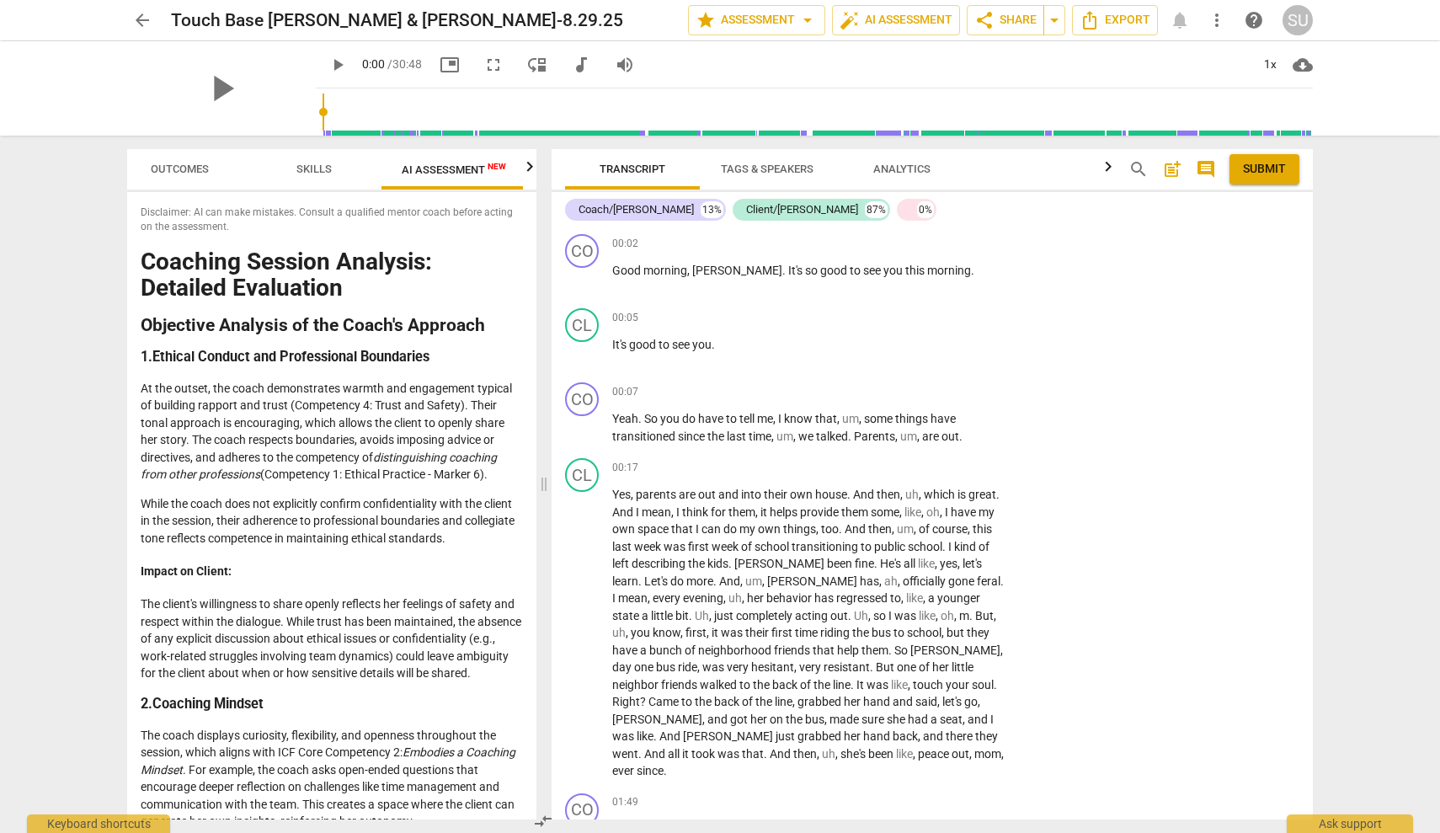
scroll to position [0, 31]
click at [198, 164] on span "Outcomes" at bounding box center [177, 169] width 58 height 13
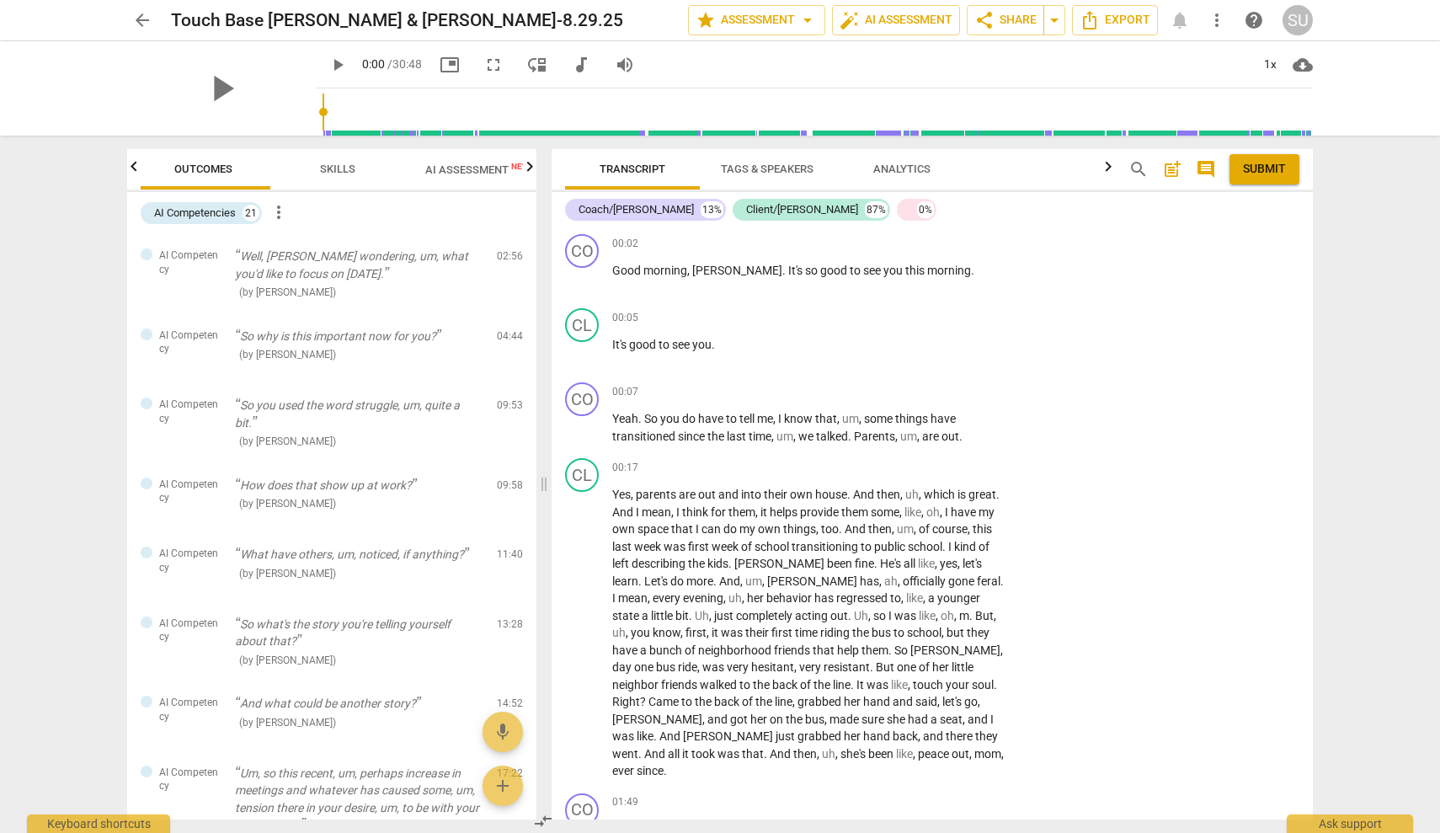
scroll to position [0, 0]
click at [204, 213] on div "AI Competencies" at bounding box center [195, 213] width 82 height 17
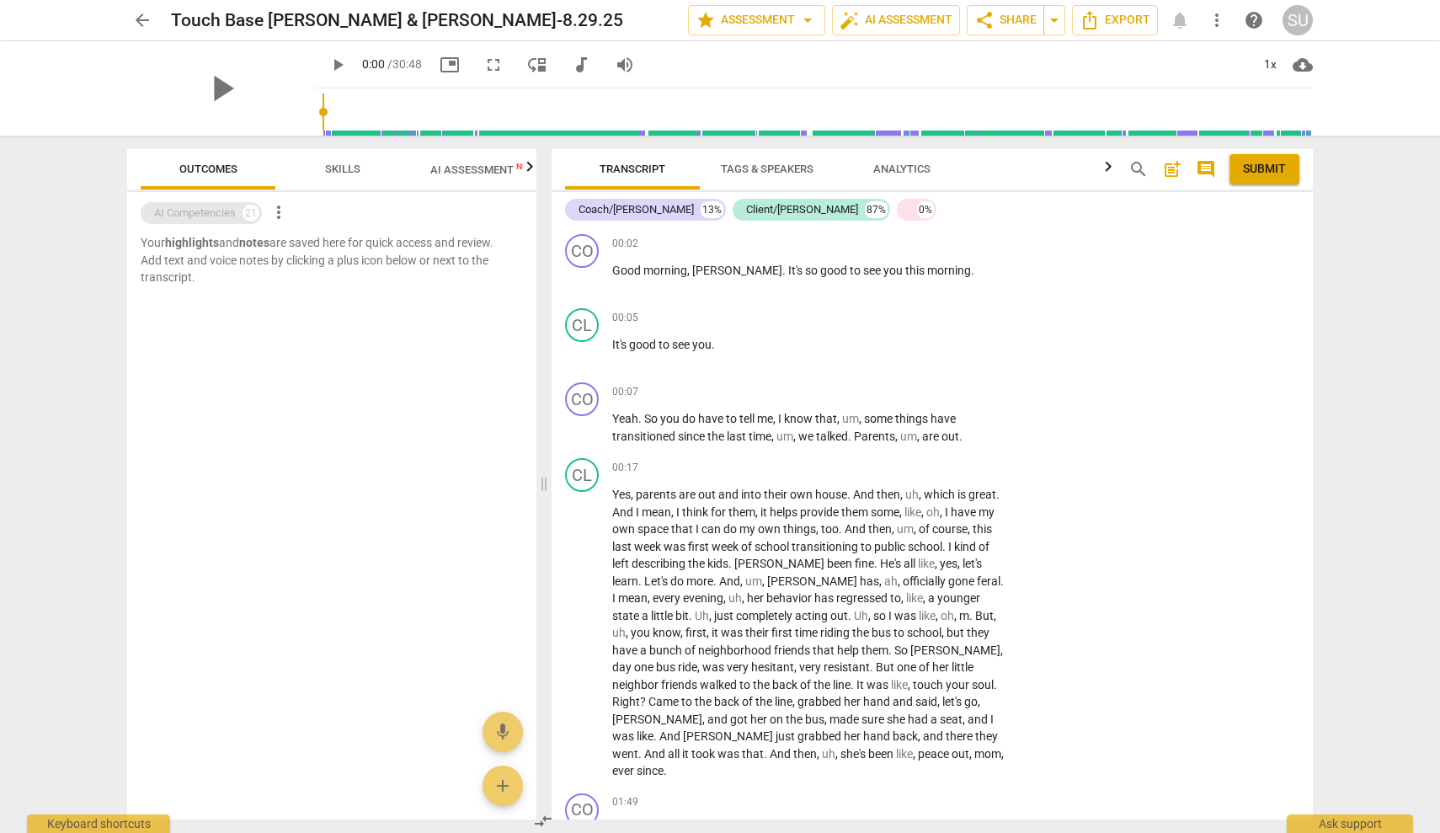
click at [204, 213] on div "AI Competencies" at bounding box center [195, 213] width 82 height 17
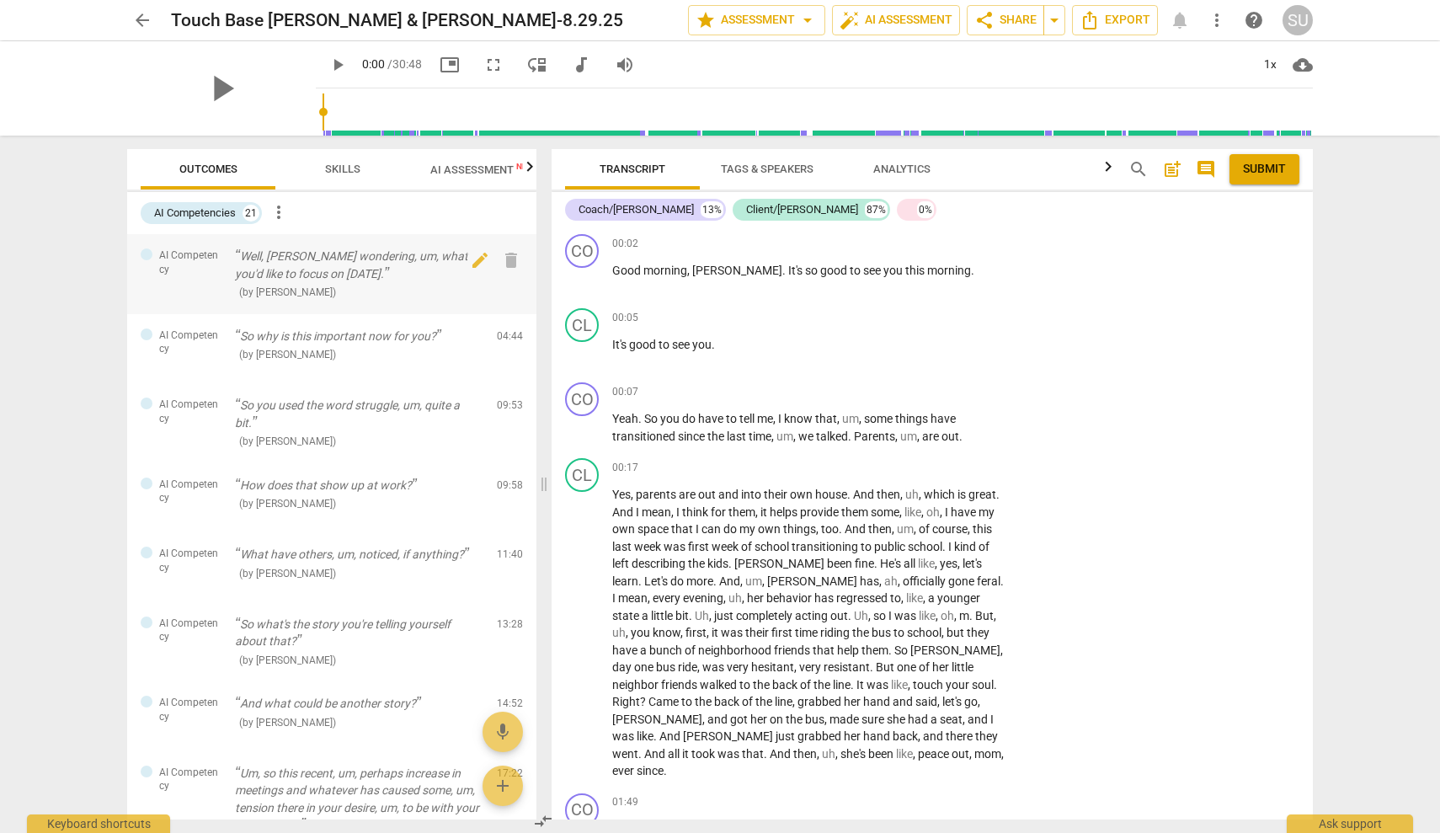
click at [147, 256] on div at bounding box center [147, 254] width 12 height 12
click at [902, 168] on span "Analytics" at bounding box center [901, 169] width 57 height 13
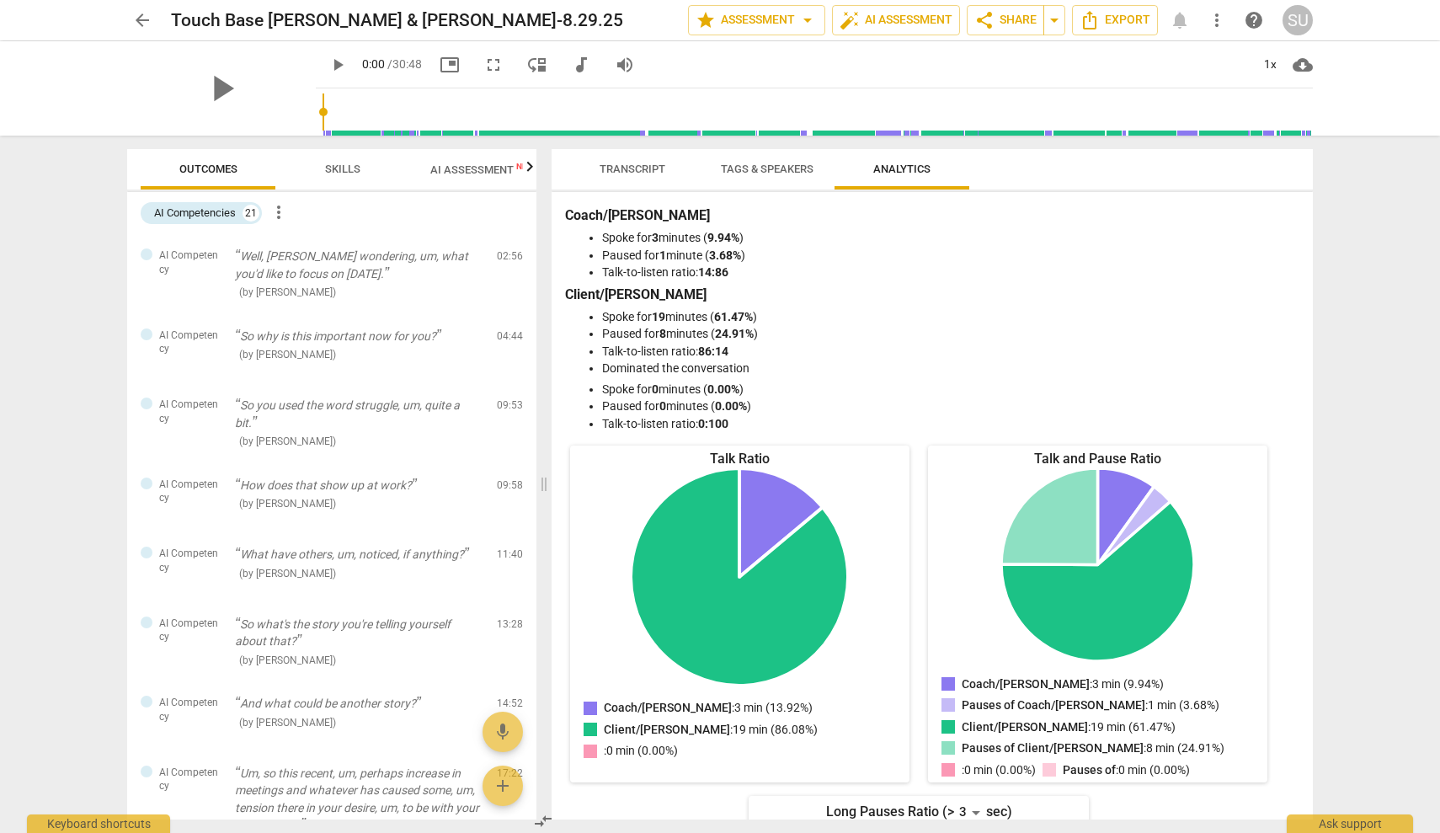
click at [811, 168] on span "Tags & Speakers" at bounding box center [767, 169] width 93 height 13
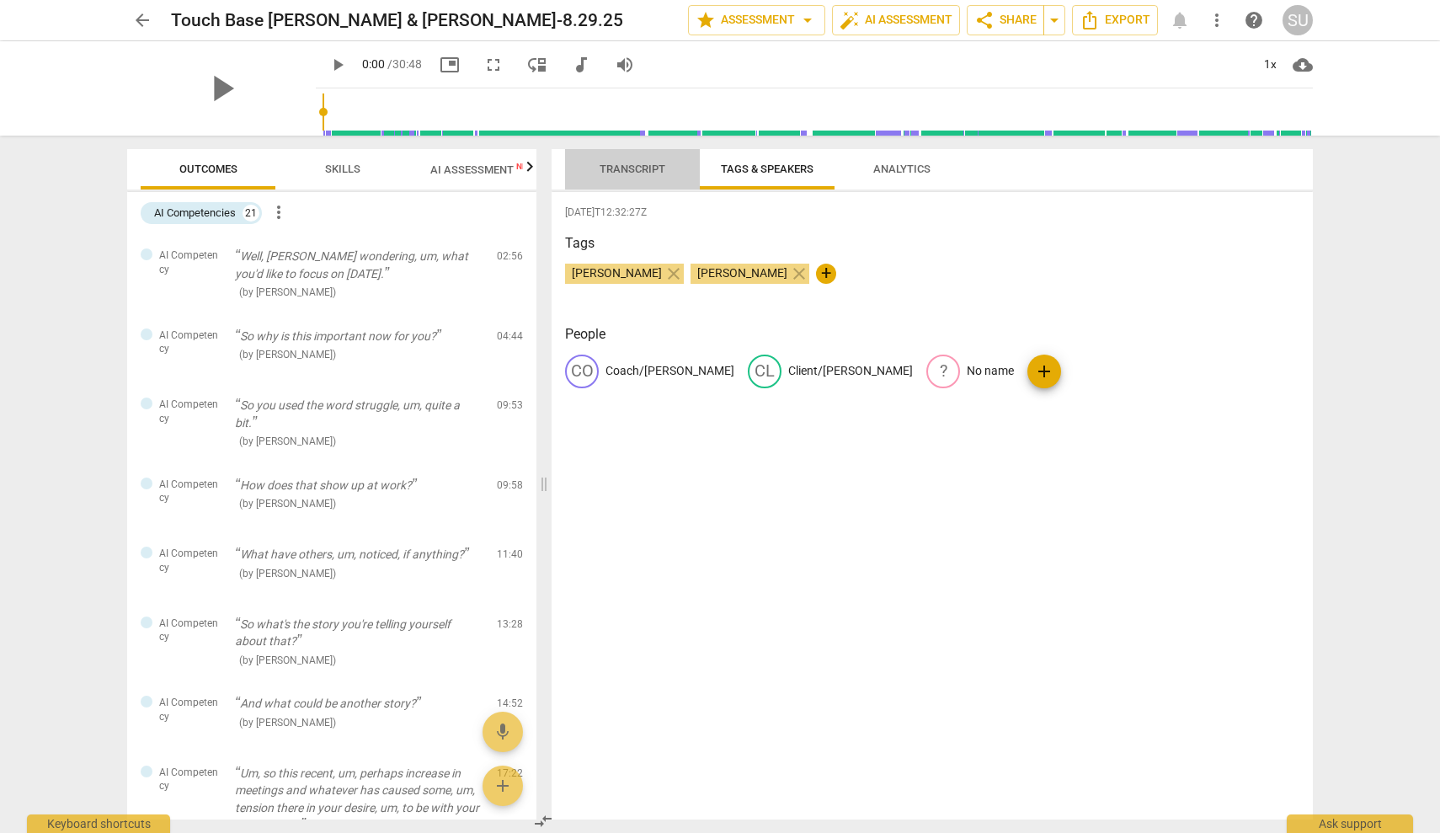
click at [630, 164] on span "Transcript" at bounding box center [633, 169] width 66 height 13
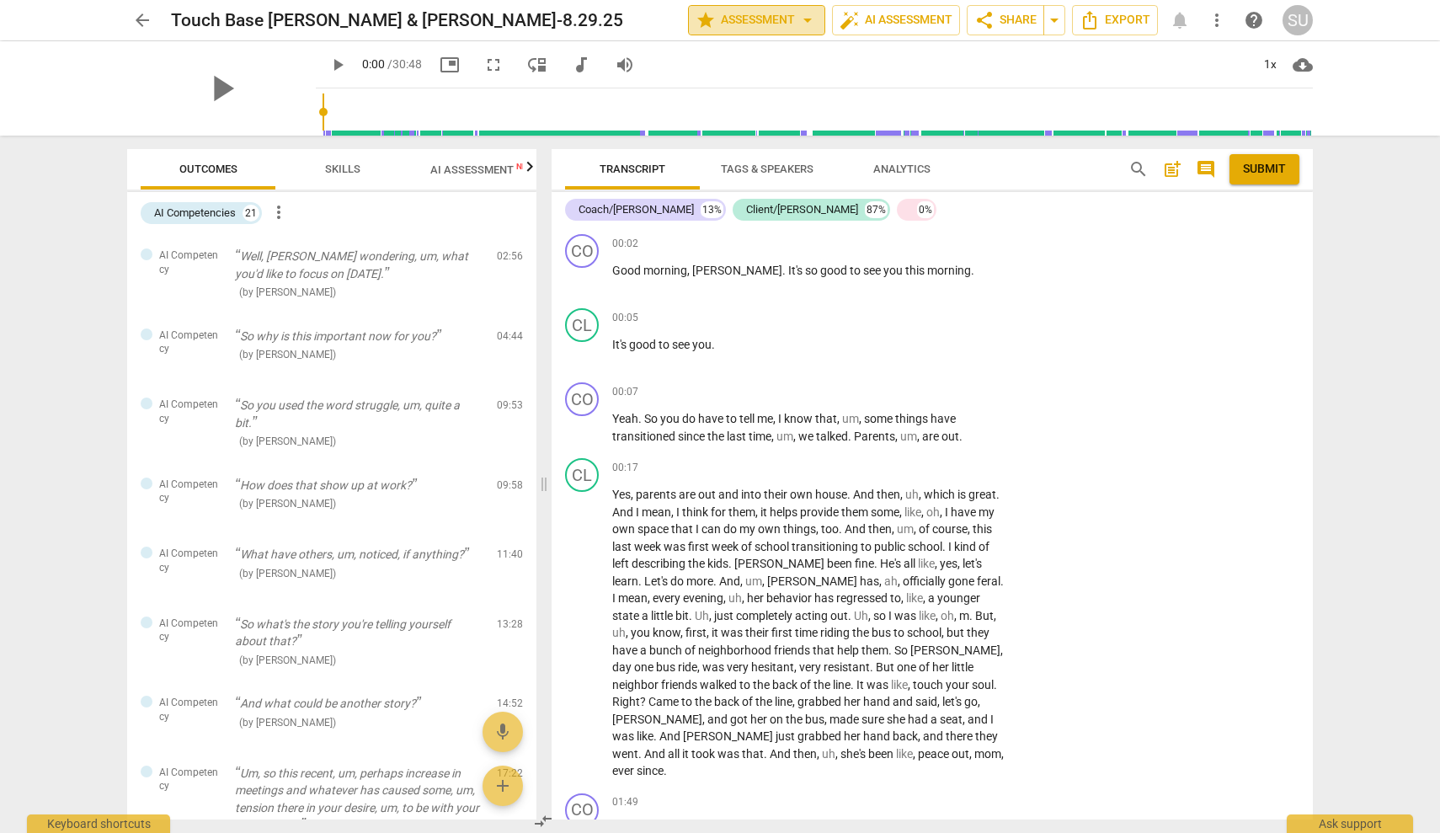
click at [760, 20] on span "star Assessment arrow_drop_down" at bounding box center [757, 20] width 122 height 20
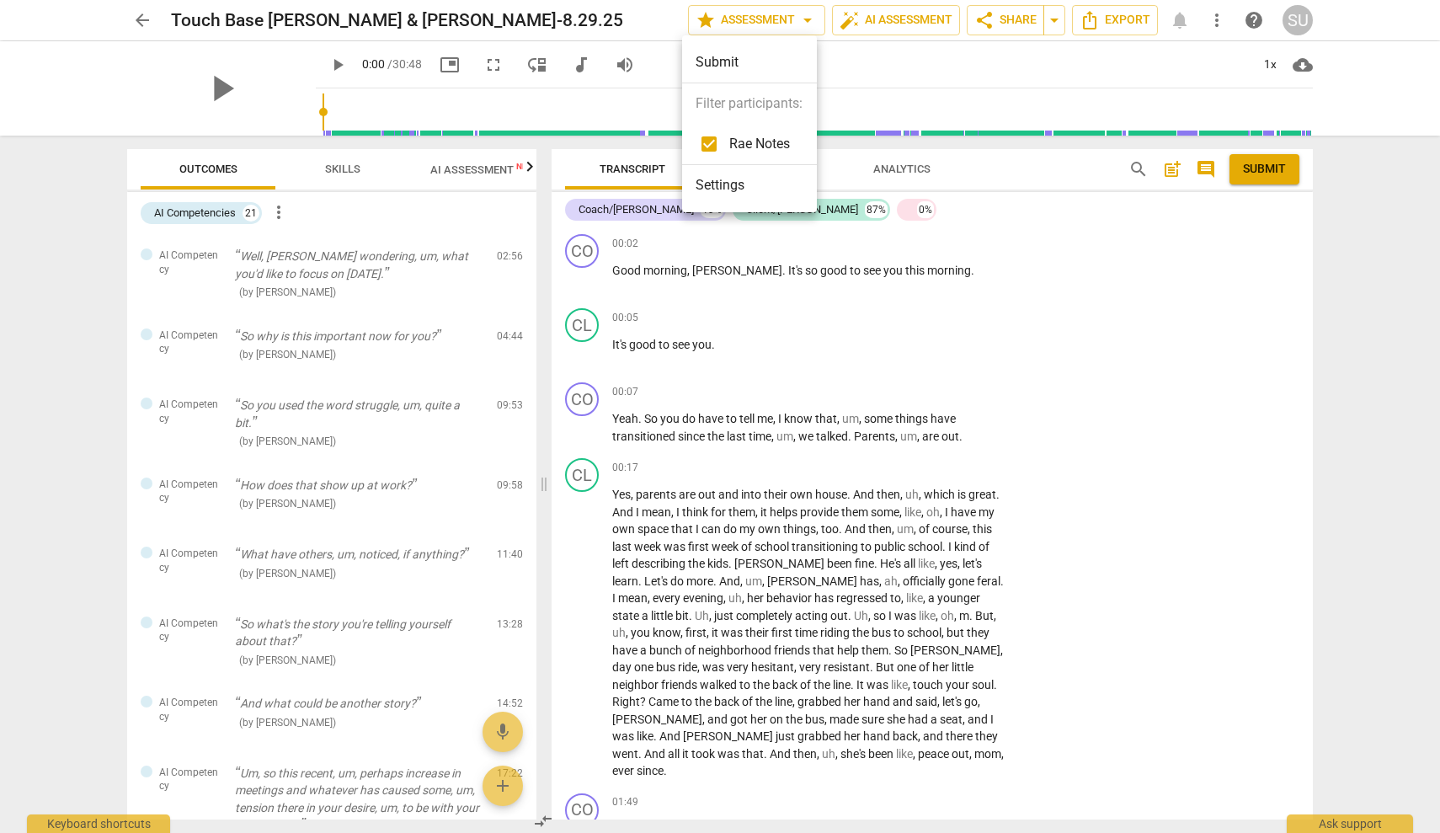
click at [873, 24] on div at bounding box center [720, 416] width 1440 height 833
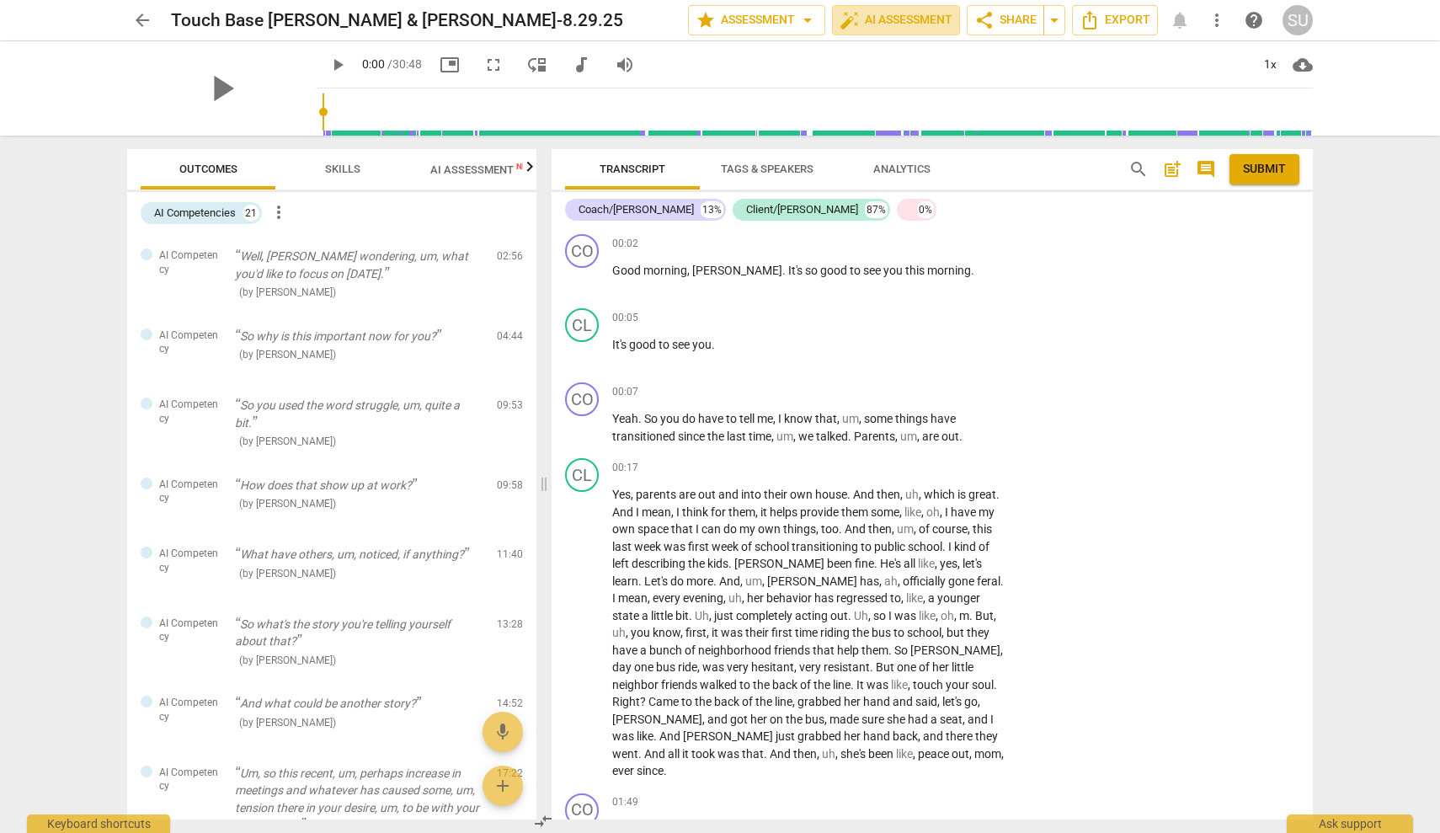
click at [873, 24] on span "auto_fix_high AI Assessment" at bounding box center [896, 20] width 113 height 20
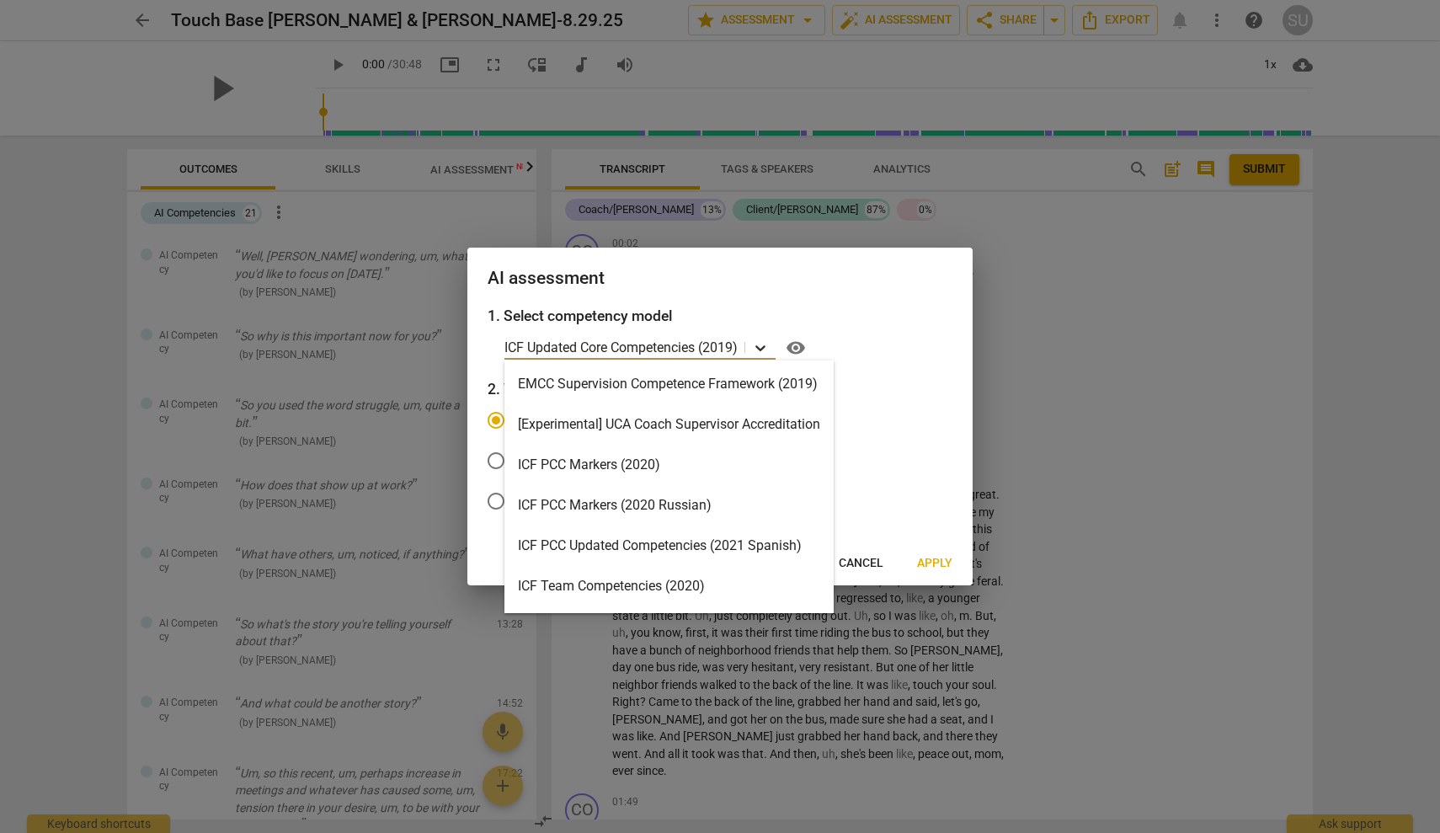
click at [762, 347] on icon at bounding box center [761, 348] width 10 height 6
click at [674, 470] on div "ICF PCC Markers (2020)" at bounding box center [669, 465] width 329 height 40
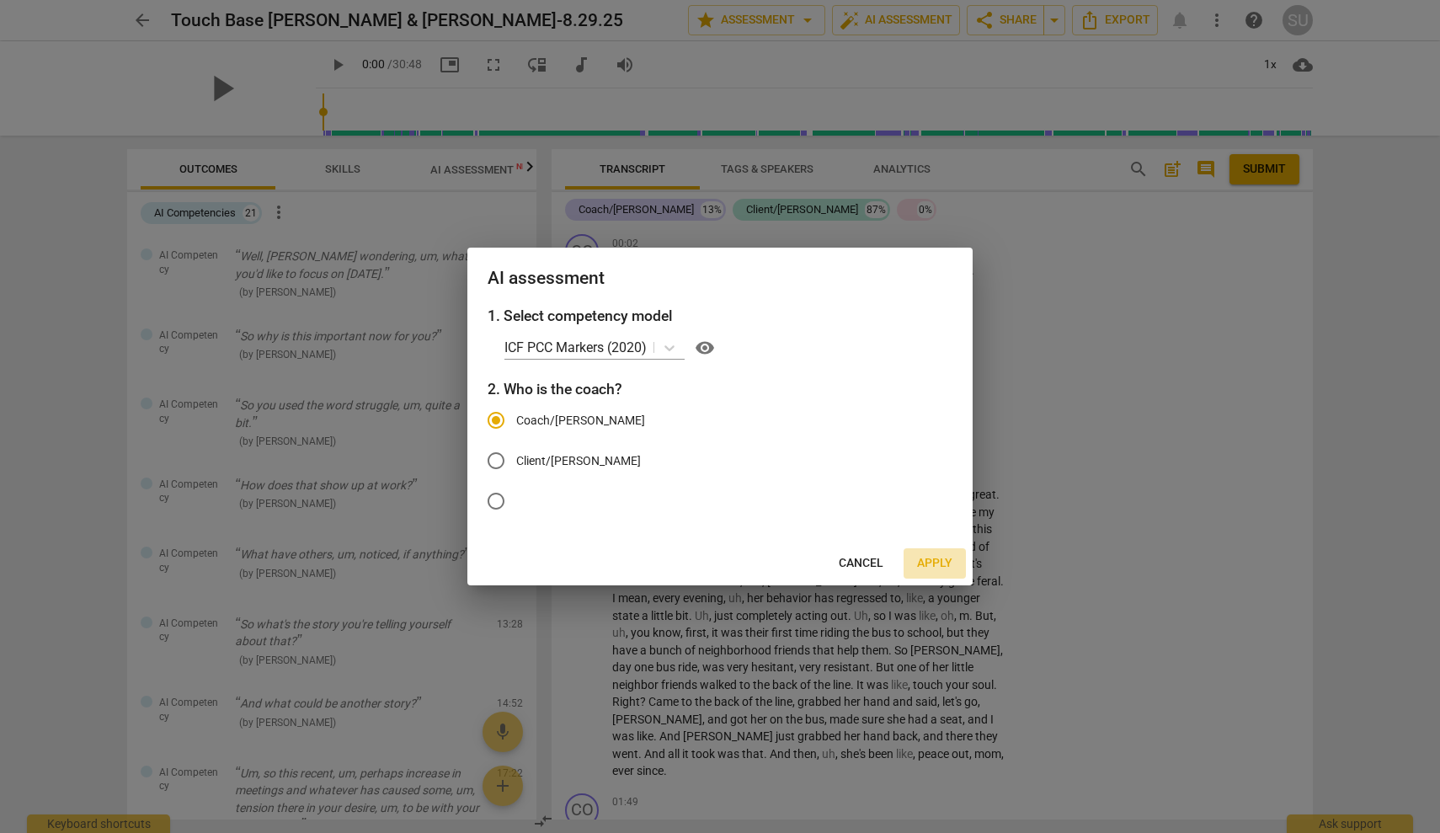
click at [939, 560] on span "Apply" at bounding box center [934, 563] width 35 height 17
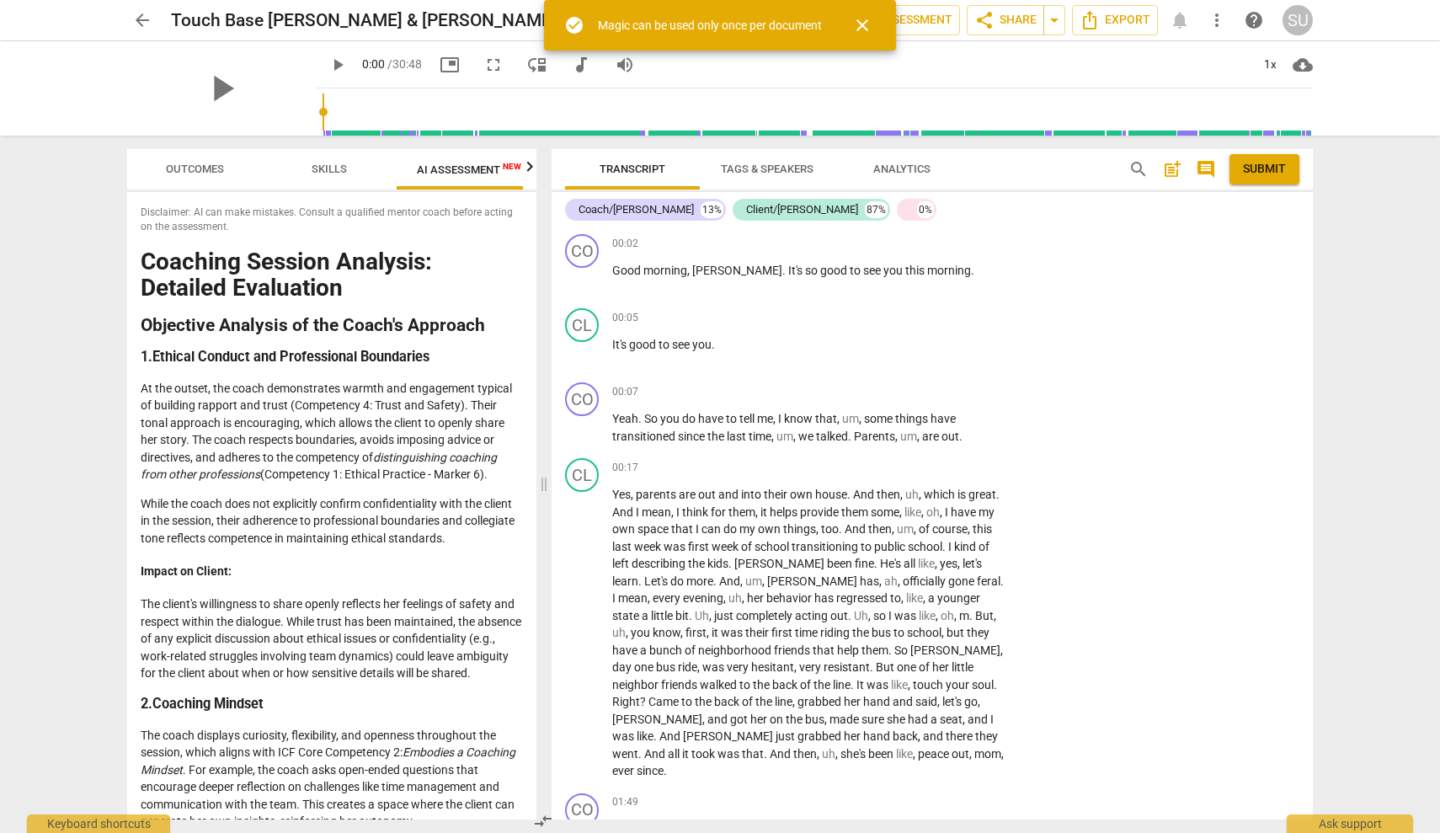
scroll to position [0, 31]
click at [1220, 23] on span "more_vert" at bounding box center [1217, 20] width 20 height 20
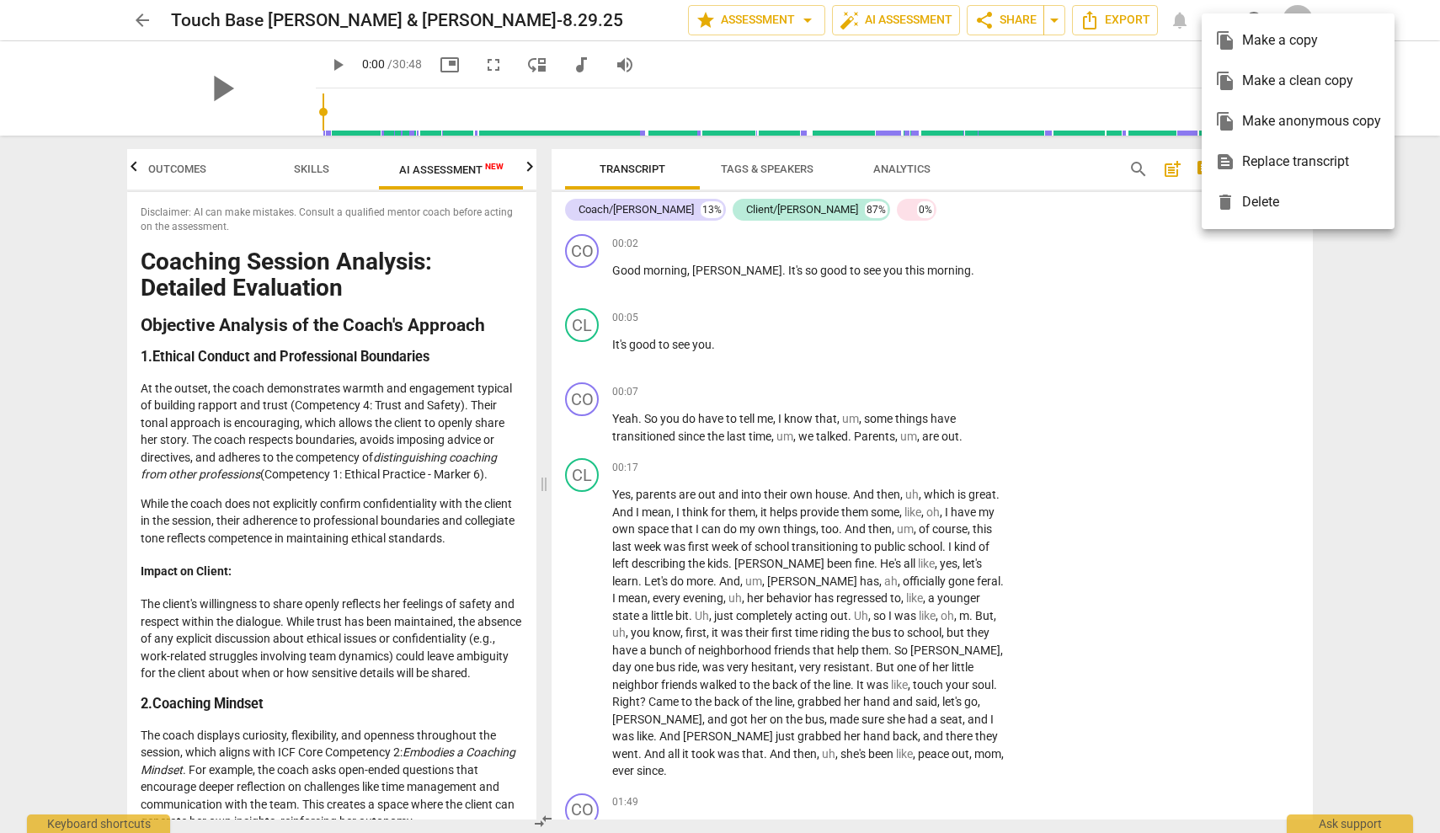
click at [1137, 222] on div at bounding box center [720, 416] width 1440 height 833
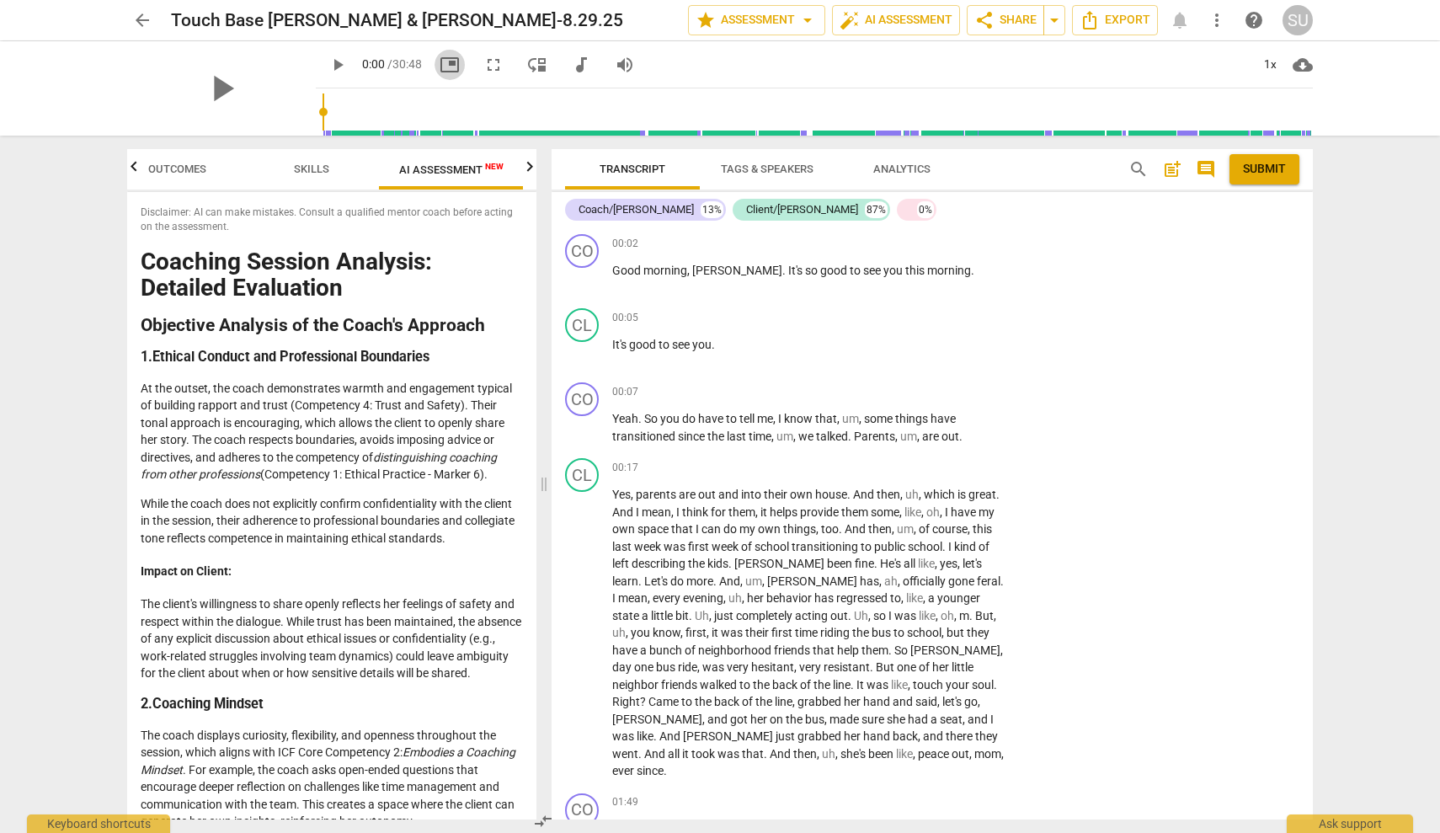
click at [440, 70] on span "picture_in_picture" at bounding box center [450, 65] width 20 height 20
click at [483, 71] on span "fullscreen" at bounding box center [493, 65] width 20 height 20
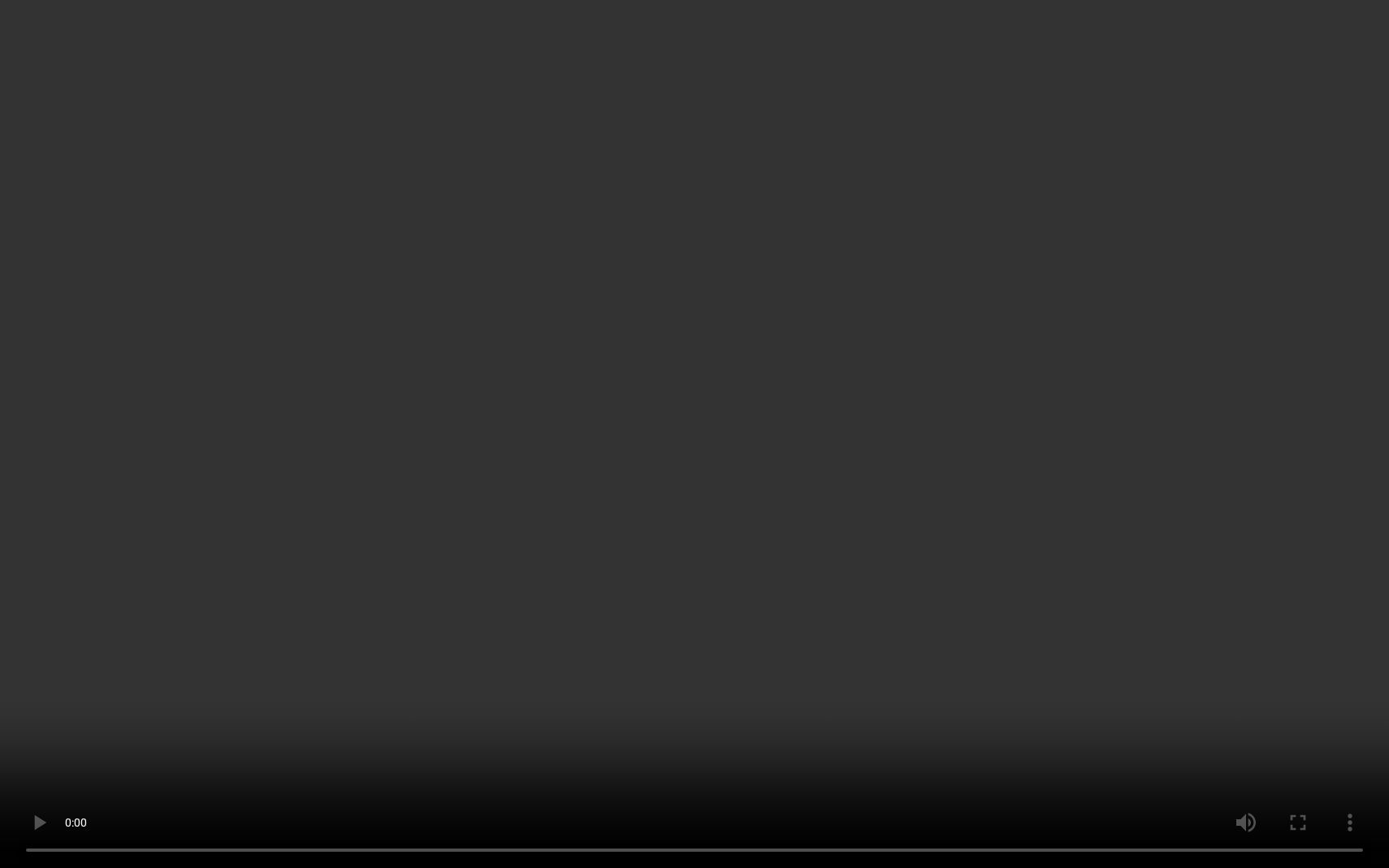
click at [958, 802] on video at bounding box center [694, 434] width 1389 height 868
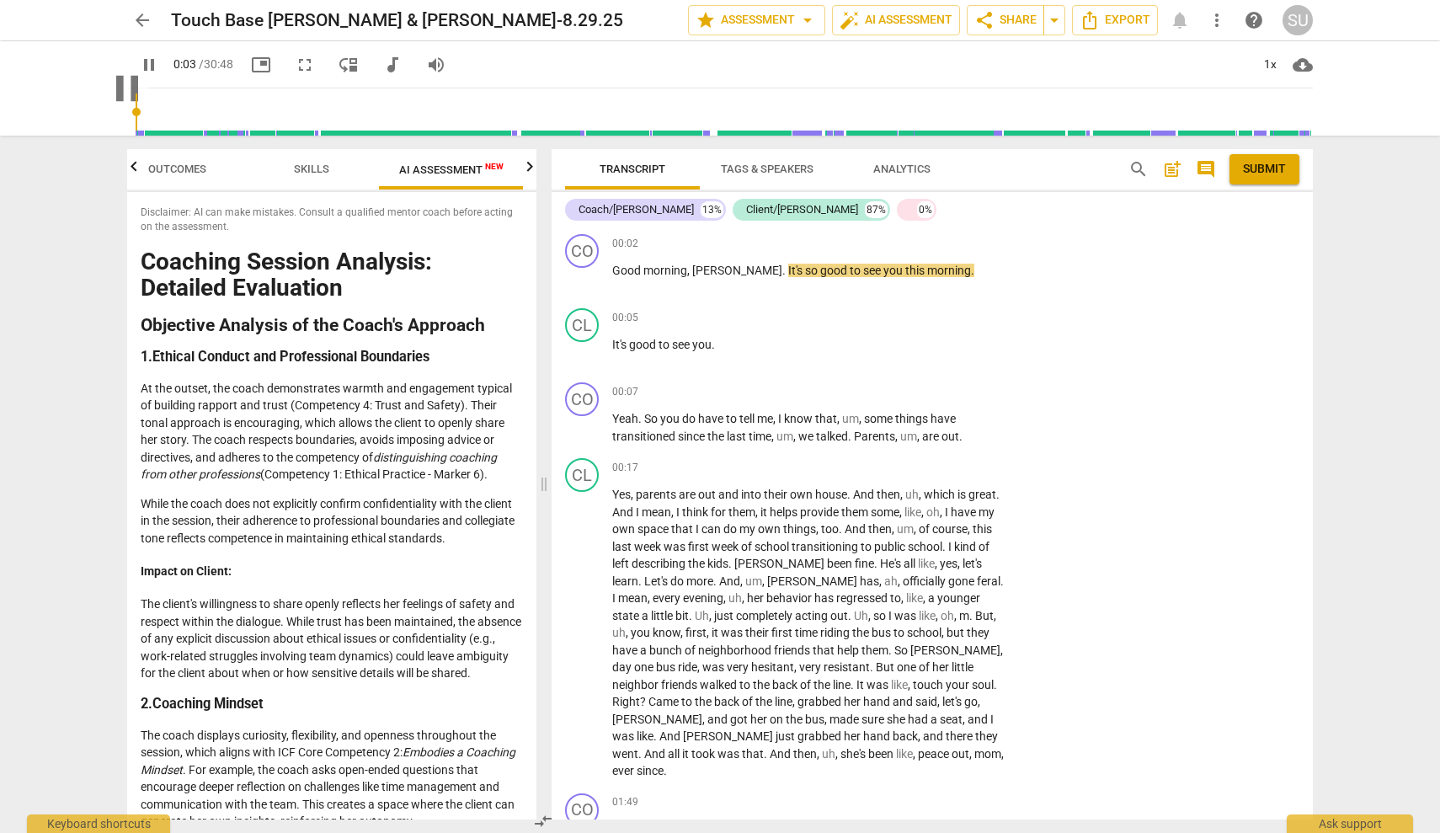
click at [127, 110] on div "pause" at bounding box center [127, 88] width 0 height 94
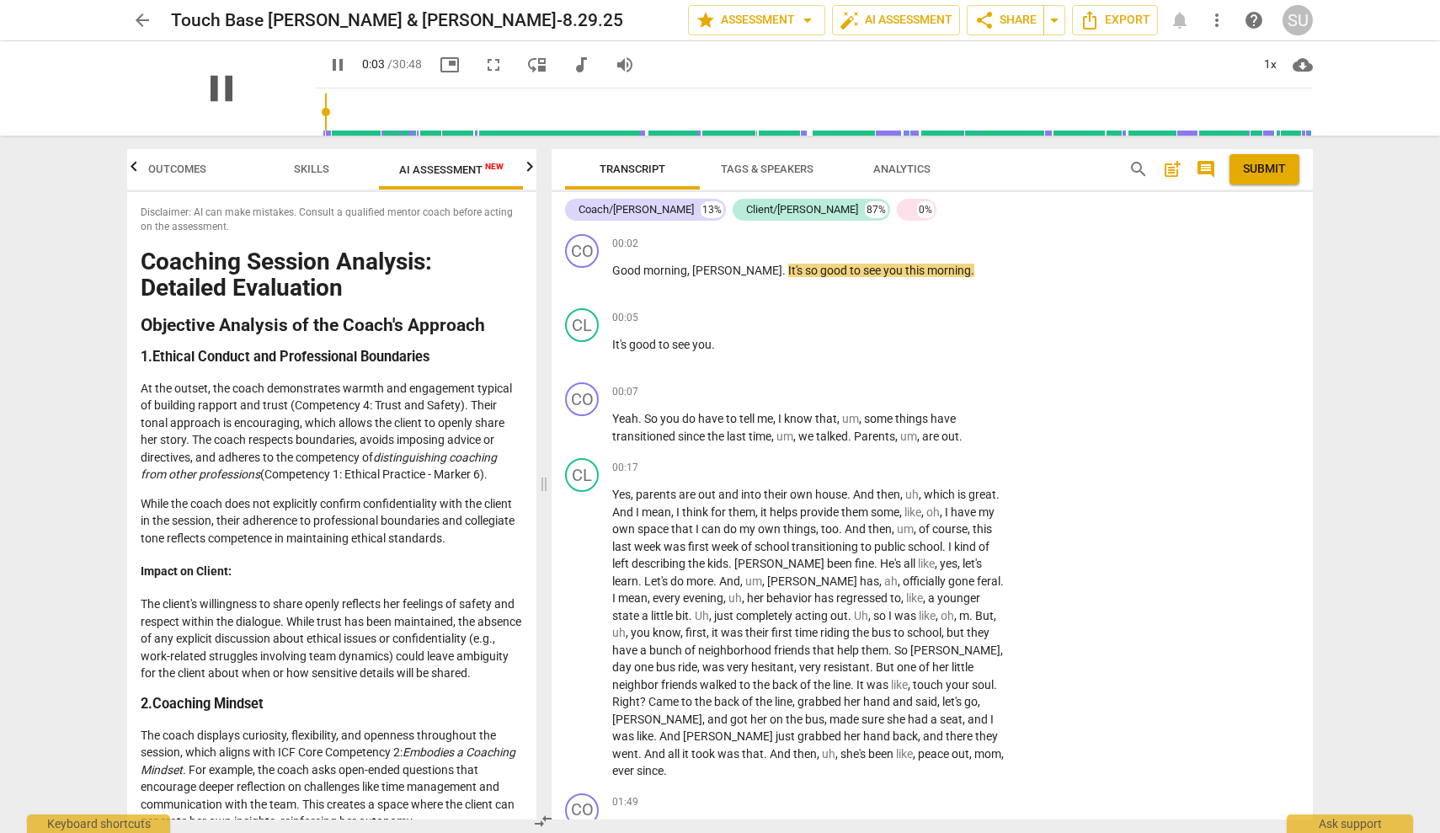
click at [222, 83] on span "pause" at bounding box center [222, 89] width 44 height 44
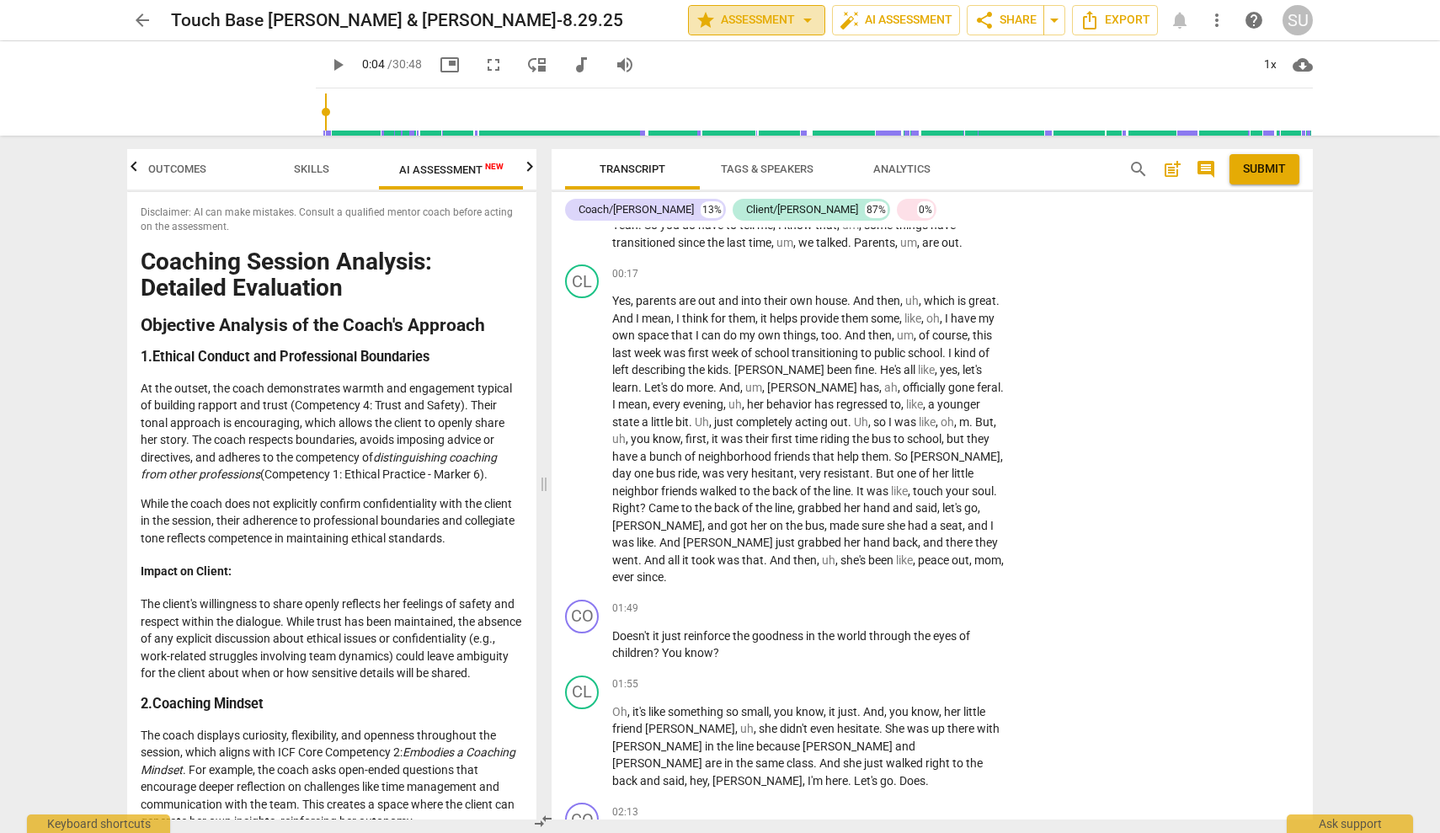
click at [745, 19] on span "star Assessment arrow_drop_down" at bounding box center [757, 20] width 122 height 20
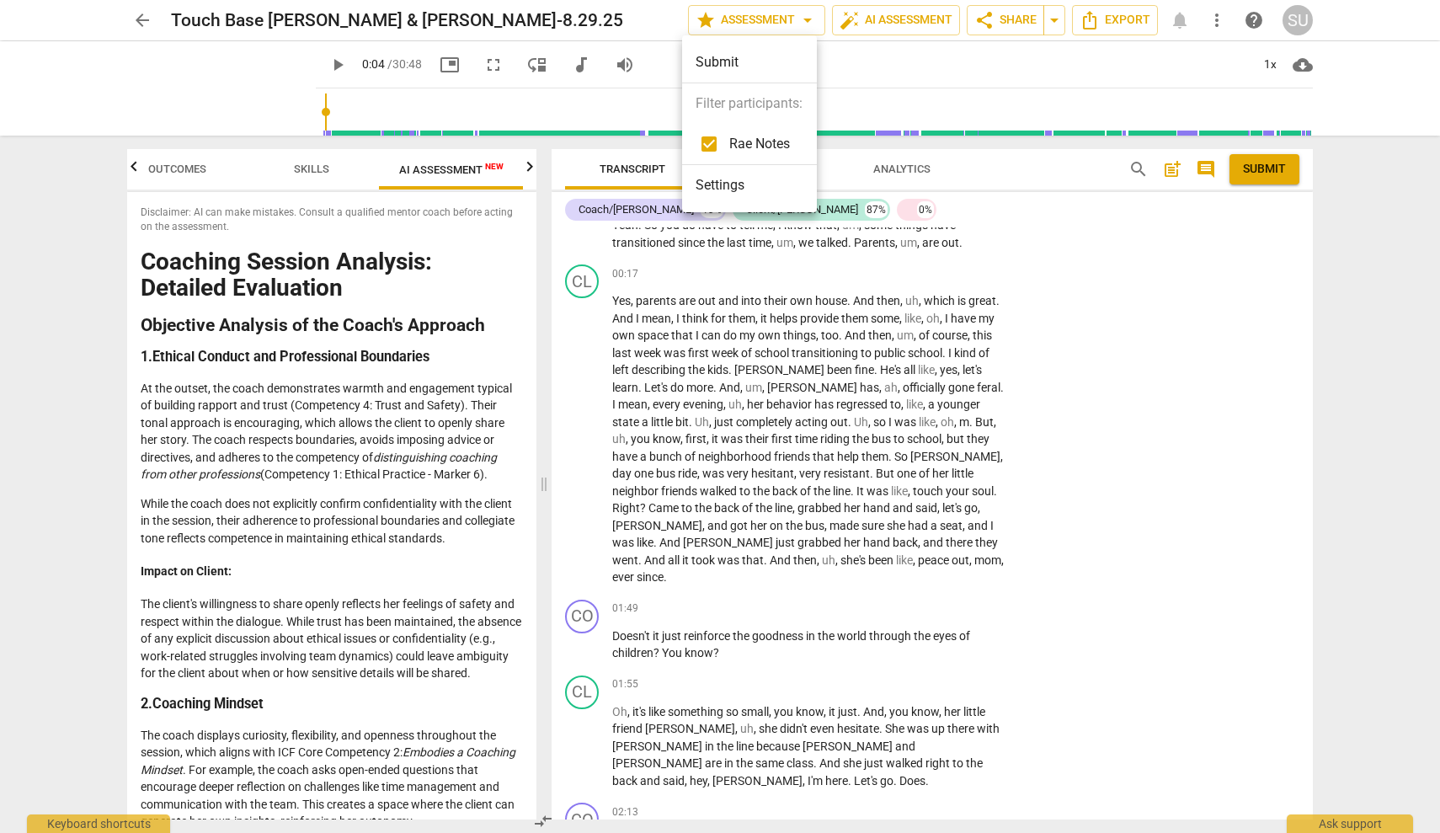
click at [754, 194] on li "Settings" at bounding box center [749, 185] width 135 height 40
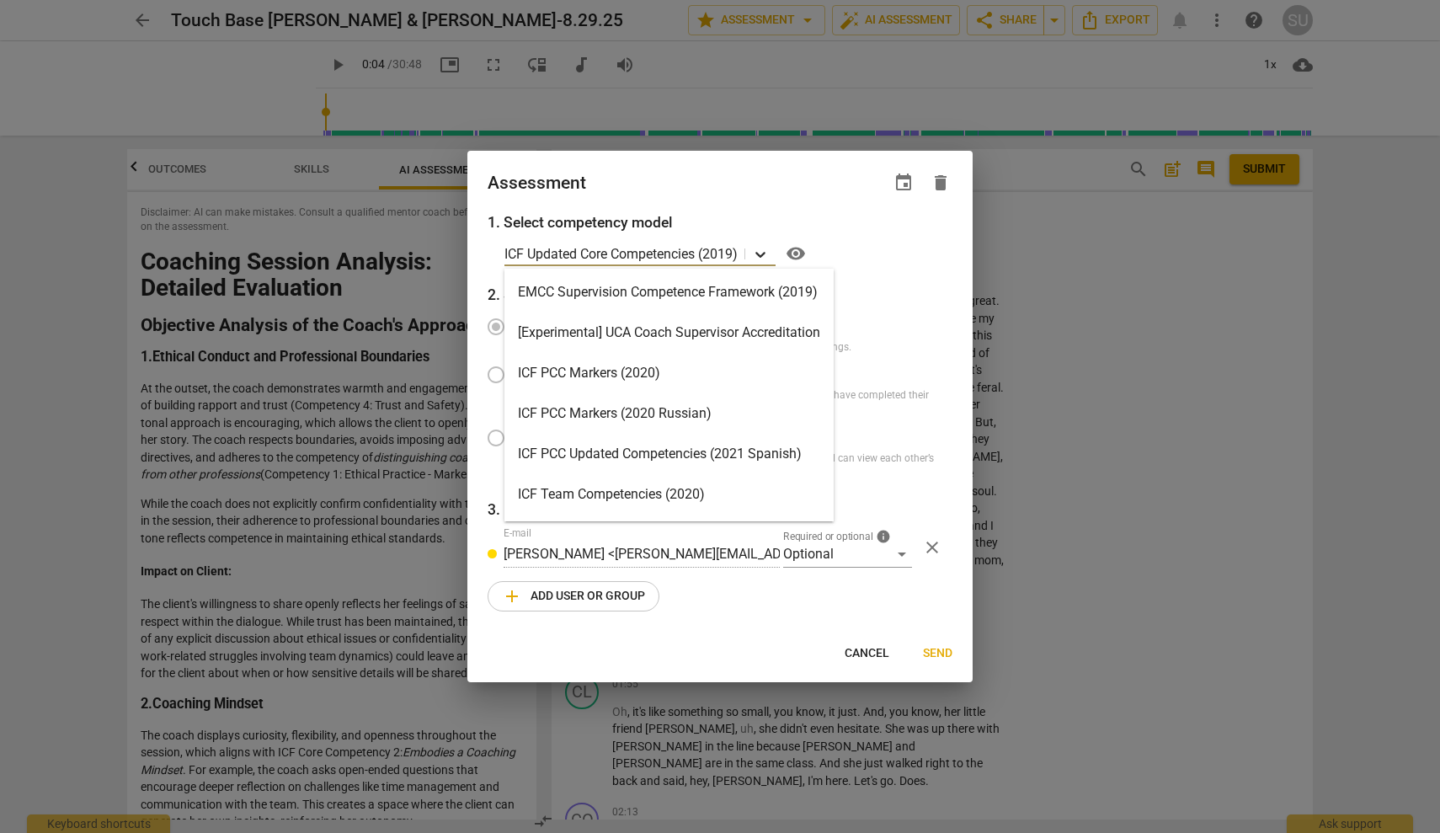
click at [759, 257] on icon at bounding box center [760, 254] width 17 height 17
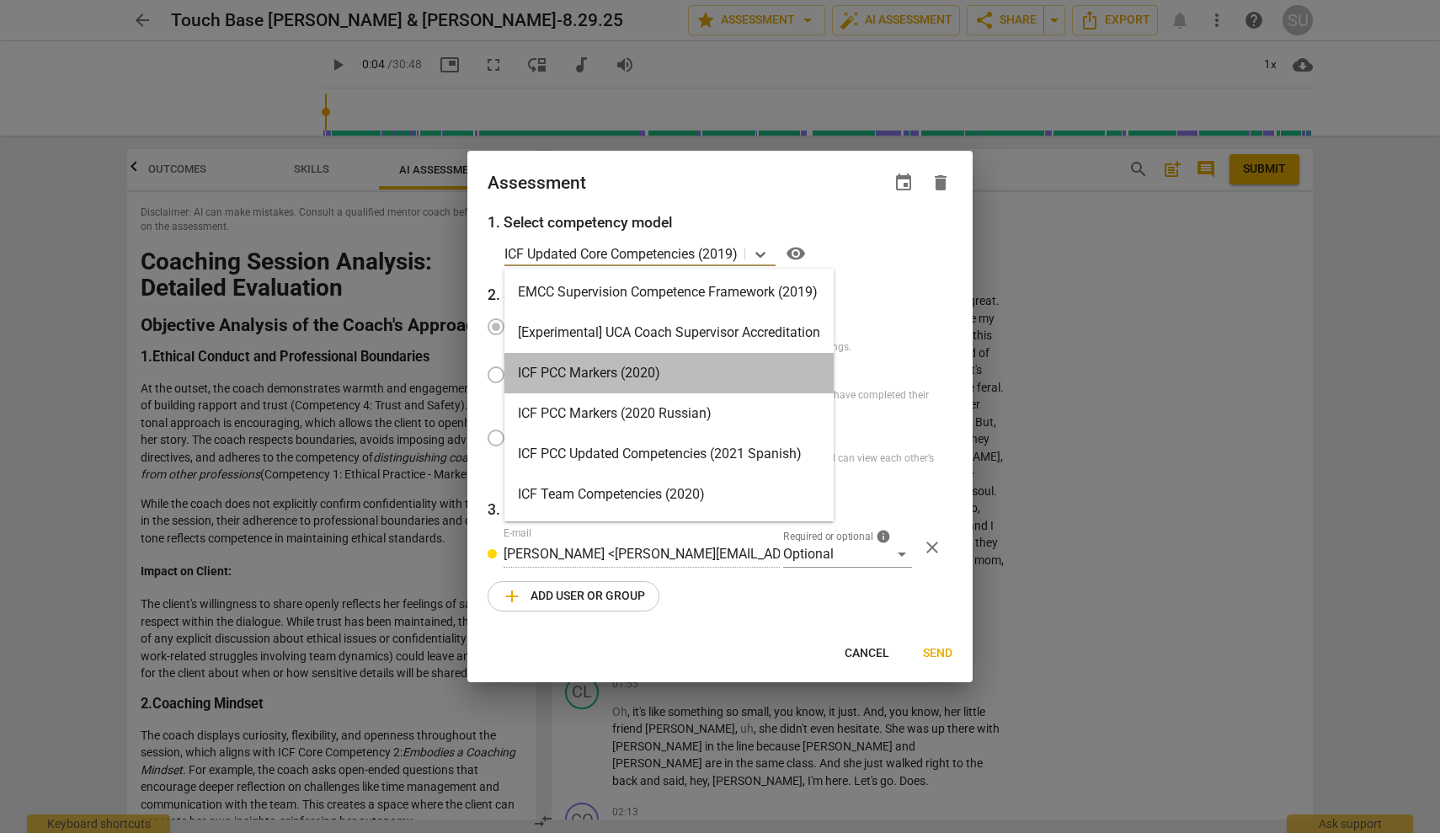
click at [635, 371] on div "ICF PCC Markers (2020)" at bounding box center [669, 373] width 329 height 40
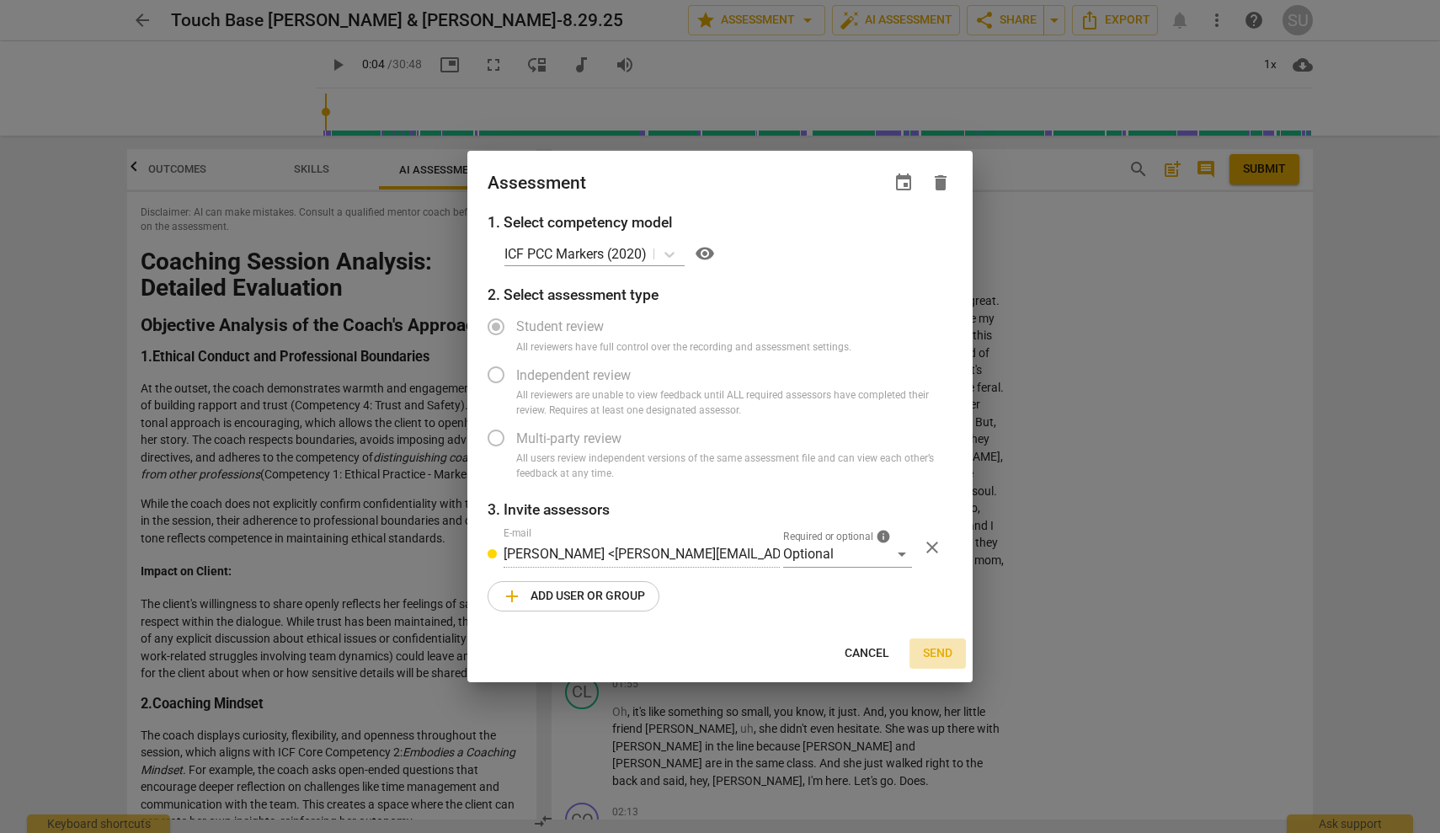
click at [947, 646] on span "Send" at bounding box center [937, 653] width 29 height 17
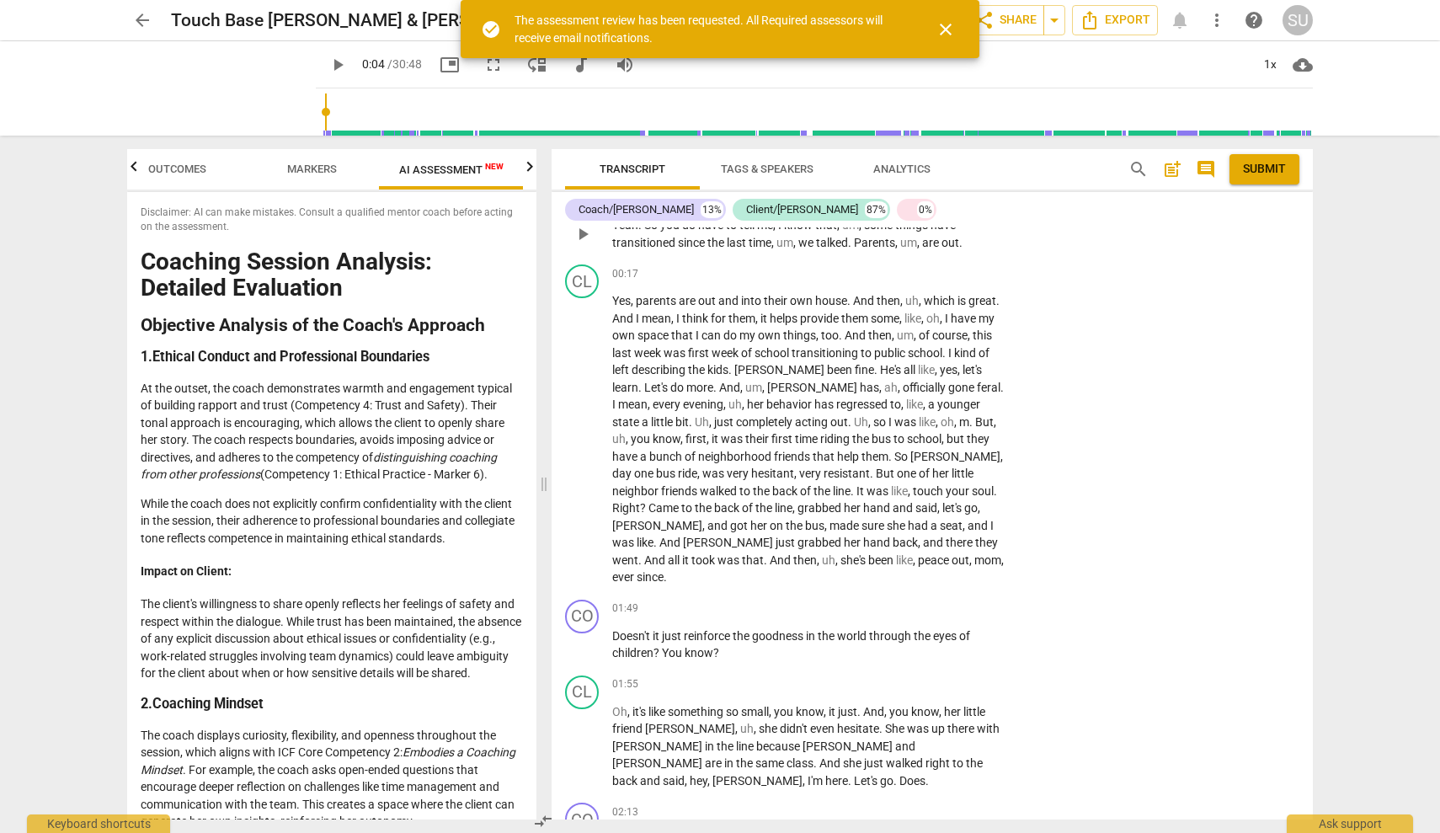
click at [1112, 252] on div "CO play_arrow pause 00:07 + Add competency keyboard_arrow_right Yeah . So you d…" at bounding box center [932, 220] width 761 height 76
click at [1210, 26] on span "more_vert" at bounding box center [1217, 20] width 20 height 20
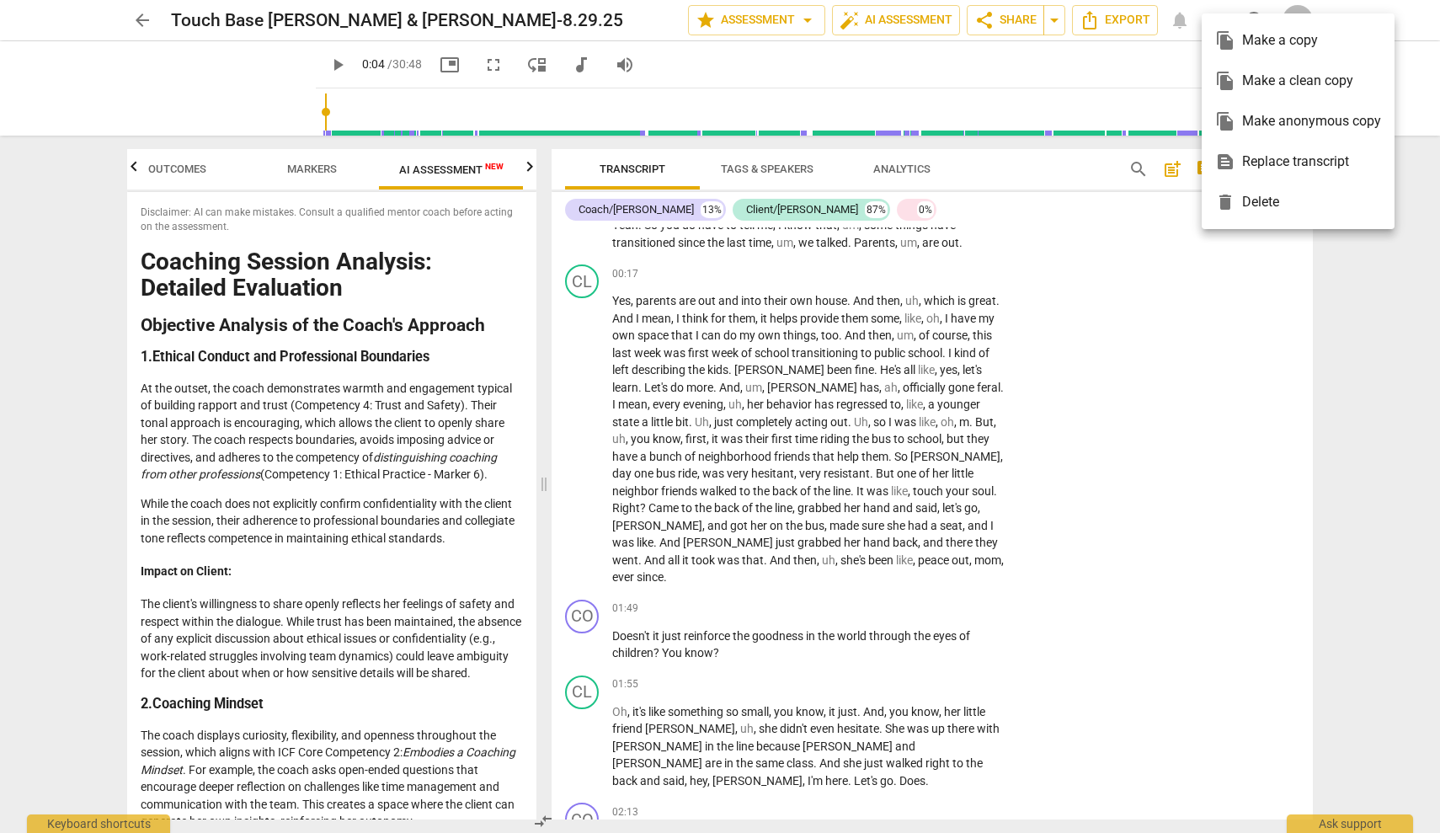
click at [1103, 243] on div at bounding box center [720, 416] width 1440 height 833
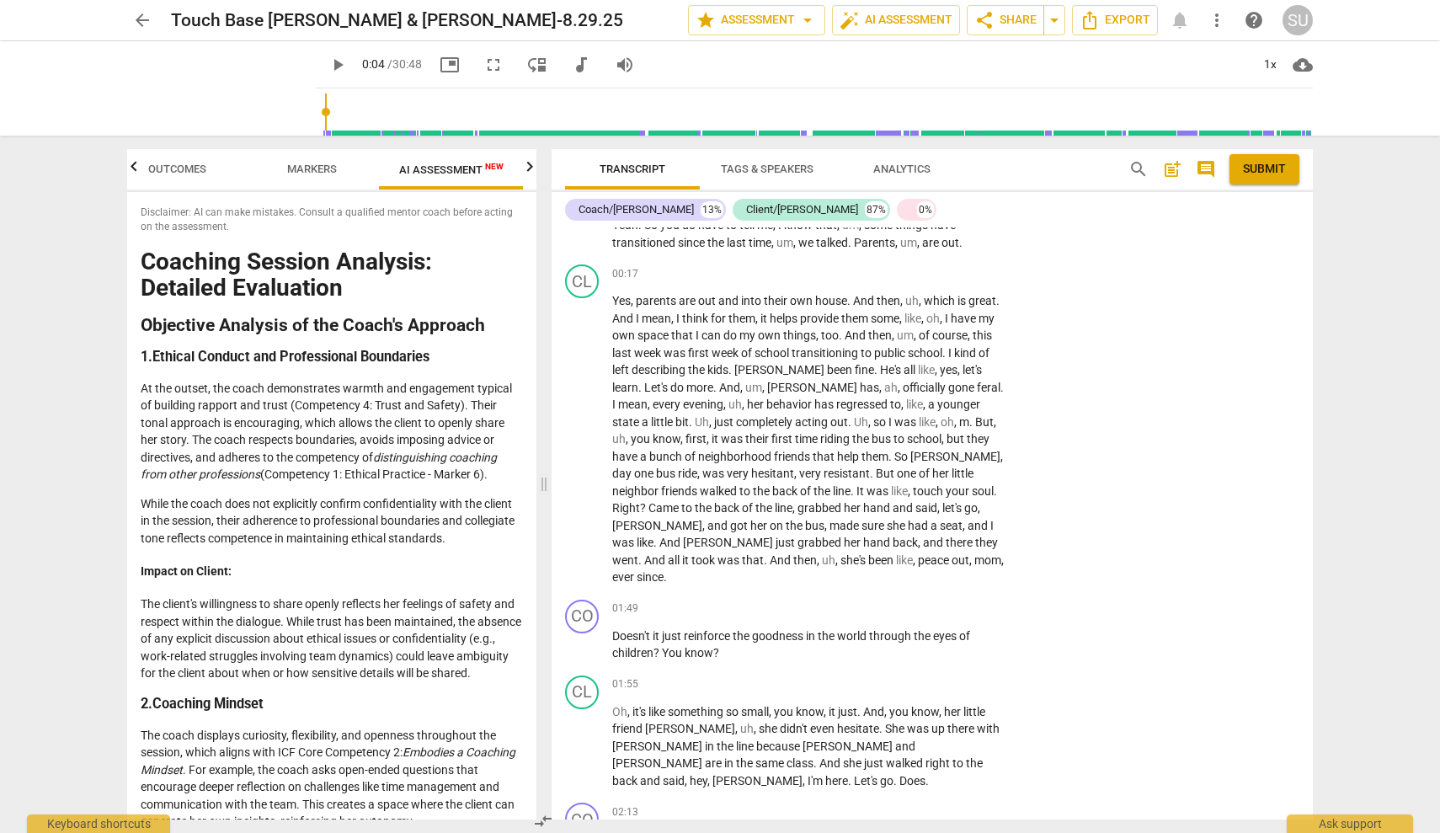
click at [1135, 168] on span "search" at bounding box center [1139, 169] width 20 height 20
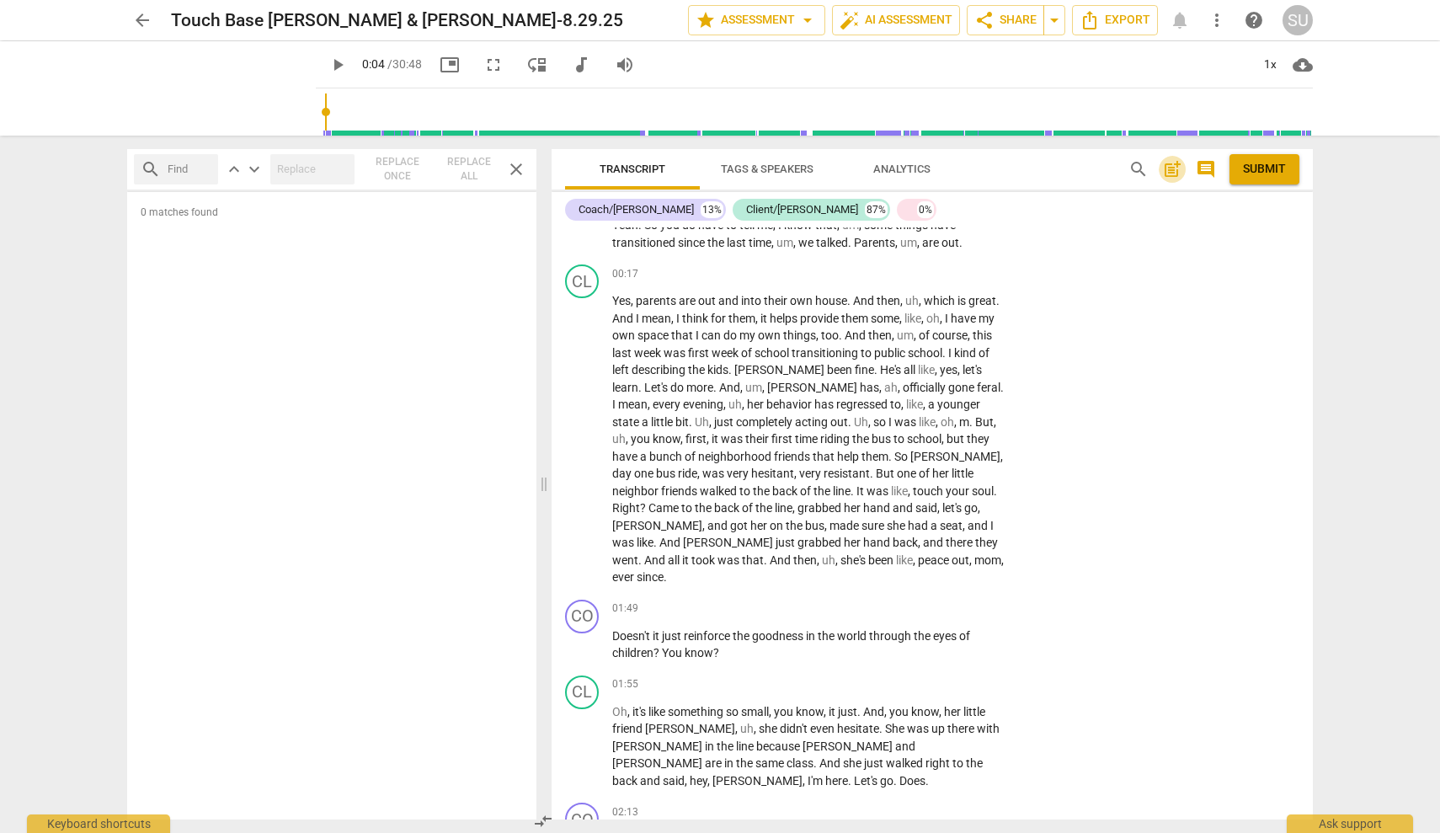
click at [1173, 172] on span "post_add" at bounding box center [1172, 169] width 20 height 20
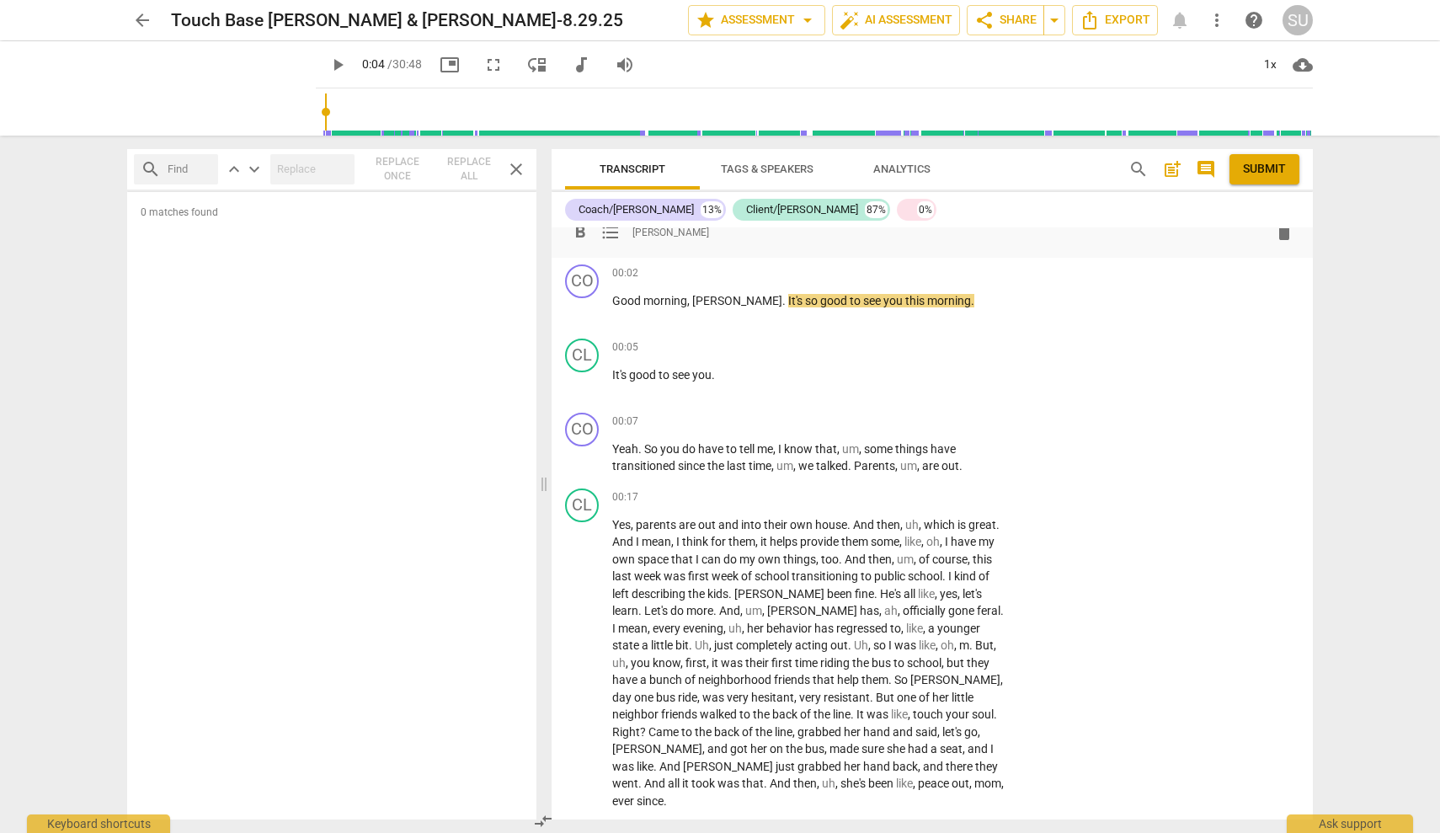
click at [1212, 167] on span "comment" at bounding box center [1206, 169] width 20 height 20
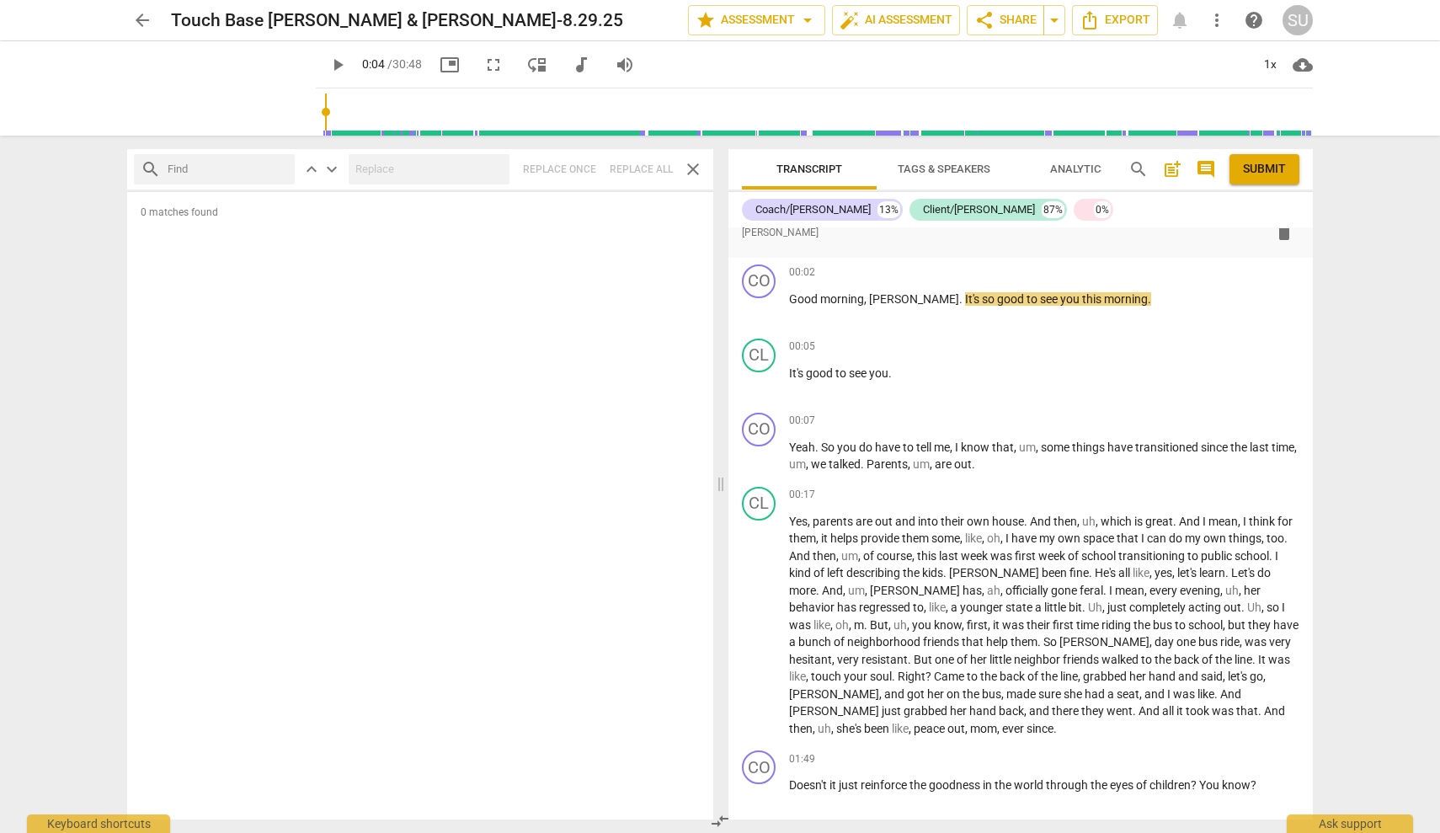
click at [311, 165] on span "keyboard_arrow_up" at bounding box center [312, 169] width 20 height 20
click at [689, 169] on span "close" at bounding box center [693, 169] width 20 height 20
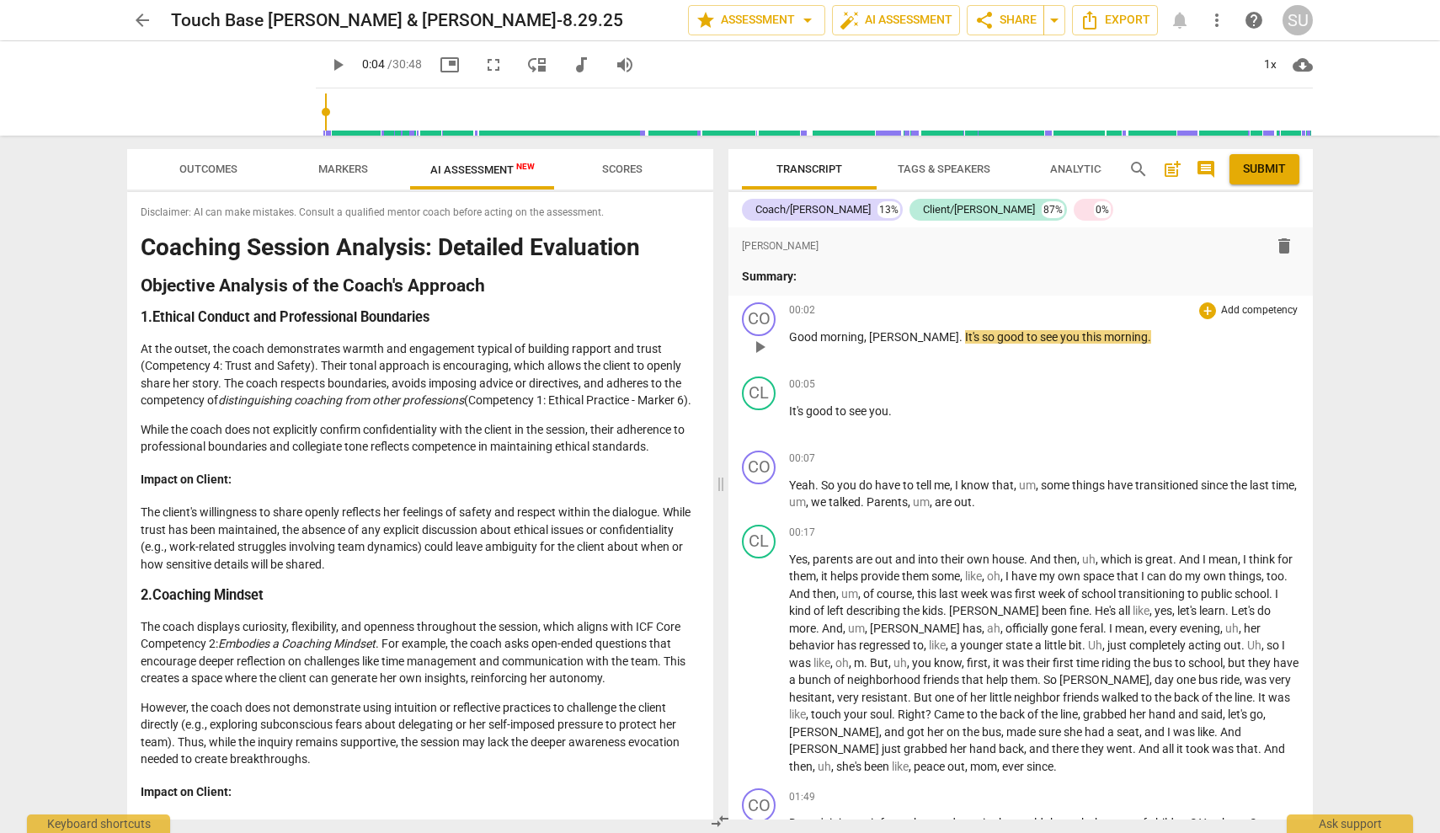
scroll to position [0, 0]
click at [1279, 246] on span "delete" at bounding box center [1284, 246] width 20 height 20
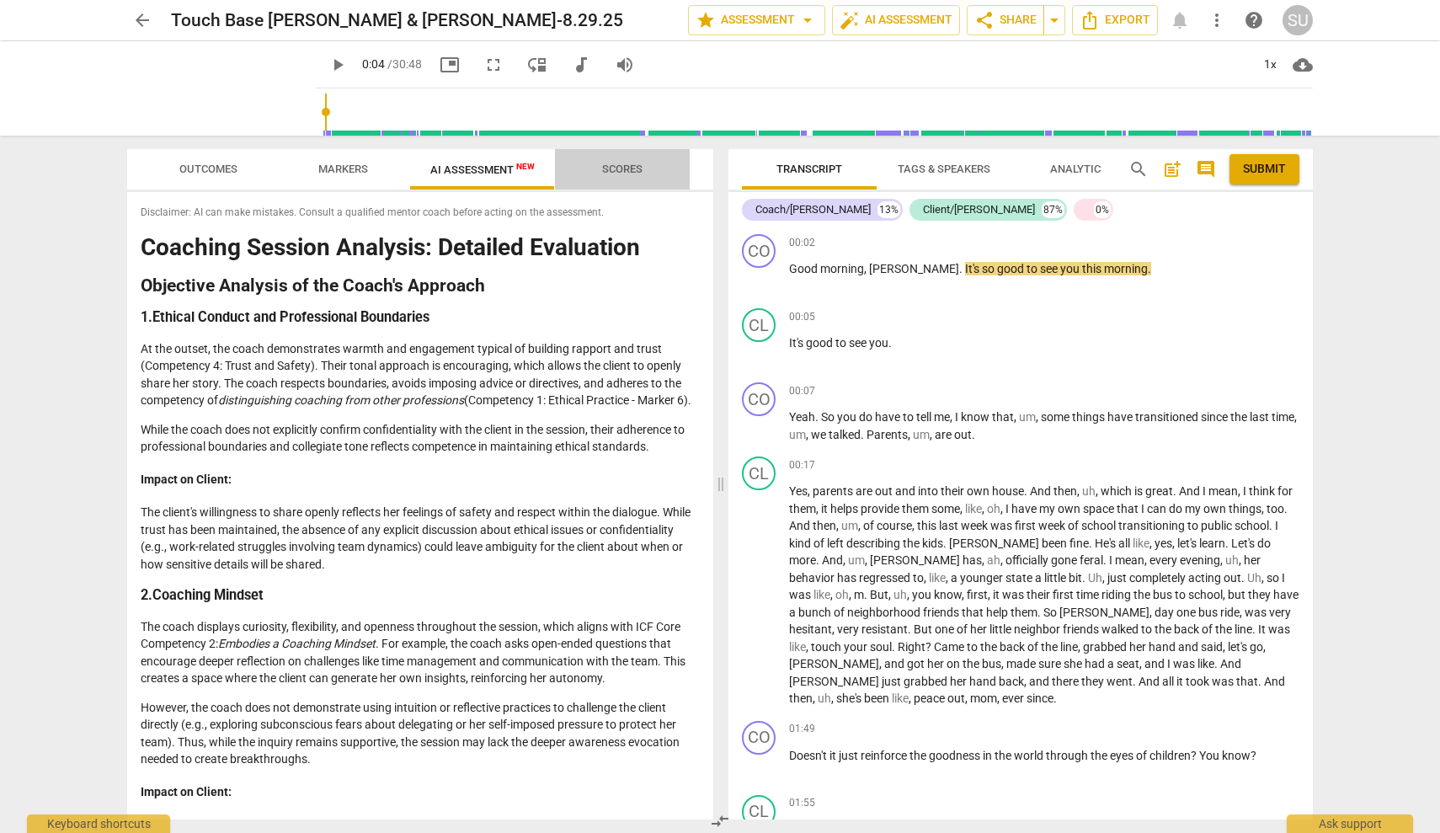
click at [617, 170] on span "Scores" at bounding box center [622, 169] width 40 height 13
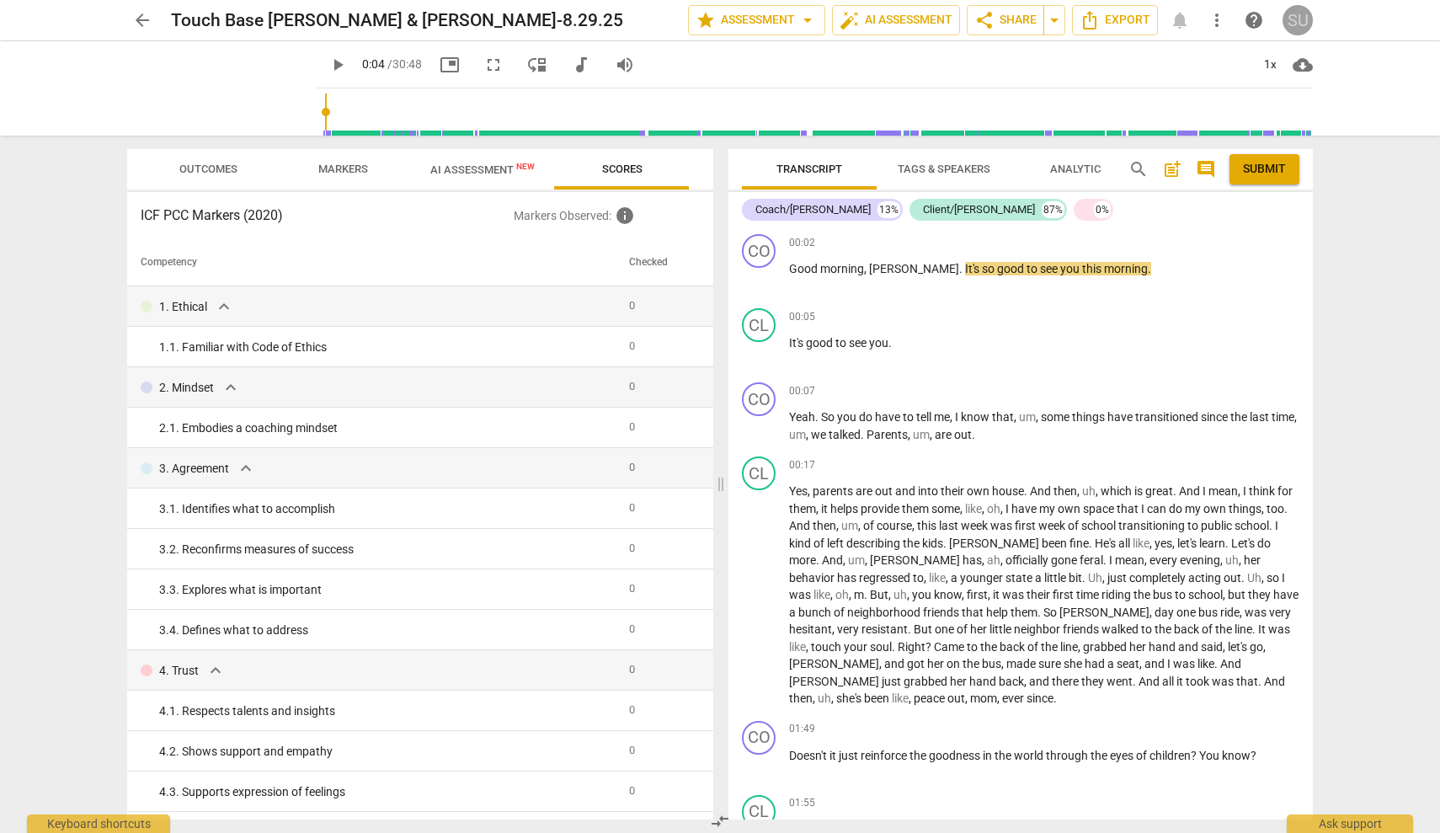
click at [1293, 17] on div "SU" at bounding box center [1298, 20] width 30 height 30
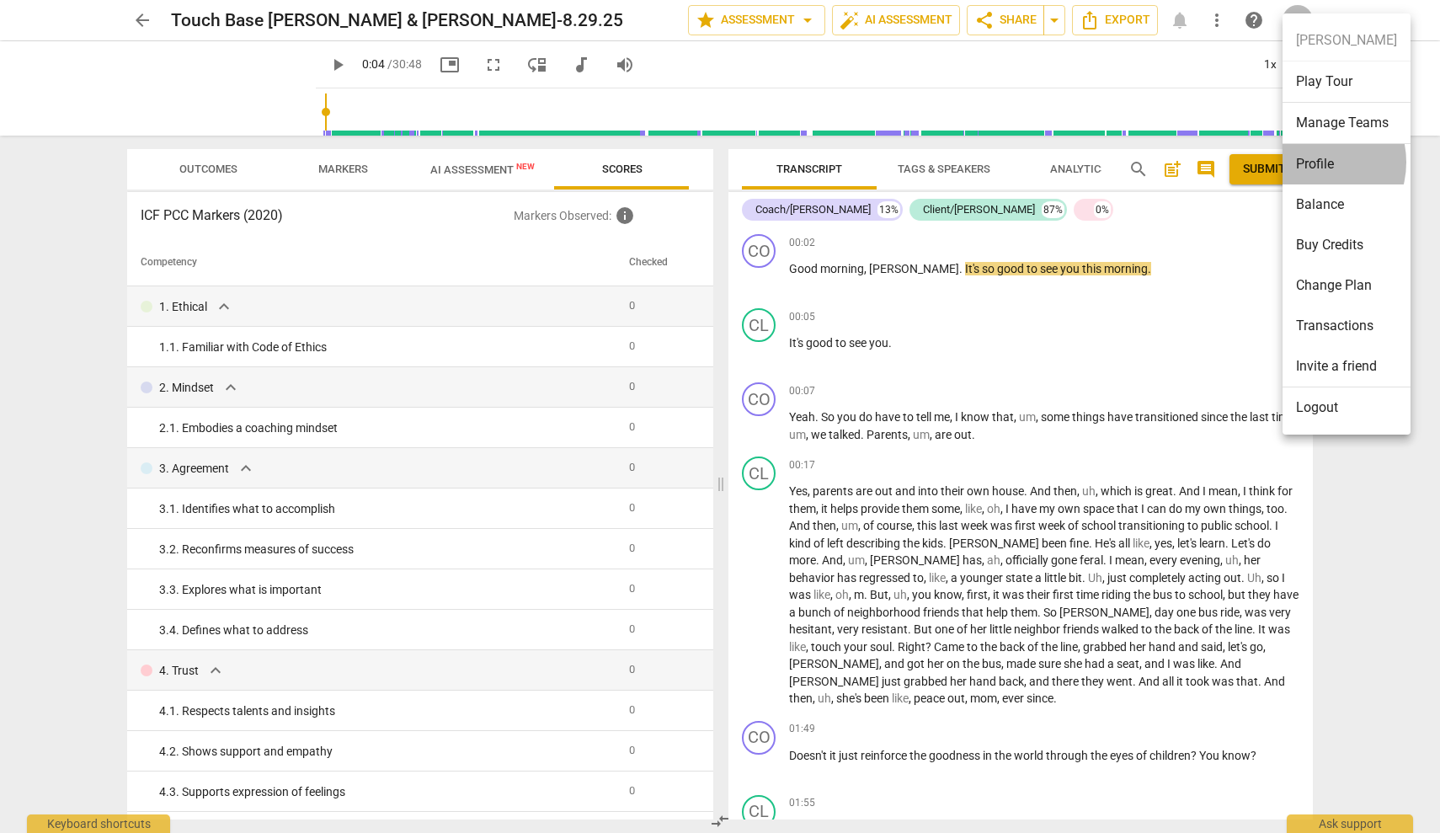
click at [1311, 162] on li "Profile" at bounding box center [1347, 164] width 128 height 40
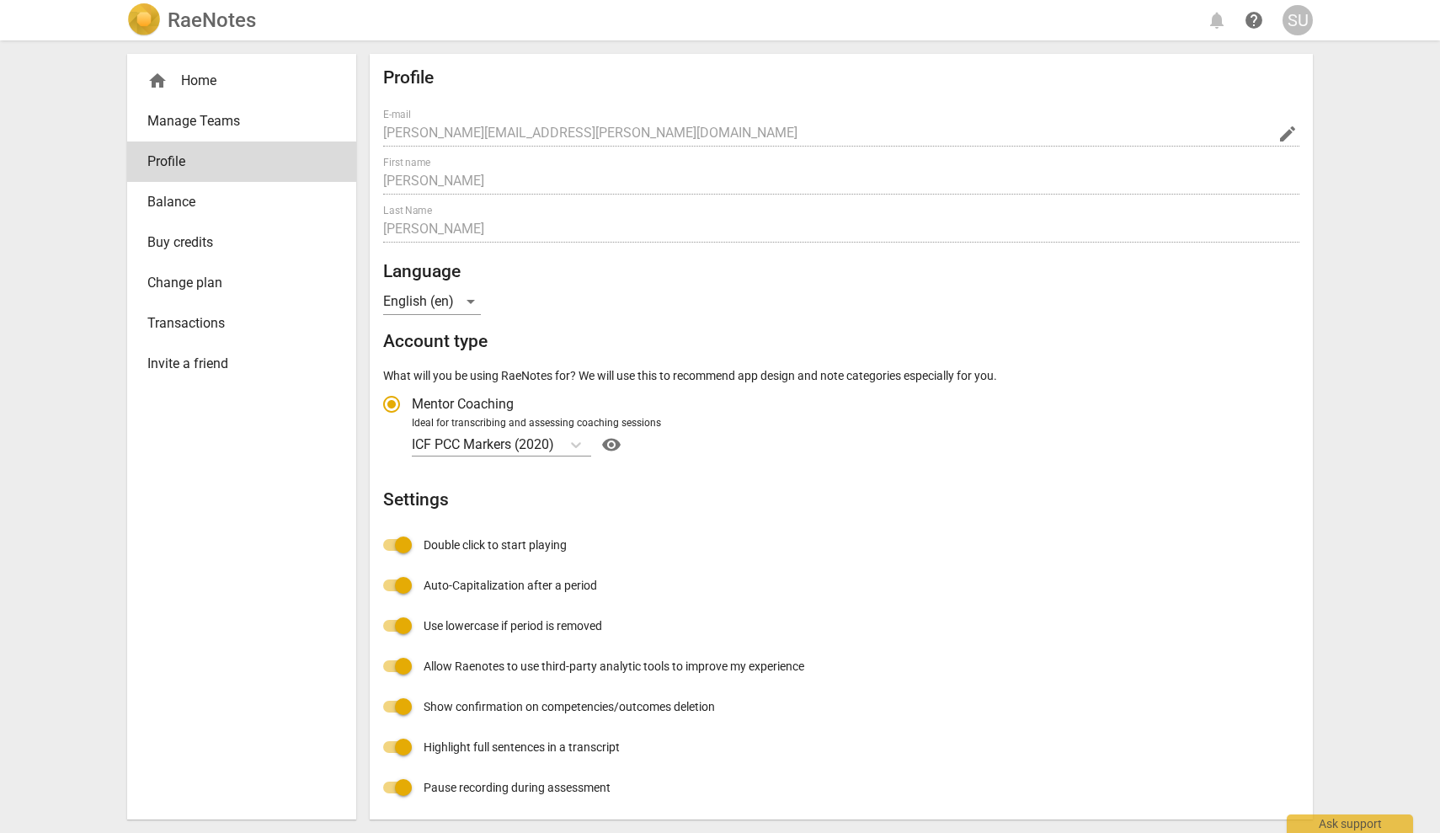
click at [273, 116] on span "Manage Teams" at bounding box center [234, 121] width 175 height 20
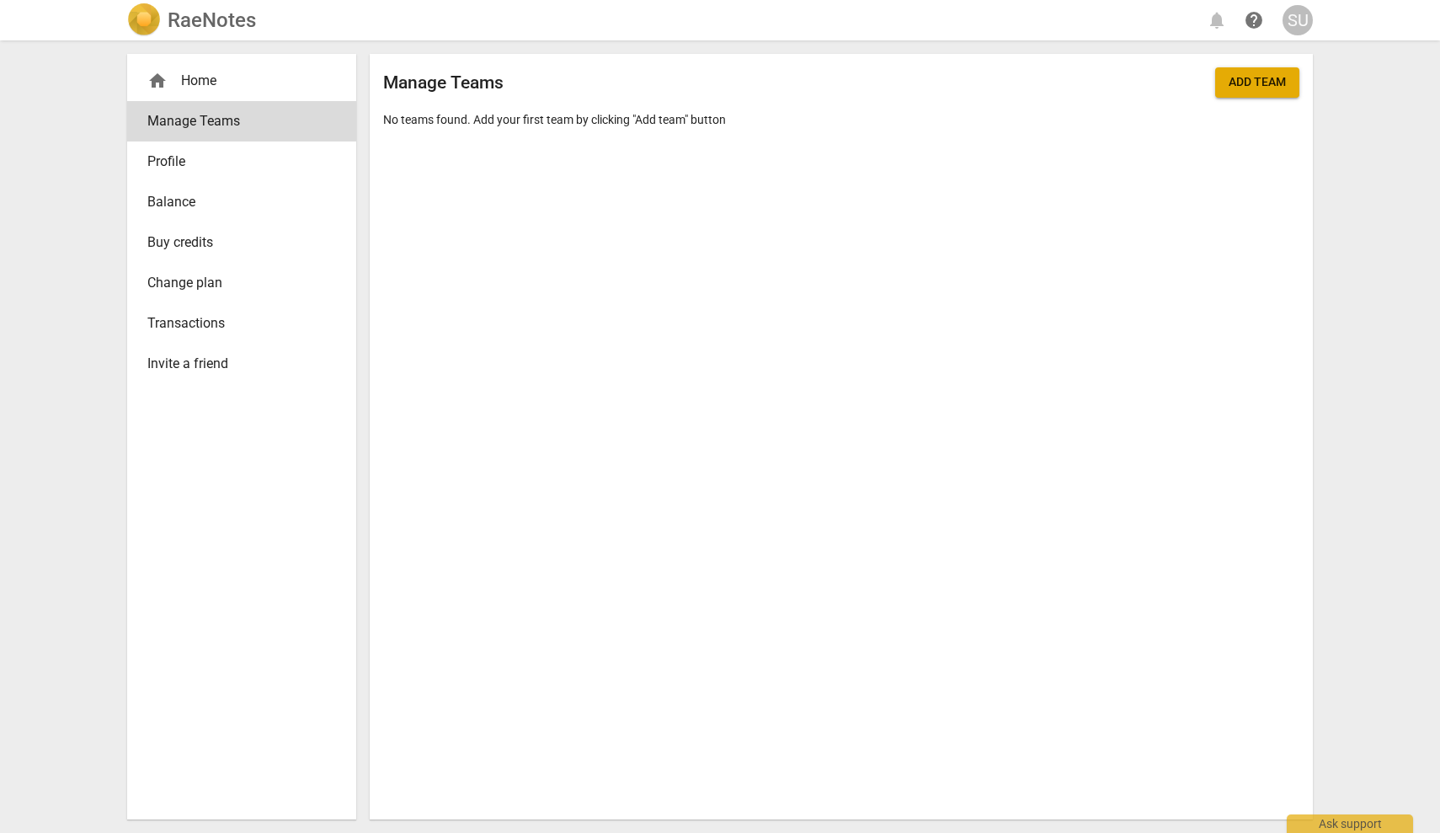
click at [235, 86] on div "home Home" at bounding box center [234, 81] width 175 height 20
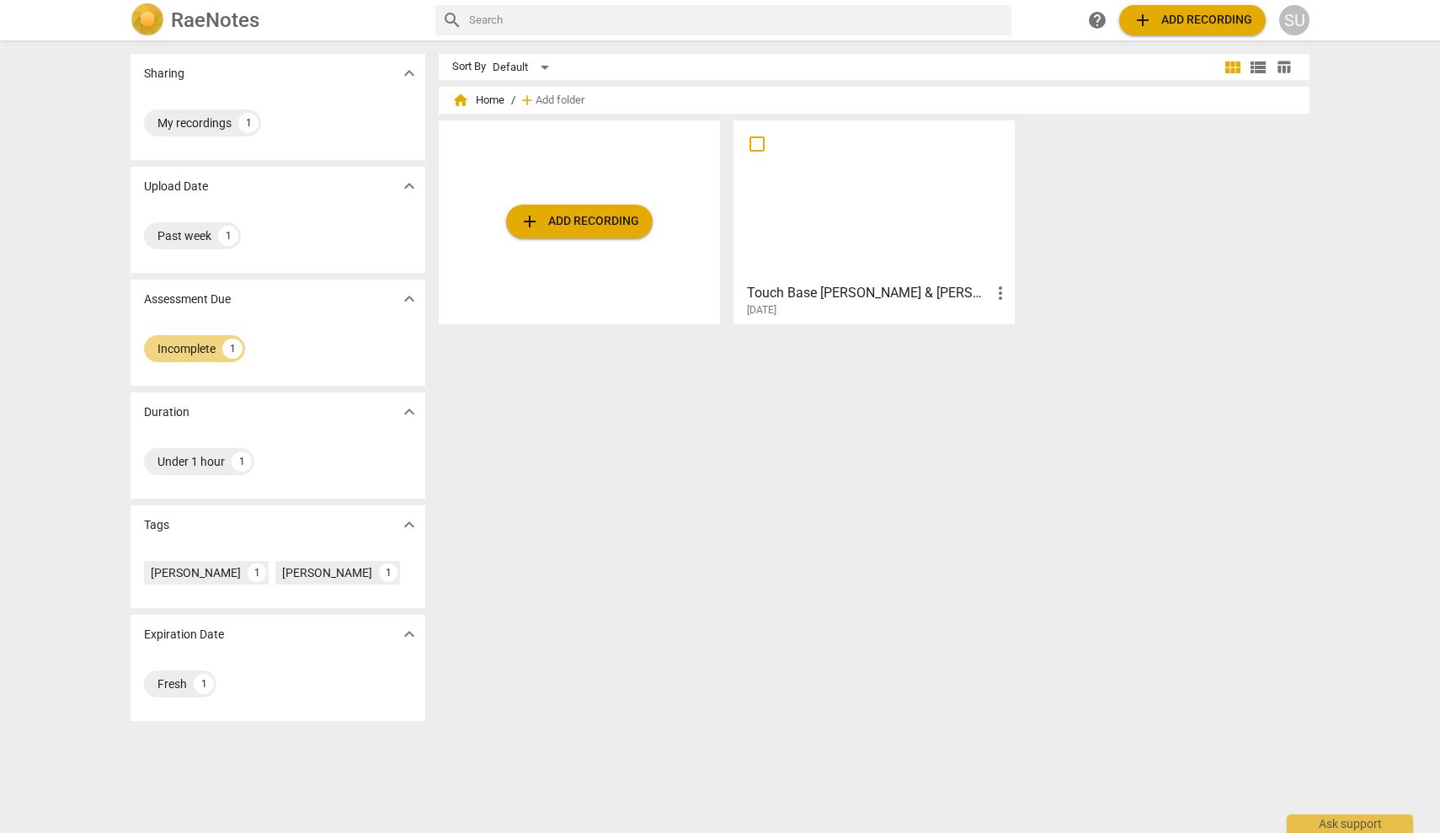
click at [875, 216] on div at bounding box center [875, 200] width 270 height 149
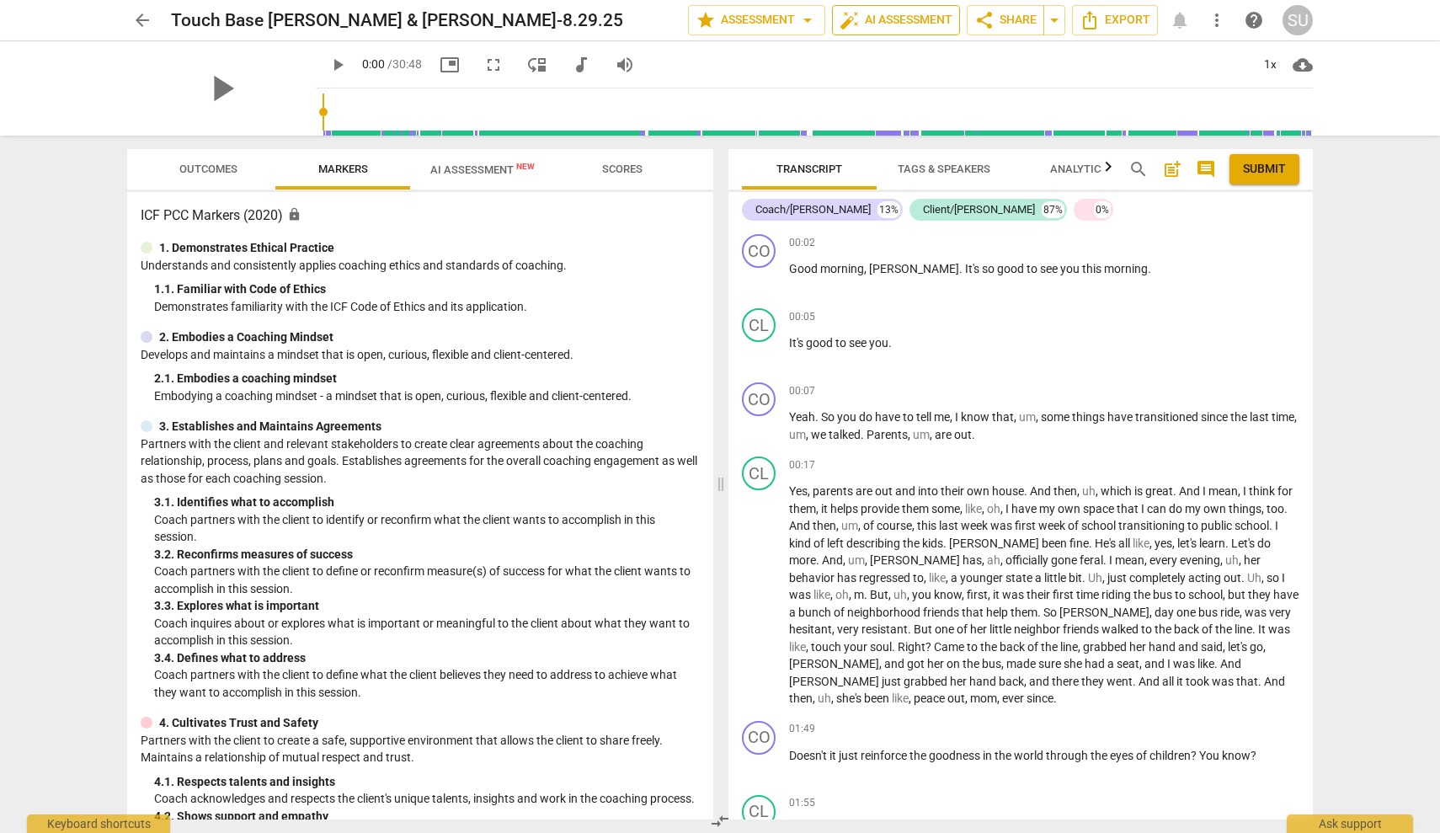
click at [901, 31] on button "auto_fix_high AI Assessment" at bounding box center [896, 20] width 128 height 30
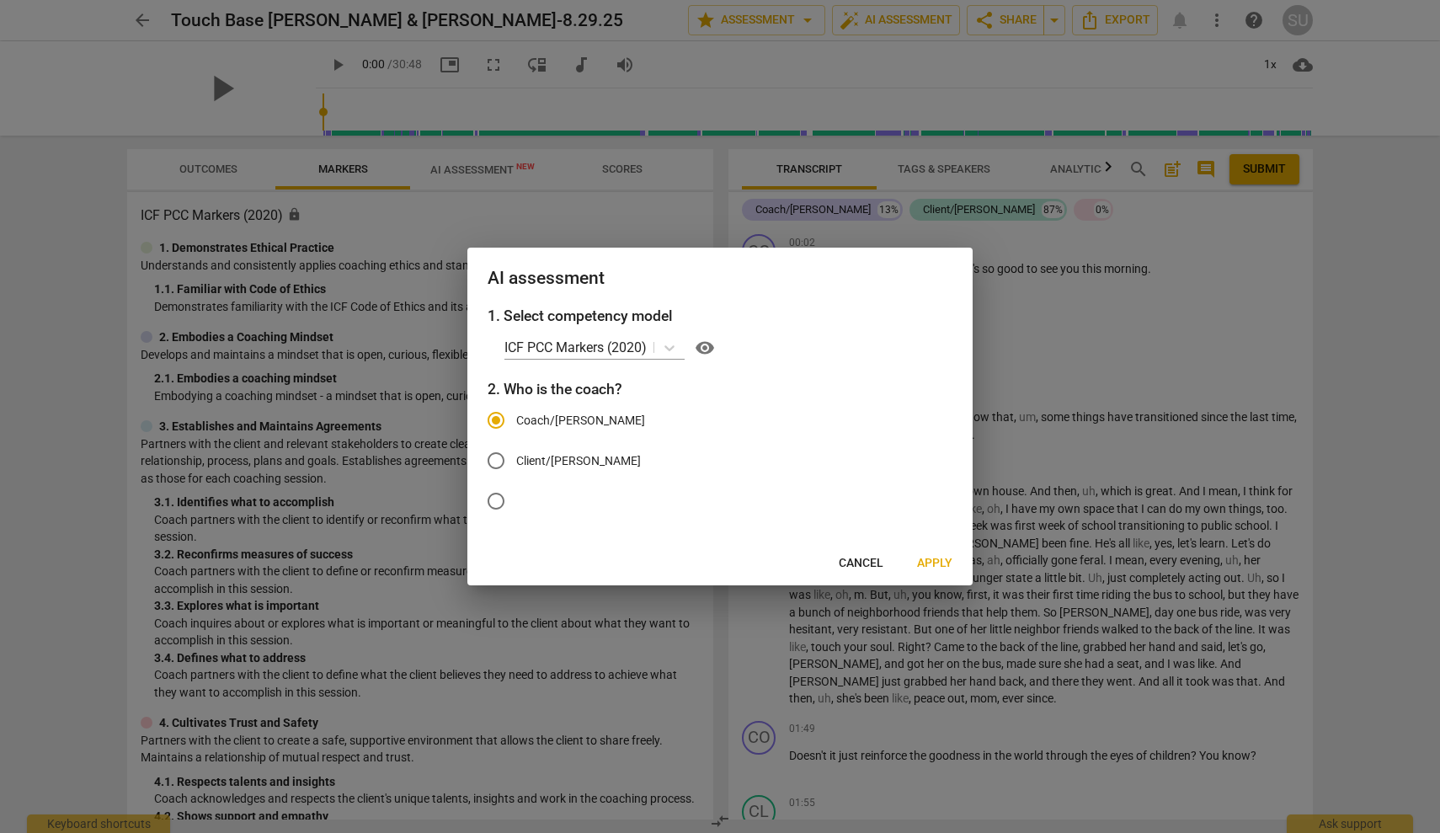
click at [948, 555] on span "Apply" at bounding box center [934, 563] width 35 height 17
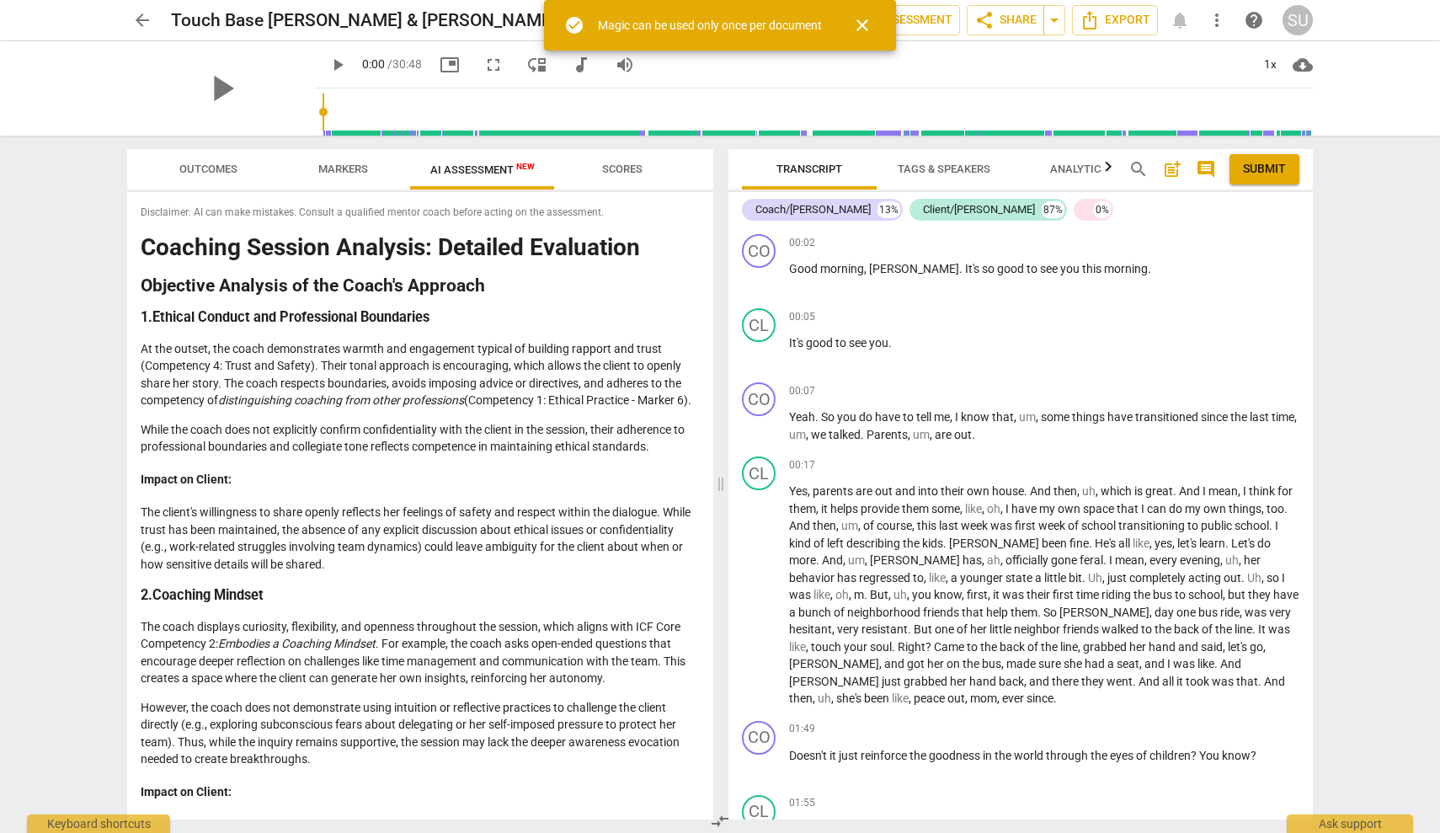
click at [1209, 25] on span "more_vert" at bounding box center [1217, 20] width 20 height 20
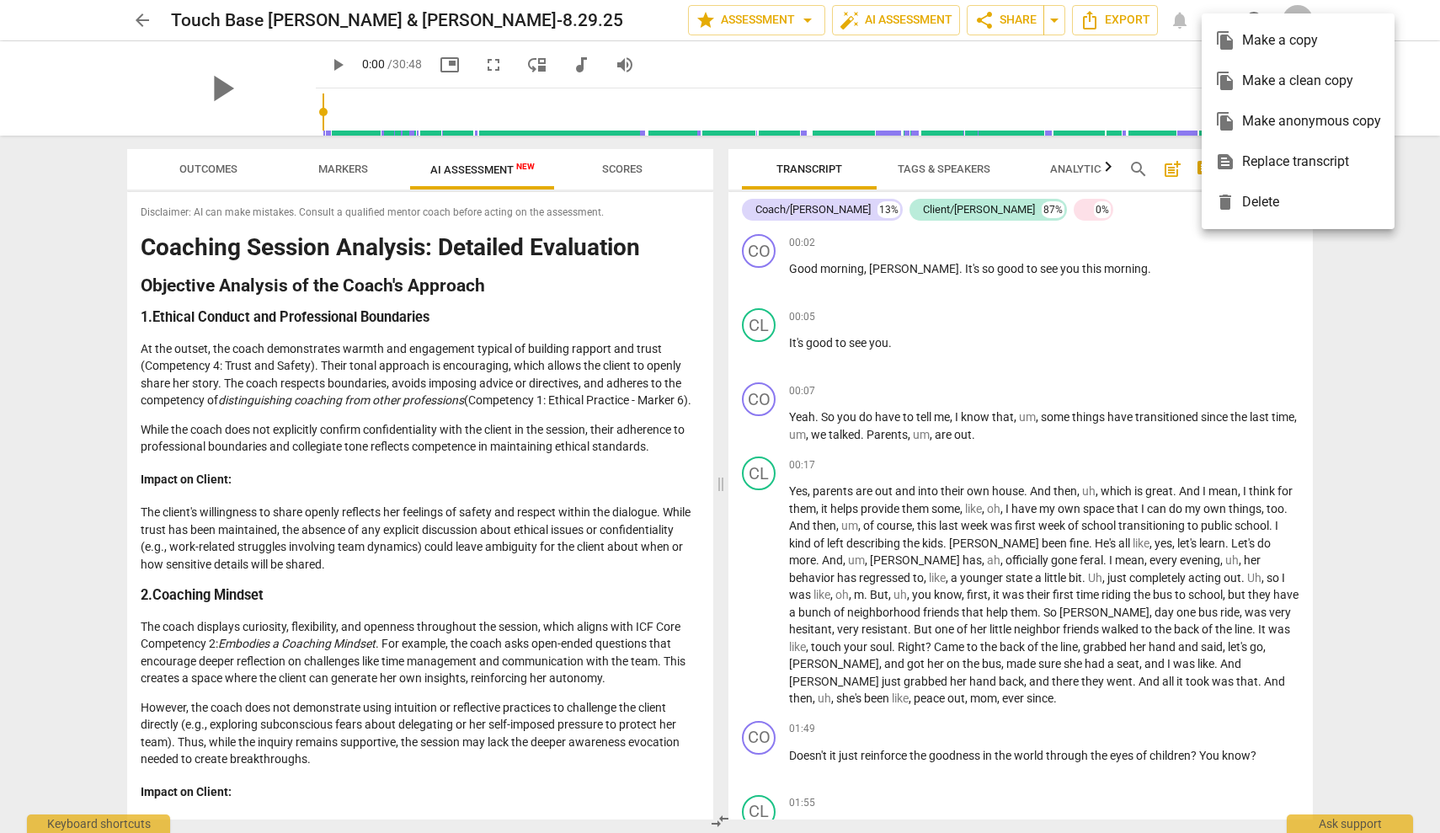
click at [1023, 65] on div at bounding box center [720, 416] width 1440 height 833
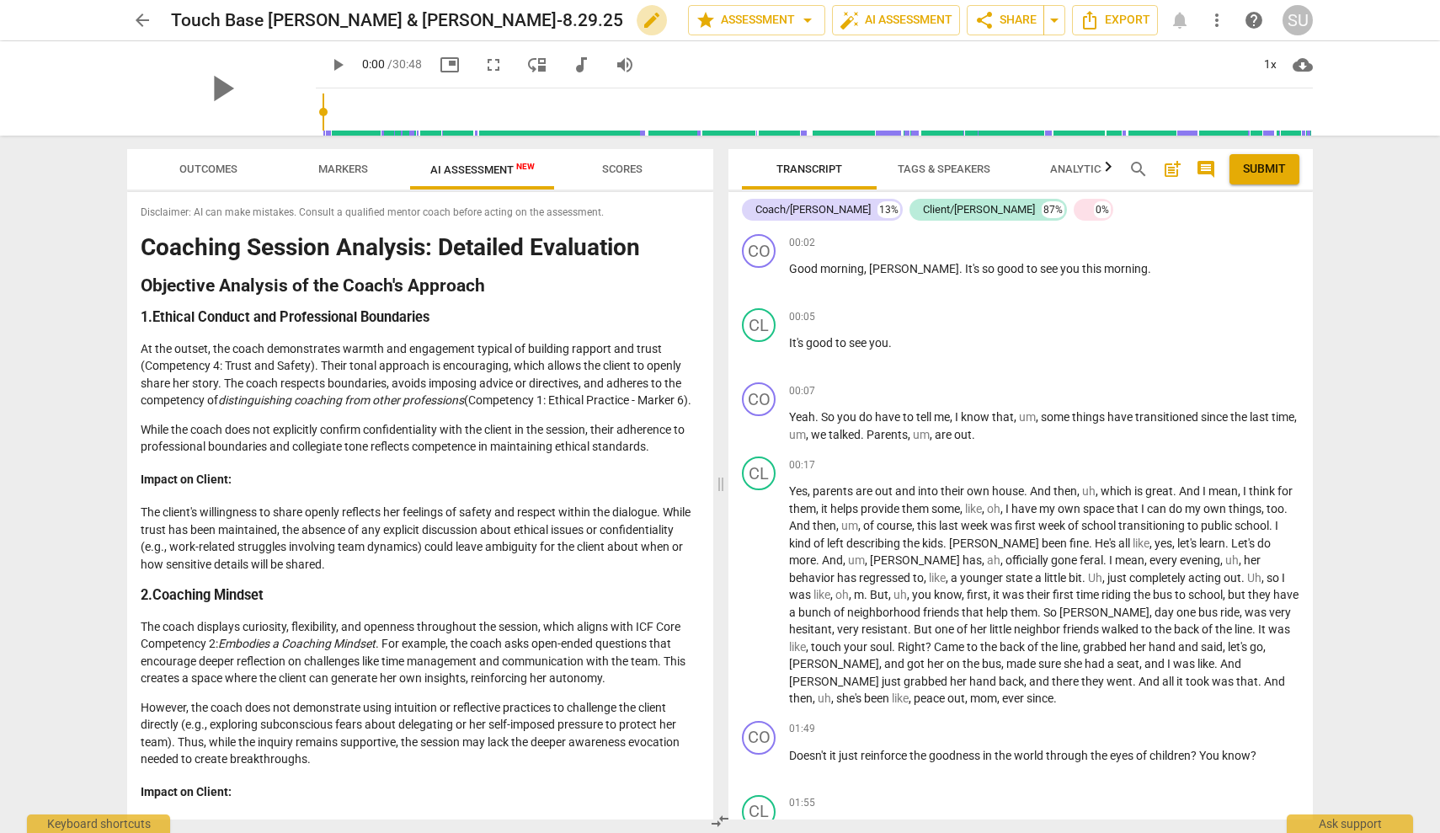
click at [642, 20] on span "edit" at bounding box center [652, 20] width 20 height 20
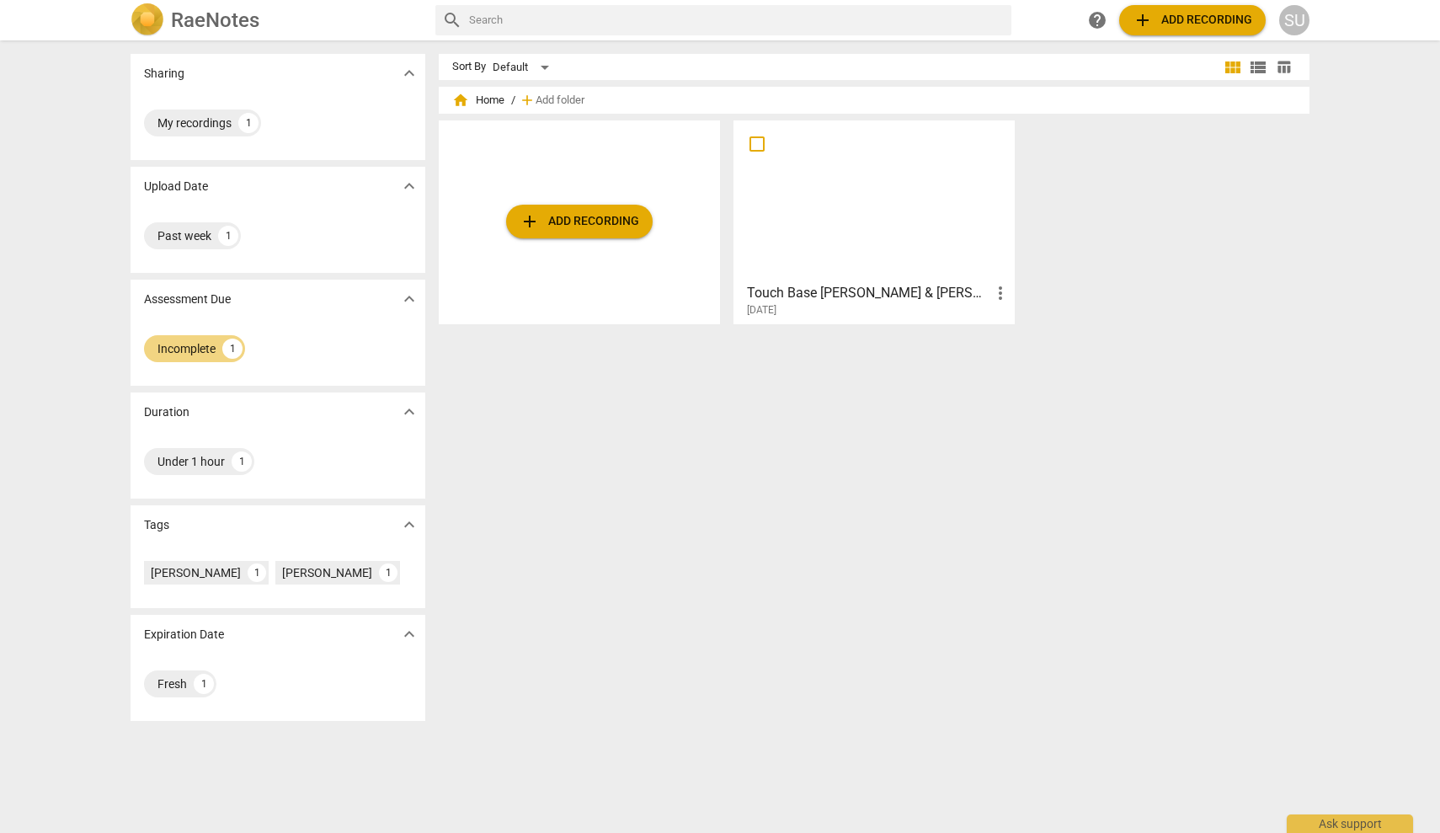
click at [920, 184] on div at bounding box center [875, 200] width 270 height 149
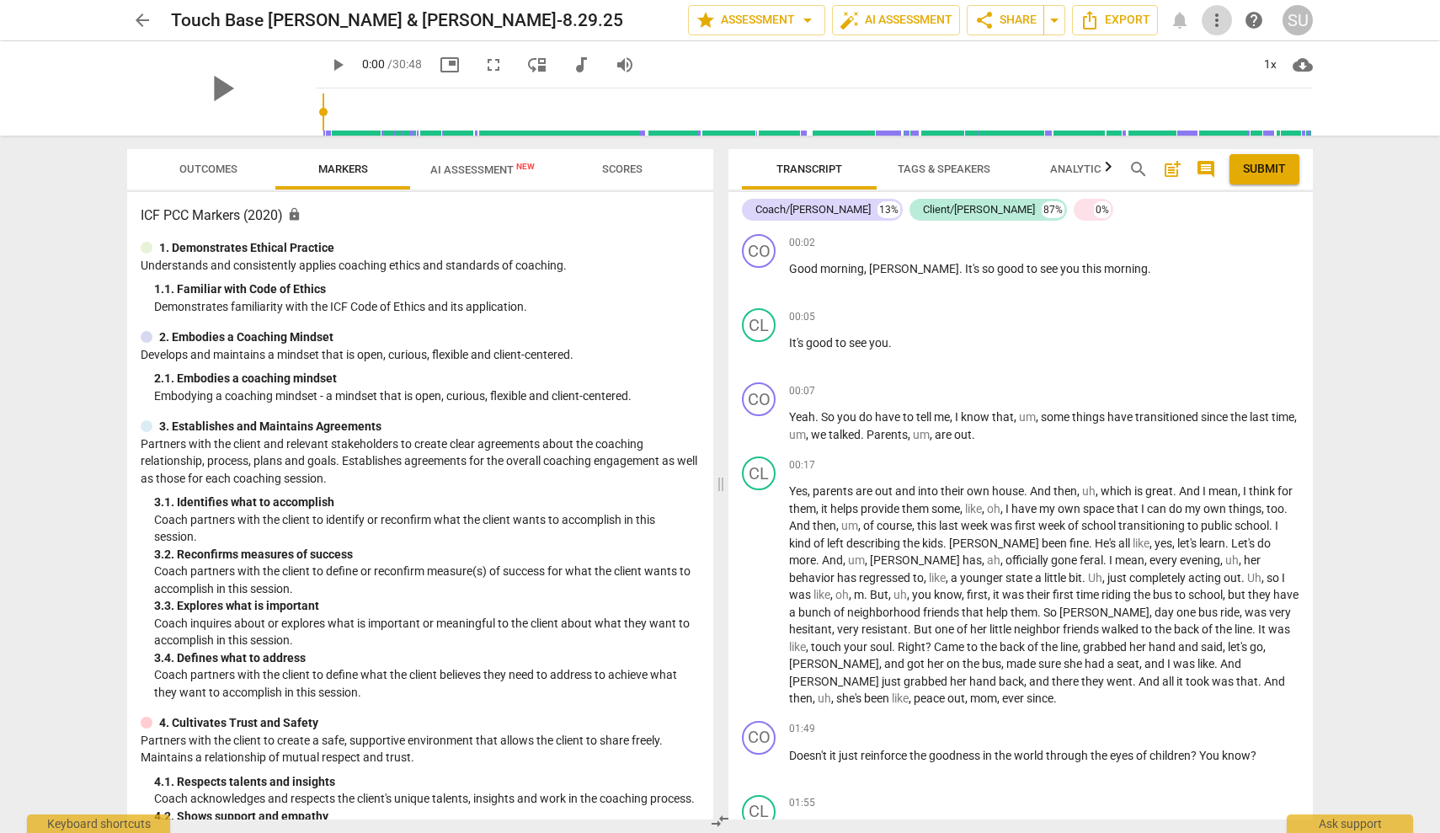
click at [1223, 21] on span "more_vert" at bounding box center [1217, 20] width 20 height 20
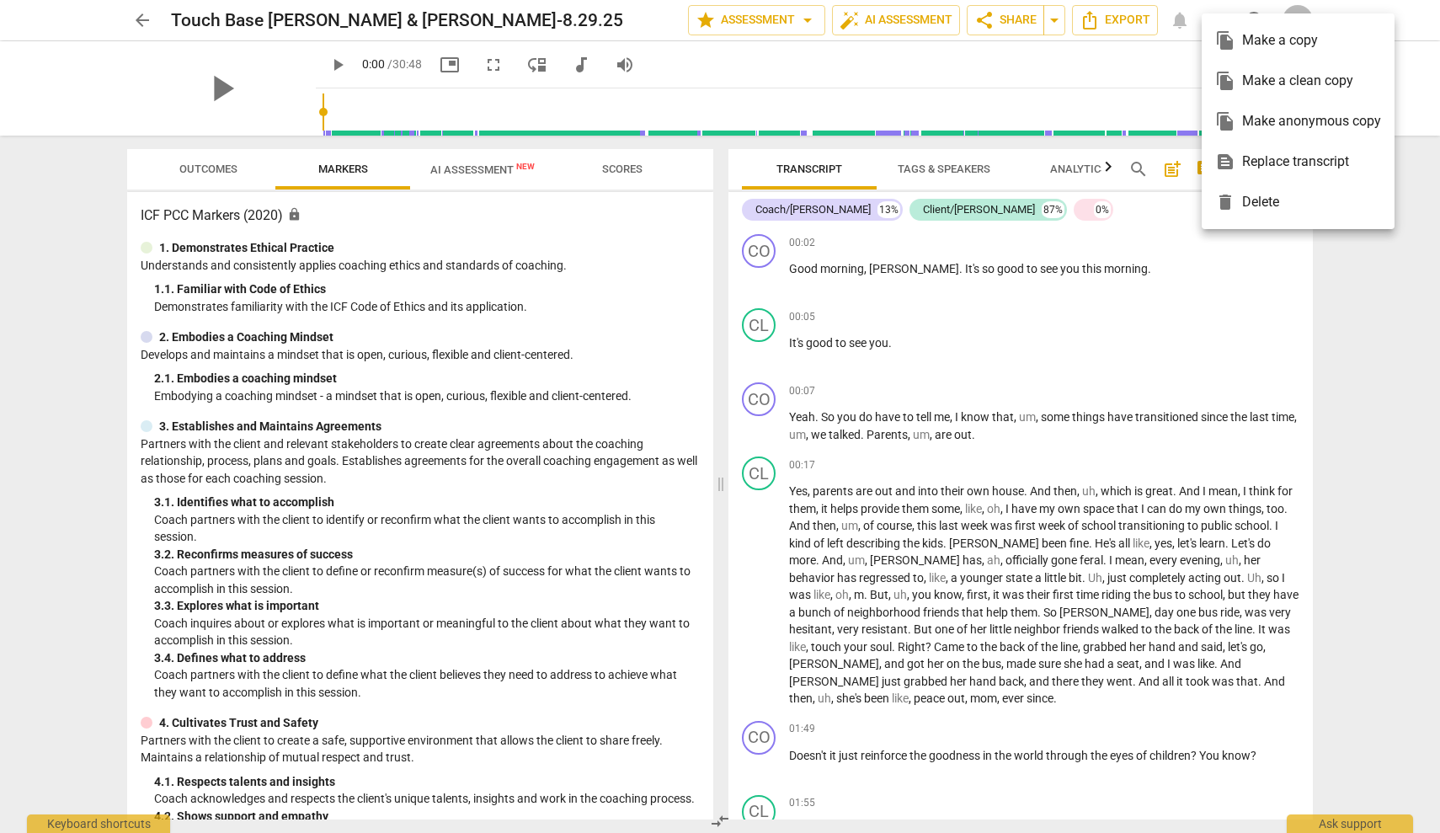
click at [1171, 239] on div at bounding box center [720, 416] width 1440 height 833
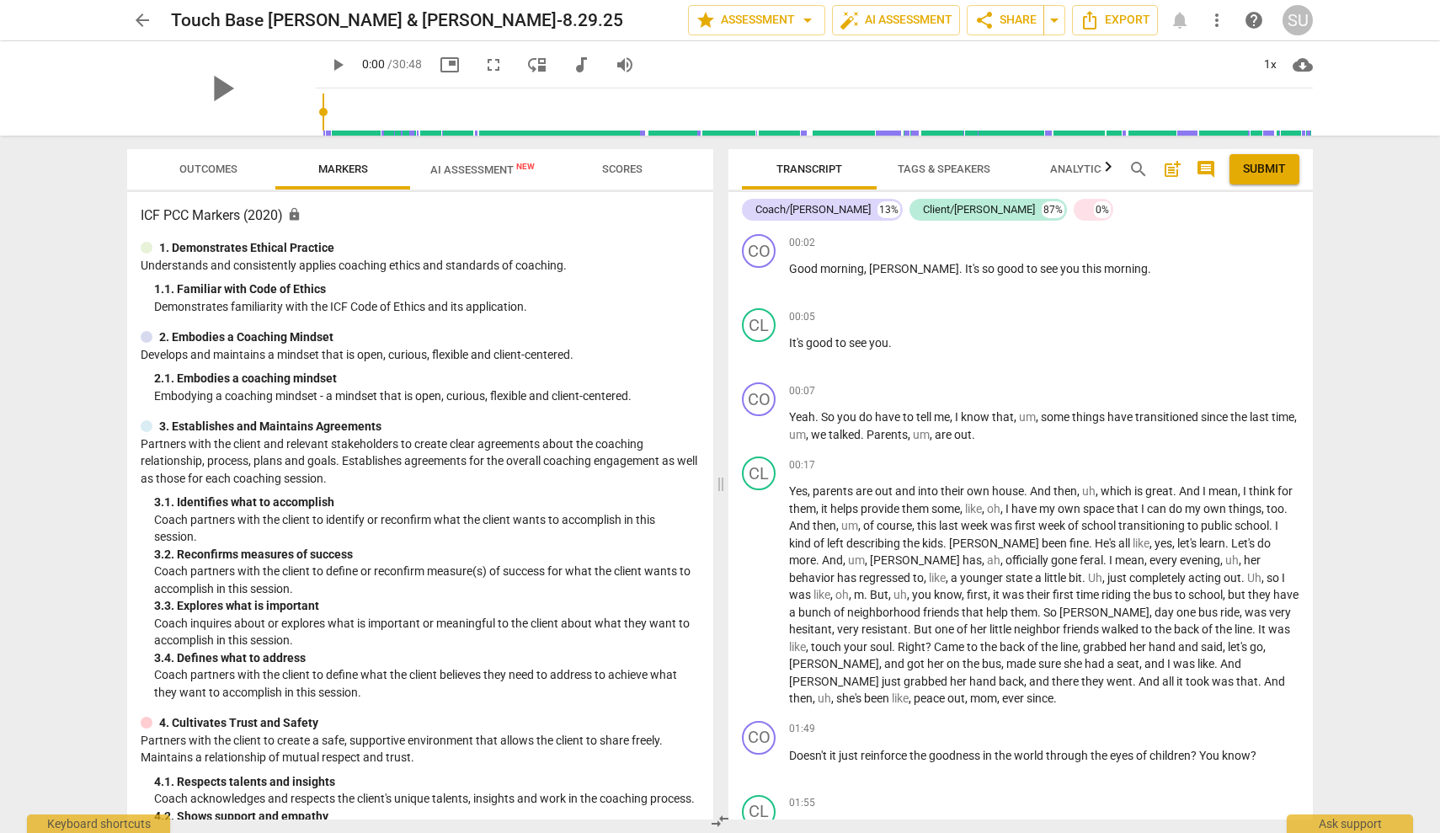
click at [1183, 19] on div "arrow_back Touch Base [PERSON_NAME] & [PERSON_NAME]-8.29.25 edit star Assessmen…" at bounding box center [720, 20] width 1186 height 30
click at [1113, 23] on span "Export" at bounding box center [1115, 20] width 71 height 20
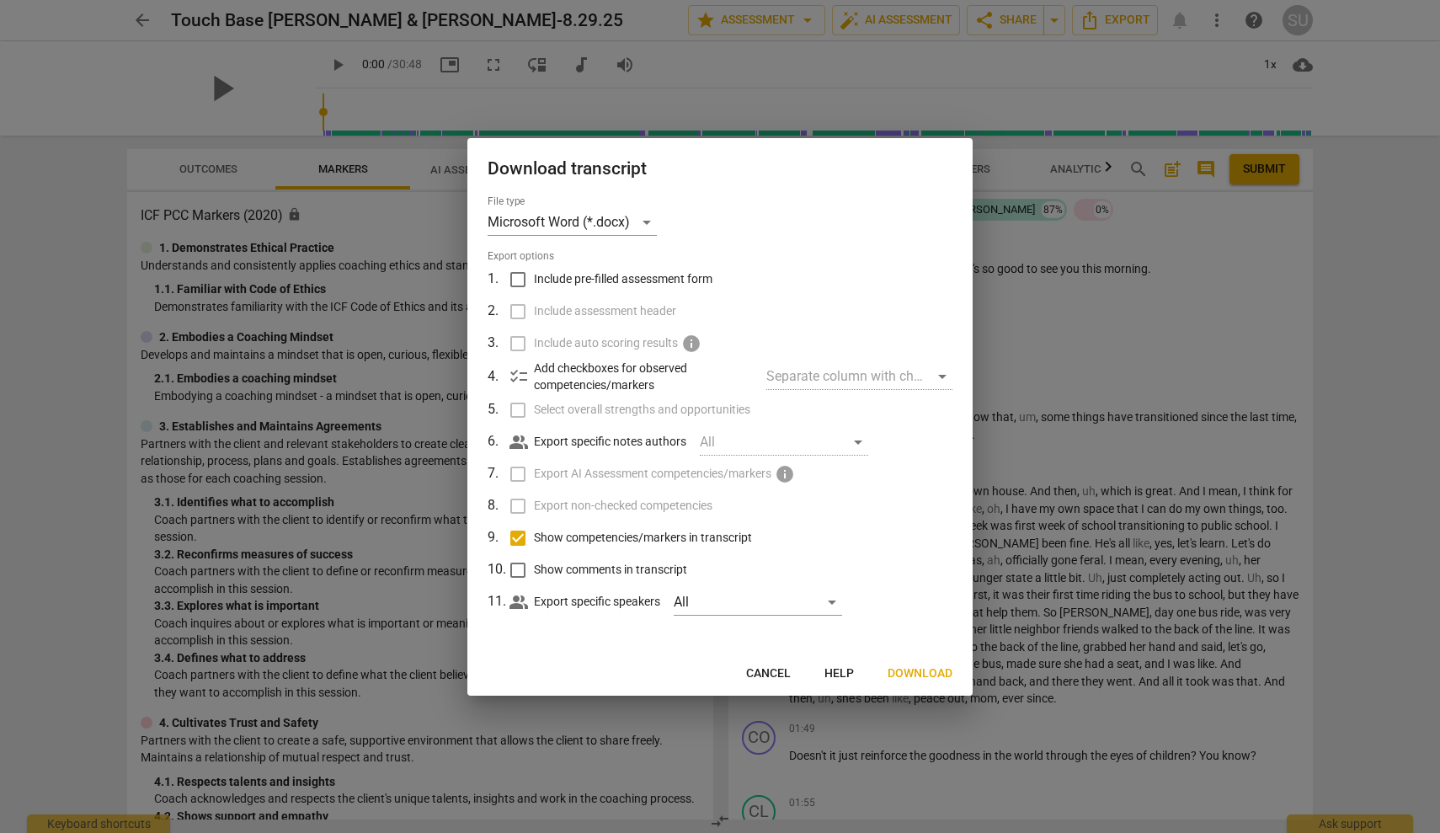
click at [1072, 259] on div at bounding box center [720, 416] width 1440 height 833
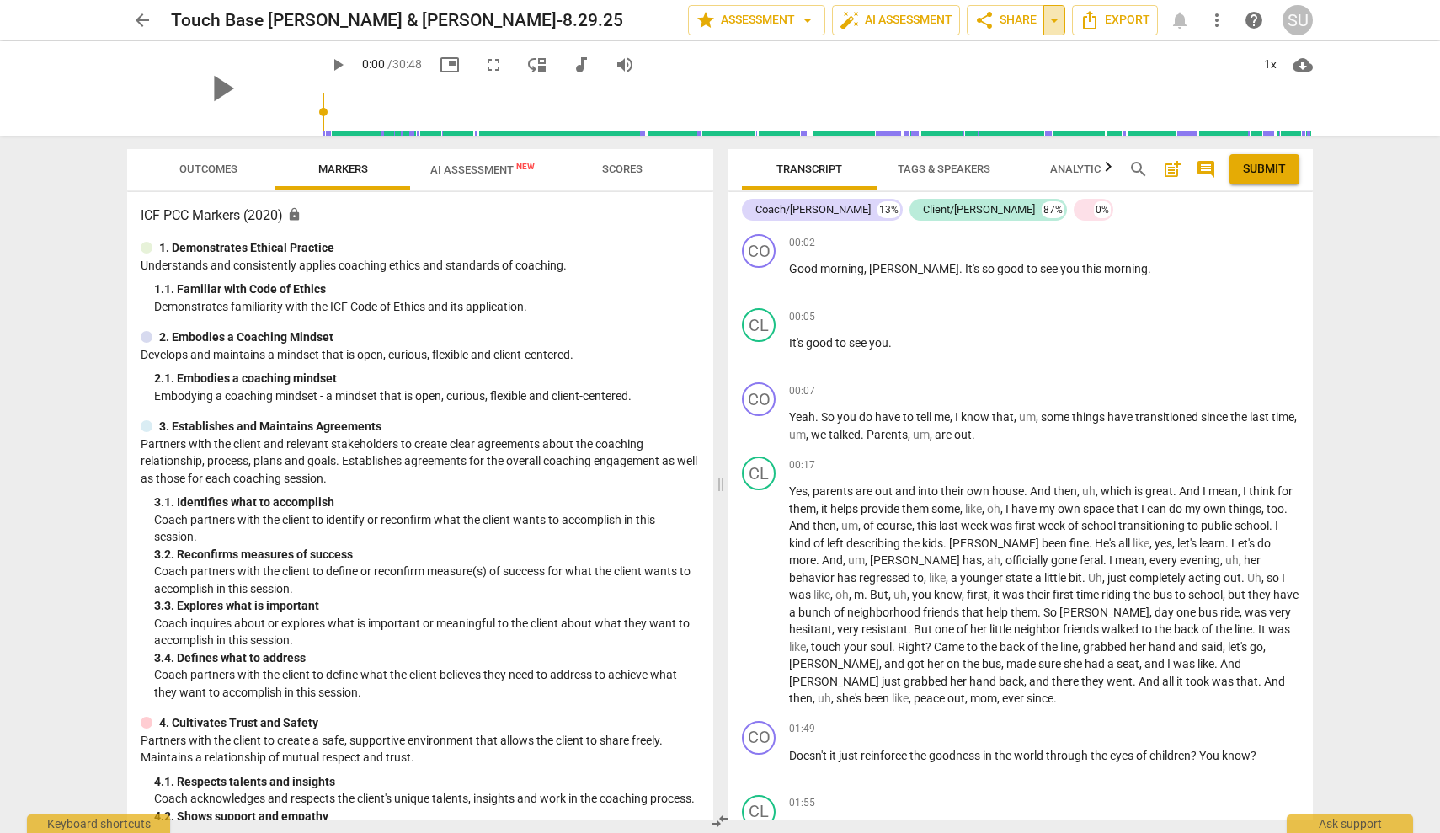
click at [1062, 20] on span "arrow_drop_down" at bounding box center [1054, 20] width 20 height 20
click at [953, 25] on button "auto_fix_high AI Assessment" at bounding box center [896, 20] width 128 height 30
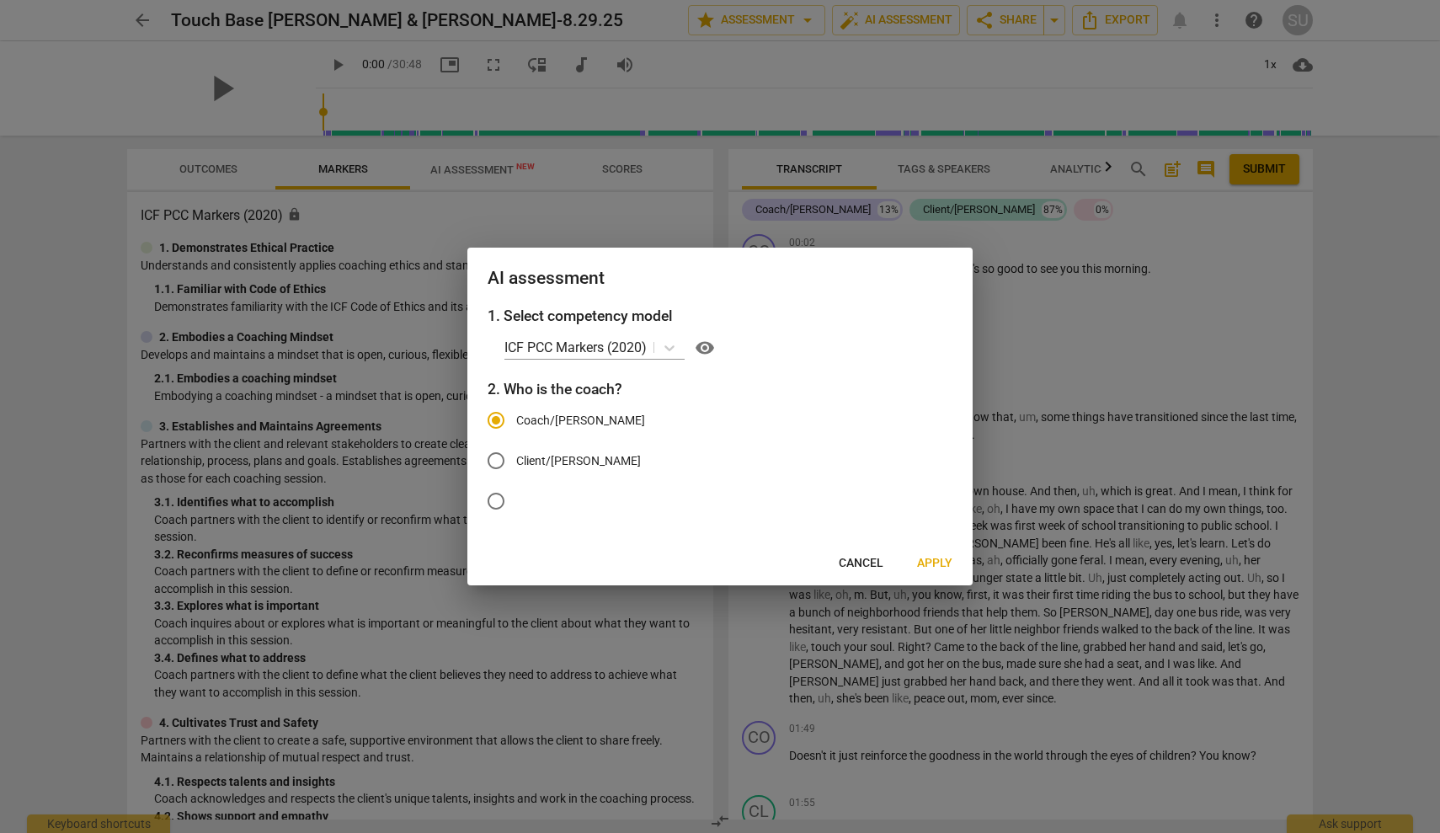
click at [935, 563] on span "Apply" at bounding box center [934, 563] width 35 height 17
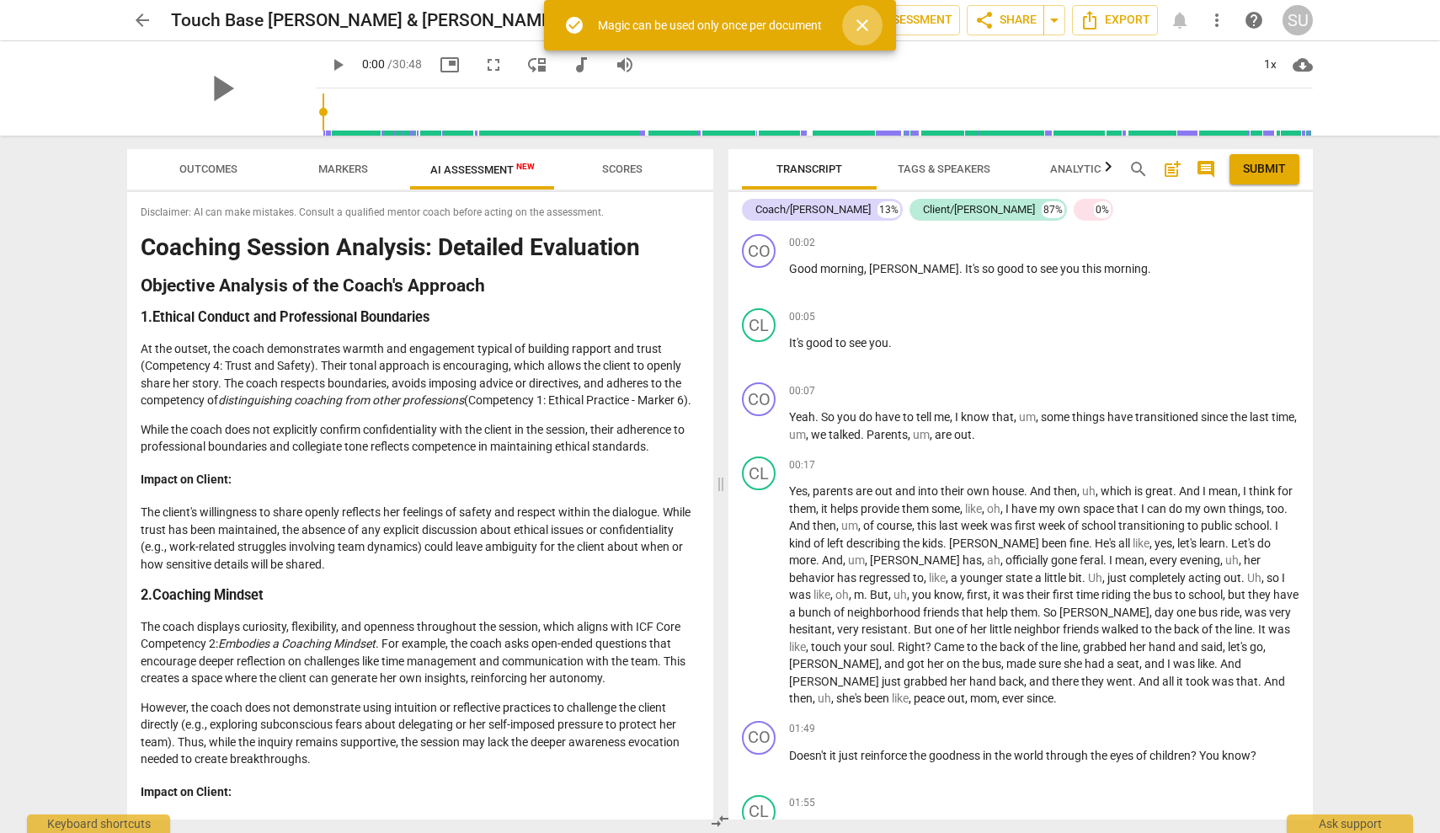
click at [866, 22] on span "close" at bounding box center [862, 25] width 20 height 20
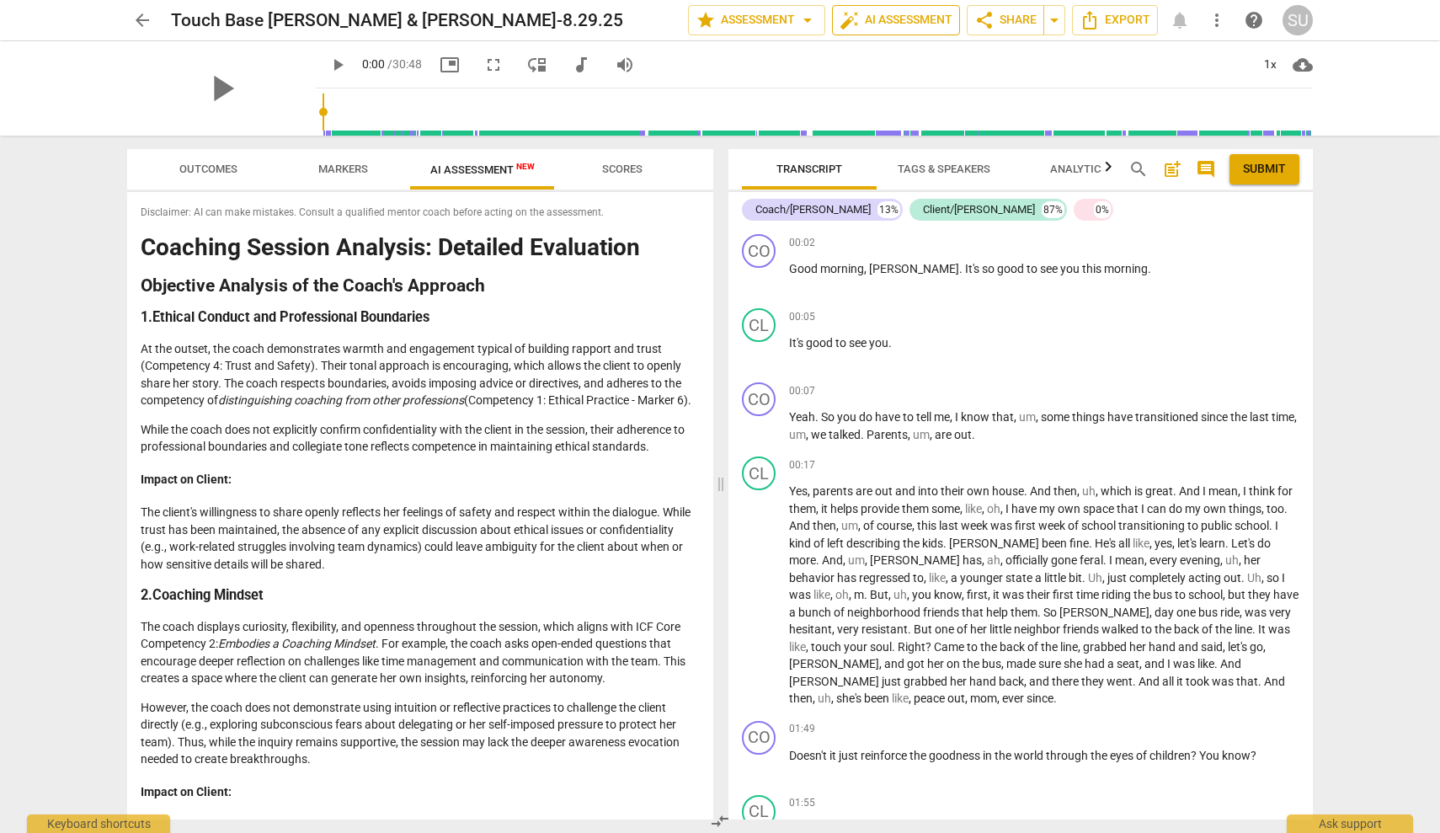
click at [880, 20] on span "auto_fix_high AI Assessment" at bounding box center [896, 20] width 113 height 20
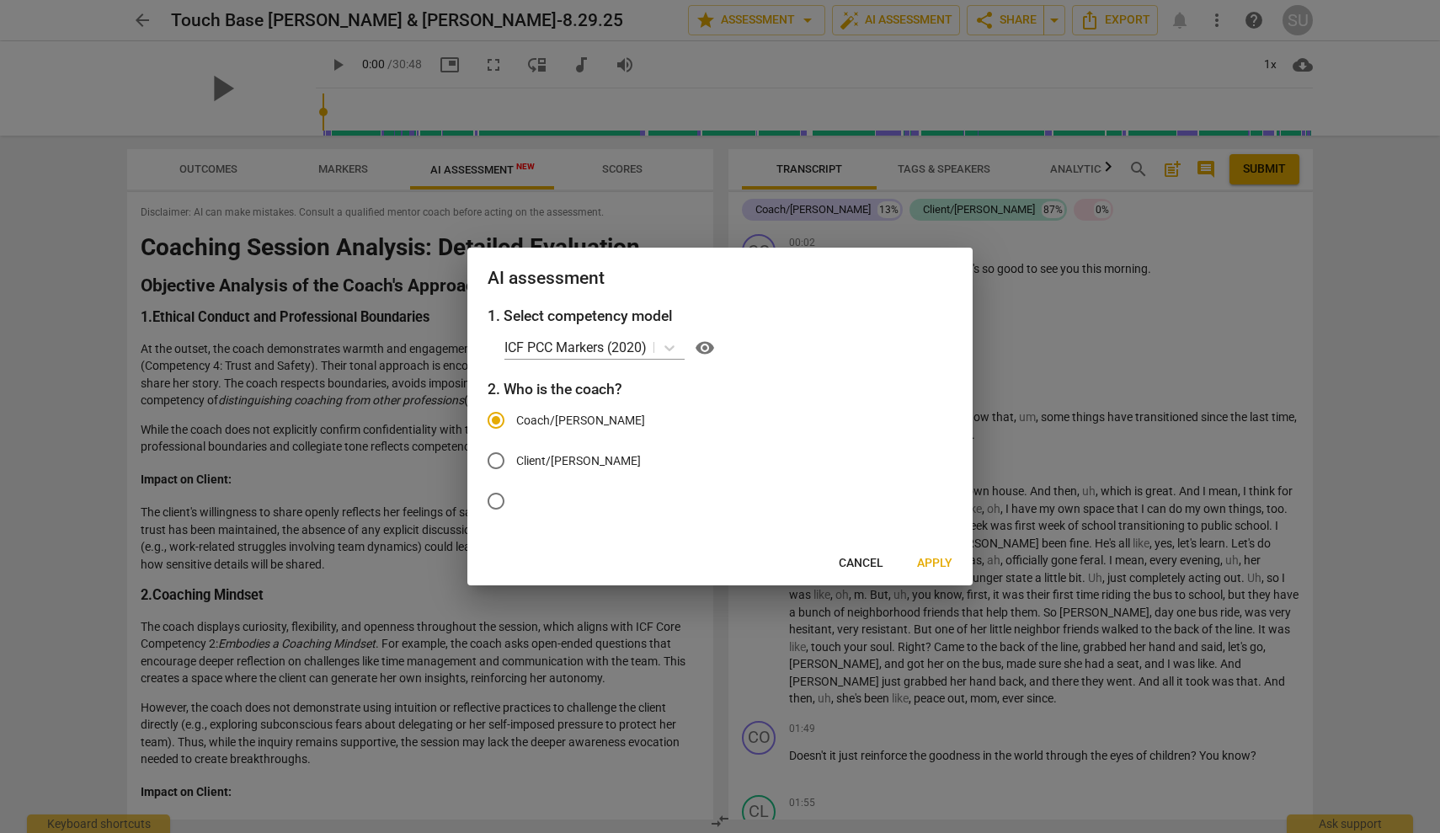
click at [786, 19] on div at bounding box center [720, 416] width 1440 height 833
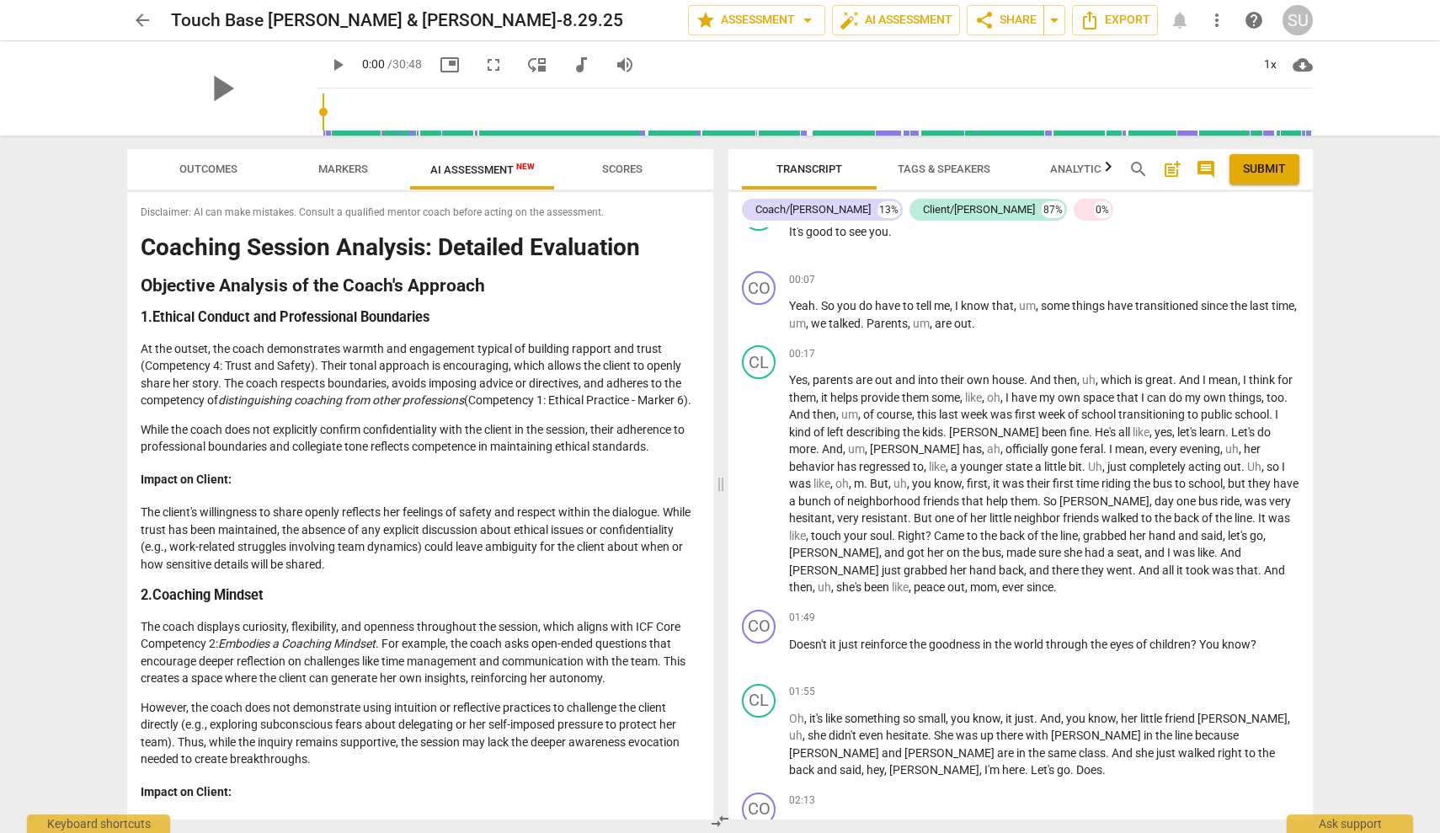
scroll to position [117, 0]
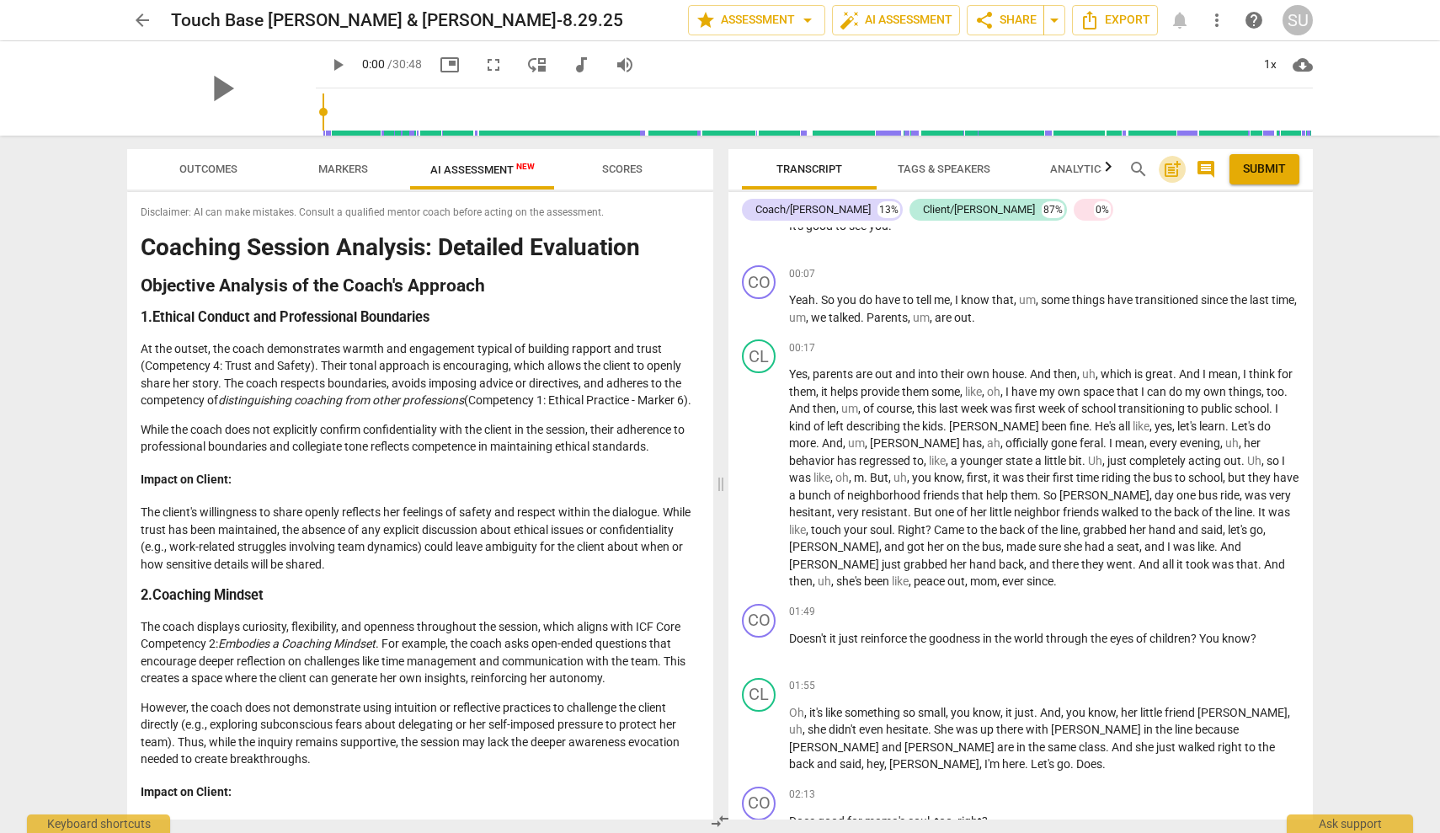
click at [1175, 172] on span "post_add" at bounding box center [1172, 169] width 20 height 20
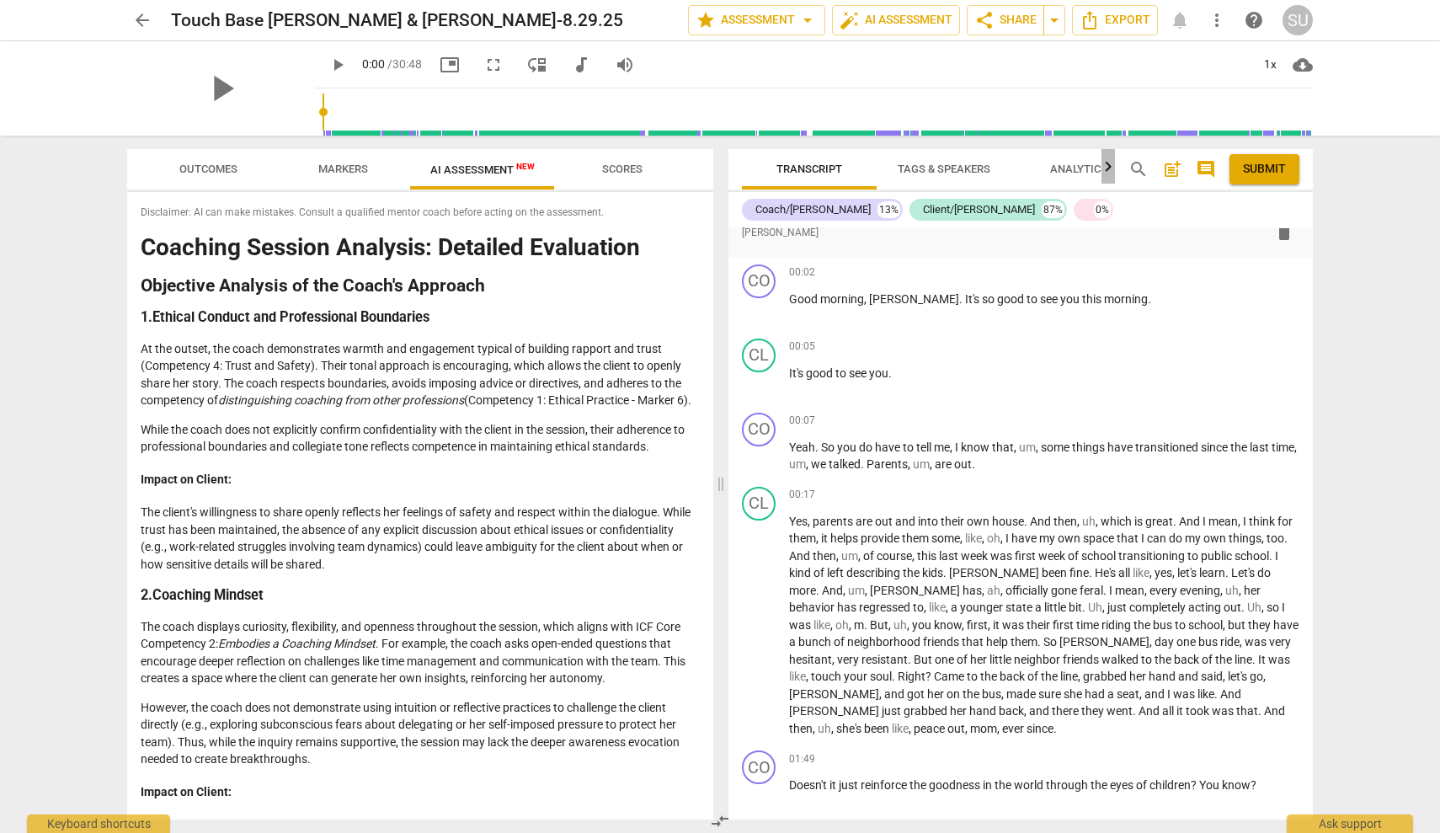
click at [1109, 169] on icon "button" at bounding box center [1109, 166] width 6 height 10
click at [910, 168] on span "Tags & Speakers" at bounding box center [899, 169] width 93 height 13
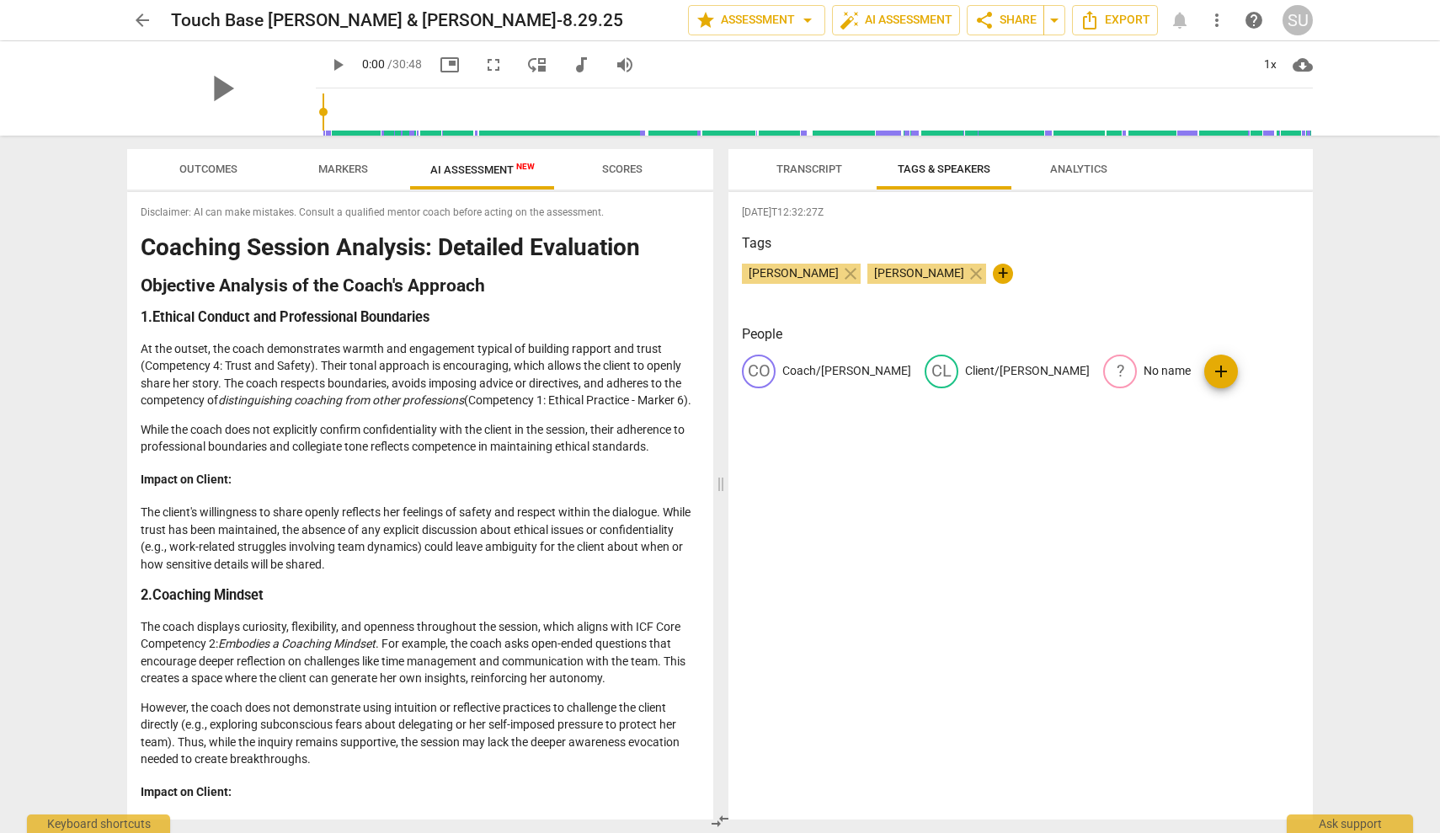
click at [826, 174] on span "Transcript" at bounding box center [810, 169] width 66 height 13
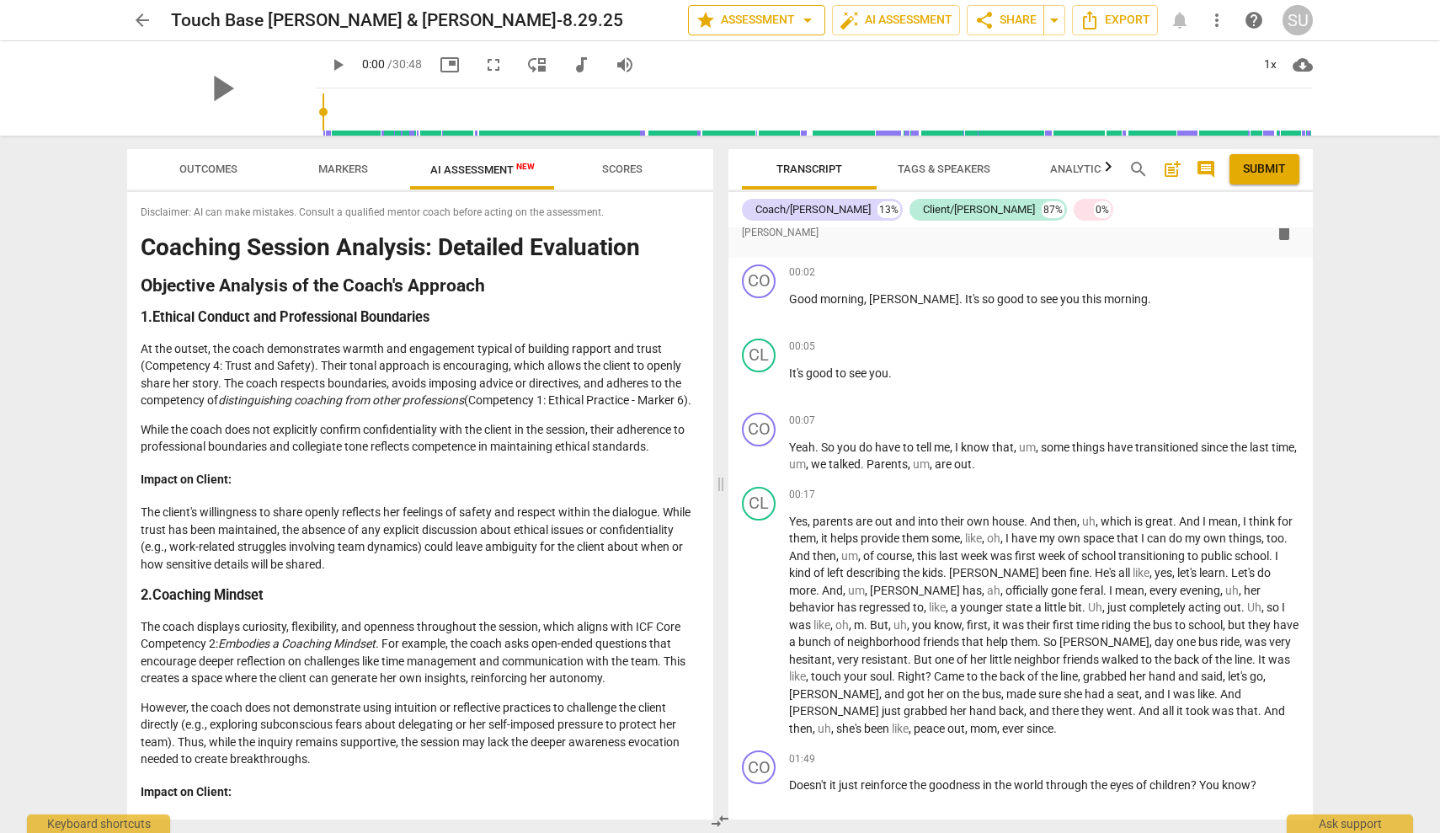
click at [806, 20] on span "arrow_drop_down" at bounding box center [808, 20] width 20 height 20
click at [147, 26] on div at bounding box center [720, 416] width 1440 height 833
click at [145, 16] on span "arrow_back" at bounding box center [142, 20] width 20 height 20
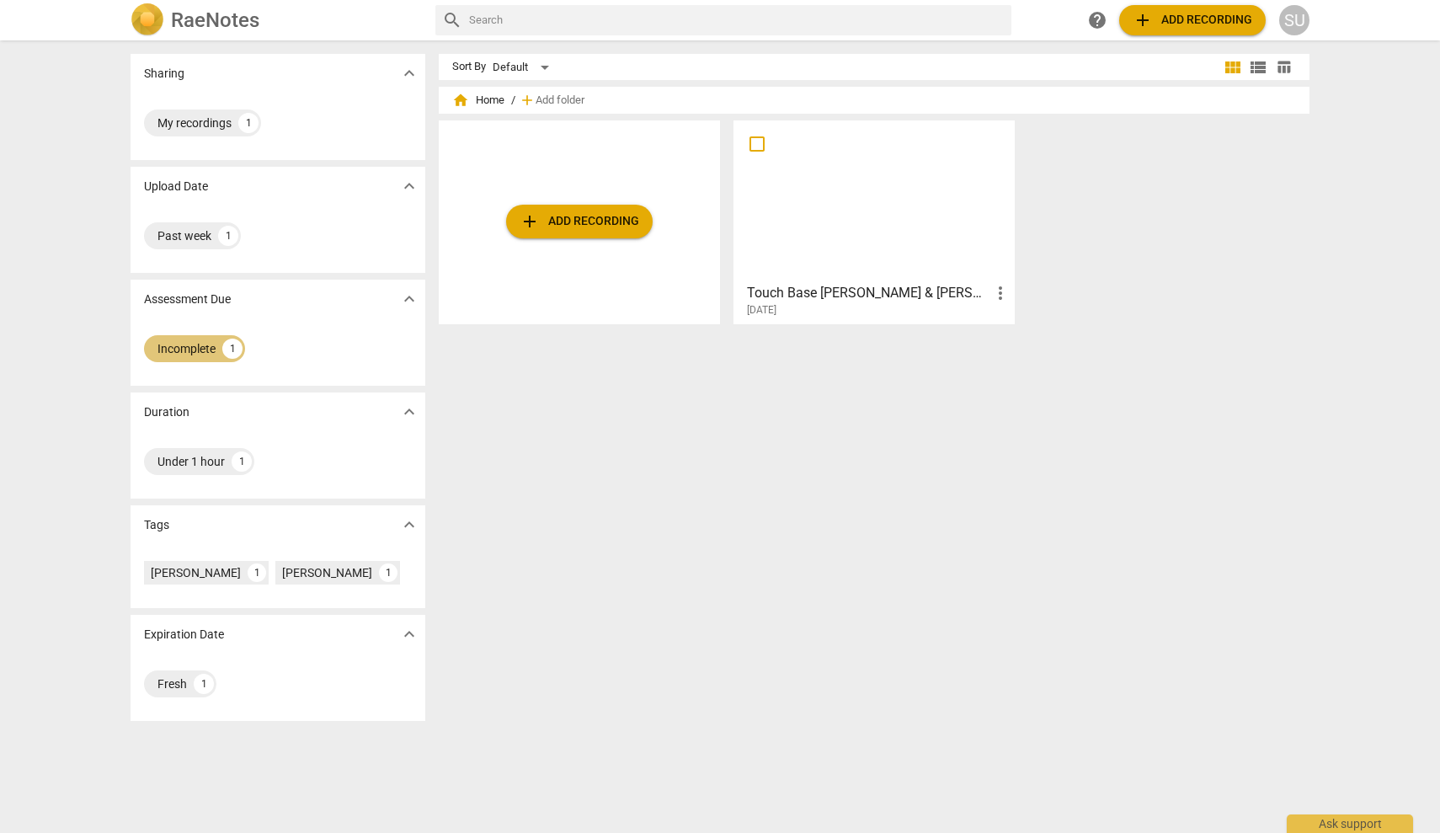
click at [199, 353] on div "Incomplete" at bounding box center [187, 348] width 58 height 17
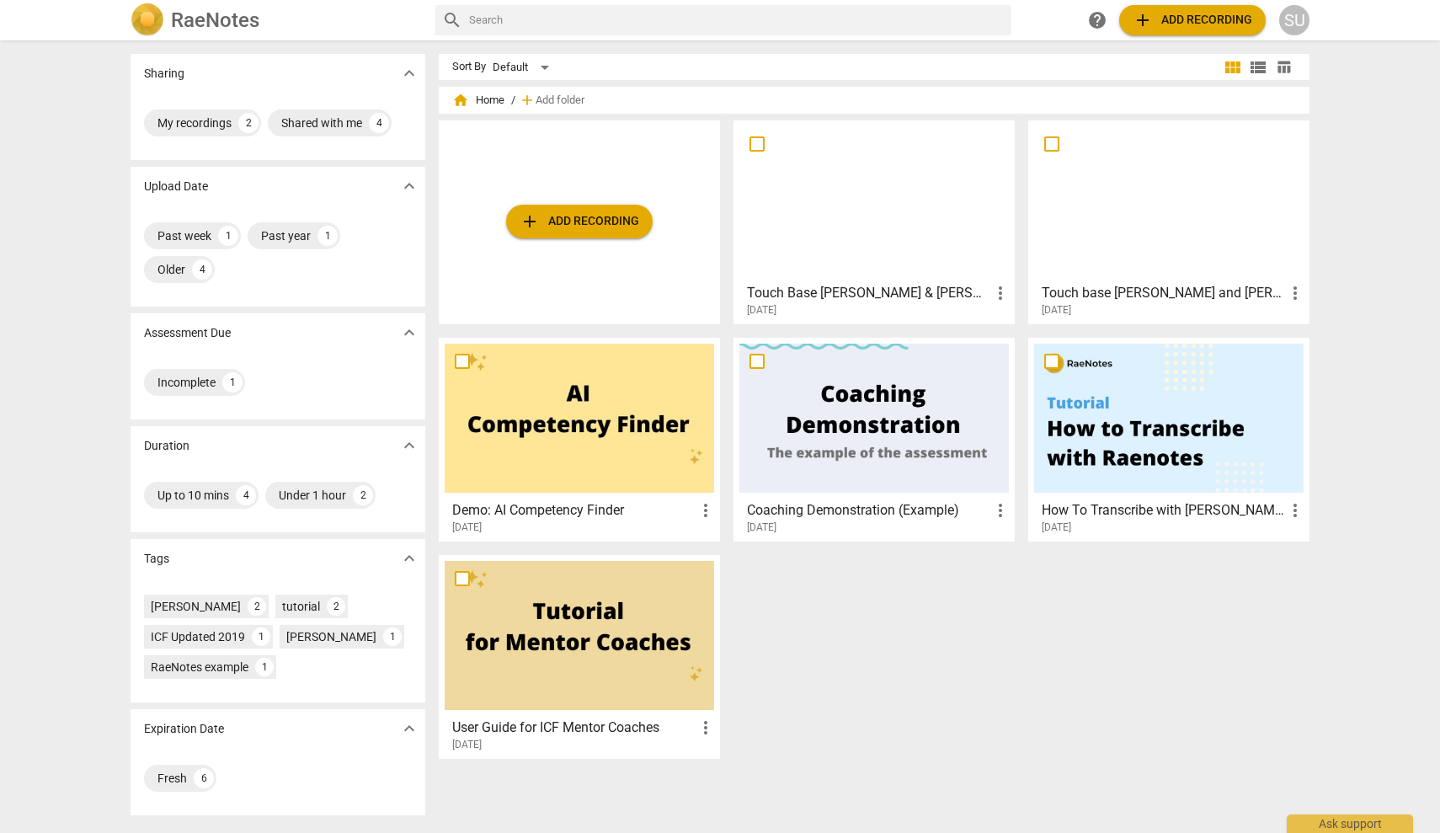
click at [650, 435] on div at bounding box center [580, 418] width 270 height 149
click at [926, 196] on div at bounding box center [875, 200] width 270 height 149
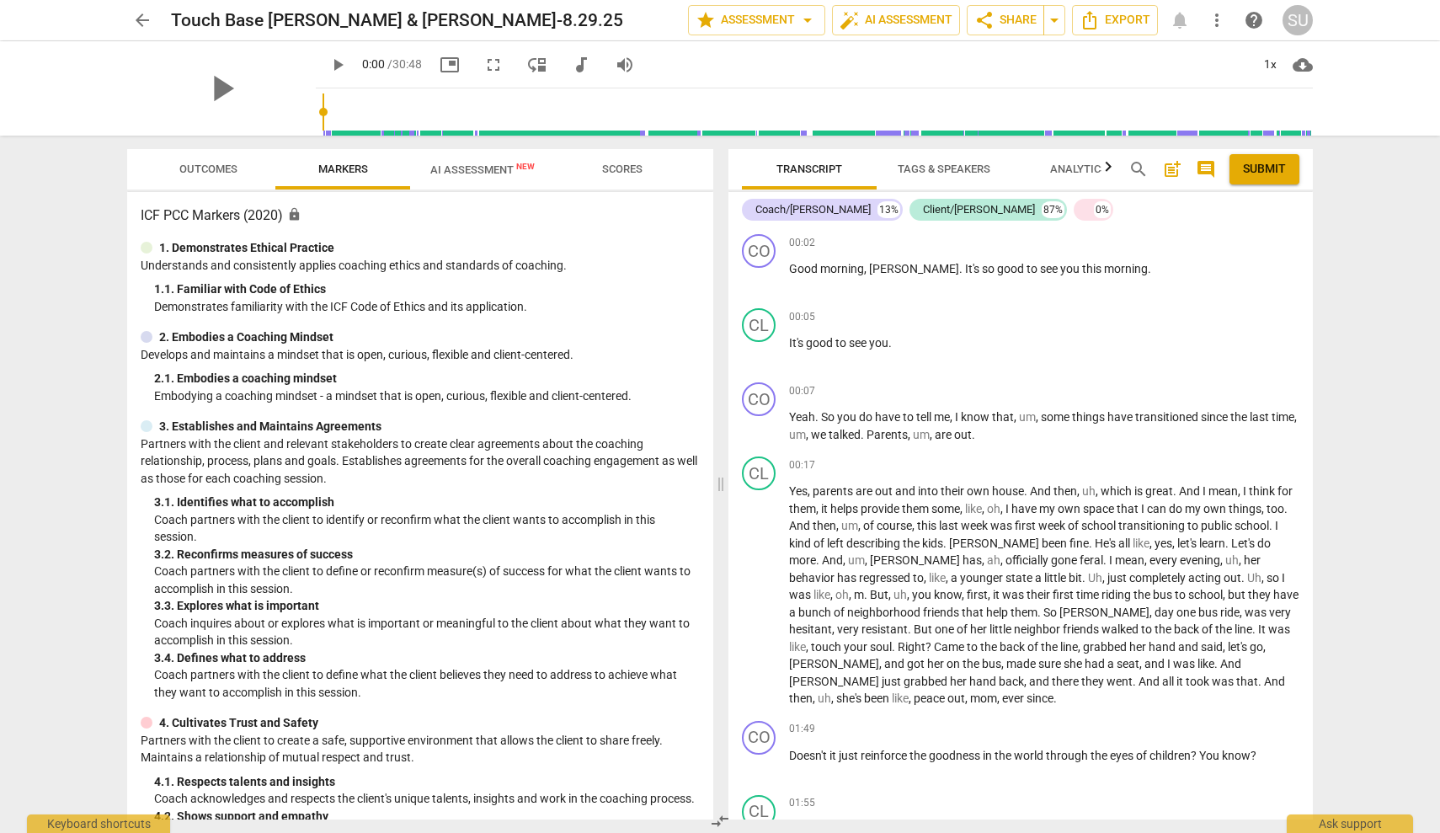
click at [209, 163] on span "Outcomes" at bounding box center [208, 169] width 58 height 13
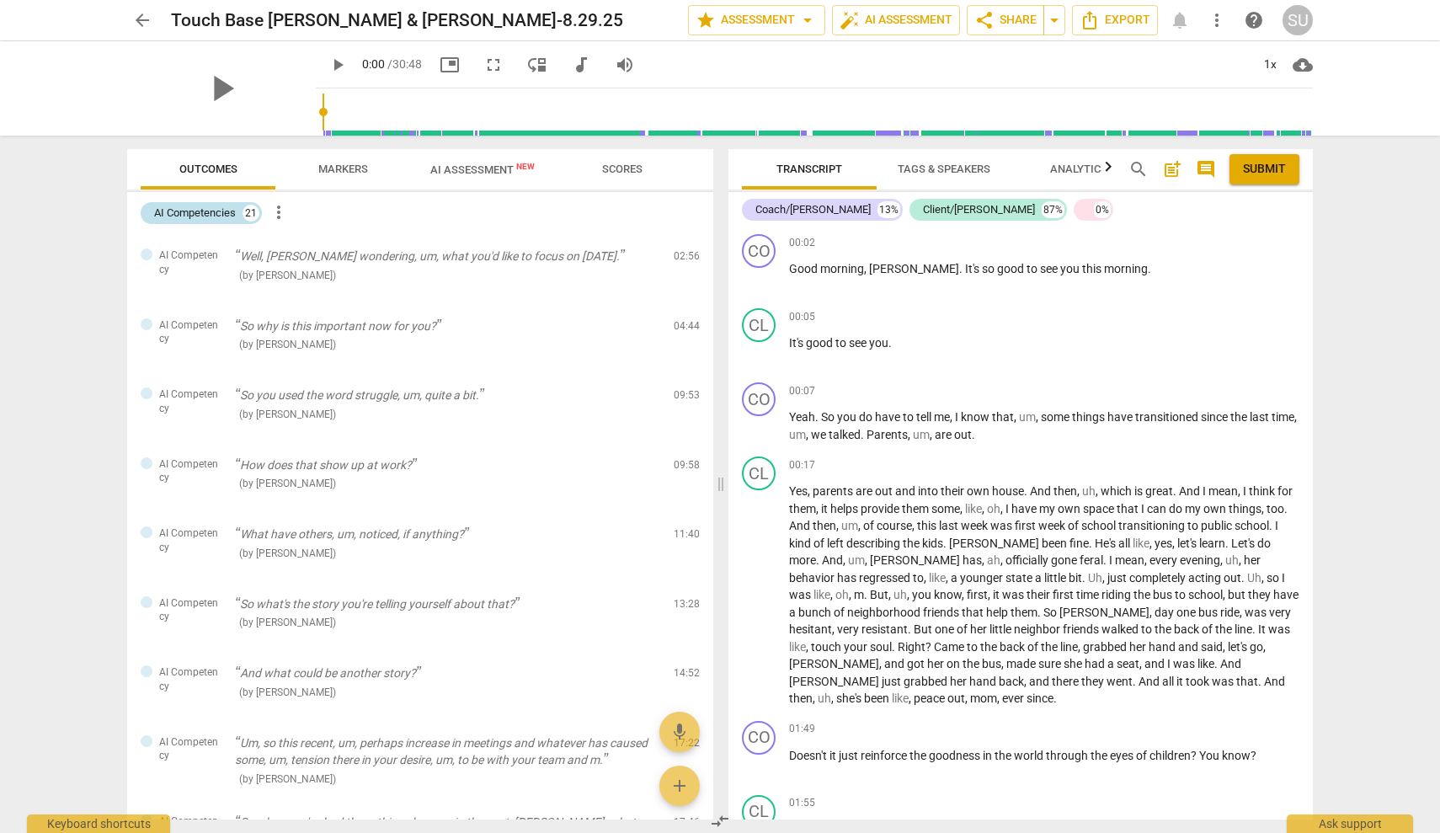
click at [227, 211] on div "AI Competencies" at bounding box center [195, 213] width 82 height 17
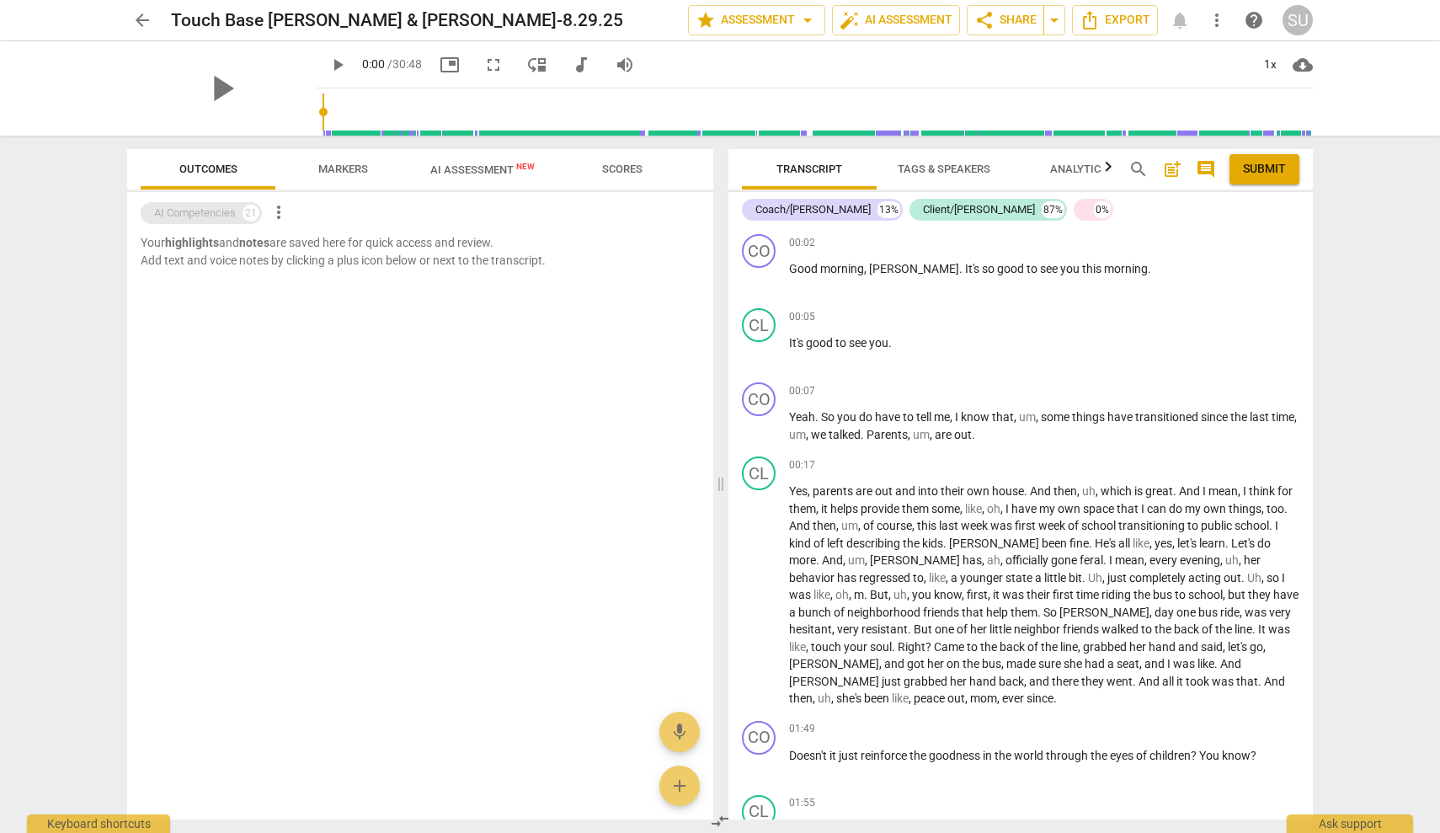
click at [227, 211] on div "AI Competencies" at bounding box center [195, 213] width 82 height 17
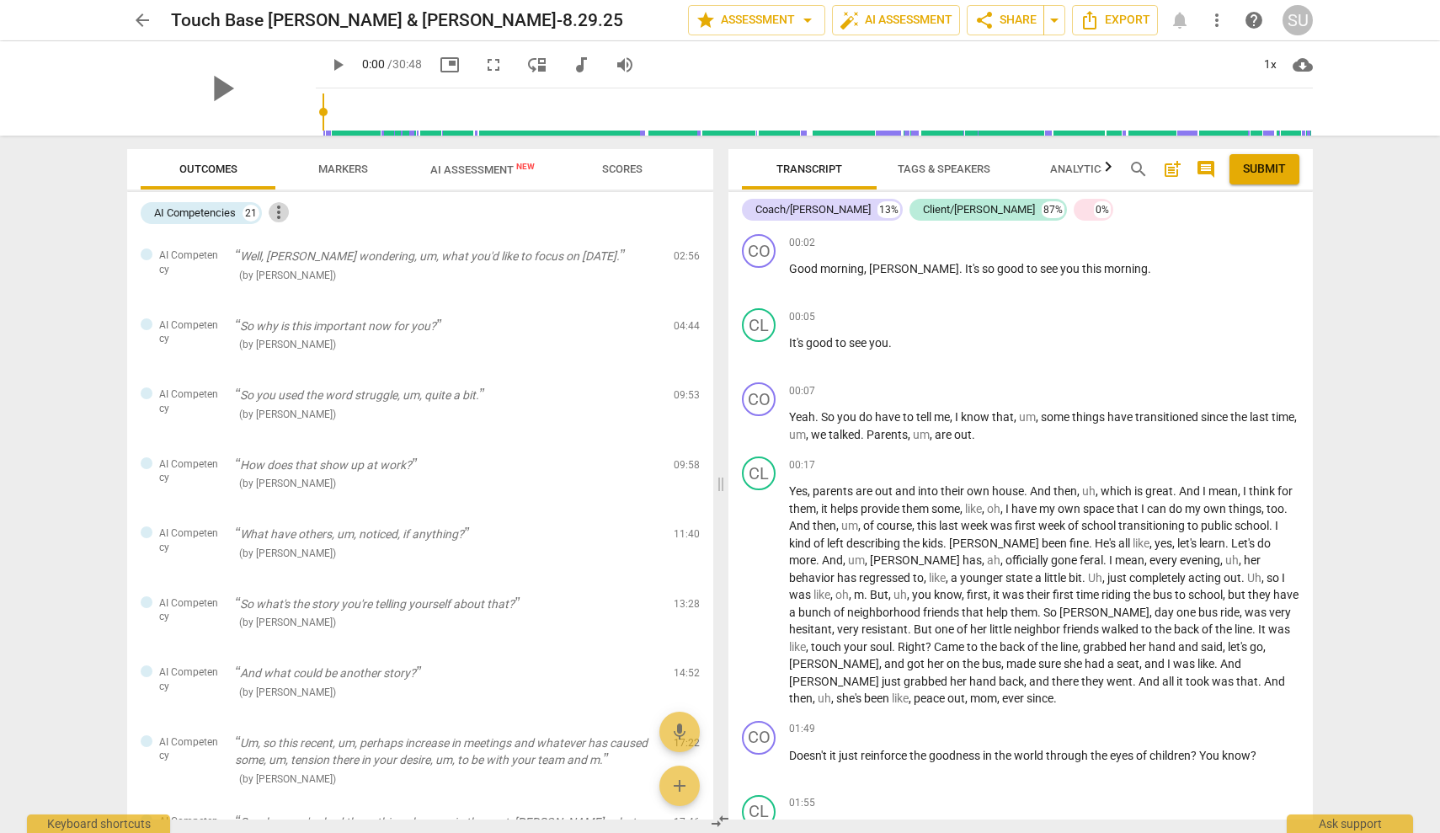
click at [284, 211] on span "more_vert" at bounding box center [279, 212] width 20 height 20
click at [212, 258] on div at bounding box center [720, 416] width 1440 height 833
click at [148, 257] on div at bounding box center [147, 254] width 12 height 12
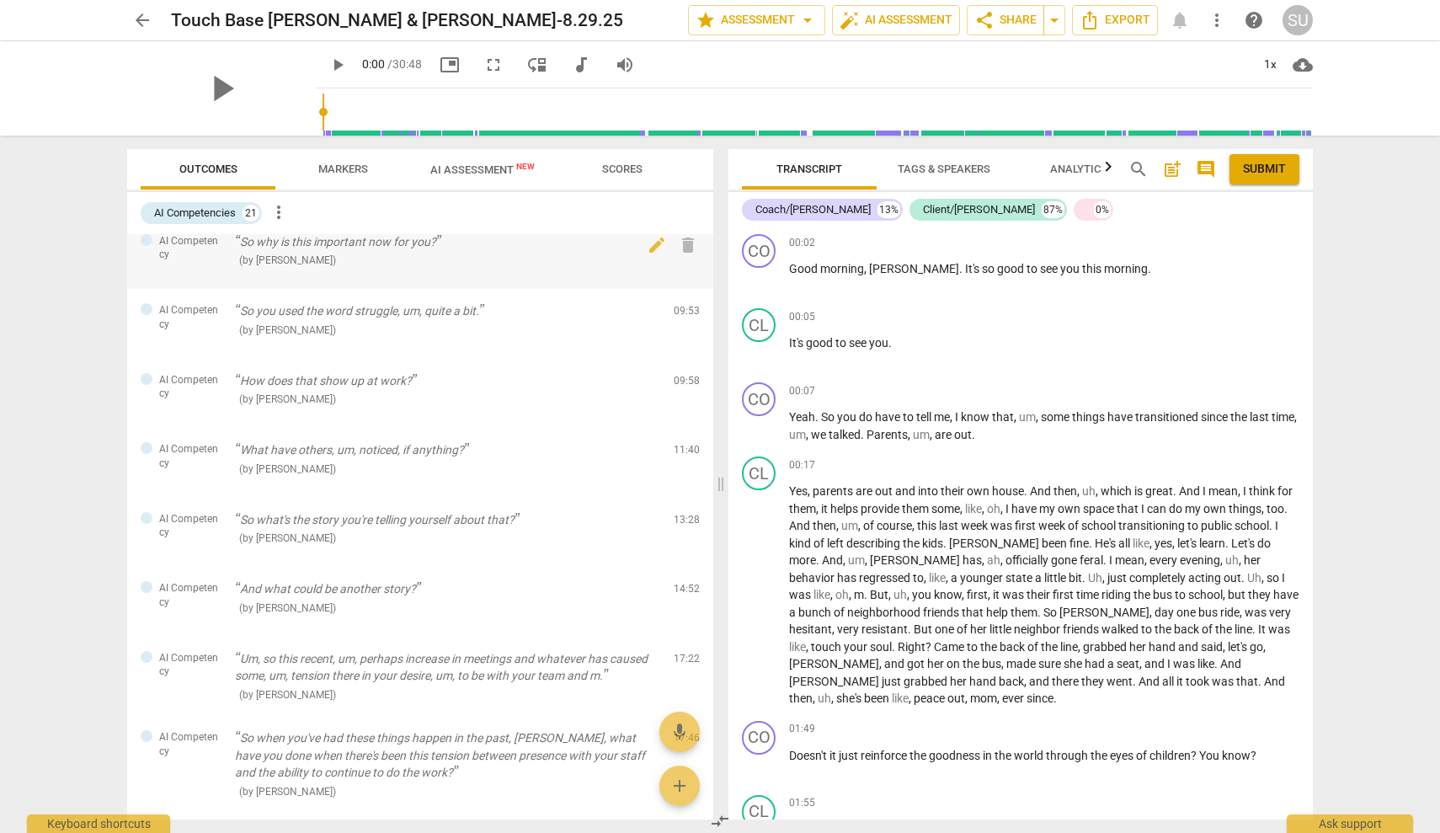
scroll to position [87, 0]
click at [1199, 318] on div "+" at bounding box center [1207, 316] width 17 height 17
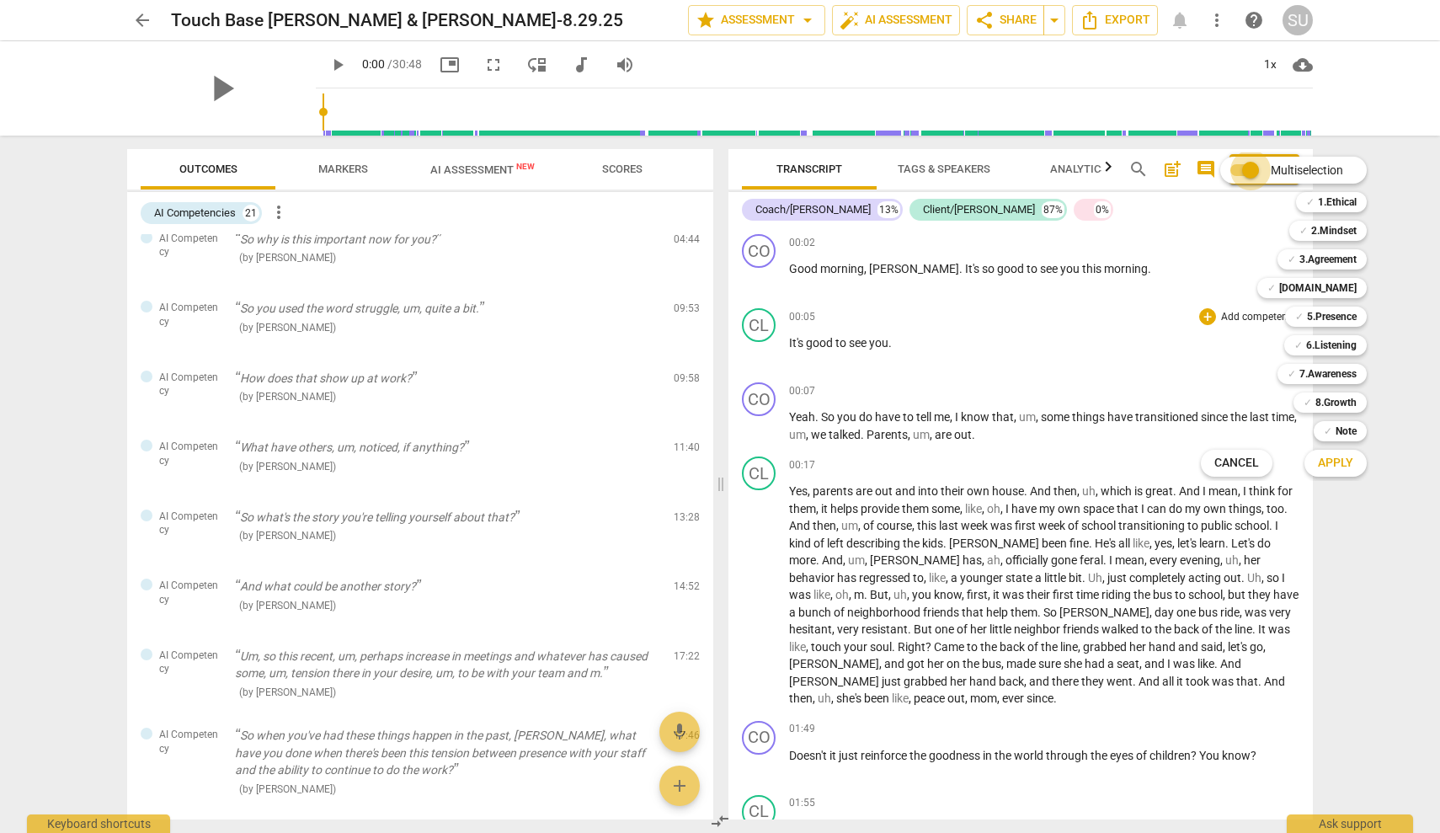
click at [1244, 172] on input "Multiselection" at bounding box center [1251, 170] width 40 height 40
click at [1226, 174] on input "Multiselection" at bounding box center [1219, 170] width 40 height 40
click at [158, 306] on div at bounding box center [720, 416] width 1440 height 833
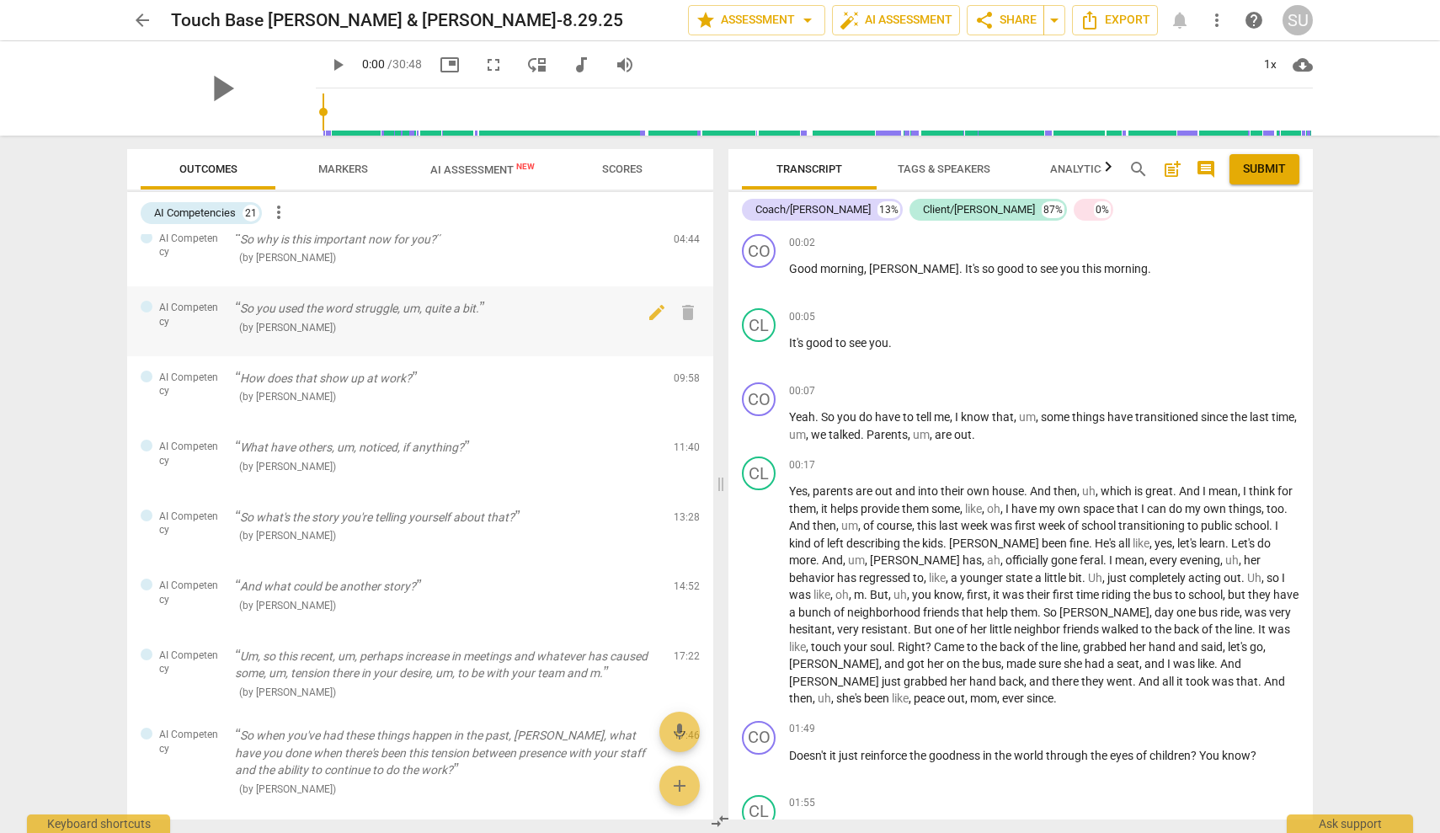
click at [145, 307] on div at bounding box center [147, 307] width 12 height 12
click at [1215, 19] on span "more_vert" at bounding box center [1217, 20] width 20 height 20
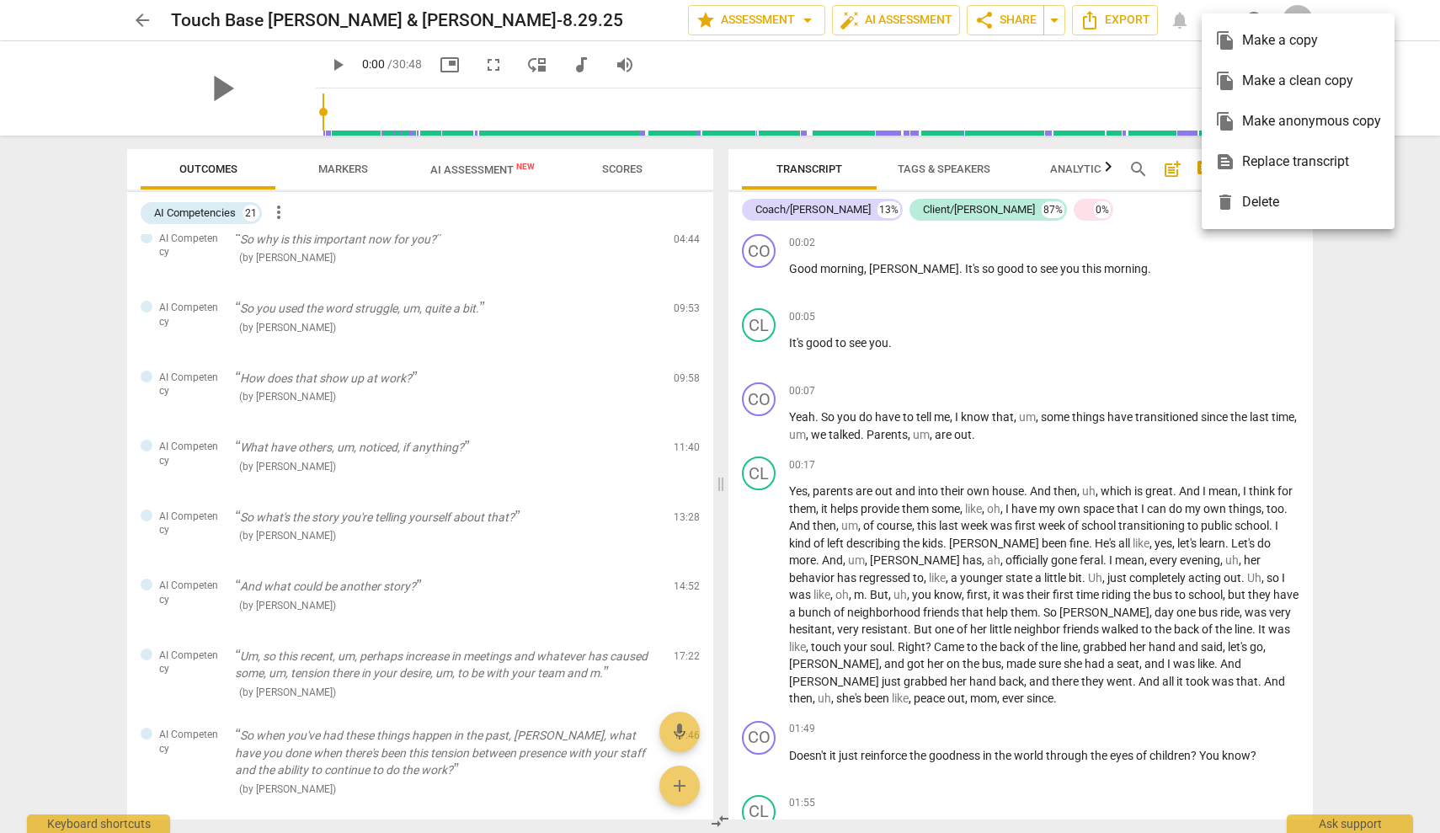
click at [1343, 824] on div at bounding box center [720, 416] width 1440 height 833
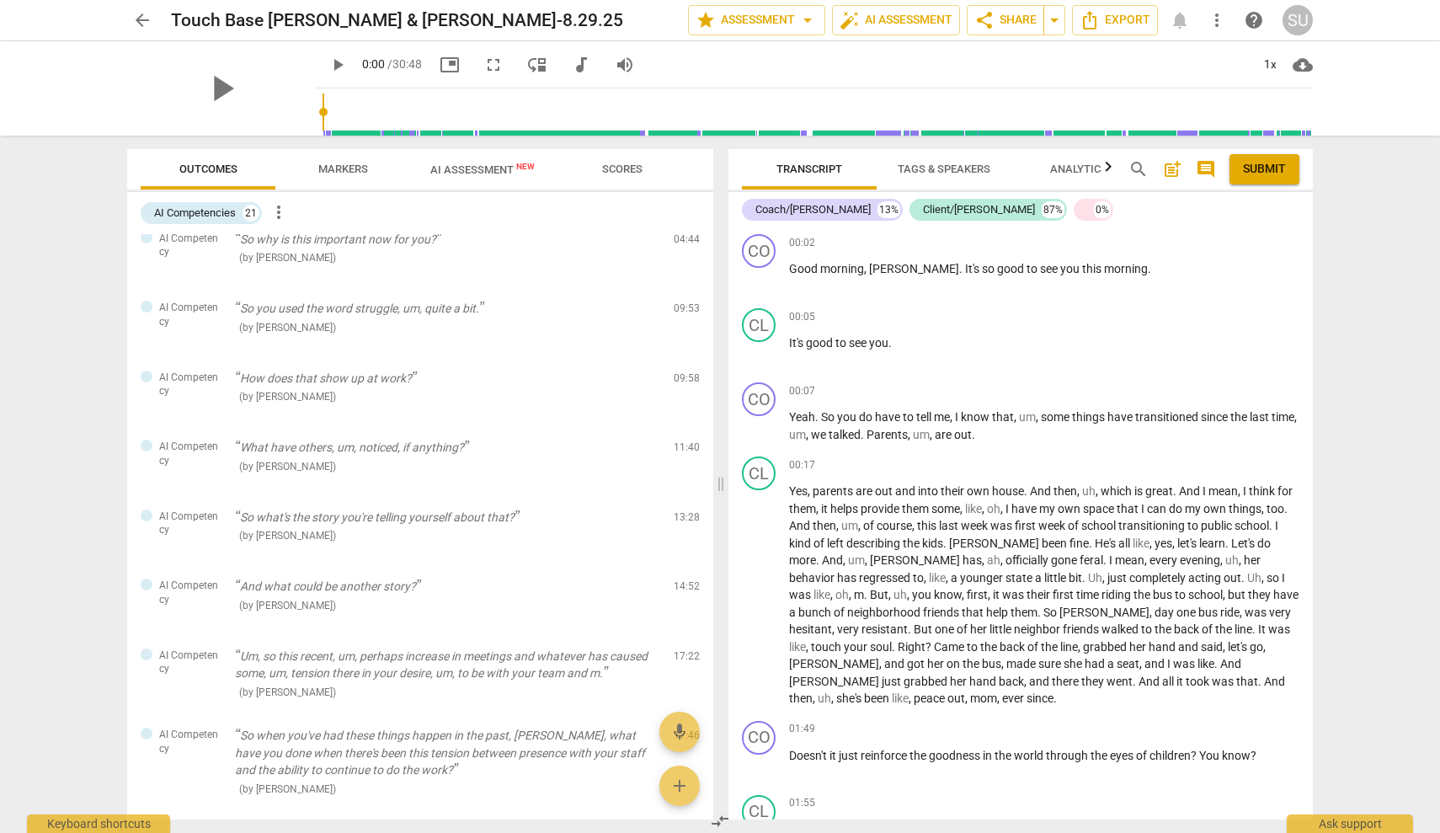
click at [1343, 824] on div "Ask support" at bounding box center [1350, 823] width 126 height 19
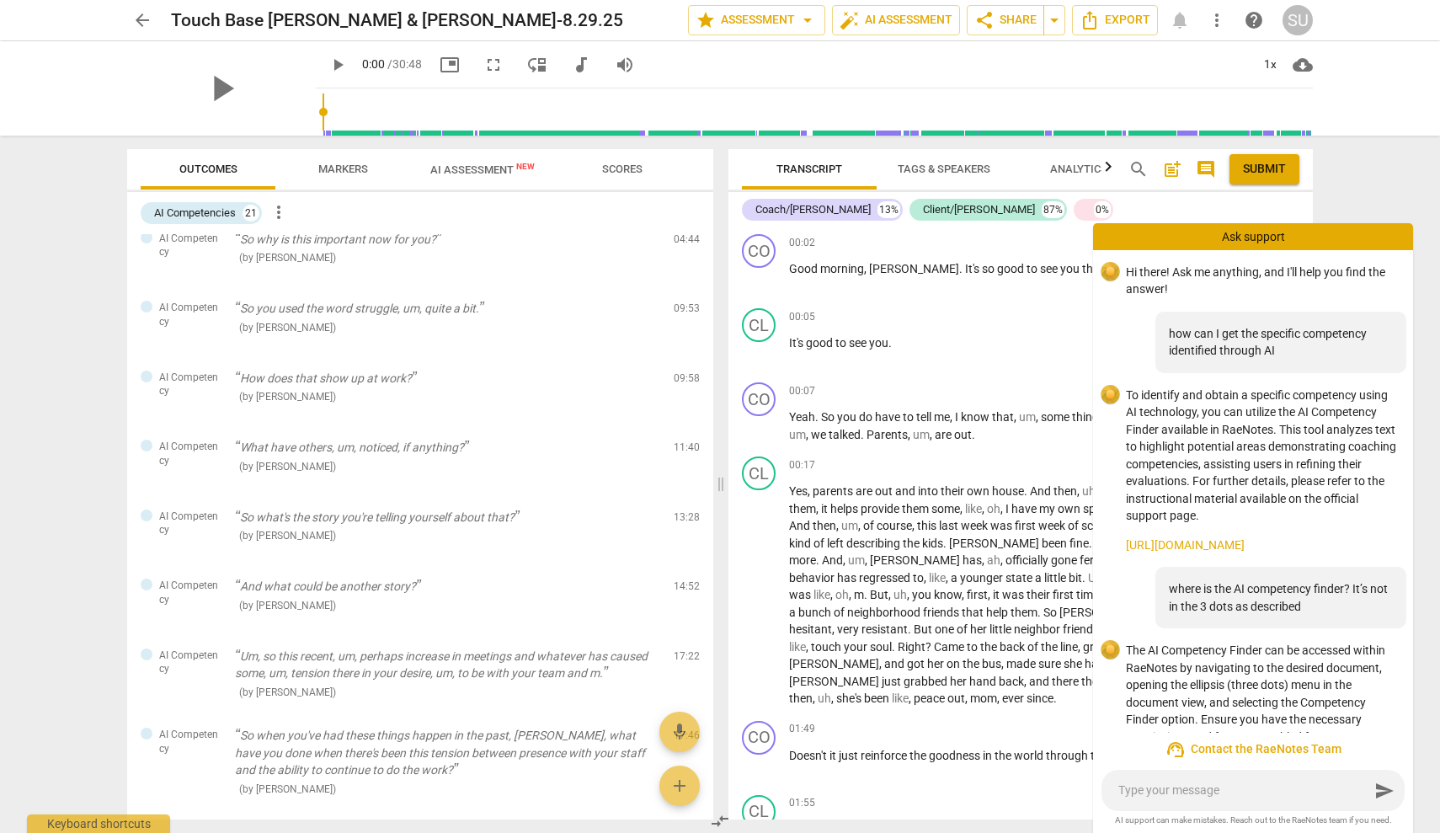
scroll to position [79, 0]
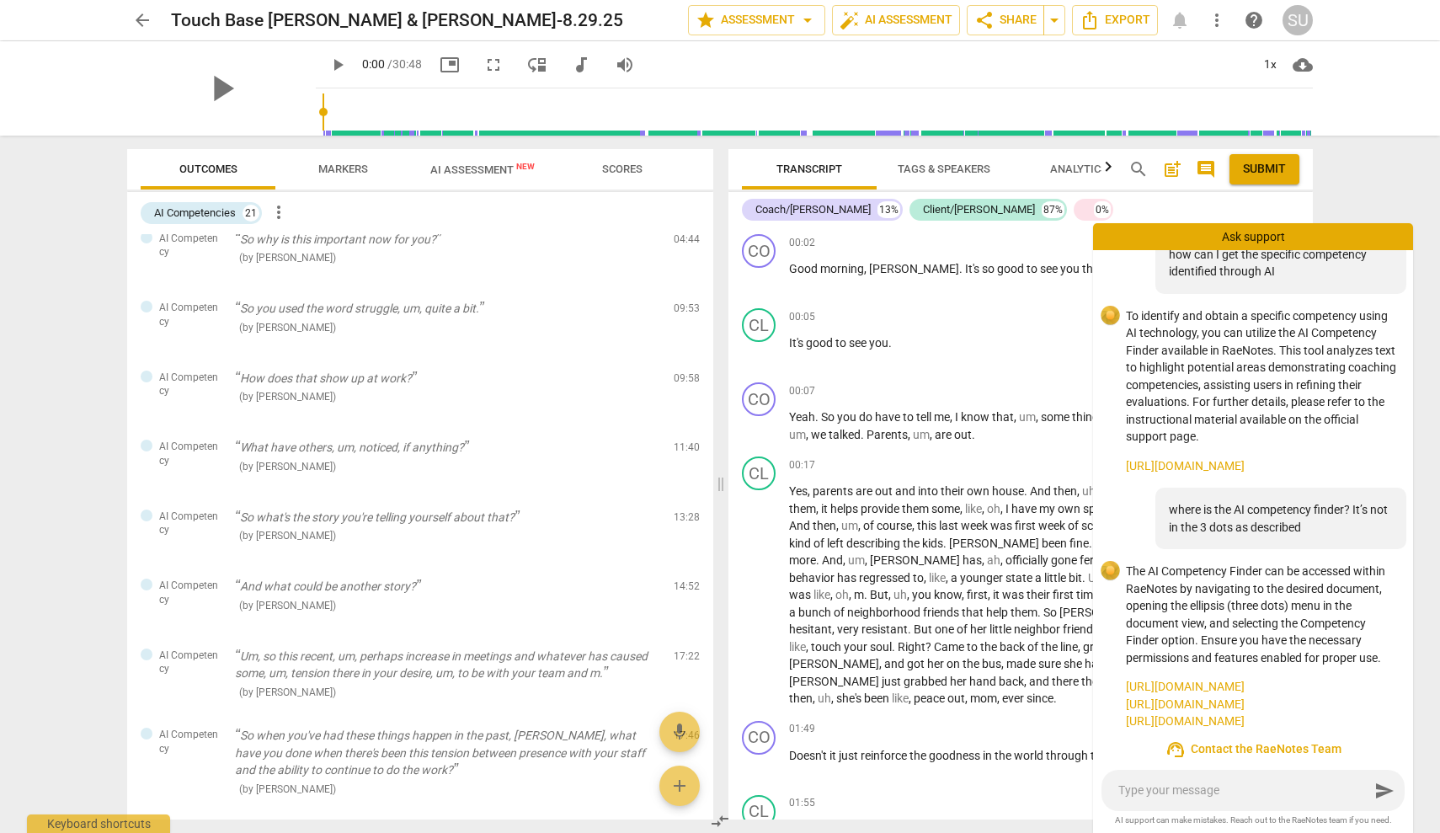
click at [1297, 698] on link "[URL][DOMAIN_NAME]" at bounding box center [1263, 705] width 274 height 18
click at [1220, 13] on span "more_vert" at bounding box center [1217, 20] width 20 height 20
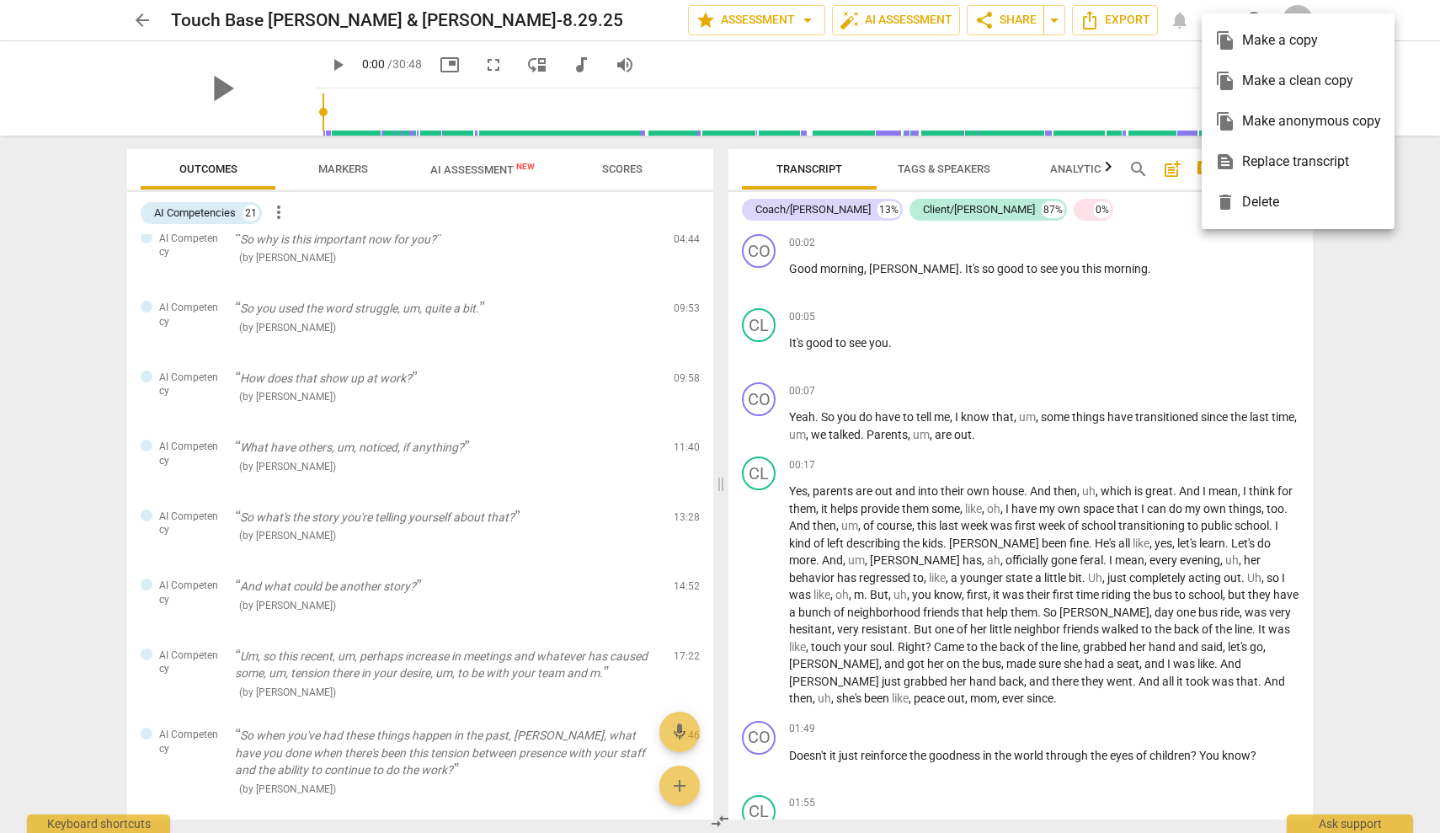
click at [1332, 820] on div at bounding box center [720, 416] width 1440 height 833
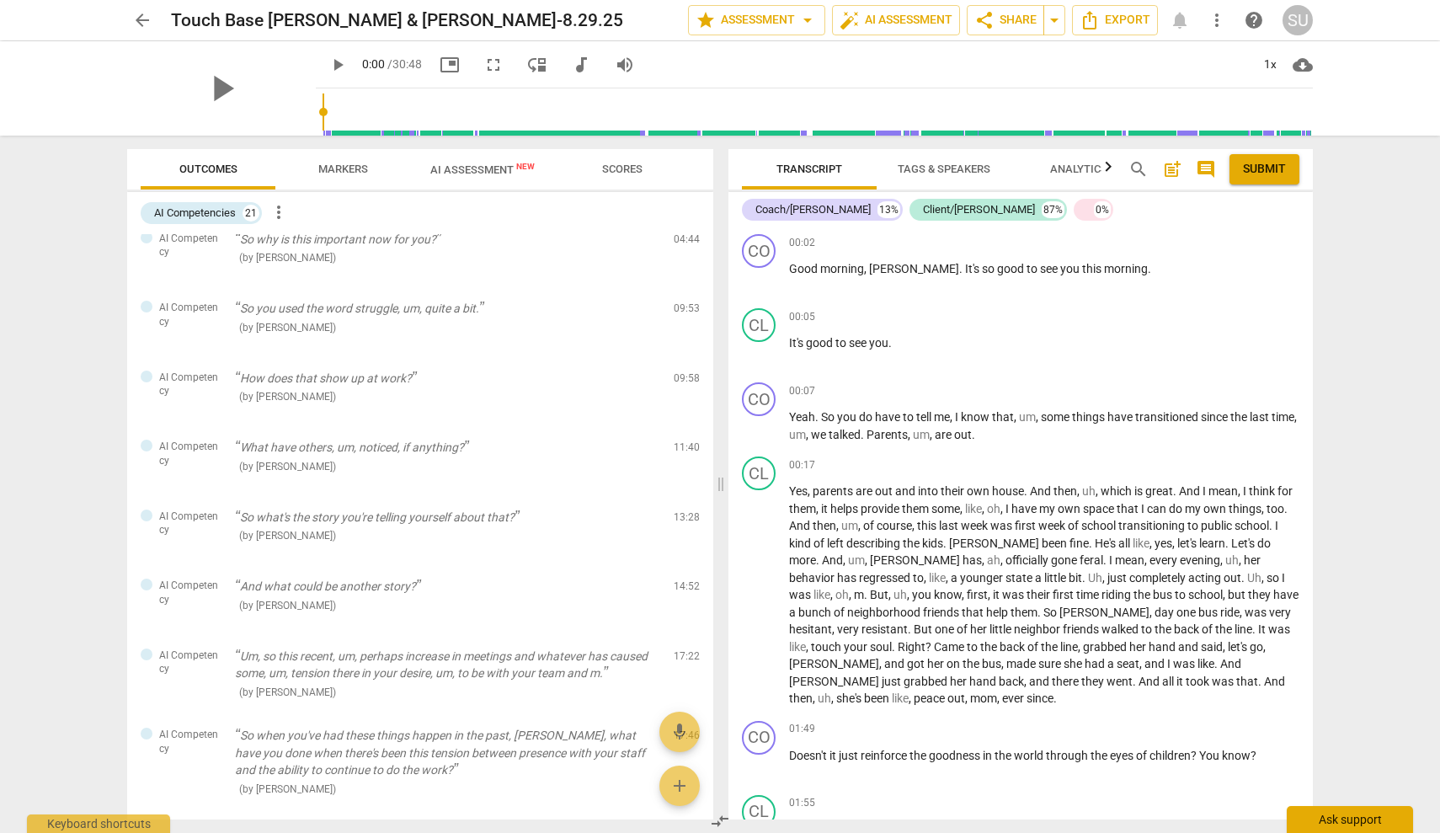
click at [1331, 820] on div "Ask support" at bounding box center [1350, 819] width 126 height 27
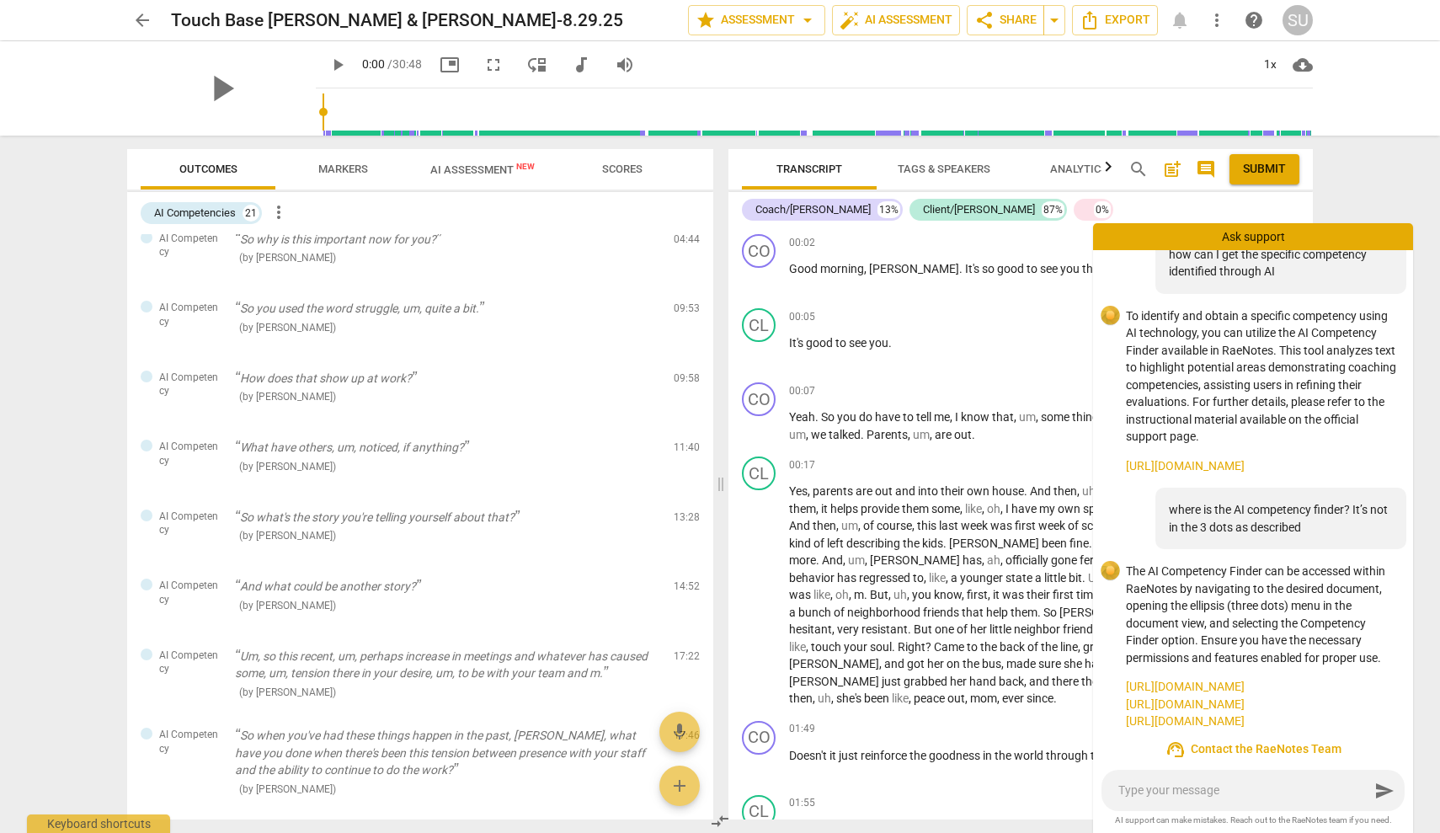
click at [1267, 716] on link "[URL][DOMAIN_NAME]" at bounding box center [1263, 722] width 274 height 18
click at [1308, 23] on div "SU" at bounding box center [1298, 20] width 30 height 30
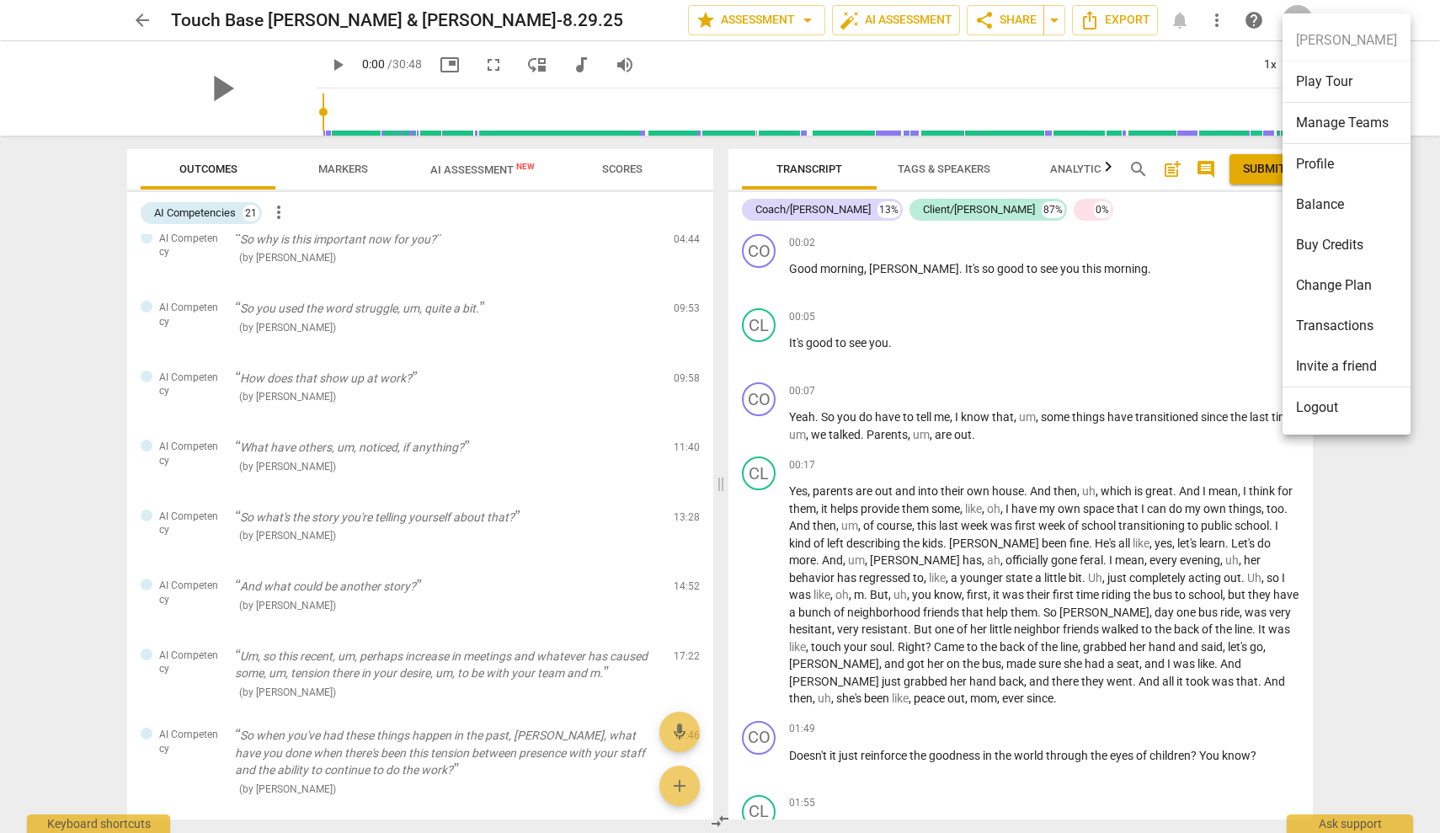
click at [1340, 170] on li "Profile" at bounding box center [1347, 164] width 128 height 40
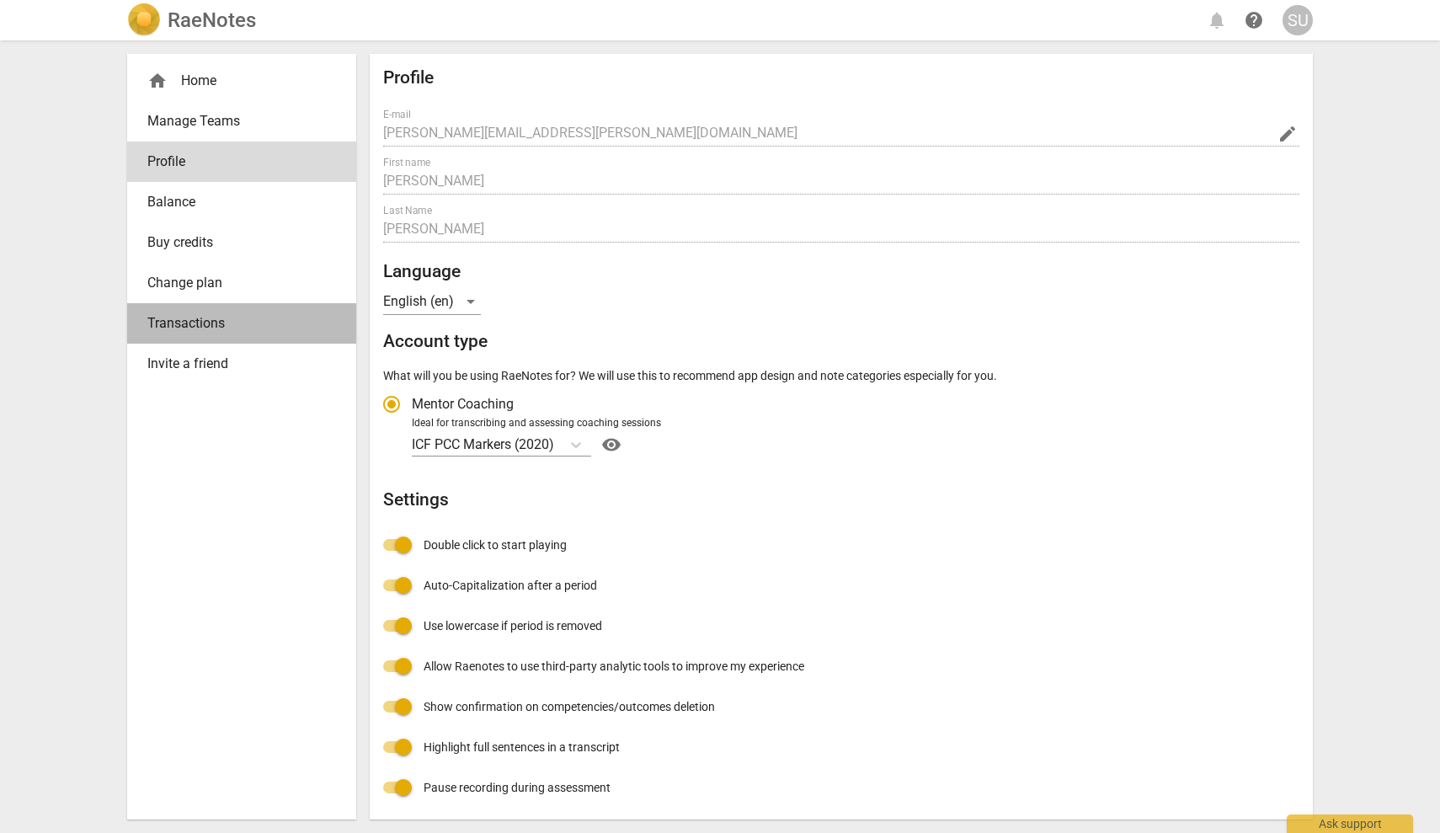
click at [206, 318] on span "Transactions" at bounding box center [234, 323] width 175 height 20
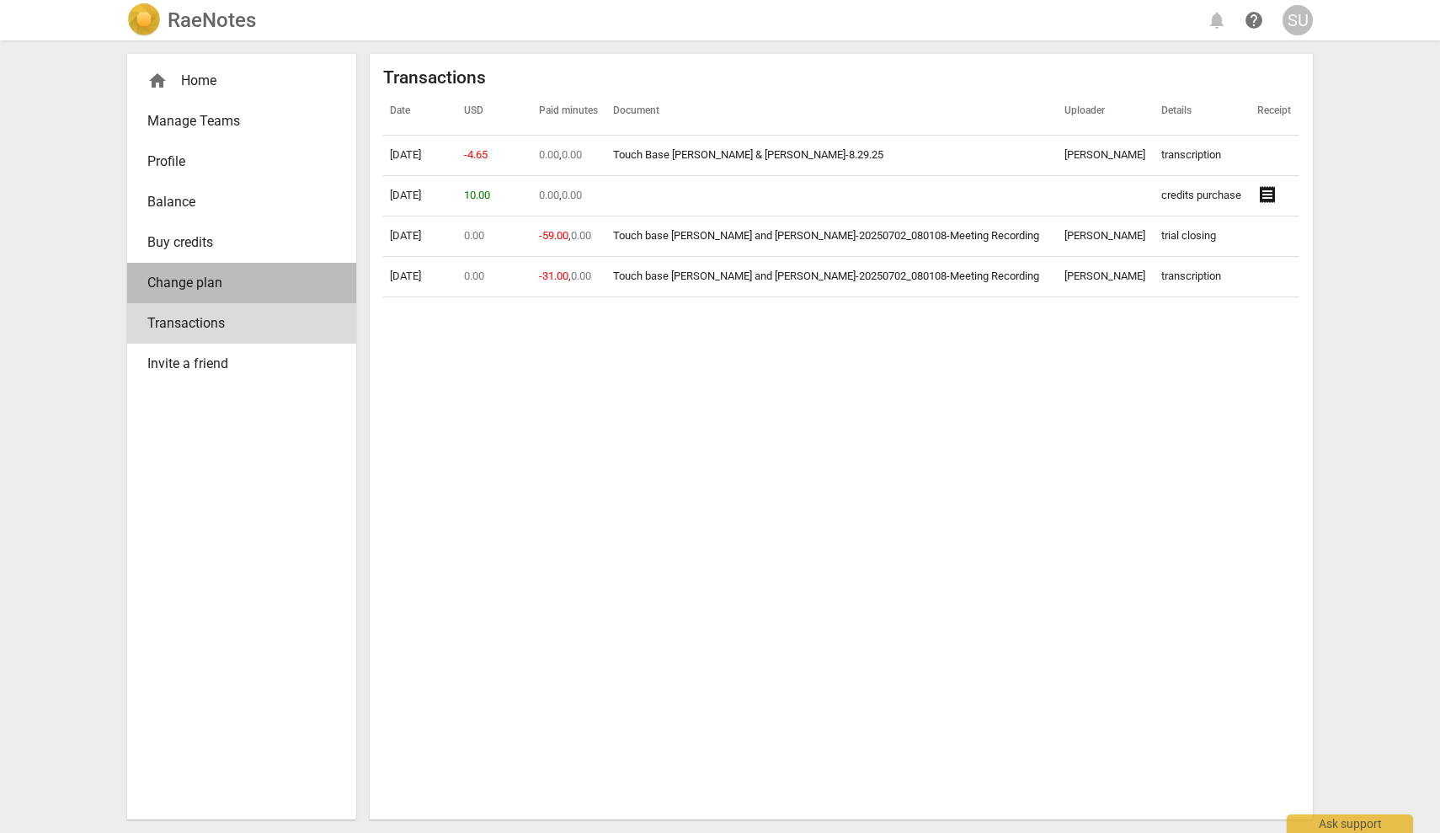
click at [203, 281] on span "Change plan" at bounding box center [234, 283] width 175 height 20
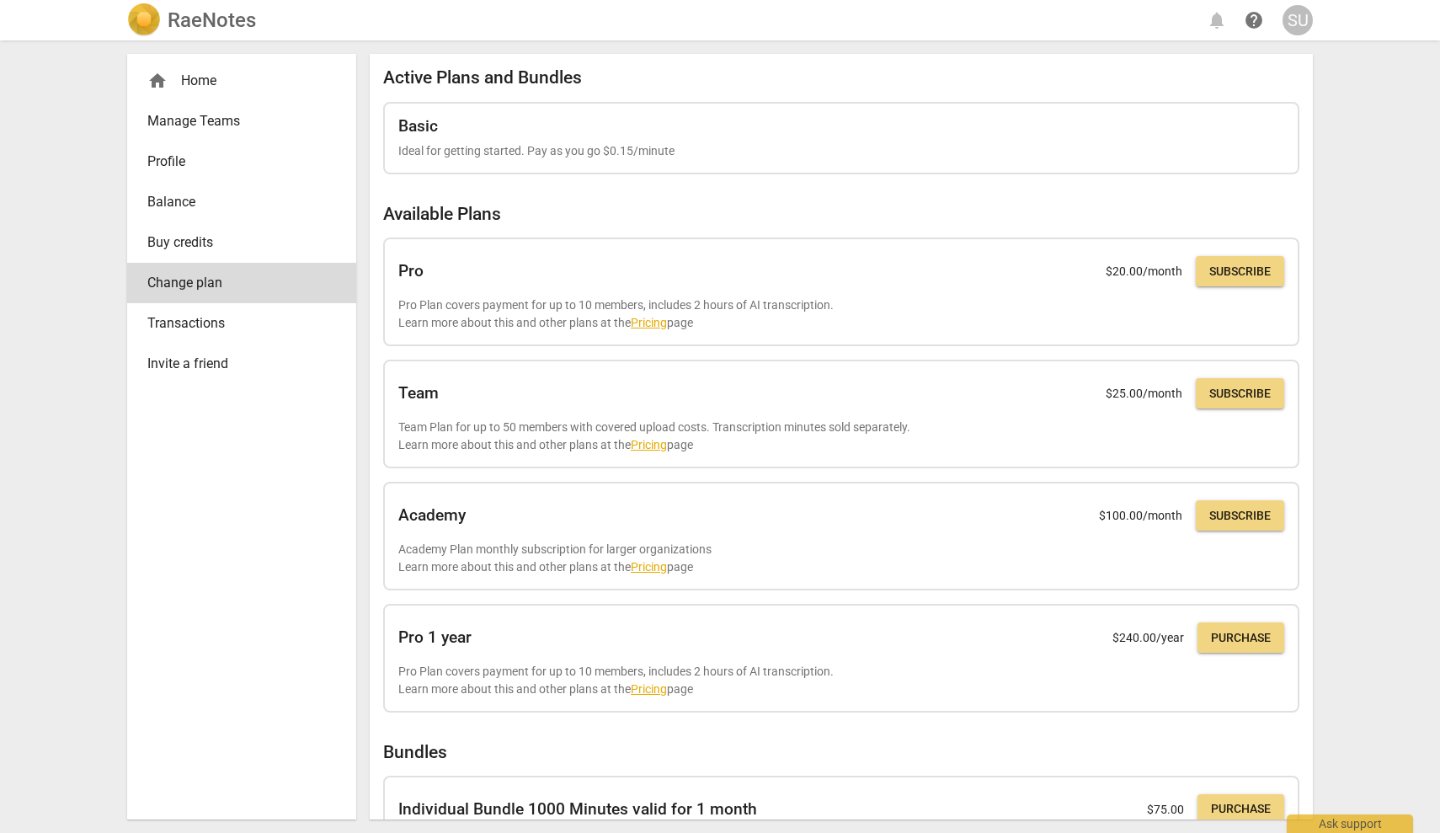
click at [201, 244] on span "Buy credits" at bounding box center [234, 242] width 175 height 20
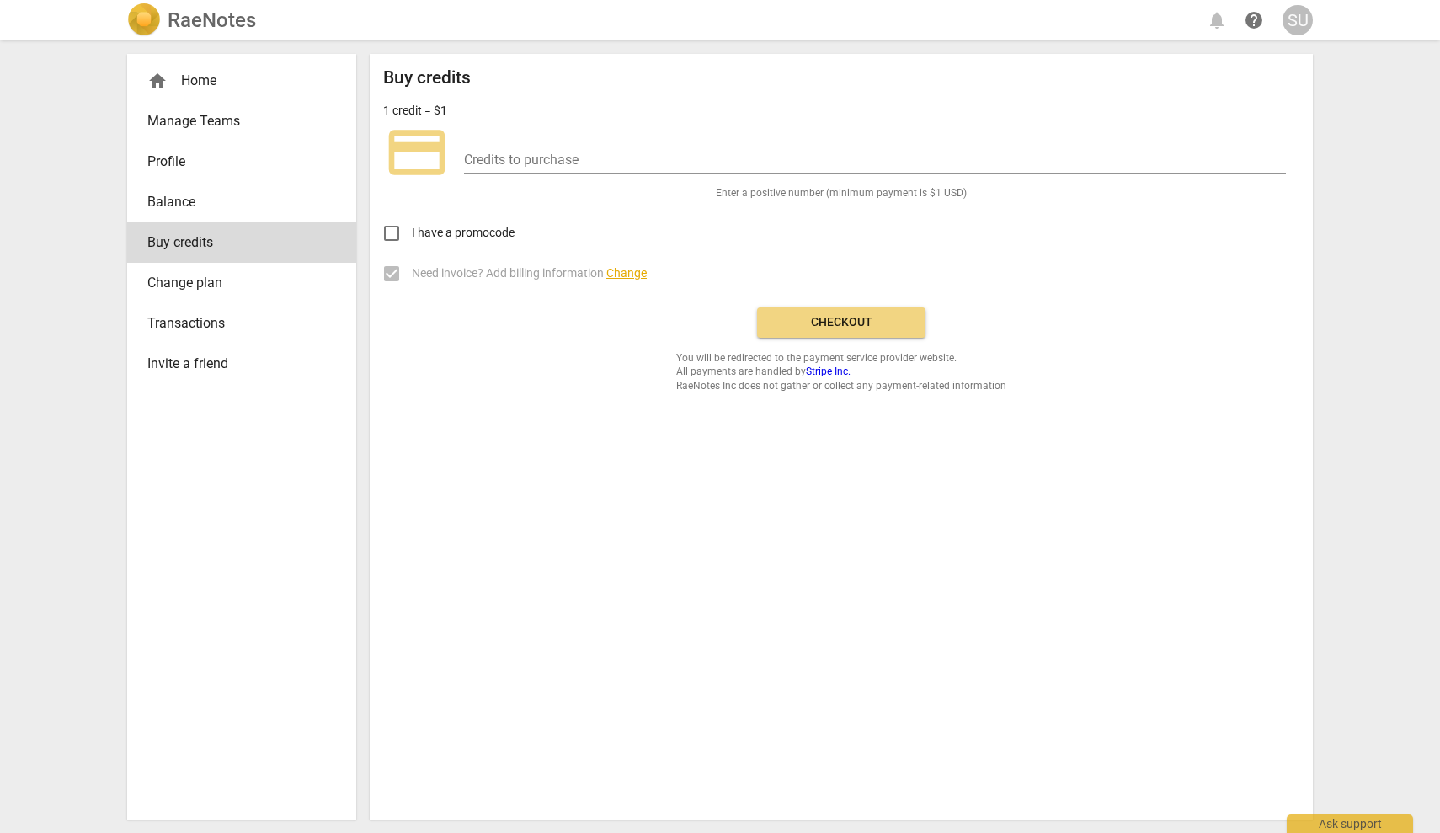
click at [201, 196] on span "Balance" at bounding box center [234, 202] width 175 height 20
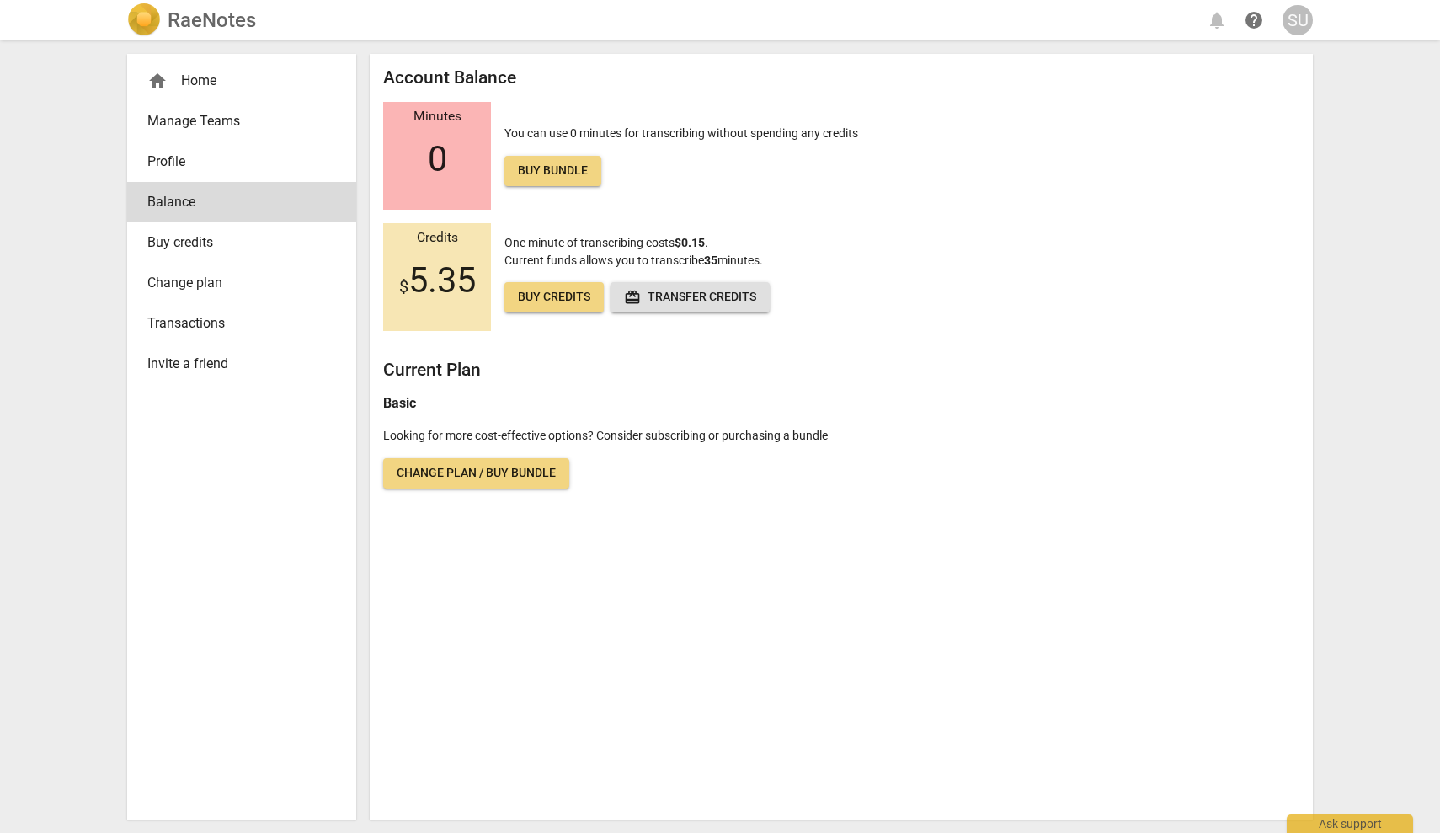
click at [190, 85] on div "home Home" at bounding box center [234, 81] width 175 height 20
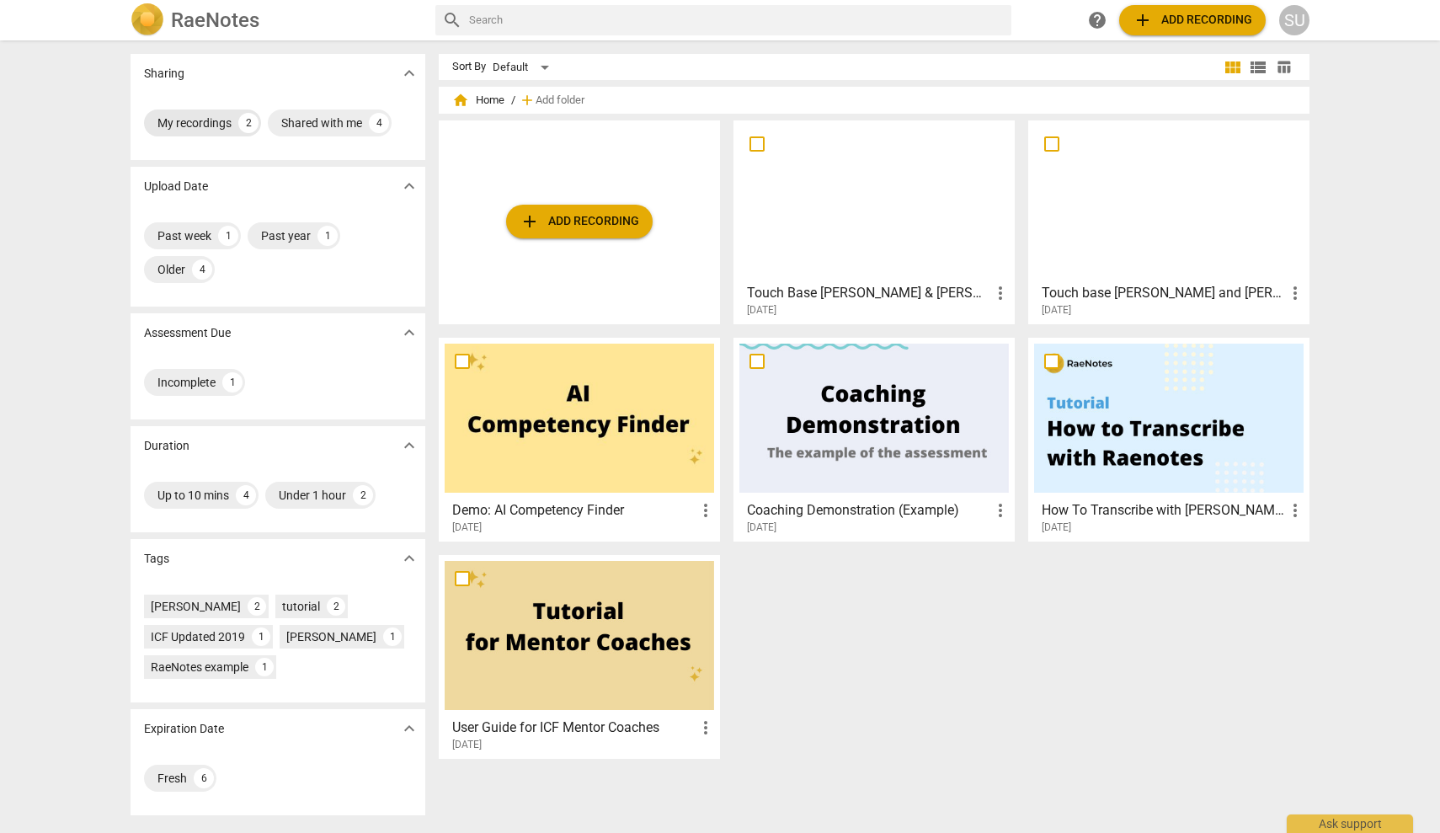
click at [223, 123] on div "My recordings" at bounding box center [195, 123] width 74 height 17
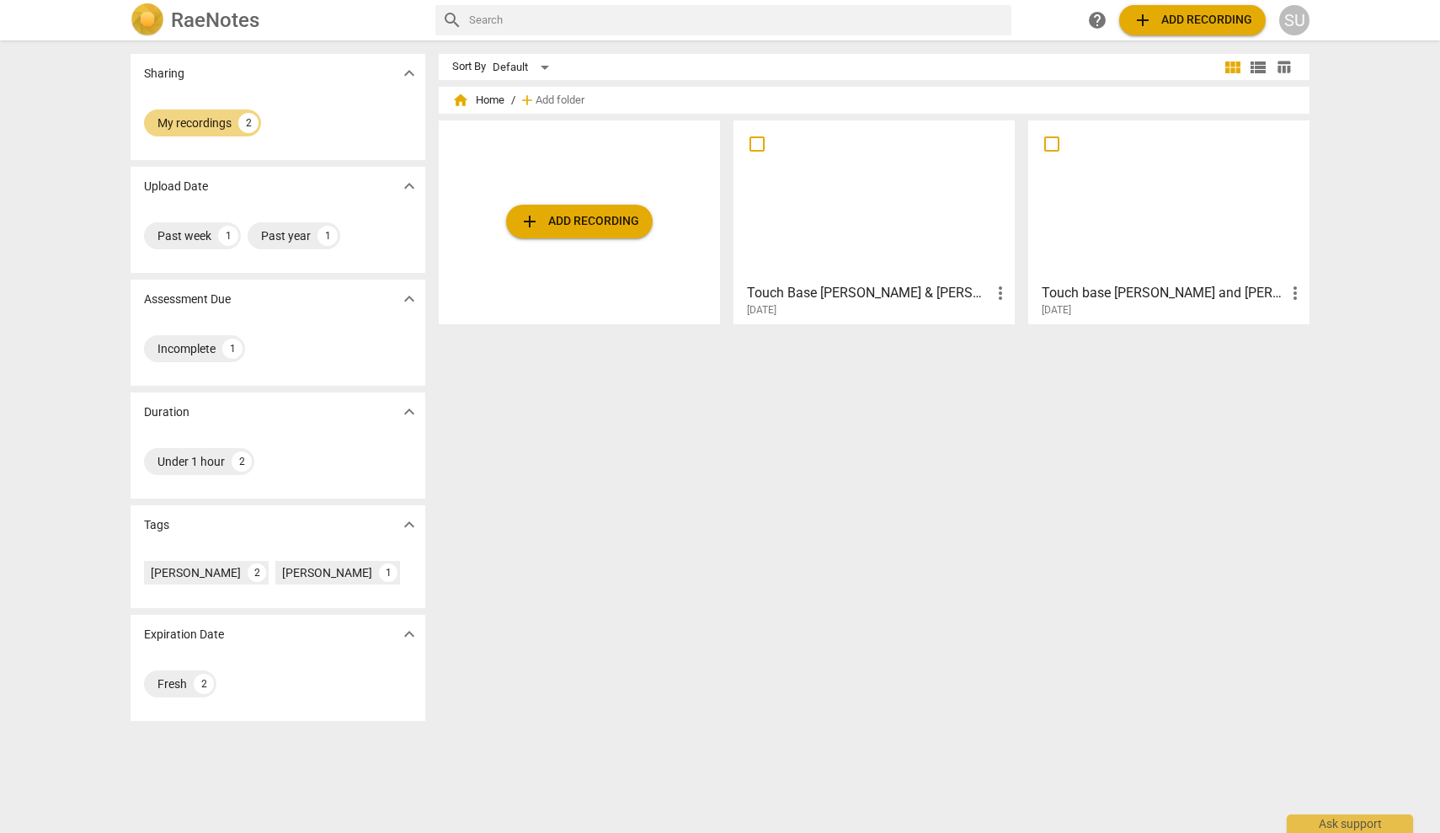
click at [818, 184] on div at bounding box center [875, 200] width 270 height 149
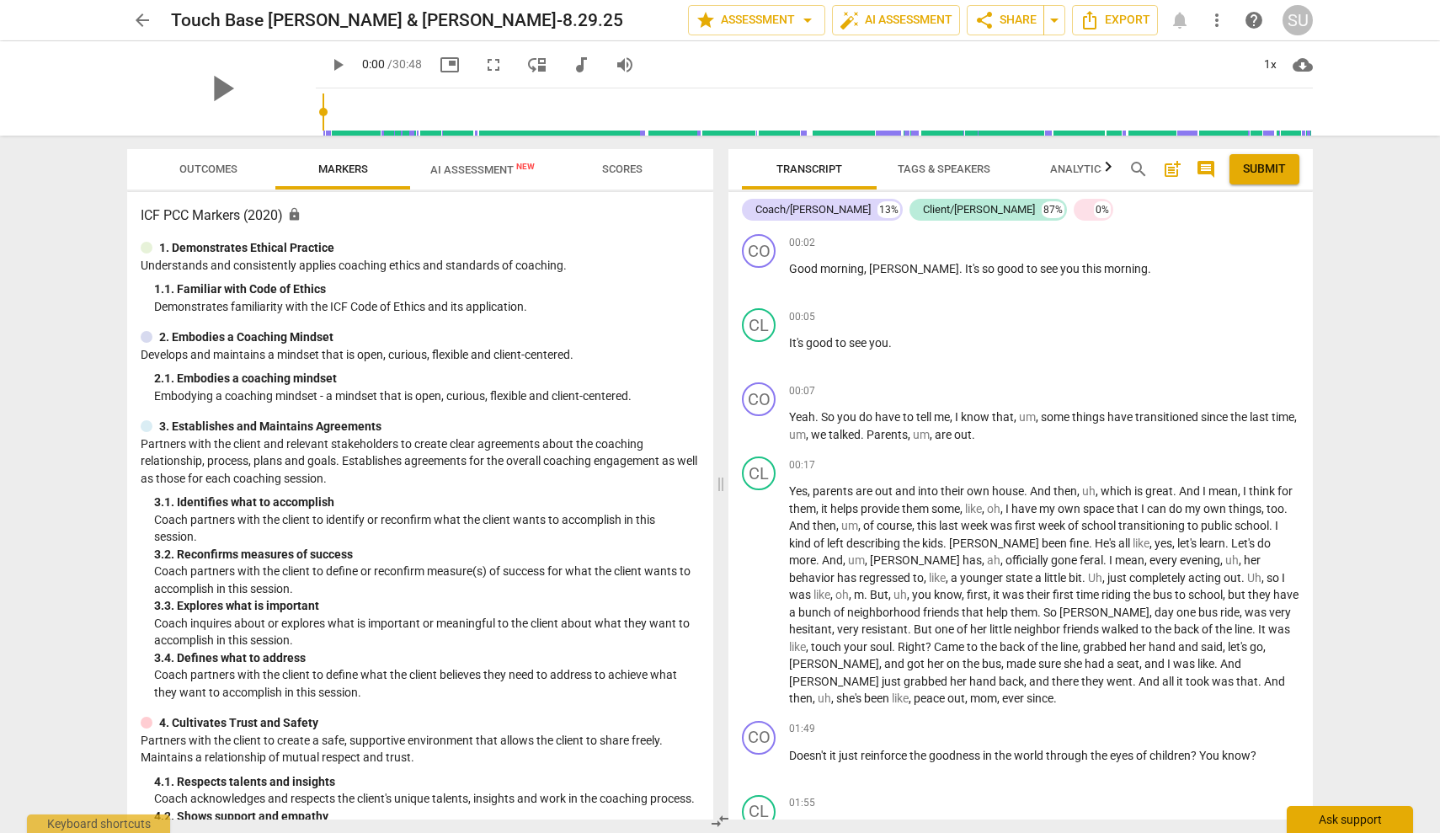
click at [1375, 825] on div "Ask support" at bounding box center [1350, 819] width 126 height 27
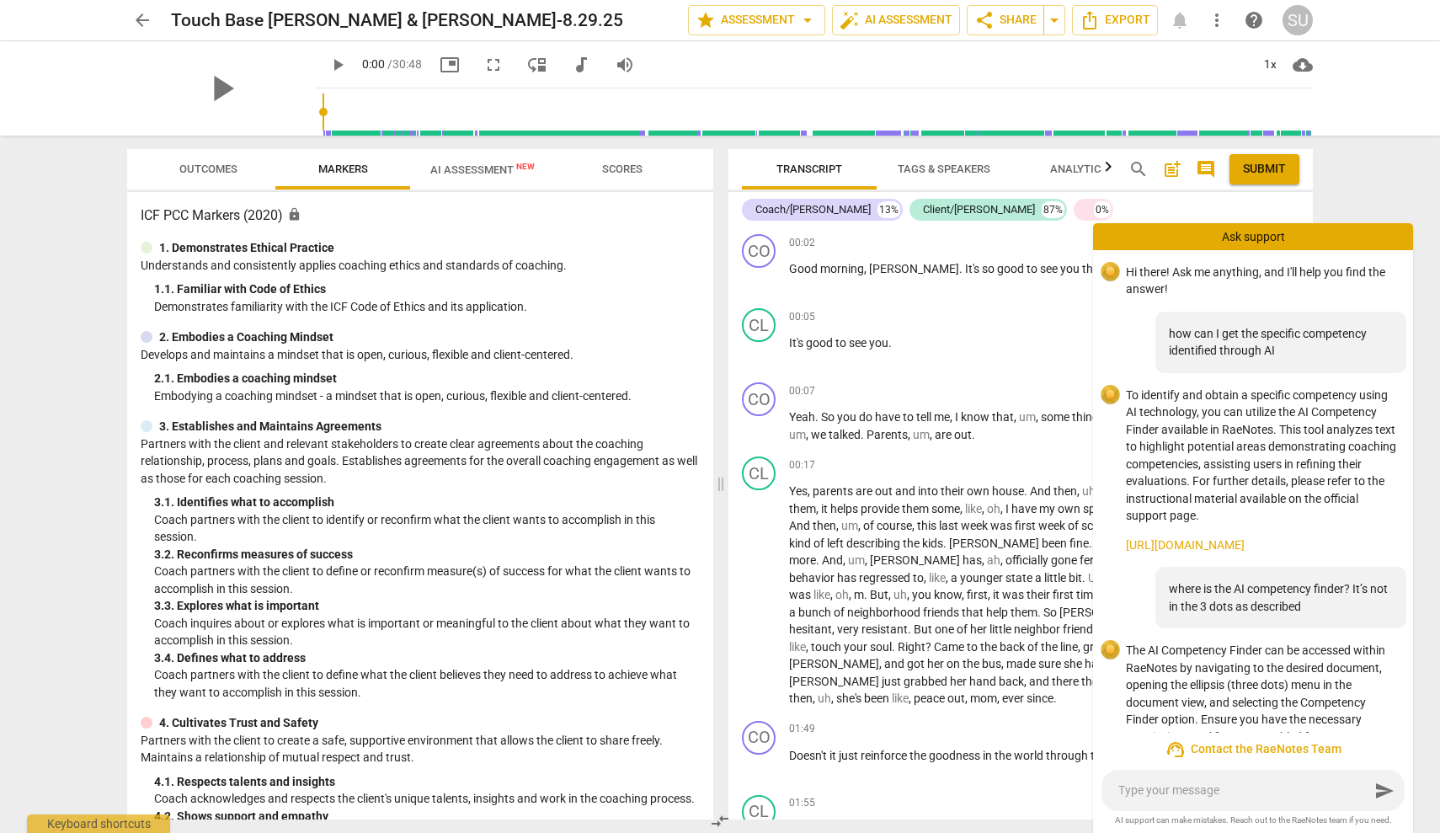
scroll to position [79, 0]
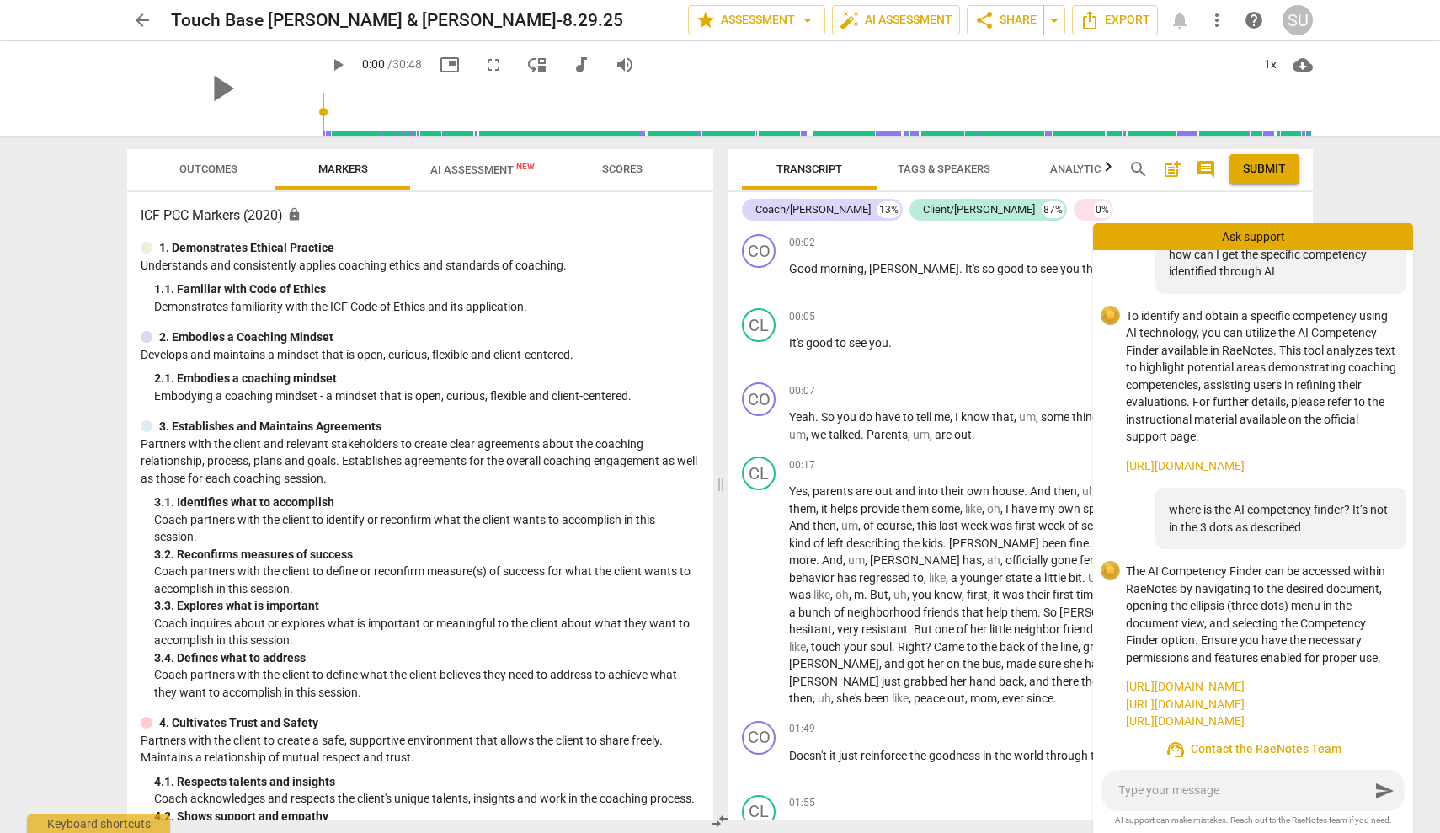
click at [1313, 750] on span "support_agent Contact the RaeNotes Team" at bounding box center [1253, 750] width 293 height 20
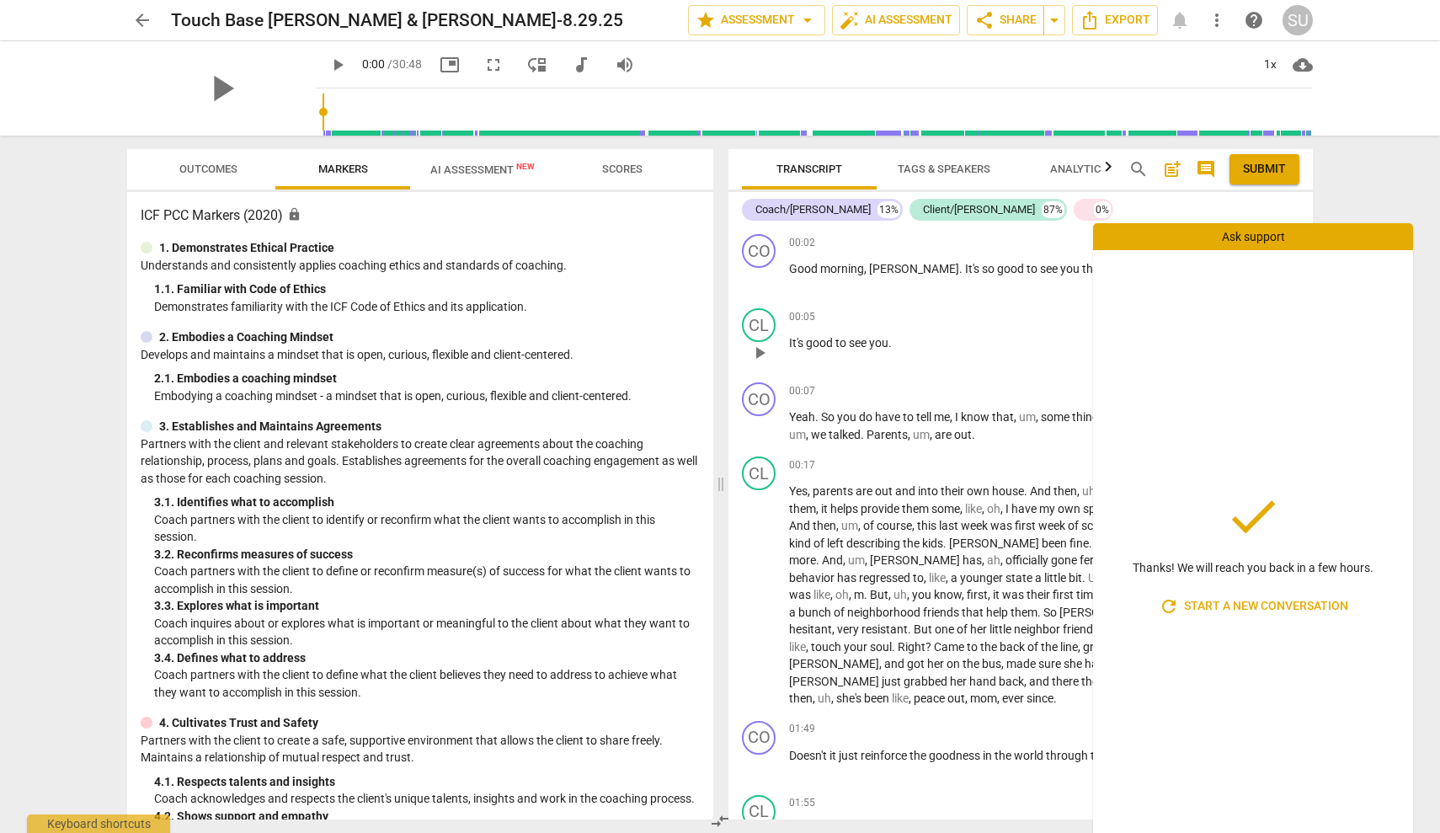
click at [996, 365] on div "00:05 + Add competency keyboard_arrow_right It's good to see you ." at bounding box center [1044, 338] width 510 height 61
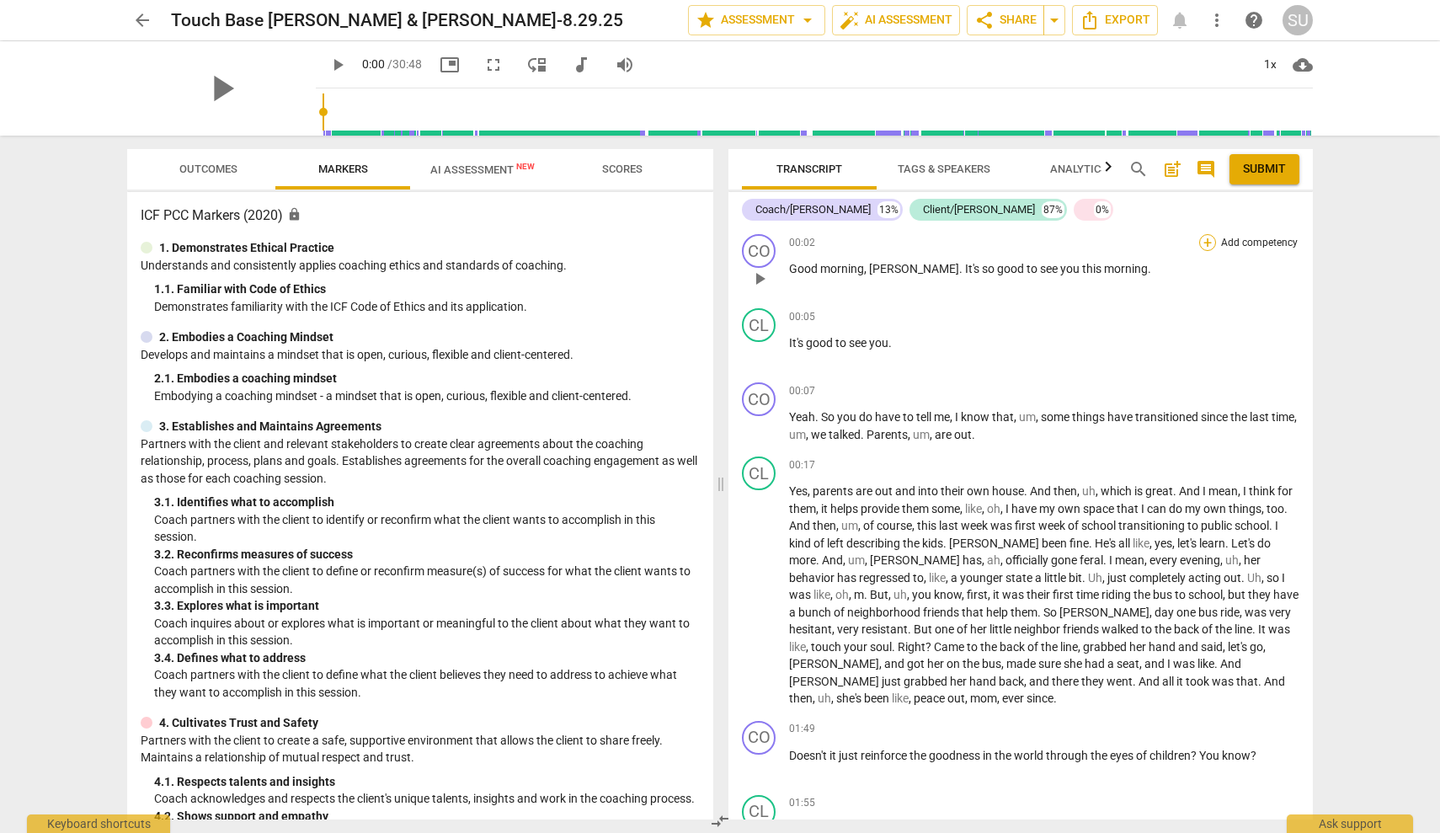
click at [1209, 242] on div "+" at bounding box center [1207, 242] width 17 height 17
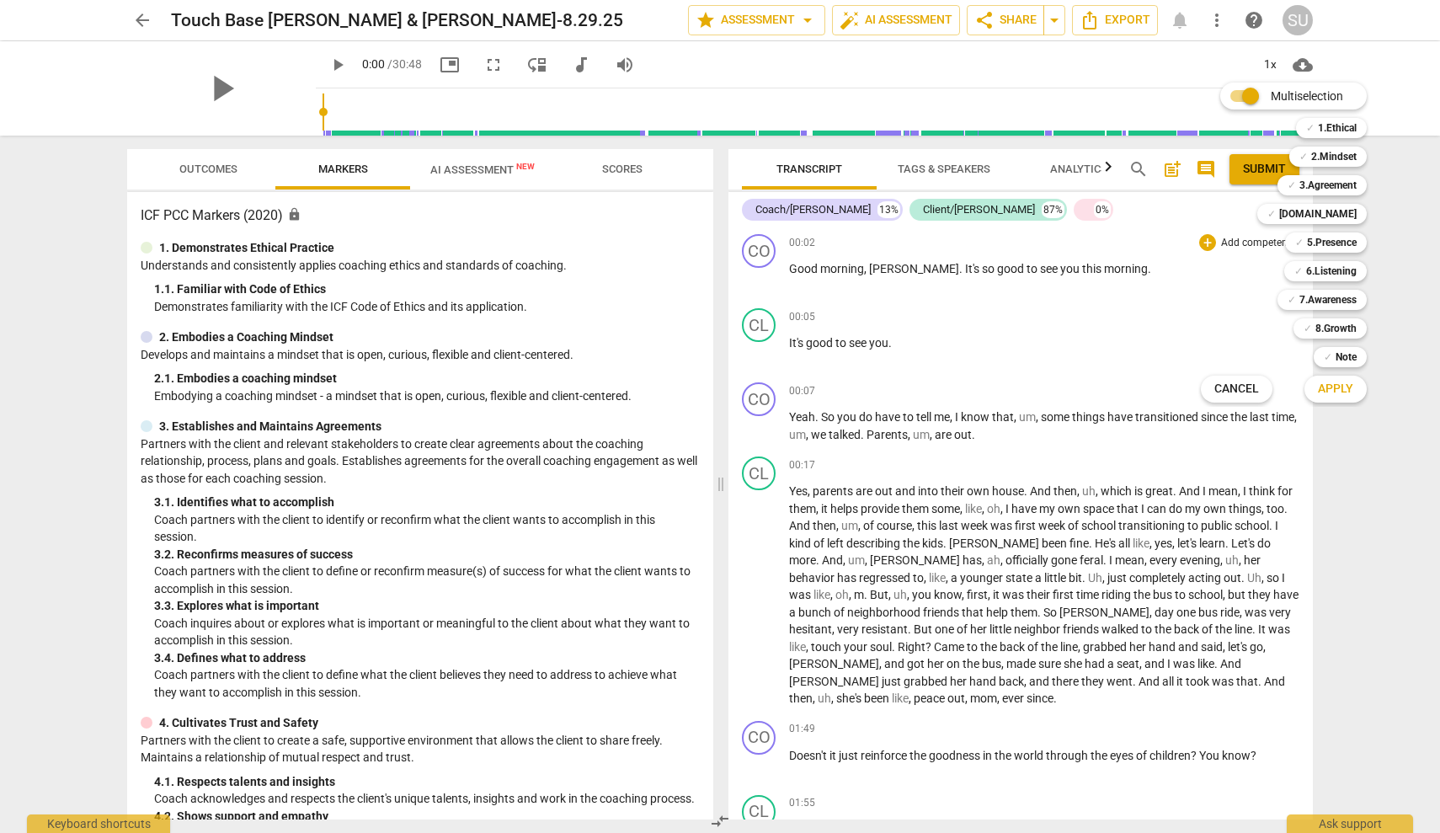
click at [1065, 321] on div at bounding box center [720, 416] width 1440 height 833
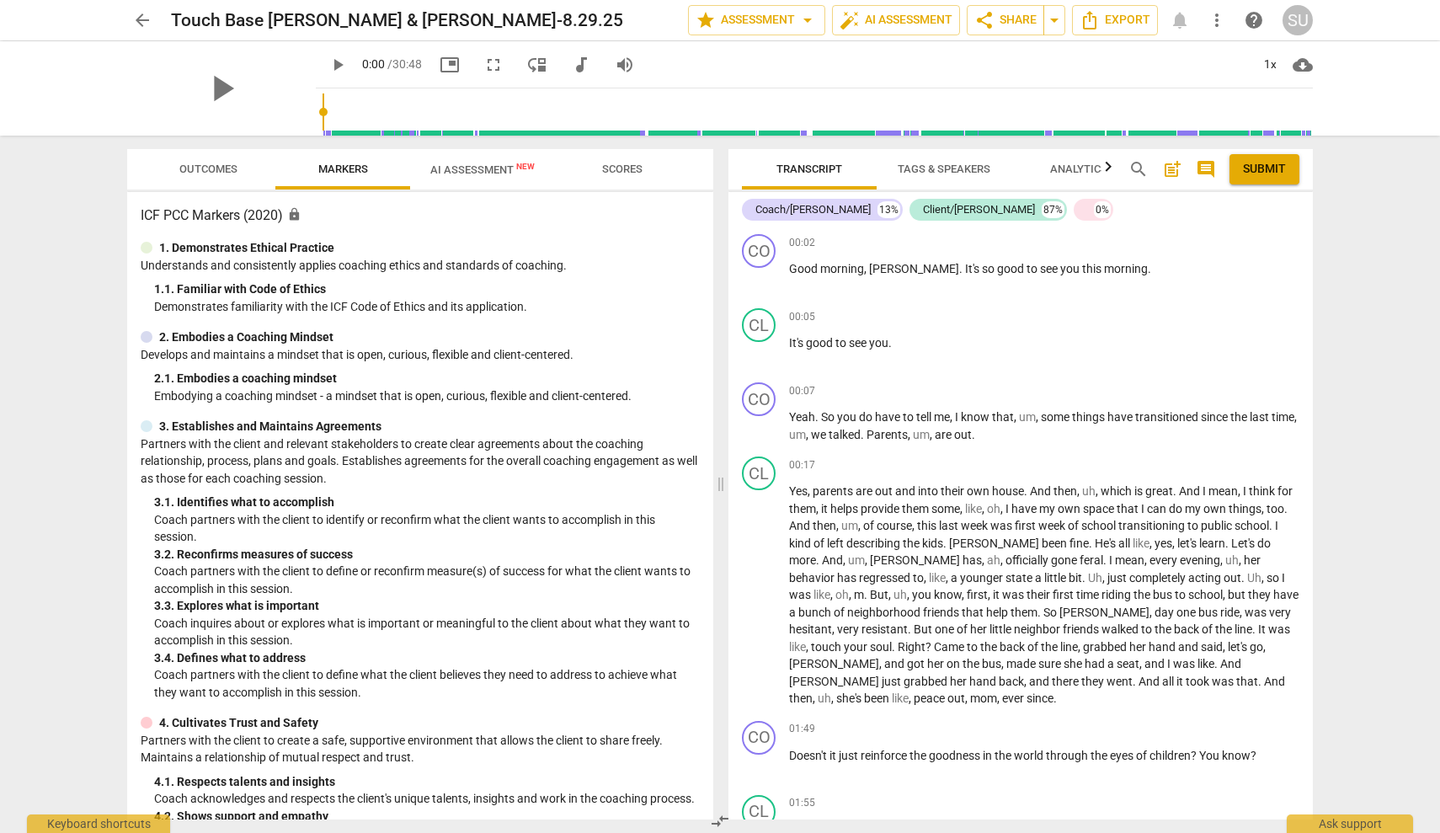
click at [1212, 19] on span "more_vert" at bounding box center [1217, 20] width 20 height 20
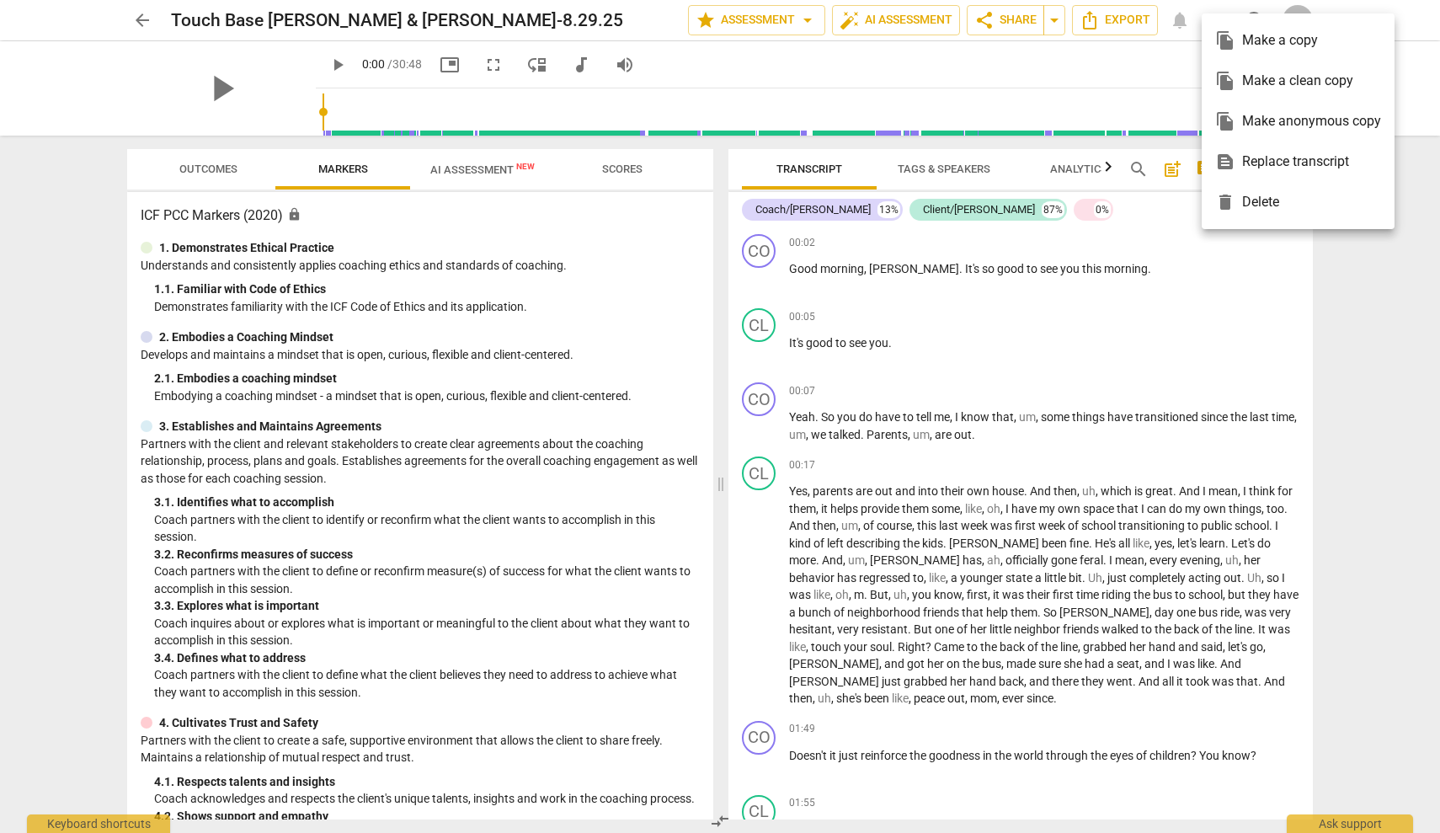
click at [801, 21] on div at bounding box center [720, 416] width 1440 height 833
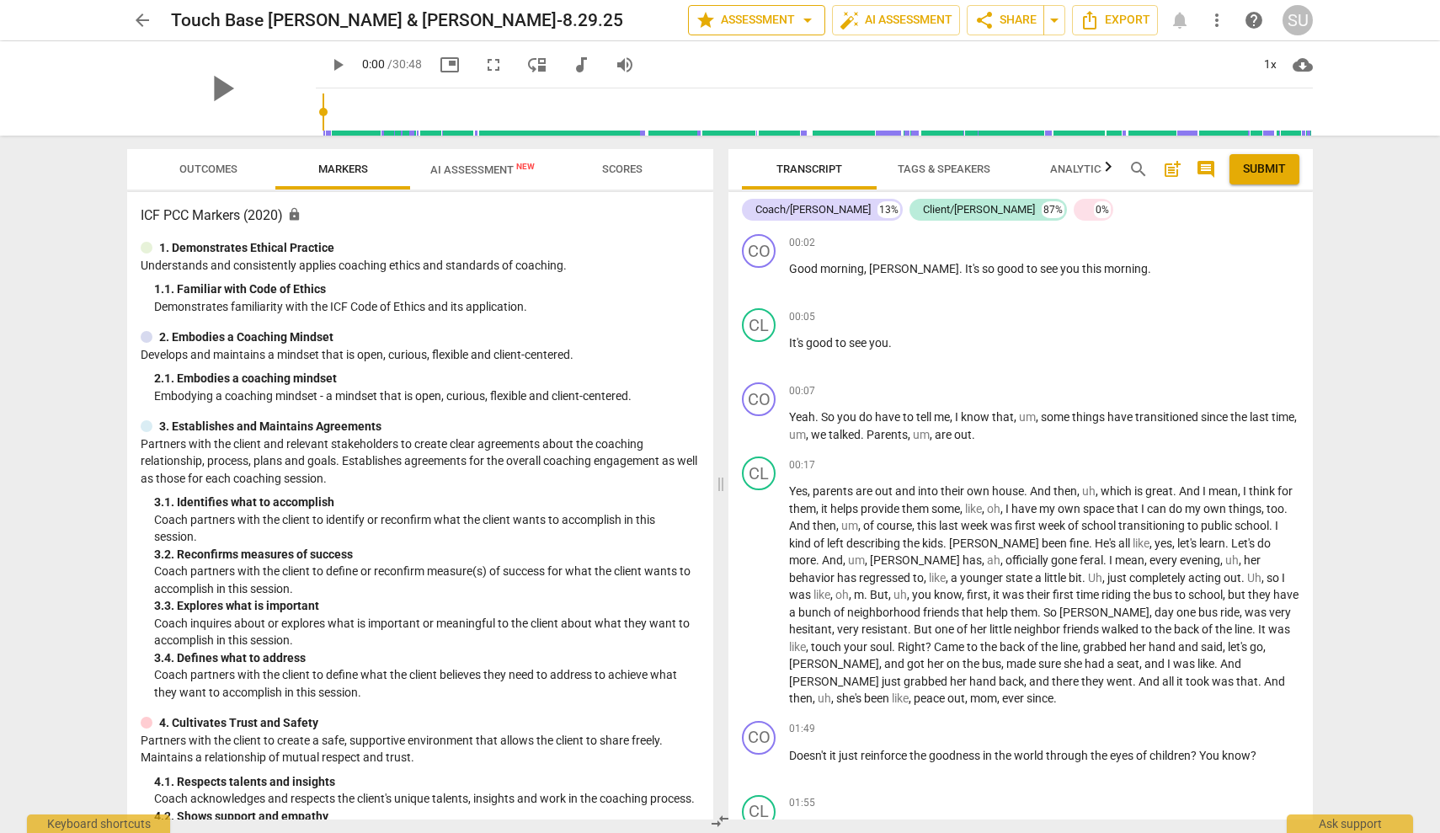
click at [806, 22] on span "arrow_drop_down" at bounding box center [808, 20] width 20 height 20
click at [766, 186] on li "Settings" at bounding box center [749, 185] width 135 height 40
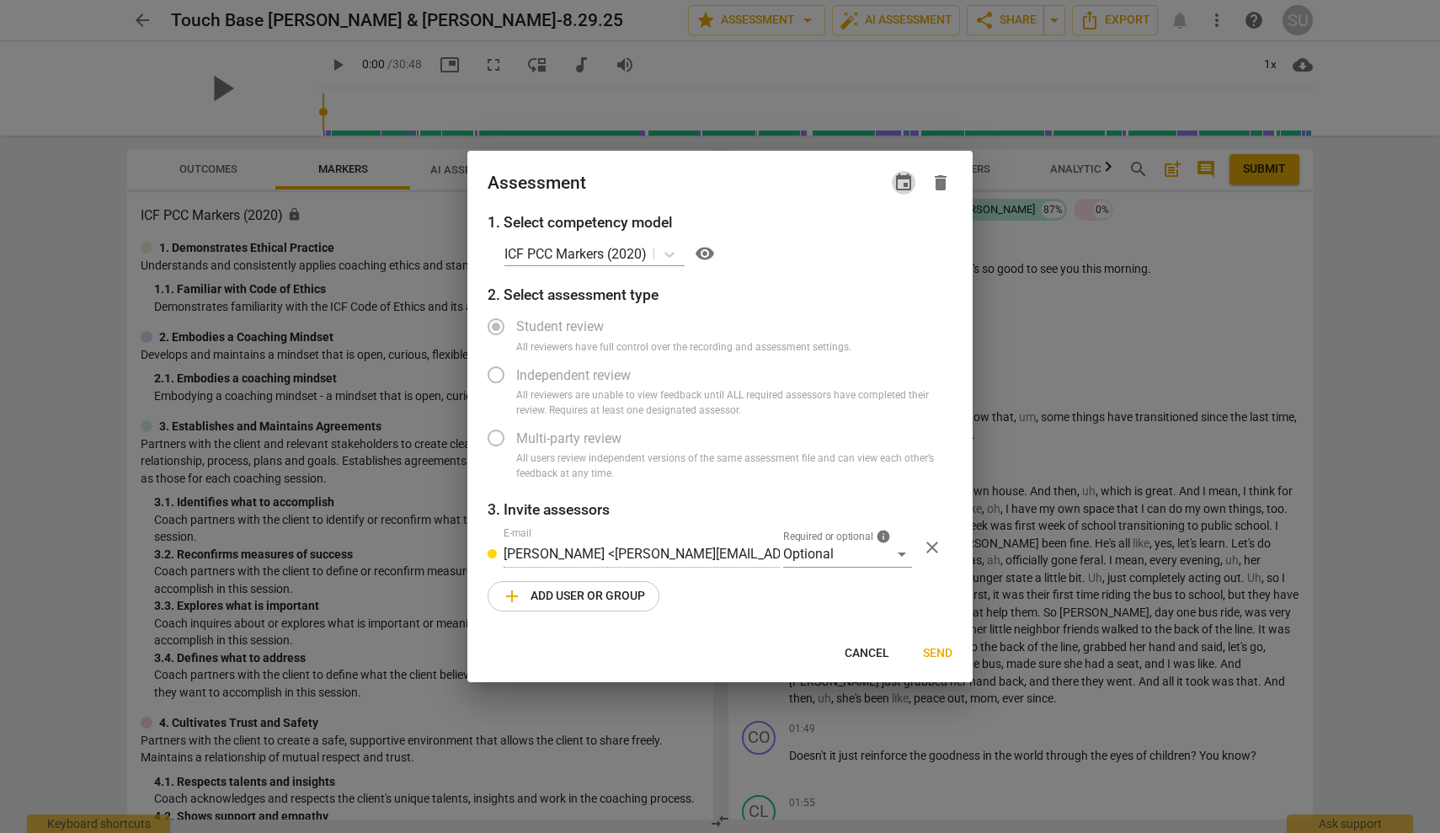
click at [906, 190] on span "event" at bounding box center [904, 183] width 20 height 20
click at [1034, 239] on div at bounding box center [720, 416] width 1440 height 833
click at [755, 73] on div at bounding box center [720, 416] width 1440 height 833
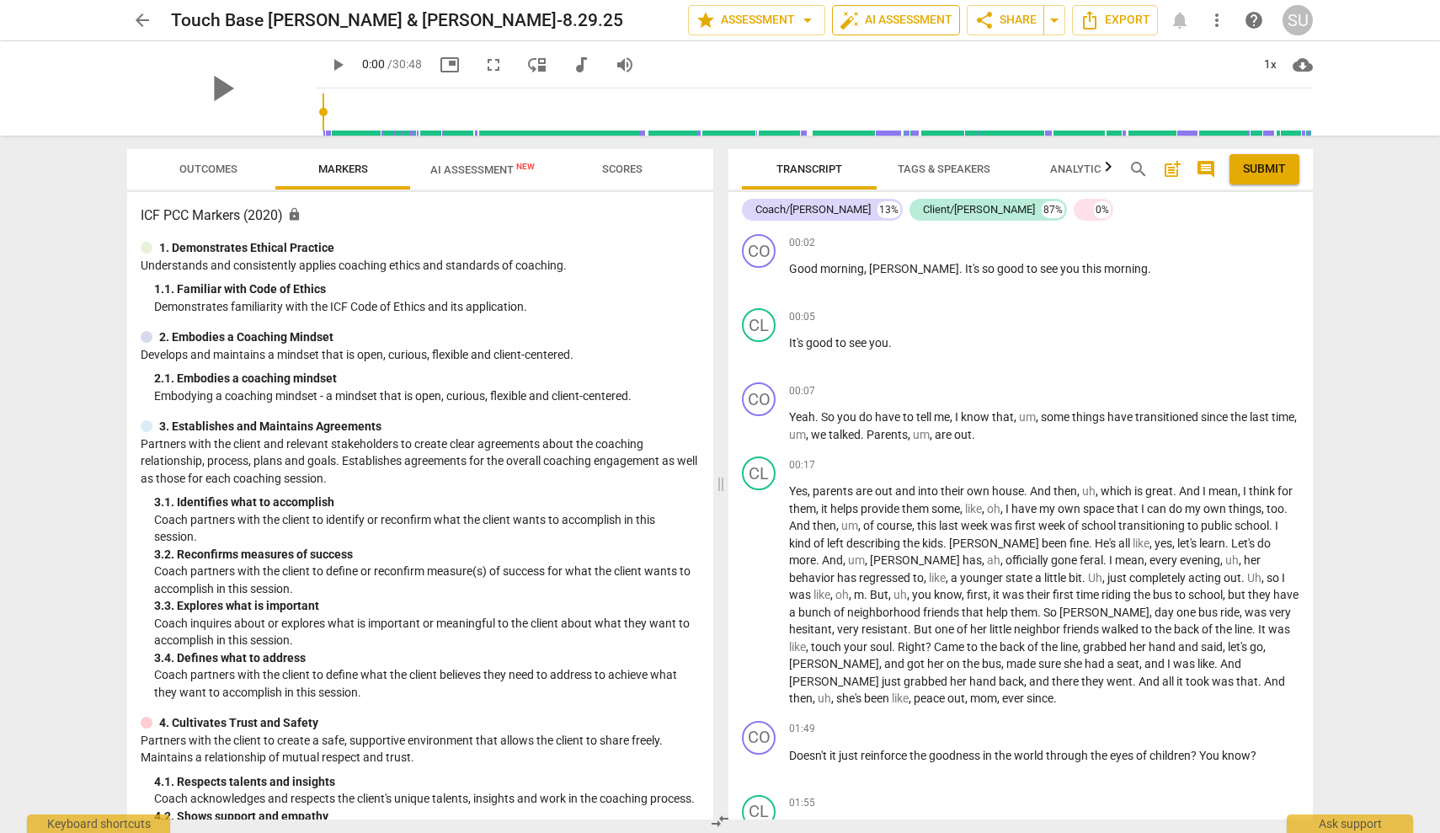
click at [921, 17] on span "auto_fix_high AI Assessment" at bounding box center [896, 20] width 113 height 20
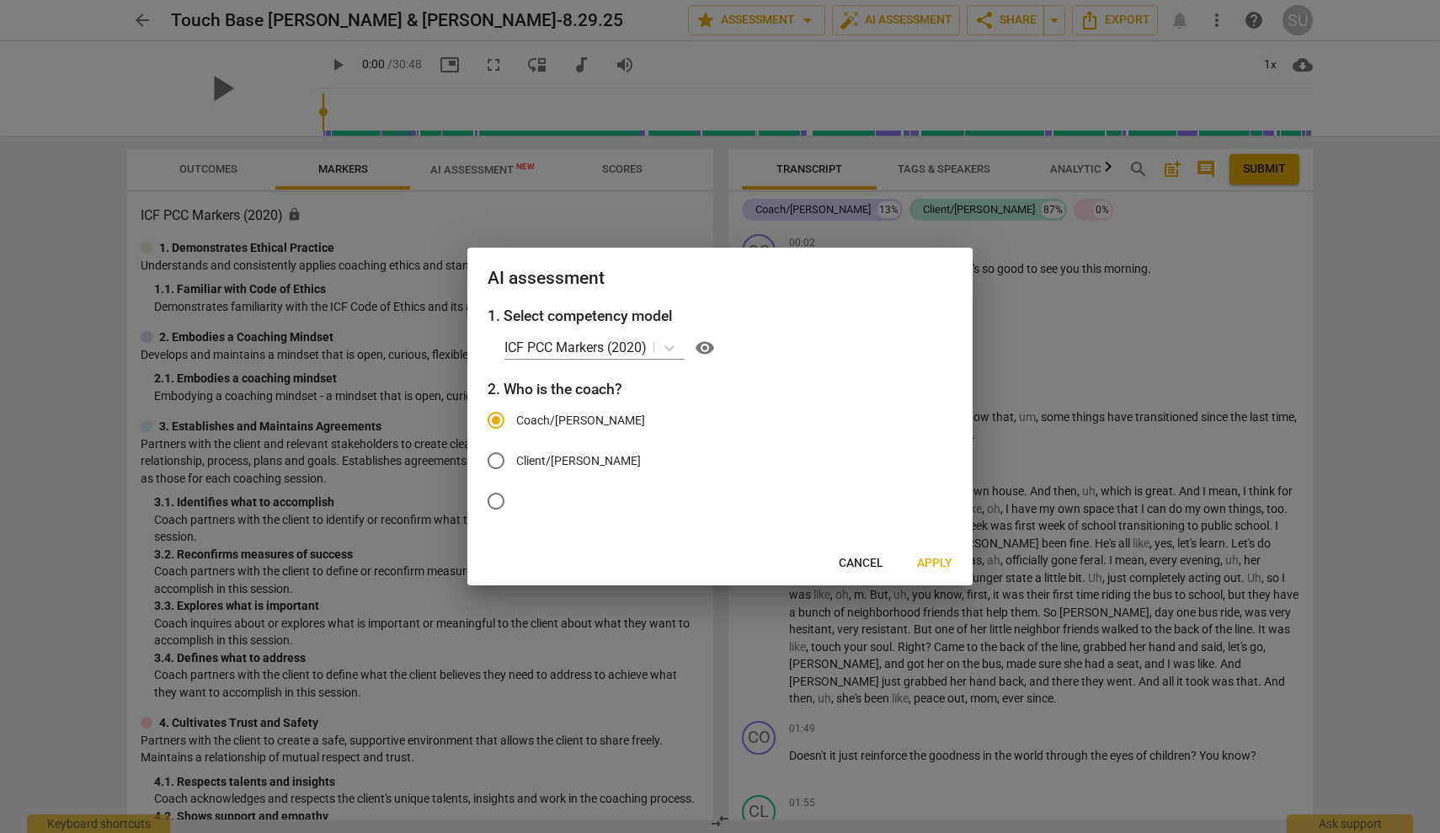
click at [1033, 360] on div at bounding box center [720, 416] width 1440 height 833
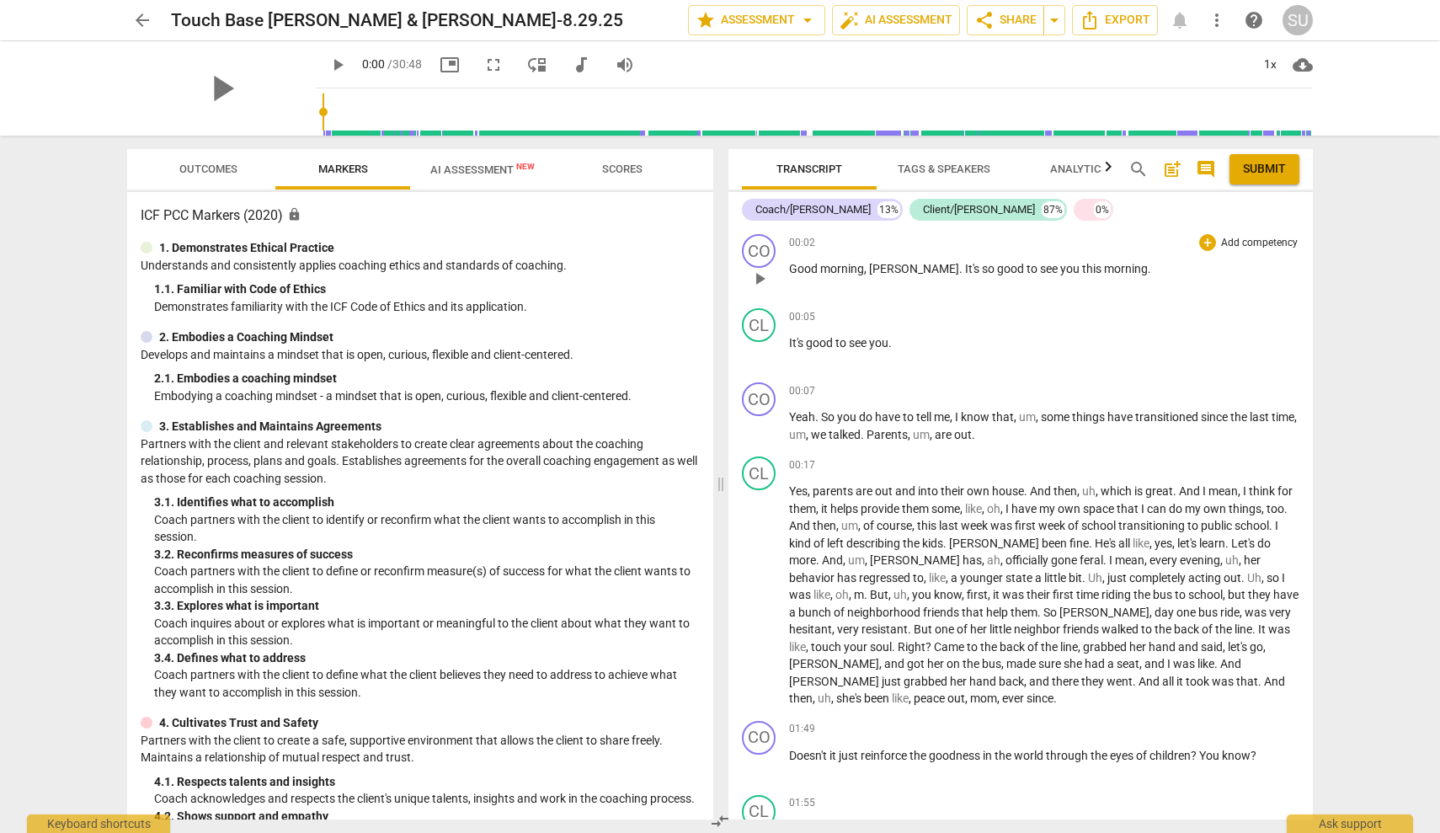
scroll to position [0, 0]
click at [186, 168] on span "Outcomes" at bounding box center [208, 169] width 58 height 13
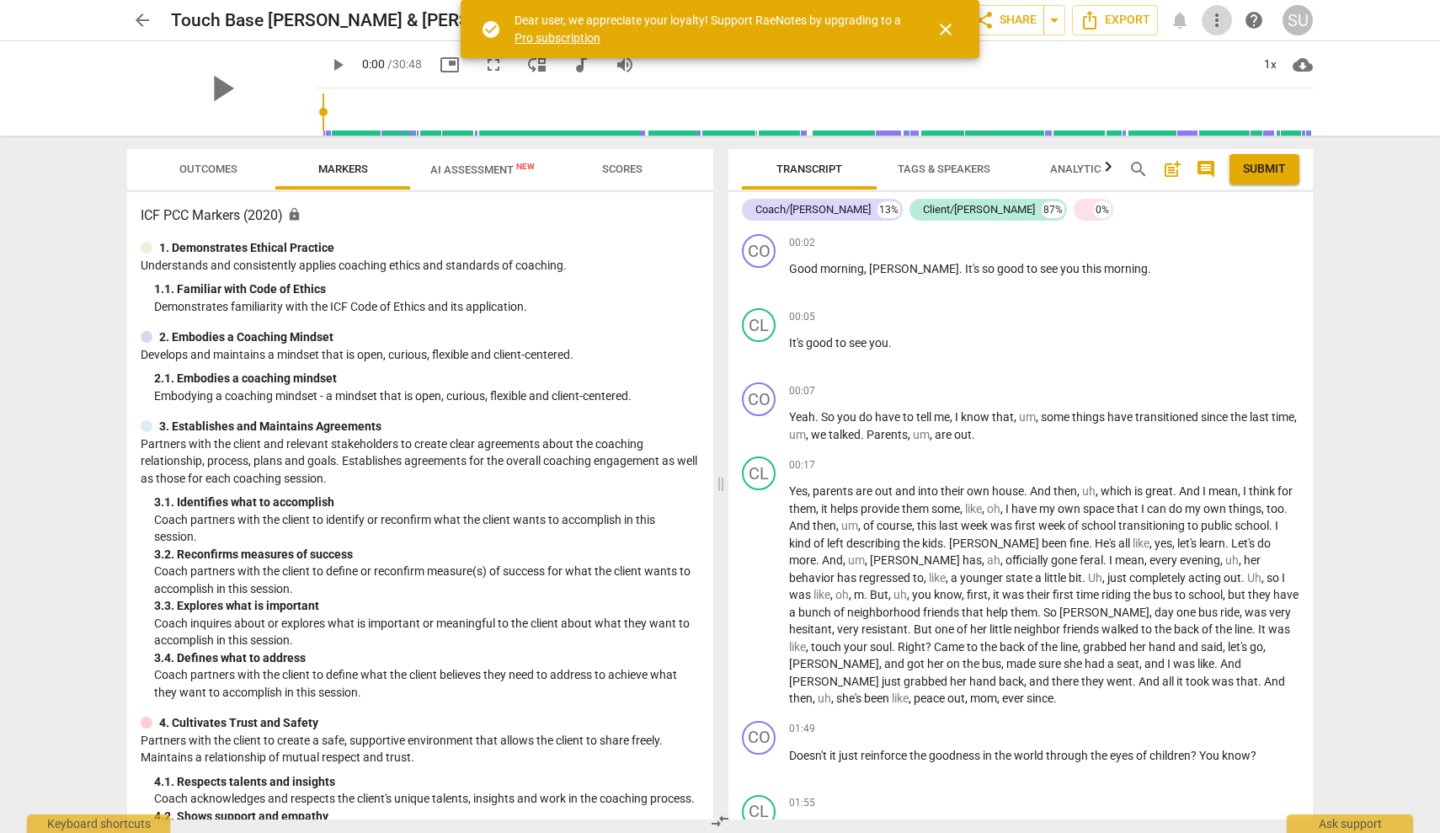
click at [1217, 18] on span "more_vert" at bounding box center [1217, 20] width 20 height 20
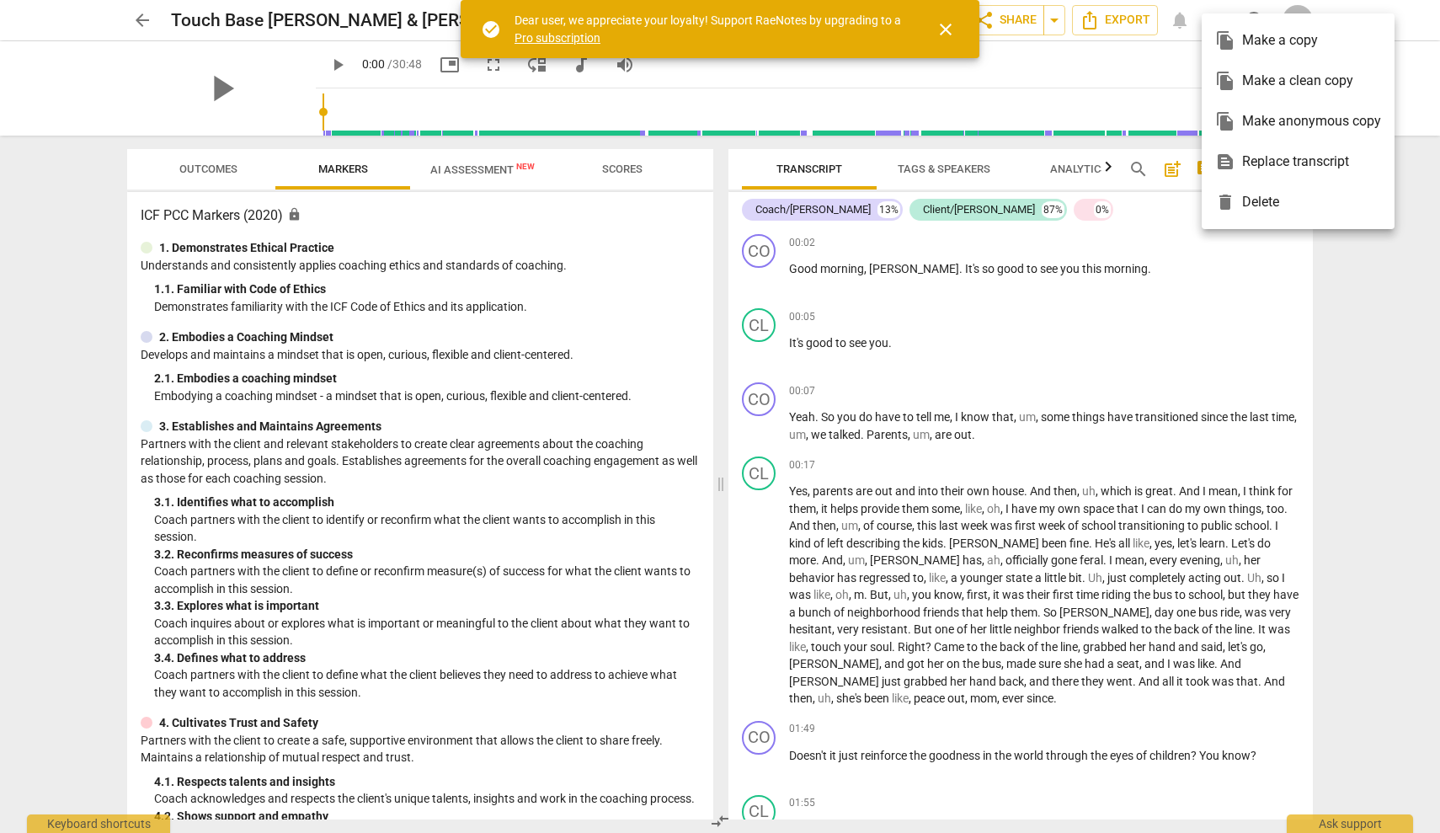
click at [1145, 212] on div at bounding box center [720, 416] width 1440 height 833
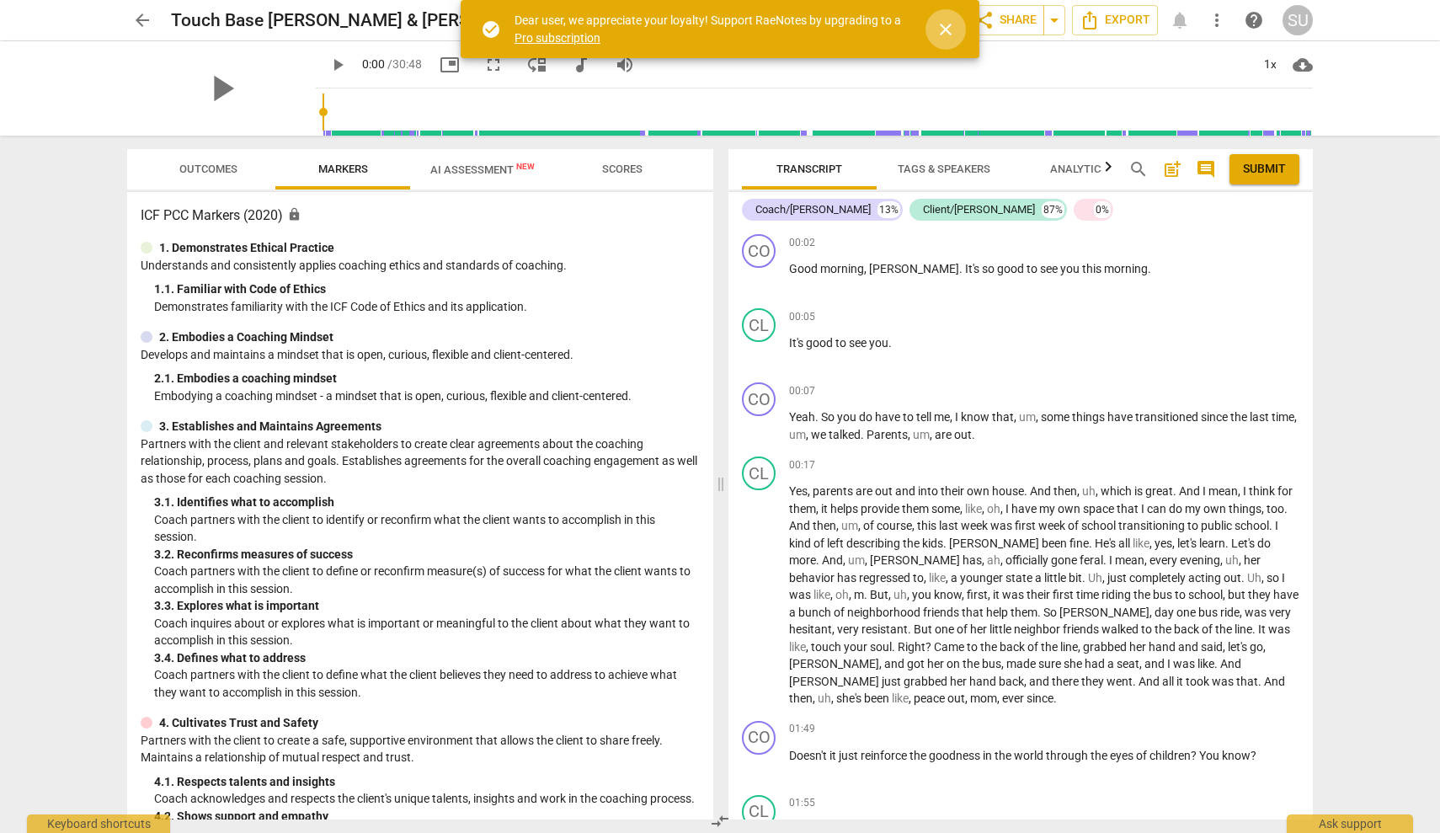
click at [939, 34] on span "close" at bounding box center [946, 29] width 20 height 20
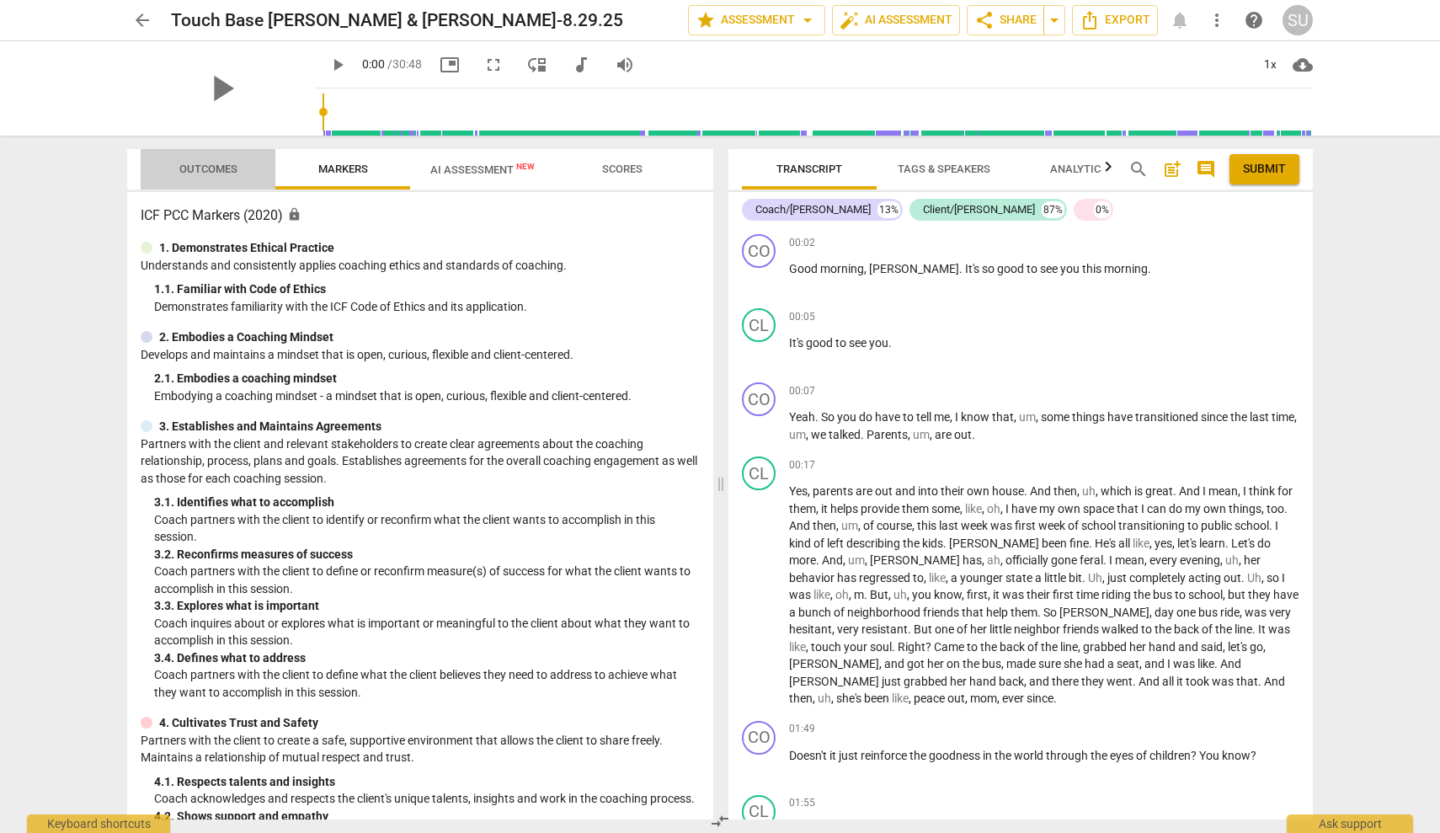
click at [232, 167] on span "Outcomes" at bounding box center [208, 169] width 58 height 13
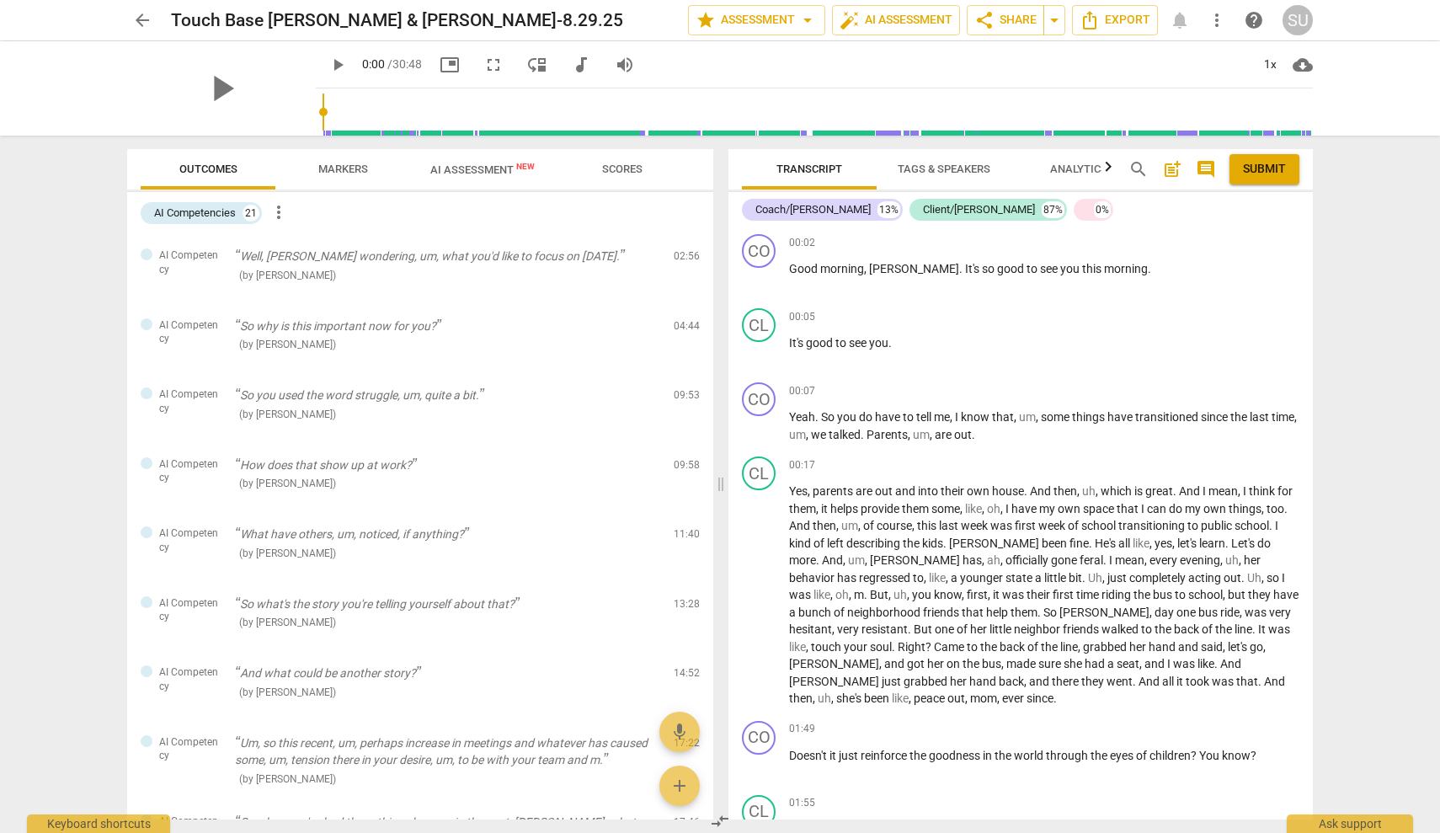
click at [284, 211] on span "more_vert" at bounding box center [279, 212] width 20 height 20
click at [227, 214] on div at bounding box center [720, 416] width 1440 height 833
click at [203, 215] on div "AI Competencies" at bounding box center [195, 213] width 82 height 17
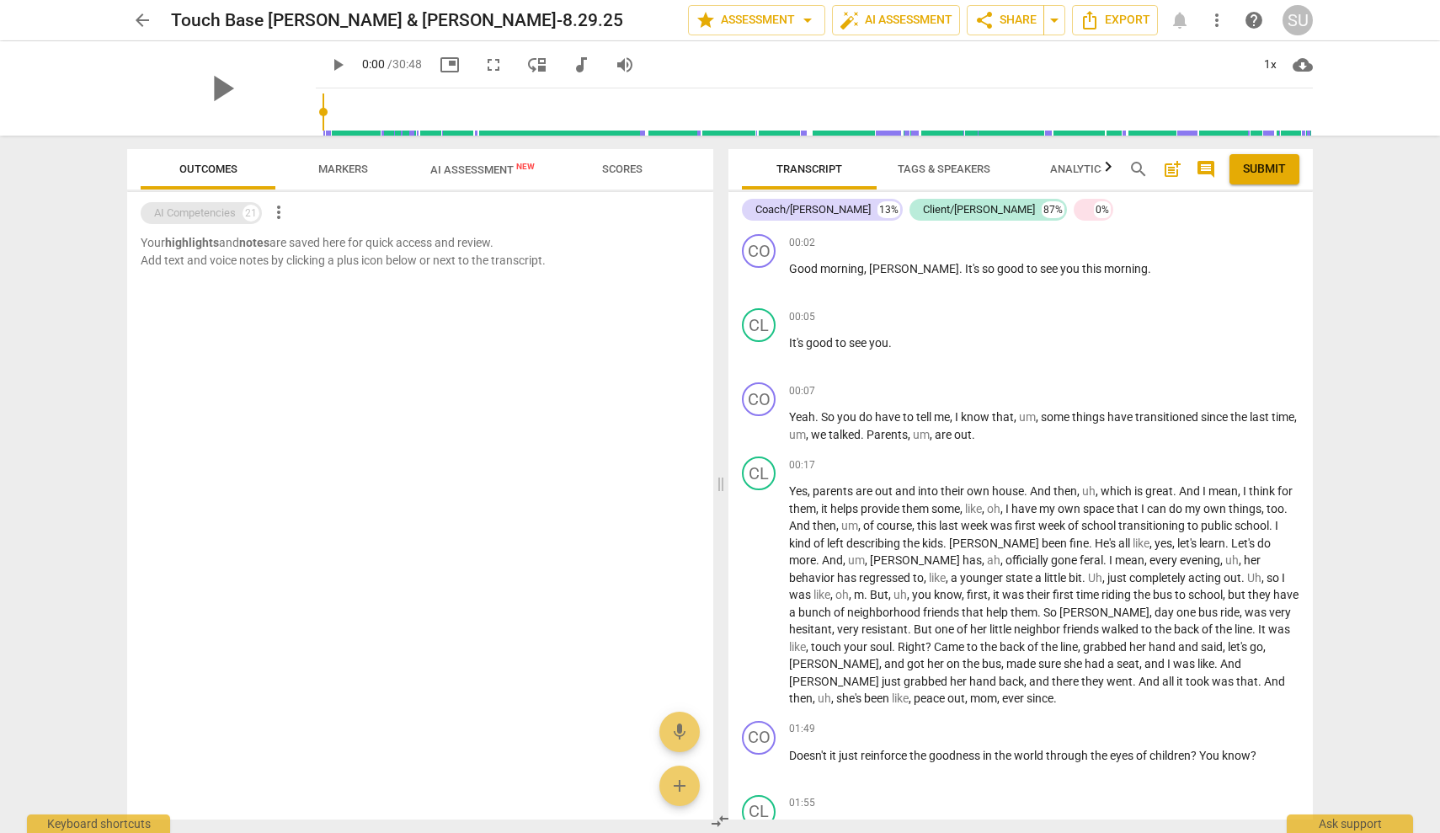
click at [203, 216] on div "AI Competencies" at bounding box center [195, 213] width 82 height 17
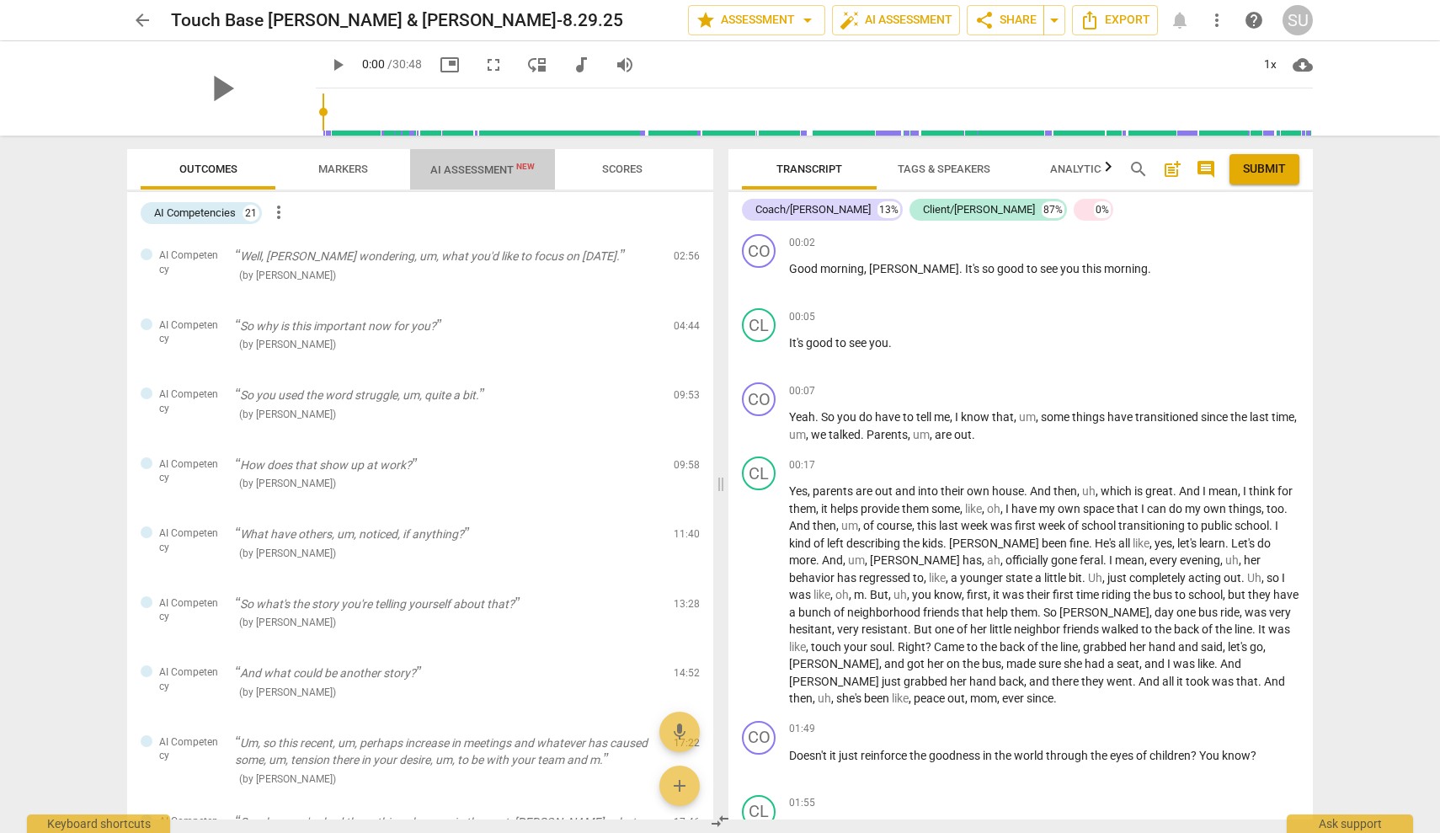
click at [517, 168] on span "New" at bounding box center [525, 166] width 19 height 9
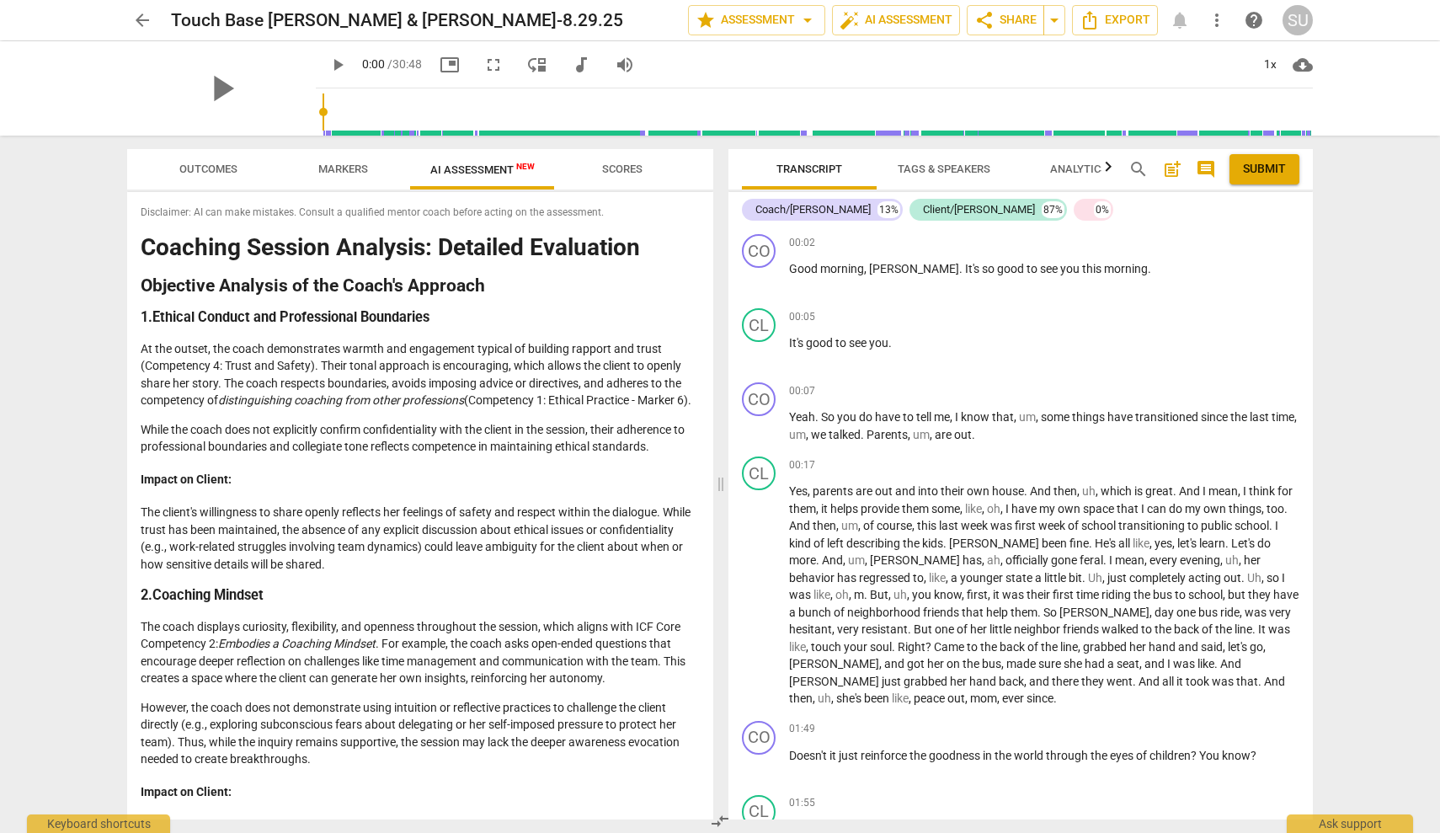
click at [627, 167] on span "Scores" at bounding box center [622, 169] width 40 height 13
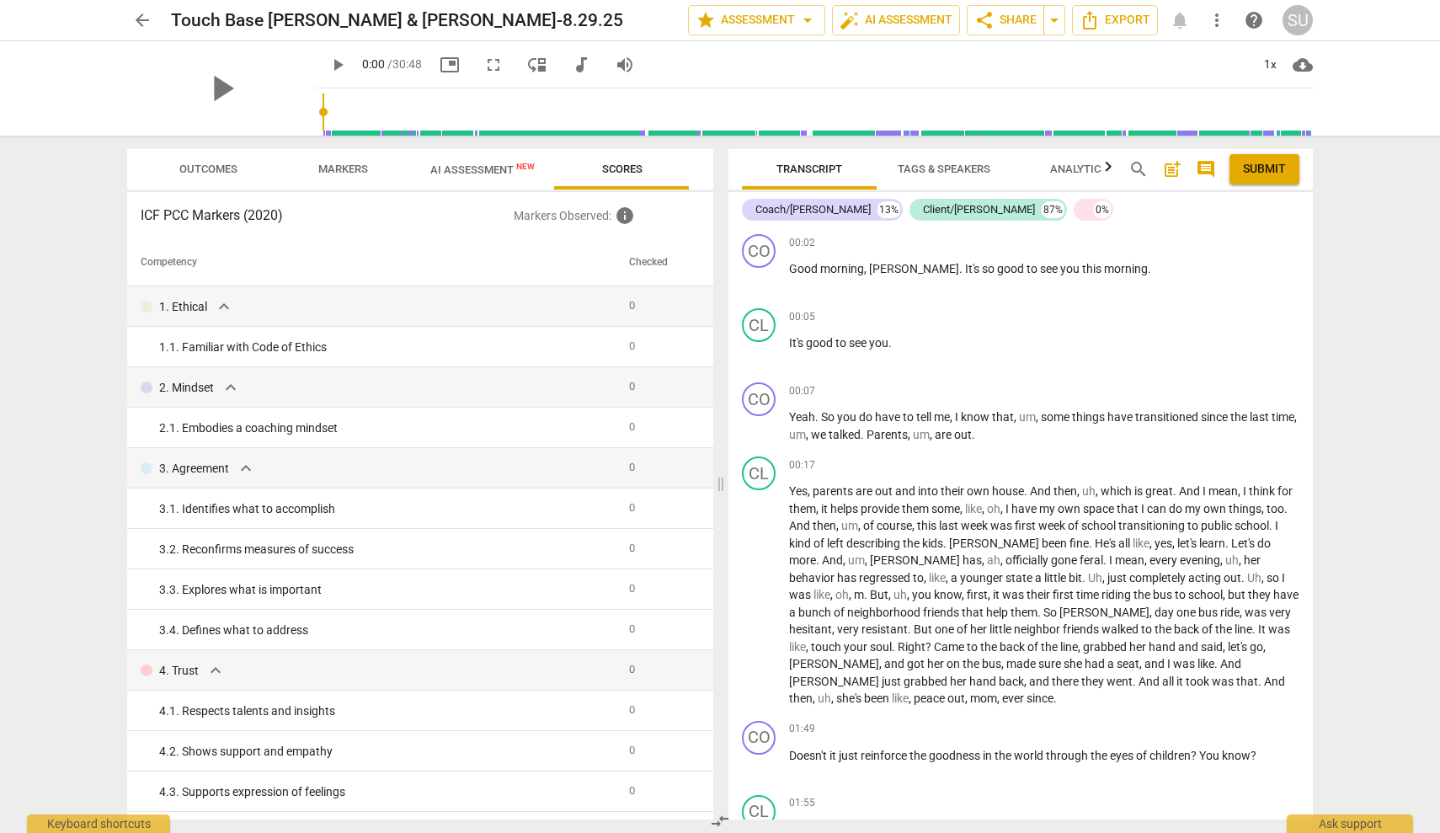
click at [500, 163] on span "AI Assessment New" at bounding box center [482, 169] width 104 height 13
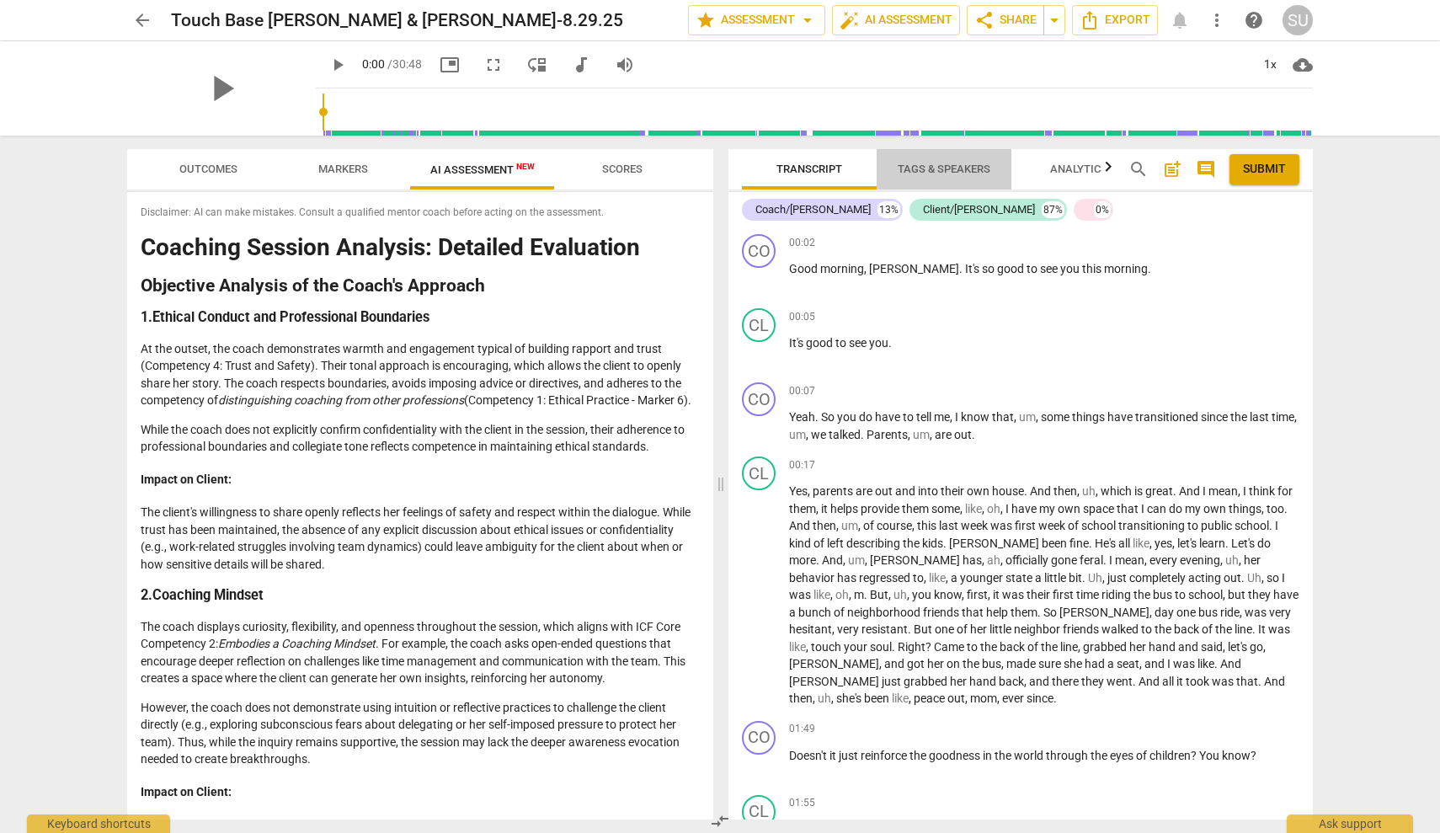
click at [949, 168] on span "Tags & Speakers" at bounding box center [944, 169] width 93 height 13
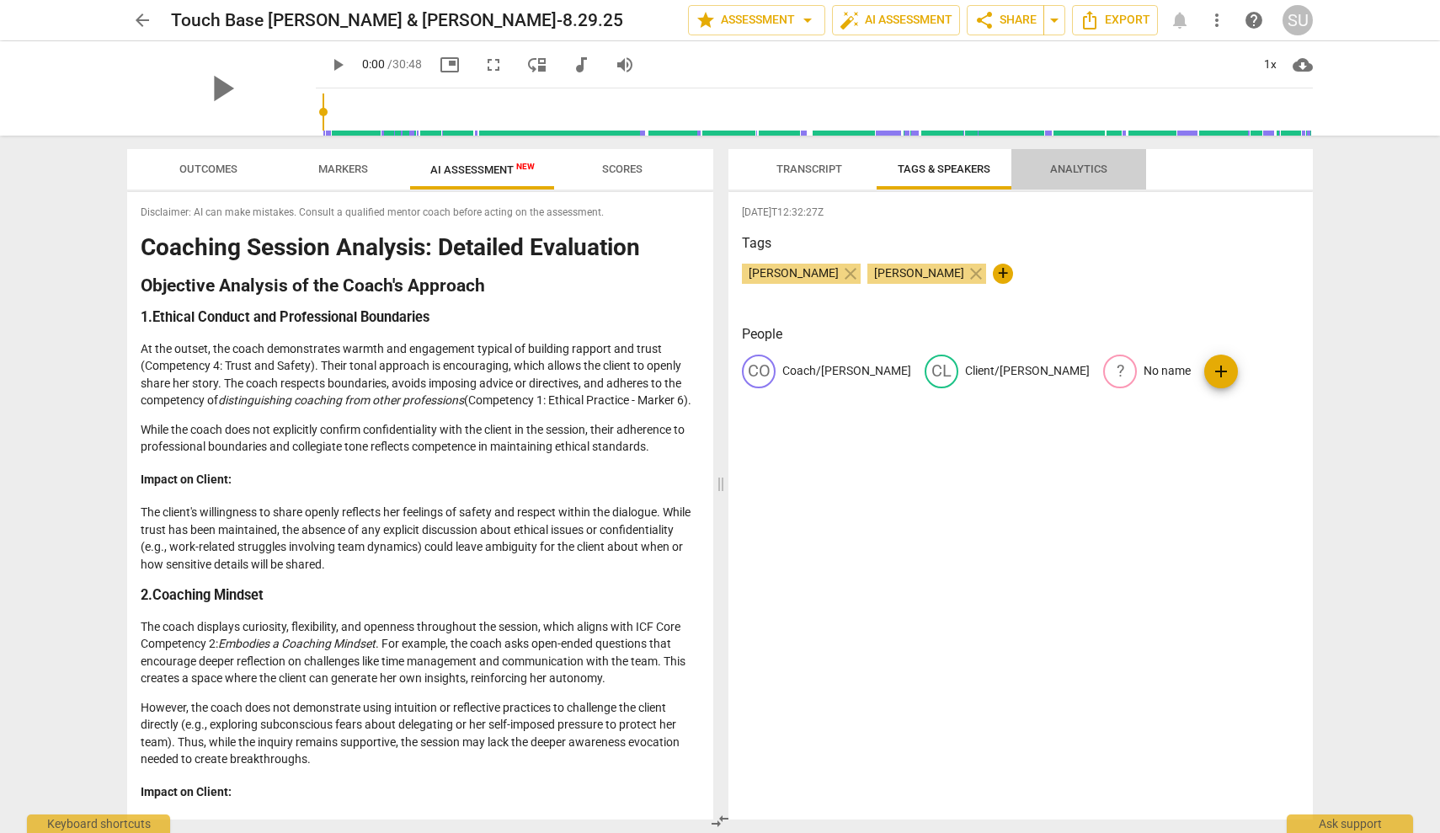
click at [1067, 162] on span "Analytics" at bounding box center [1079, 169] width 98 height 23
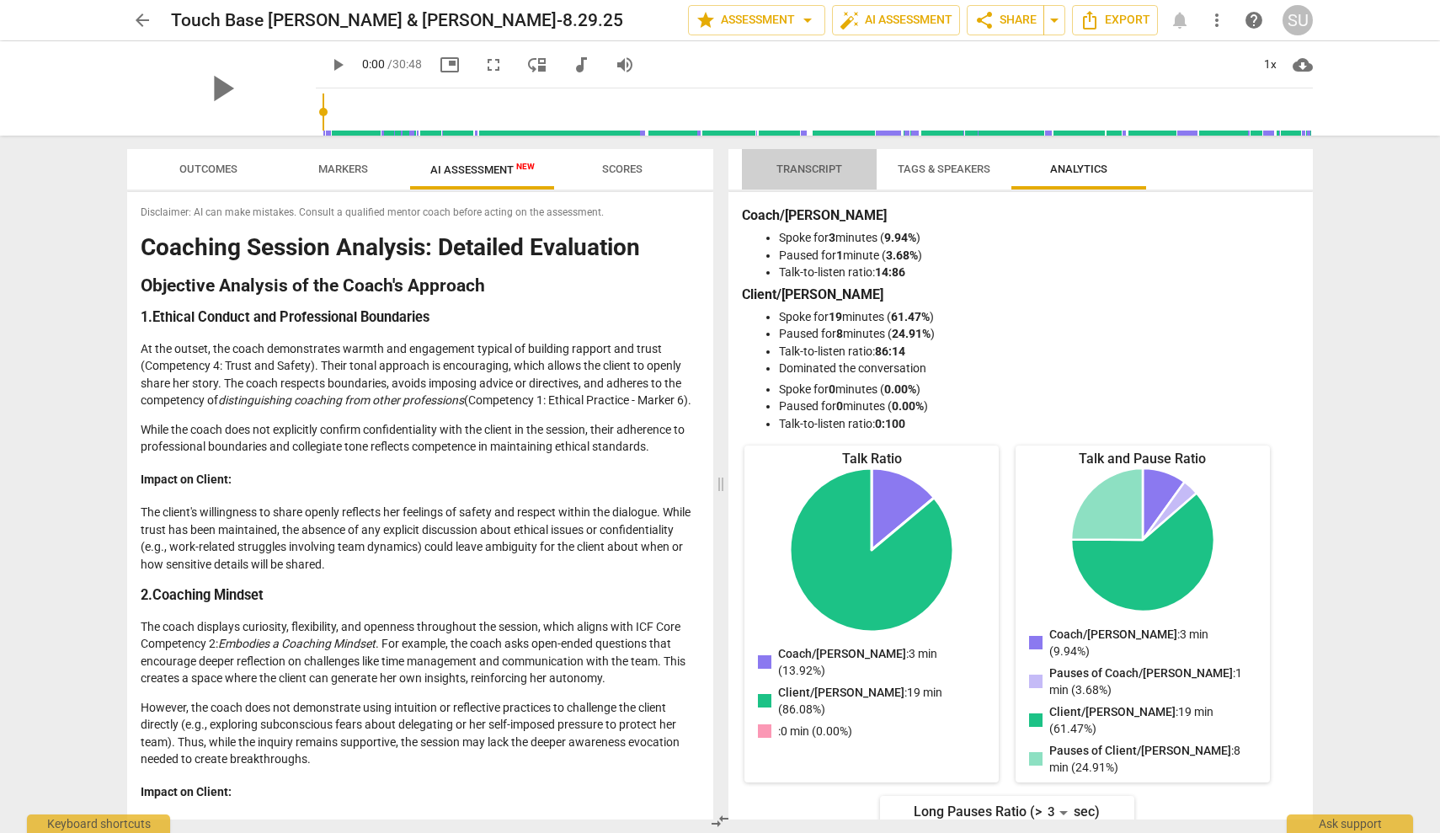
click at [800, 168] on span "Transcript" at bounding box center [810, 169] width 66 height 13
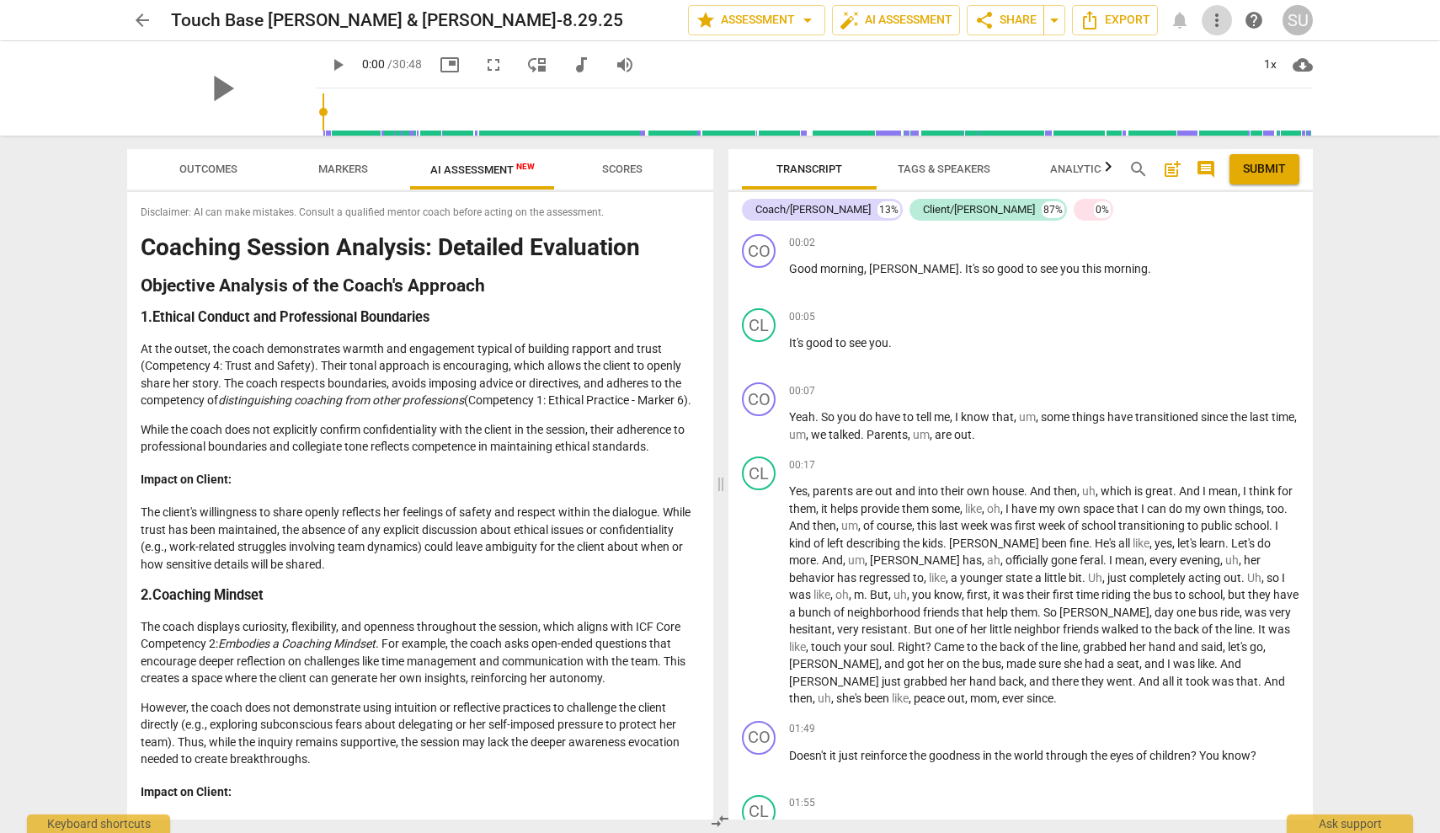
click at [1219, 29] on span "more_vert" at bounding box center [1217, 20] width 20 height 20
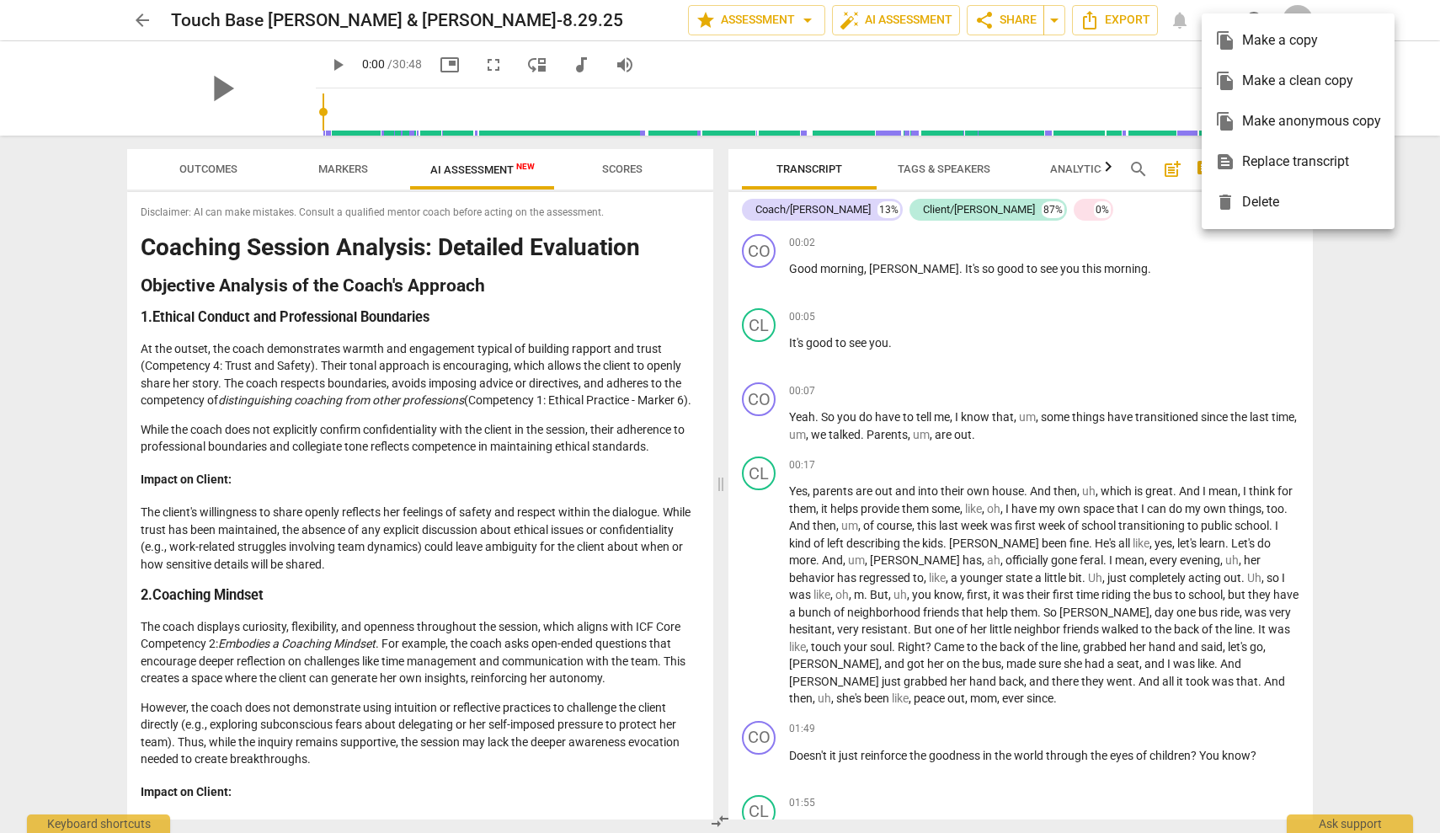
click at [903, 64] on div at bounding box center [720, 416] width 1440 height 833
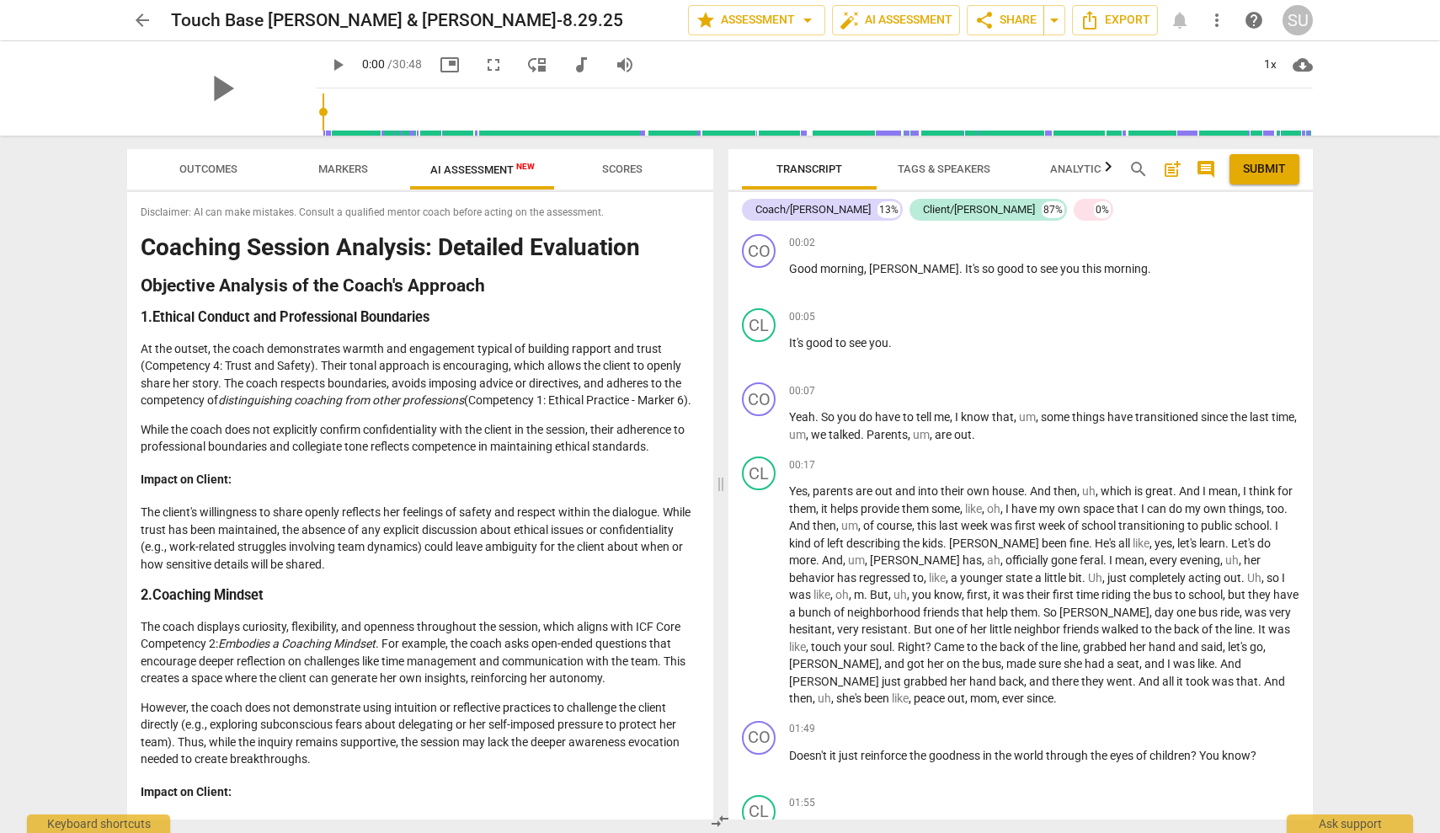
click at [635, 164] on span "Scores" at bounding box center [622, 169] width 40 height 13
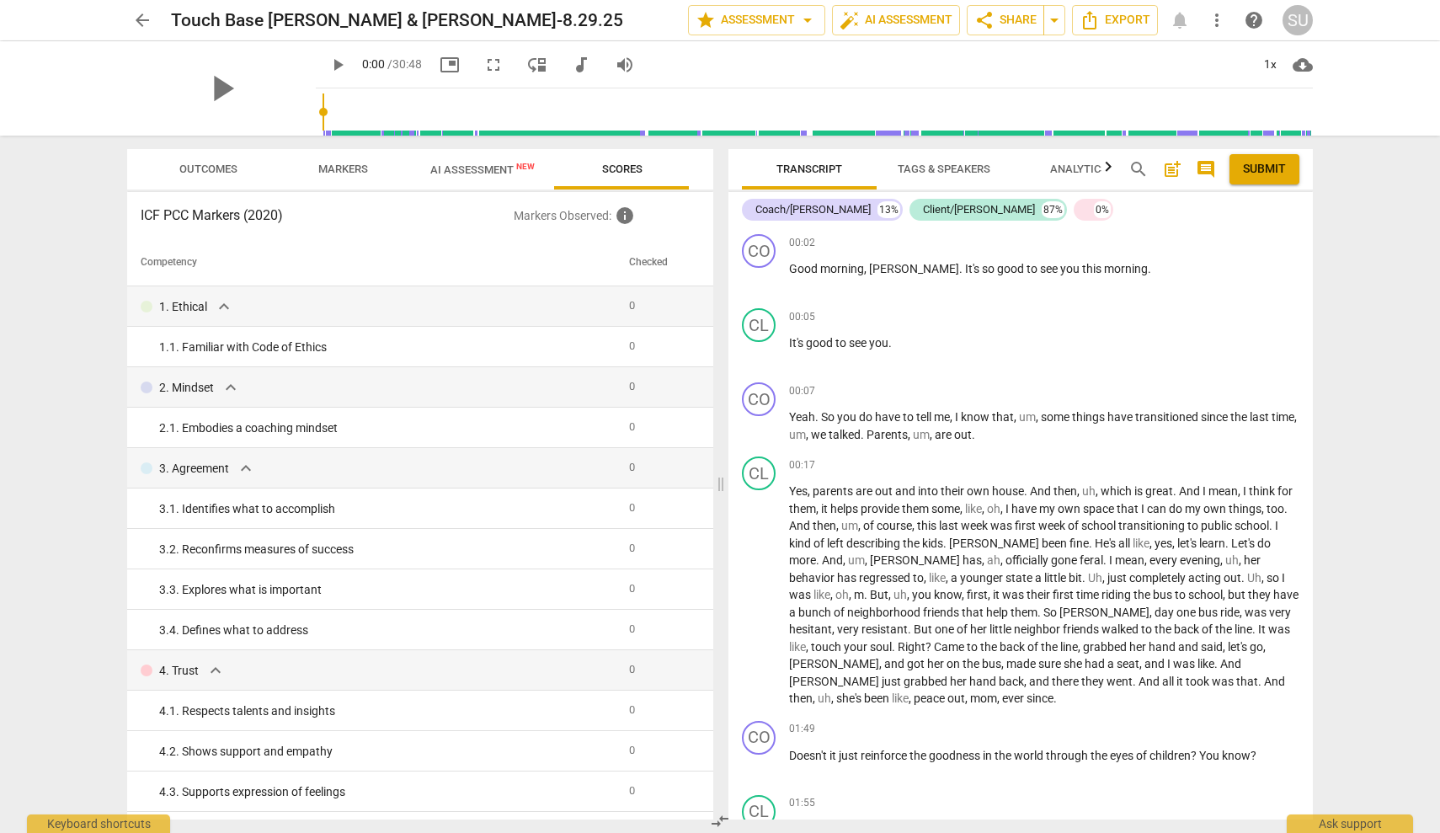
click at [945, 172] on span "Tags & Speakers" at bounding box center [944, 169] width 93 height 13
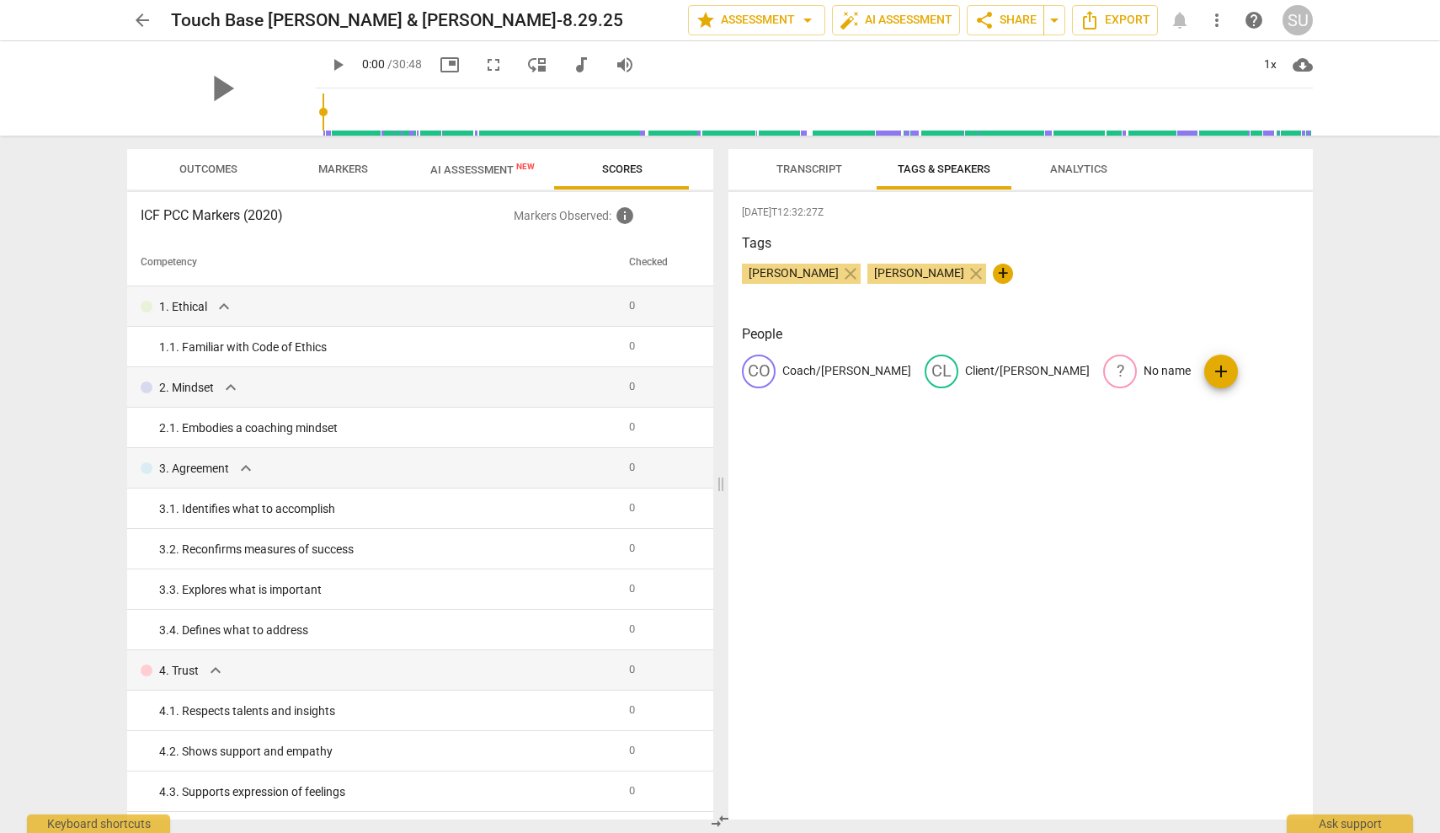
click at [1070, 172] on span "Analytics" at bounding box center [1078, 169] width 57 height 13
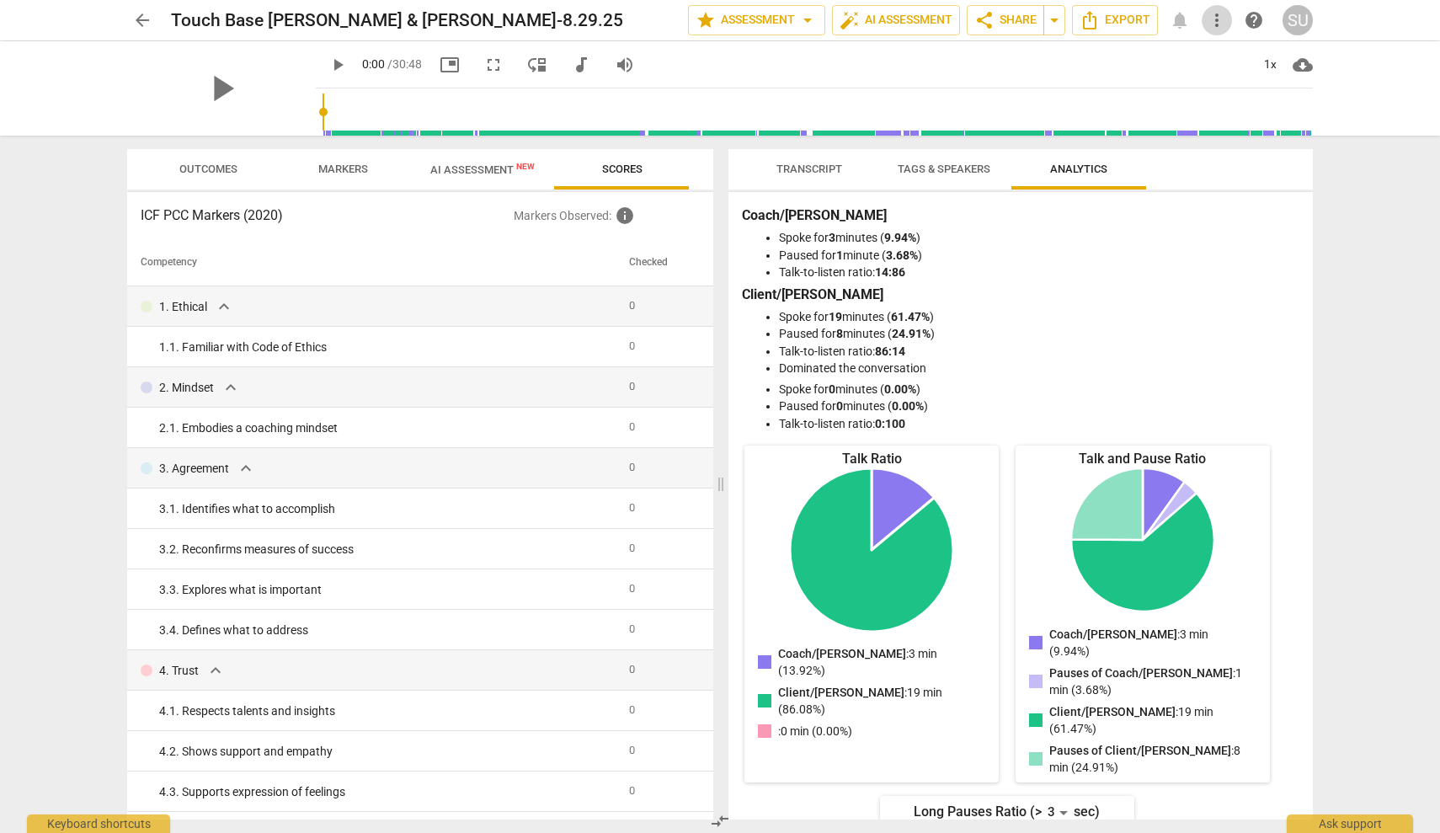
click at [1215, 22] on span "more_vert" at bounding box center [1217, 20] width 20 height 20
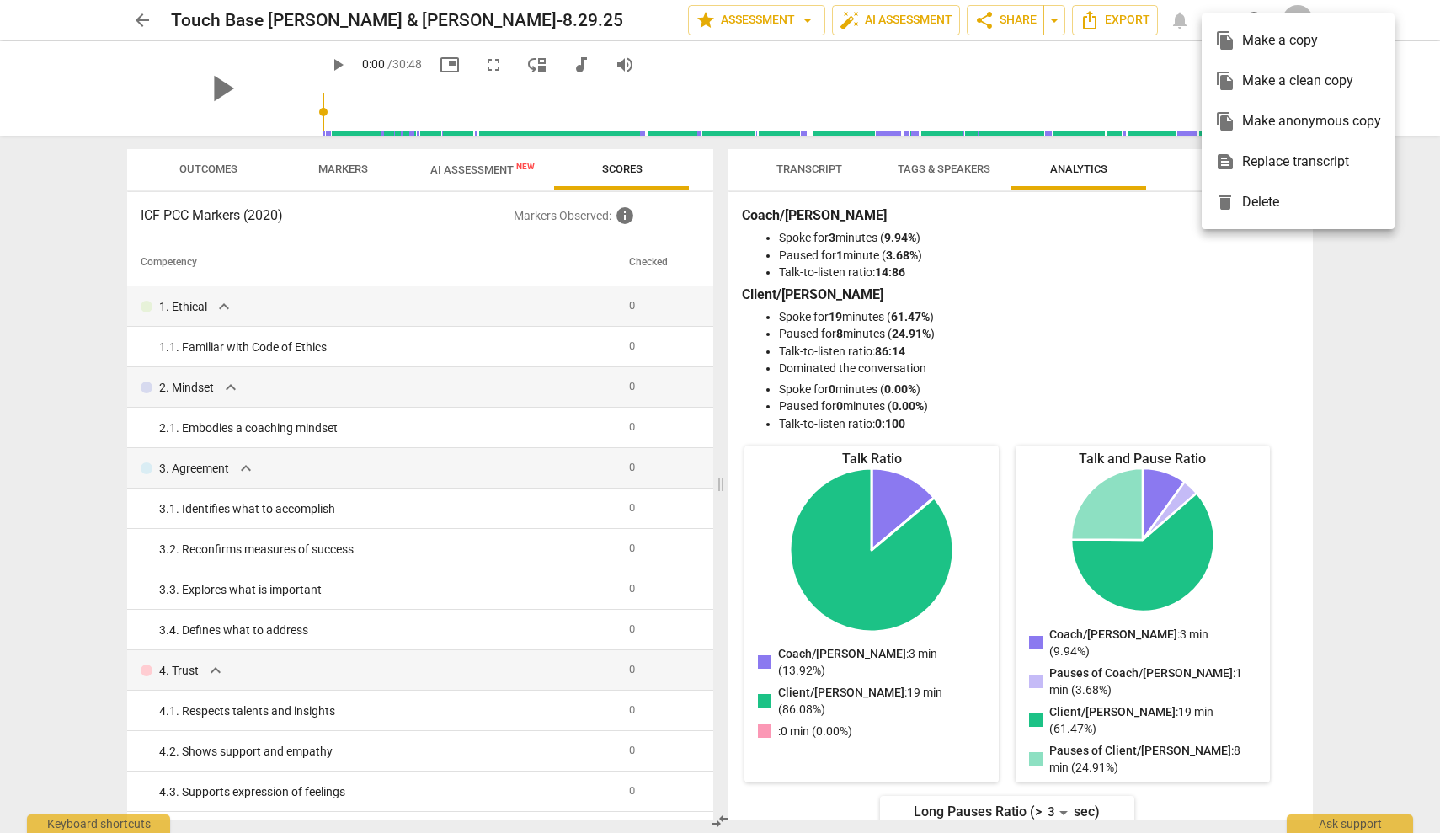
click at [1118, 331] on div at bounding box center [720, 416] width 1440 height 833
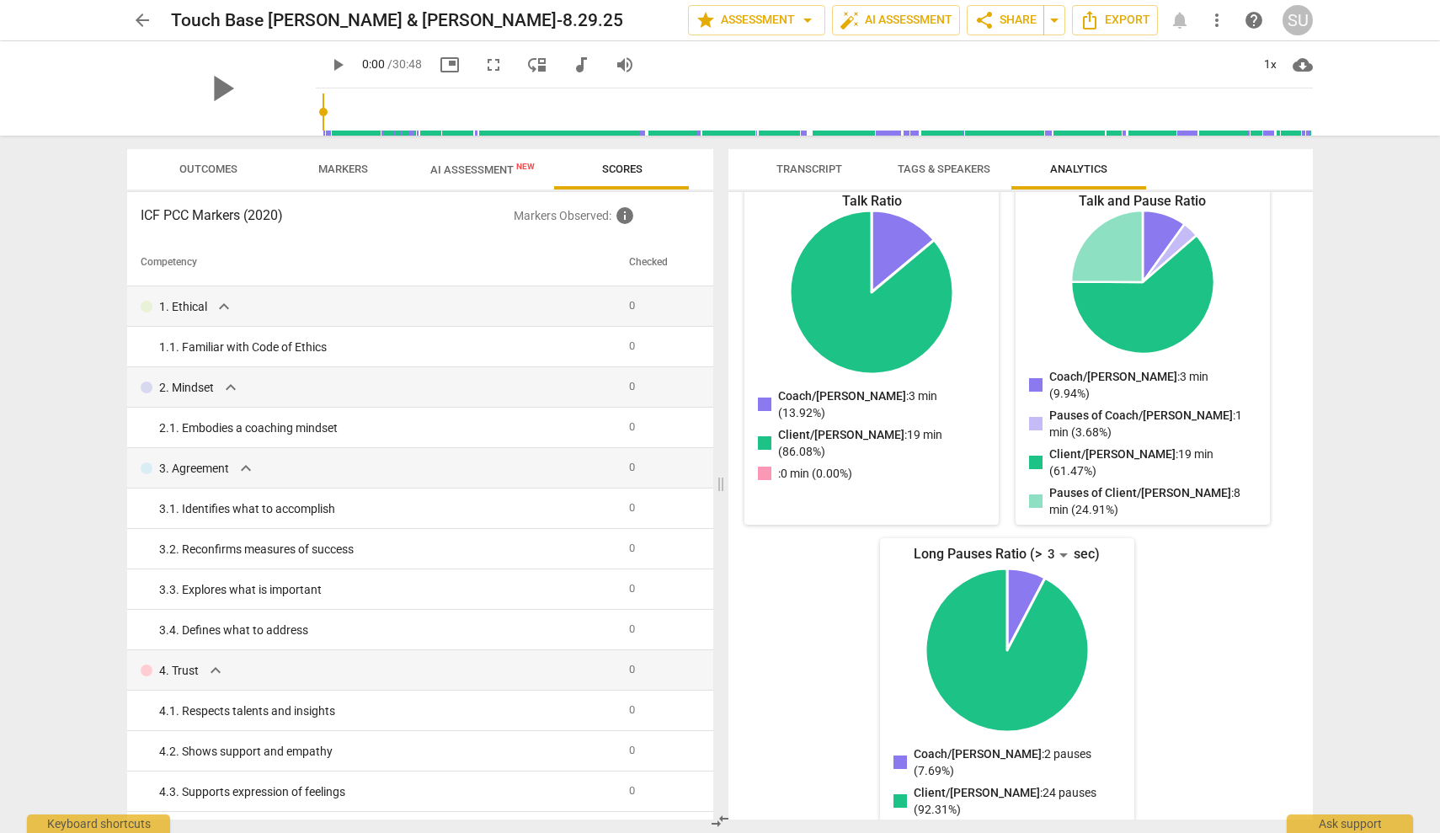
click at [1301, 69] on span "cloud_download" at bounding box center [1303, 65] width 20 height 20
click at [1182, 67] on div at bounding box center [720, 416] width 1440 height 833
click at [335, 174] on span "Markers" at bounding box center [343, 169] width 50 height 13
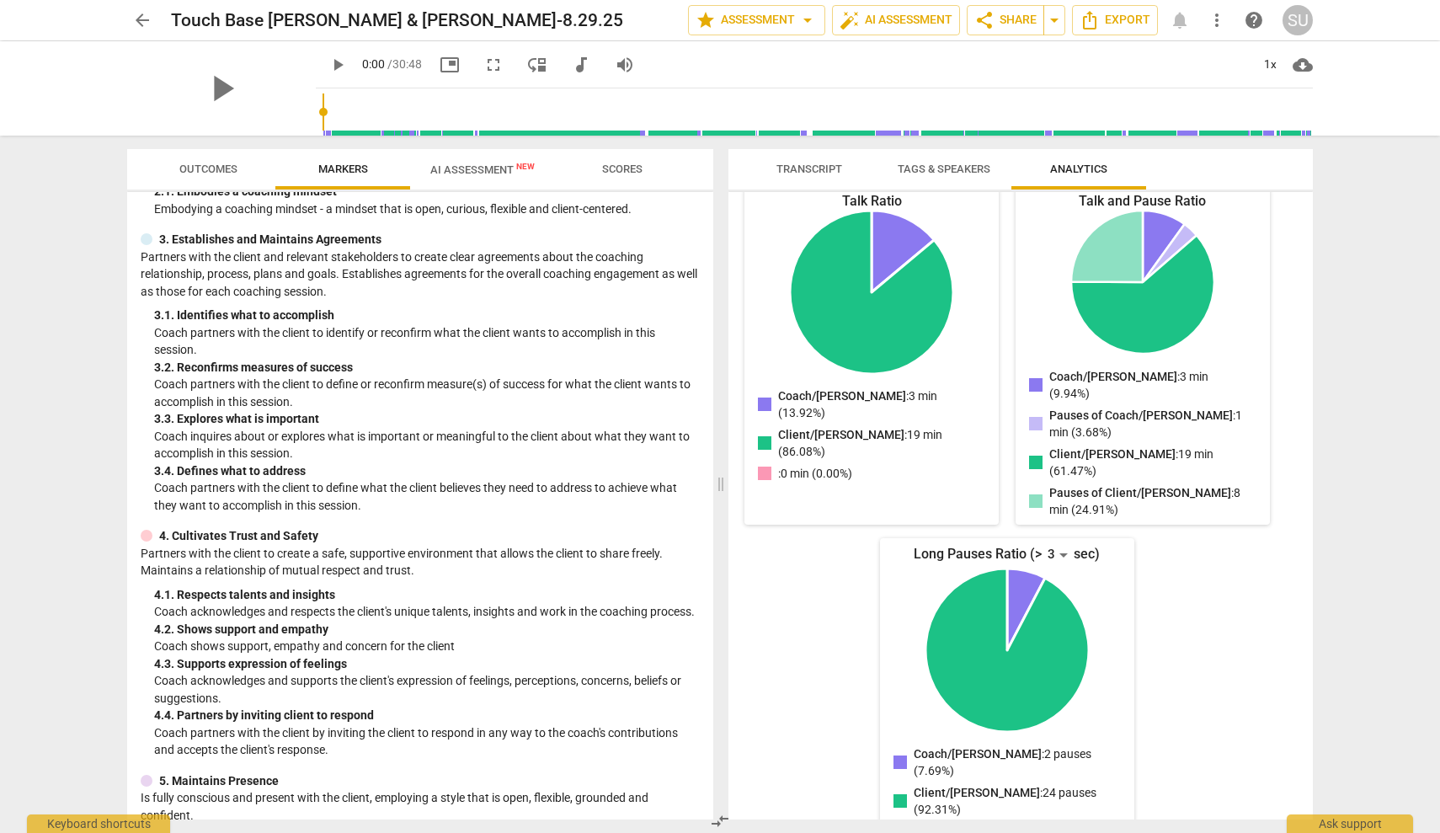
scroll to position [157, 0]
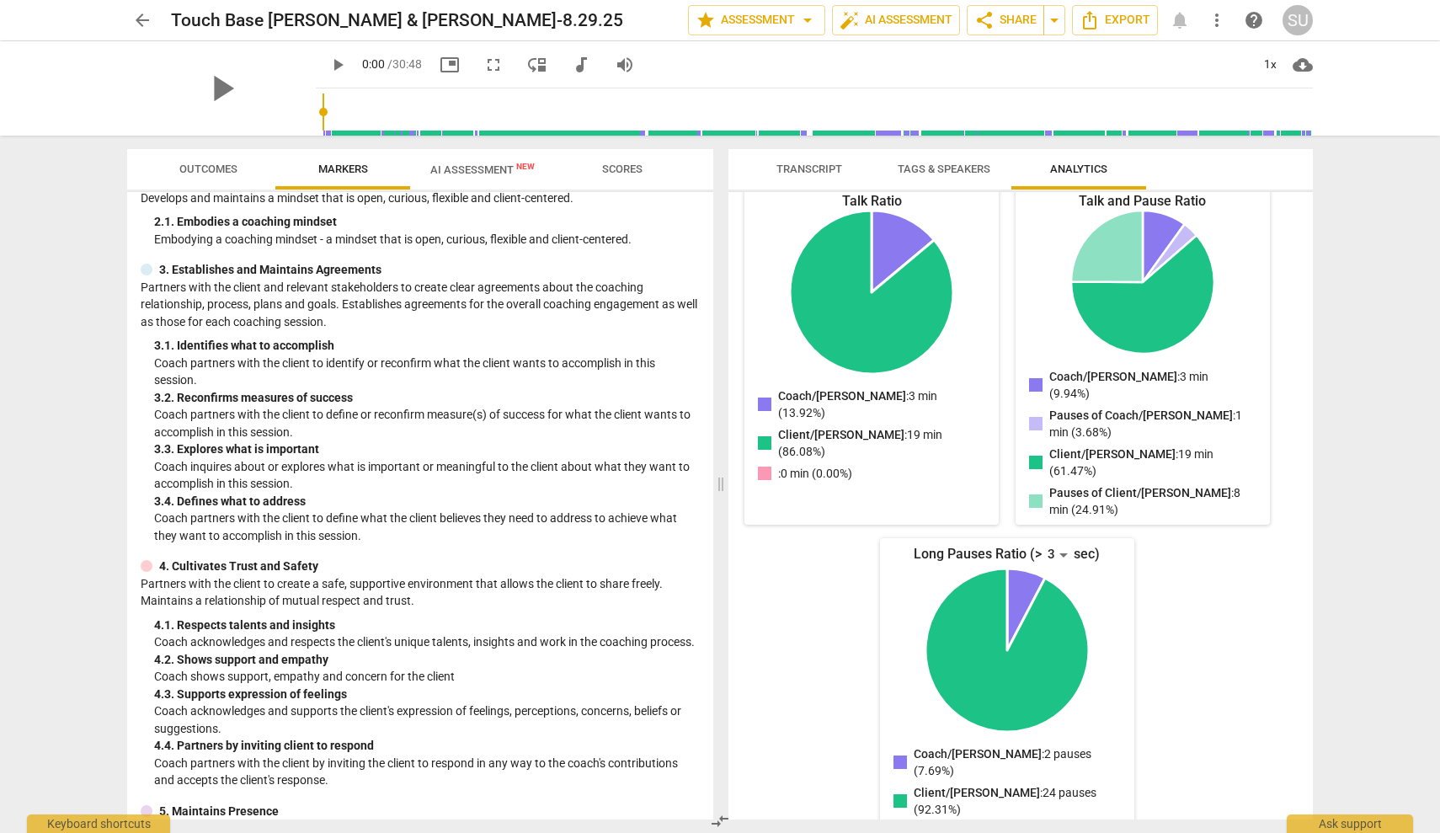
click at [222, 171] on span "Outcomes" at bounding box center [208, 169] width 58 height 13
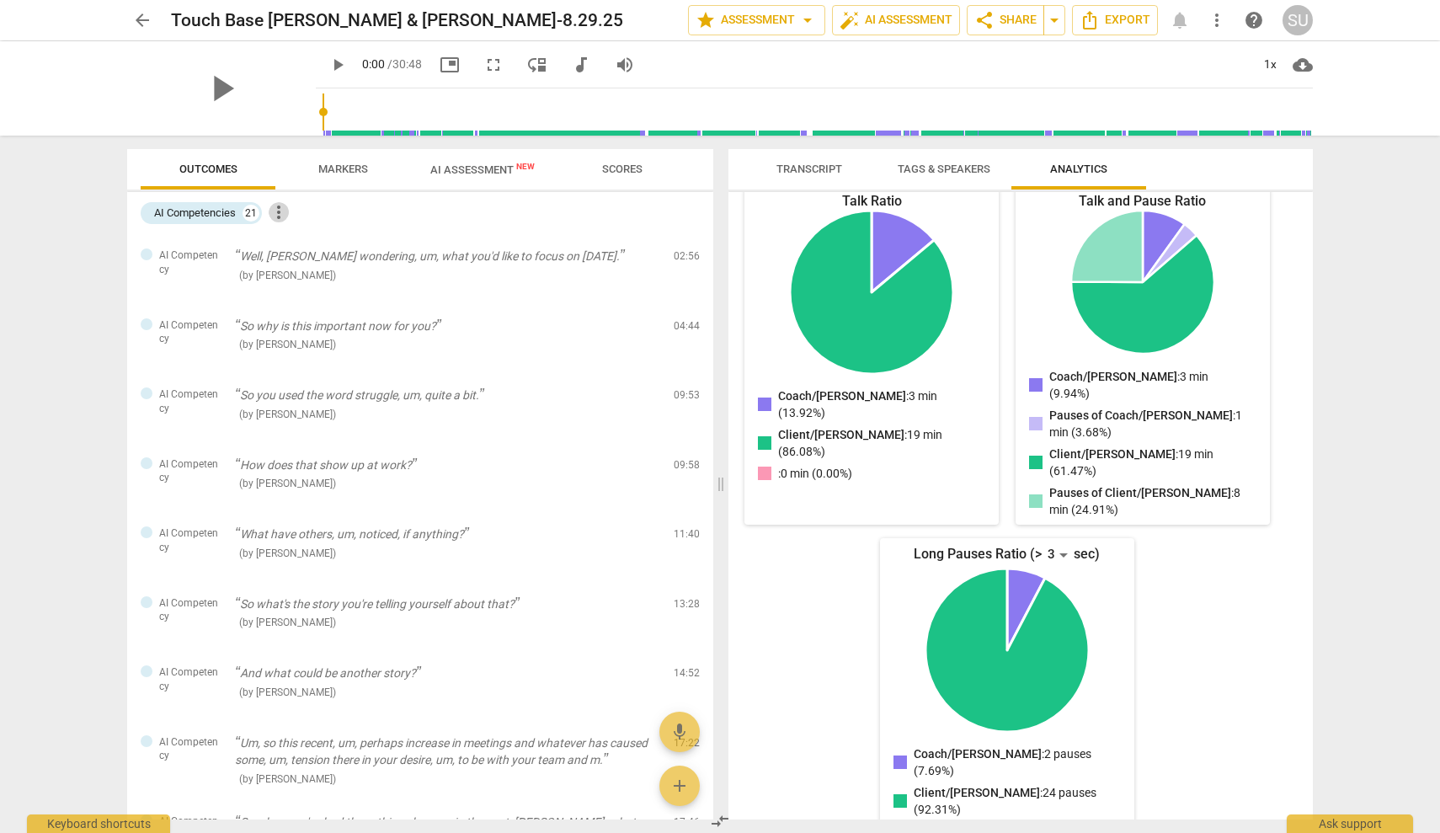
click at [289, 210] on span "more_vert" at bounding box center [279, 212] width 20 height 20
click at [680, 790] on div at bounding box center [720, 416] width 1440 height 833
click at [681, 791] on span "add" at bounding box center [680, 786] width 20 height 20
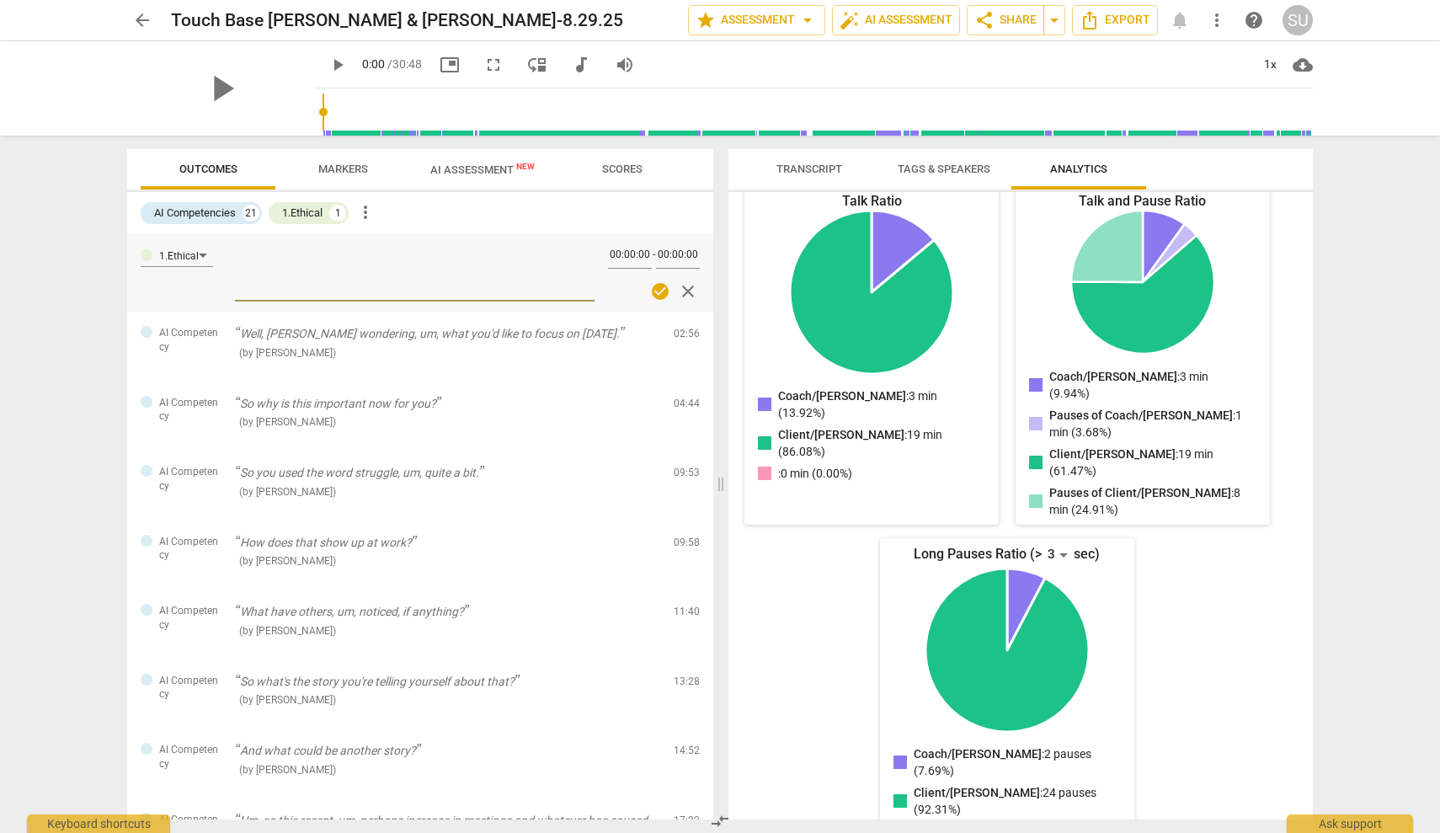
scroll to position [0, 0]
click at [681, 291] on span "close" at bounding box center [688, 291] width 20 height 20
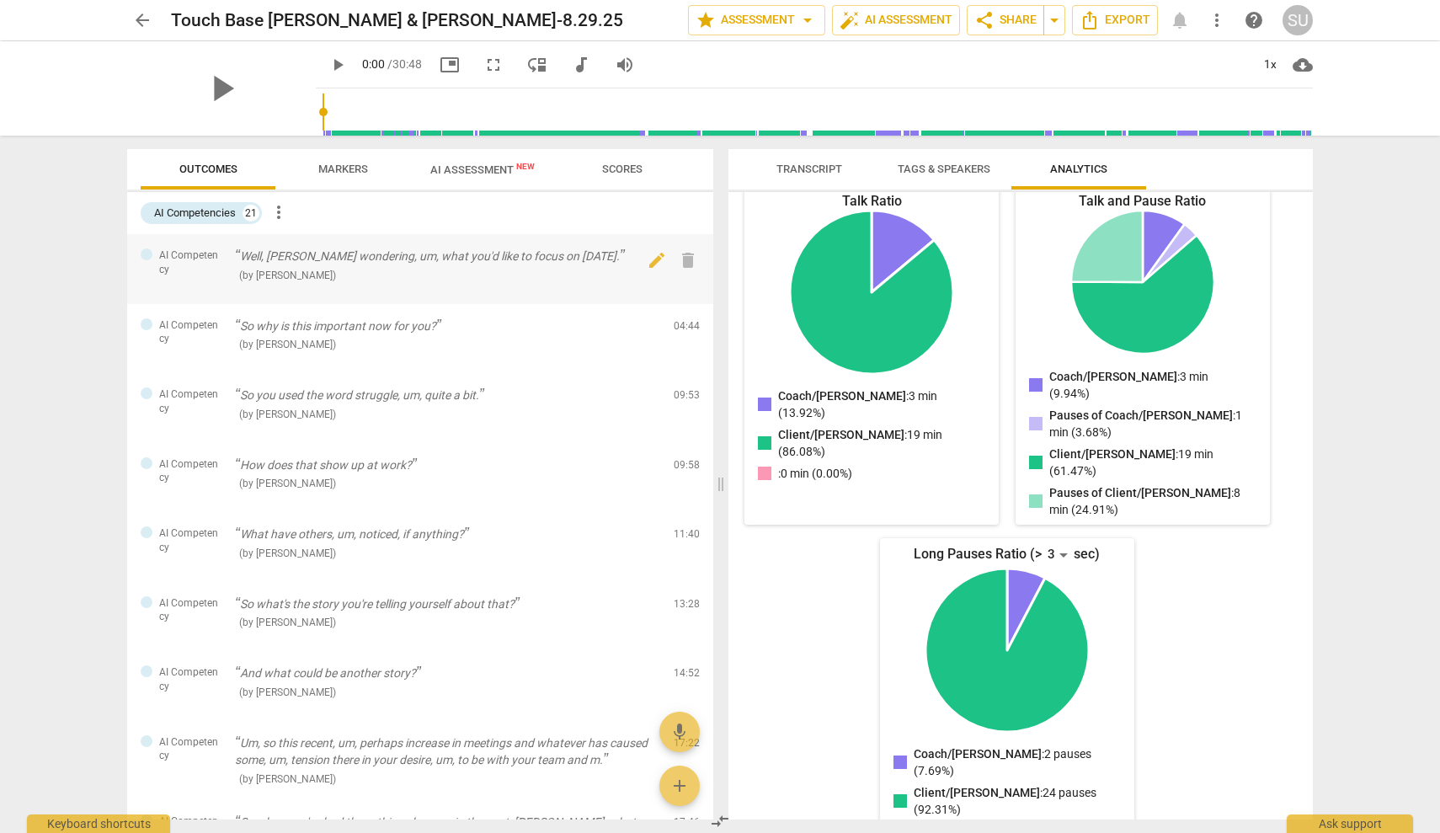
click at [150, 256] on div at bounding box center [147, 254] width 12 height 12
click at [280, 216] on span "more_vert" at bounding box center [279, 212] width 20 height 20
click at [232, 265] on div at bounding box center [720, 416] width 1440 height 833
click at [956, 160] on span "Tags & Speakers" at bounding box center [944, 169] width 133 height 23
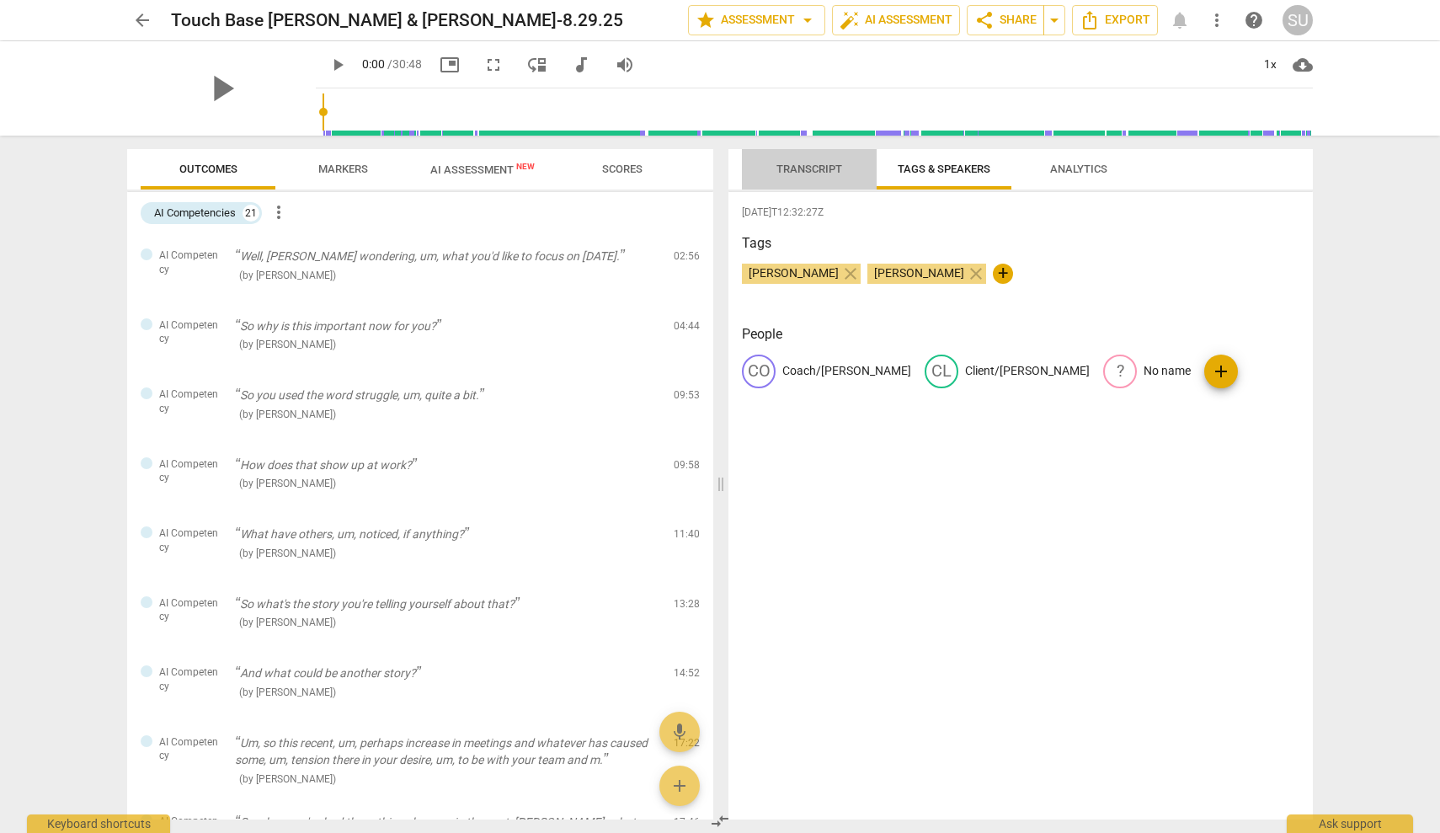
click at [837, 168] on span "Transcript" at bounding box center [810, 169] width 66 height 13
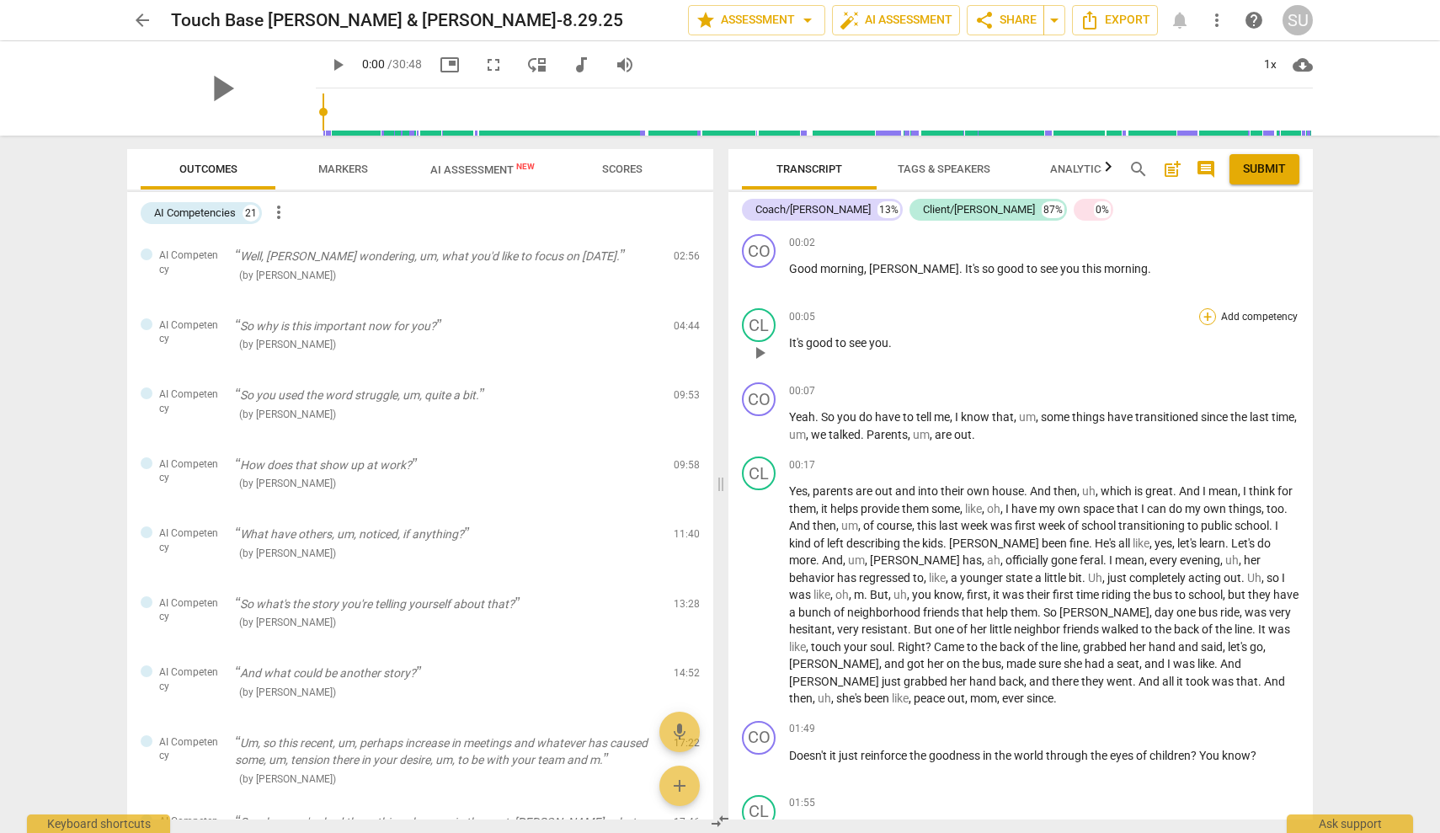
click at [1204, 315] on div "+" at bounding box center [1207, 316] width 17 height 17
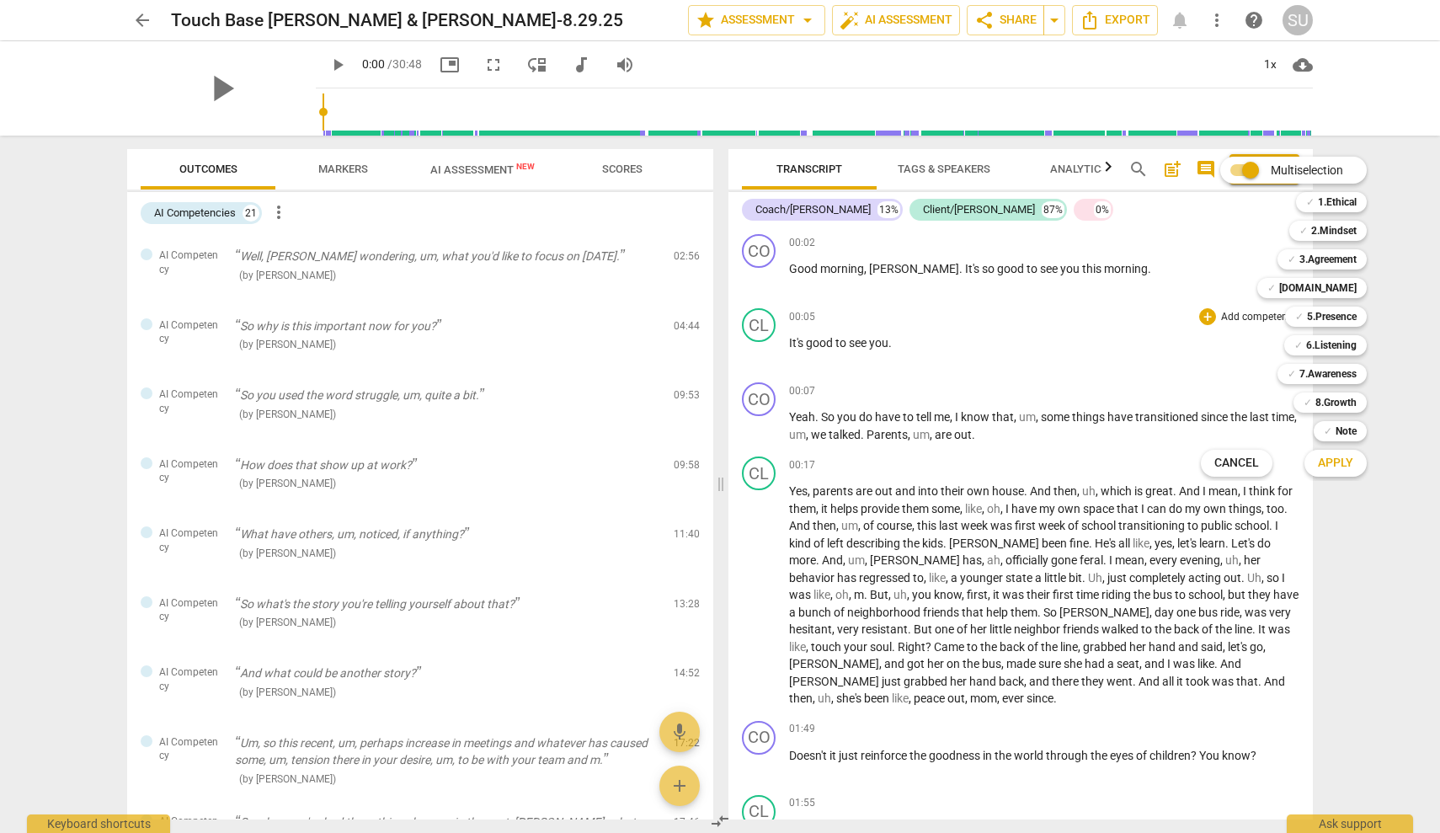
click at [1204, 316] on div "Multiselection m ✓ 1.Ethical 1 ✓ 2.Mindset 2 ✓ 3.Agreement 3 ✓ [DOMAIN_NAME] 4 …" at bounding box center [1296, 316] width 205 height 328
click at [1174, 168] on div at bounding box center [720, 416] width 1440 height 833
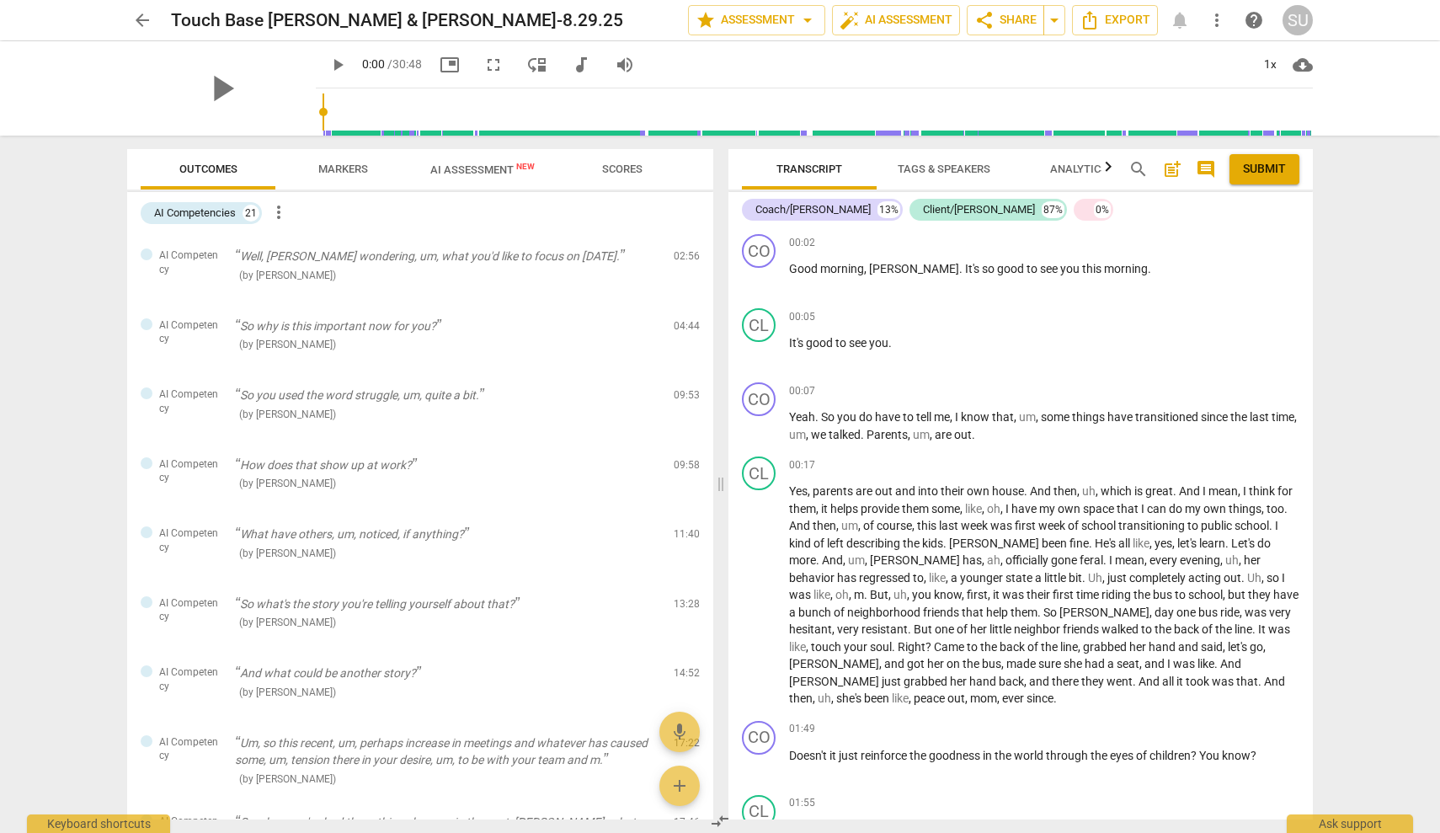
click at [1174, 170] on span "post_add" at bounding box center [1172, 169] width 20 height 20
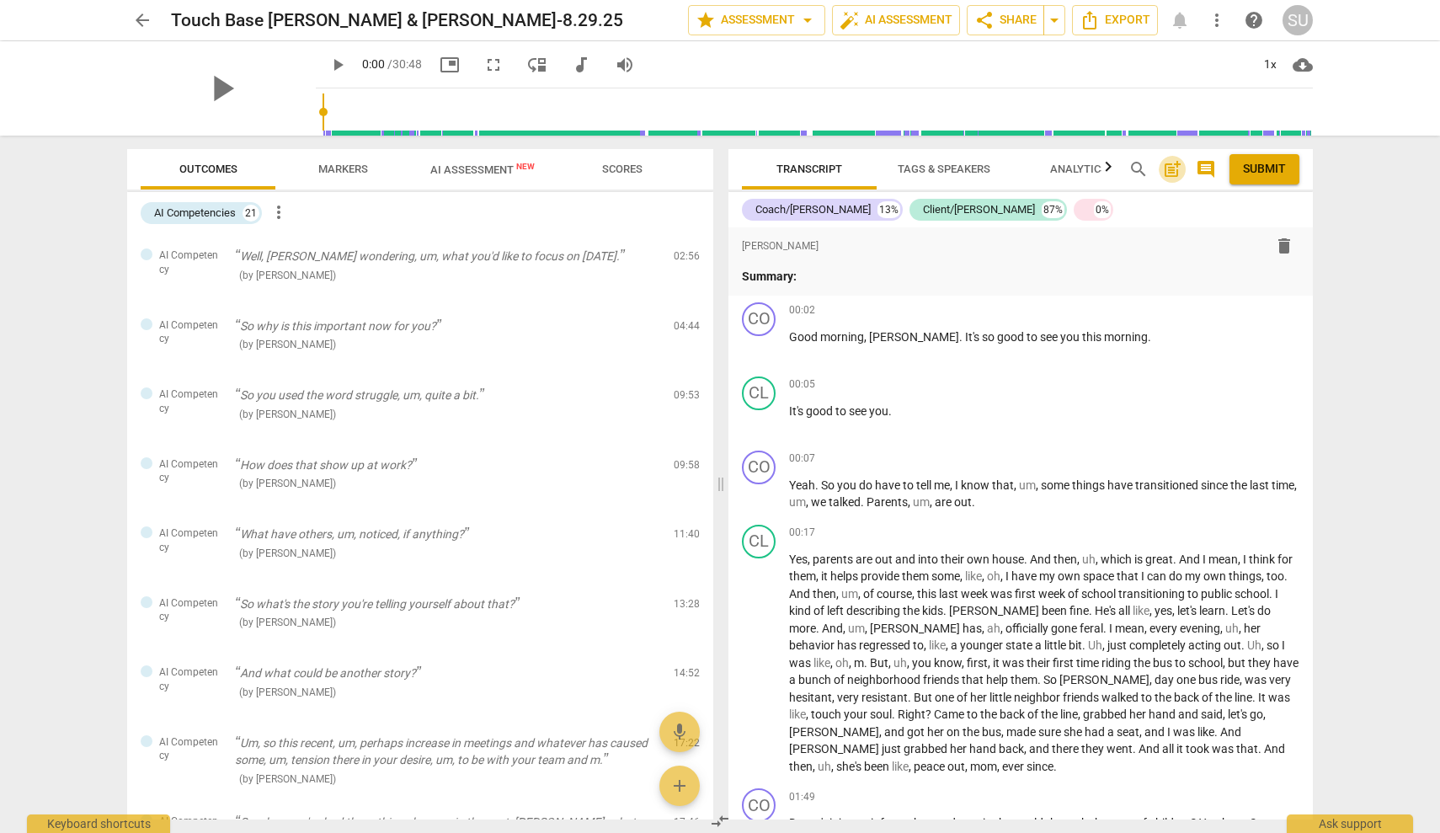
click at [1174, 170] on span "post_add" at bounding box center [1172, 169] width 20 height 20
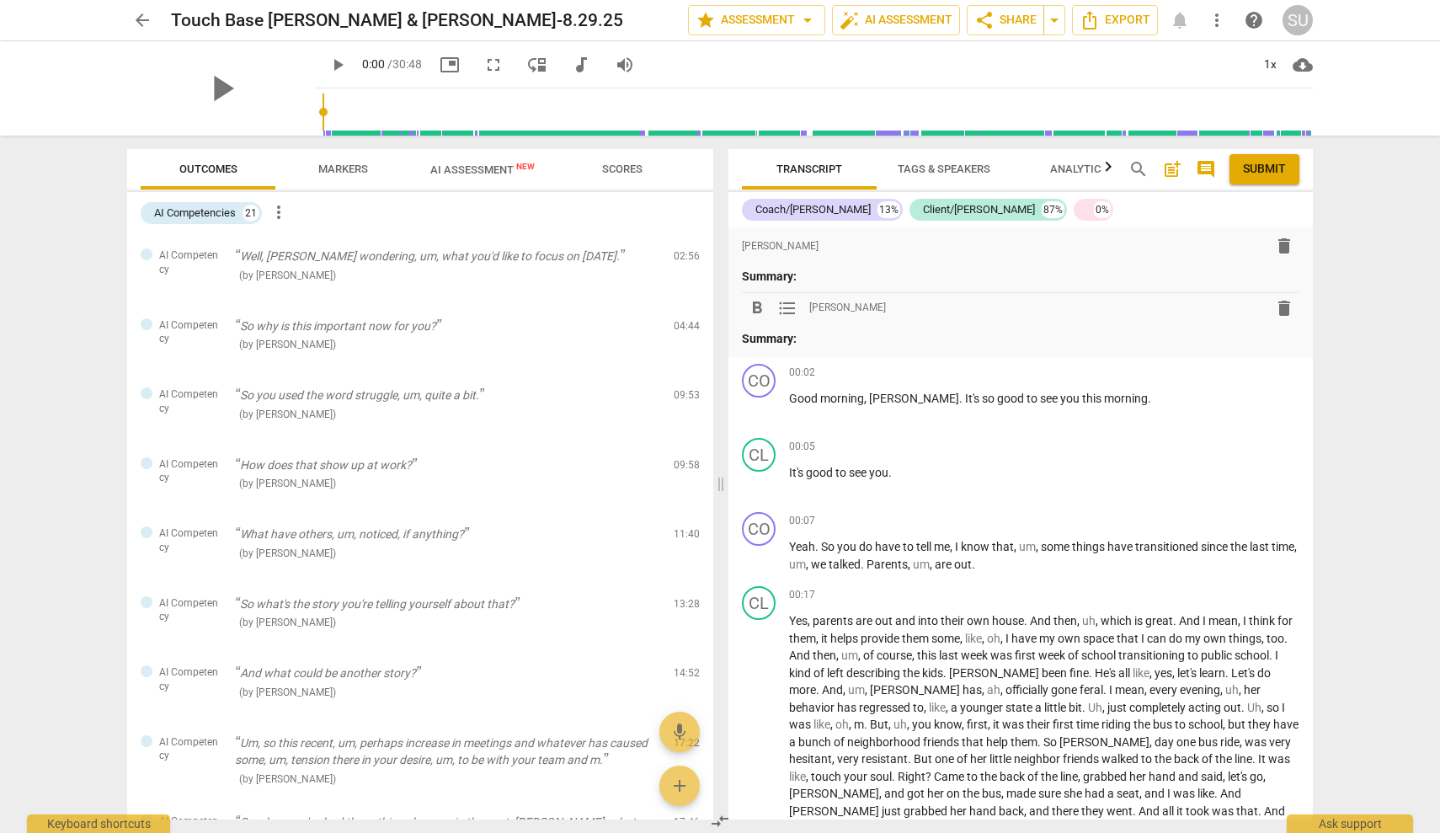
click at [1276, 298] on span "delete" at bounding box center [1284, 308] width 20 height 20
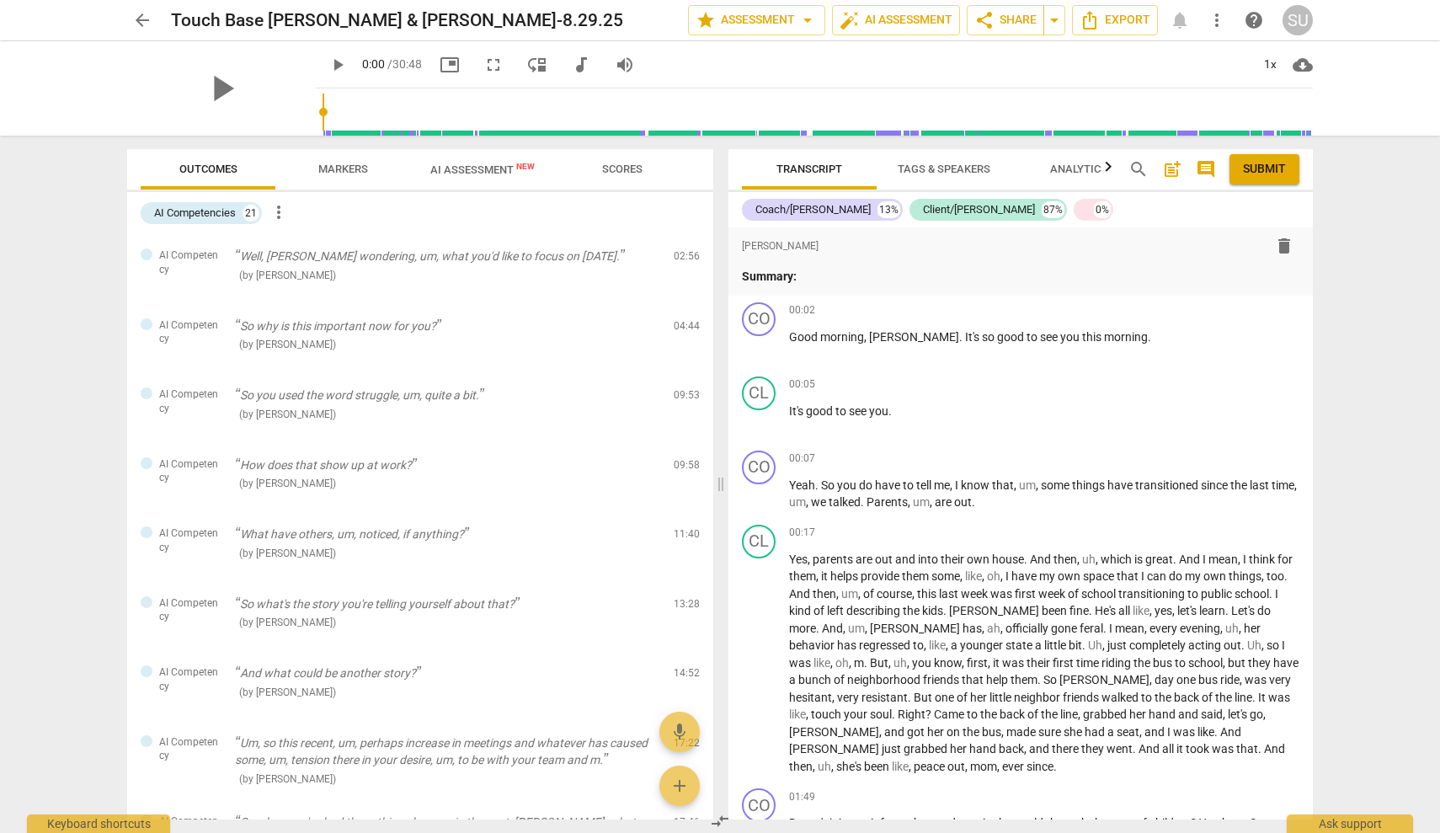
click at [820, 174] on span "Transcript" at bounding box center [810, 169] width 66 height 13
click at [820, 179] on span "Transcript" at bounding box center [809, 169] width 106 height 23
click at [838, 175] on span "Transcript" at bounding box center [809, 169] width 106 height 23
click at [943, 168] on span "Tags & Speakers" at bounding box center [944, 169] width 93 height 13
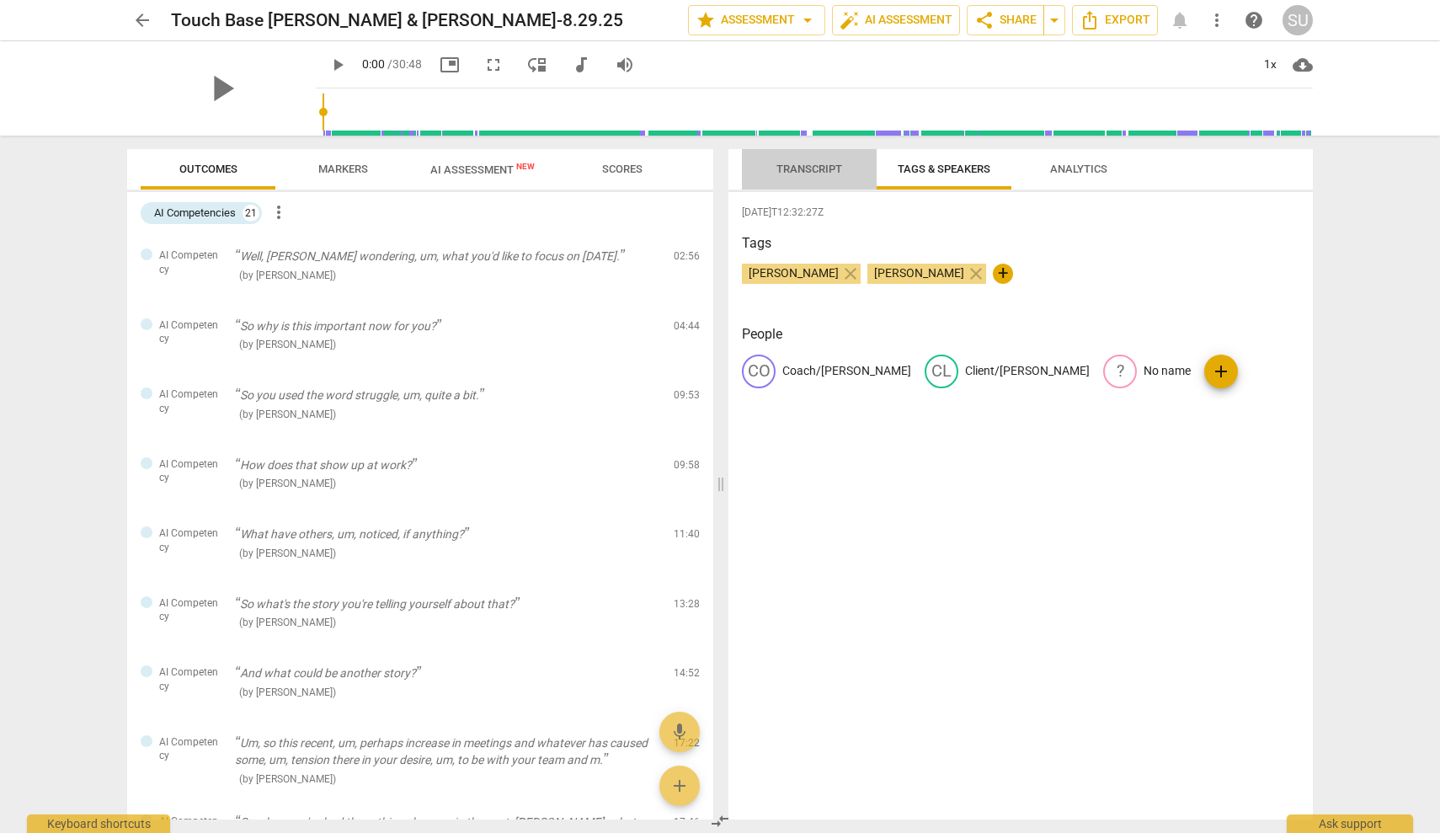
click at [765, 180] on button "Transcript" at bounding box center [809, 169] width 135 height 40
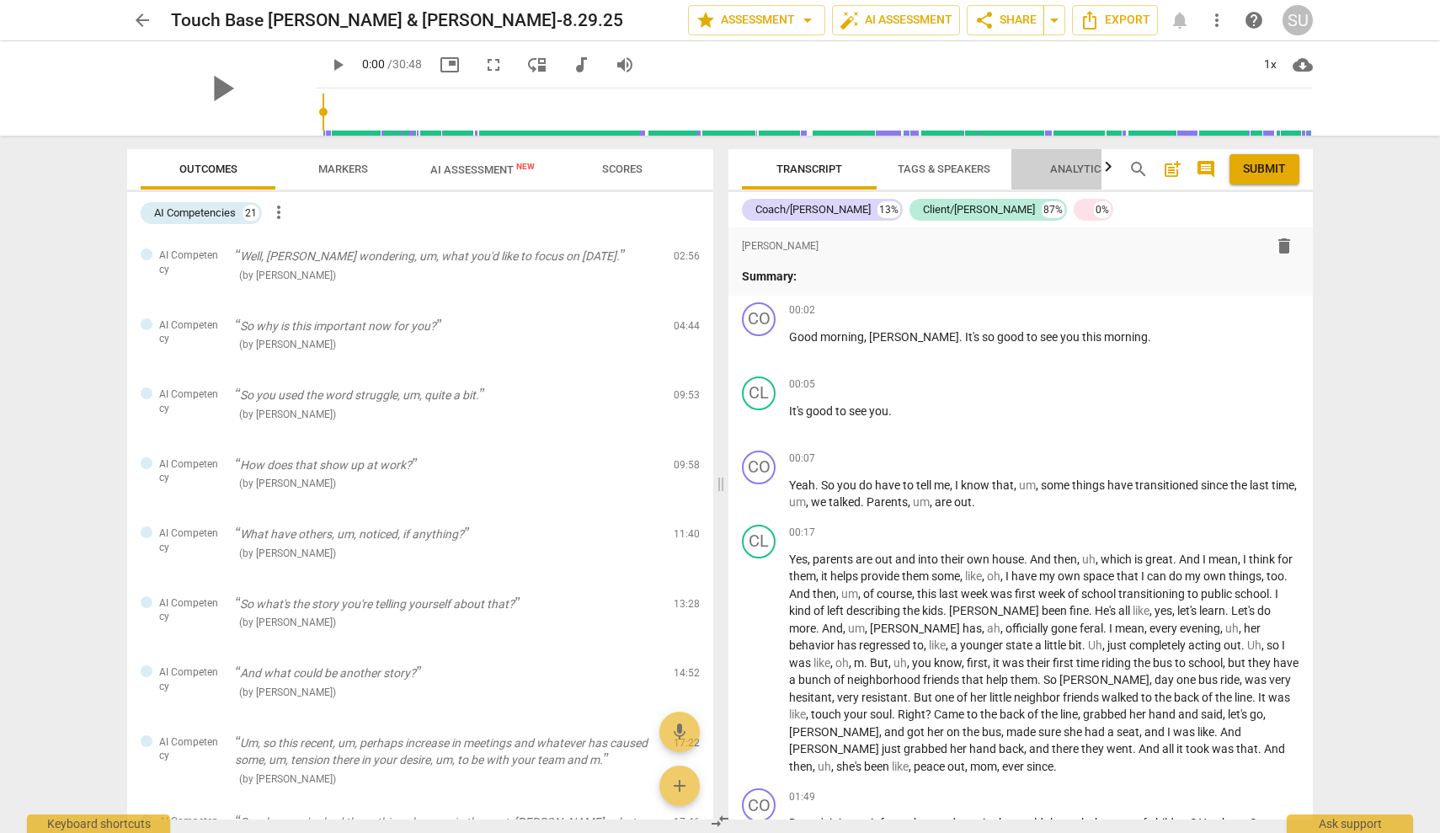
click at [1072, 168] on span "Analytics" at bounding box center [1078, 169] width 57 height 13
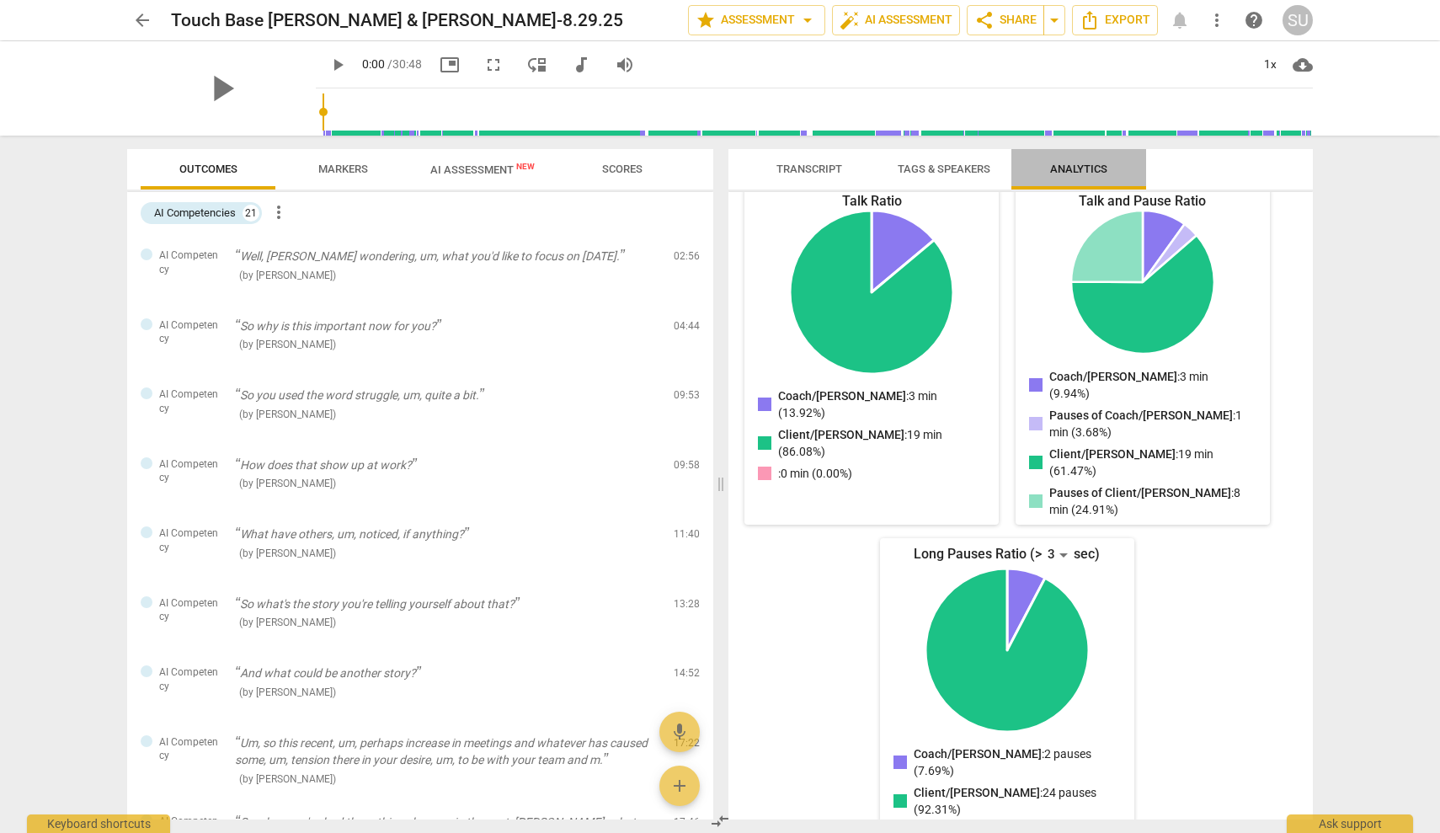
click at [1108, 174] on span "Analytics" at bounding box center [1079, 169] width 98 height 23
click at [474, 174] on span "AI Assessment New" at bounding box center [482, 169] width 104 height 13
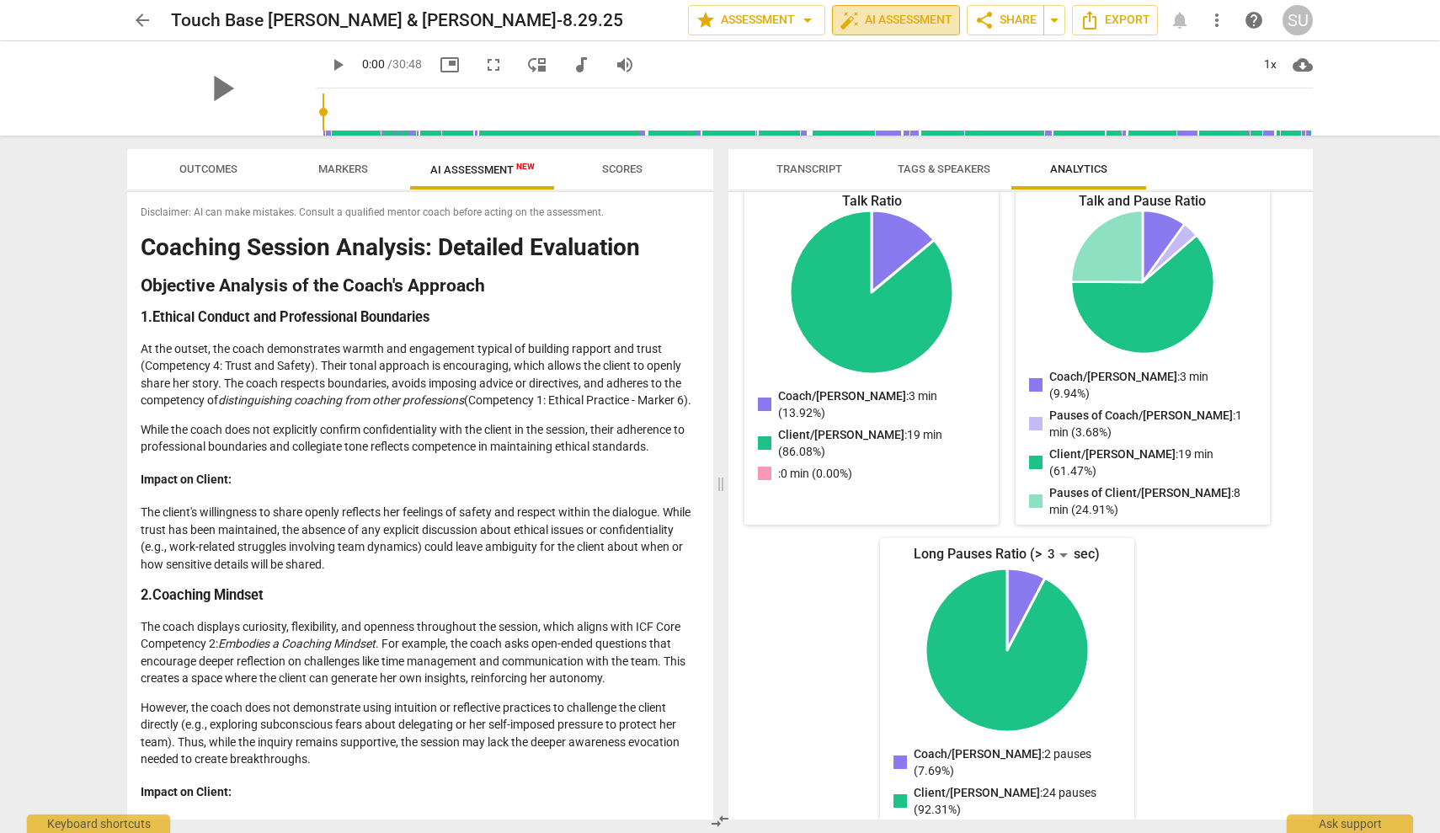
click at [845, 19] on span "auto_fix_high" at bounding box center [850, 20] width 20 height 20
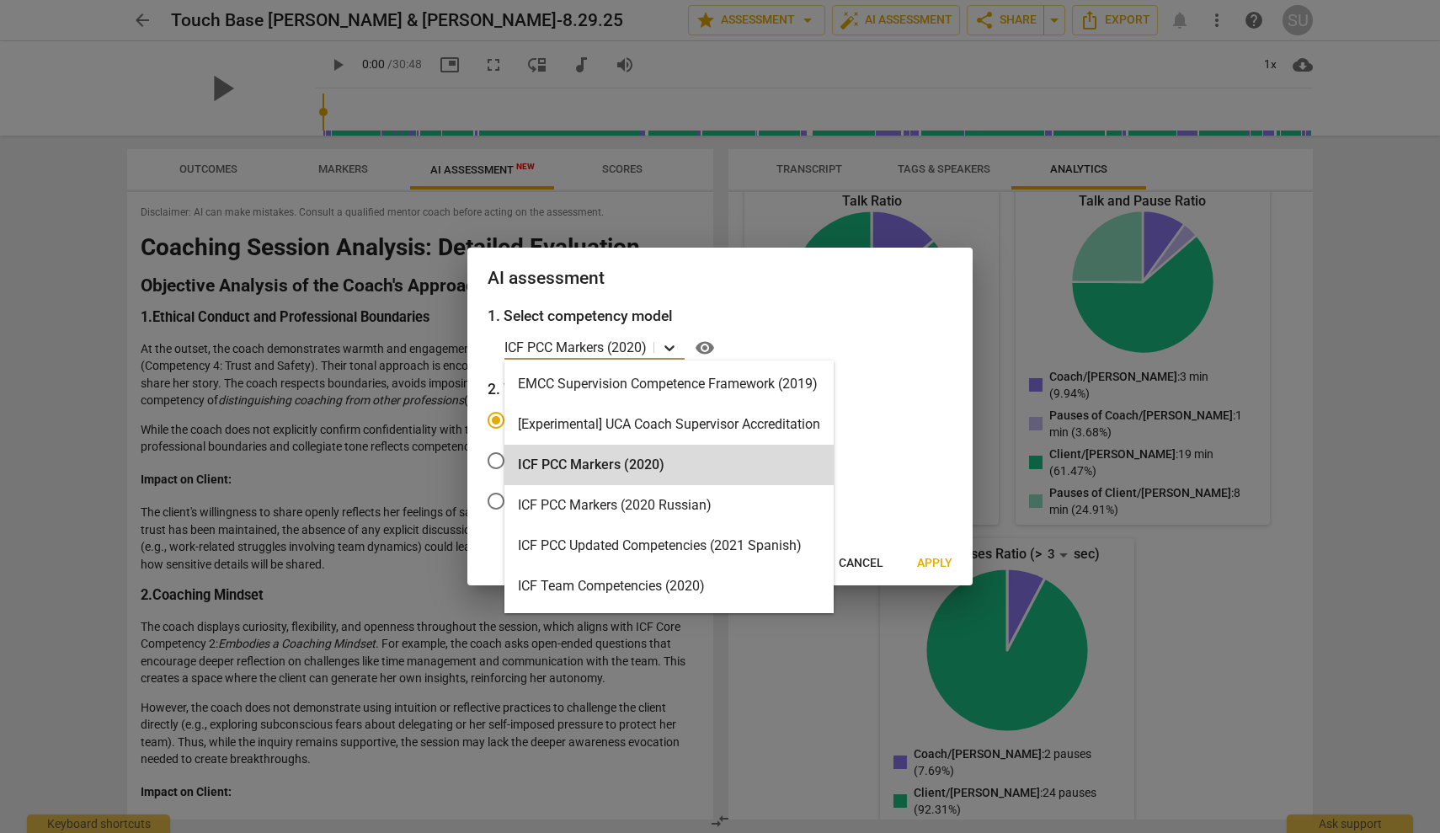
click at [673, 352] on icon at bounding box center [669, 347] width 17 height 17
click at [676, 658] on div at bounding box center [720, 416] width 1440 height 833
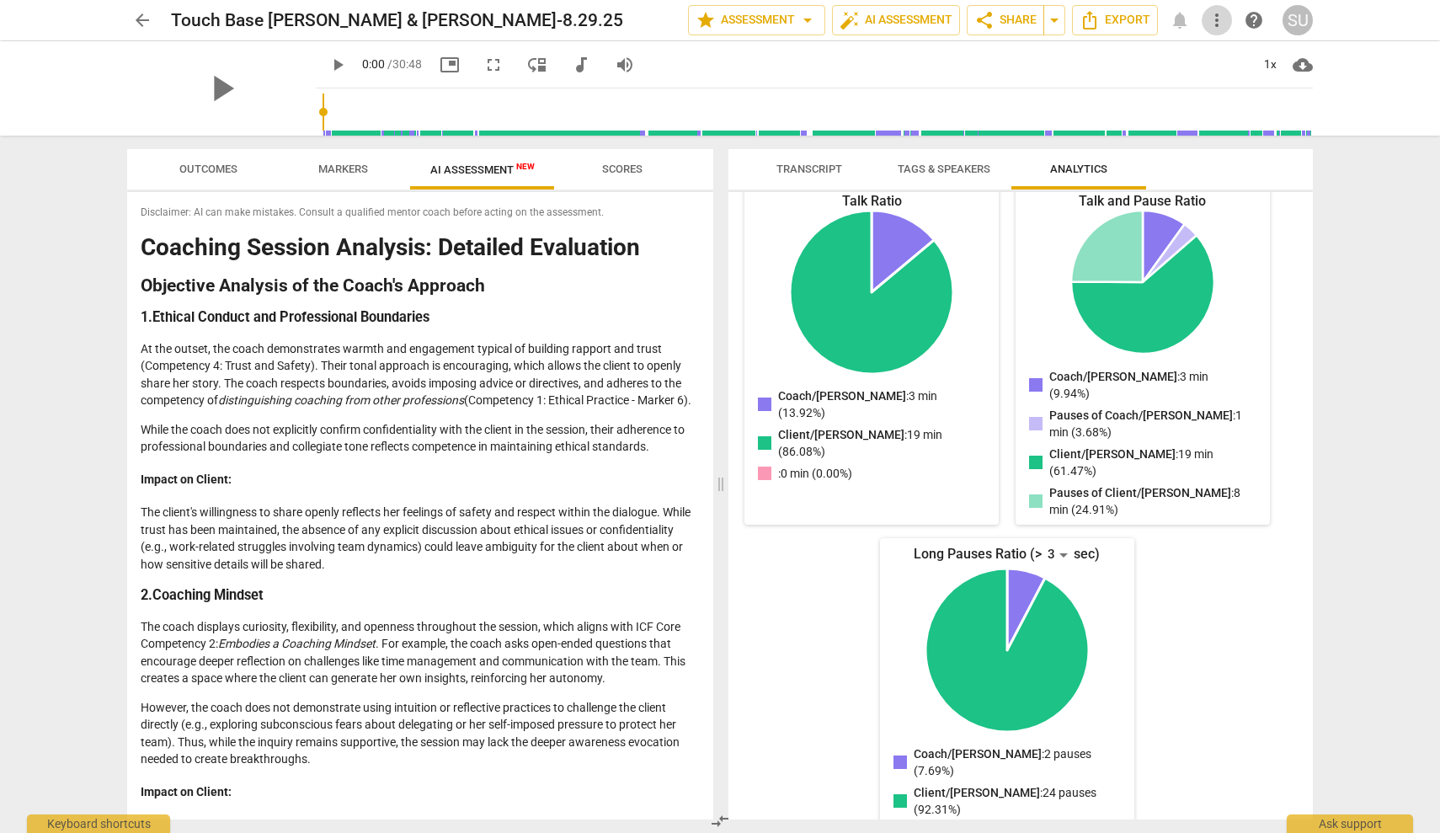
click at [1218, 25] on span "more_vert" at bounding box center [1217, 20] width 20 height 20
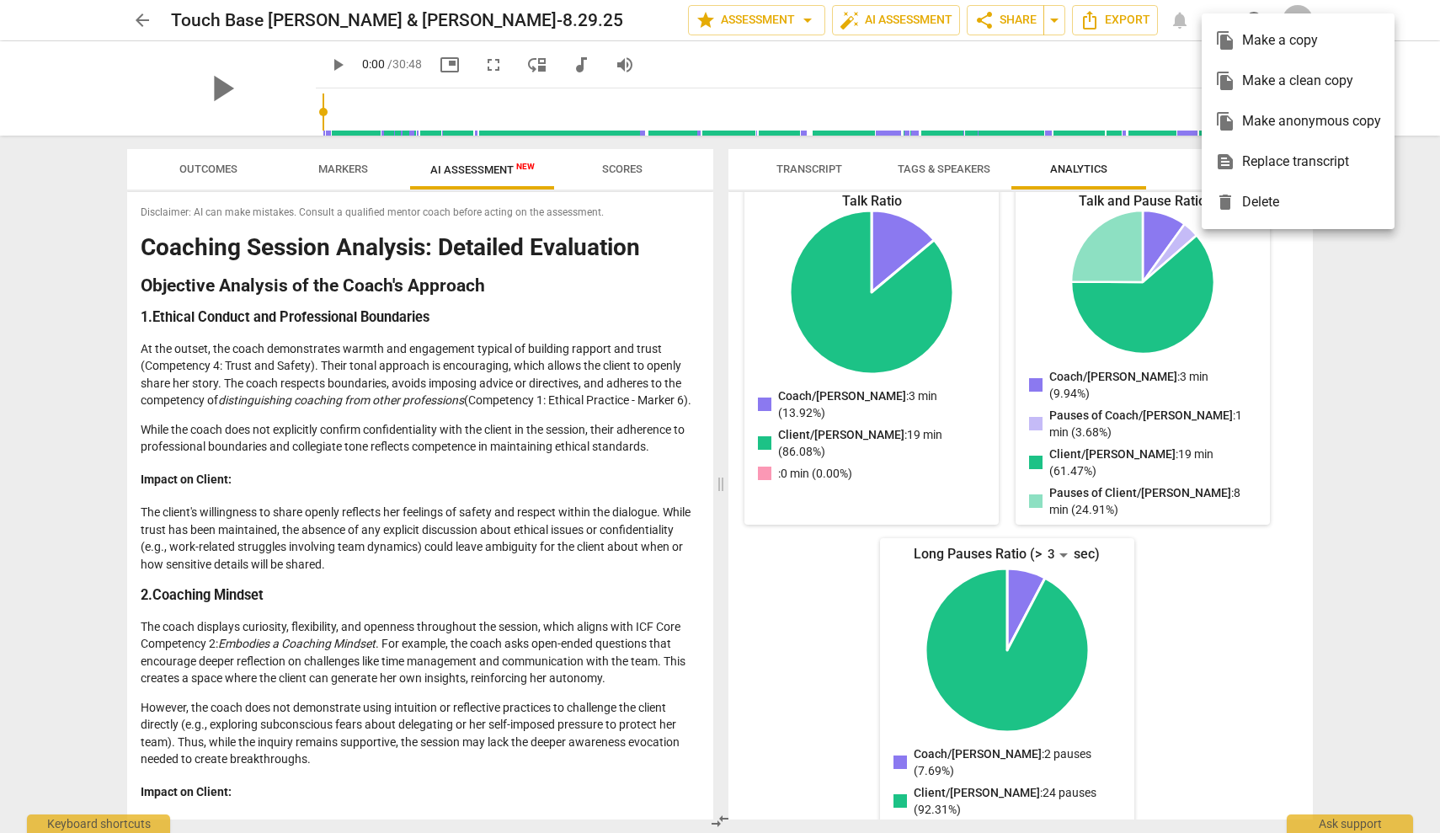
click at [220, 163] on div at bounding box center [720, 416] width 1440 height 833
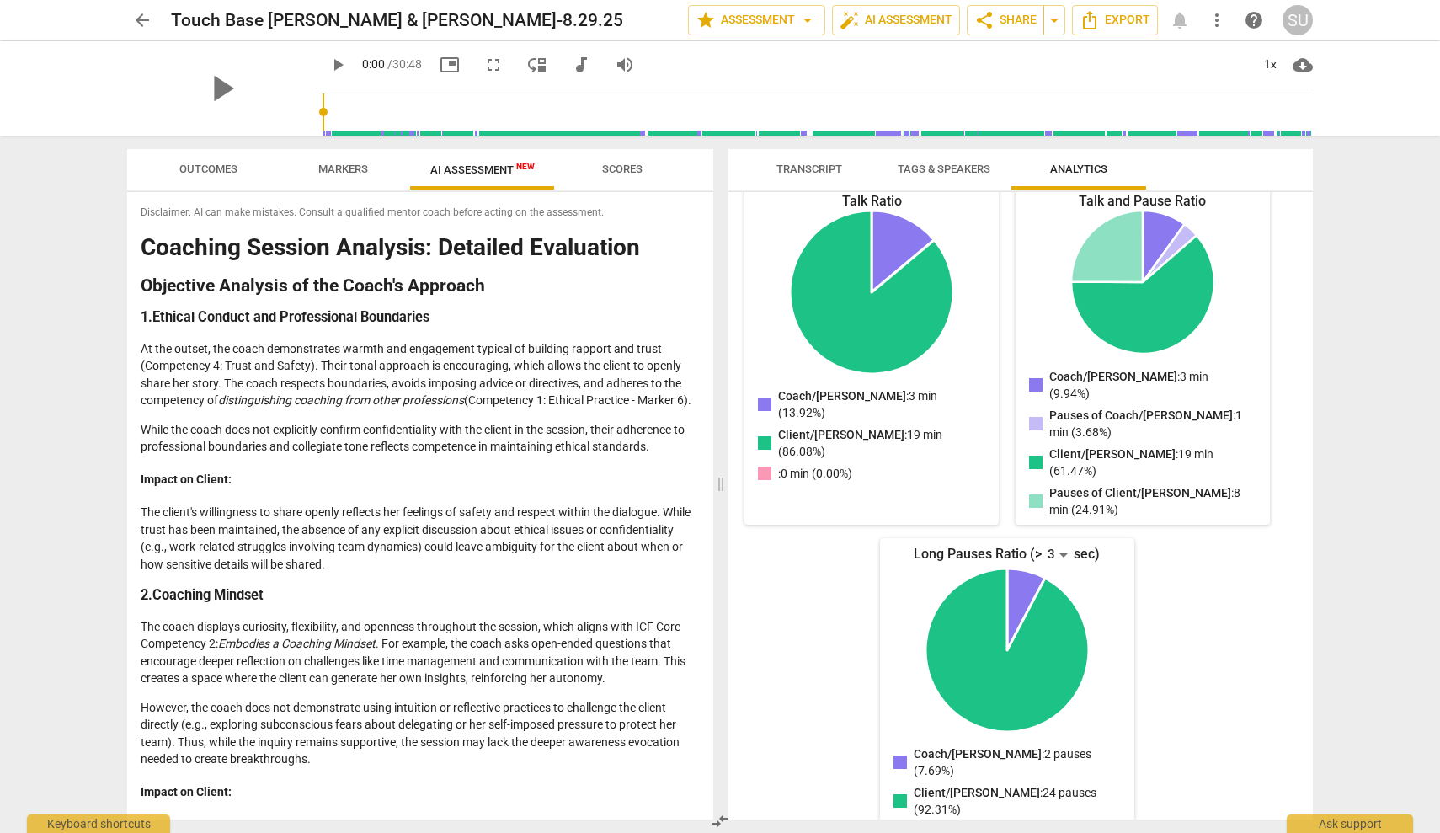
click at [220, 163] on span "Outcomes" at bounding box center [208, 169] width 58 height 13
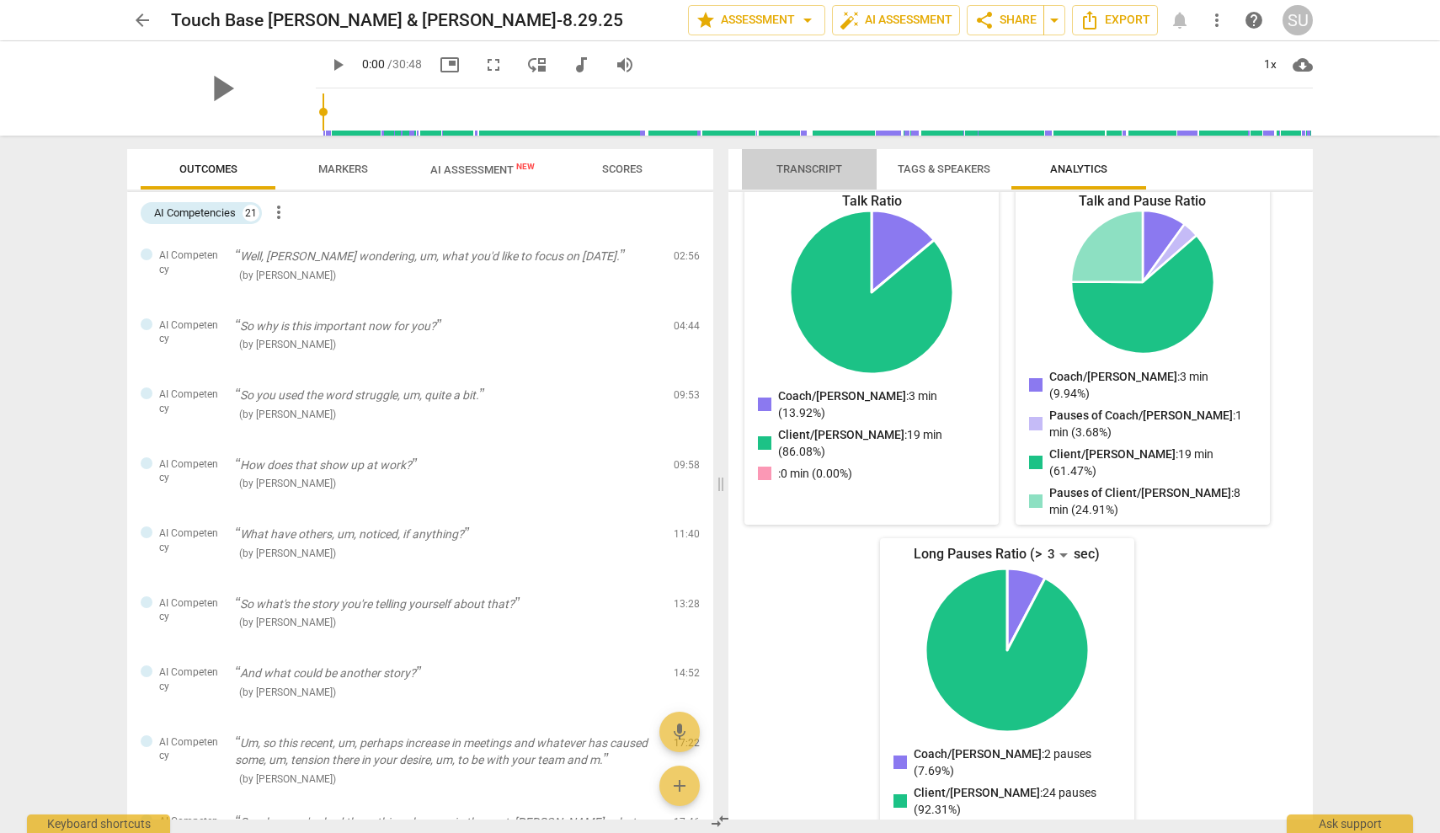
click at [839, 169] on span "Transcript" at bounding box center [810, 169] width 66 height 13
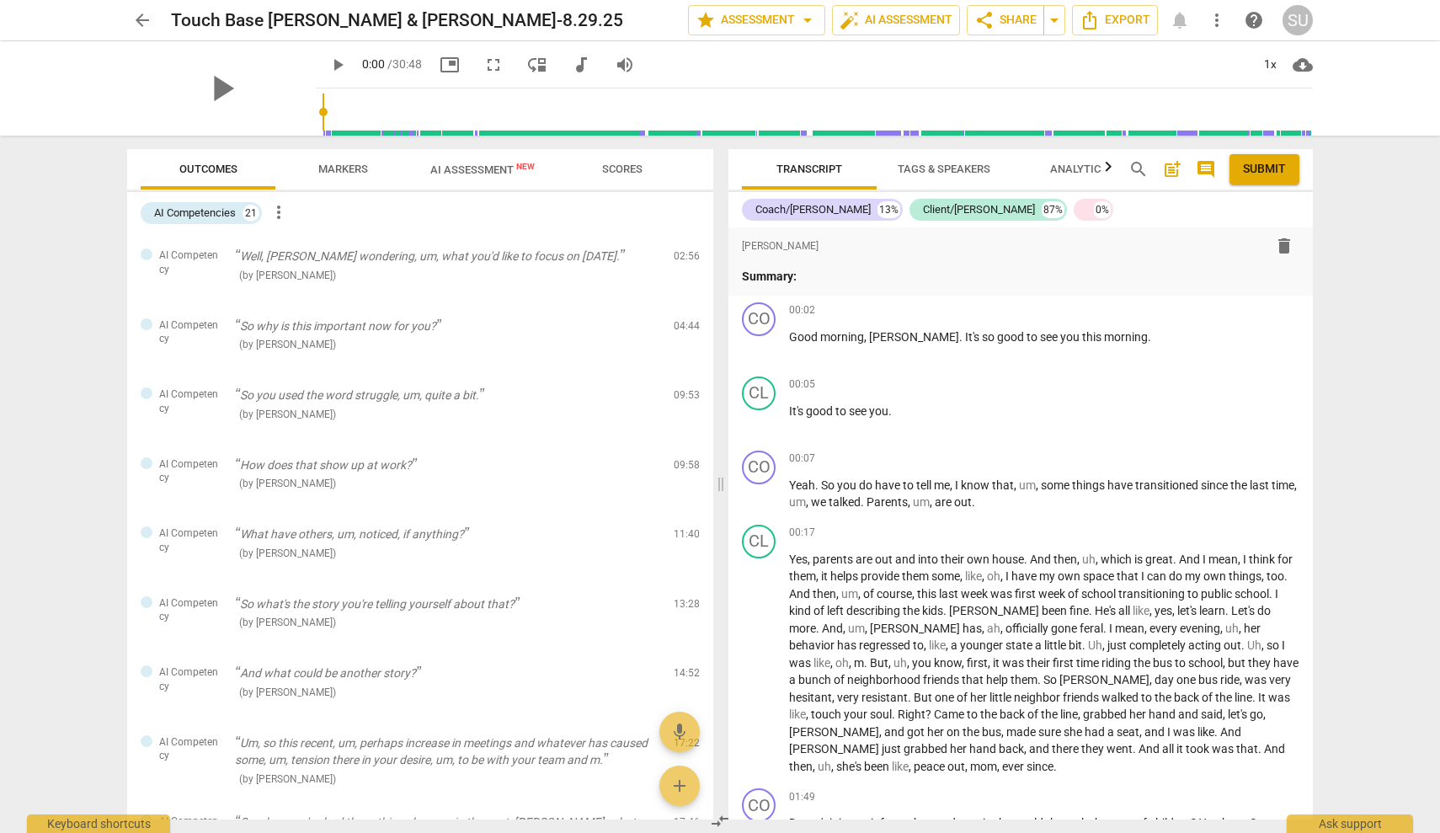
click at [975, 173] on span "Tags & Speakers" at bounding box center [944, 169] width 93 height 13
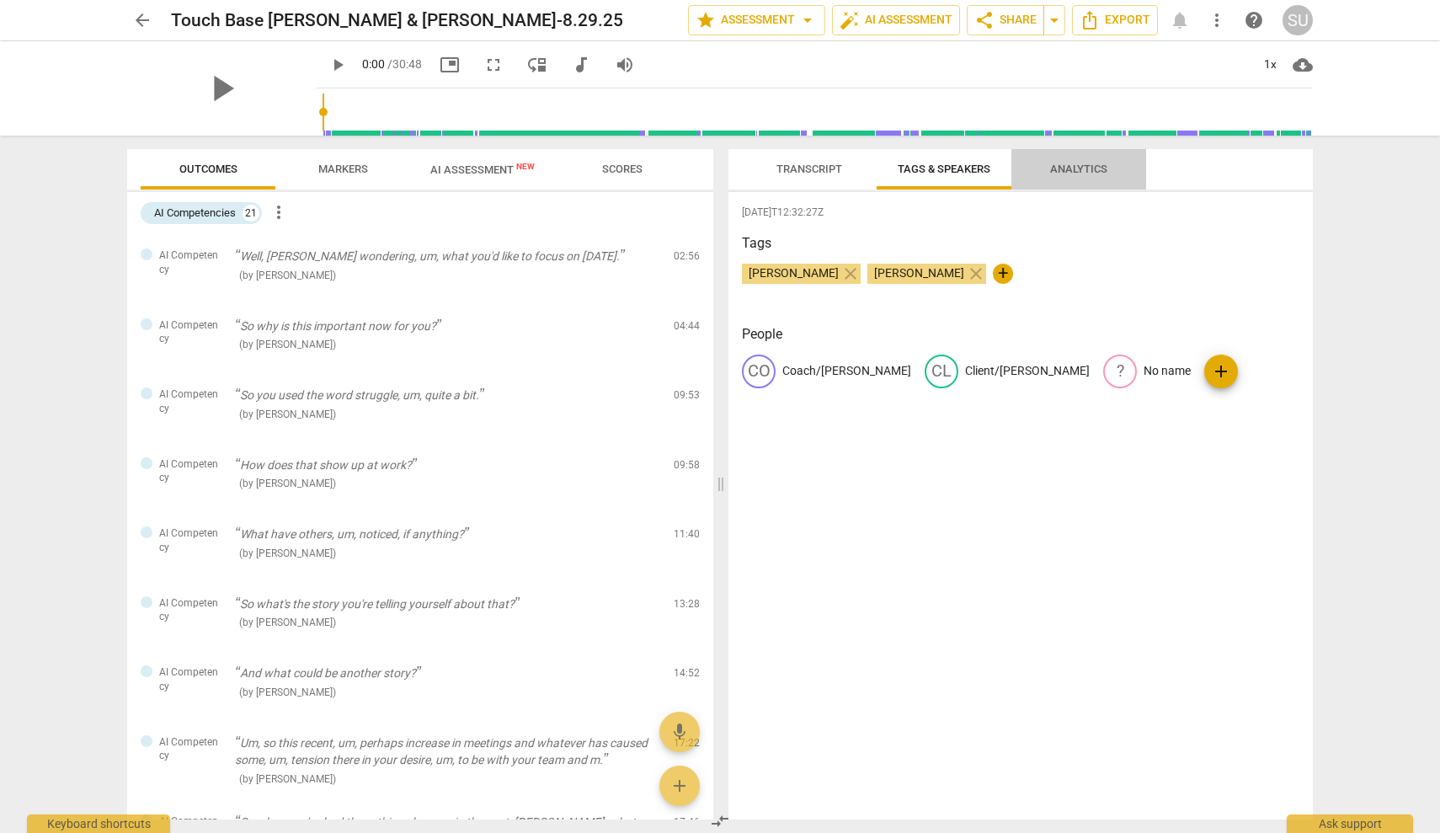
click at [1055, 171] on span "Analytics" at bounding box center [1078, 169] width 57 height 13
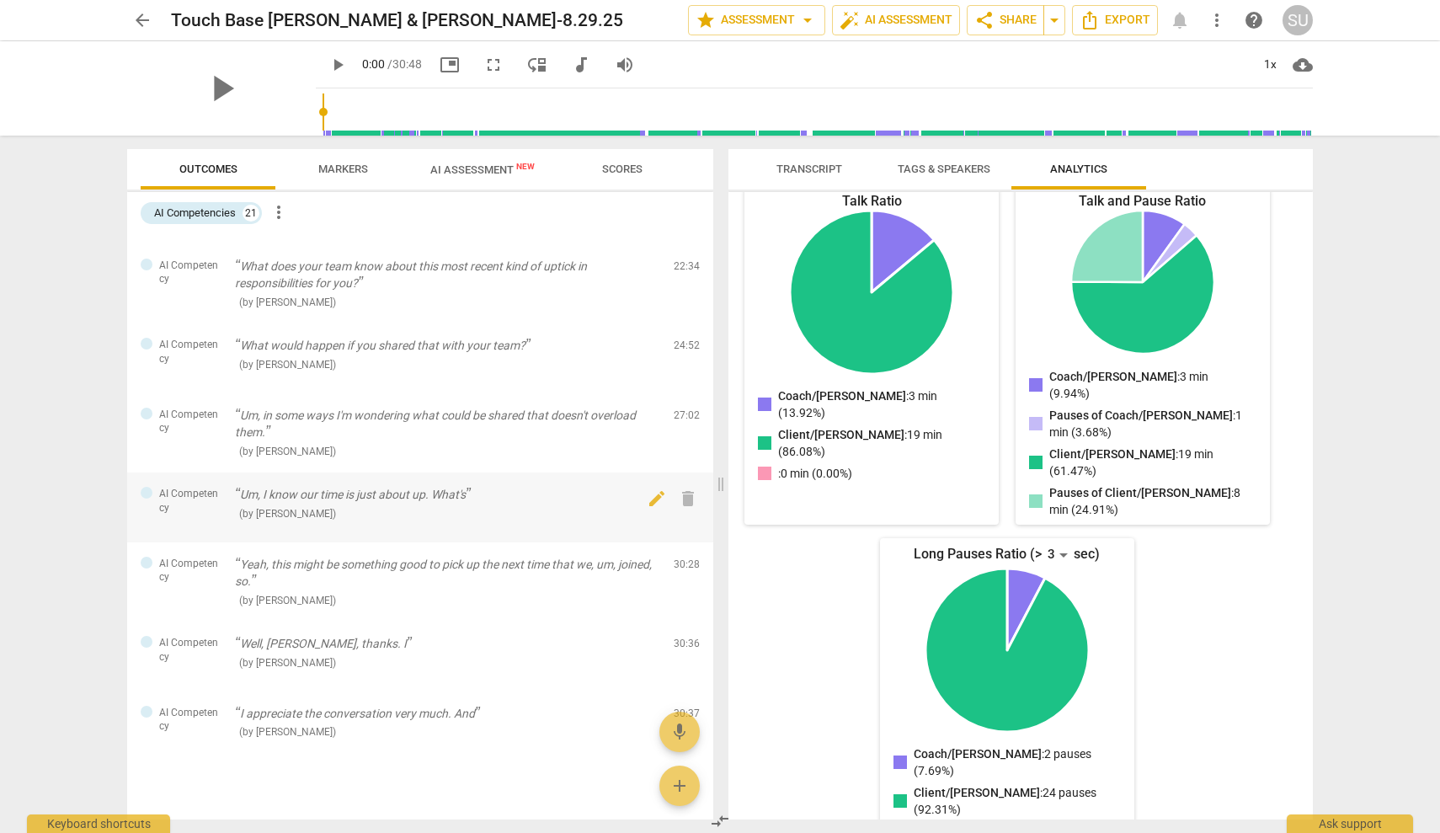
scroll to position [1009, 0]
click at [1324, 820] on div "Ask support" at bounding box center [1350, 819] width 126 height 27
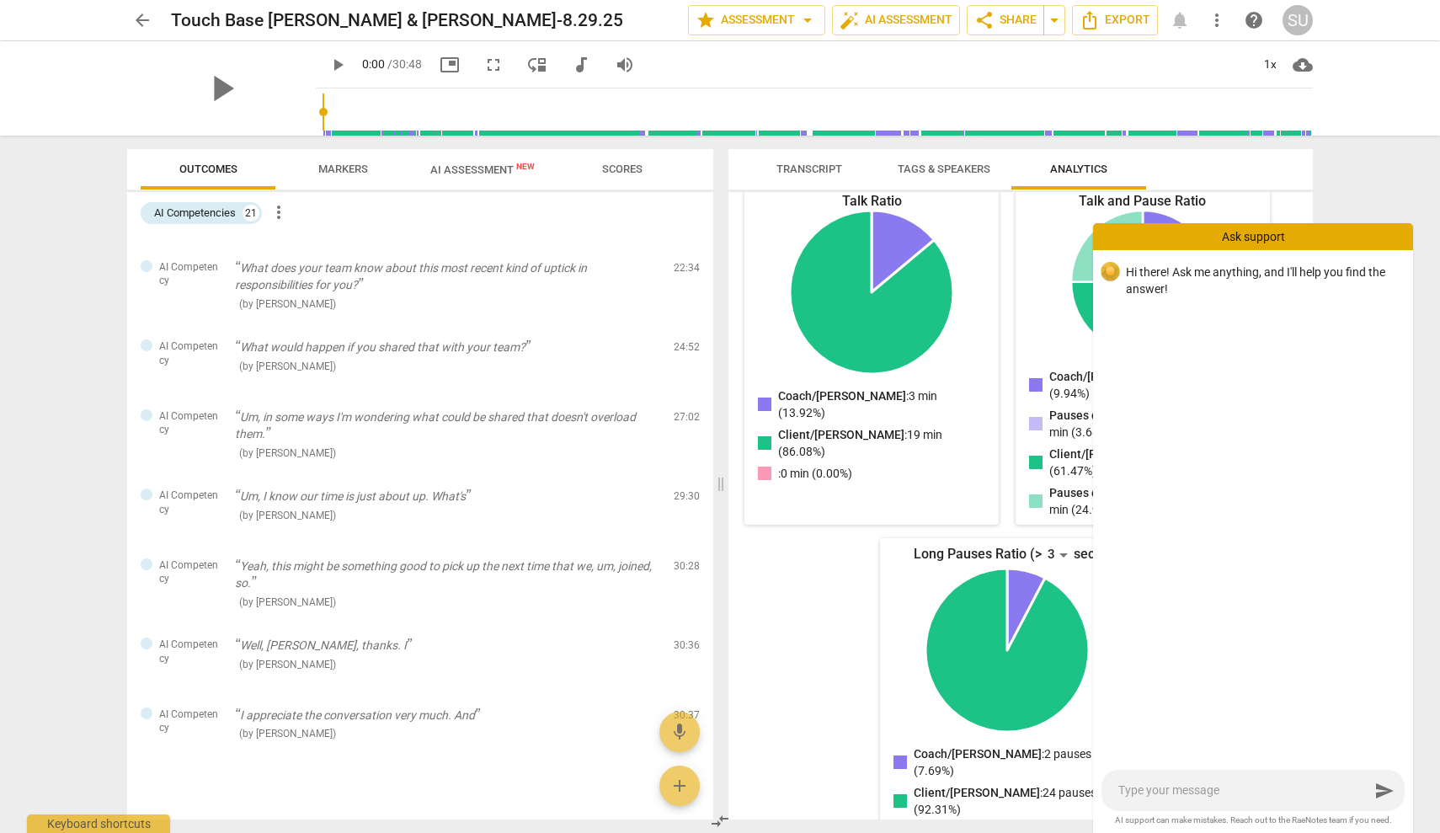
click at [1221, 801] on div "send" at bounding box center [1253, 790] width 303 height 41
click at [1199, 799] on div "send" at bounding box center [1253, 790] width 303 height 41
click at [328, 67] on span "pause" at bounding box center [338, 65] width 20 height 20
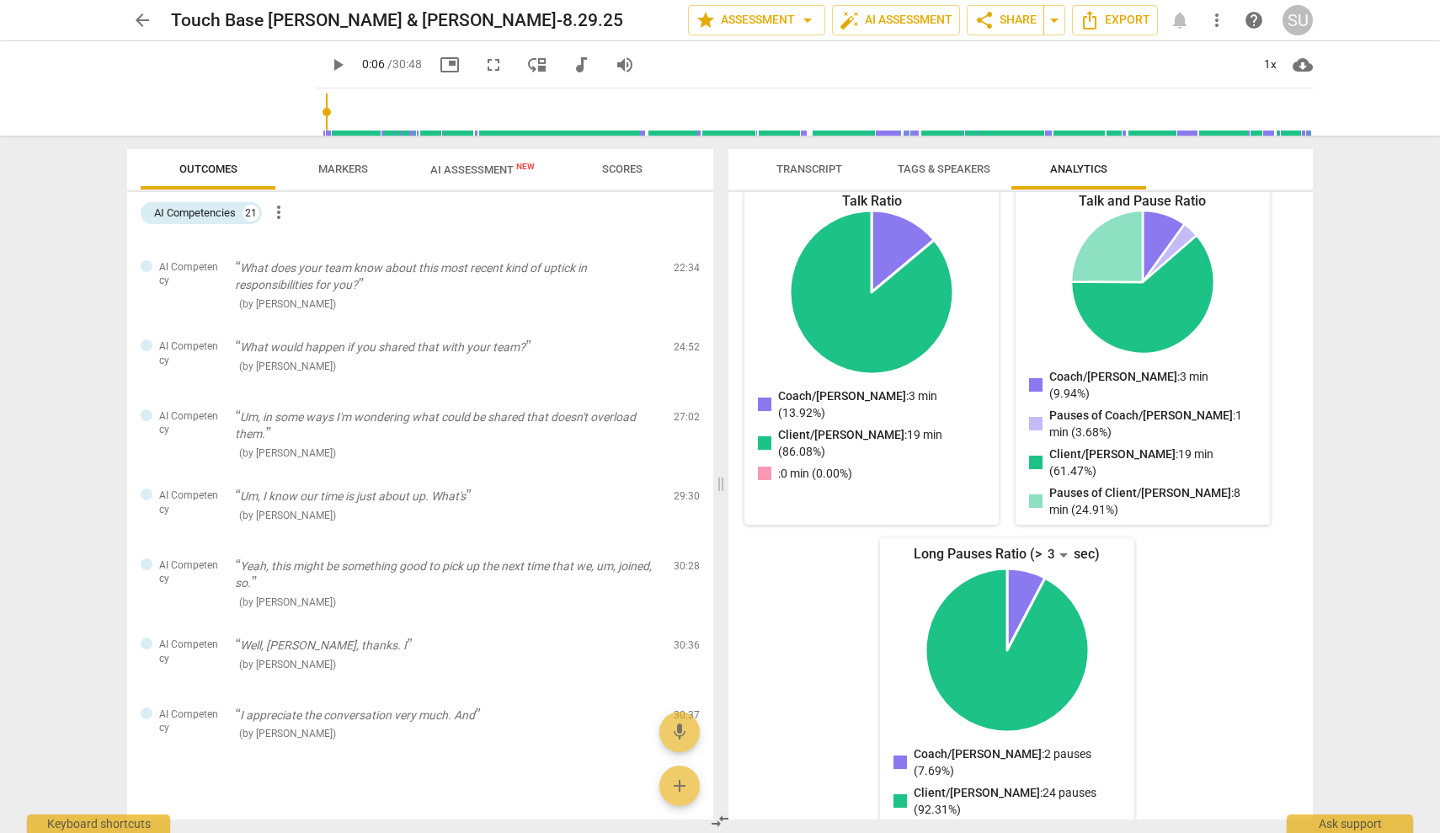
type input "6"
click at [843, 17] on span "auto_fix_high" at bounding box center [850, 20] width 20 height 20
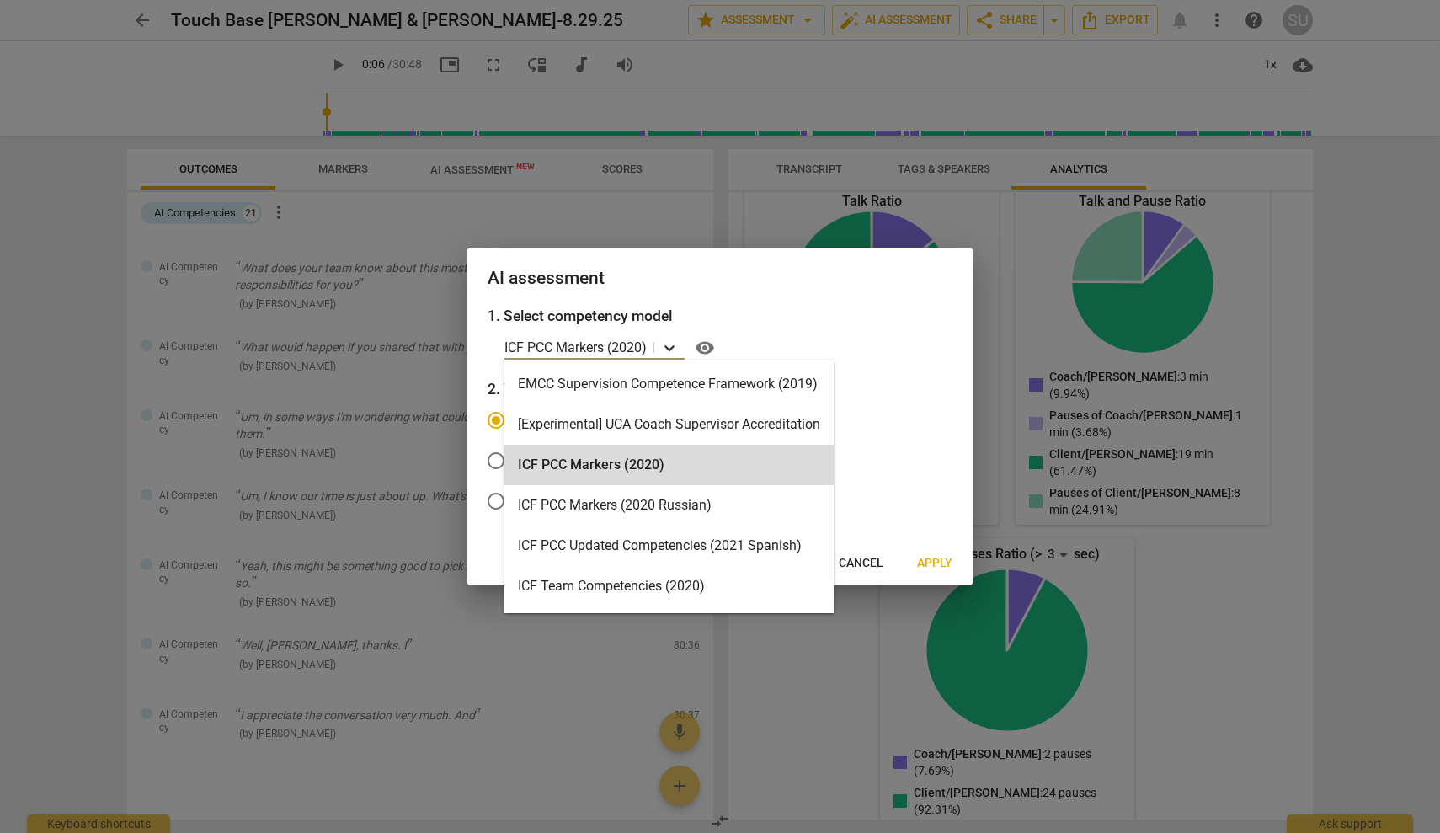
click at [675, 343] on icon at bounding box center [669, 347] width 17 height 17
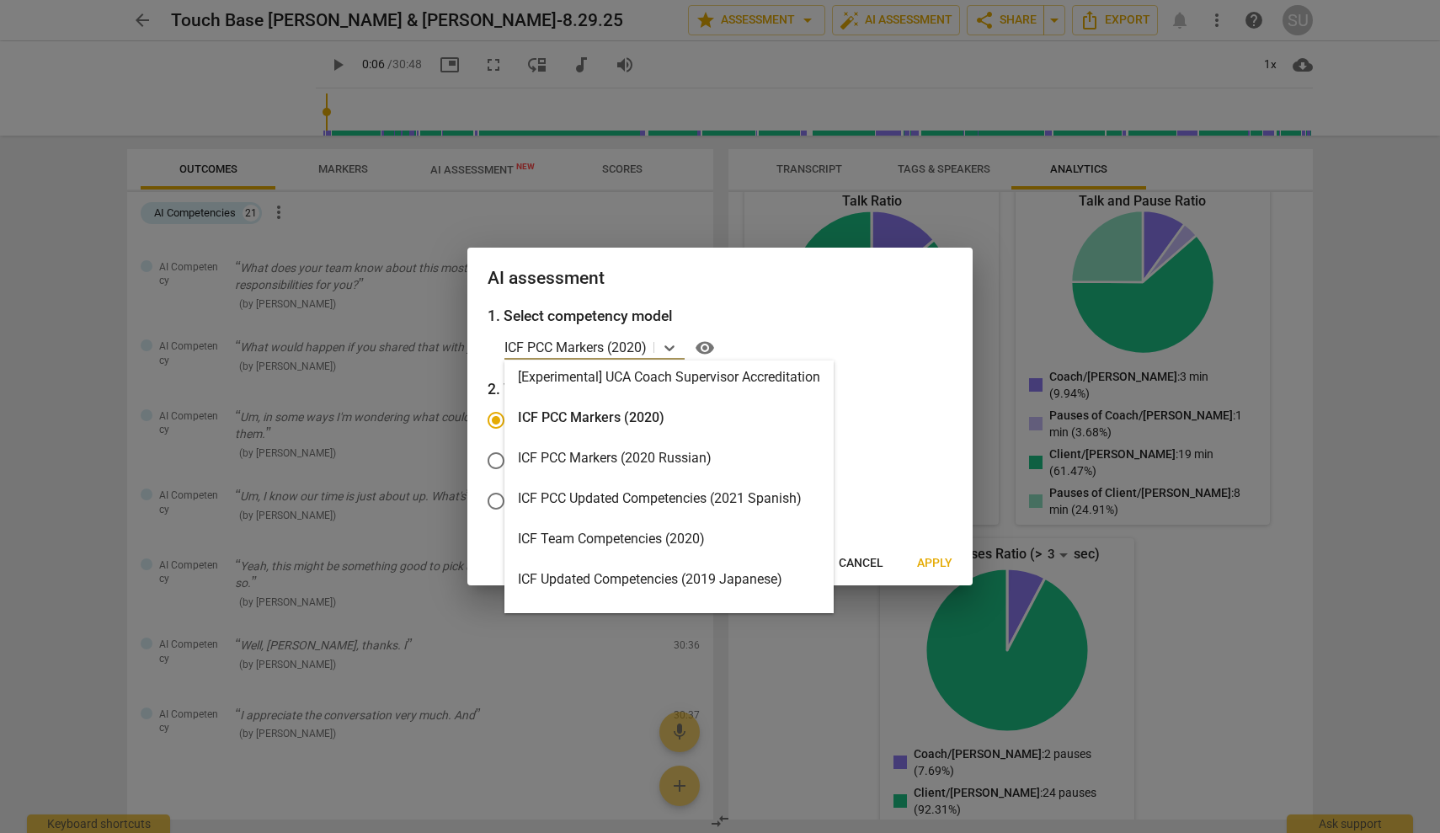
scroll to position [0, 0]
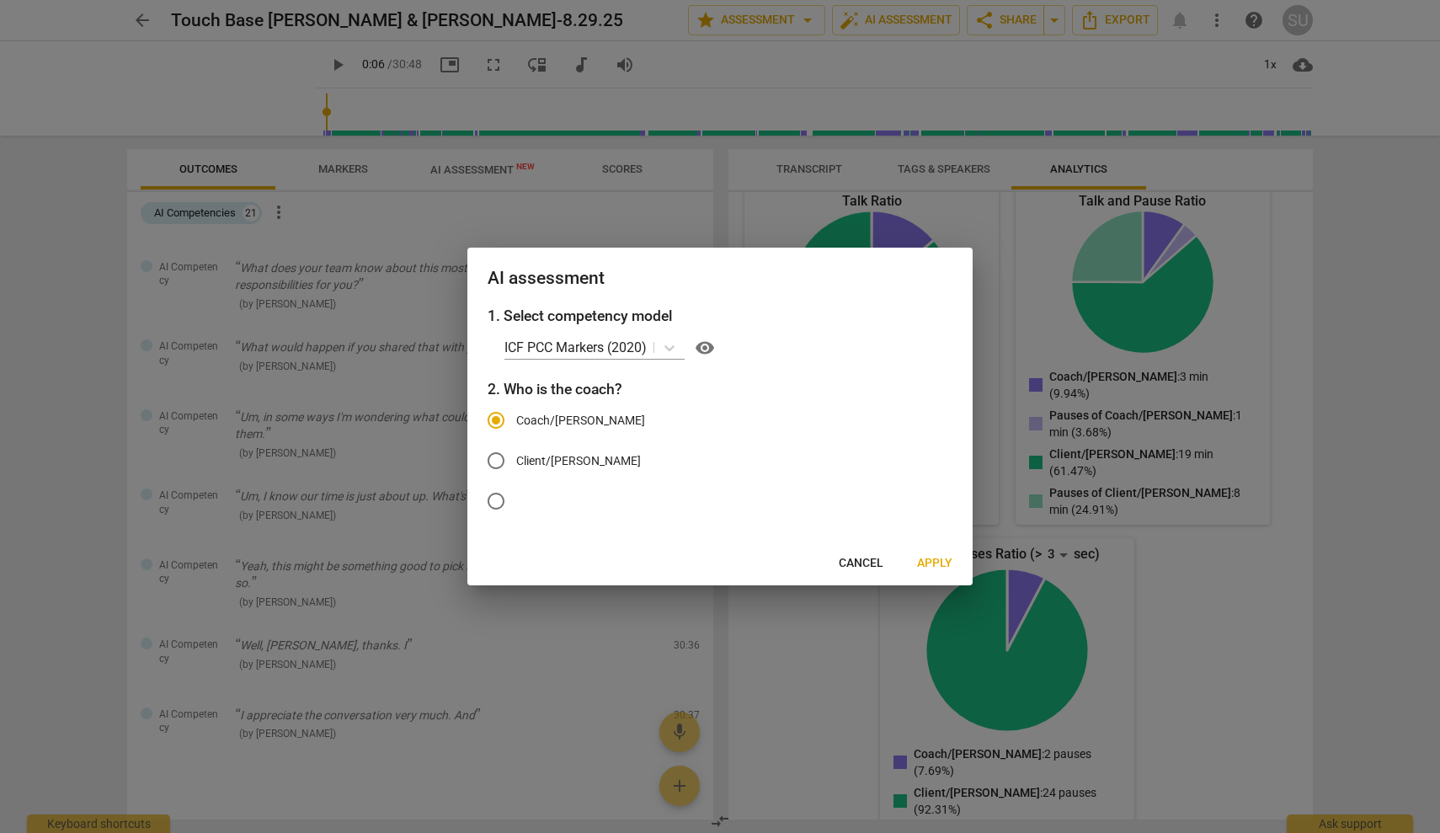
click at [772, 311] on h3 "1. Select competency model" at bounding box center [720, 316] width 465 height 22
click at [584, 457] on label "Client/[PERSON_NAME]" at bounding box center [707, 461] width 463 height 40
click at [516, 457] on input "Client/[PERSON_NAME]" at bounding box center [496, 461] width 40 height 40
radio input "true"
click at [501, 419] on input "Coach/[PERSON_NAME]" at bounding box center [496, 420] width 40 height 40
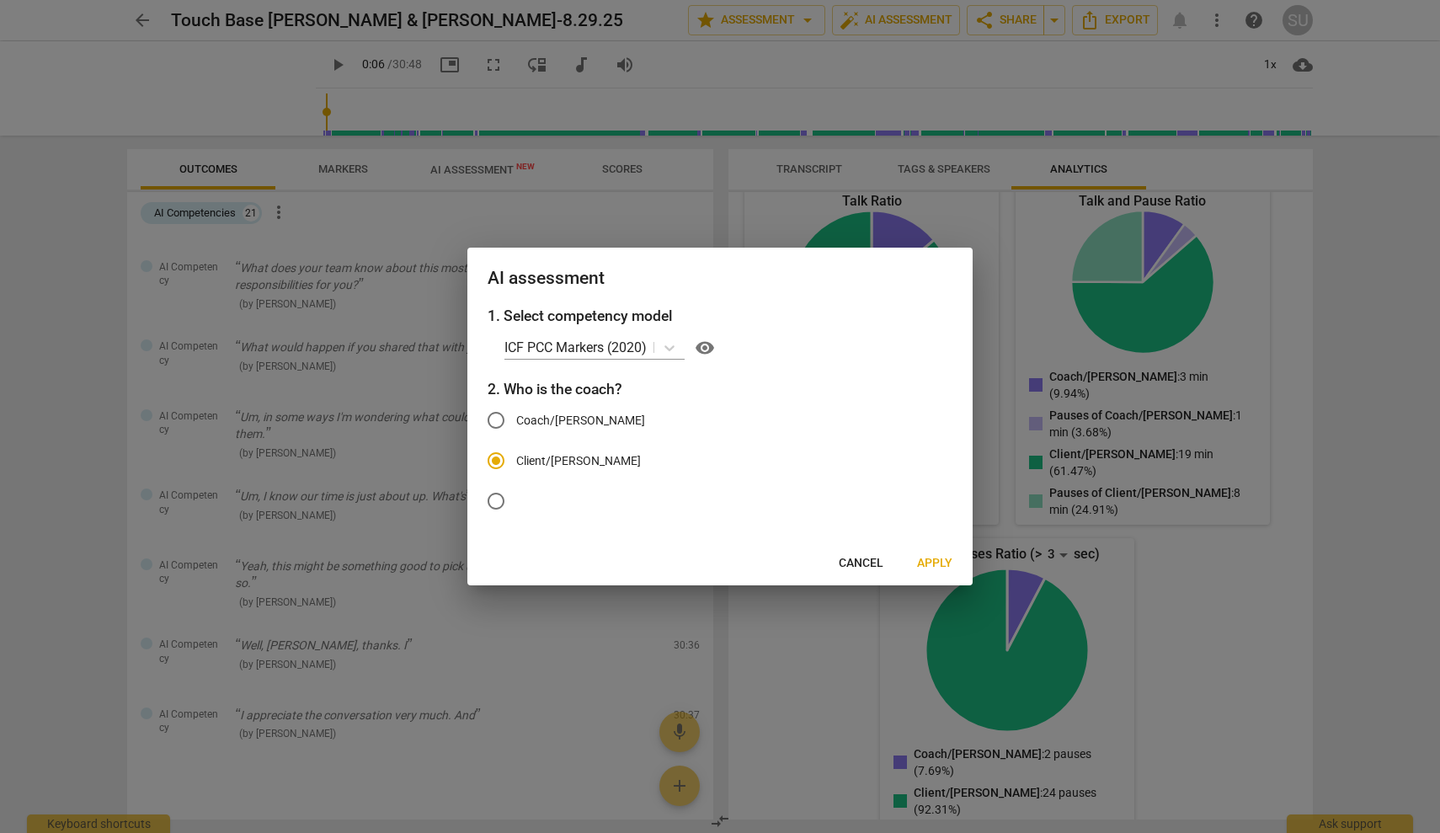
radio input "true"
radio input "false"
click at [940, 558] on span "Apply" at bounding box center [934, 563] width 35 height 17
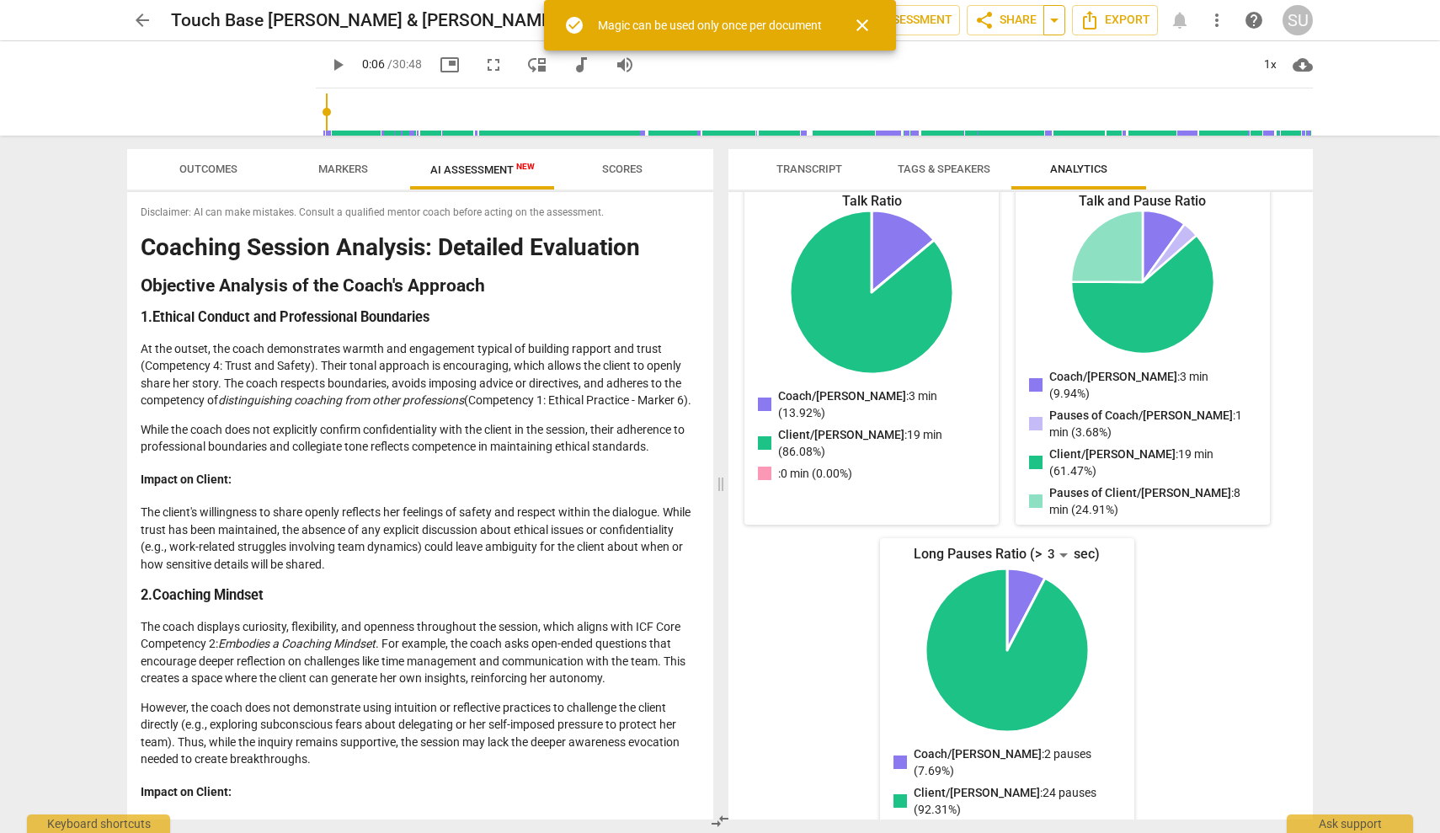
click at [1057, 25] on span "arrow_drop_down" at bounding box center [1054, 20] width 20 height 20
click at [1114, 76] on div "play_arrow 0:06 / 30:48 picture_in_picture fullscreen move_down audiotrack volu…" at bounding box center [814, 64] width 997 height 47
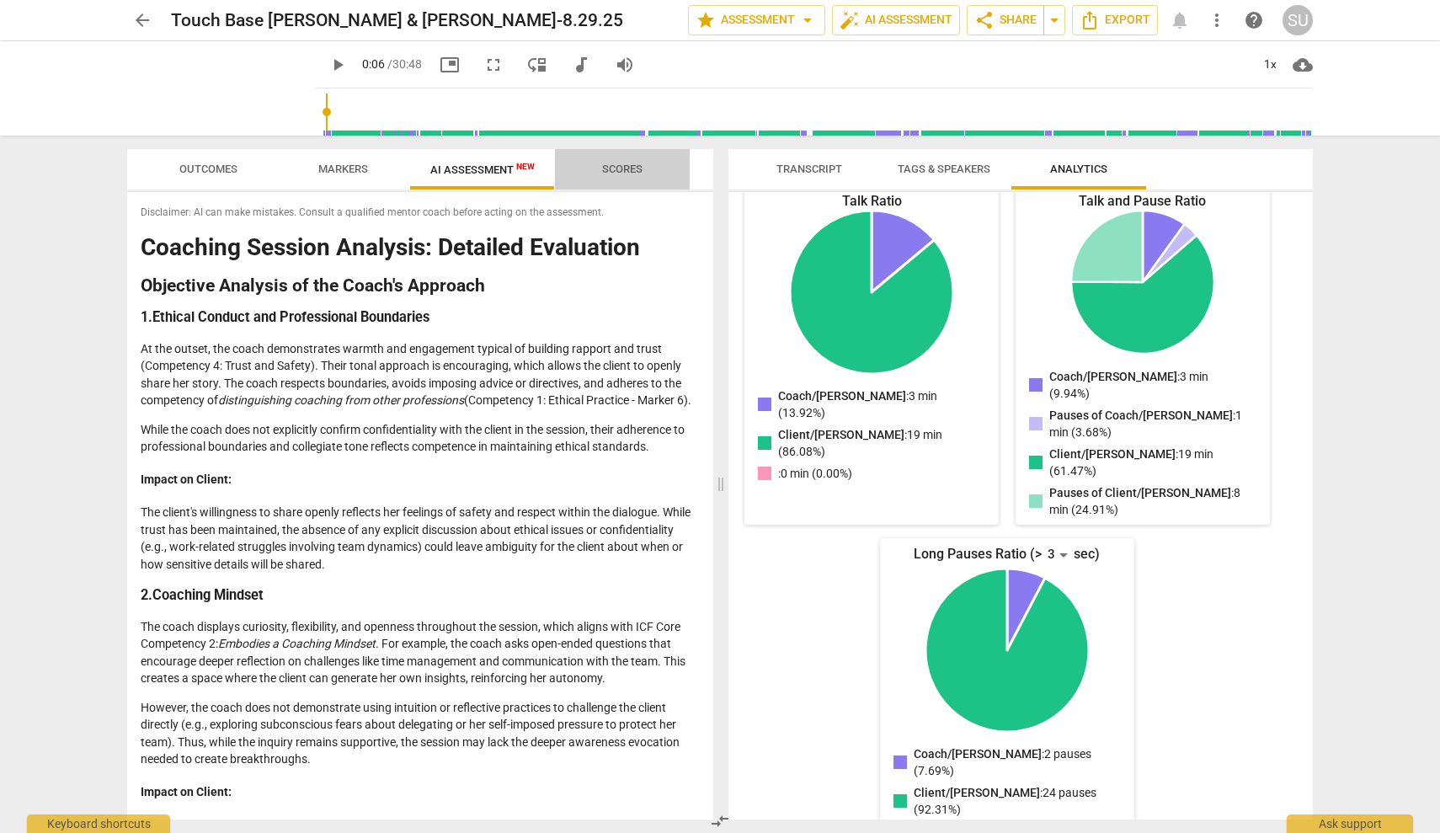
click at [607, 176] on span "Scores" at bounding box center [622, 169] width 81 height 23
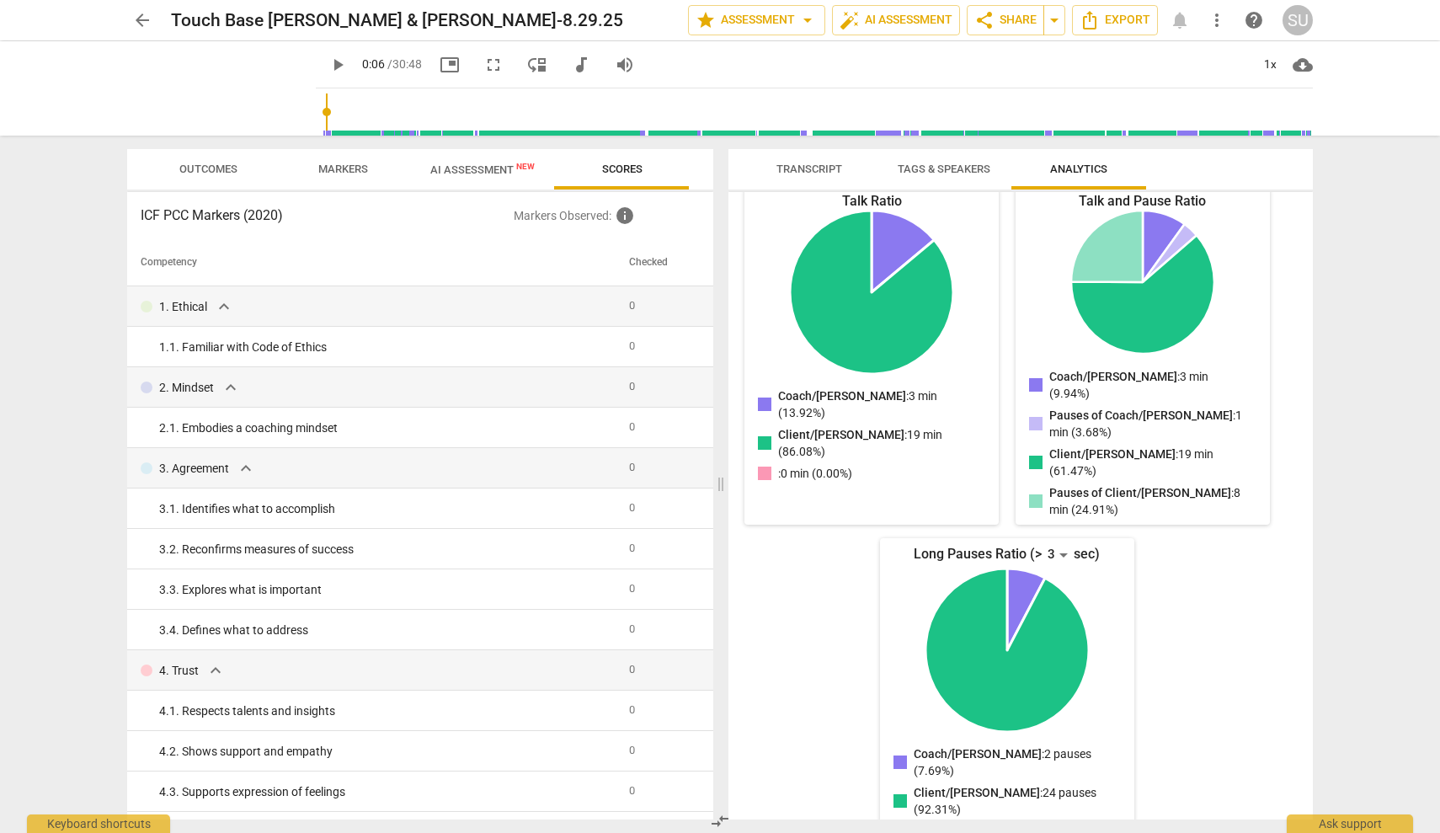
click at [1218, 19] on span "more_vert" at bounding box center [1217, 20] width 20 height 20
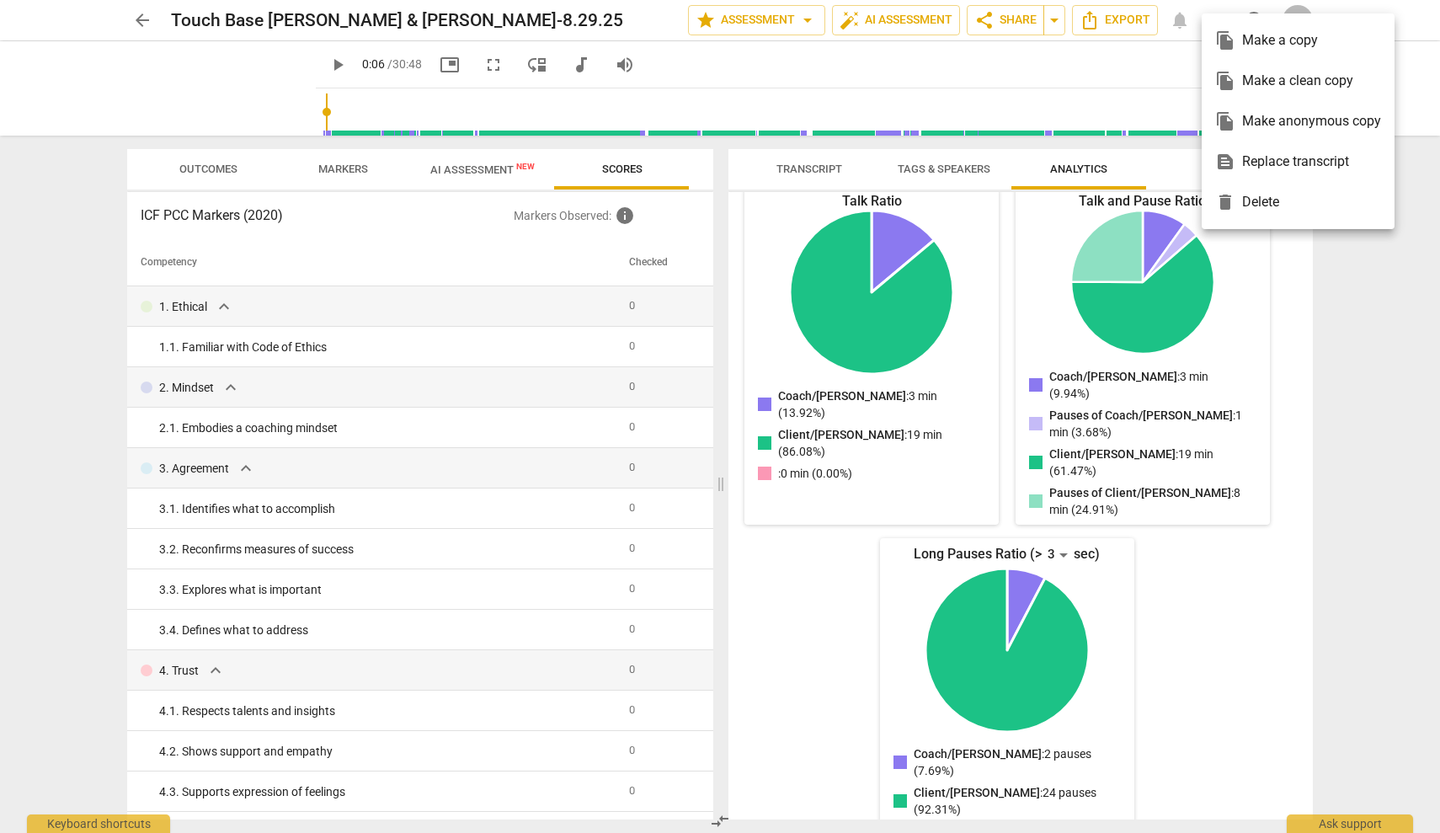
click at [1108, 62] on div at bounding box center [720, 416] width 1440 height 833
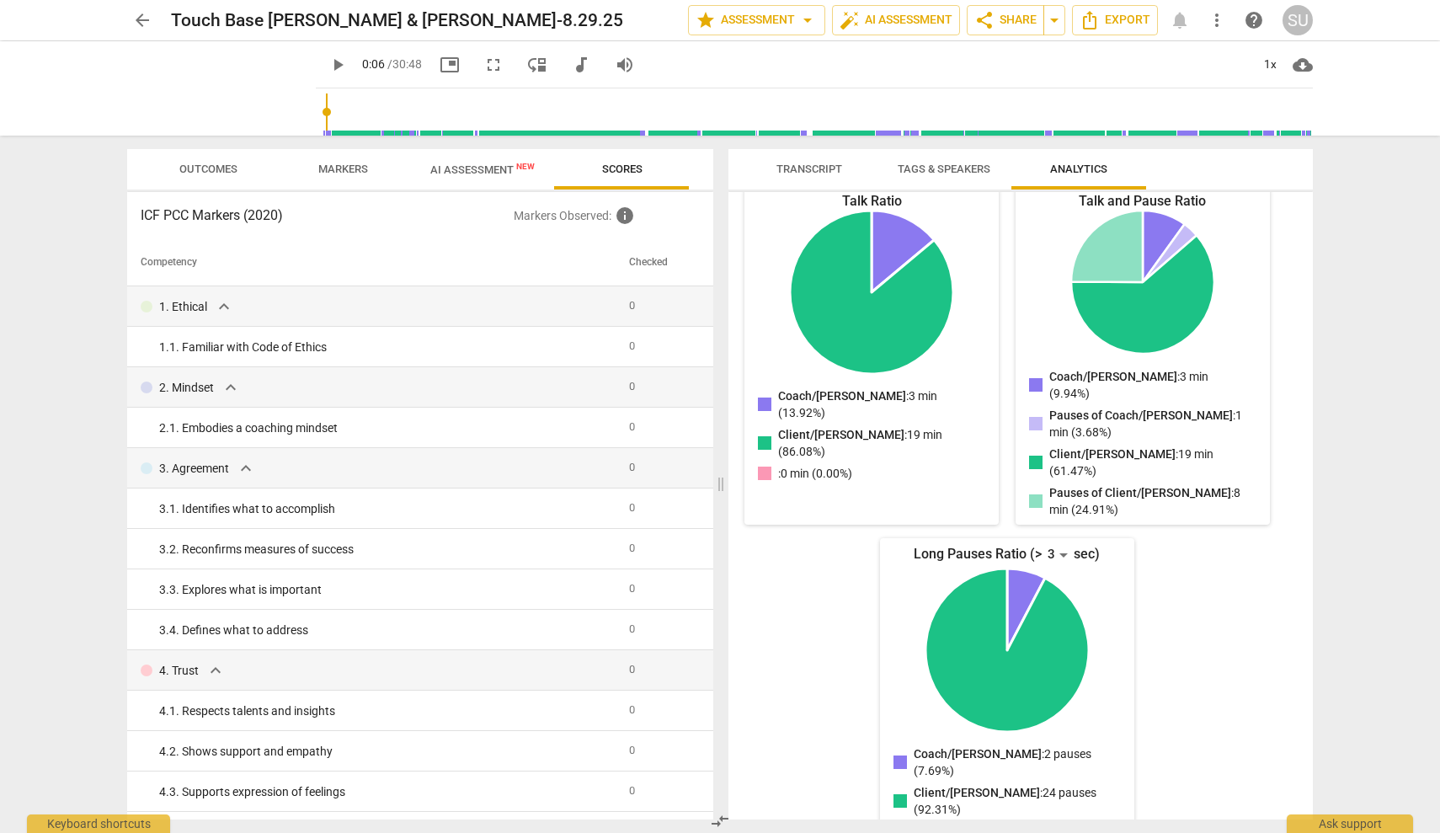
click at [136, 18] on span "arrow_back" at bounding box center [142, 20] width 20 height 20
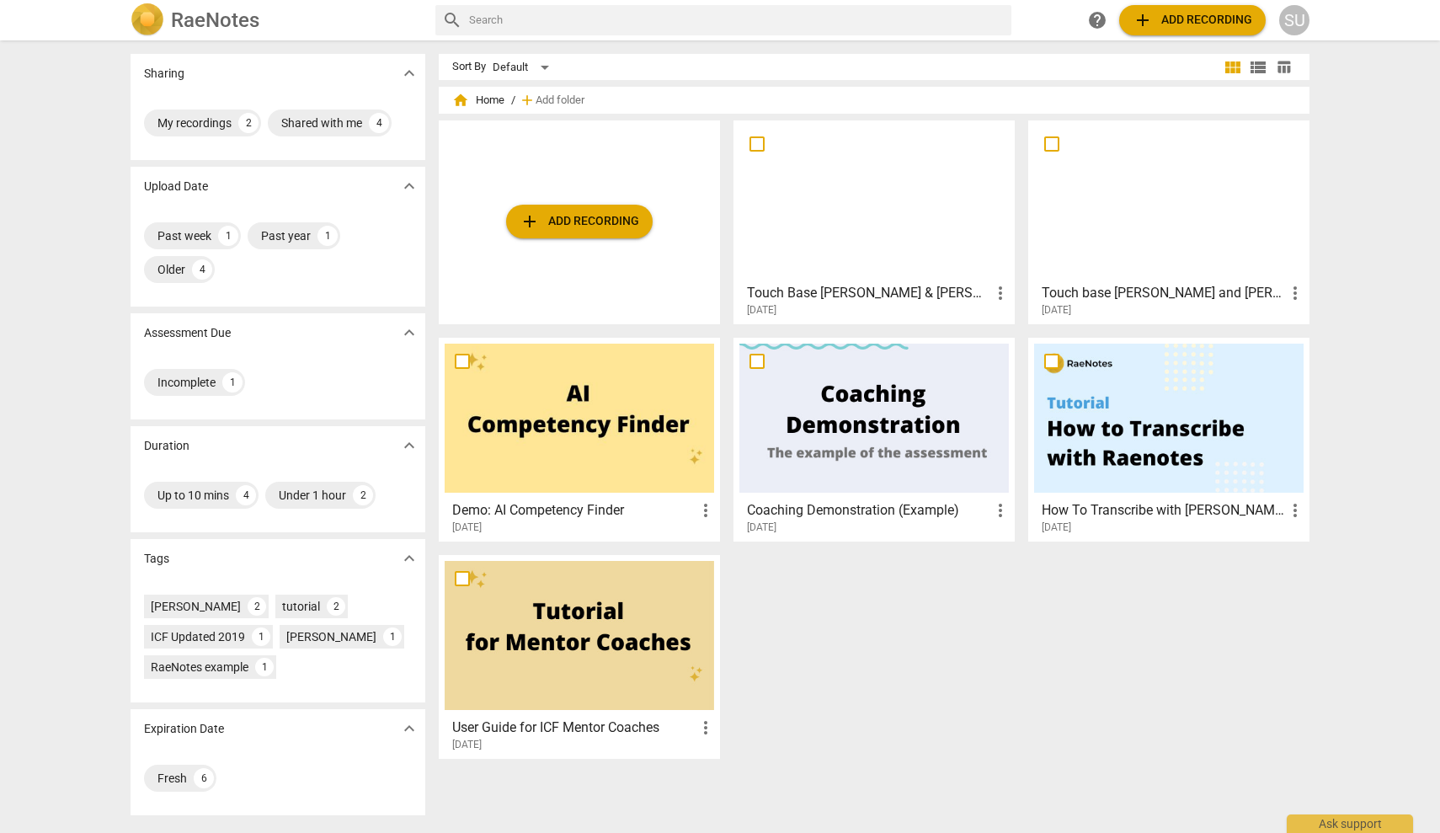
click at [605, 439] on div at bounding box center [580, 418] width 270 height 149
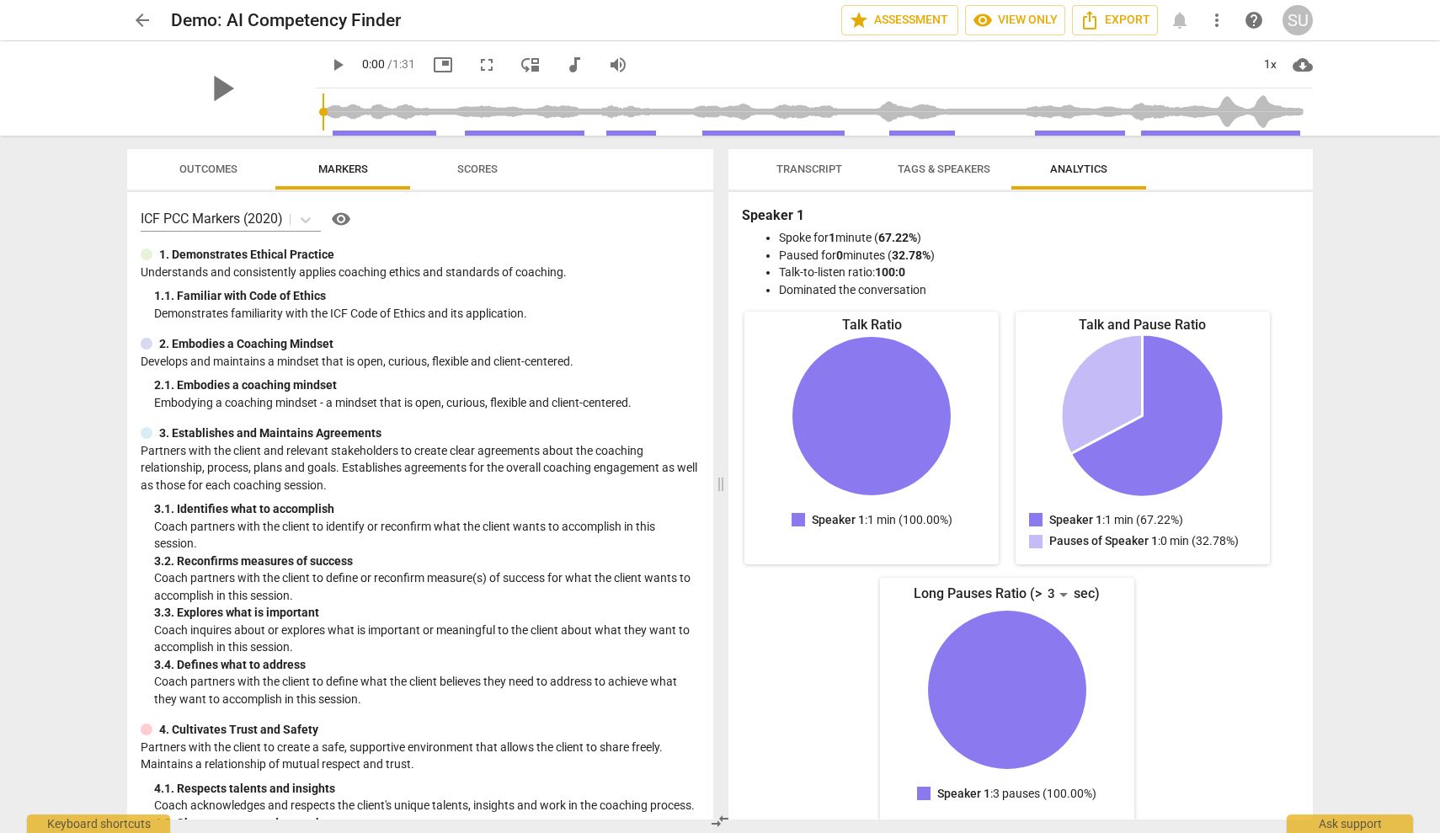
click at [493, 172] on span "Scores" at bounding box center [477, 169] width 40 height 13
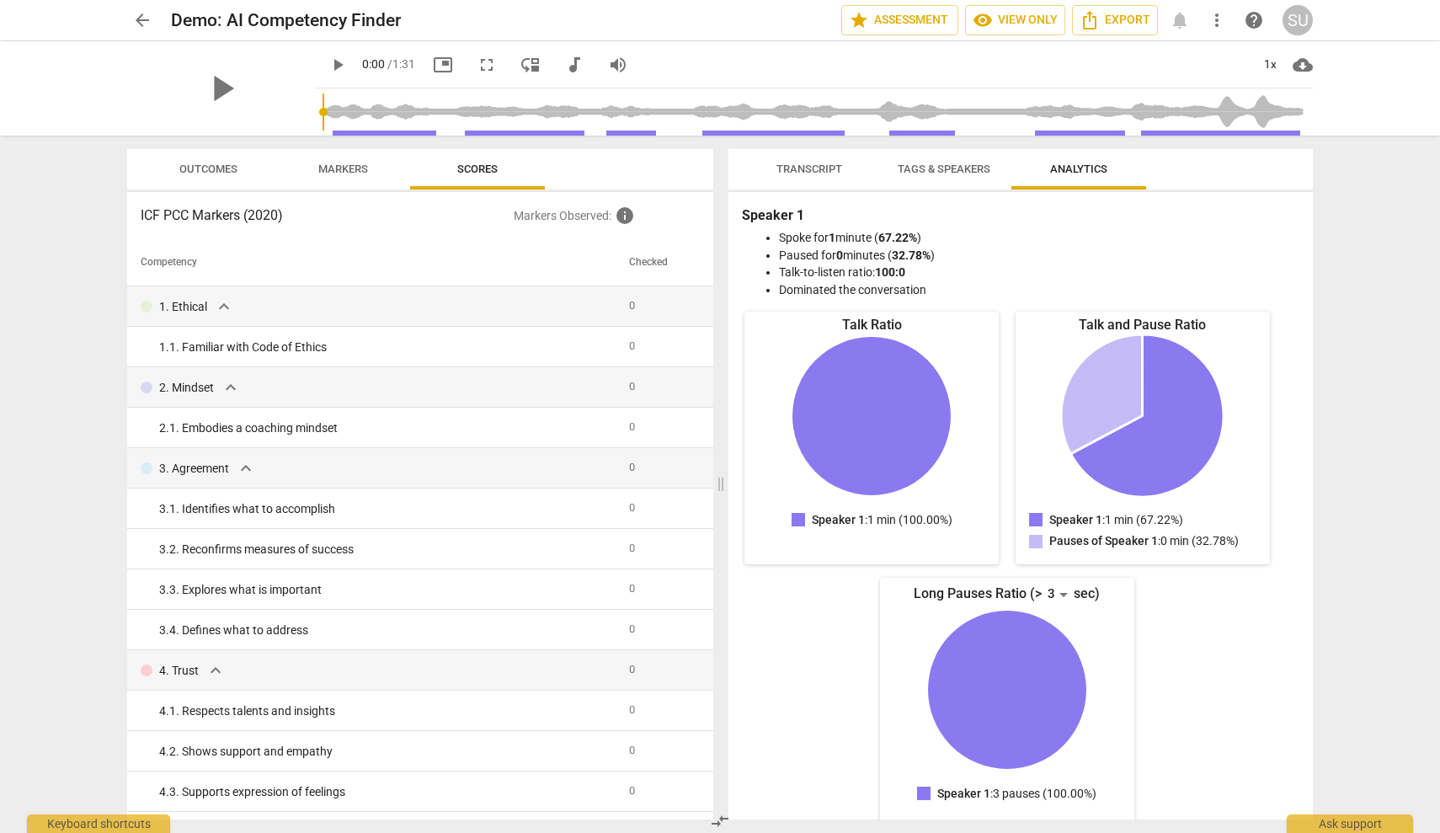
click at [1213, 29] on span "more_vert" at bounding box center [1217, 20] width 20 height 20
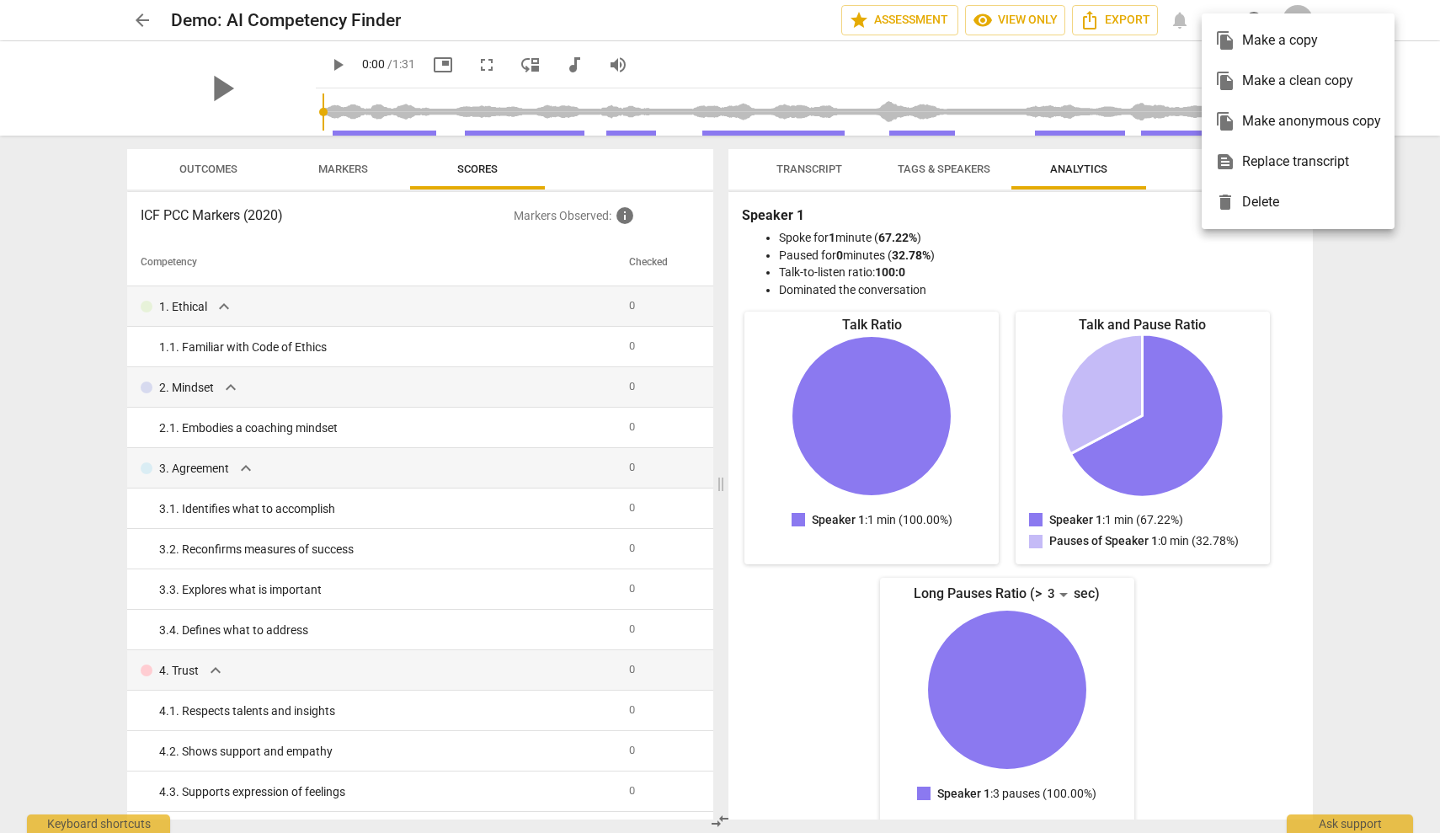
click at [731, 427] on div at bounding box center [720, 416] width 1440 height 833
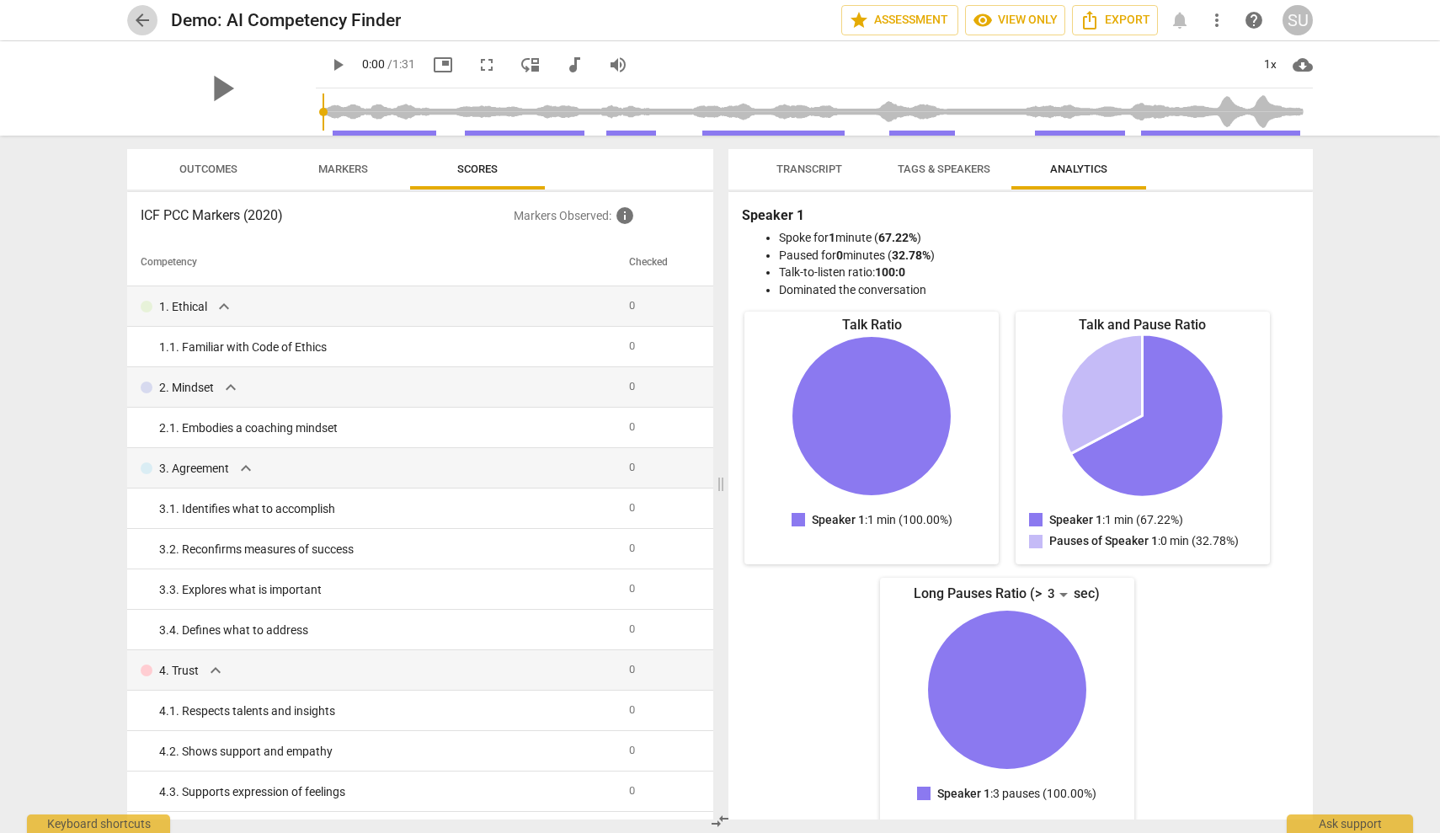
click at [143, 28] on span "arrow_back" at bounding box center [142, 20] width 20 height 20
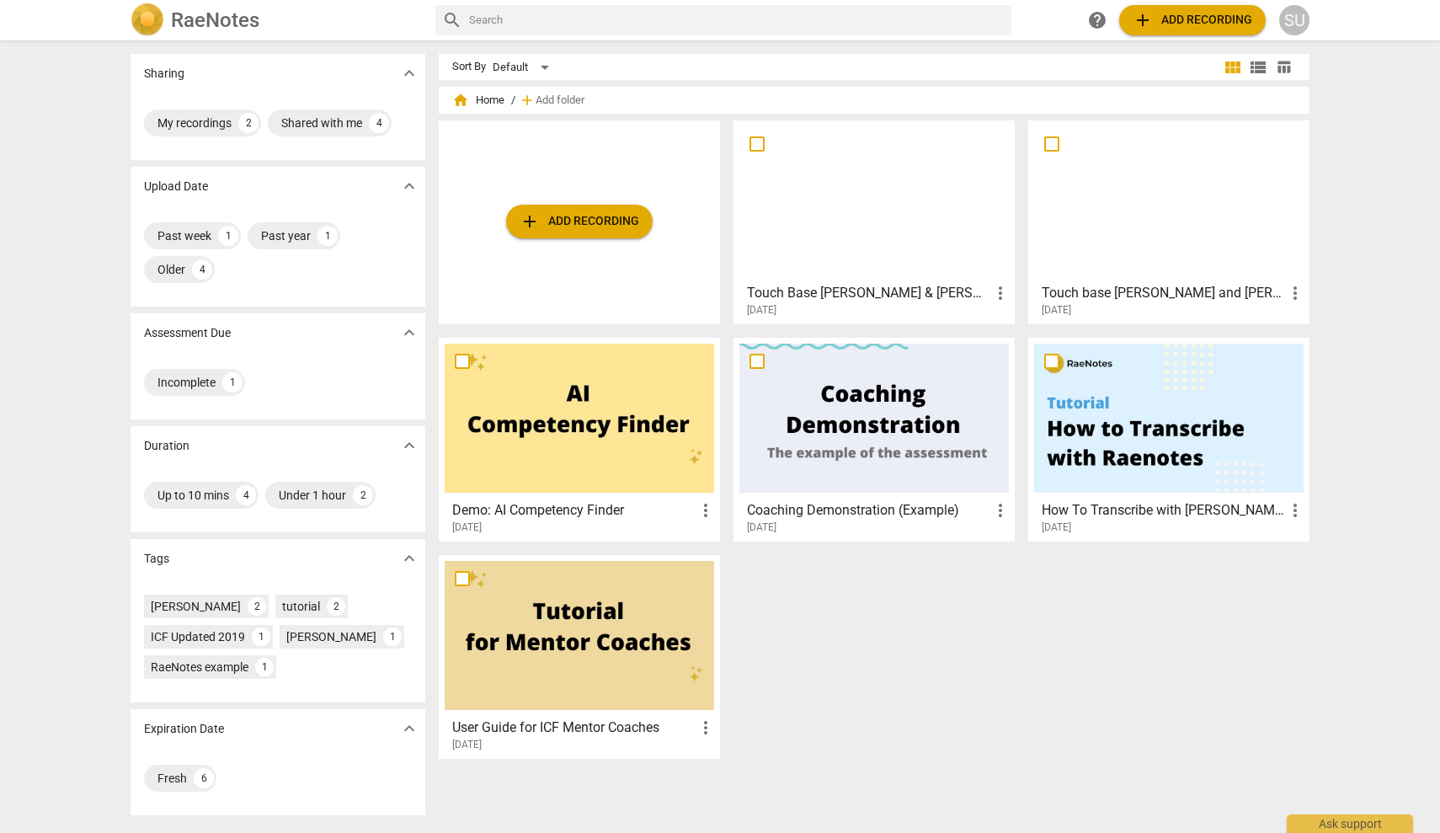
click at [1002, 244] on div at bounding box center [875, 200] width 270 height 149
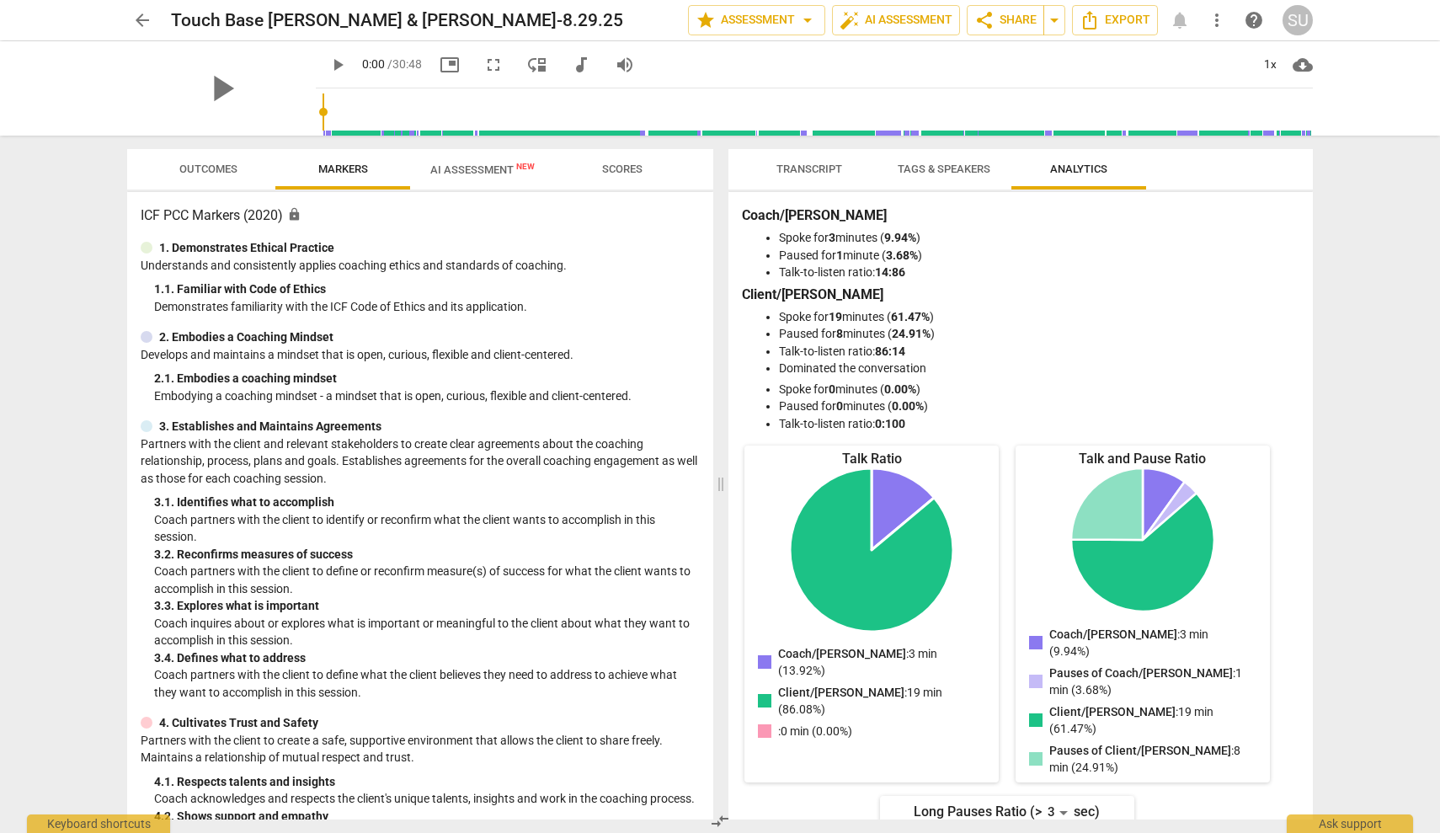
click at [1180, 24] on div "arrow_back Touch Base [PERSON_NAME] & [PERSON_NAME]-8.29.25 edit star Assessmen…" at bounding box center [720, 20] width 1186 height 30
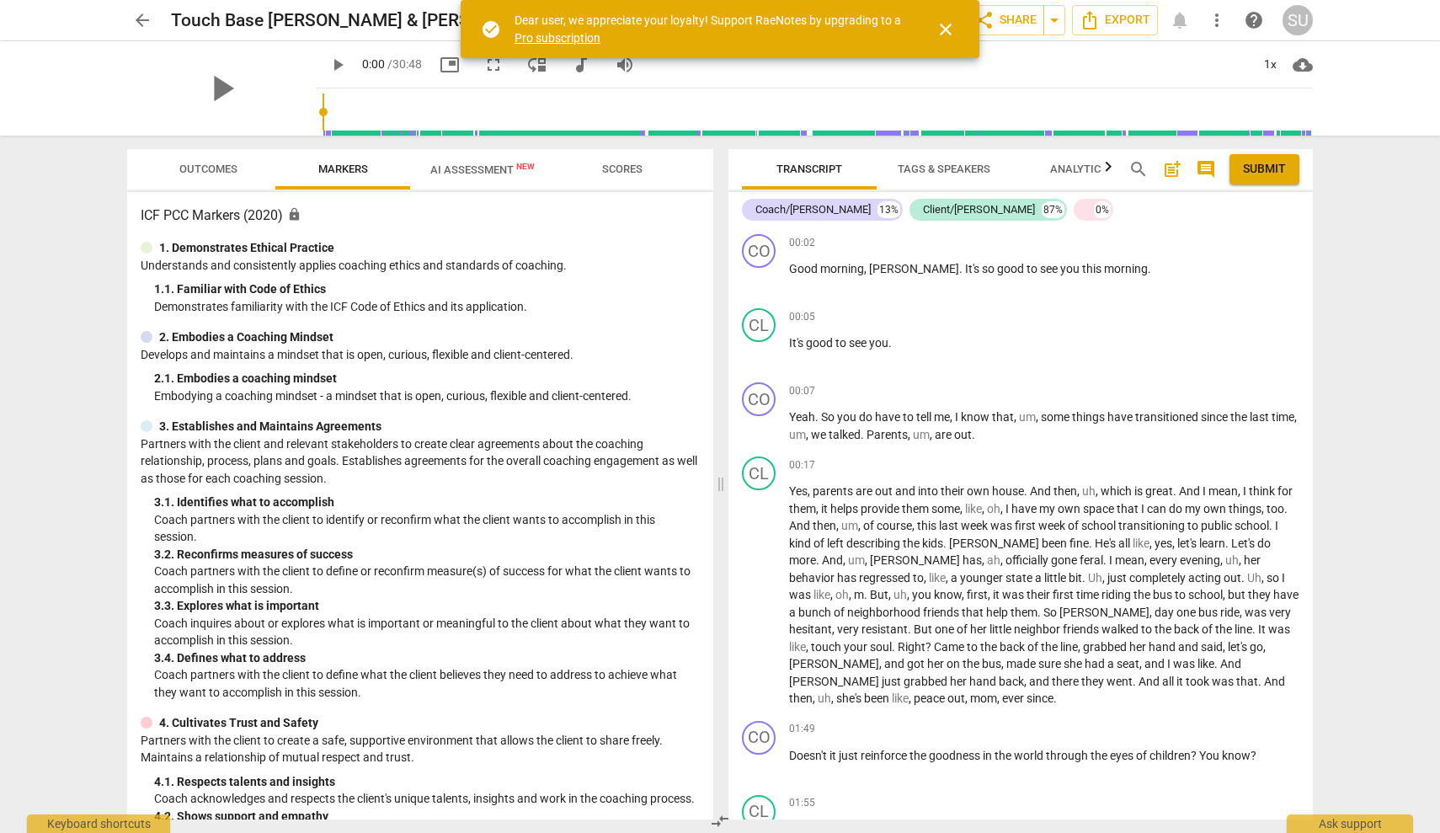
click at [1216, 23] on span "more_vert" at bounding box center [1217, 20] width 20 height 20
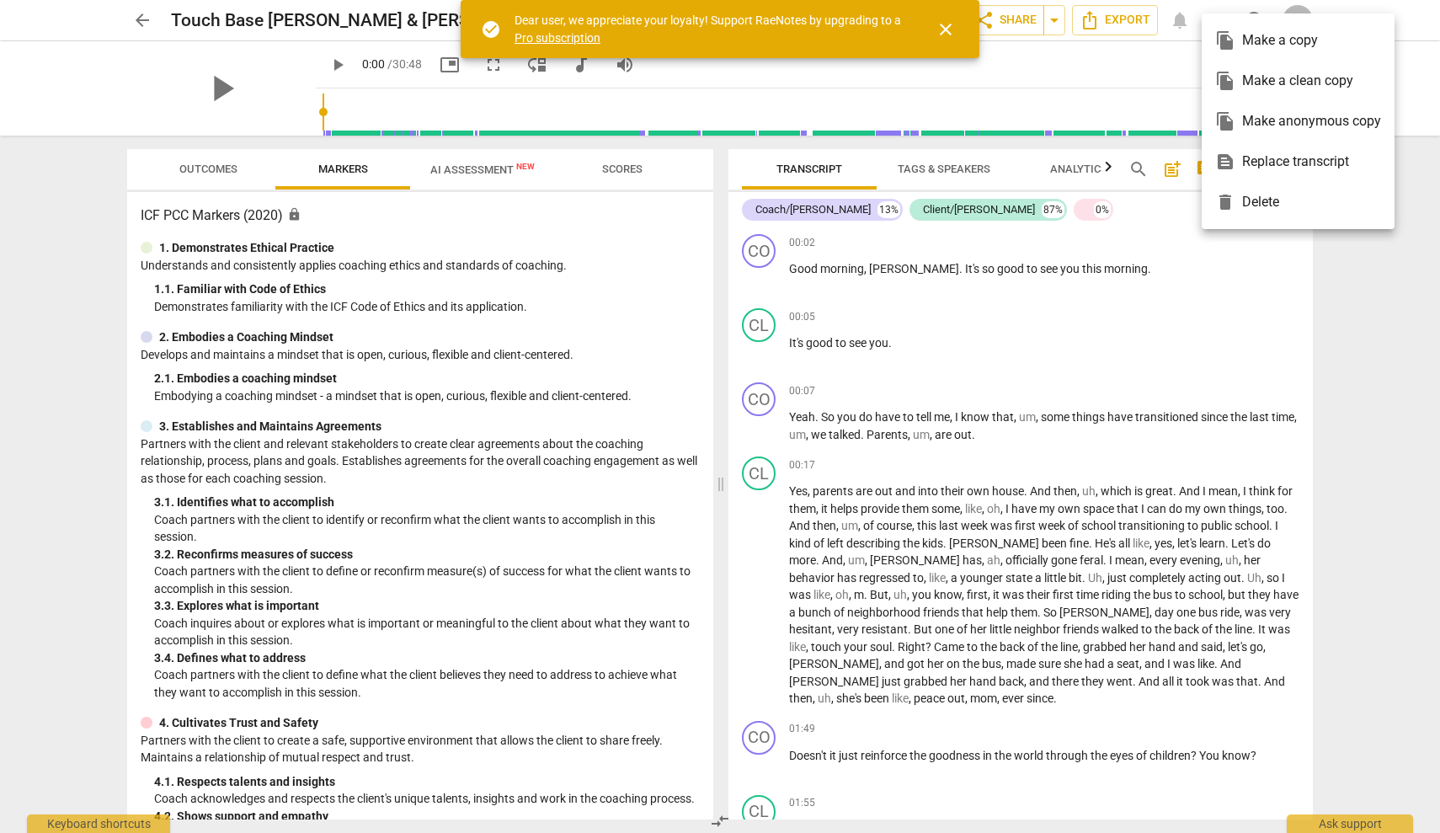
click at [1175, 211] on div at bounding box center [720, 416] width 1440 height 833
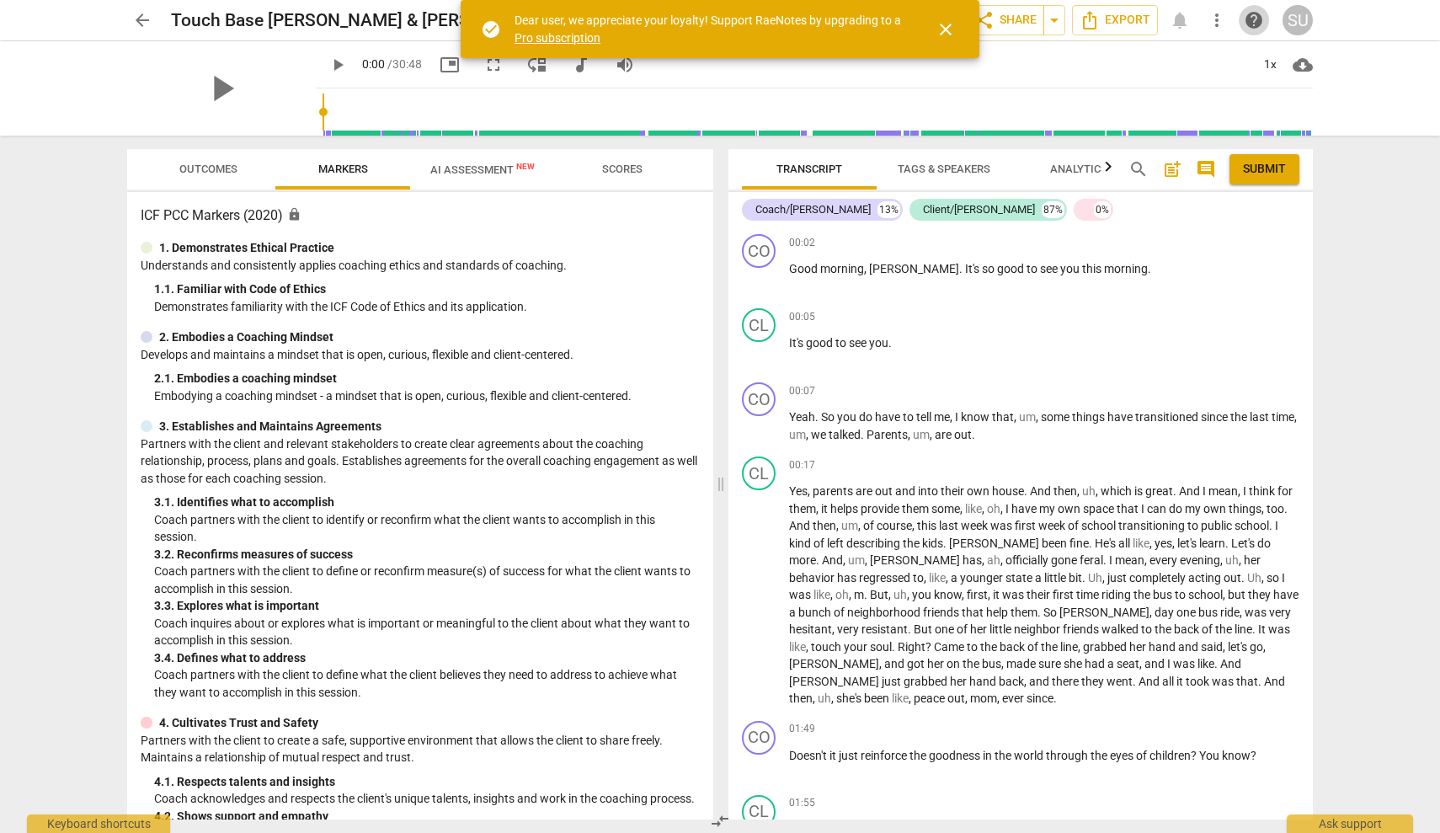
click at [1247, 21] on span "help" at bounding box center [1254, 20] width 20 height 20
click at [1138, 173] on span "search" at bounding box center [1139, 169] width 20 height 20
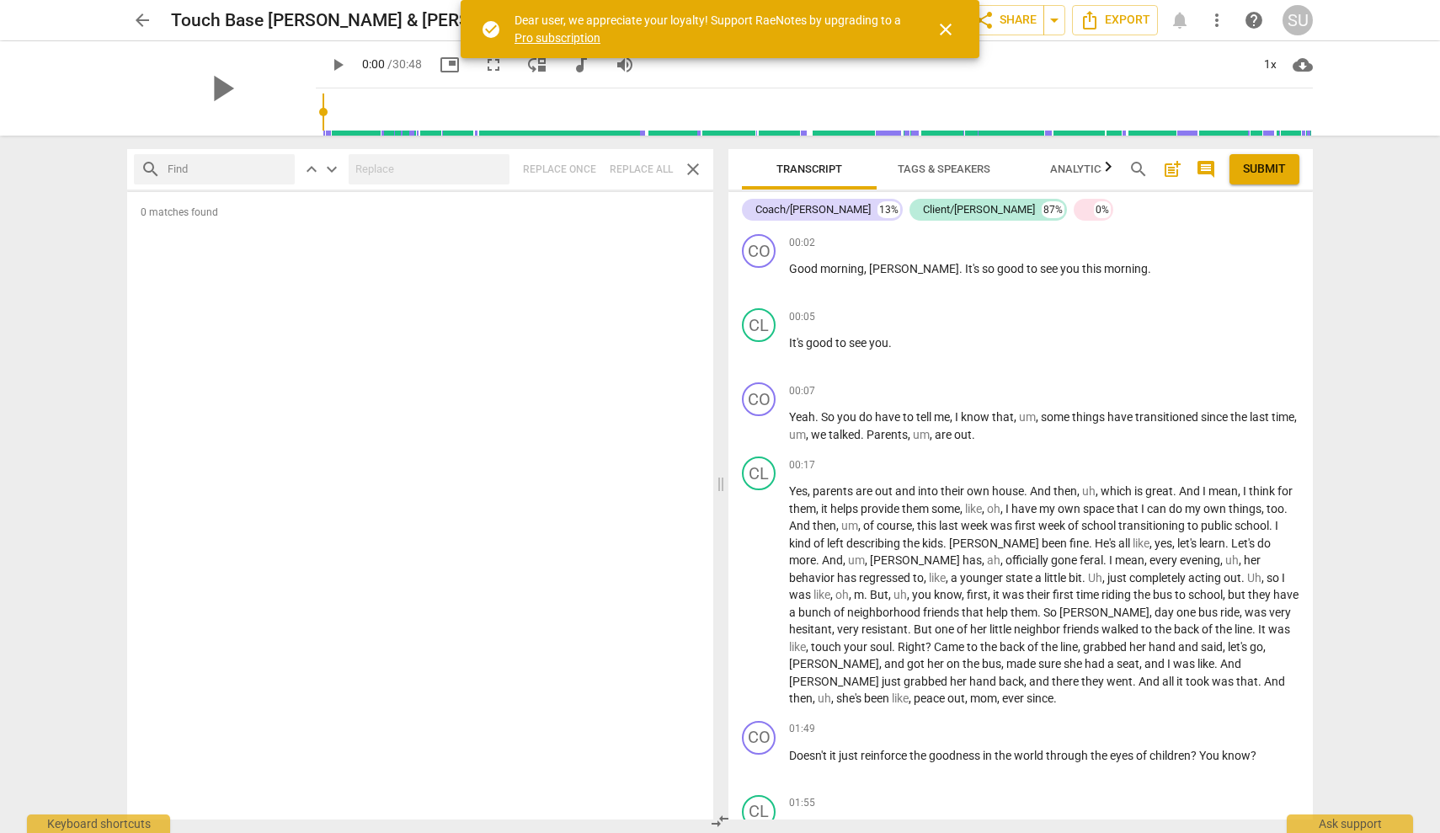
click at [1209, 167] on span "comment" at bounding box center [1206, 169] width 20 height 20
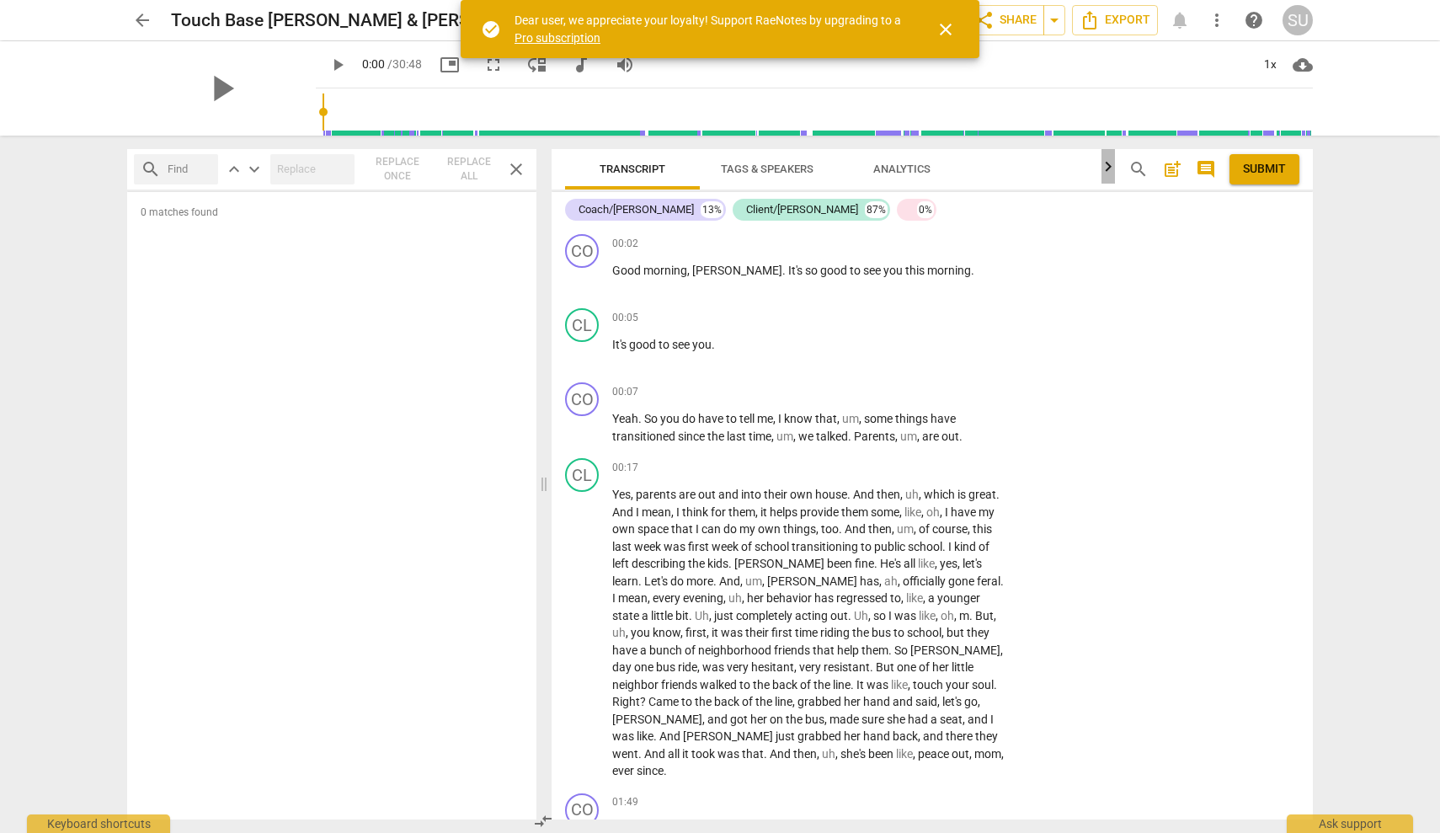
click at [1113, 167] on icon "button" at bounding box center [1108, 167] width 20 height 20
click at [1001, 315] on span "keyboard_arrow_right" at bounding box center [1007, 318] width 20 height 20
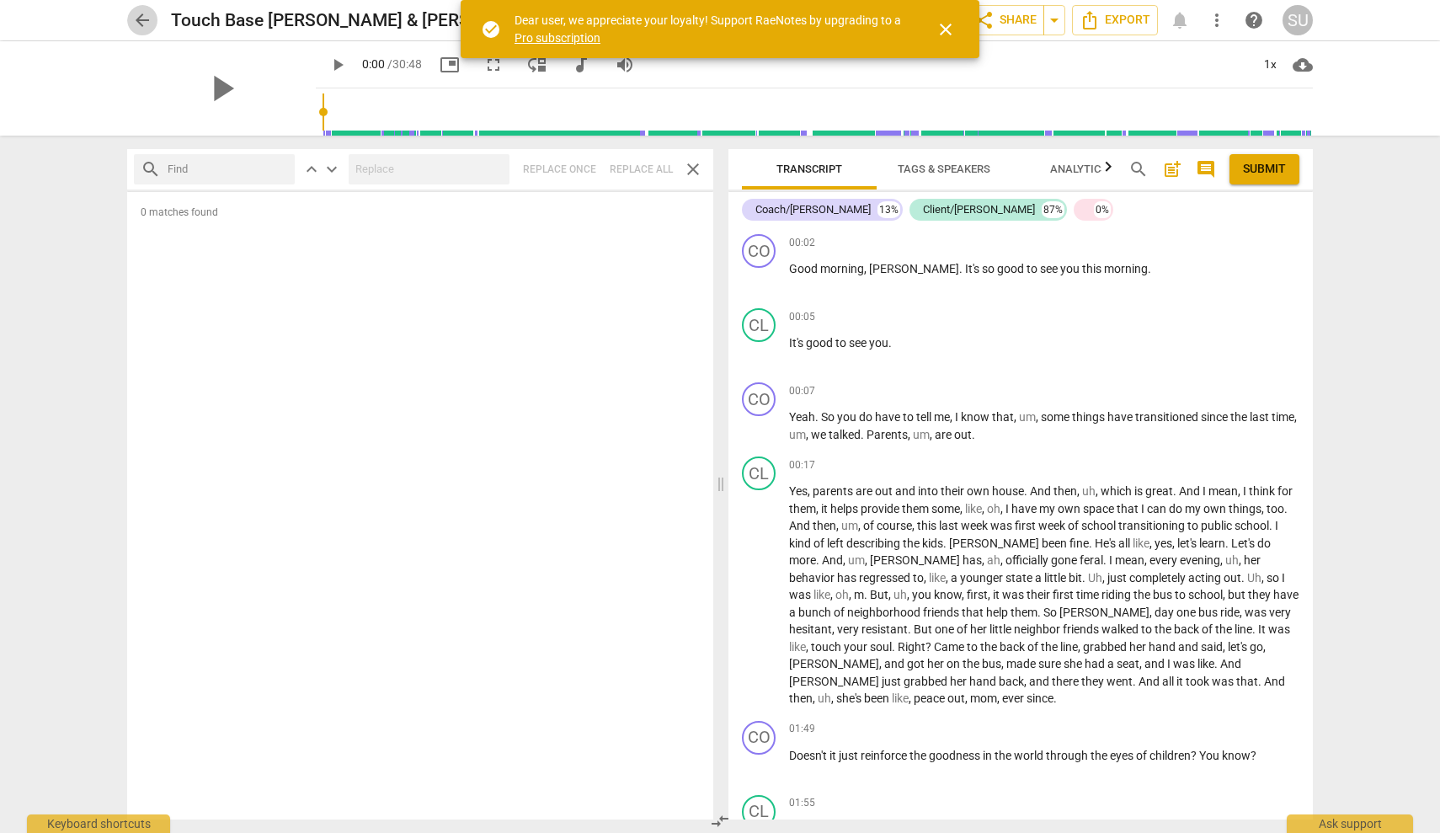
click at [146, 22] on span "arrow_back" at bounding box center [142, 20] width 20 height 20
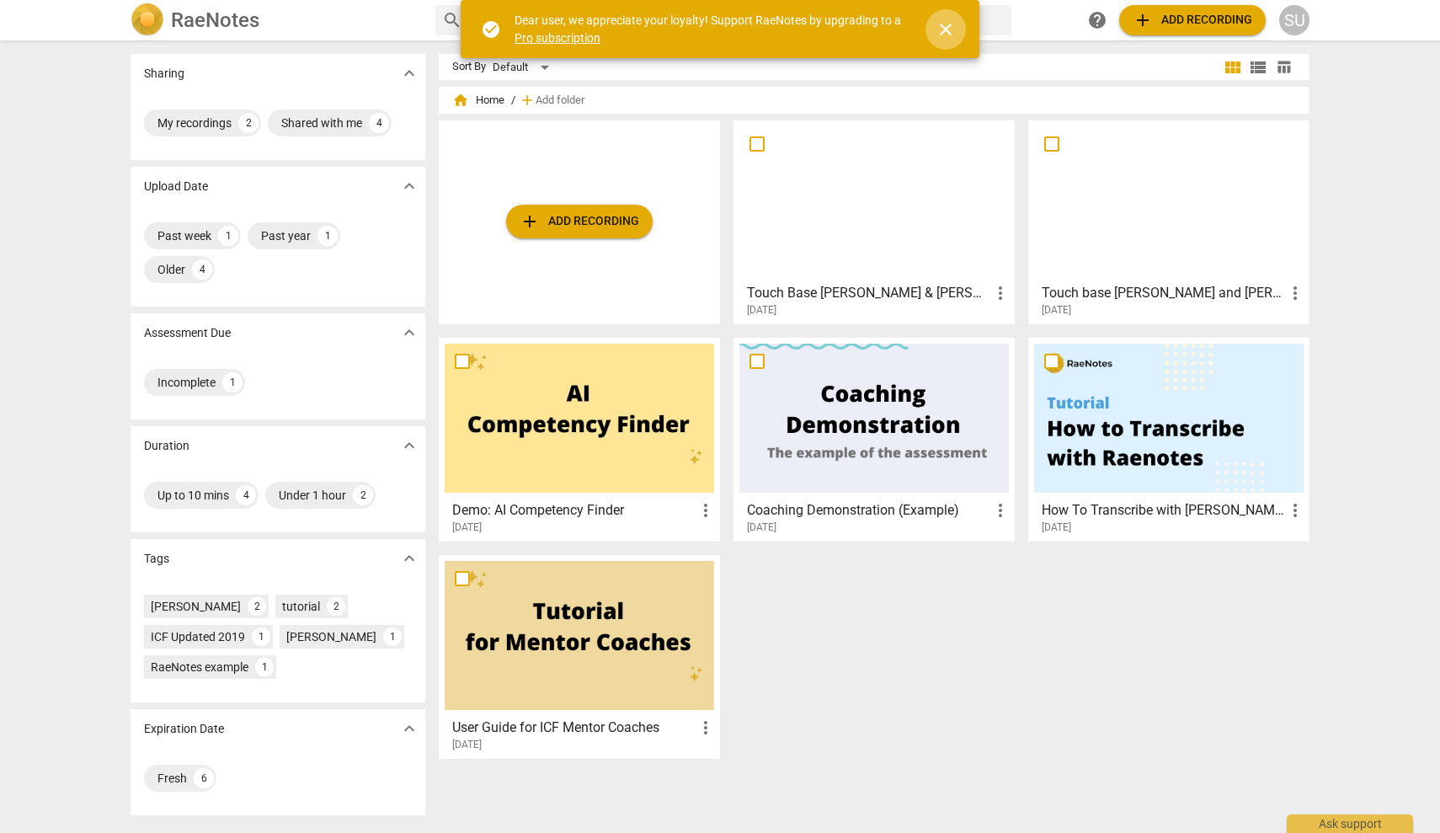
click at [949, 29] on span "close" at bounding box center [946, 29] width 20 height 20
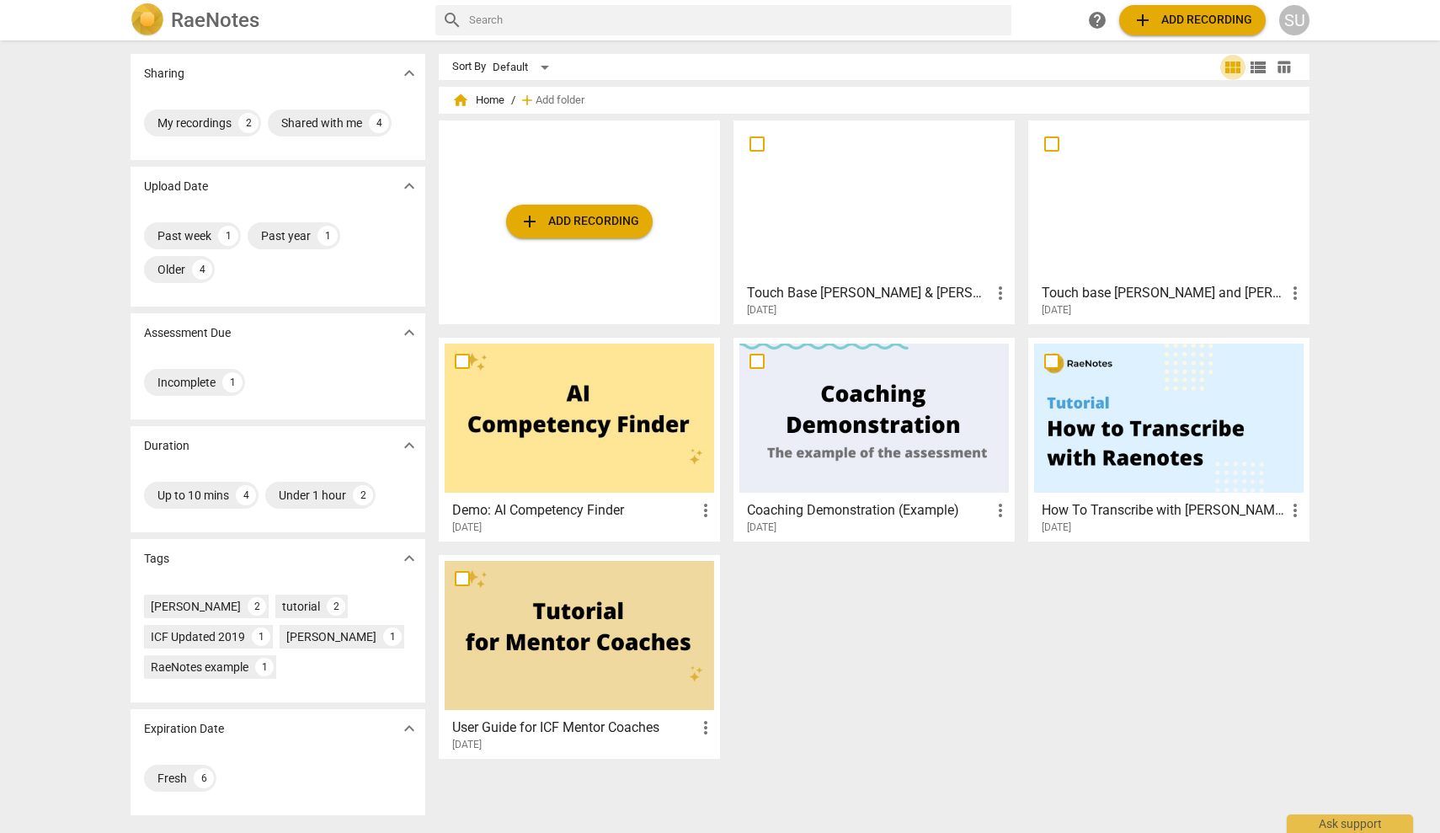
click at [1239, 65] on span "view_module" at bounding box center [1233, 67] width 20 height 20
click at [1260, 69] on span "view_list" at bounding box center [1258, 67] width 20 height 20
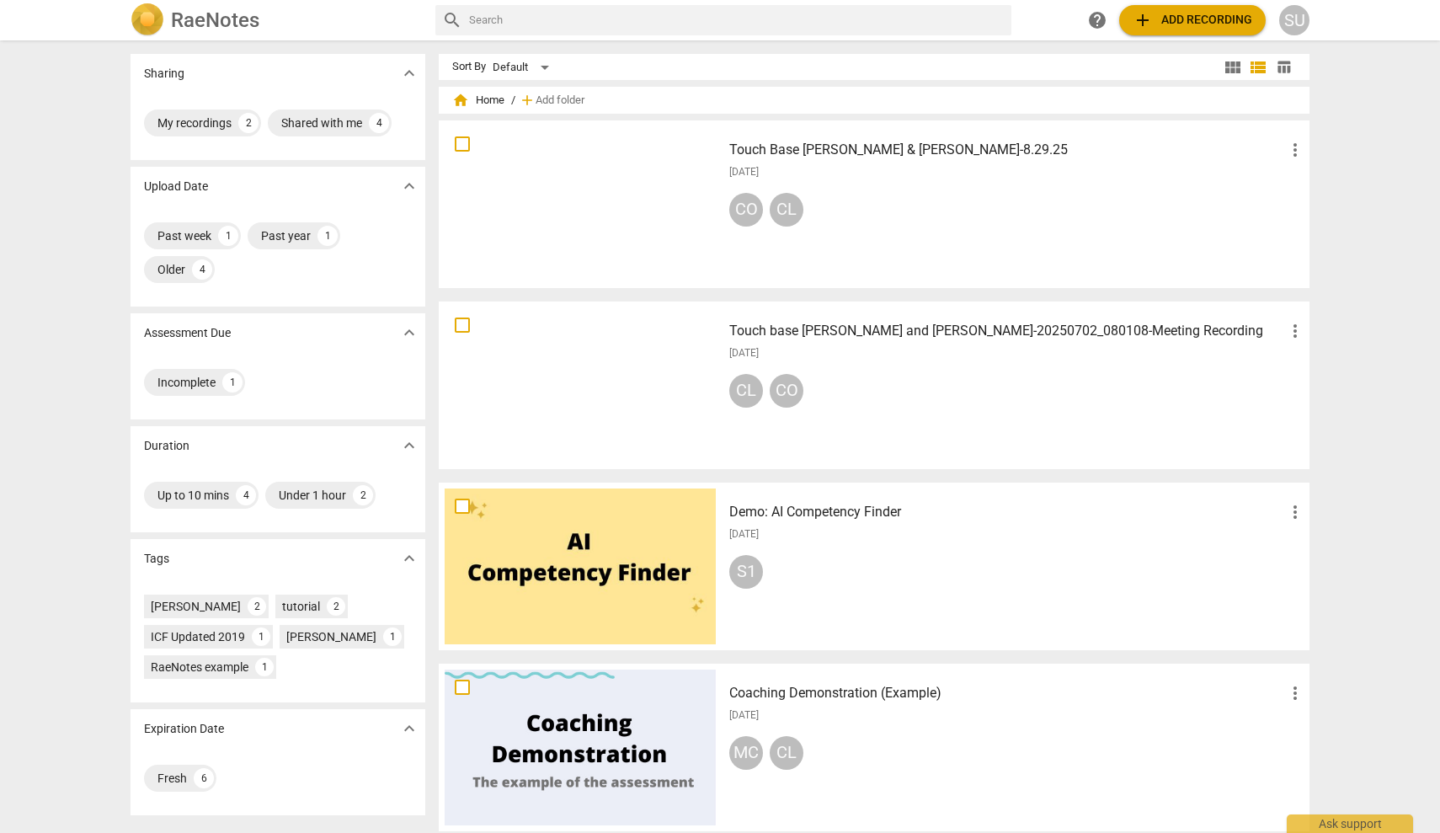
click at [1286, 70] on span "table_chart" at bounding box center [1284, 67] width 16 height 16
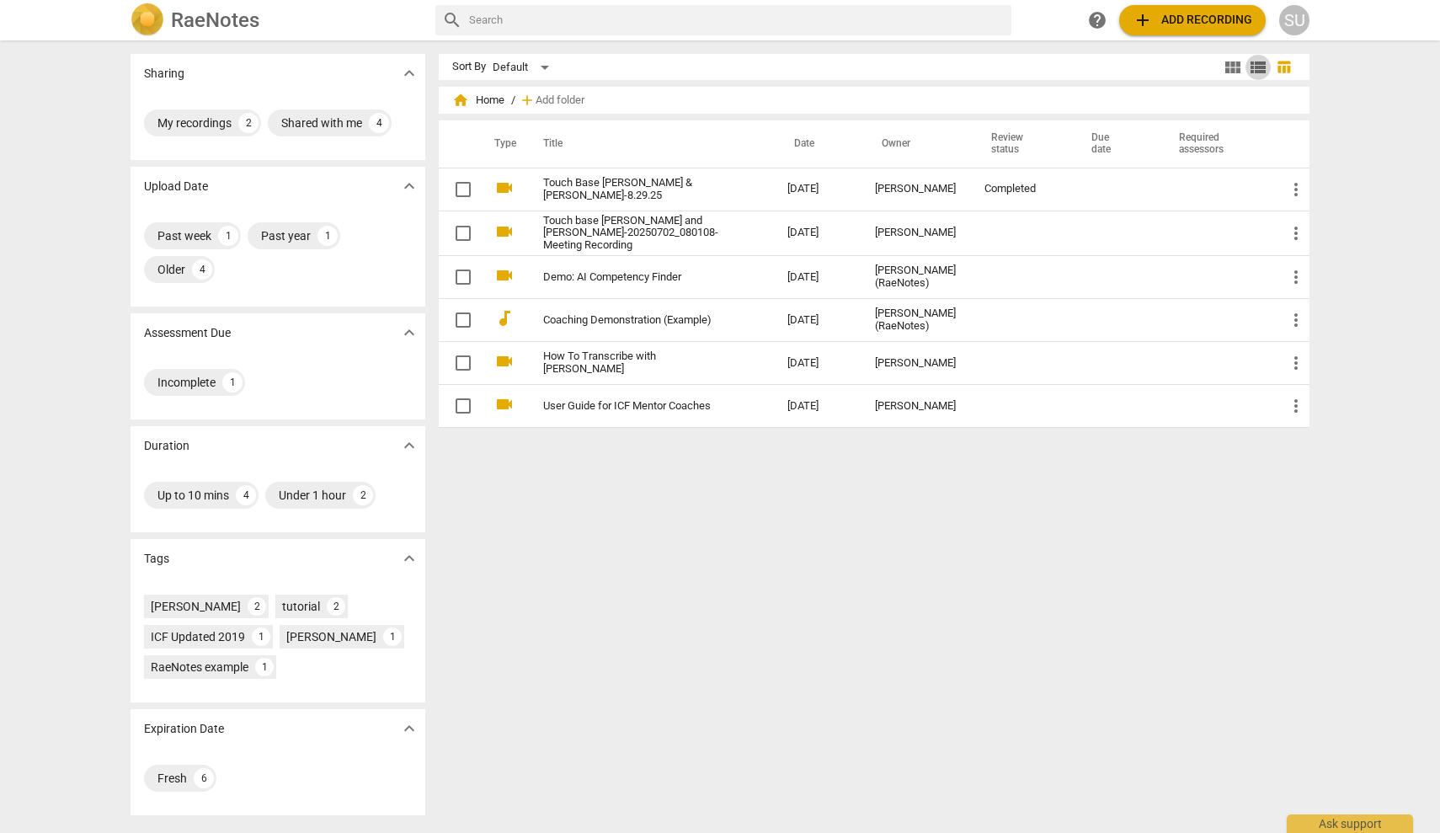
click at [1257, 72] on span "view_list" at bounding box center [1258, 67] width 20 height 20
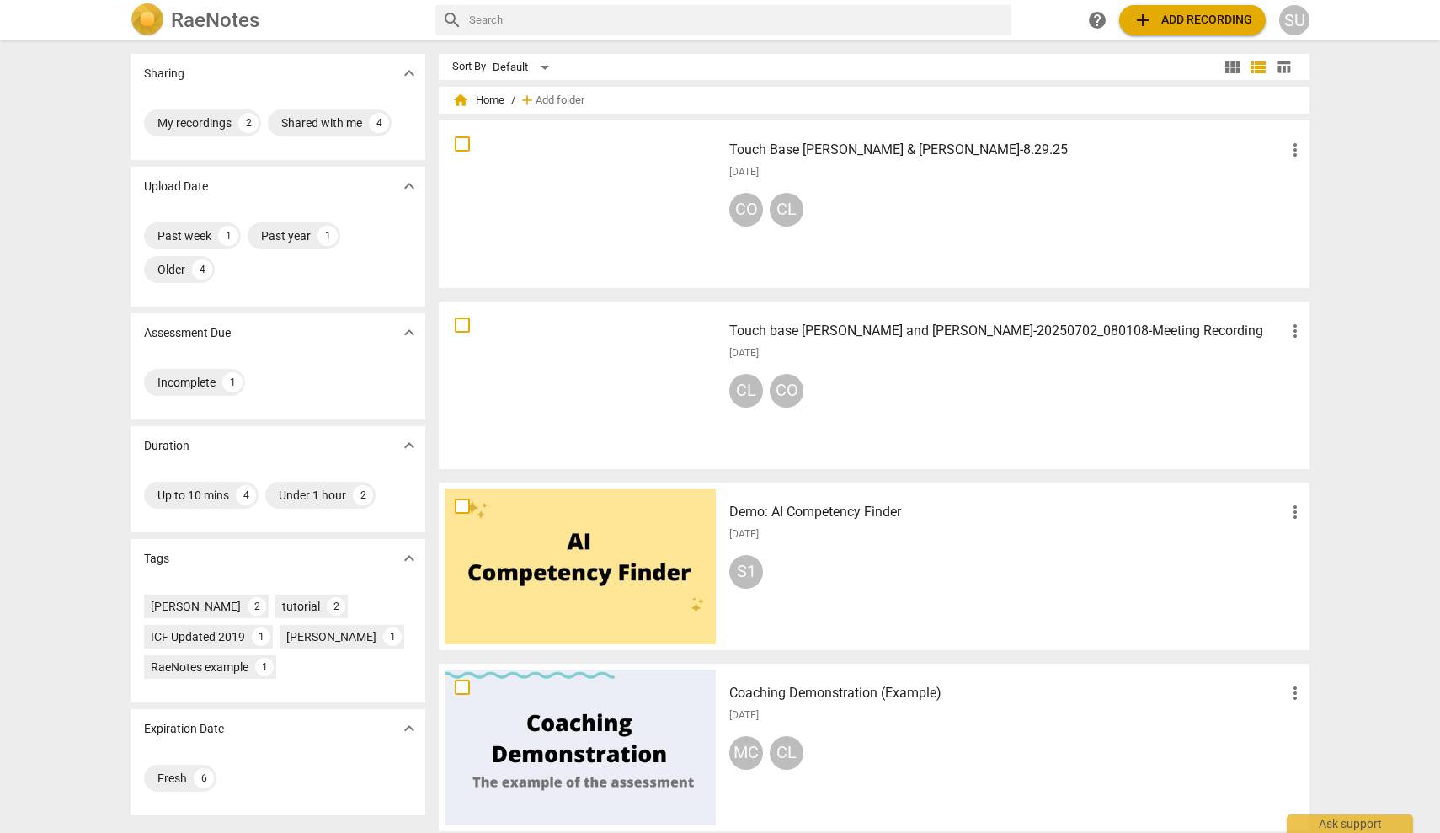
click at [407, 190] on span "expand_more" at bounding box center [409, 186] width 20 height 20
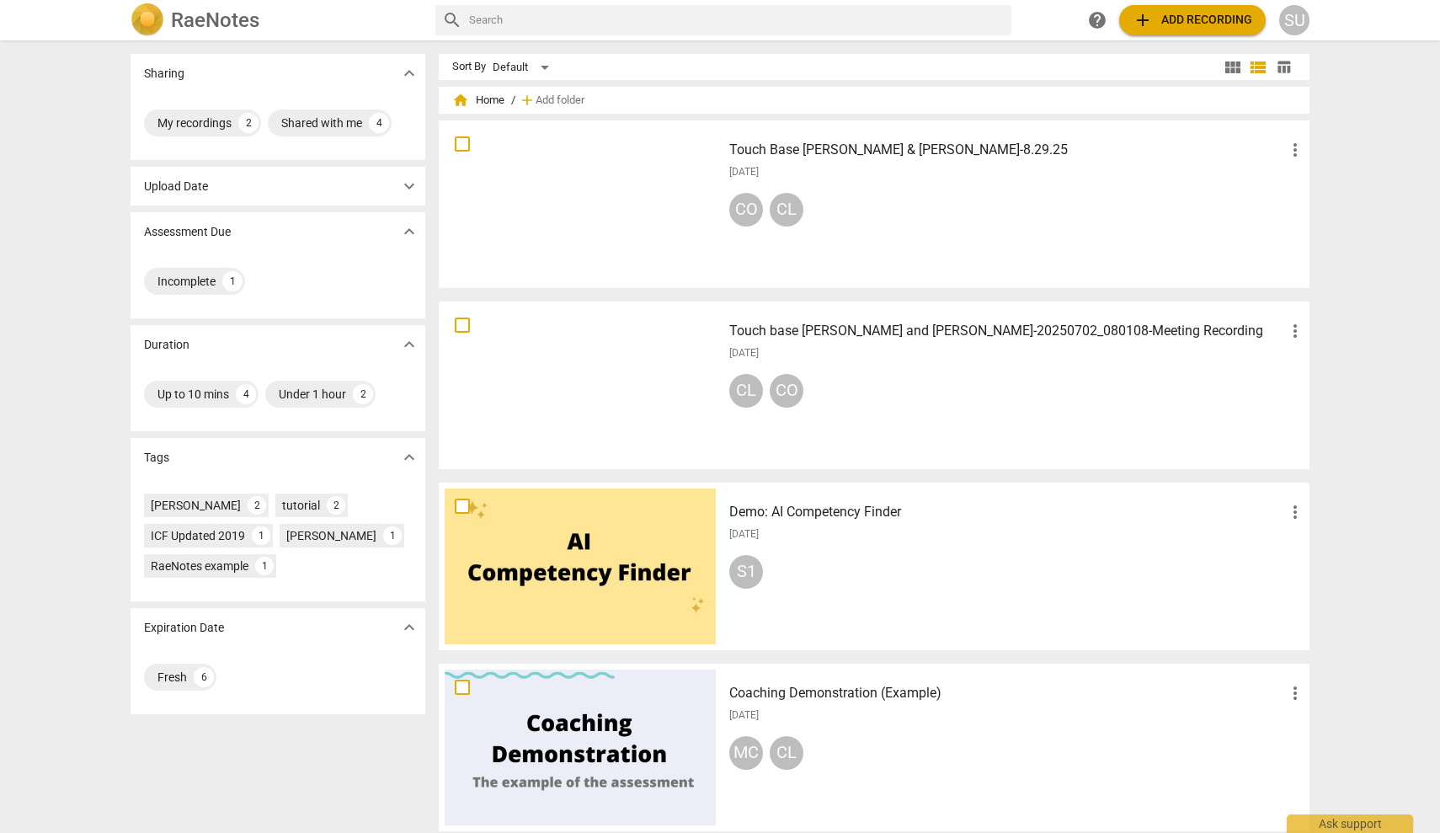
click at [407, 190] on span "expand_more" at bounding box center [409, 186] width 20 height 20
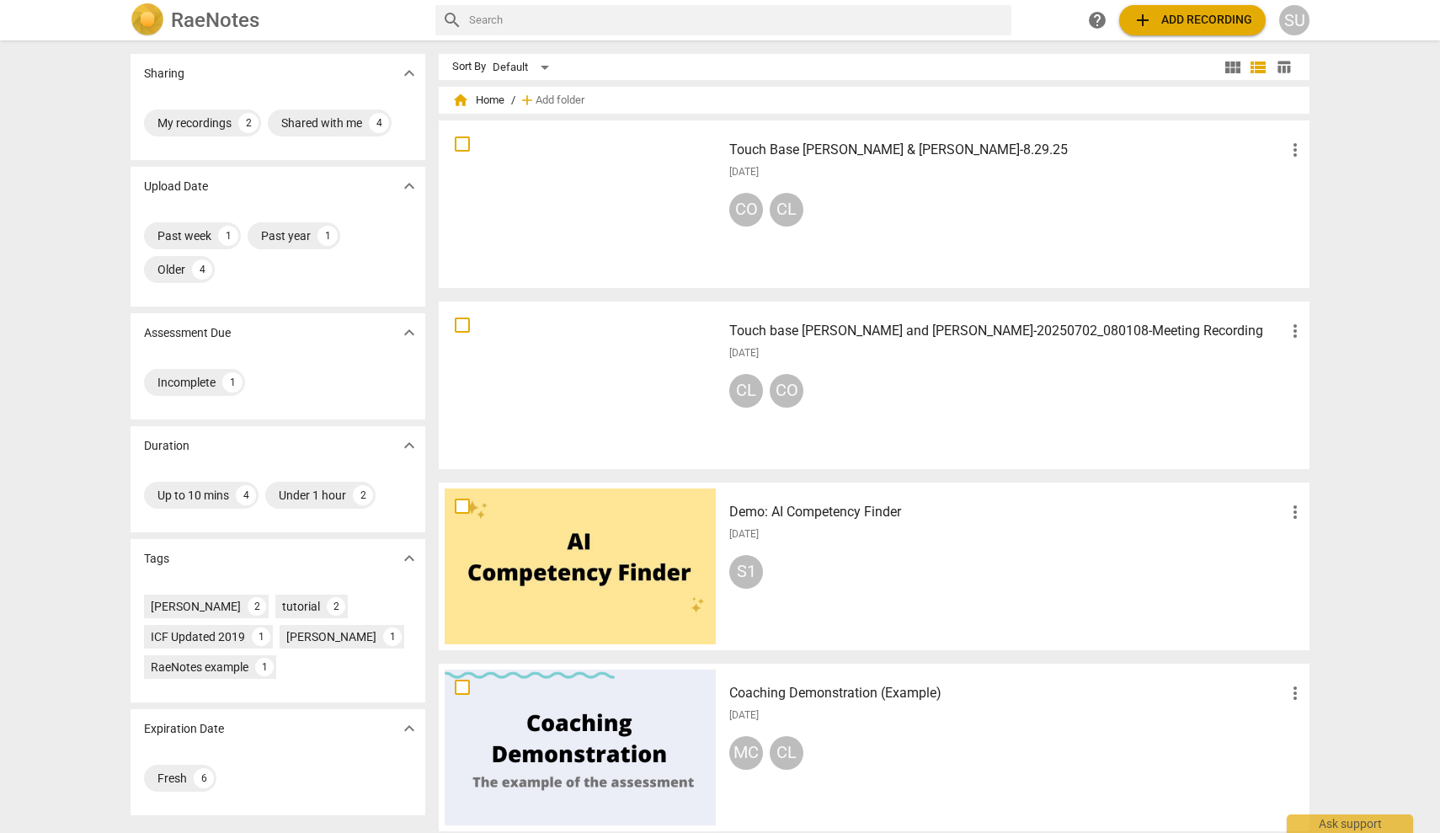
click at [407, 327] on span "expand_more" at bounding box center [409, 333] width 20 height 20
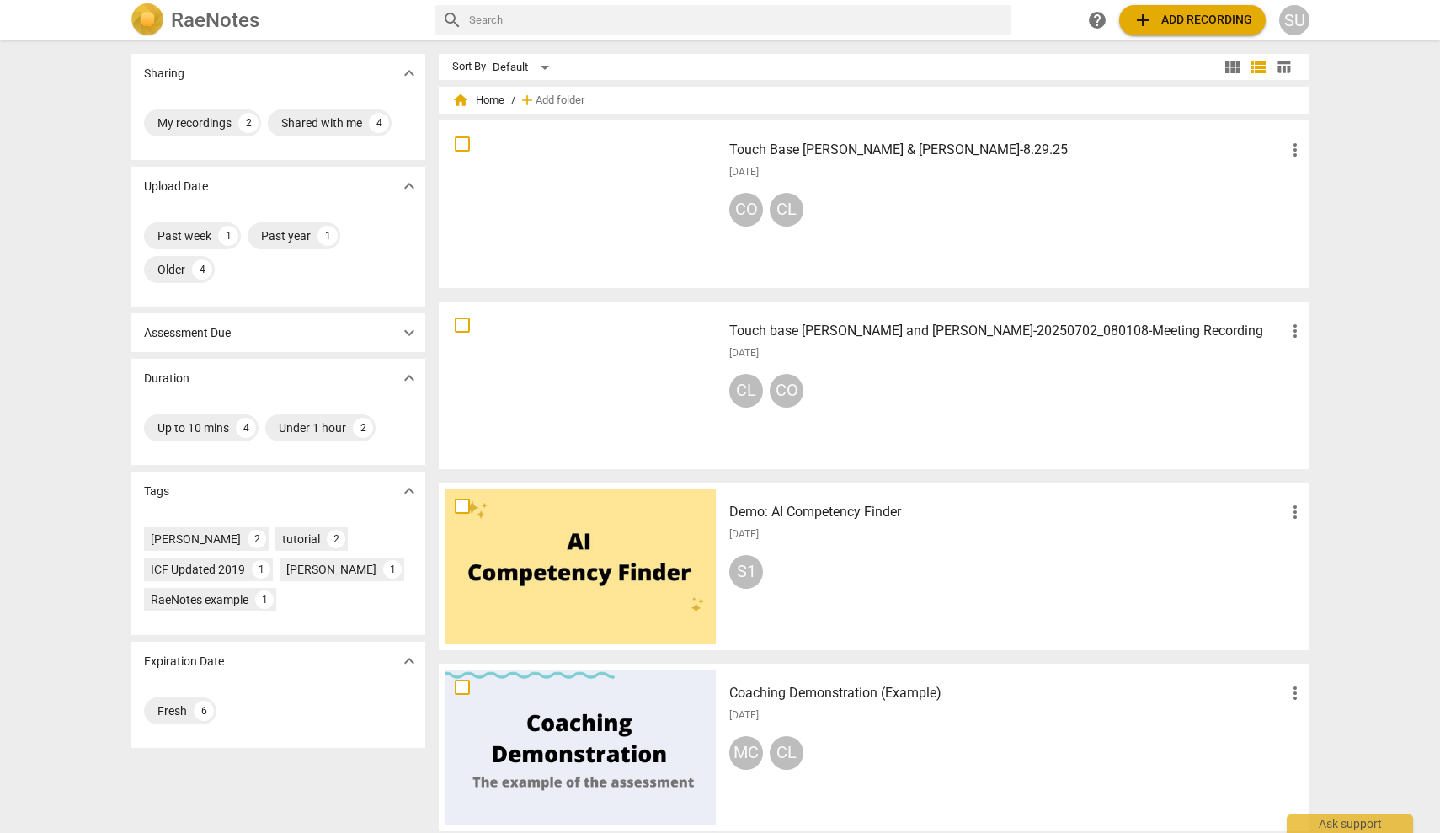
click at [407, 328] on span "expand_more" at bounding box center [409, 333] width 20 height 20
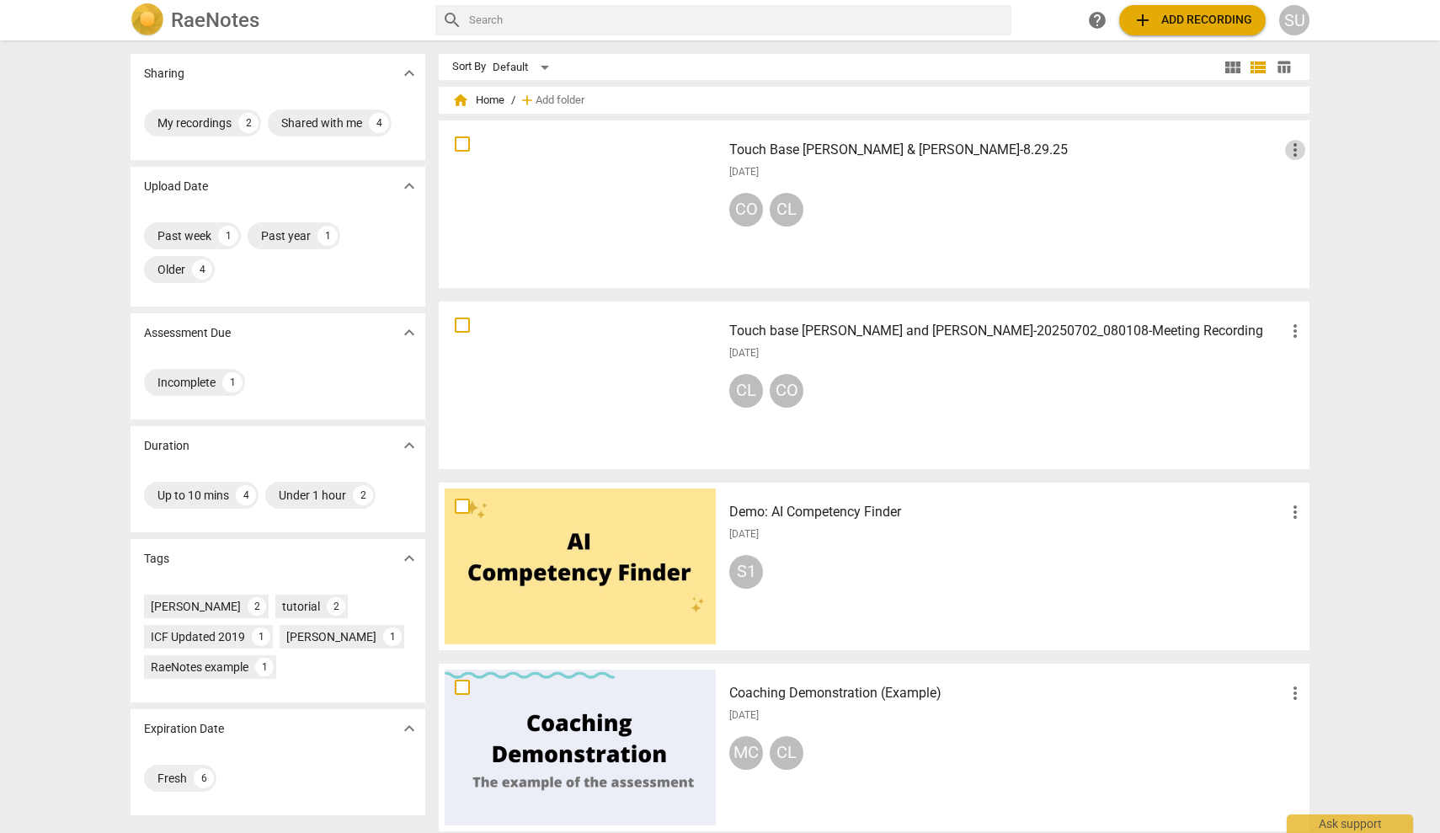
click at [1296, 151] on span "more_vert" at bounding box center [1295, 150] width 20 height 20
click at [652, 205] on div at bounding box center [720, 416] width 1440 height 833
click at [652, 205] on div at bounding box center [580, 204] width 271 height 156
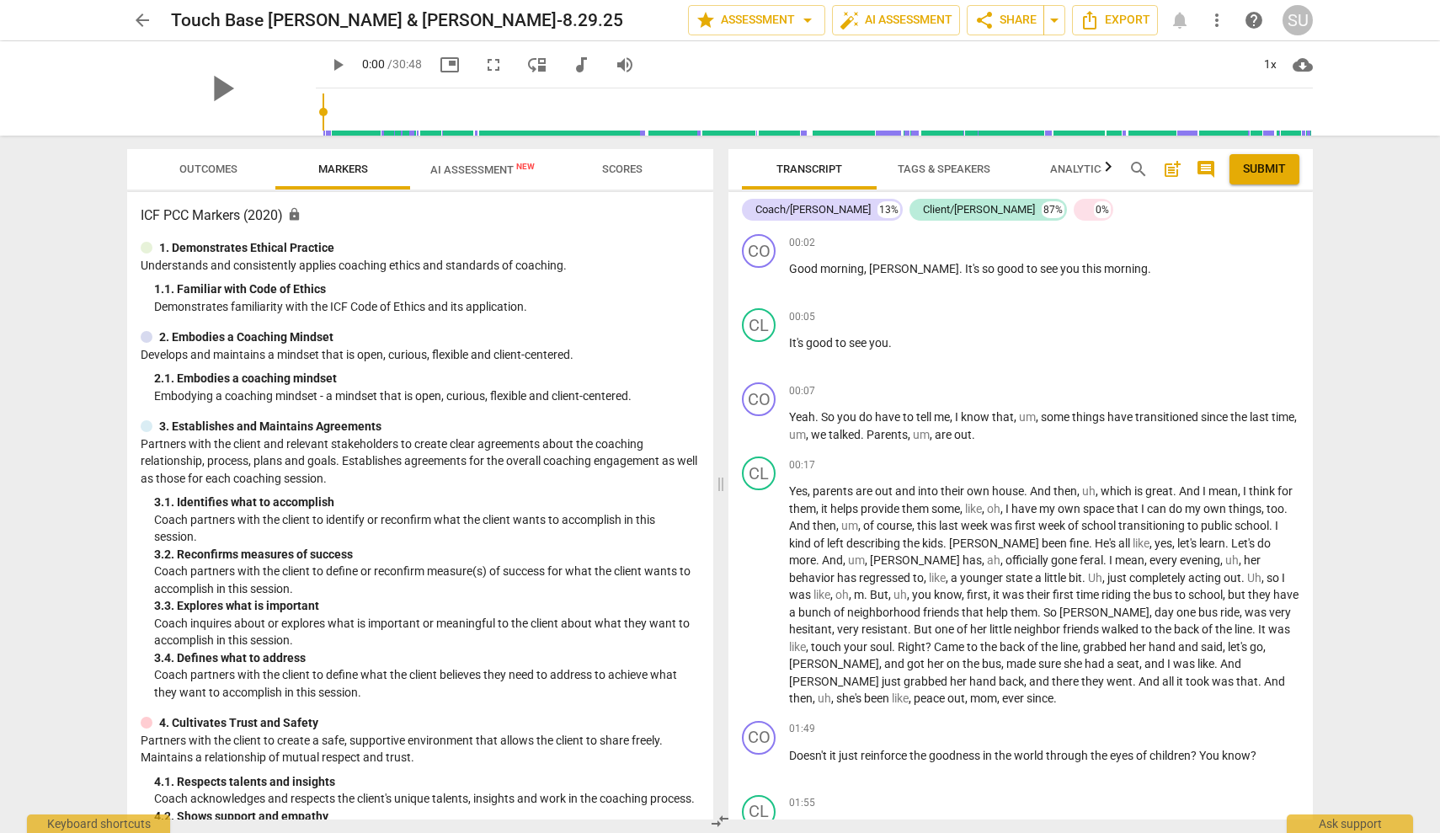
click at [1161, 176] on span "post_add" at bounding box center [1172, 169] width 27 height 20
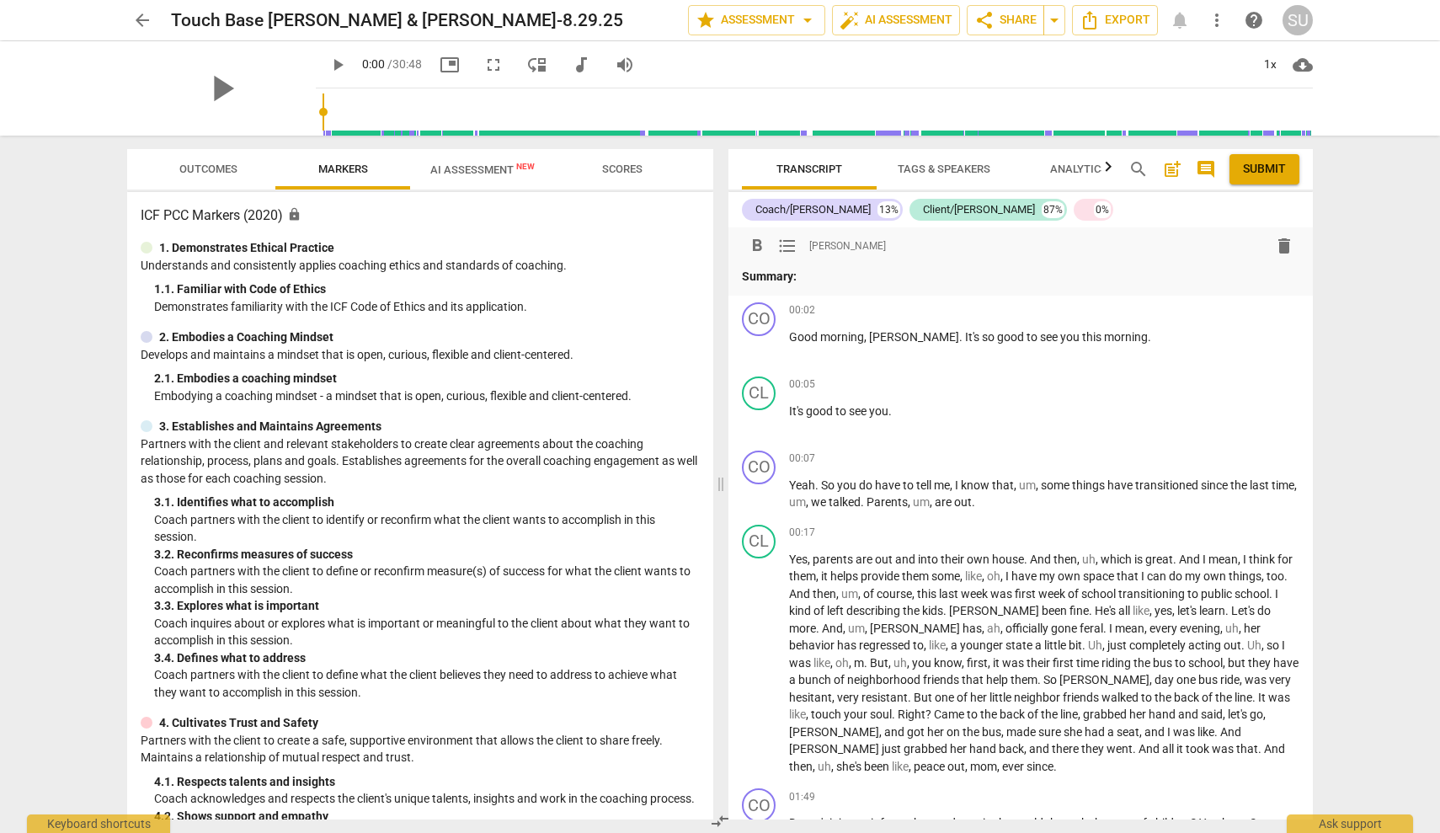
click at [785, 243] on span "format_list_bulleted" at bounding box center [787, 246] width 20 height 20
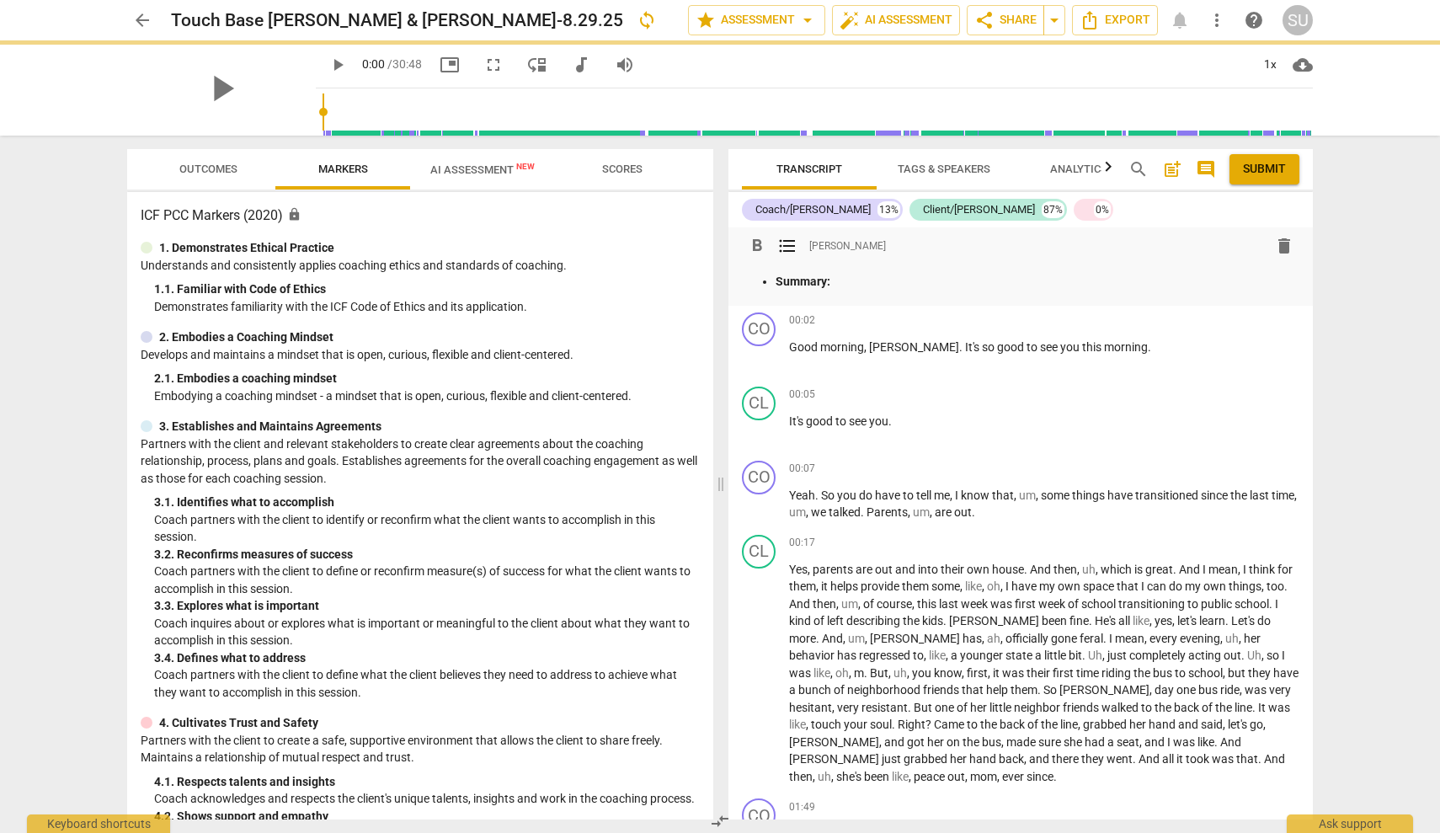
click at [1279, 249] on span "delete" at bounding box center [1284, 246] width 20 height 20
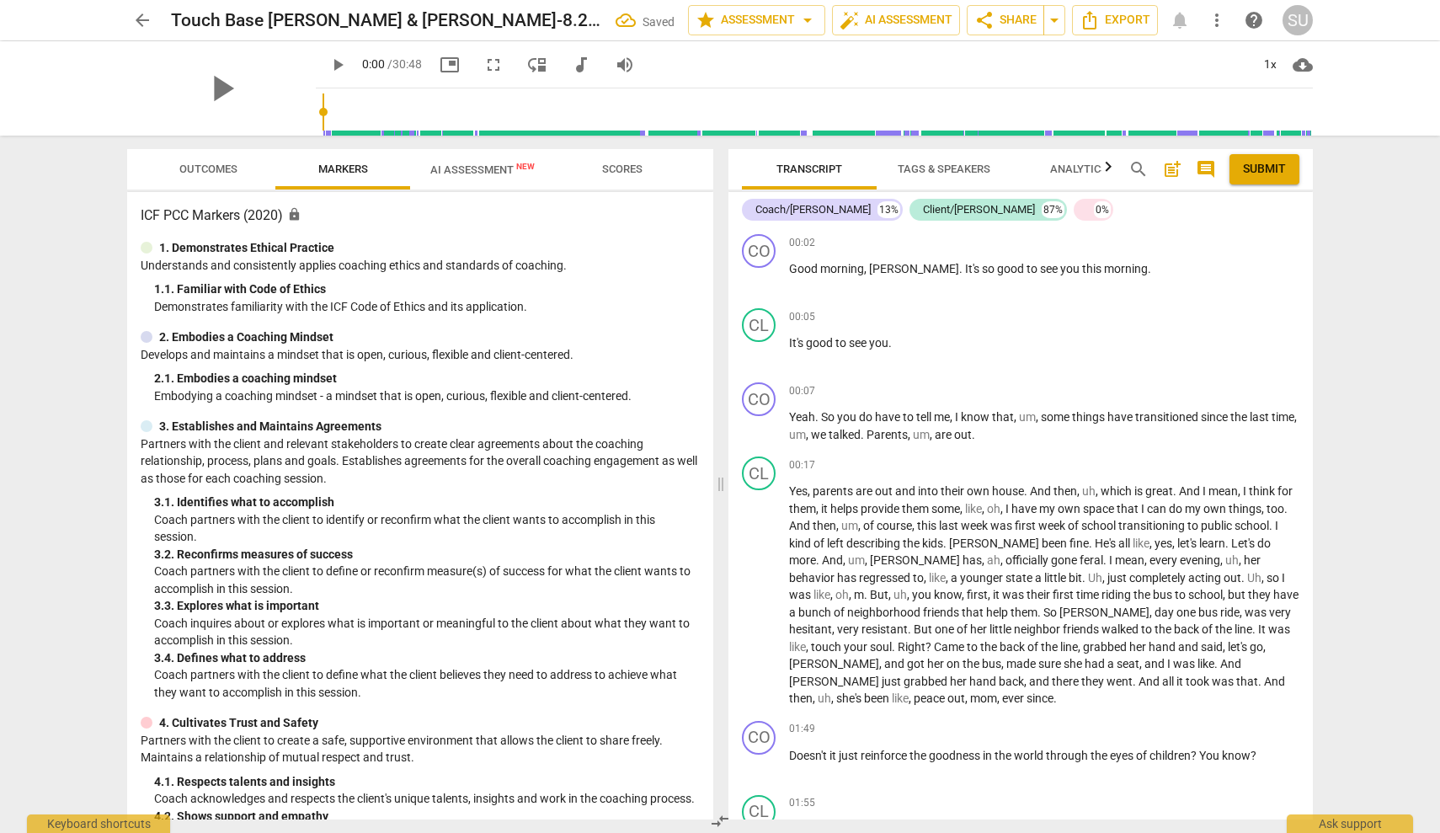
click at [918, 177] on span "Tags & Speakers" at bounding box center [944, 169] width 133 height 23
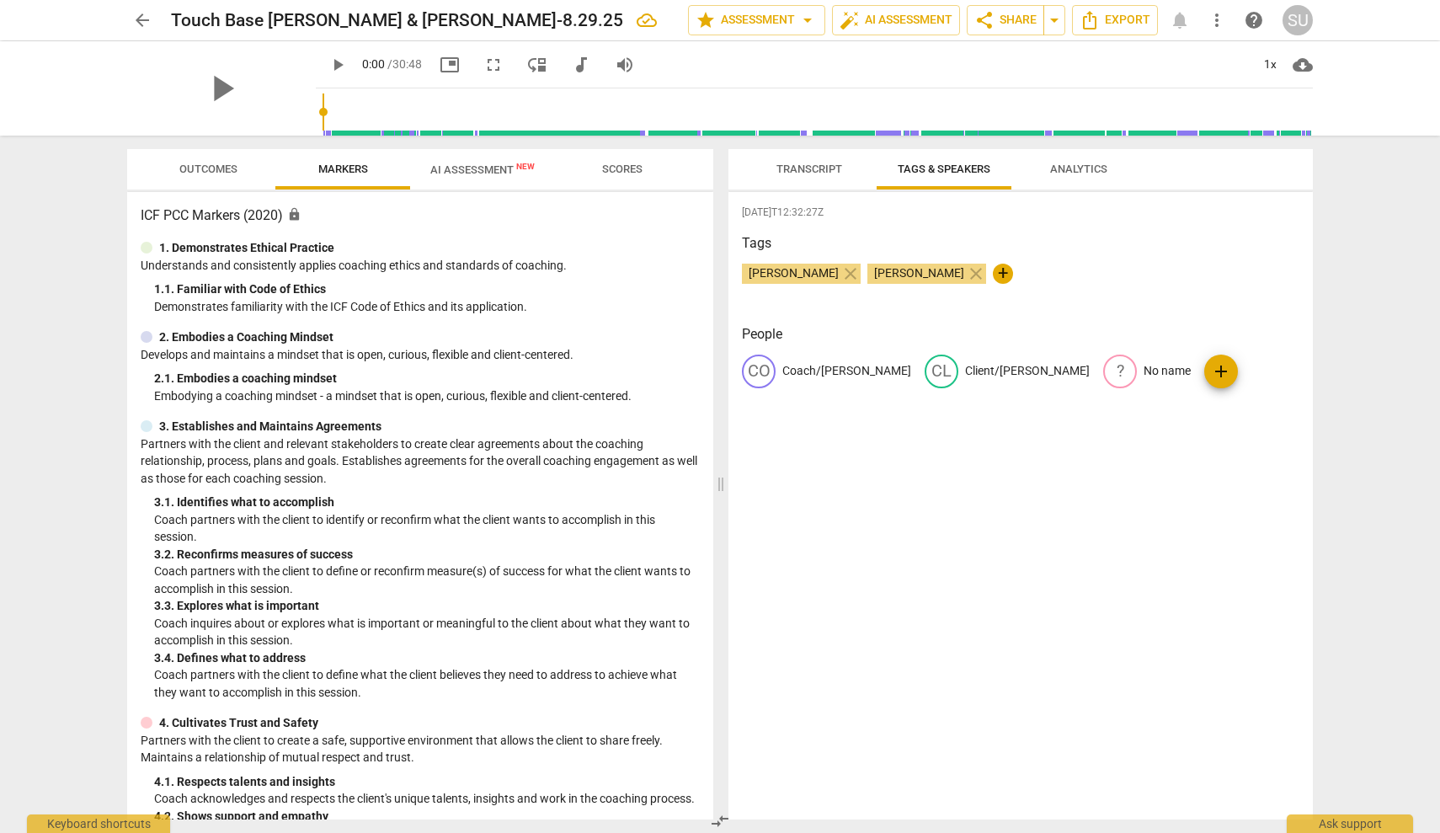
click at [1252, 24] on span "help" at bounding box center [1254, 20] width 20 height 20
click at [213, 172] on span "Outcomes" at bounding box center [208, 169] width 58 height 13
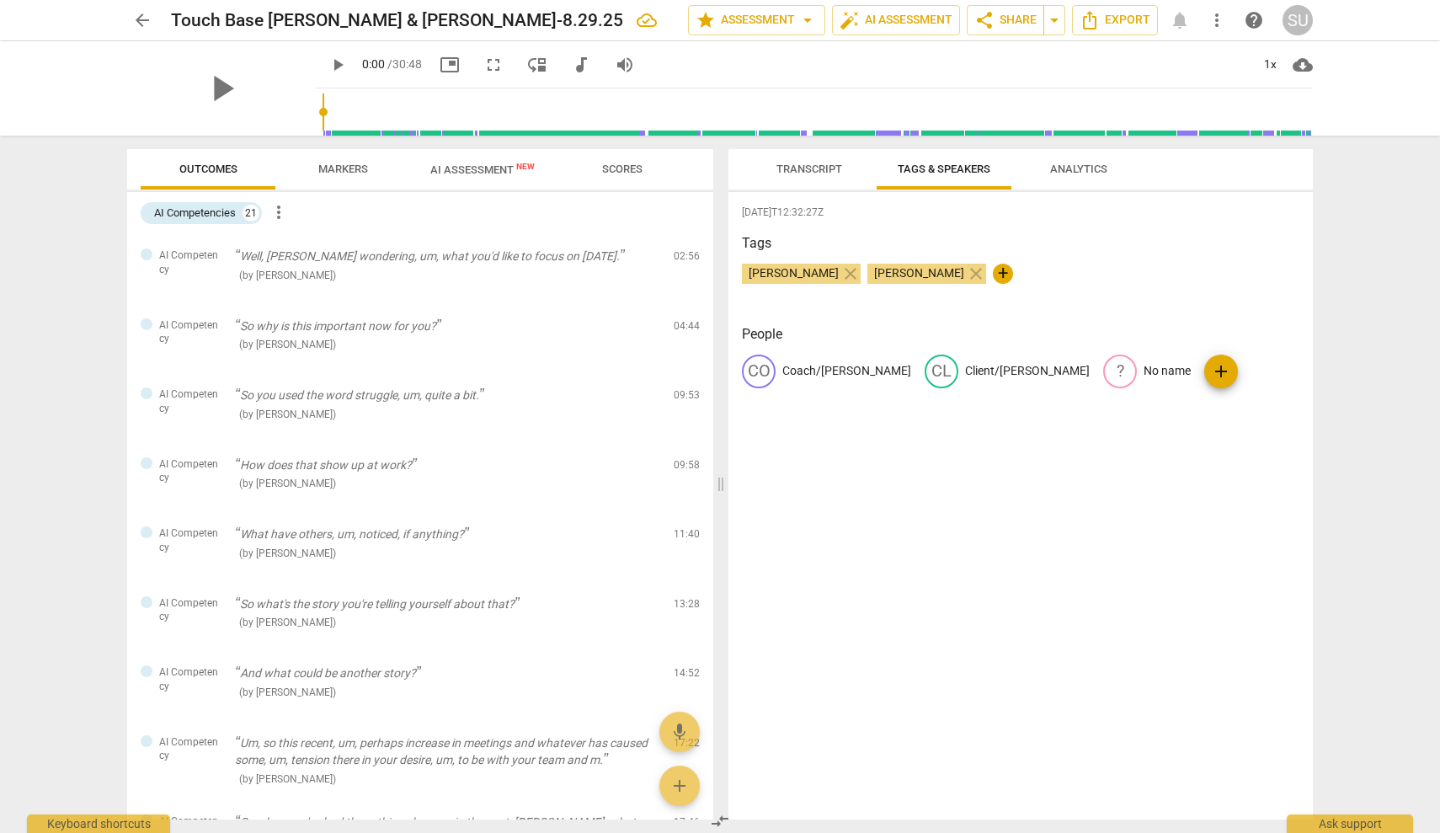
click at [1222, 16] on span "more_vert" at bounding box center [1217, 20] width 20 height 20
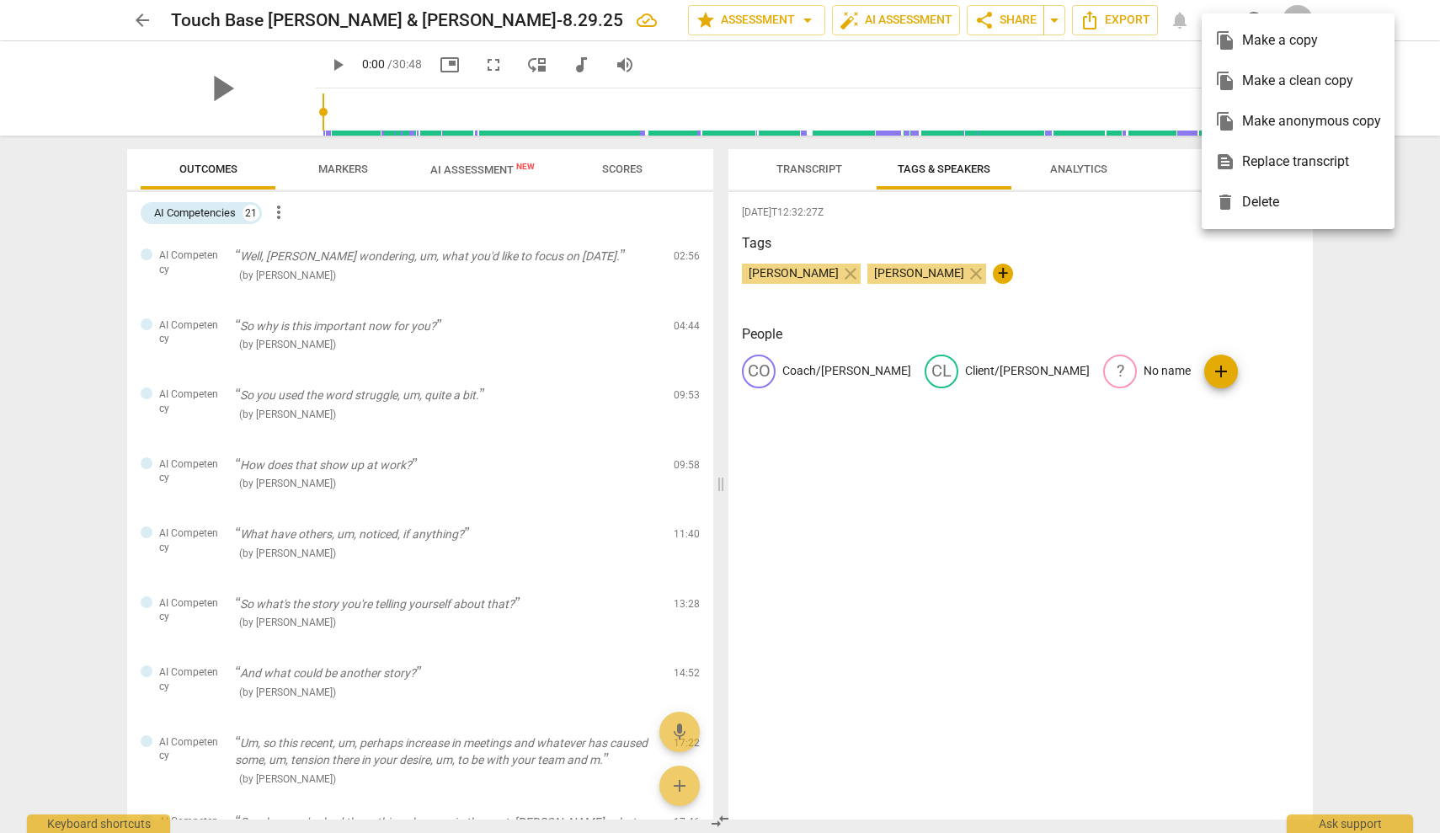
click at [825, 170] on div at bounding box center [720, 416] width 1440 height 833
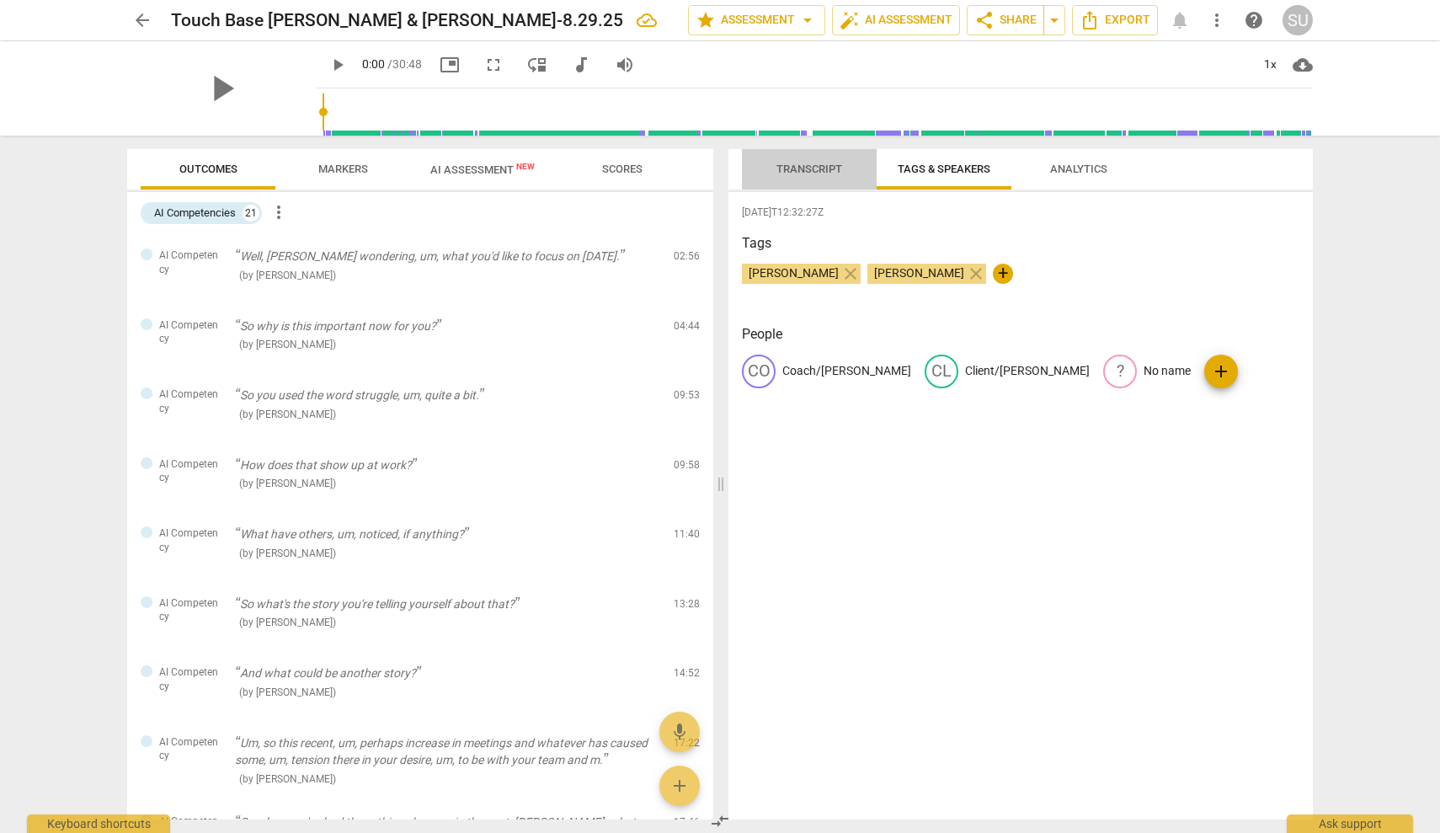
click at [825, 170] on span "Transcript" at bounding box center [810, 169] width 66 height 13
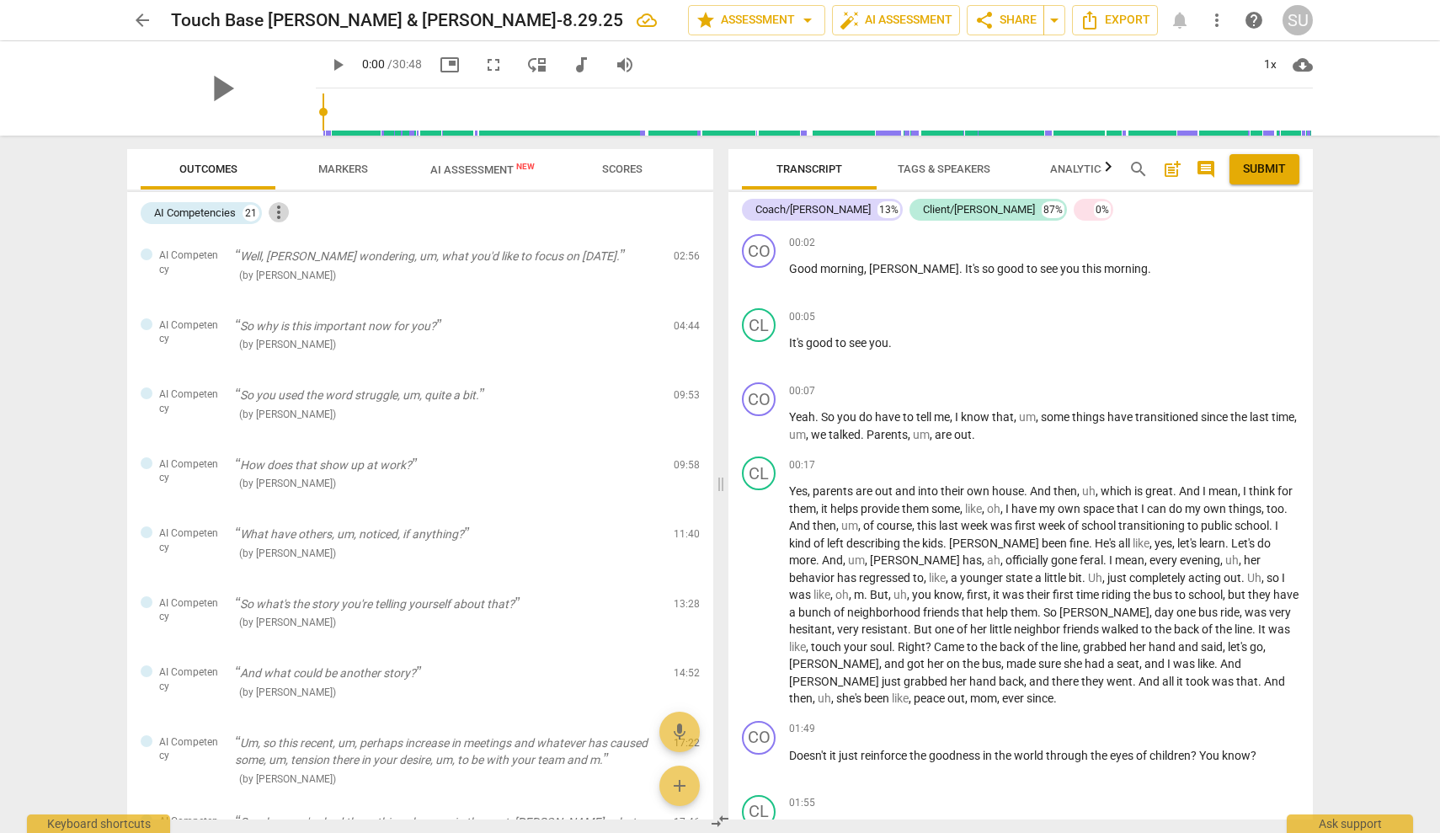
click at [286, 211] on span "more_vert" at bounding box center [279, 212] width 20 height 20
click at [218, 211] on div at bounding box center [720, 416] width 1440 height 833
click at [676, 776] on span "add" at bounding box center [680, 786] width 20 height 20
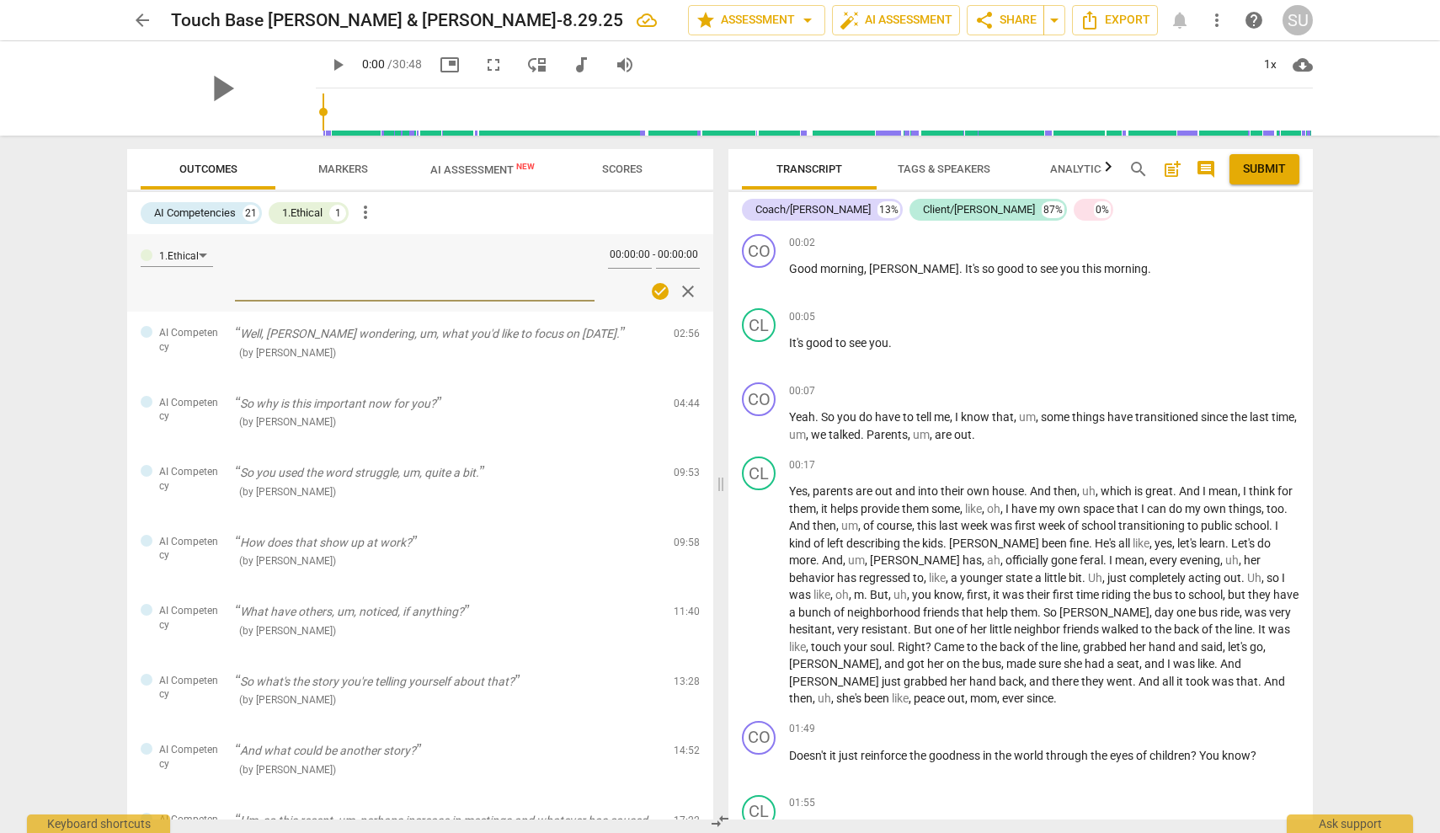
click at [686, 286] on span "close" at bounding box center [688, 291] width 20 height 20
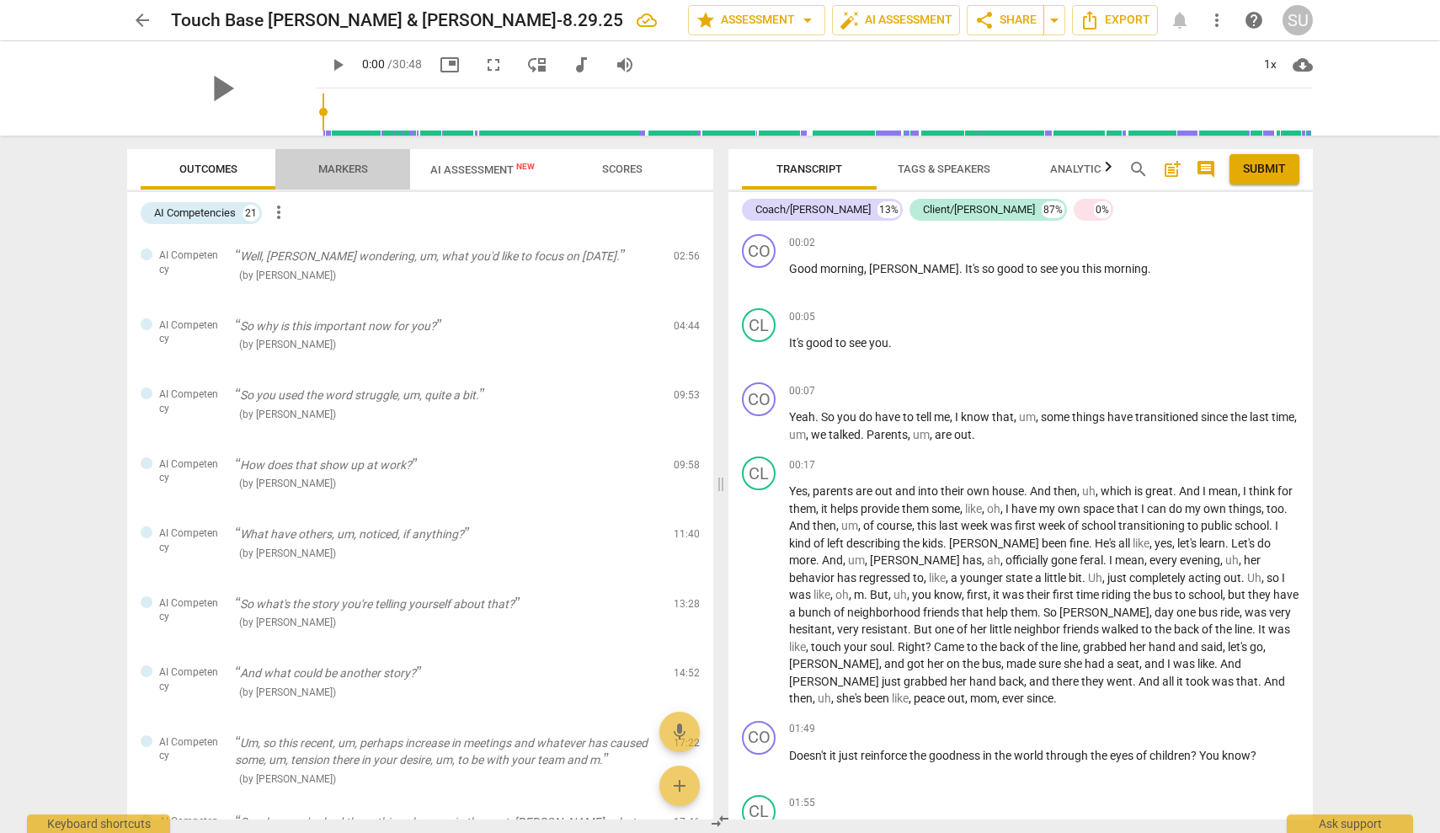
click at [328, 169] on span "Markers" at bounding box center [343, 169] width 50 height 13
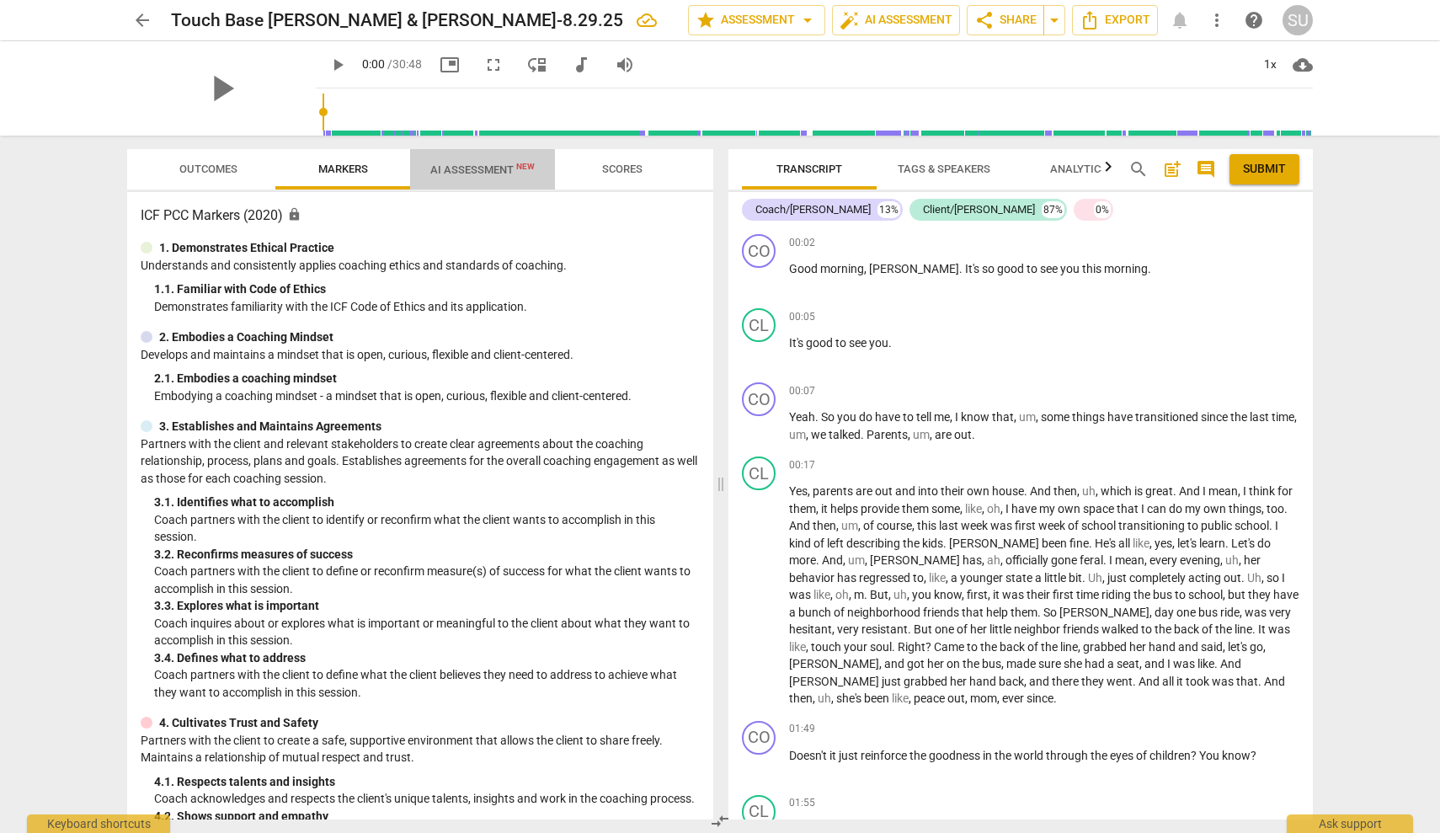
click at [463, 173] on span "AI Assessment New" at bounding box center [482, 169] width 104 height 13
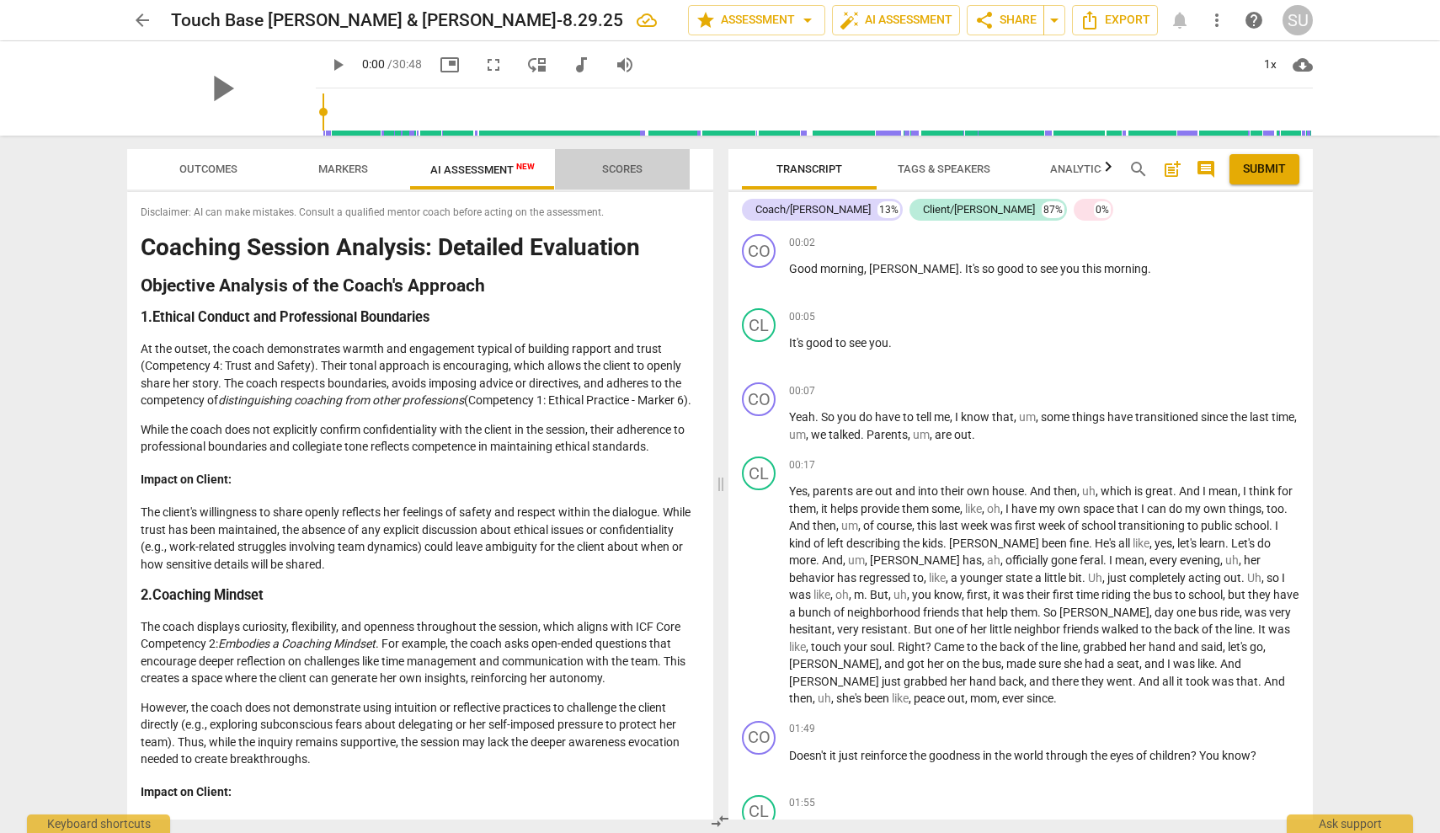
click at [616, 168] on span "Scores" at bounding box center [622, 169] width 40 height 13
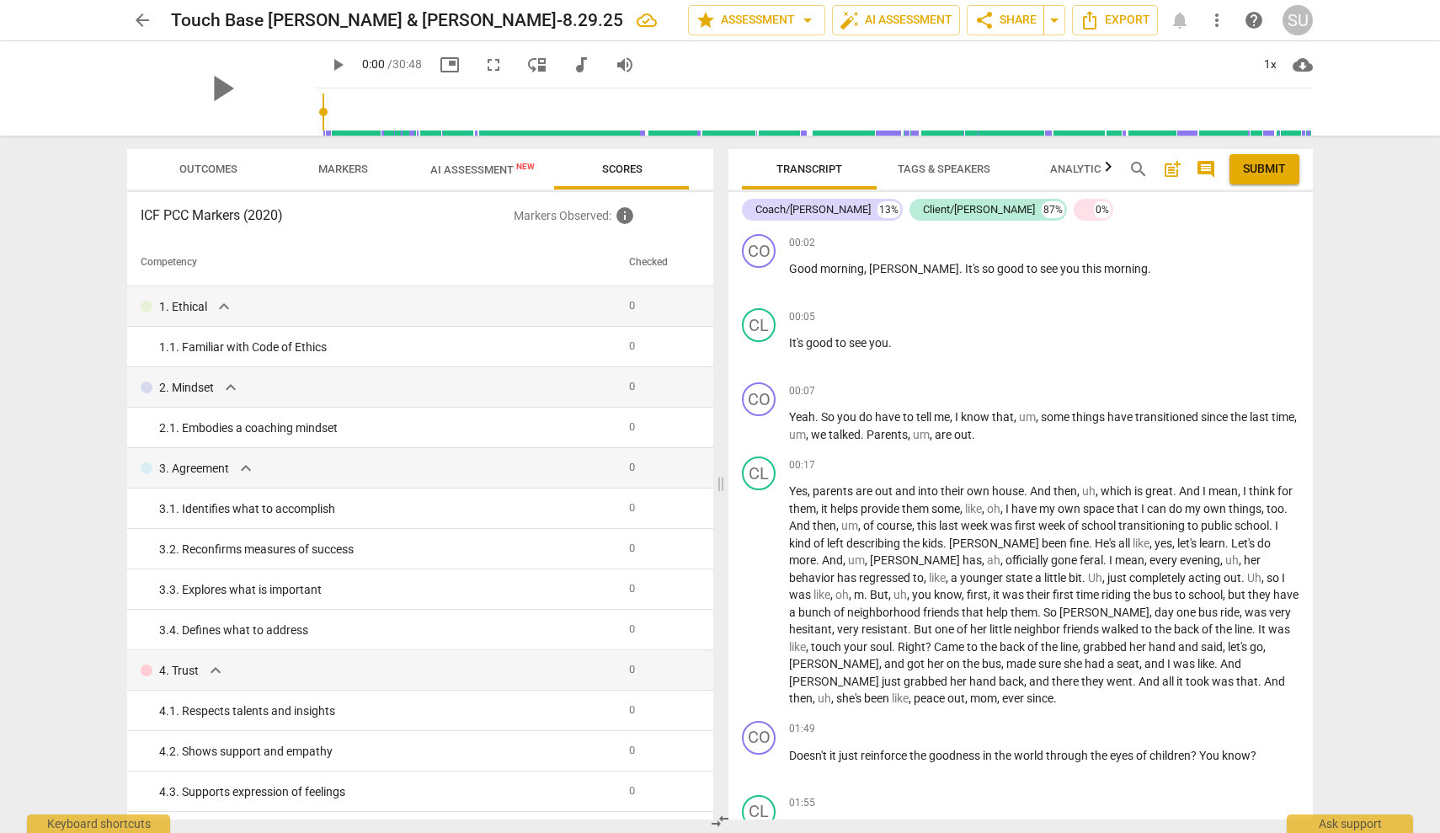
click at [521, 164] on span "New" at bounding box center [525, 166] width 19 height 9
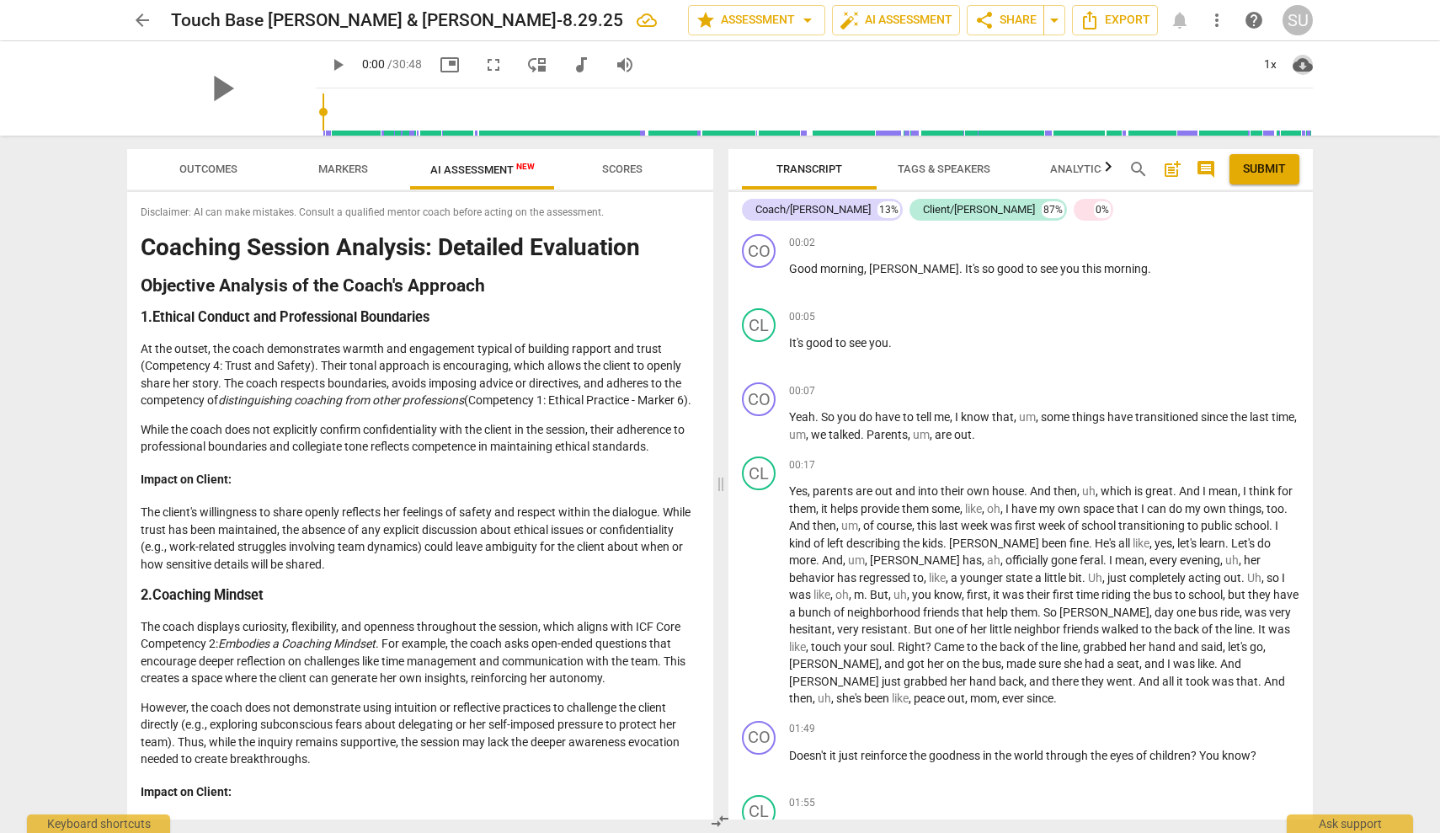
click at [1304, 65] on span "cloud_download" at bounding box center [1303, 65] width 20 height 20
click at [1296, 21] on div at bounding box center [720, 416] width 1440 height 833
click at [1294, 23] on div "SU" at bounding box center [1298, 20] width 30 height 30
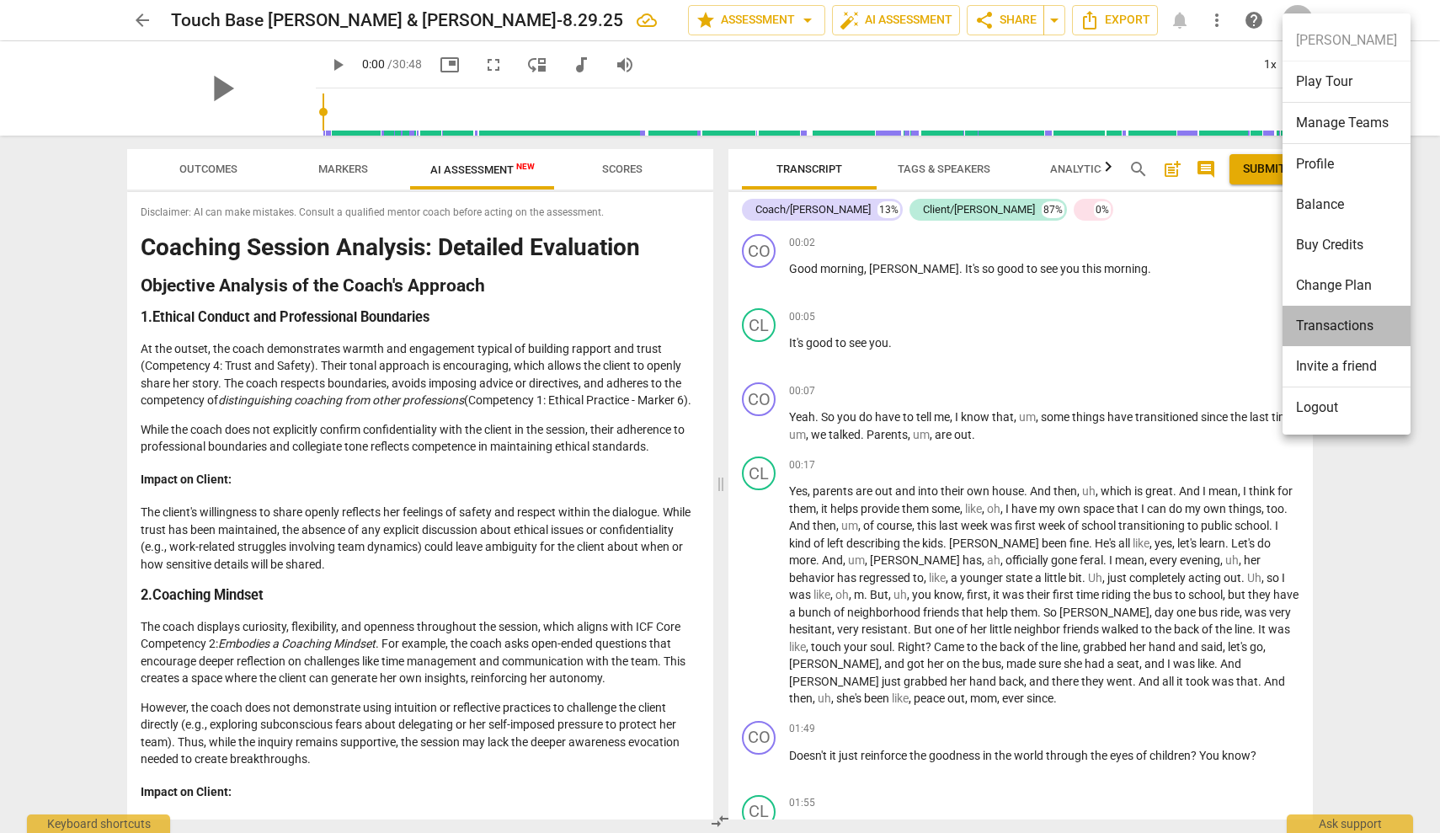
click at [1353, 328] on li "Transactions" at bounding box center [1347, 326] width 128 height 40
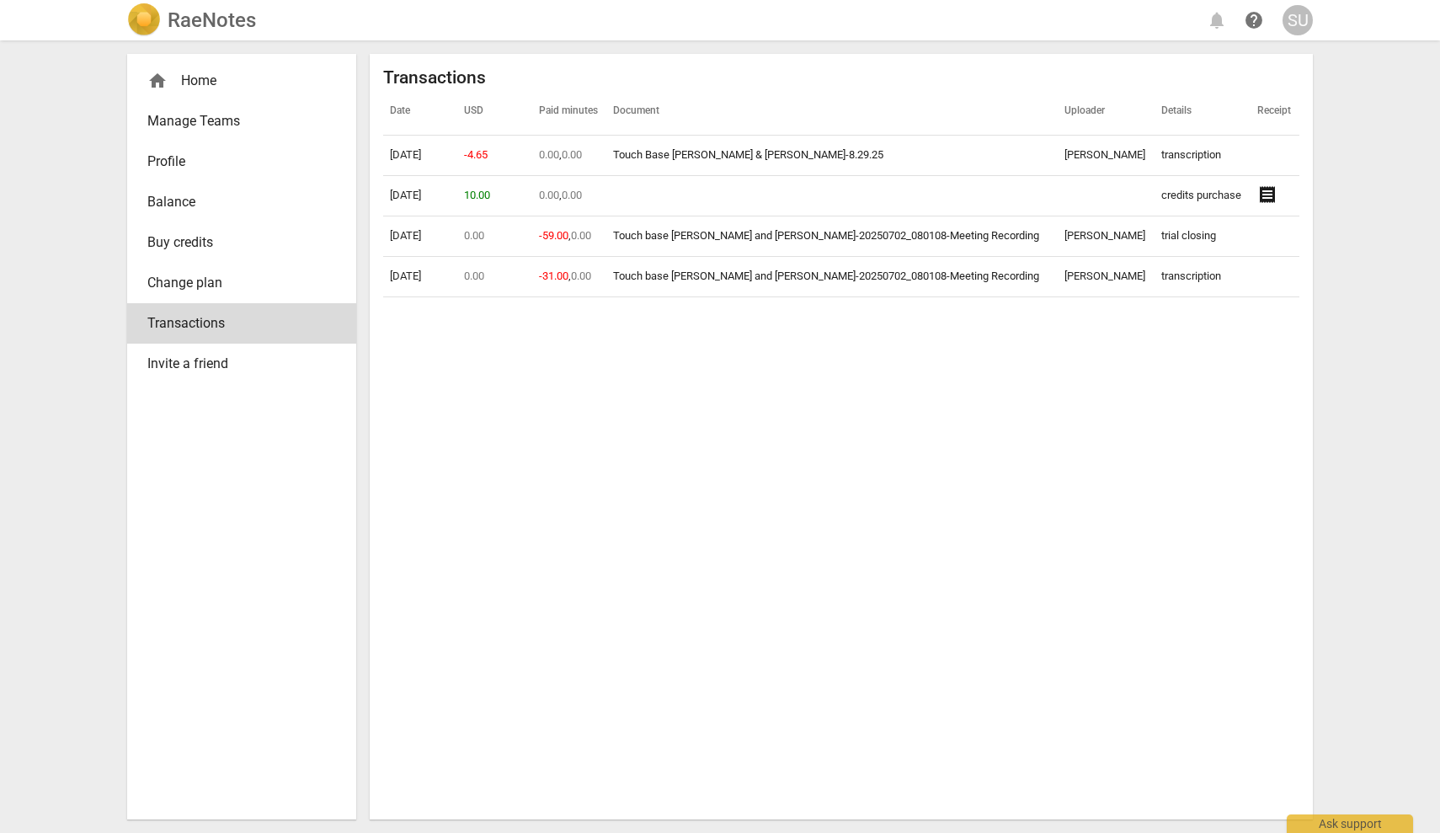
click at [1290, 9] on div "SU" at bounding box center [1298, 20] width 30 height 30
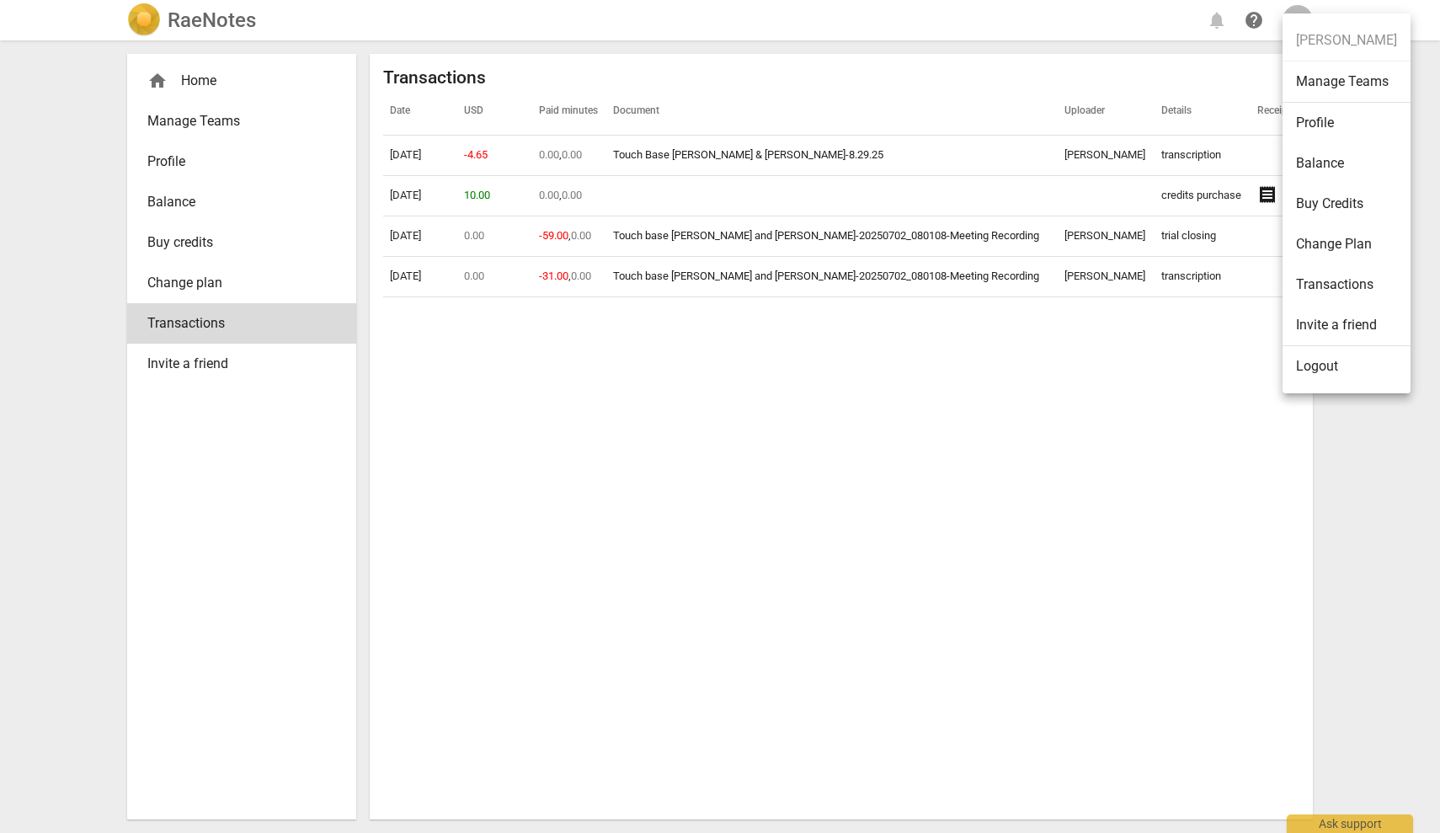
click at [1318, 120] on li "Profile" at bounding box center [1347, 123] width 128 height 40
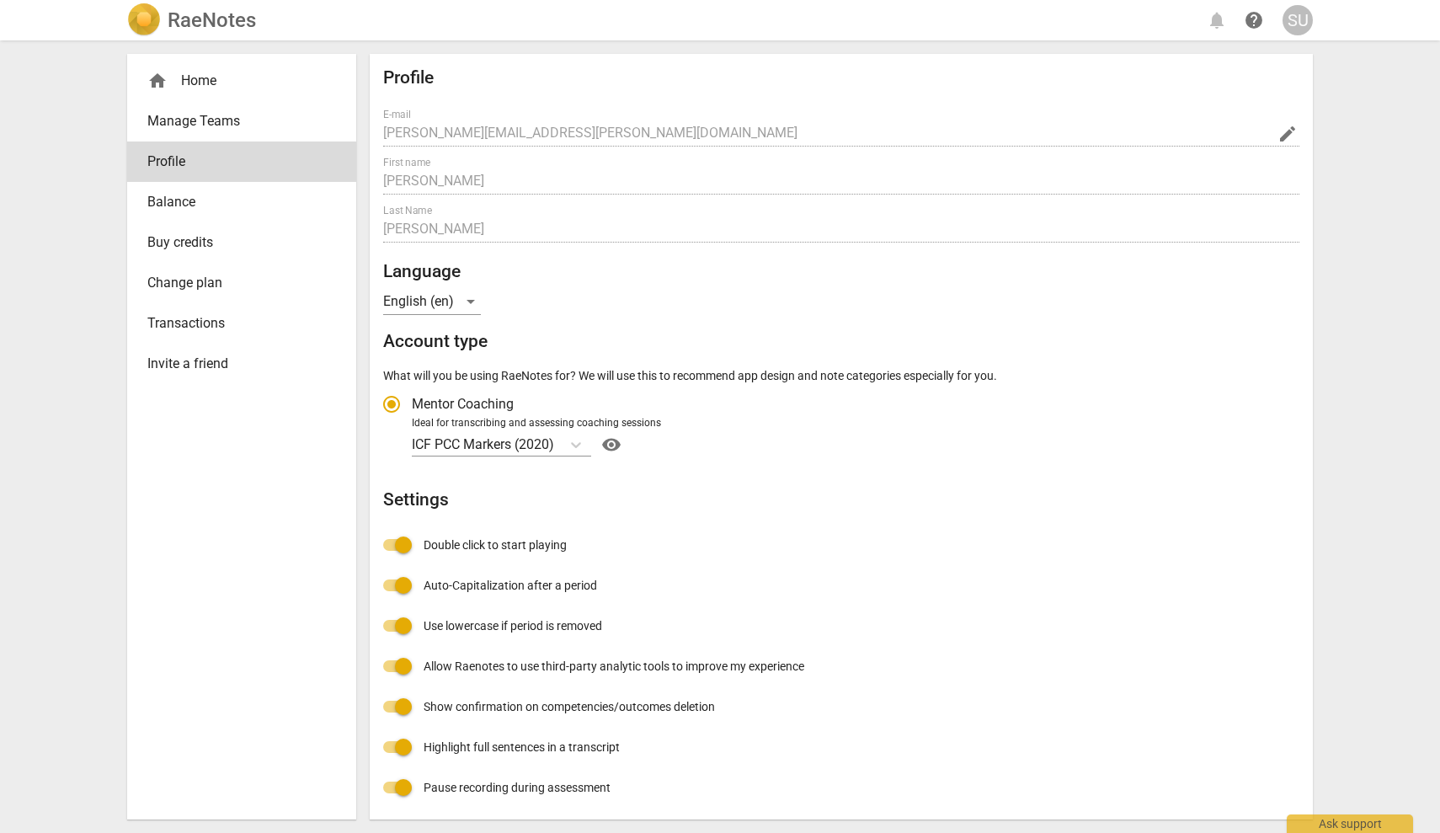
radio input "false"
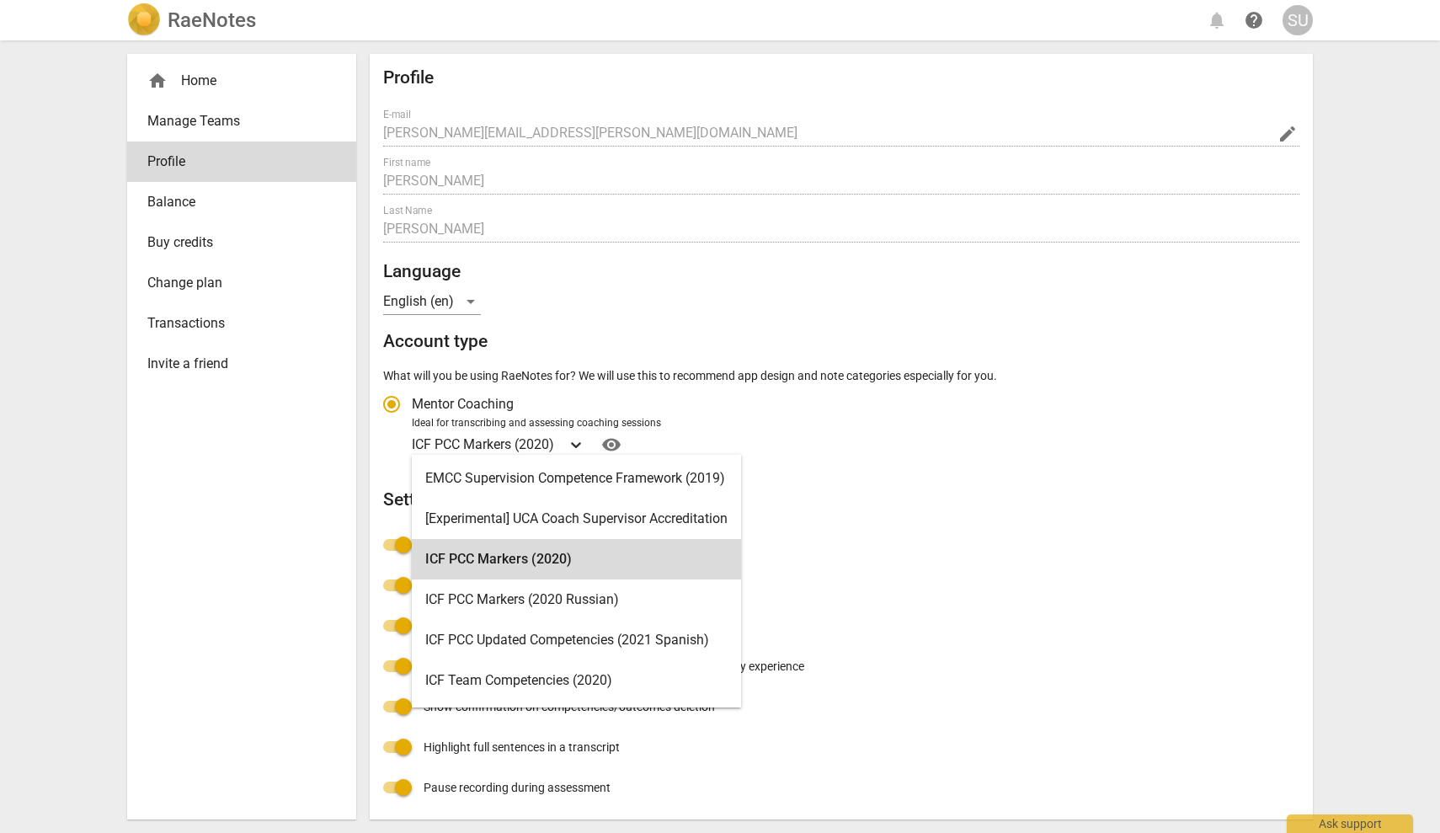
click at [579, 442] on icon "Account type" at bounding box center [576, 445] width 10 height 6
click at [0, 0] on input "Ideal for transcribing and assessing coaching sessions ICF PCC Markers (2020) s…" at bounding box center [0, 0] width 0 height 0
click at [579, 443] on icon "Account type" at bounding box center [576, 445] width 10 height 6
click at [0, 0] on input "Ideal for transcribing and assessing coaching sessions ICF PCC Markers (2020) s…" at bounding box center [0, 0] width 0 height 0
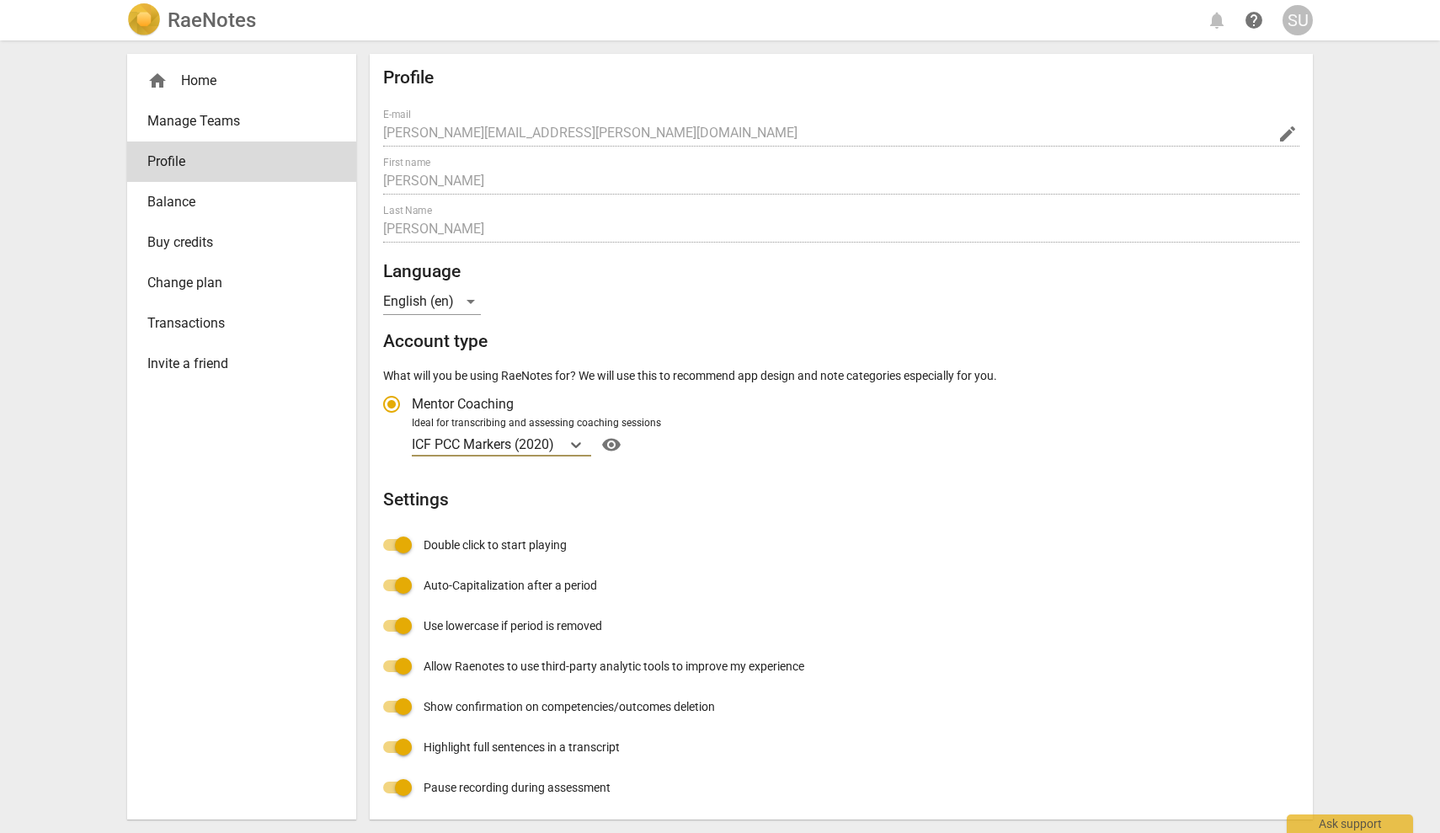
click at [216, 74] on div "home Home" at bounding box center [234, 81] width 175 height 20
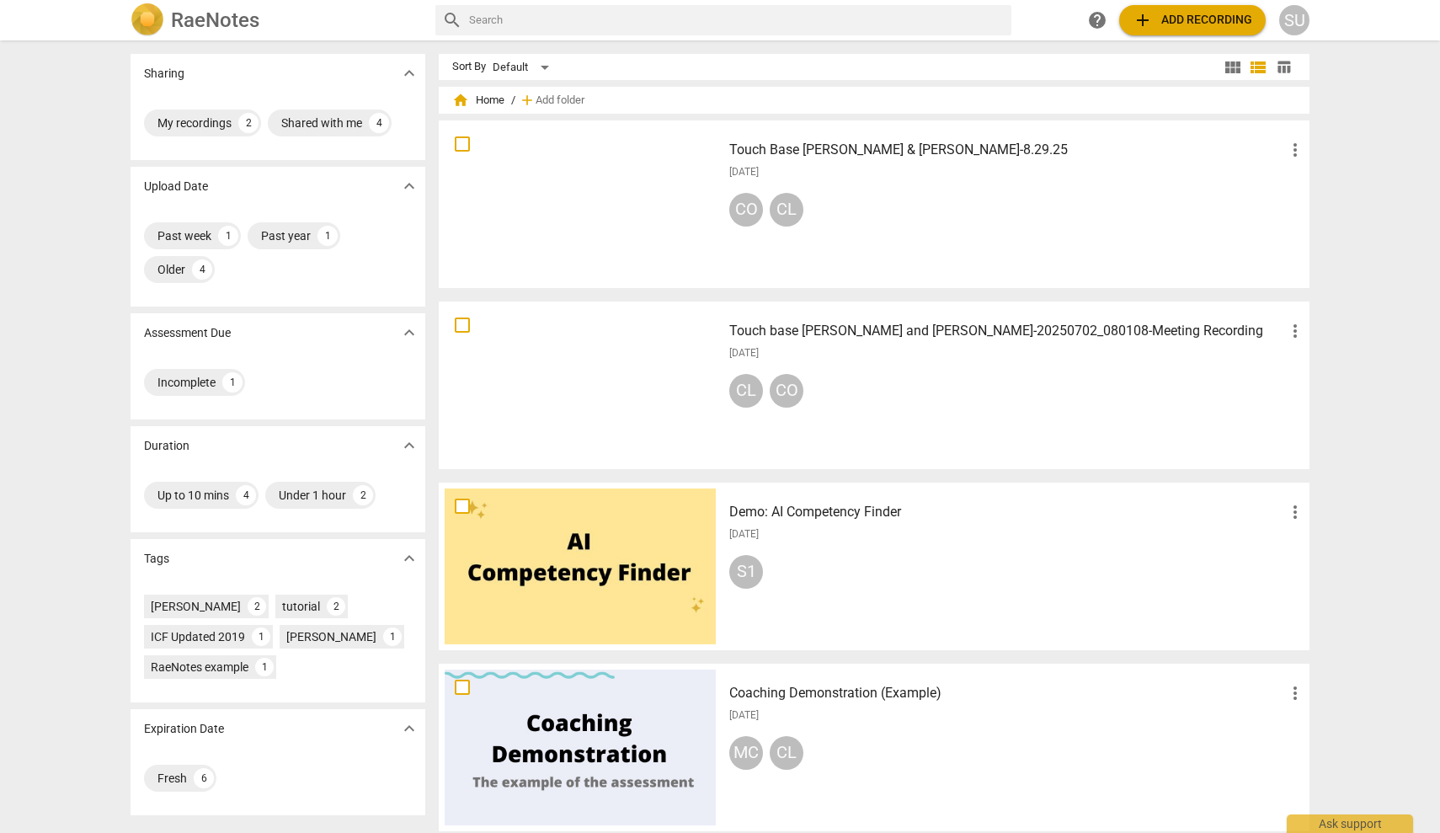
click at [489, 195] on div at bounding box center [580, 204] width 271 height 156
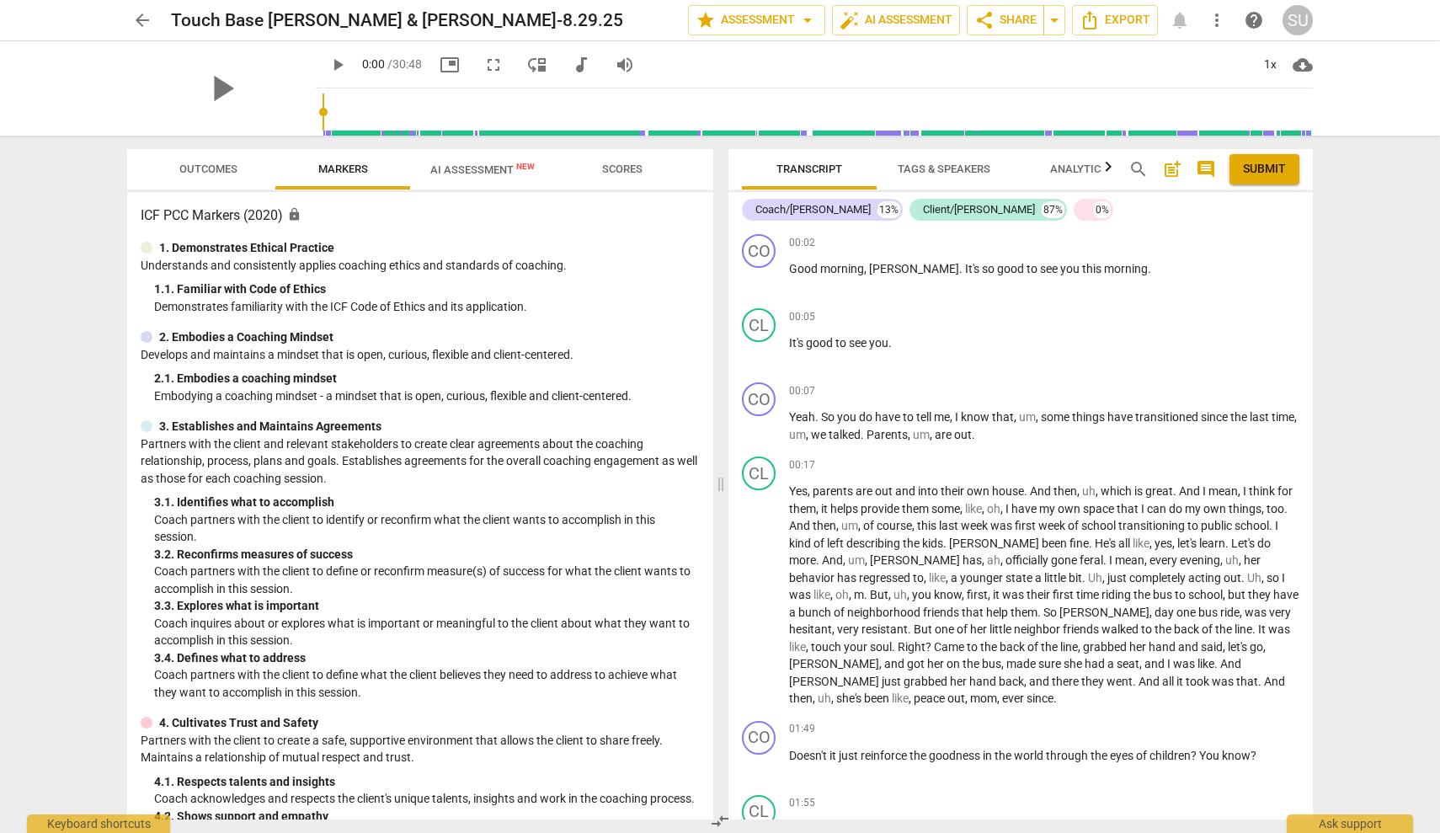
click at [789, 169] on span "Transcript" at bounding box center [810, 169] width 66 height 13
click at [1095, 173] on span "Analytics" at bounding box center [1078, 169] width 57 height 13
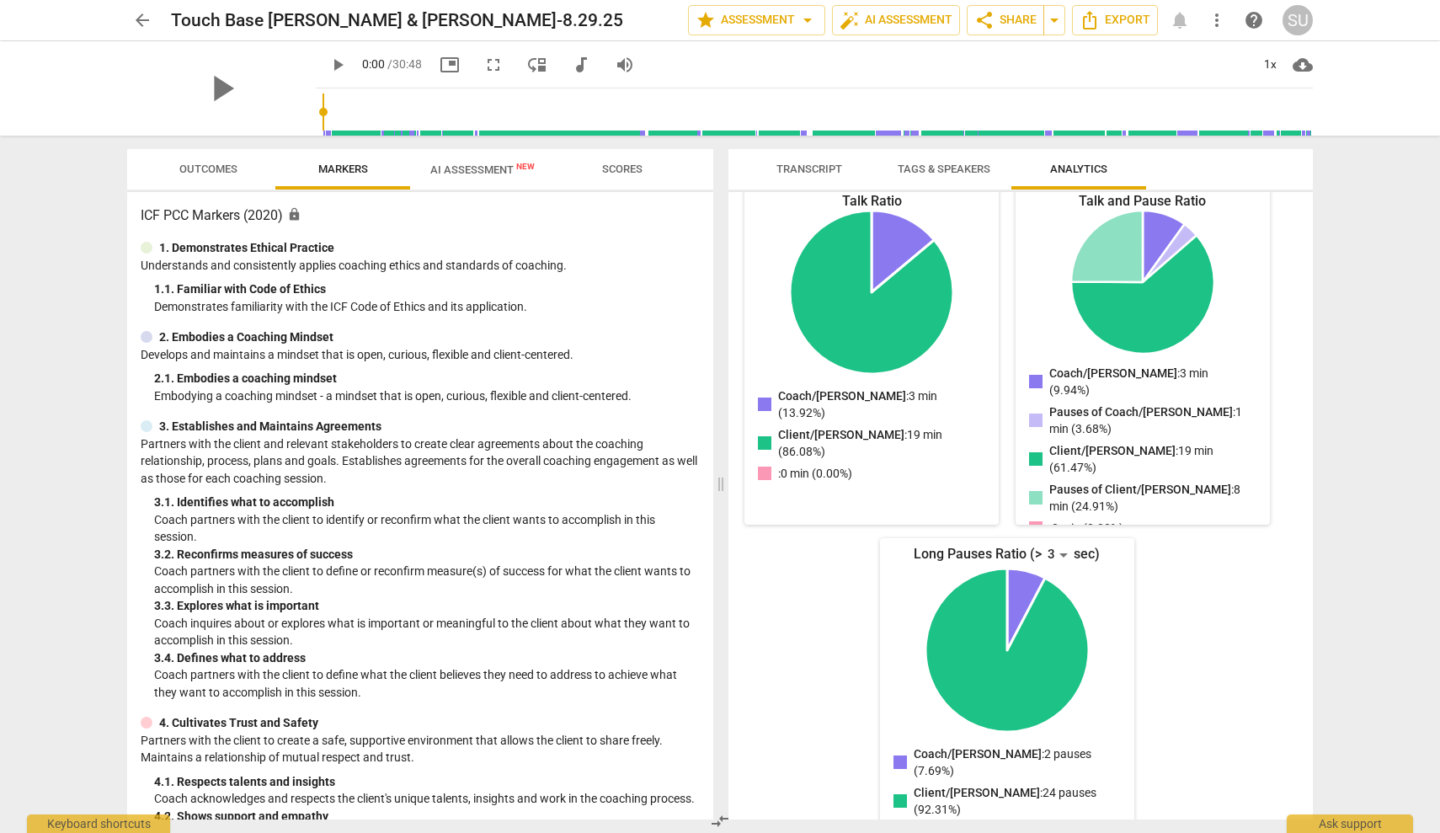
scroll to position [3, 0]
click at [436, 27] on h2 "Touch Base [PERSON_NAME] & [PERSON_NAME]-8.29.25" at bounding box center [397, 20] width 452 height 21
click at [1258, 27] on span "help" at bounding box center [1254, 20] width 20 height 20
click at [1301, 23] on div "SU" at bounding box center [1298, 20] width 30 height 30
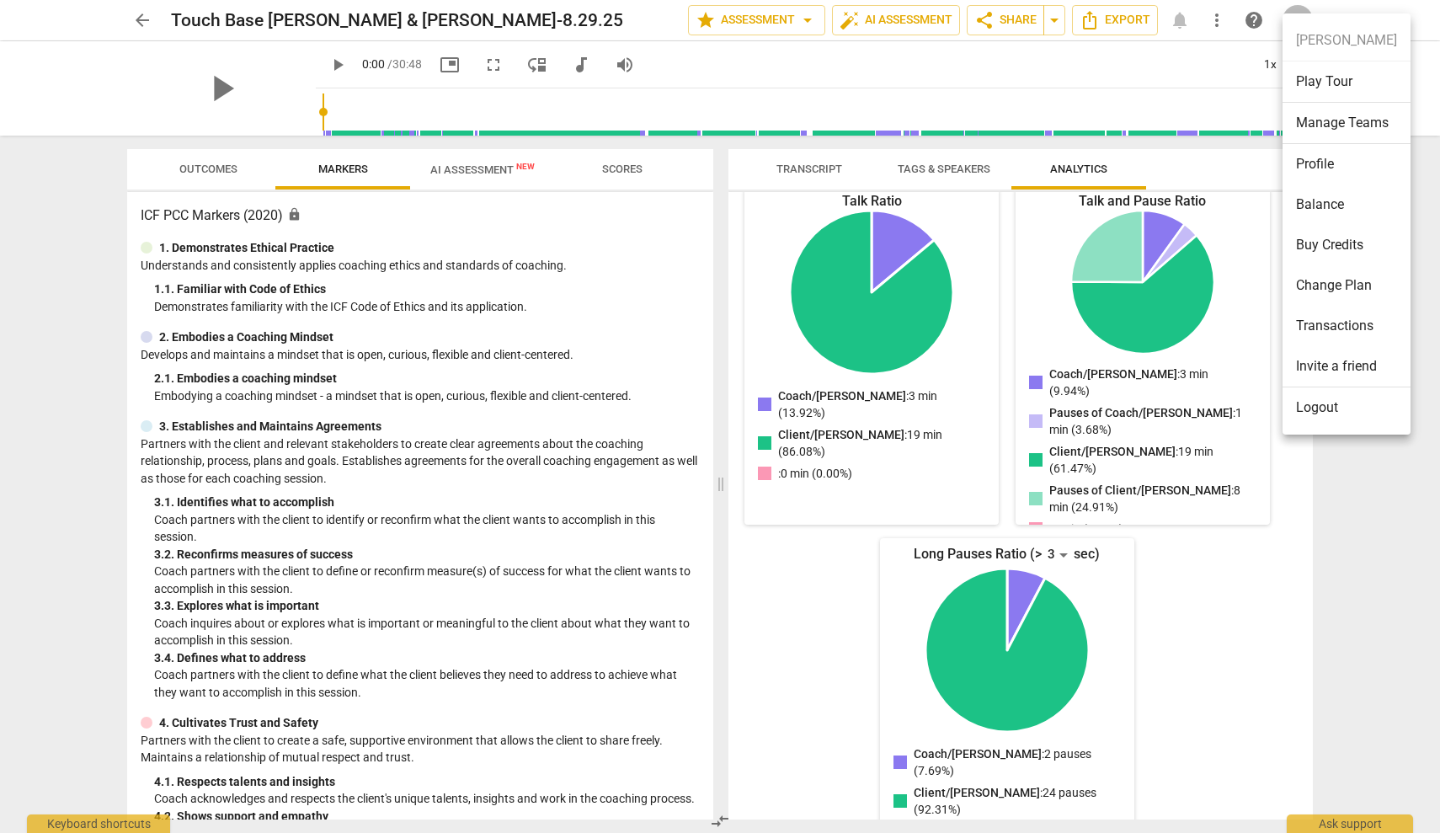
click at [1342, 162] on li "Profile" at bounding box center [1347, 164] width 128 height 40
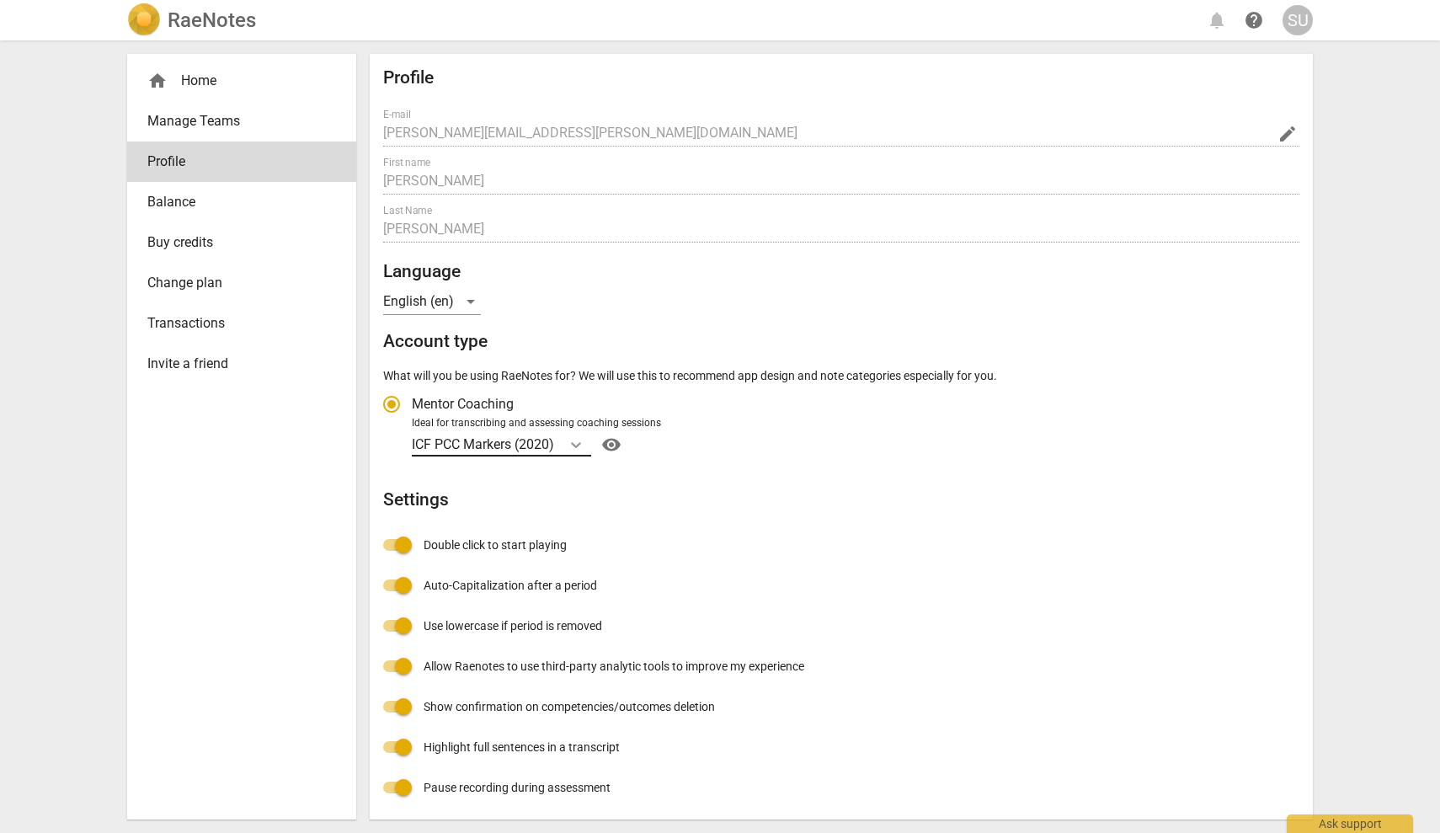
click at [582, 438] on icon "Account type" at bounding box center [576, 444] width 17 height 17
click at [0, 0] on input "Ideal for transcribing and assessing coaching sessions ICF PCC Markers (2020) v…" at bounding box center [0, 0] width 0 height 0
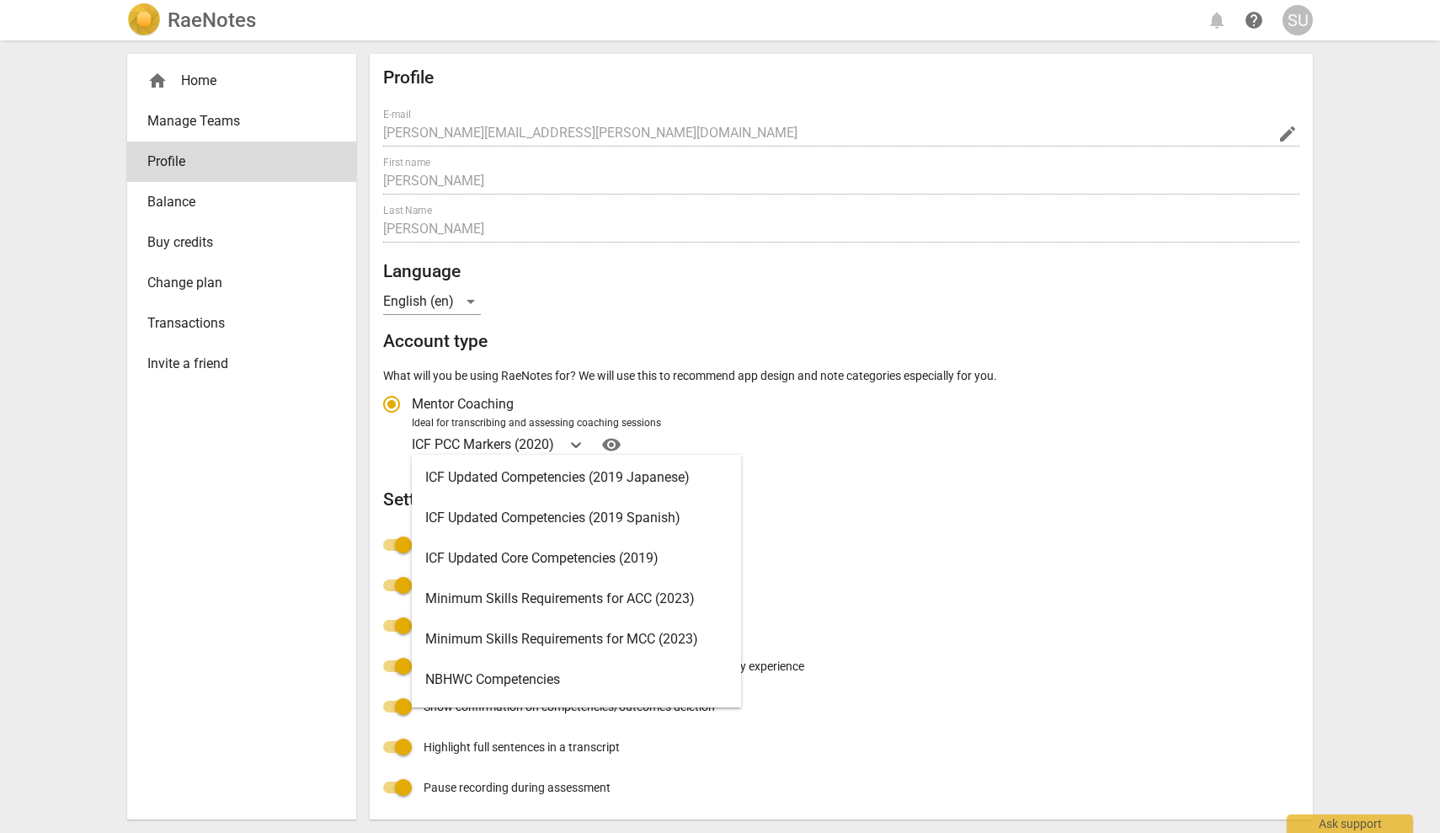
scroll to position [245, 0]
click at [581, 560] on div "ICF Updated Core Competencies (2019)" at bounding box center [576, 557] width 329 height 40
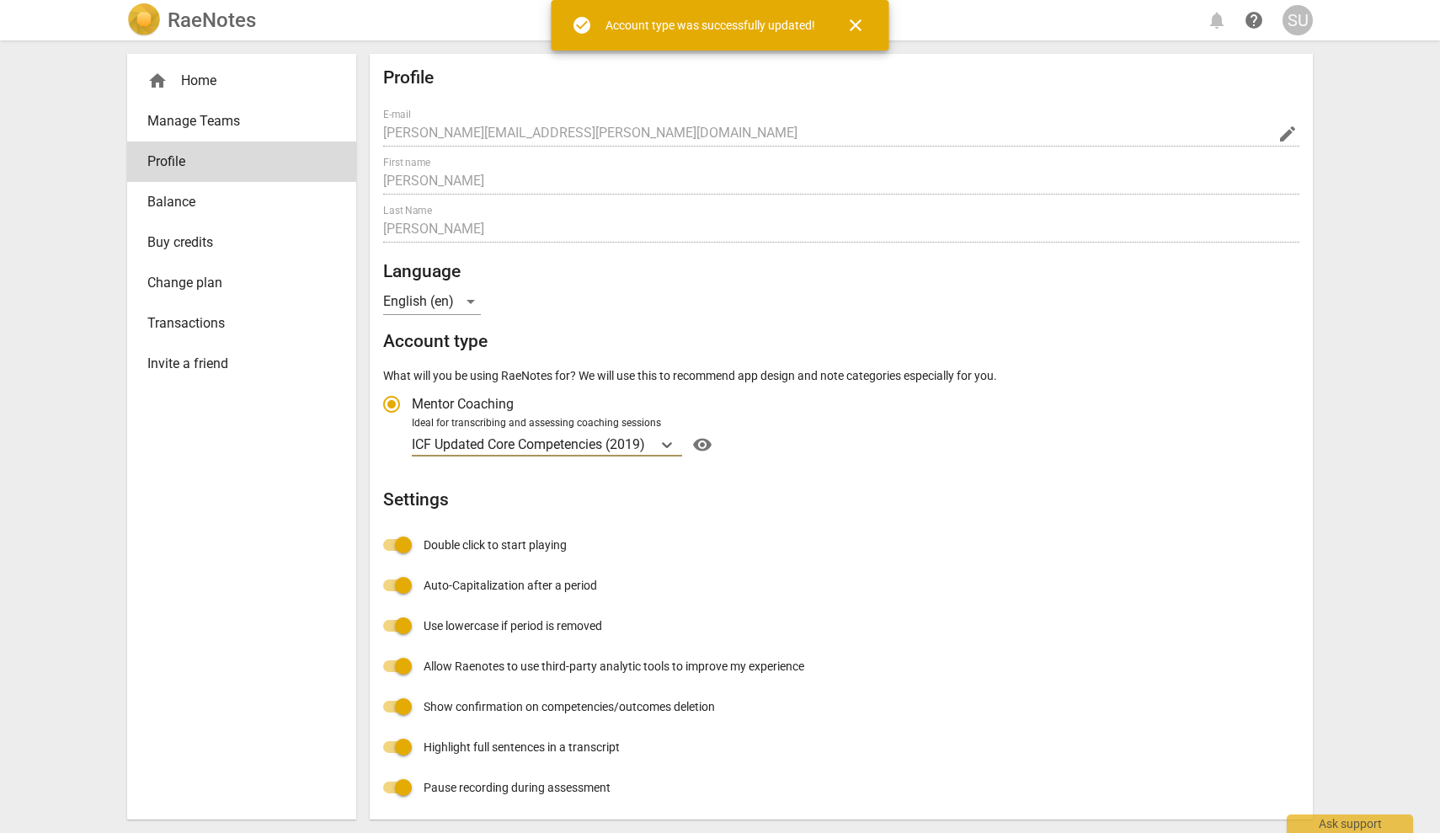
radio input "false"
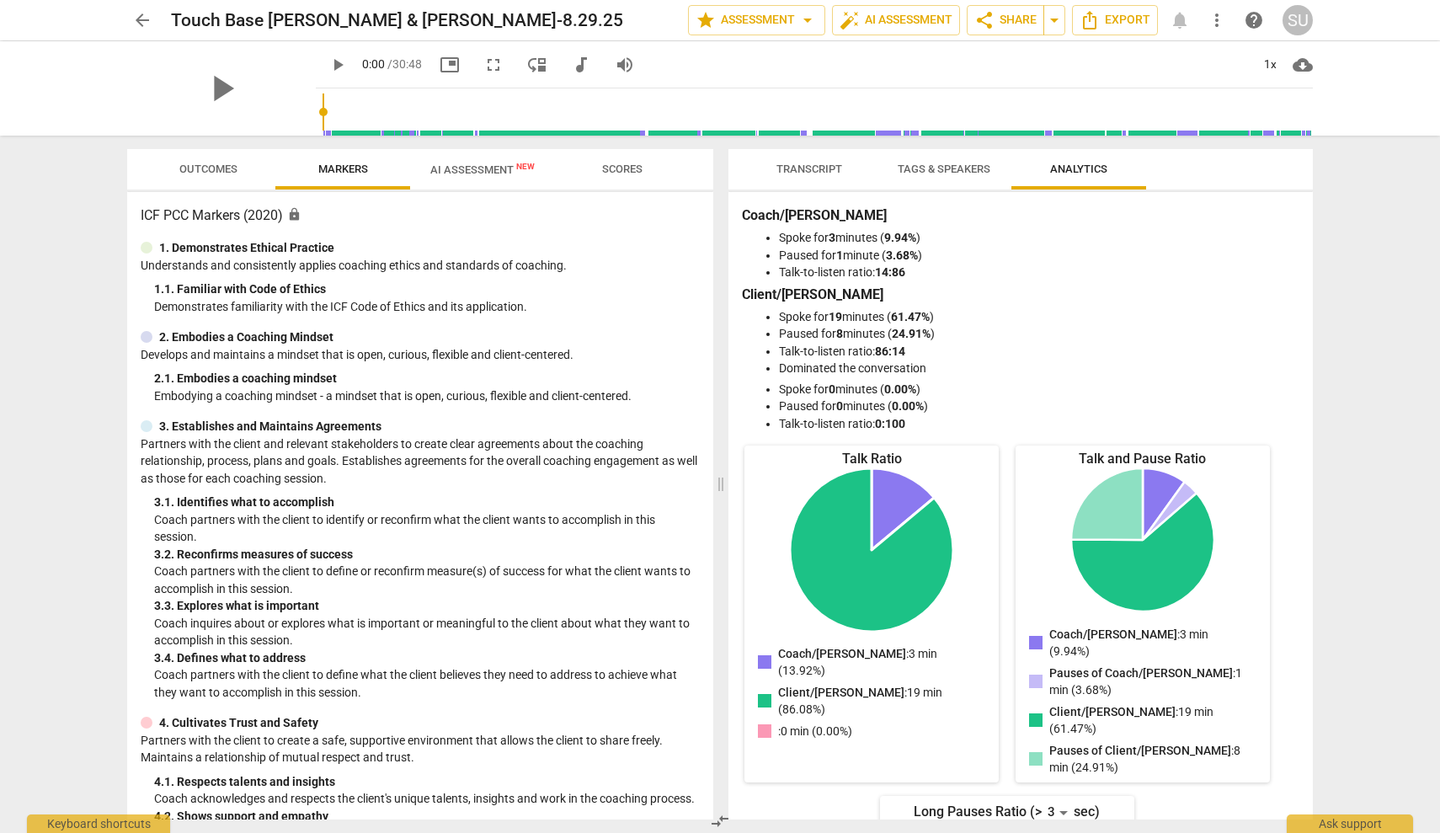
click at [1211, 27] on span "more_vert" at bounding box center [1217, 20] width 20 height 20
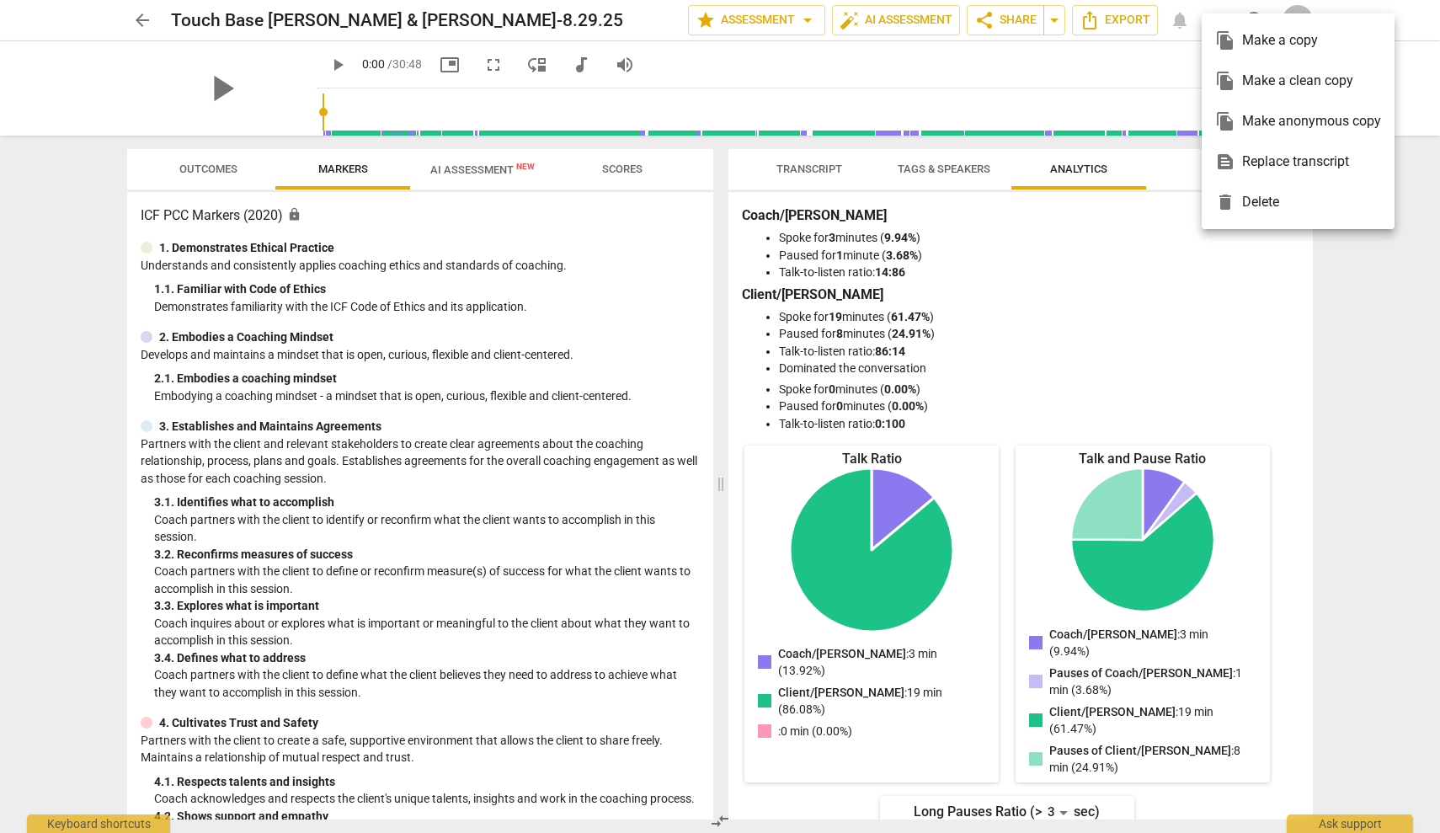
click at [1039, 95] on div at bounding box center [720, 416] width 1440 height 833
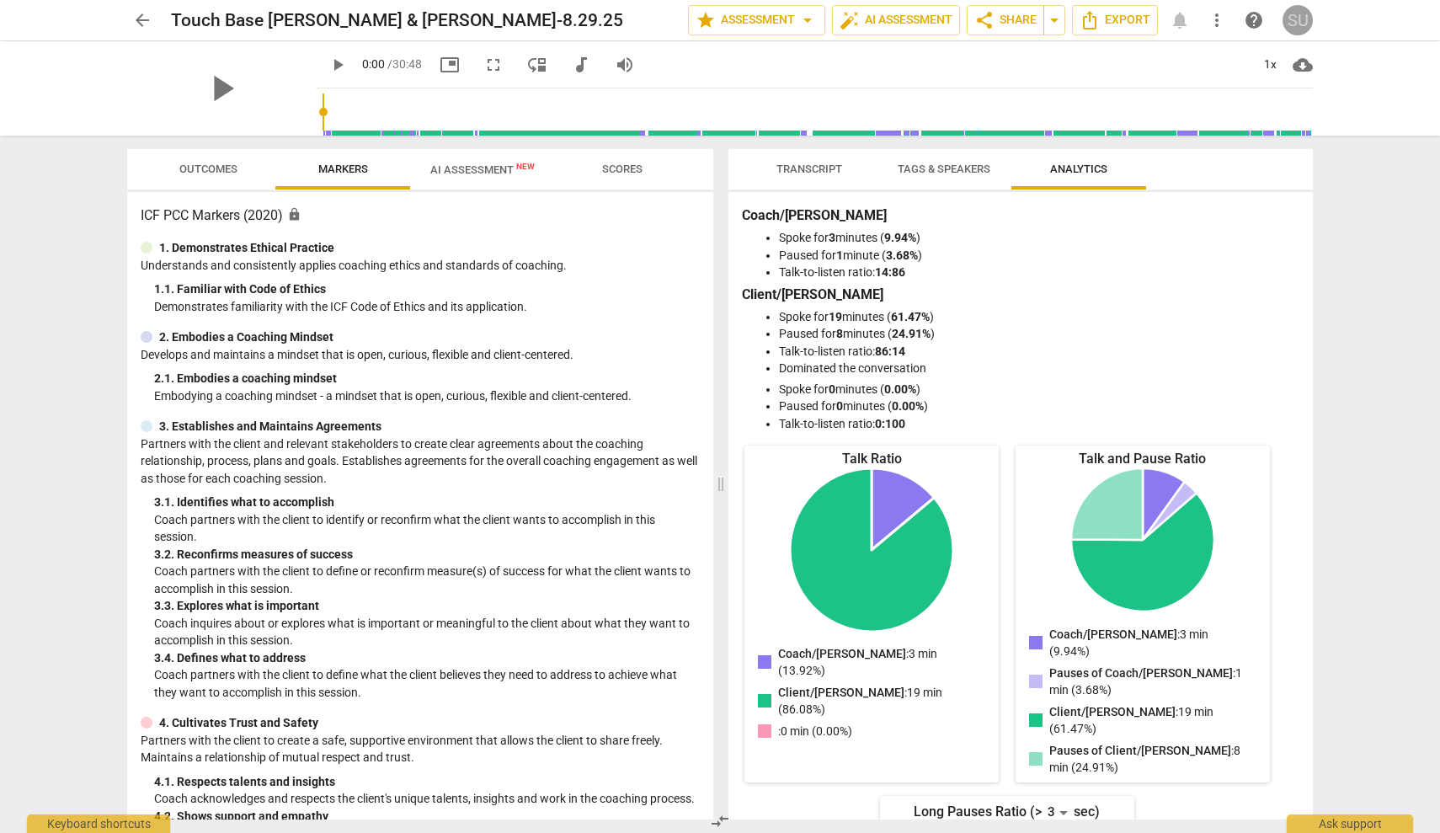
click at [1290, 29] on div "SU" at bounding box center [1298, 20] width 30 height 30
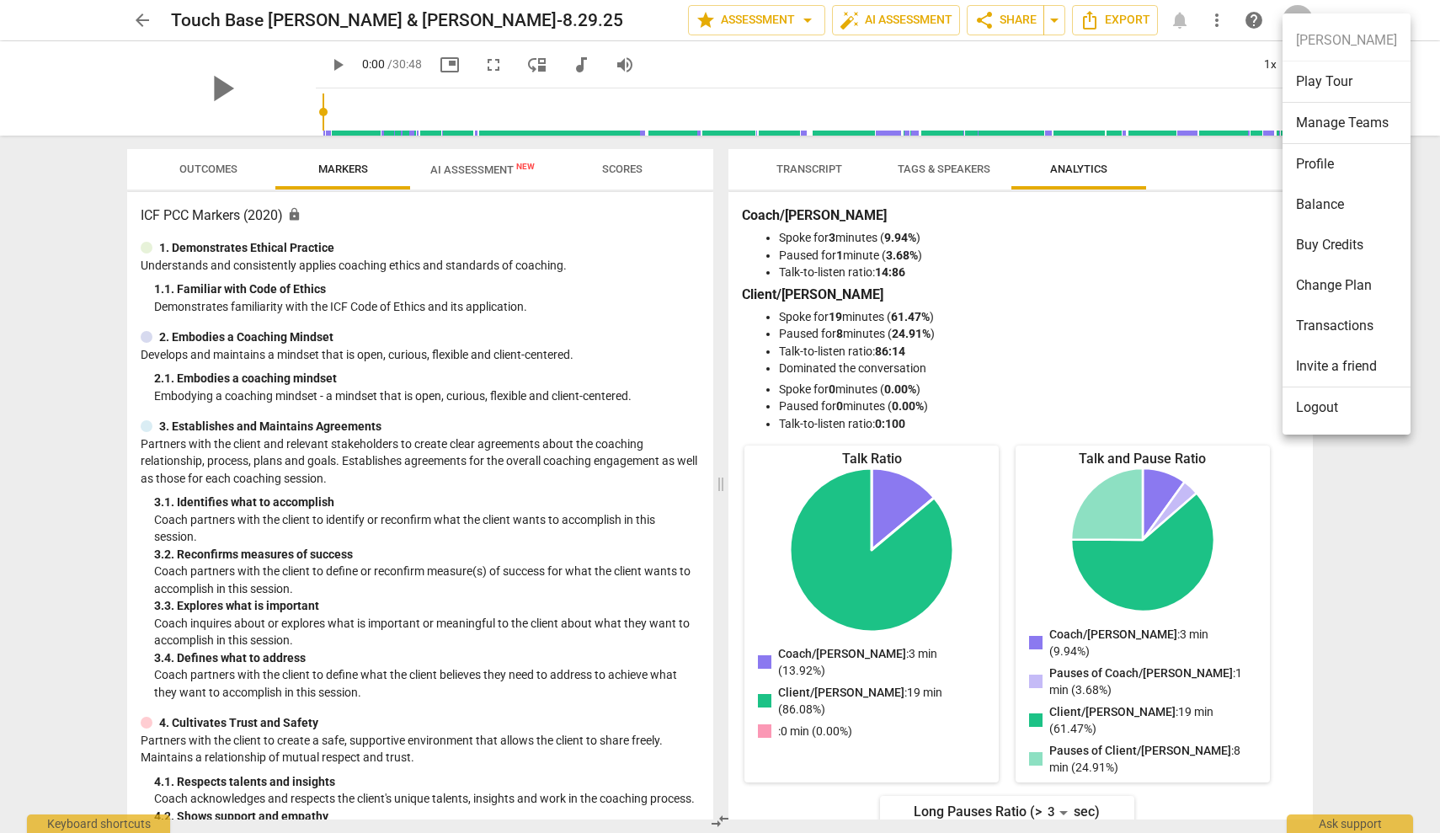
click at [706, 20] on div at bounding box center [720, 416] width 1440 height 833
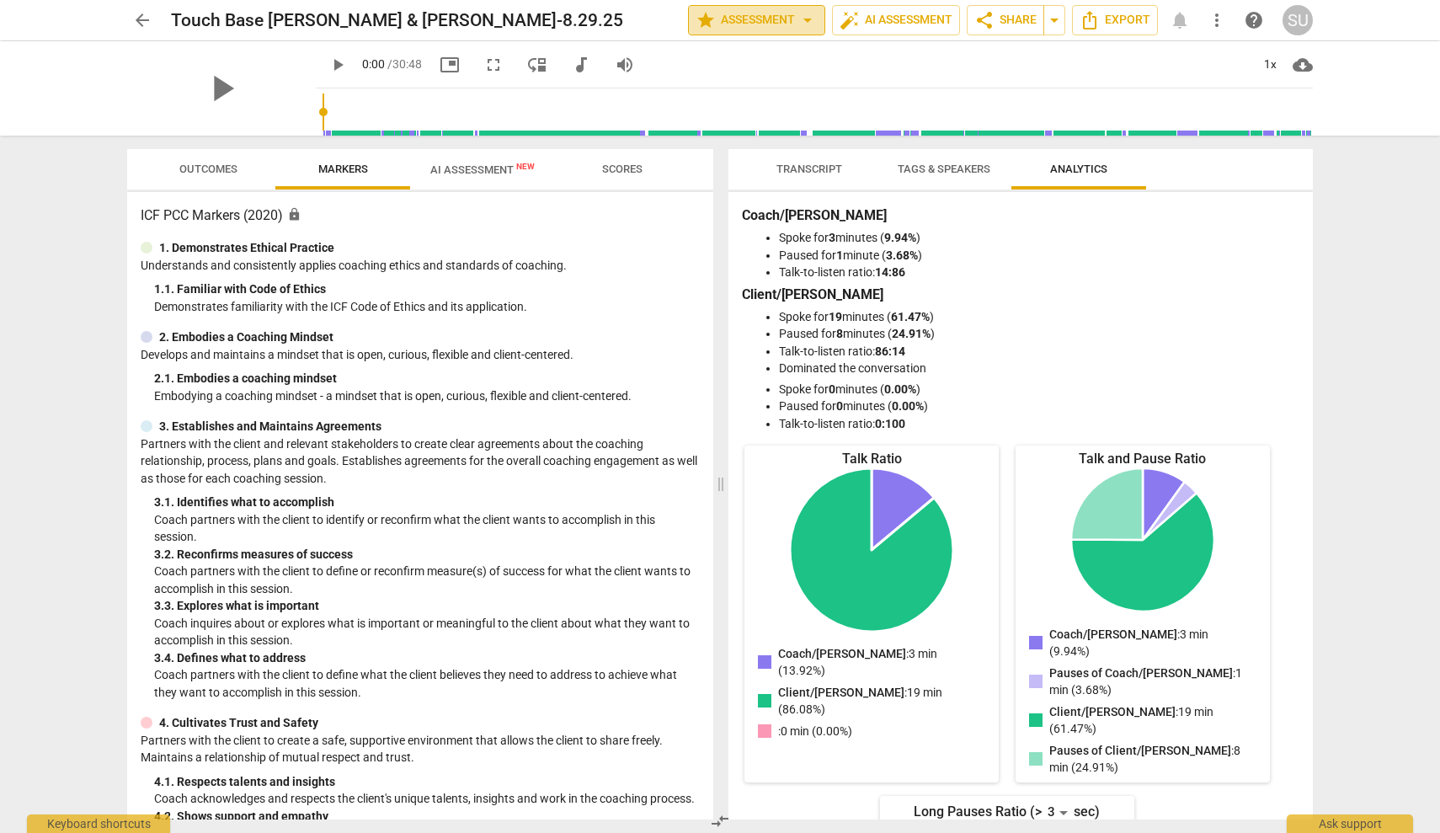
click at [798, 25] on span "arrow_drop_down" at bounding box center [808, 20] width 20 height 20
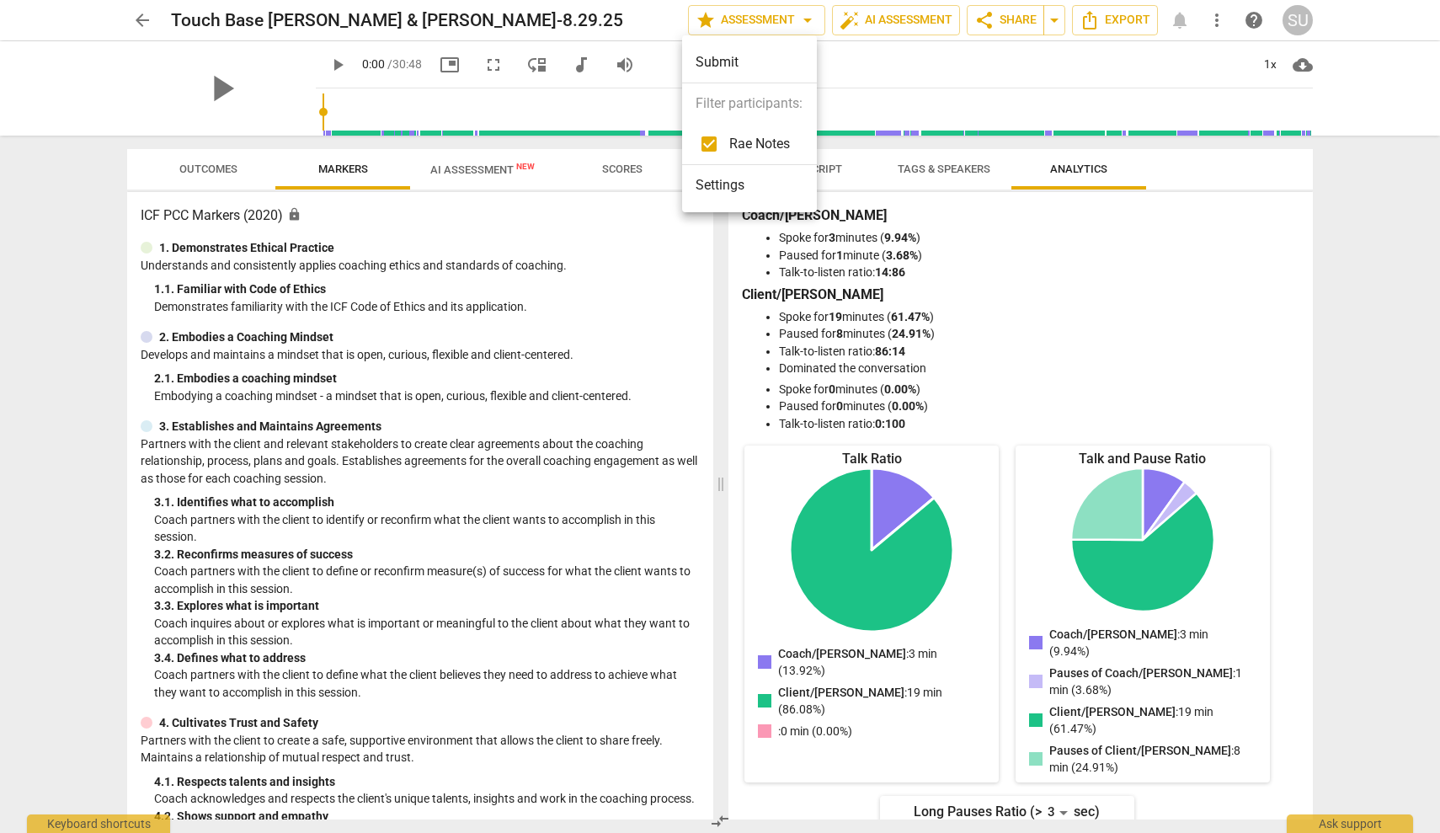
click at [759, 179] on li "Settings" at bounding box center [749, 185] width 135 height 40
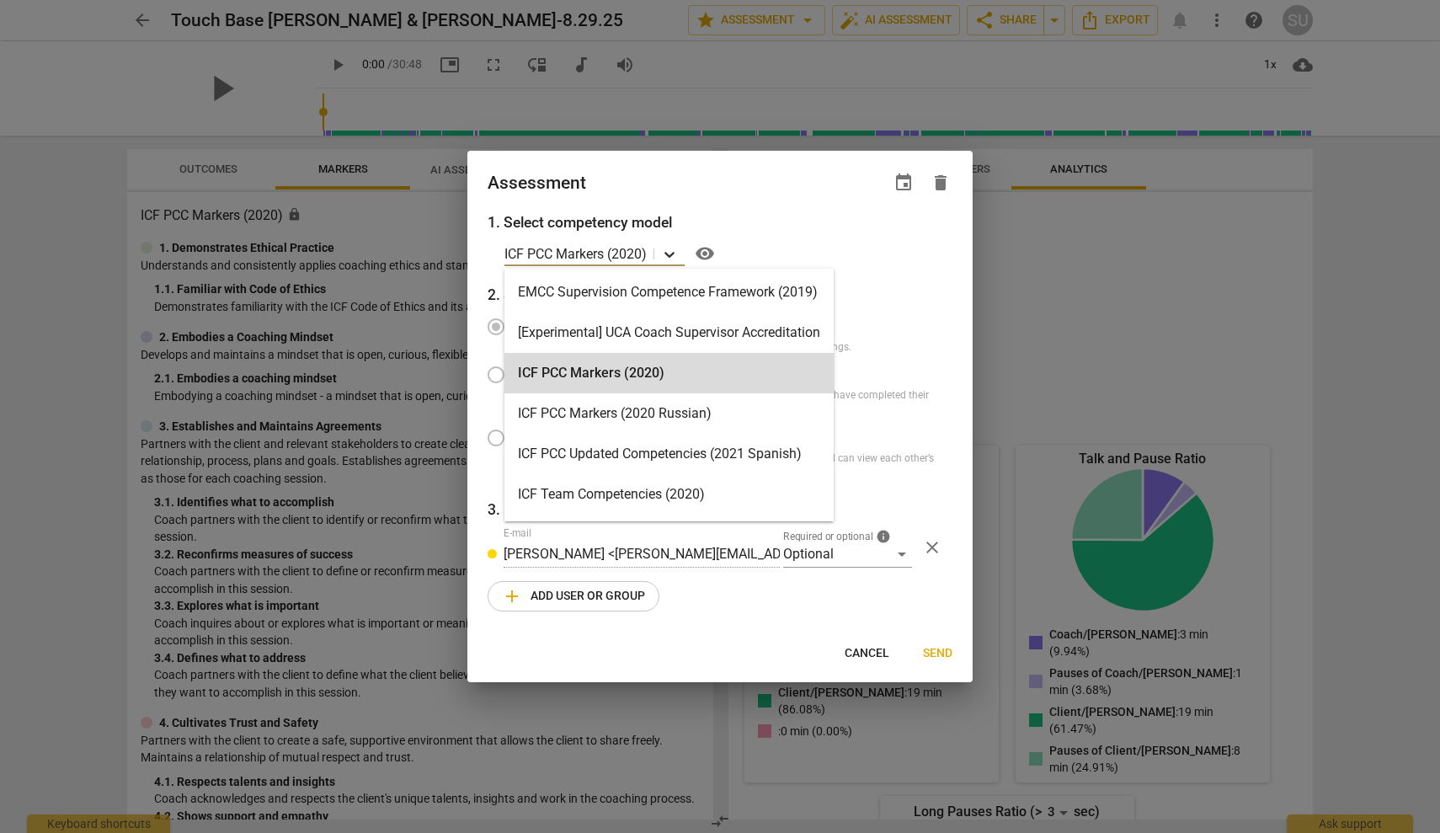
click at [674, 254] on icon at bounding box center [669, 254] width 17 height 17
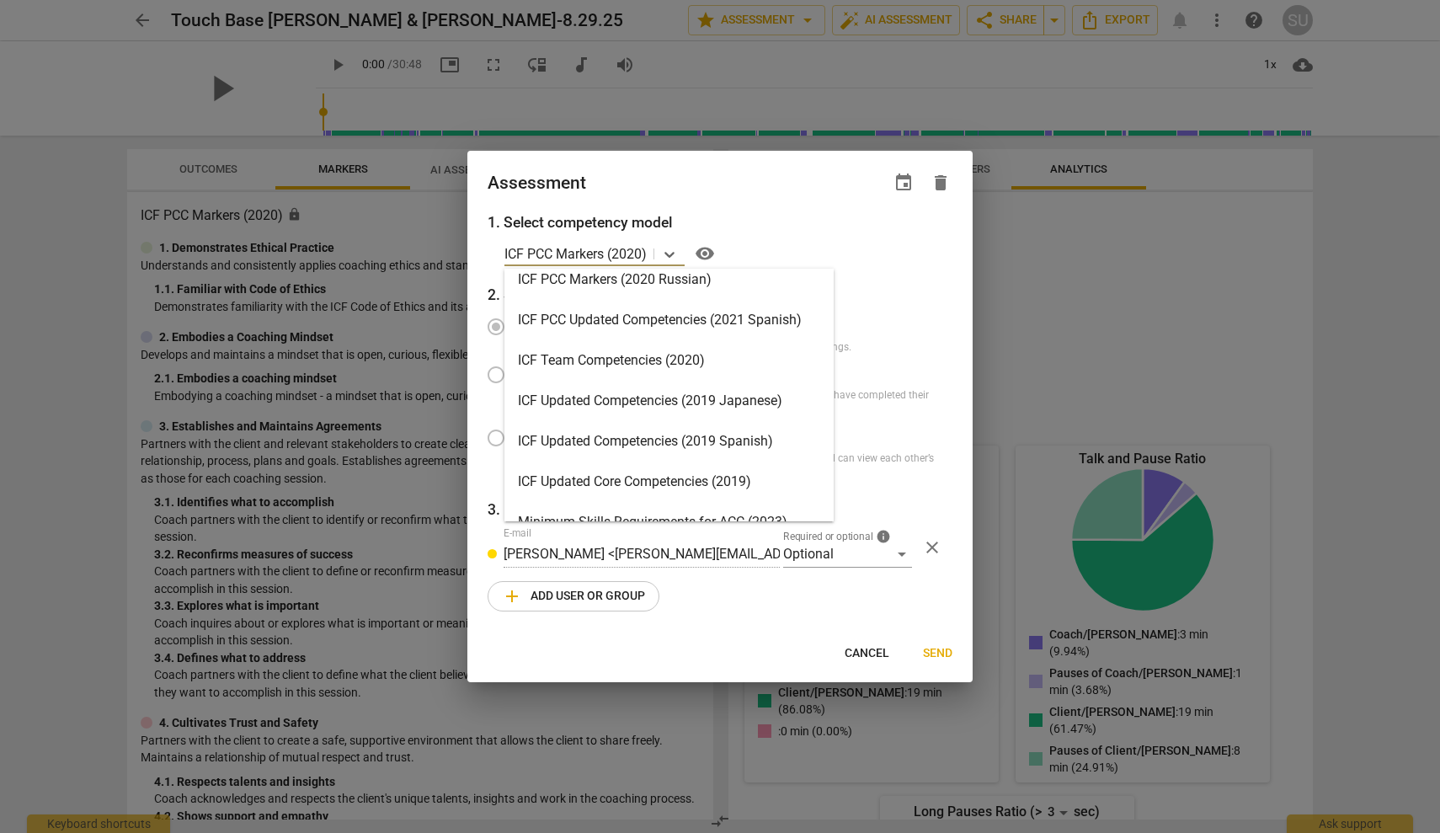
scroll to position [137, 0]
click at [665, 466] on div "ICF Updated Core Competencies (2019)" at bounding box center [669, 478] width 329 height 40
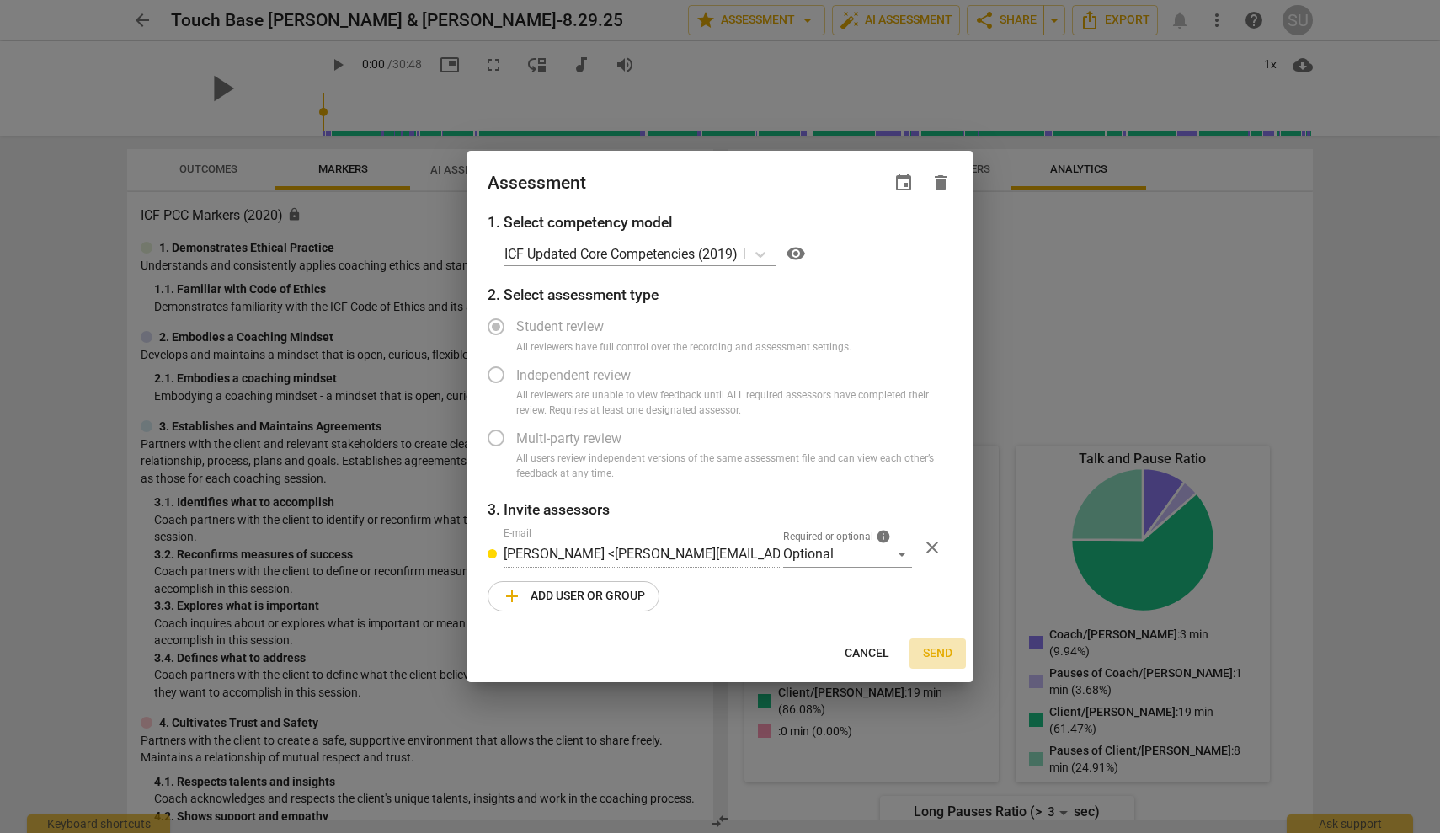
click at [933, 649] on span "Send" at bounding box center [937, 653] width 29 height 17
radio input "false"
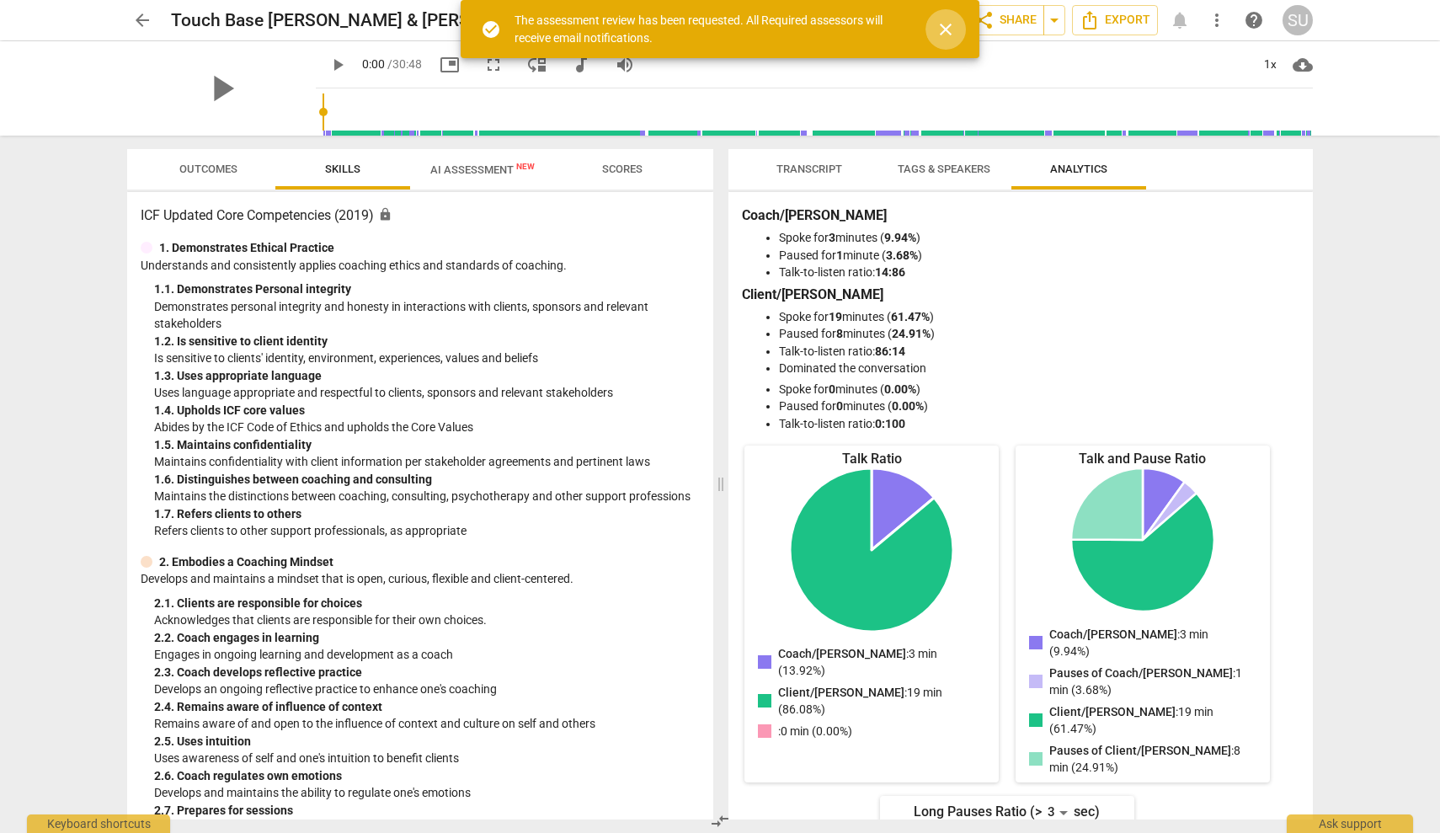
click at [941, 34] on span "close" at bounding box center [946, 29] width 20 height 20
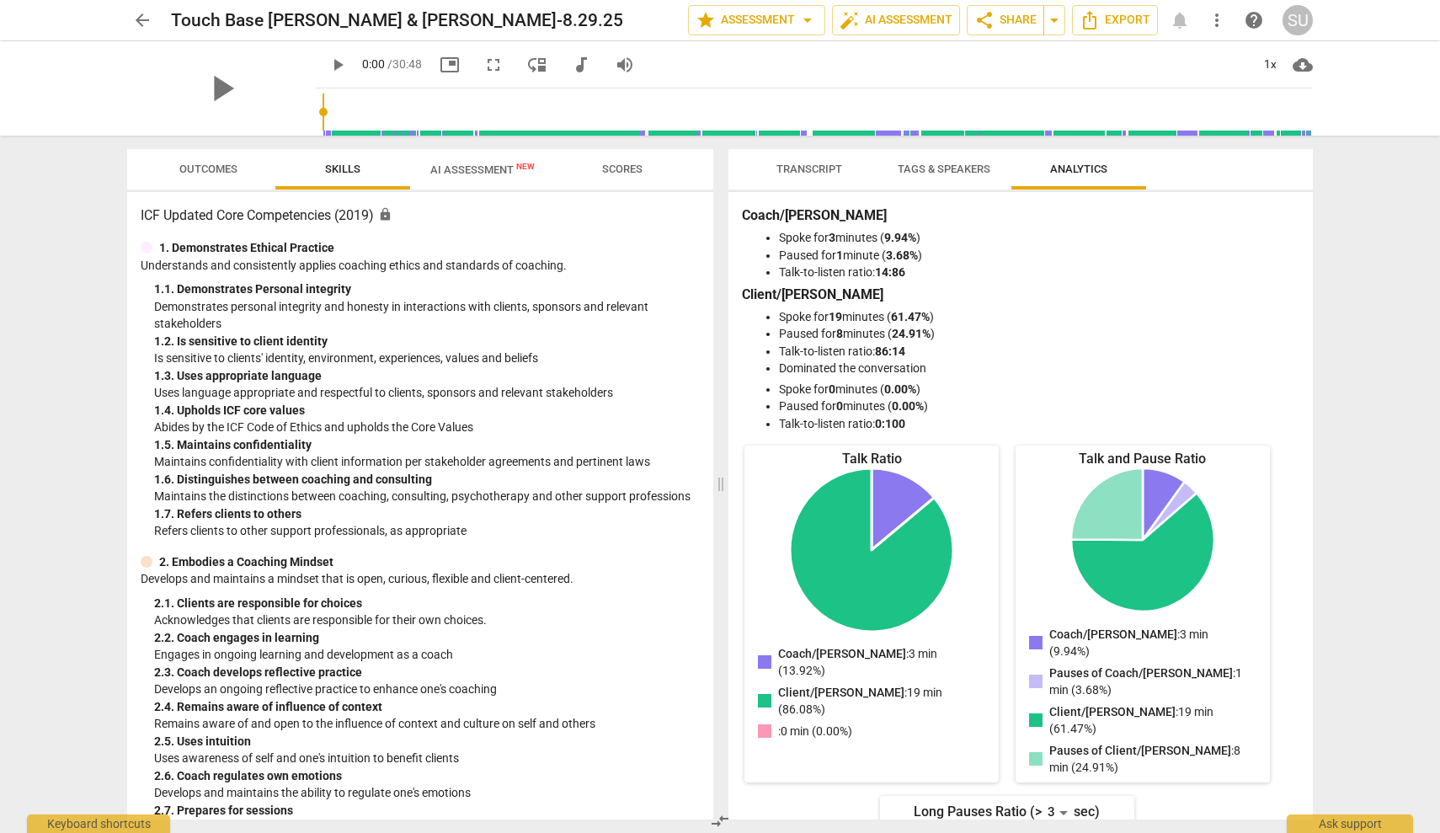
click at [1215, 22] on span "more_vert" at bounding box center [1217, 20] width 20 height 20
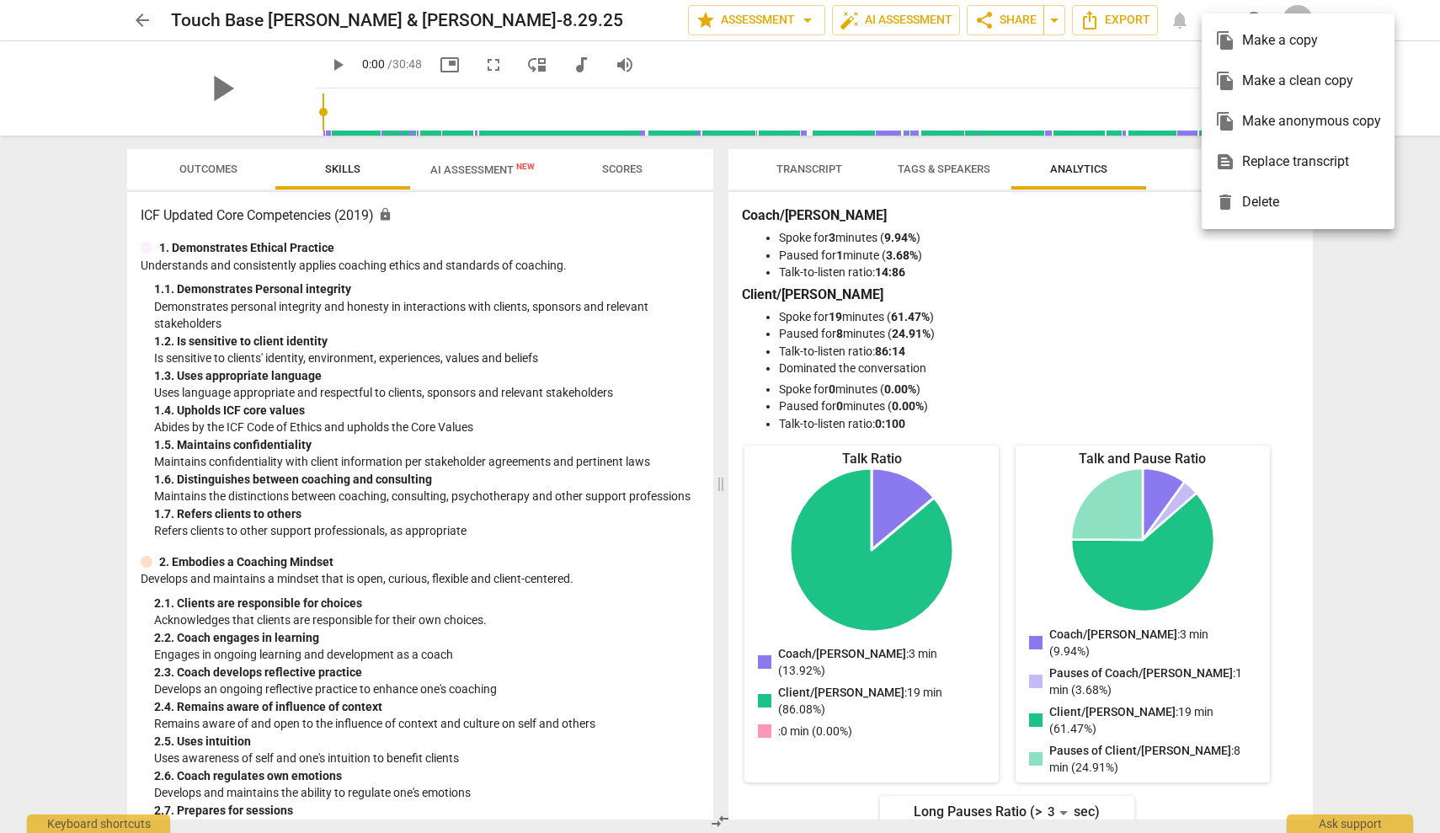
click at [804, 20] on div at bounding box center [720, 416] width 1440 height 833
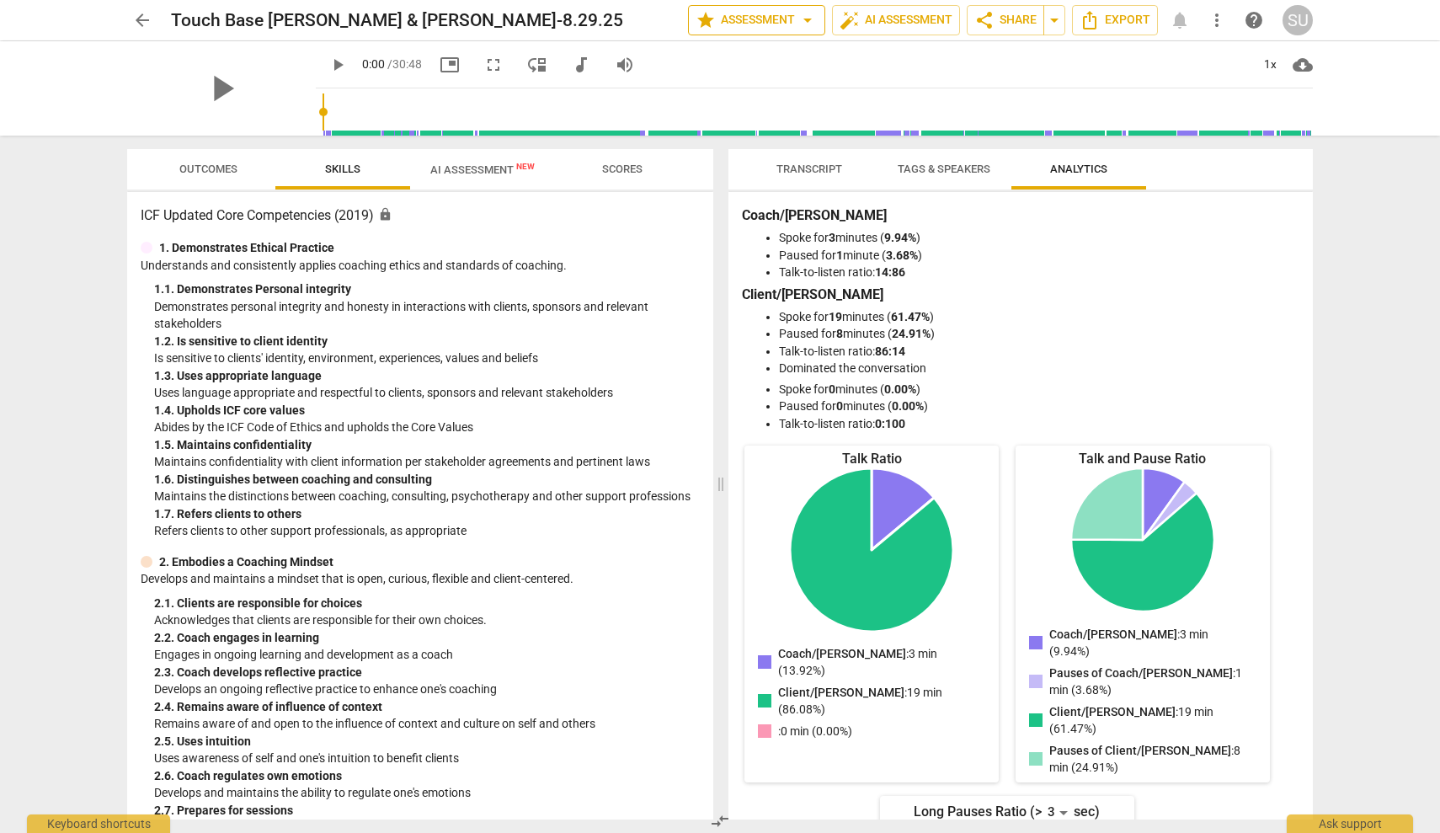
click at [804, 20] on span "arrow_drop_down" at bounding box center [808, 20] width 20 height 20
click at [932, 18] on div at bounding box center [720, 416] width 1440 height 833
click at [950, 19] on span "auto_fix_high AI Assessment" at bounding box center [896, 20] width 113 height 20
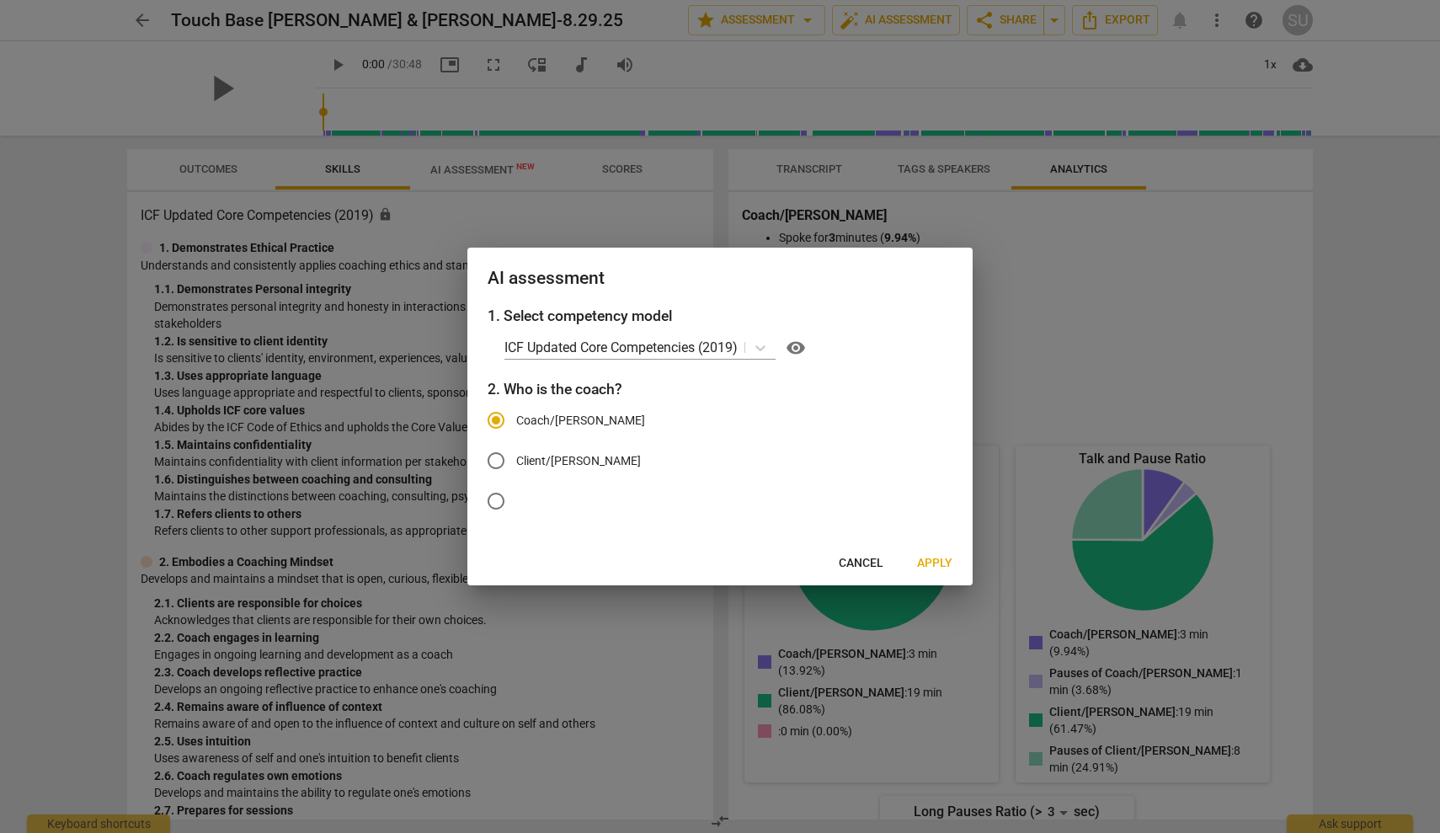
click at [404, 539] on div at bounding box center [720, 416] width 1440 height 833
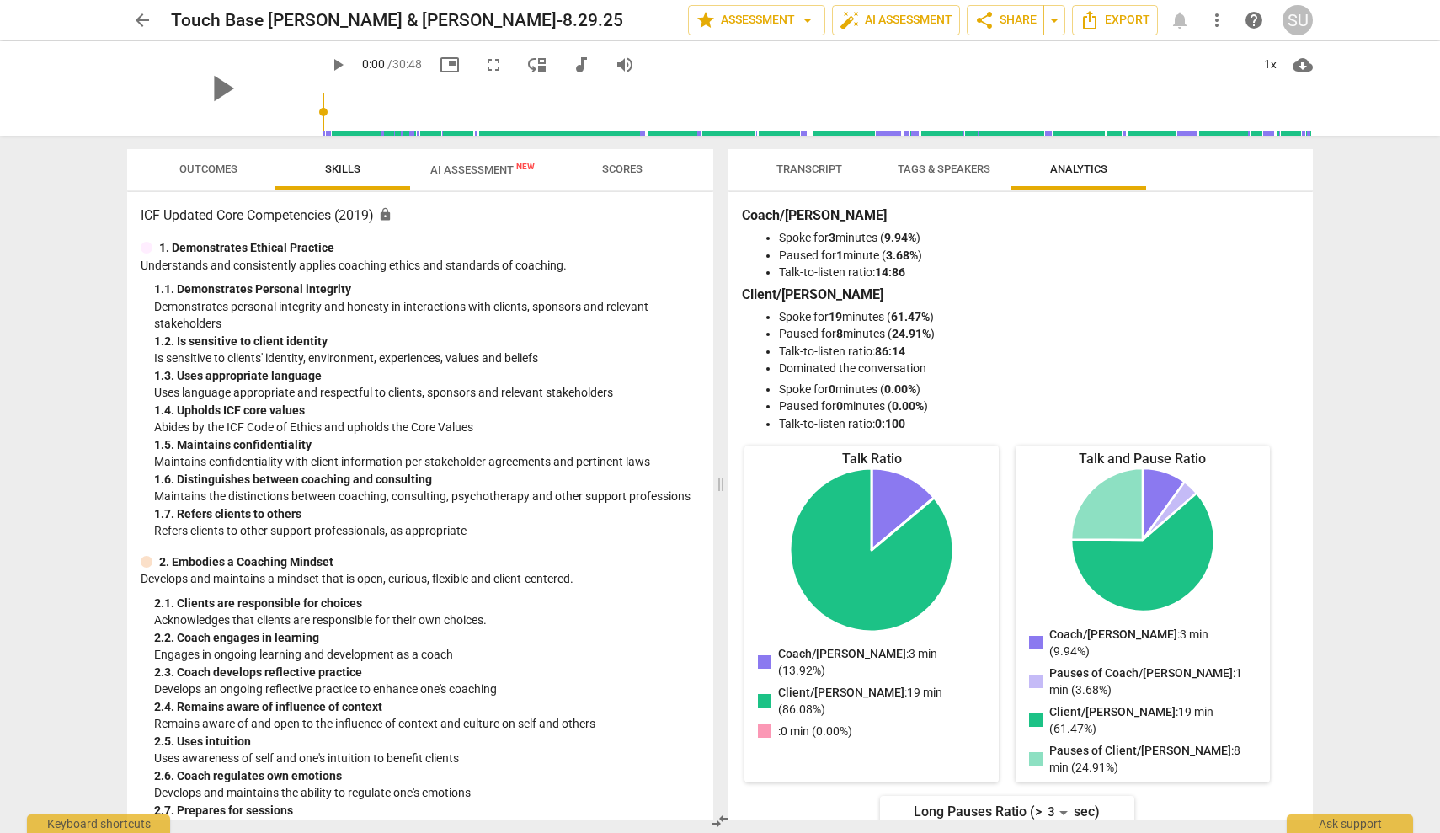
click at [804, 176] on span "Transcript" at bounding box center [809, 169] width 106 height 23
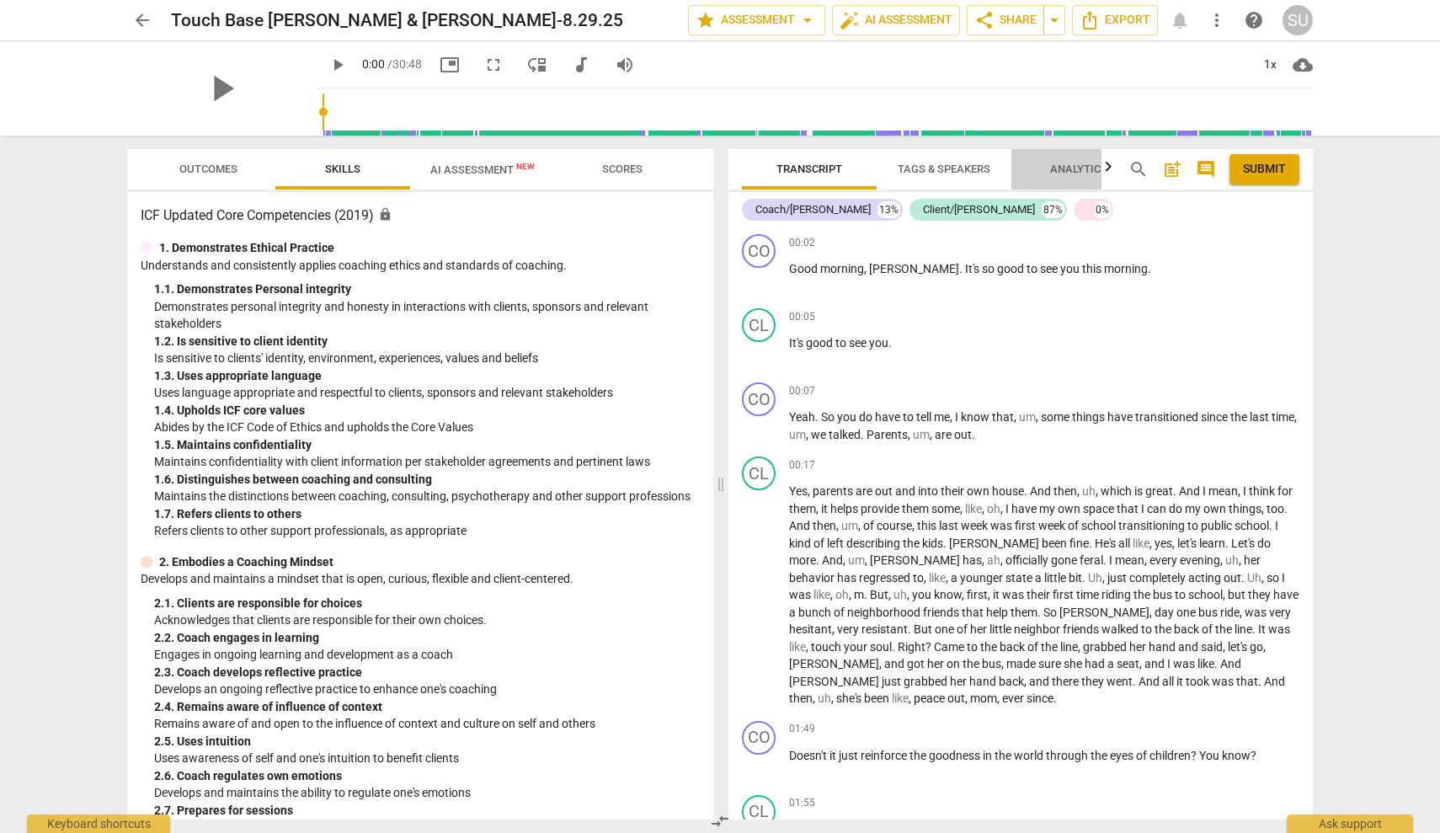
click at [1072, 173] on span "Analytics" at bounding box center [1078, 169] width 57 height 13
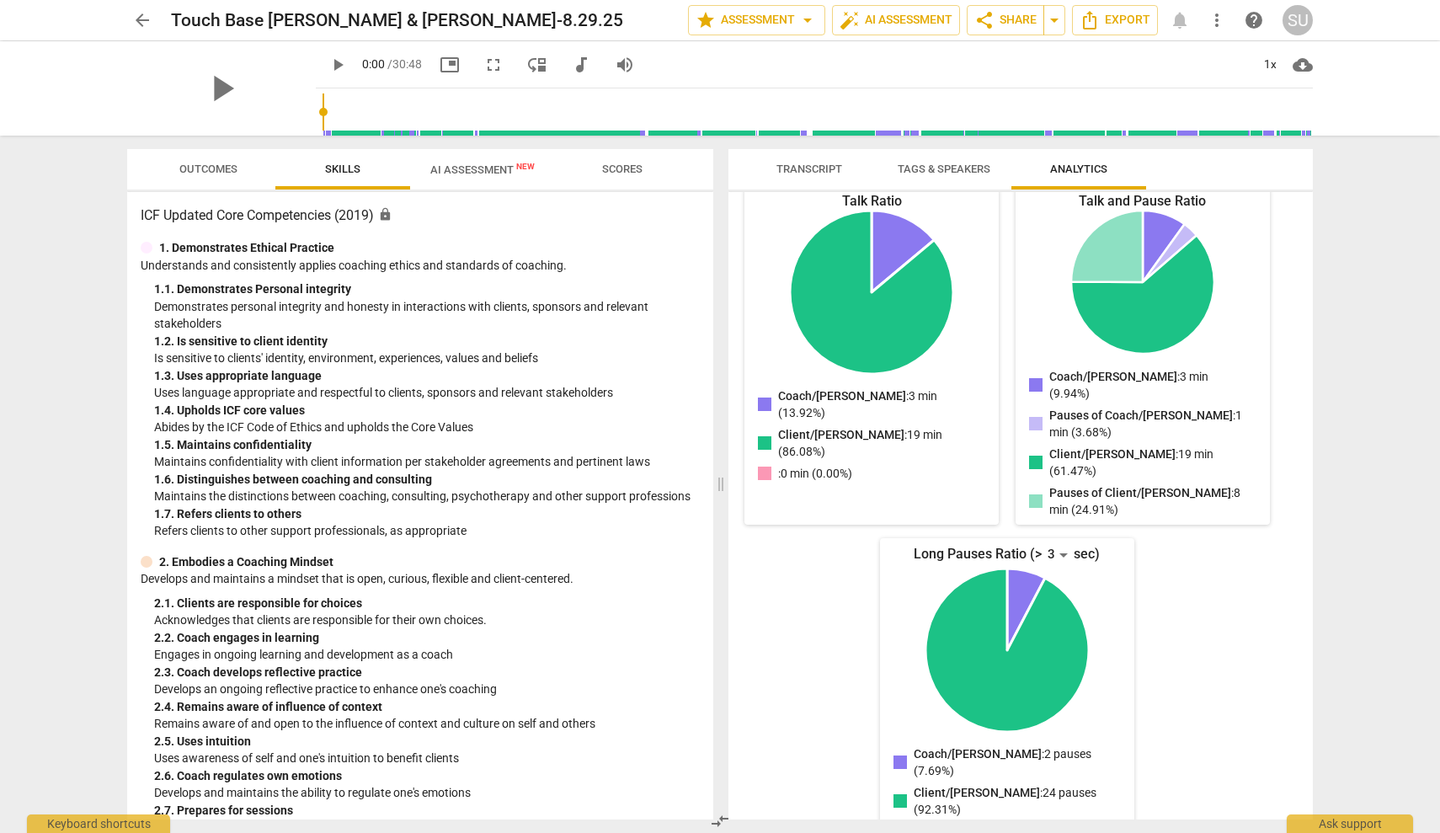
scroll to position [0, 0]
